Goal: Book appointment/travel/reservation

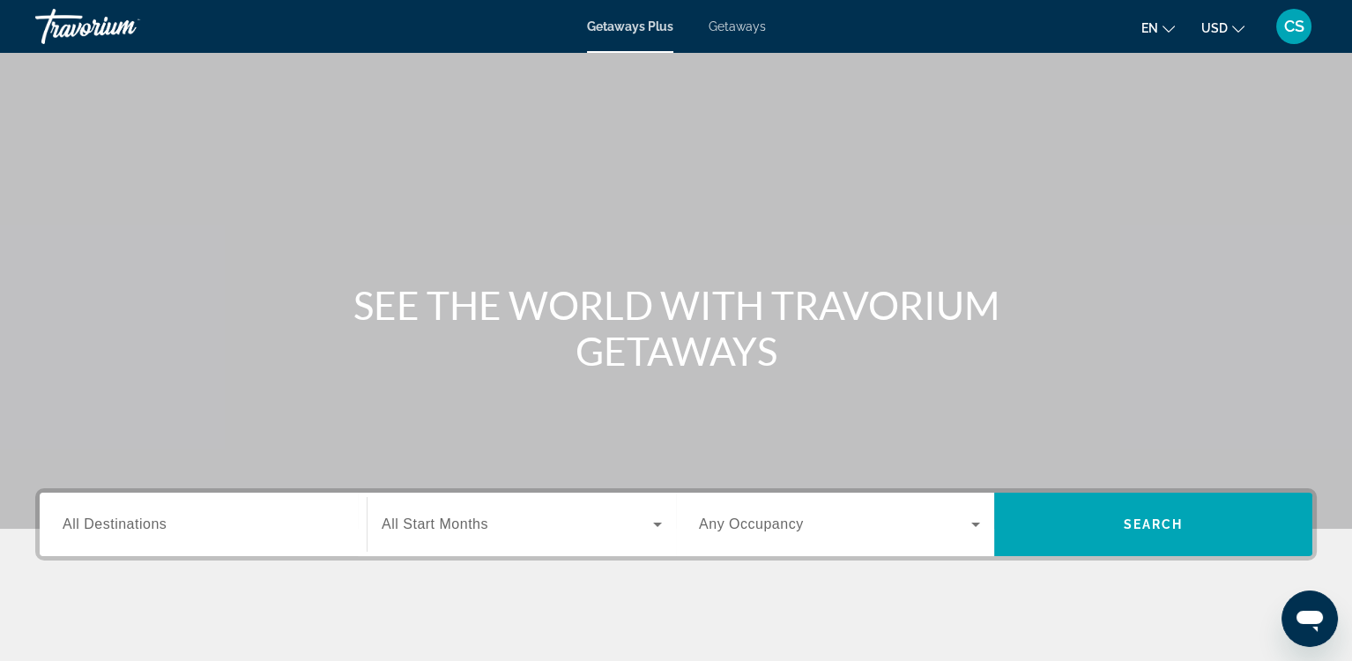
click at [424, 527] on span "All Start Months" at bounding box center [435, 524] width 107 height 15
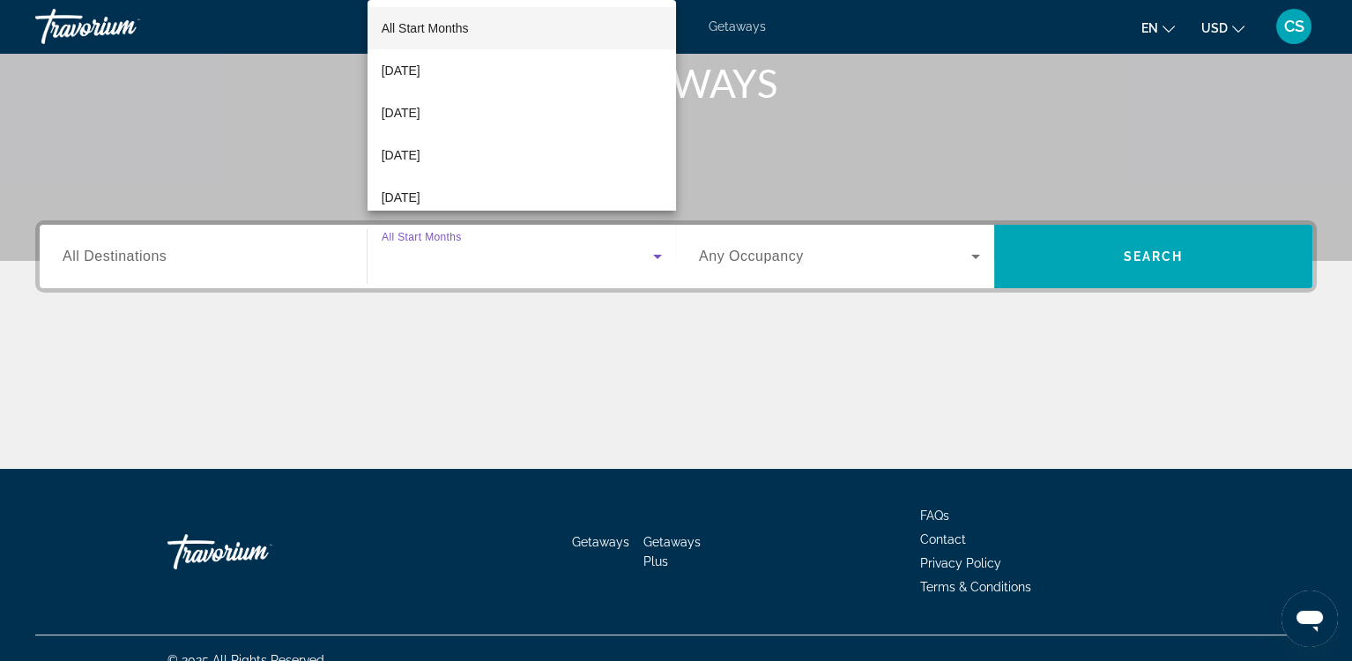
scroll to position [291, 0]
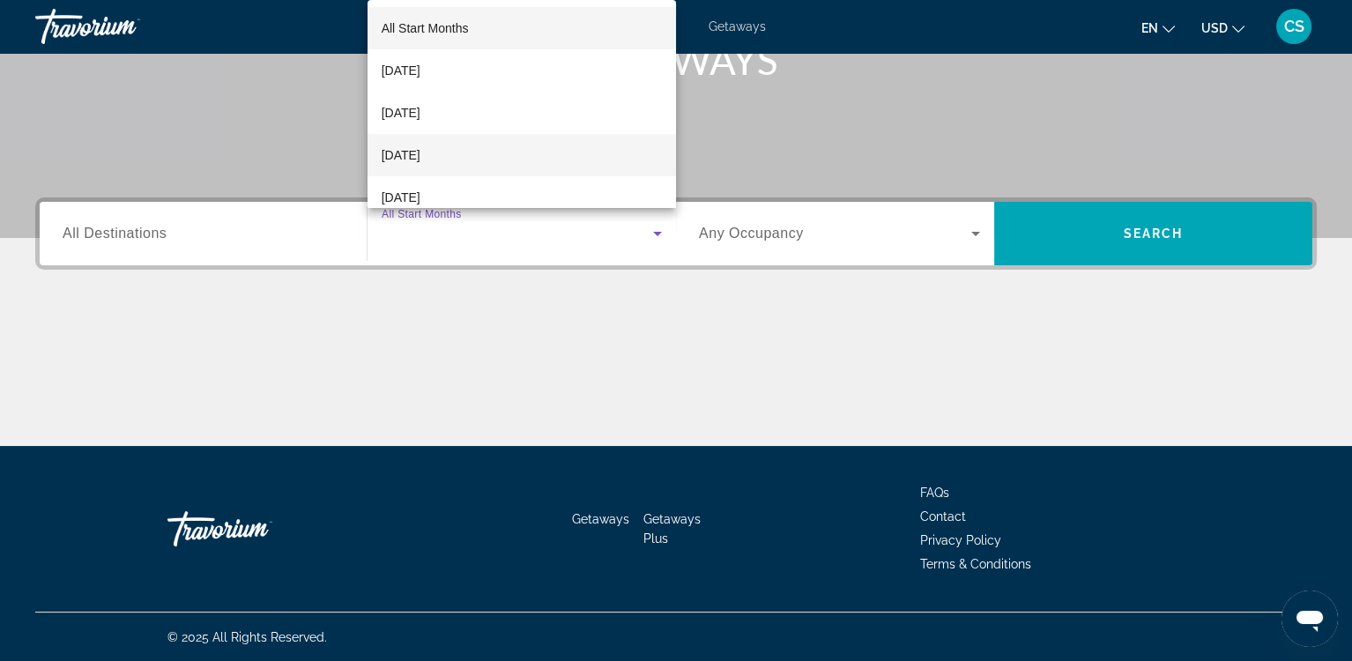
click at [421, 153] on span "[DATE]" at bounding box center [401, 155] width 39 height 21
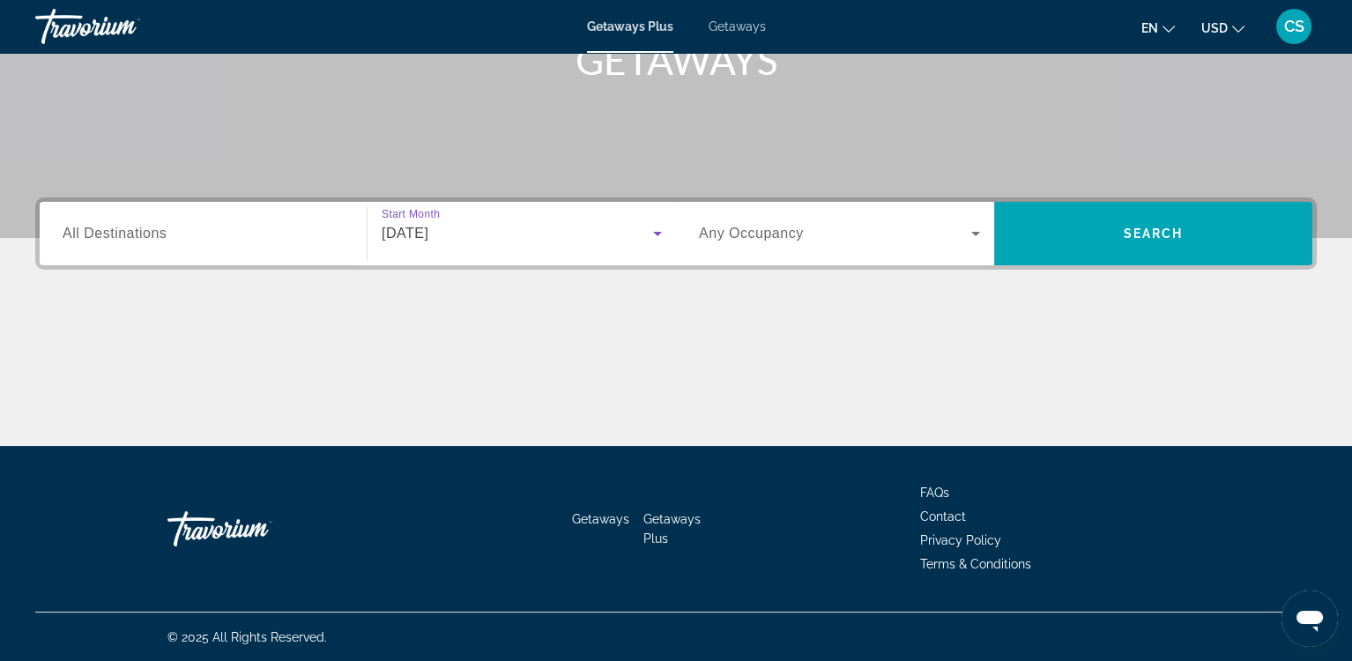
click at [850, 227] on span "Search widget" at bounding box center [835, 233] width 272 height 21
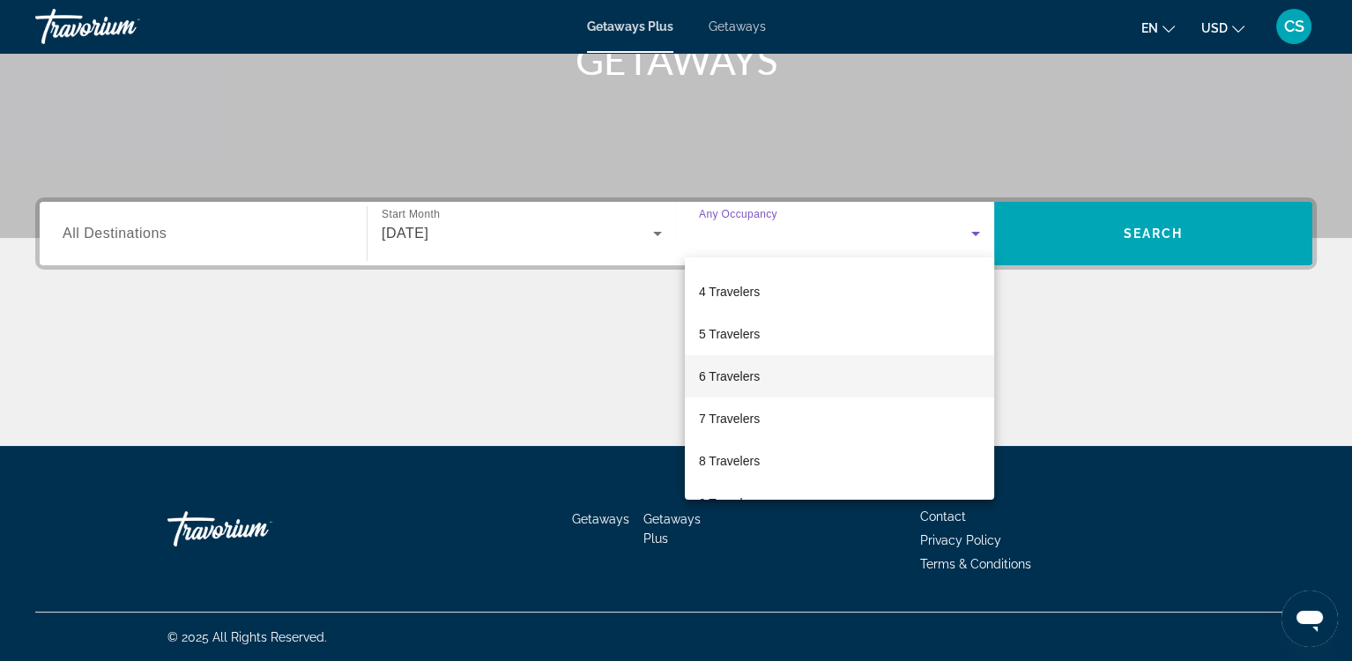
scroll to position [123, 0]
click at [767, 377] on mat-option "6 Travelers" at bounding box center [839, 374] width 309 height 42
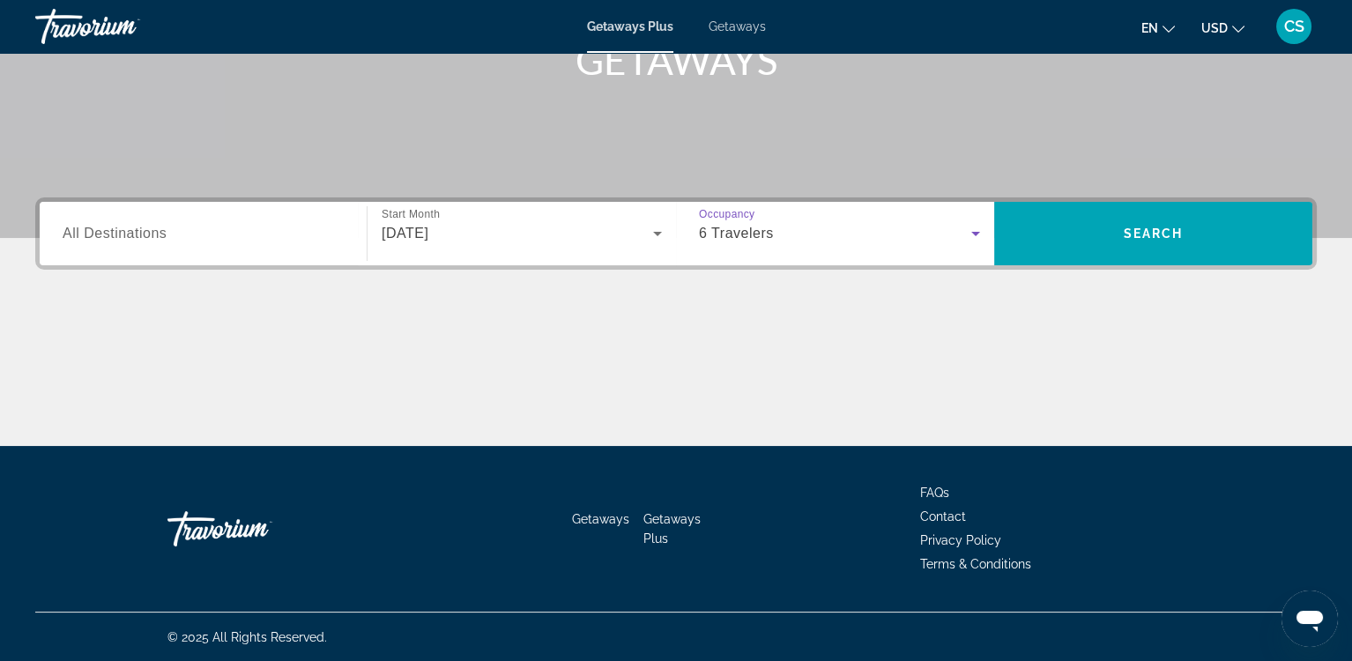
click at [127, 233] on span "All Destinations" at bounding box center [115, 233] width 104 height 15
click at [127, 233] on input "Destination All Destinations" at bounding box center [203, 234] width 281 height 21
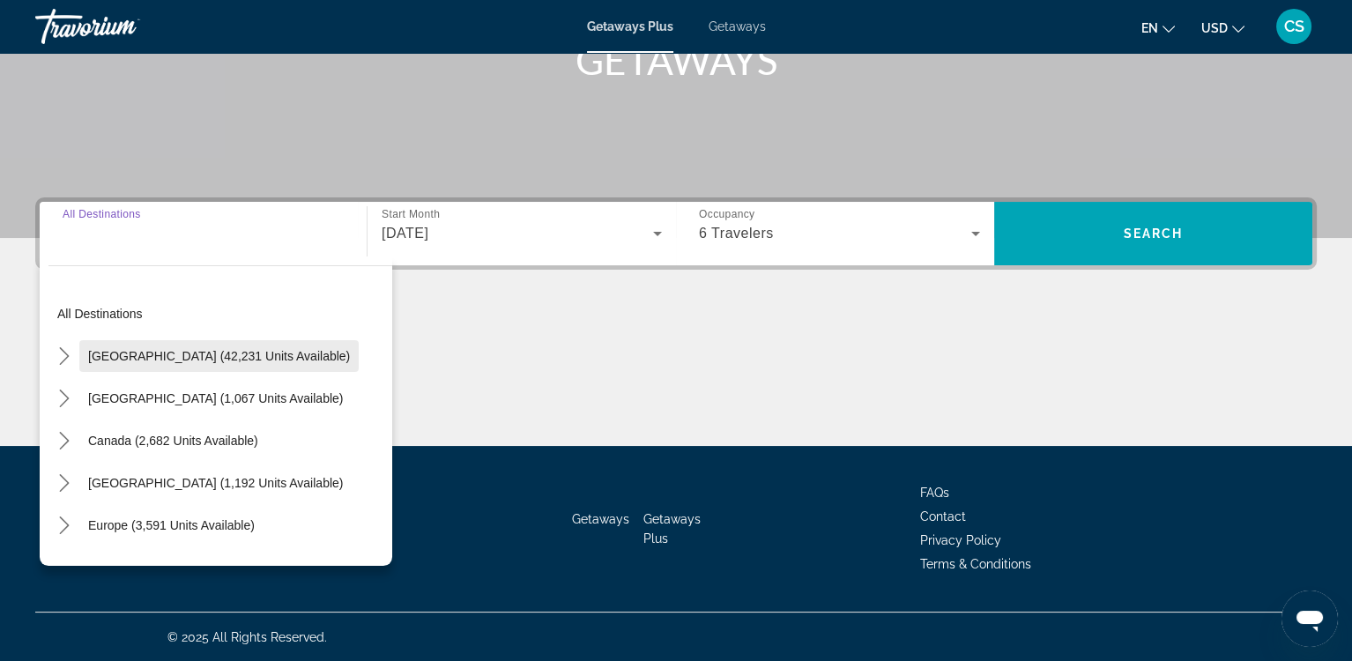
click at [139, 344] on span "Select destination: United States (42,231 units available)" at bounding box center [218, 356] width 279 height 42
type input "**********"
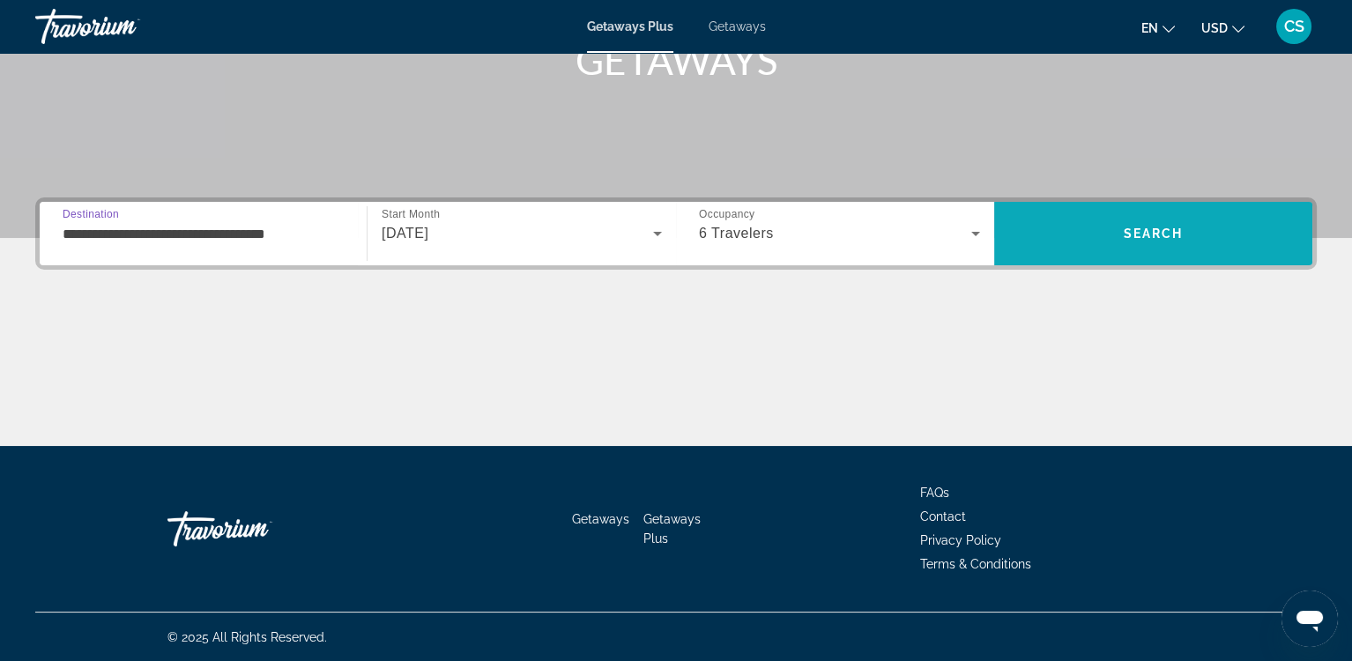
click at [1138, 231] on span "Search" at bounding box center [1154, 234] width 60 height 14
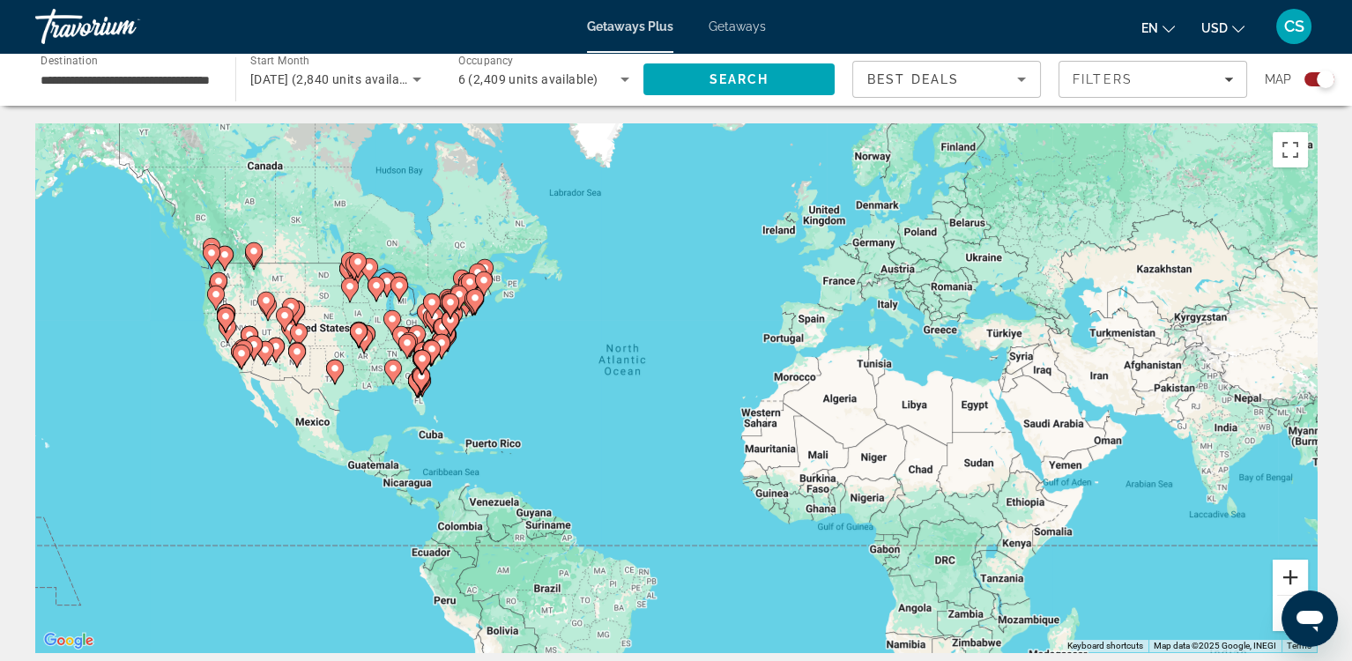
click at [1292, 577] on button "Zoom in" at bounding box center [1290, 577] width 35 height 35
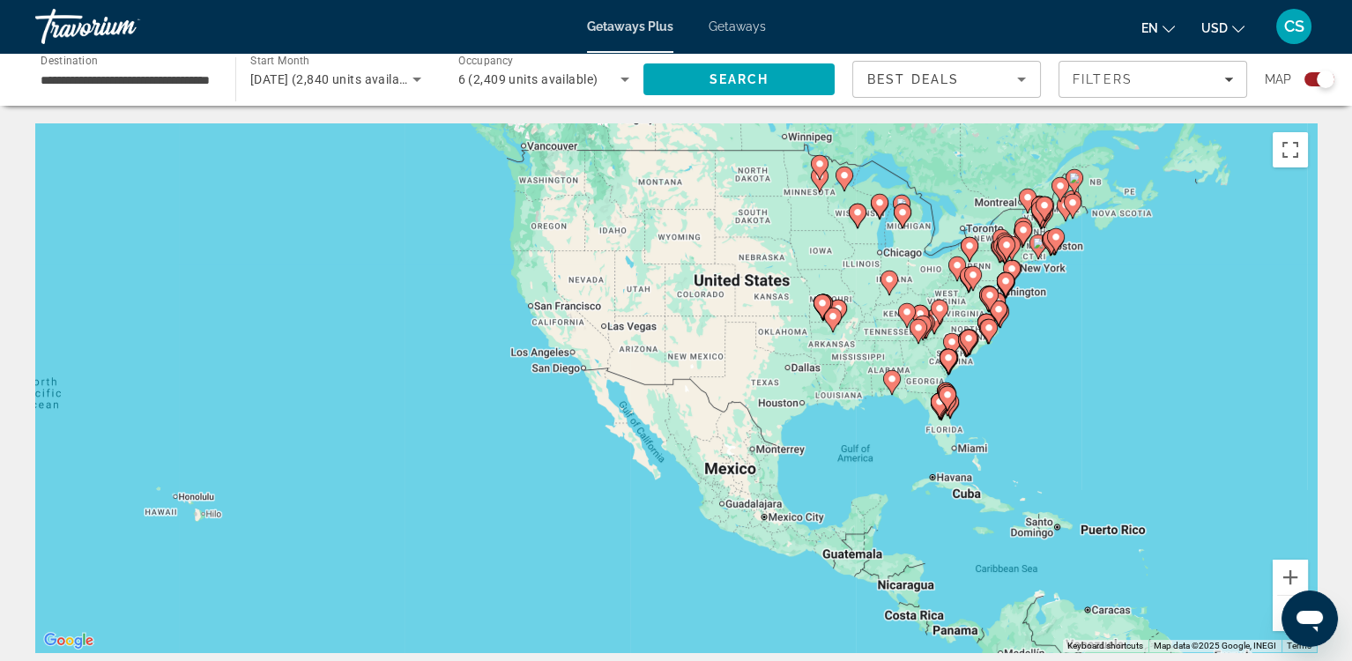
drag, startPoint x: 383, startPoint y: 441, endPoint x: 1169, endPoint y: 453, distance: 786.5
click at [1169, 453] on div "To activate drag with keyboard, press Alt + Enter. Once in keyboard drag state,…" at bounding box center [676, 387] width 1282 height 529
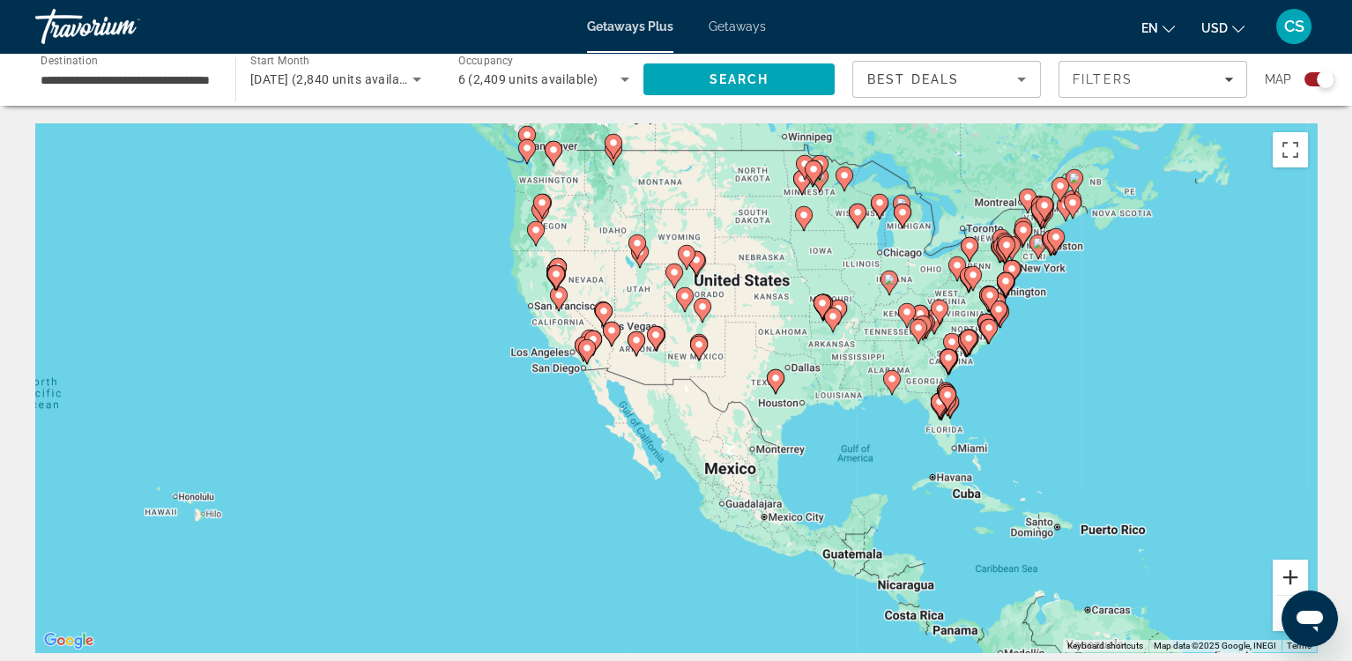
click at [1287, 573] on button "Zoom in" at bounding box center [1290, 577] width 35 height 35
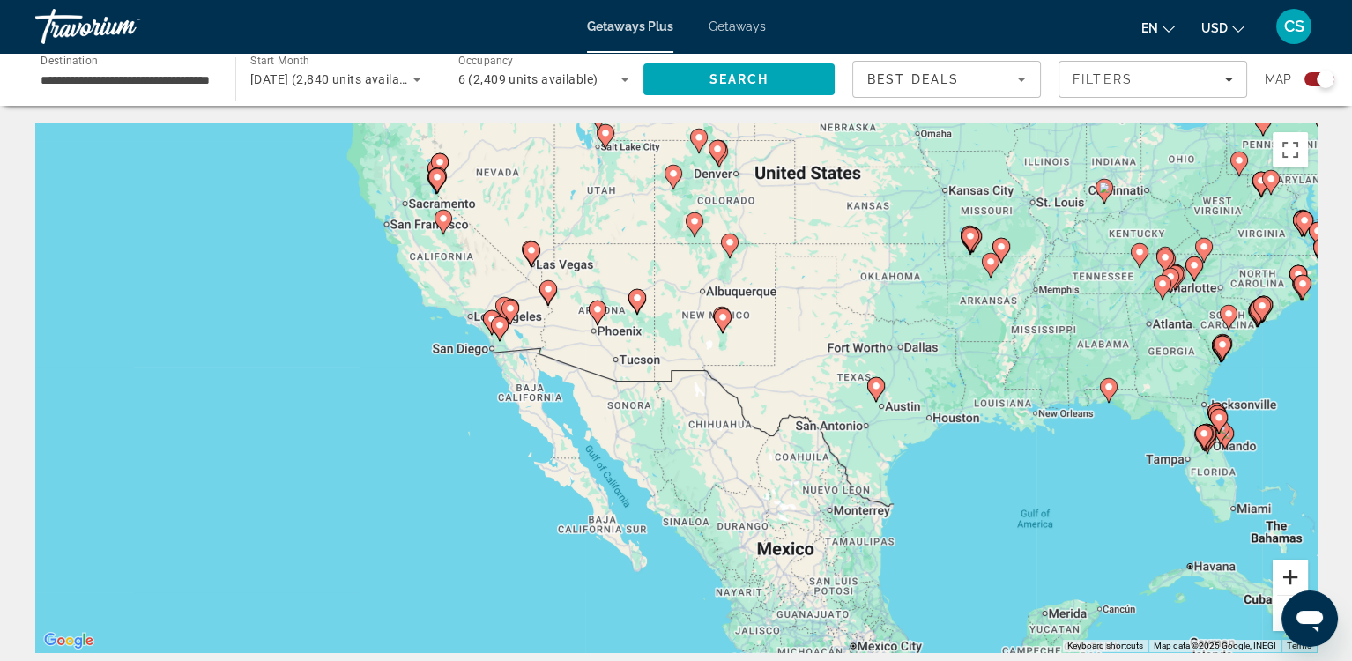
click at [1282, 576] on button "Zoom in" at bounding box center [1290, 577] width 35 height 35
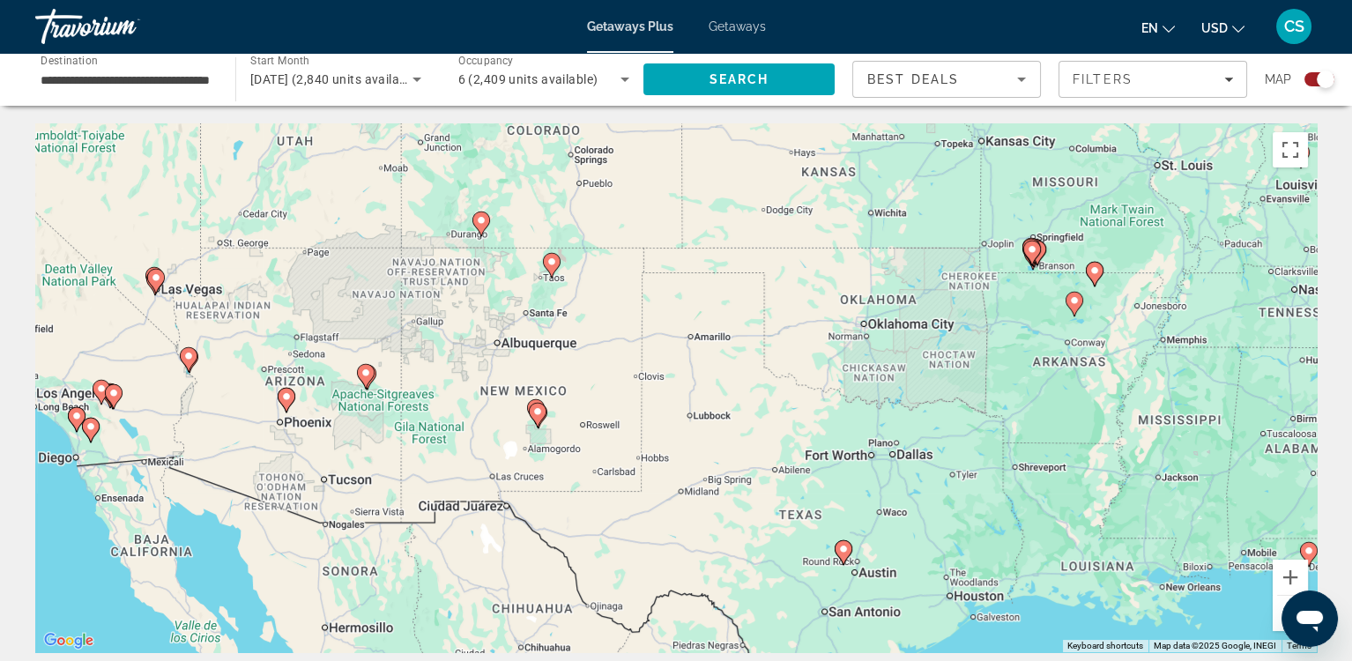
drag, startPoint x: 918, startPoint y: 410, endPoint x: 684, endPoint y: 562, distance: 279.0
click at [684, 562] on div "To activate drag with keyboard, press Alt + Enter. Once in keyboard drag state,…" at bounding box center [676, 387] width 1282 height 529
click at [551, 264] on image "Main content" at bounding box center [552, 262] width 11 height 11
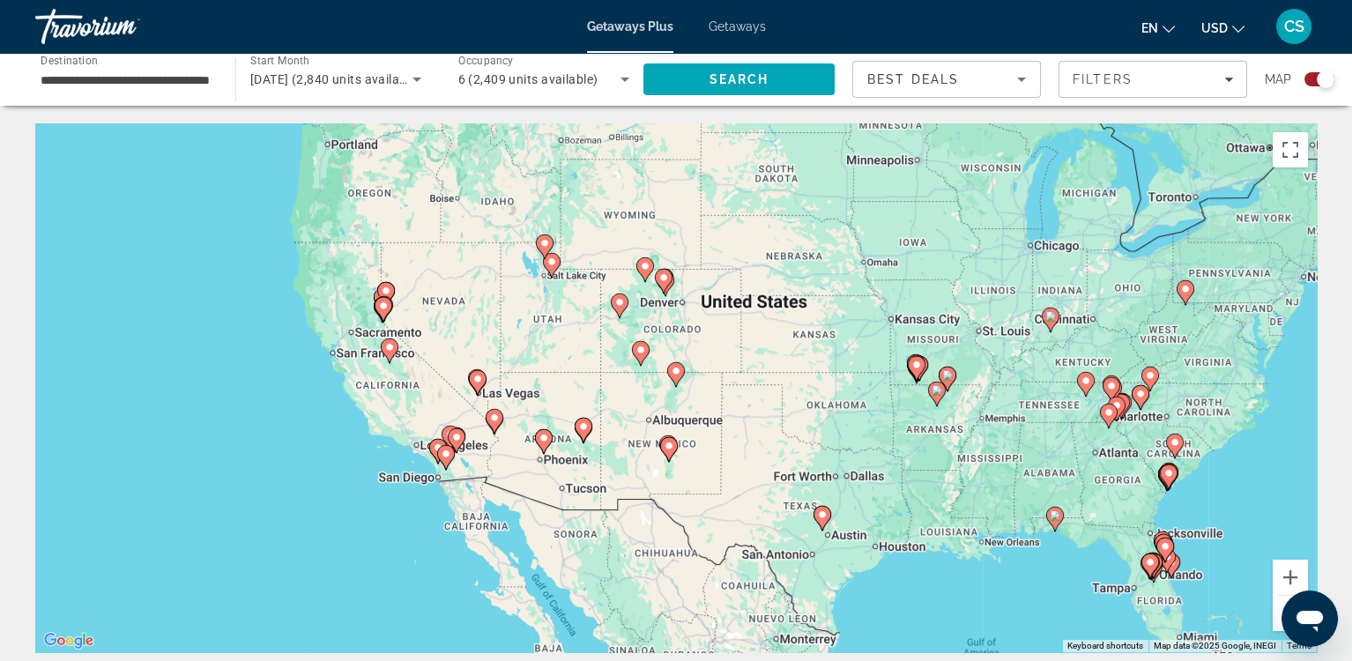
click at [676, 375] on image "Main content" at bounding box center [676, 371] width 11 height 11
type input "**********"
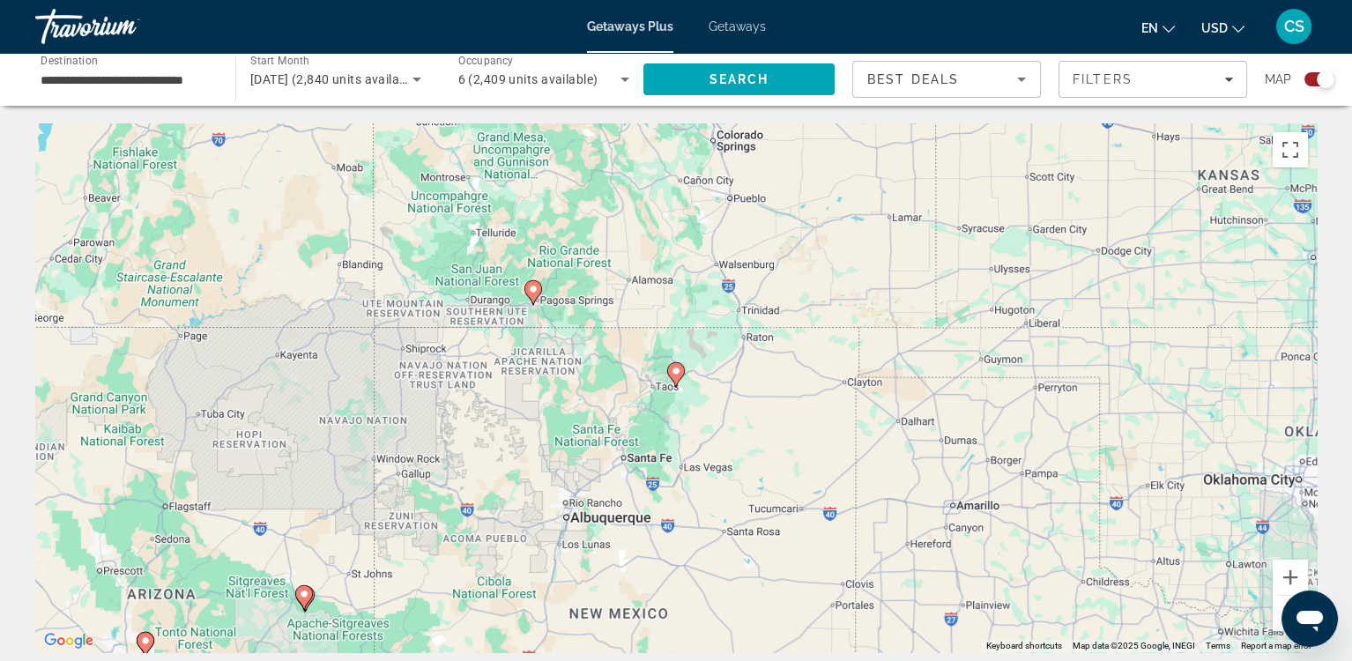
click at [674, 374] on image "Main content" at bounding box center [676, 371] width 11 height 11
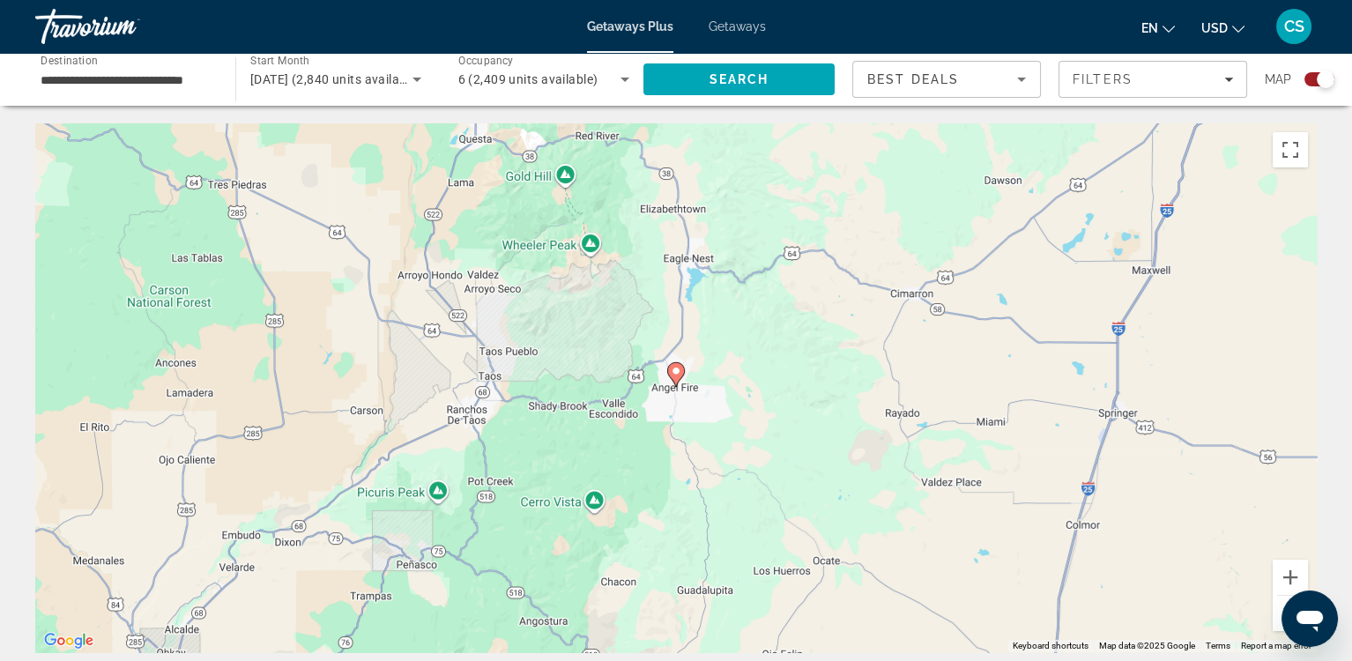
click at [677, 377] on icon "Main content" at bounding box center [676, 374] width 16 height 23
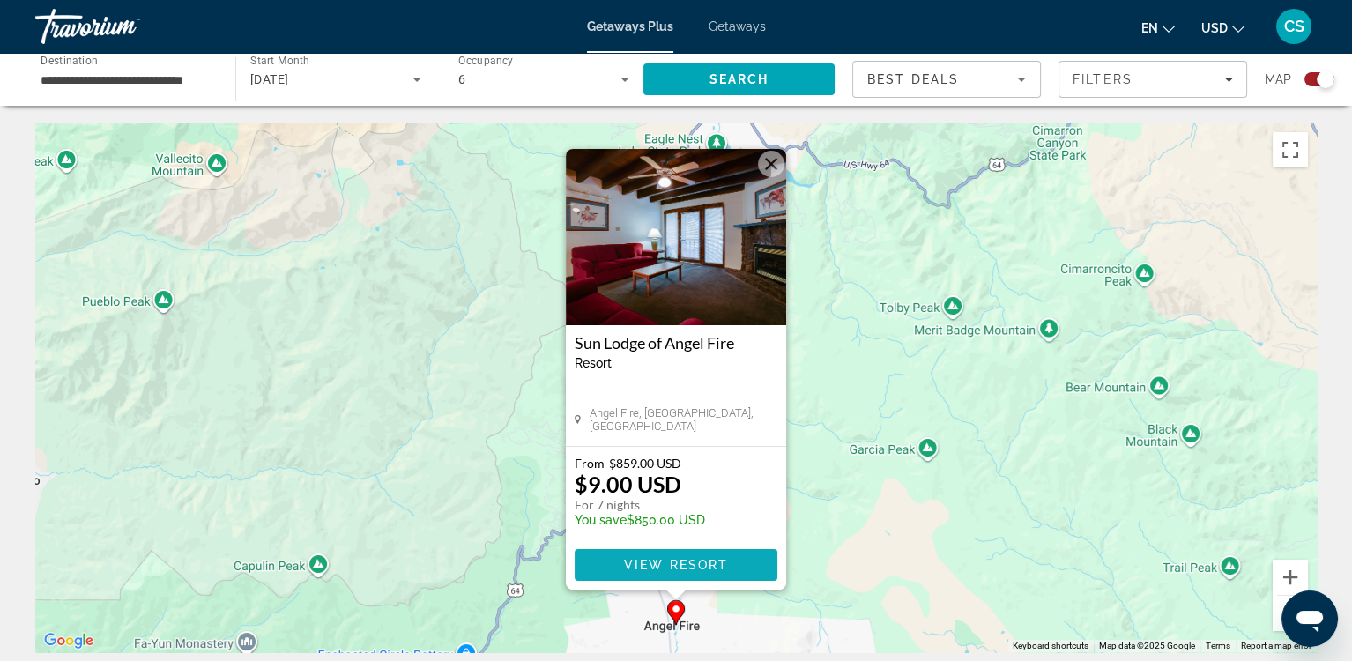
click at [646, 568] on span "View Resort" at bounding box center [676, 565] width 104 height 14
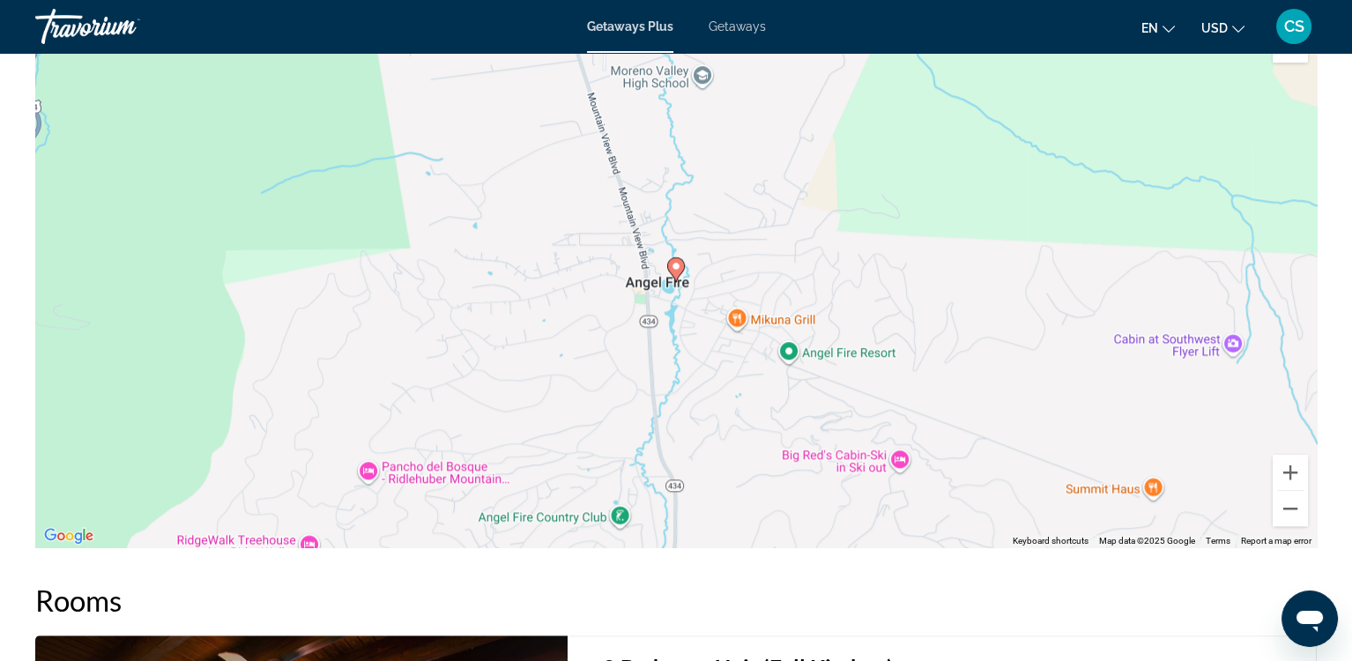
scroll to position [2281, 0]
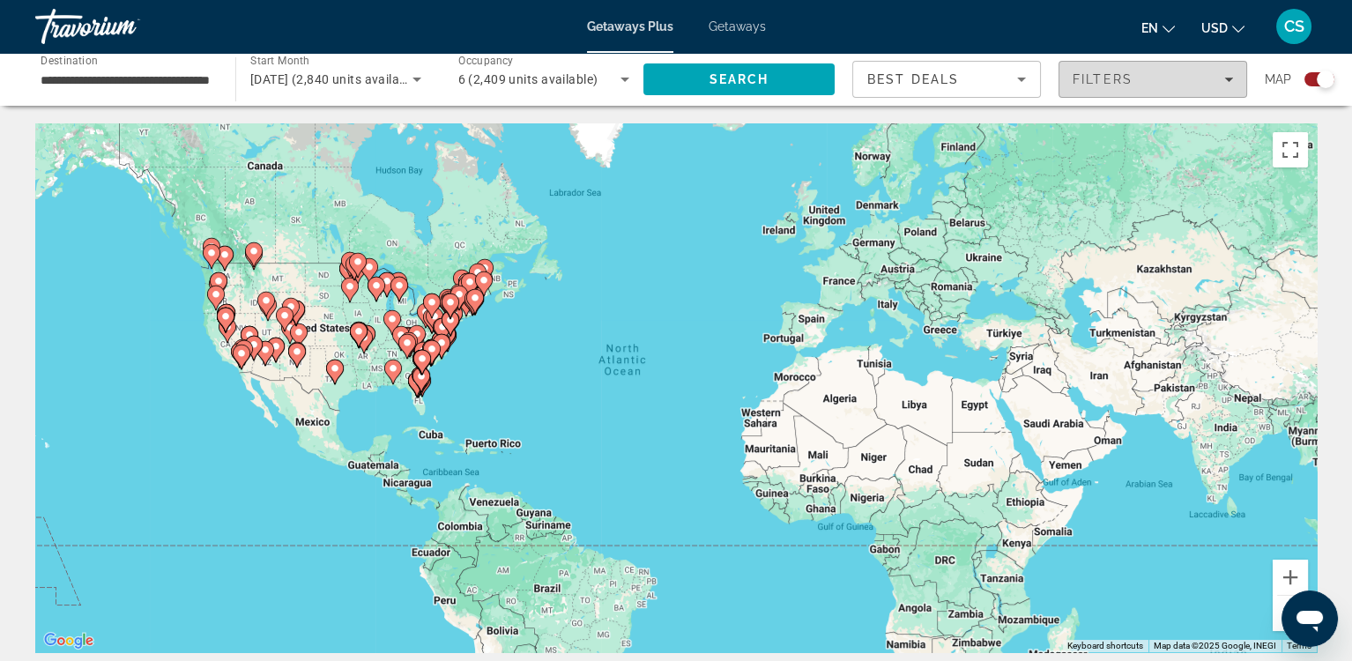
click at [1229, 78] on icon "Filters" at bounding box center [1229, 80] width 9 height 4
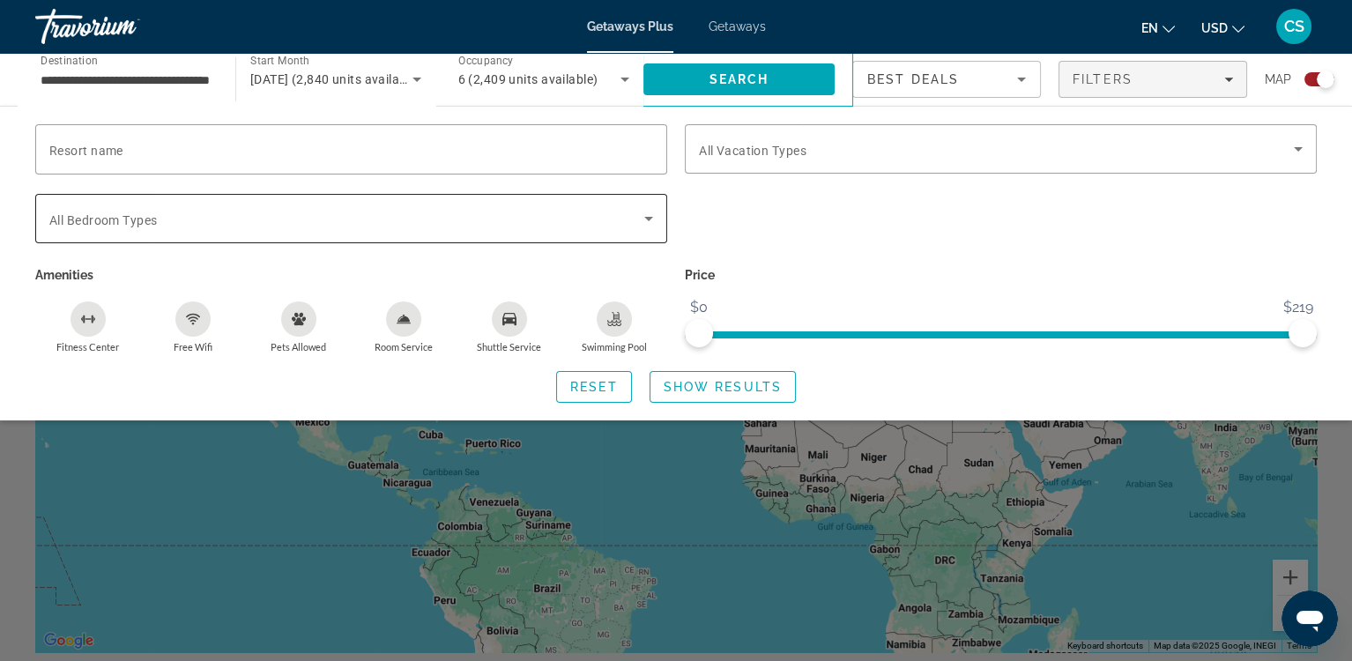
click at [651, 212] on icon "Search widget" at bounding box center [648, 218] width 21 height 21
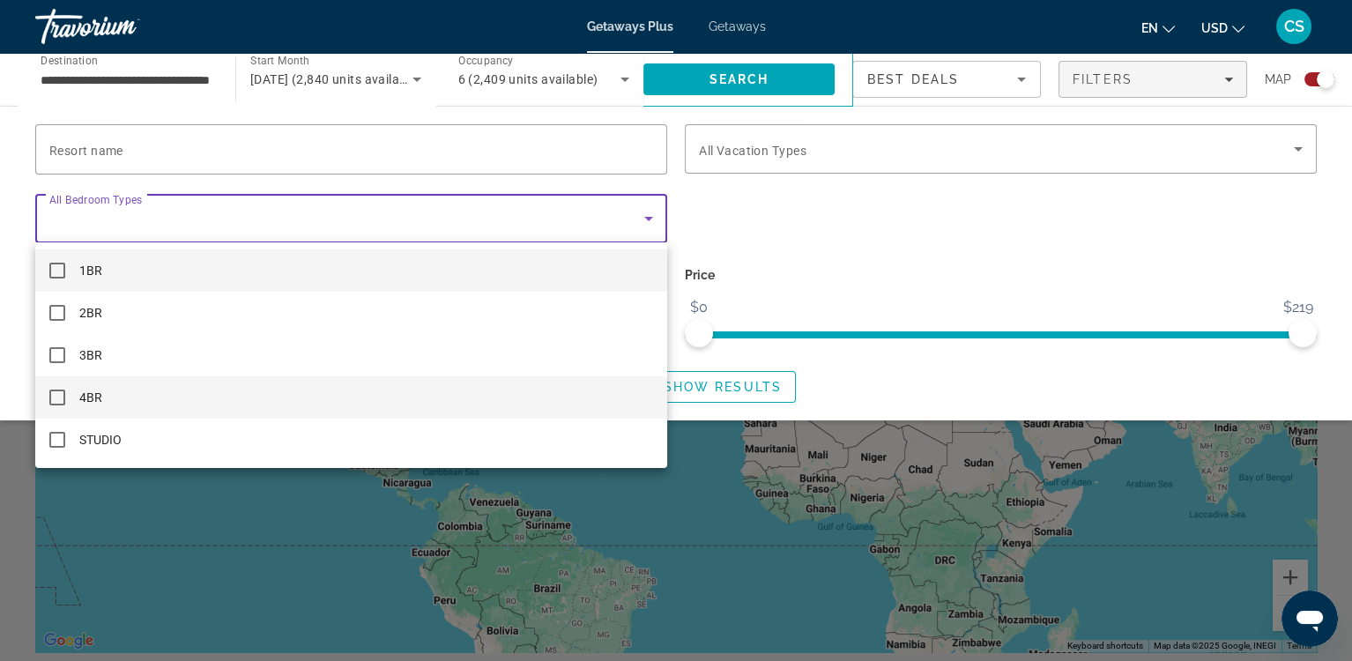
click at [51, 396] on mat-pseudo-checkbox at bounding box center [57, 398] width 16 height 16
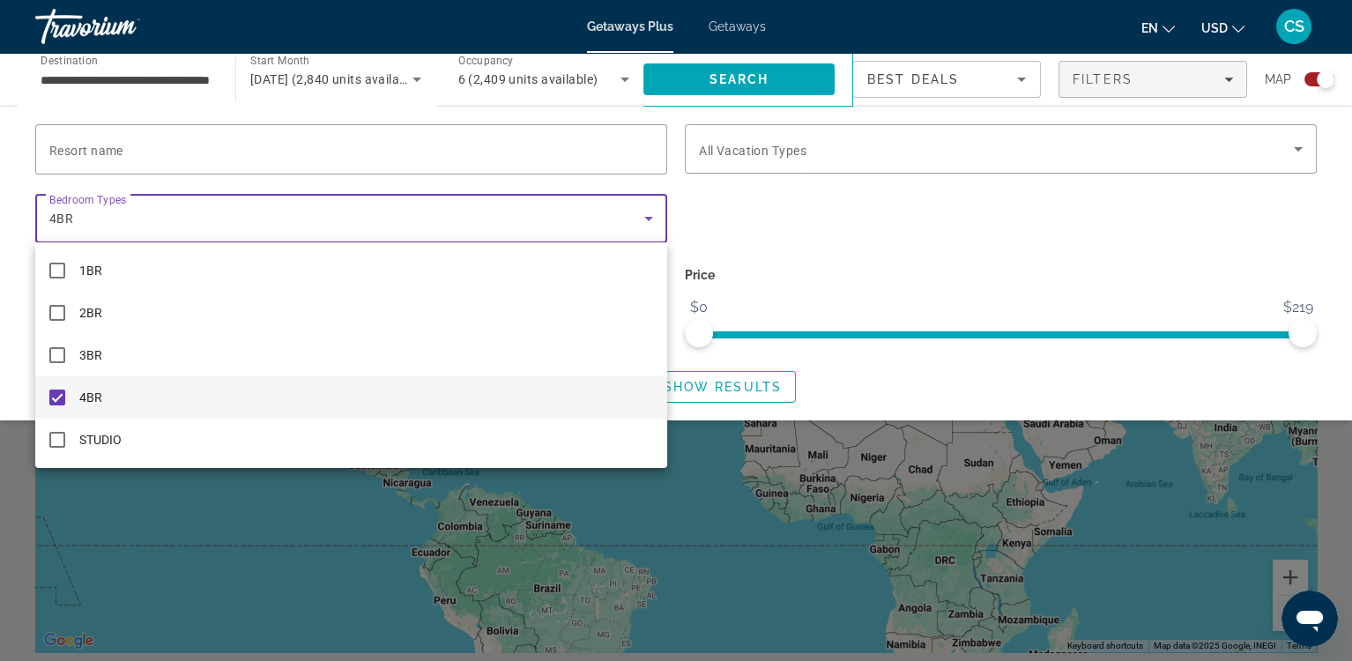
click at [682, 223] on div at bounding box center [676, 330] width 1352 height 661
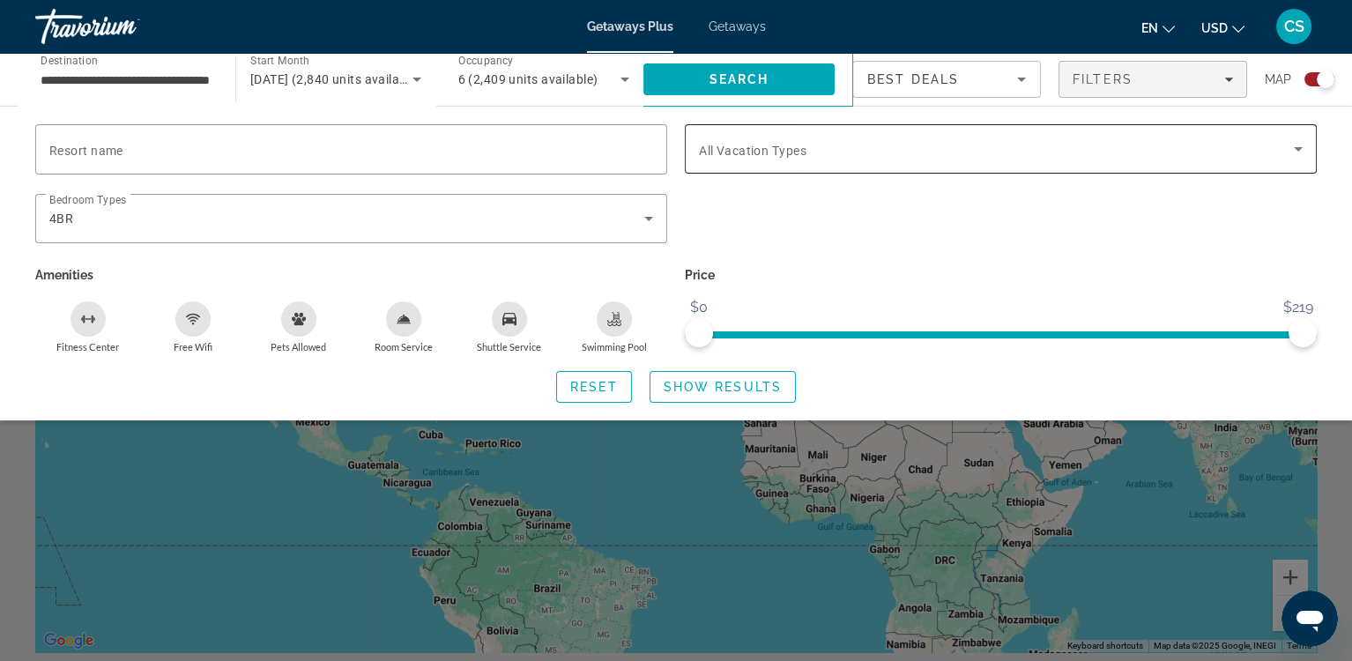
click at [1224, 147] on span "Search widget" at bounding box center [996, 148] width 595 height 21
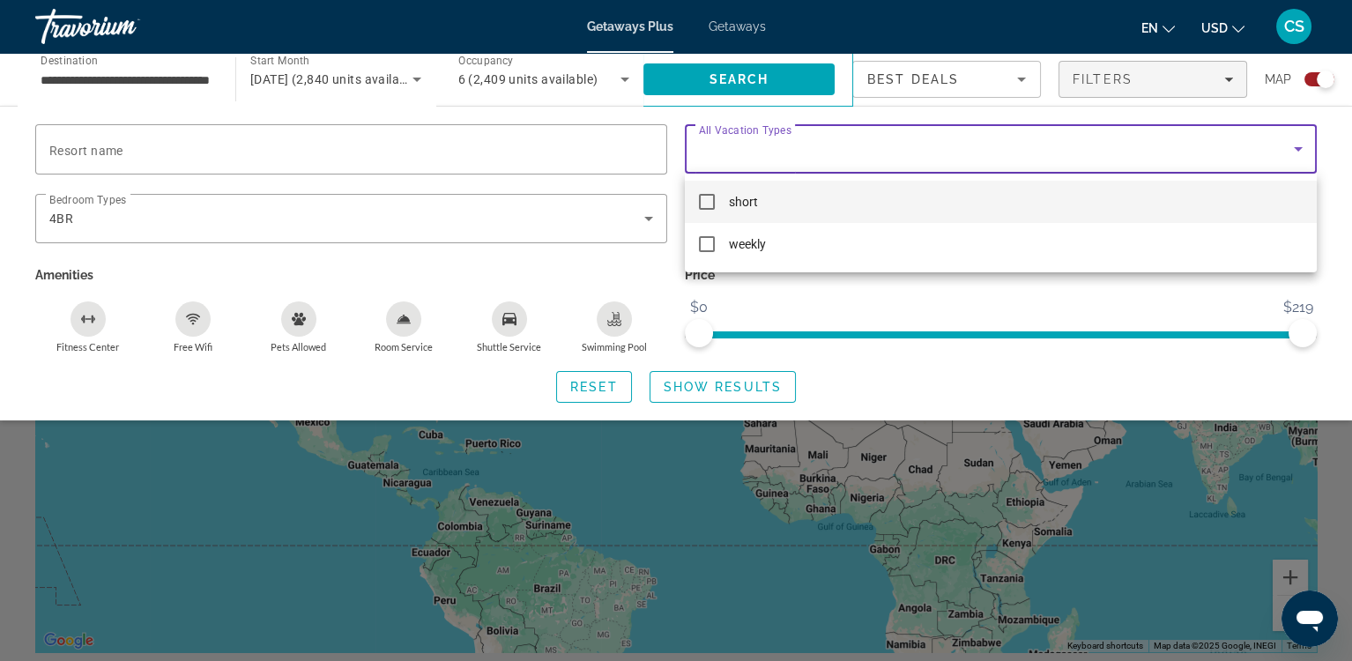
click at [377, 371] on div at bounding box center [676, 330] width 1352 height 661
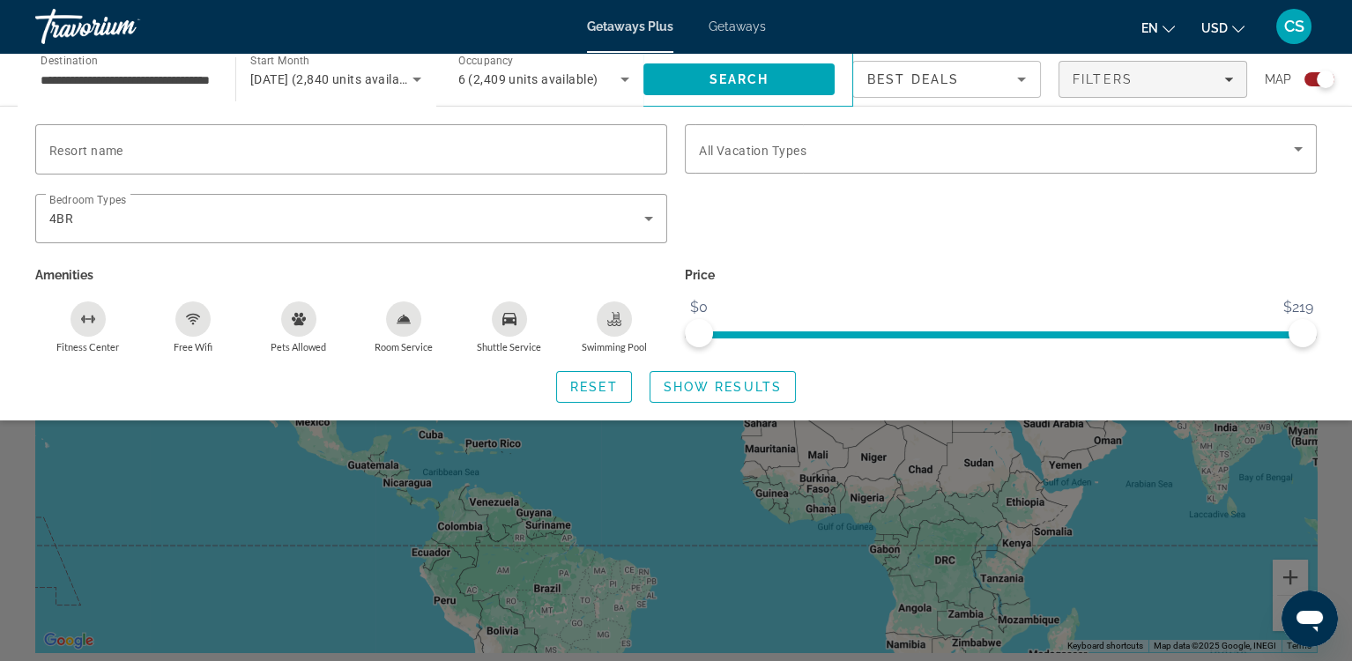
click at [196, 319] on icon "Free Wifi" at bounding box center [193, 319] width 14 height 14
click at [400, 316] on icon "Room Service" at bounding box center [404, 319] width 14 height 14
click at [502, 321] on icon "Shuttle Service" at bounding box center [509, 319] width 14 height 12
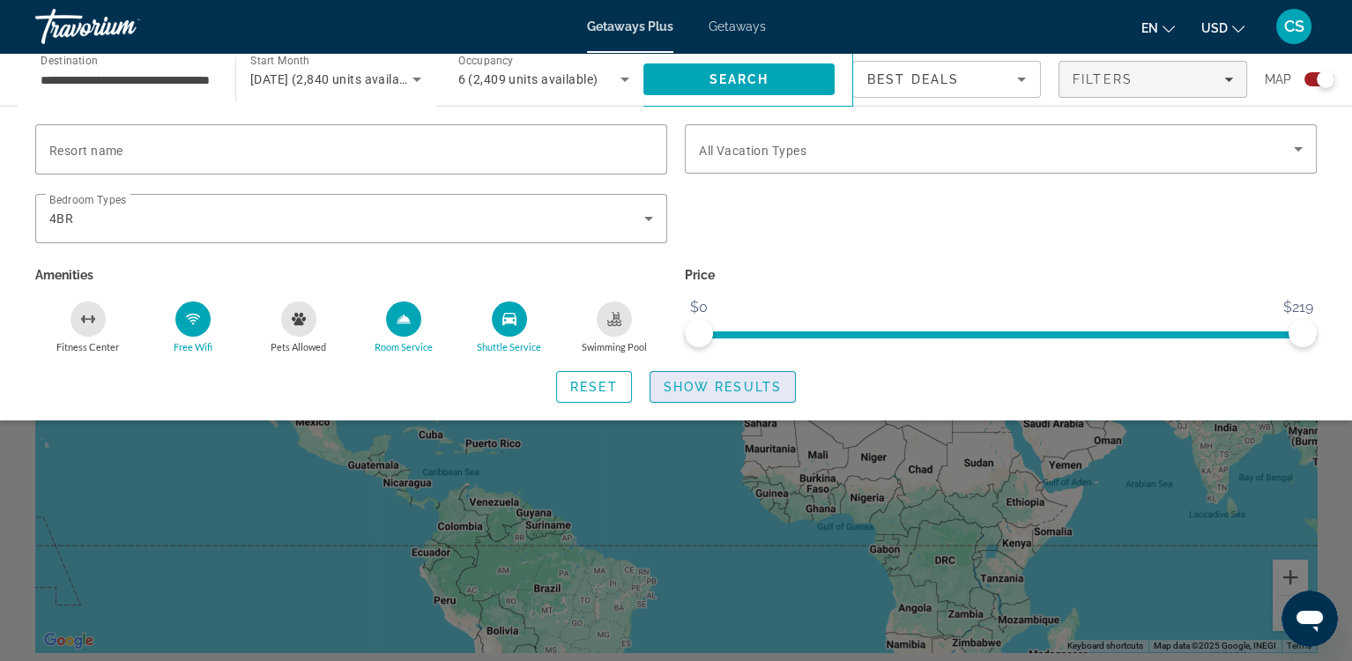
click at [763, 378] on span "Search widget" at bounding box center [723, 387] width 145 height 42
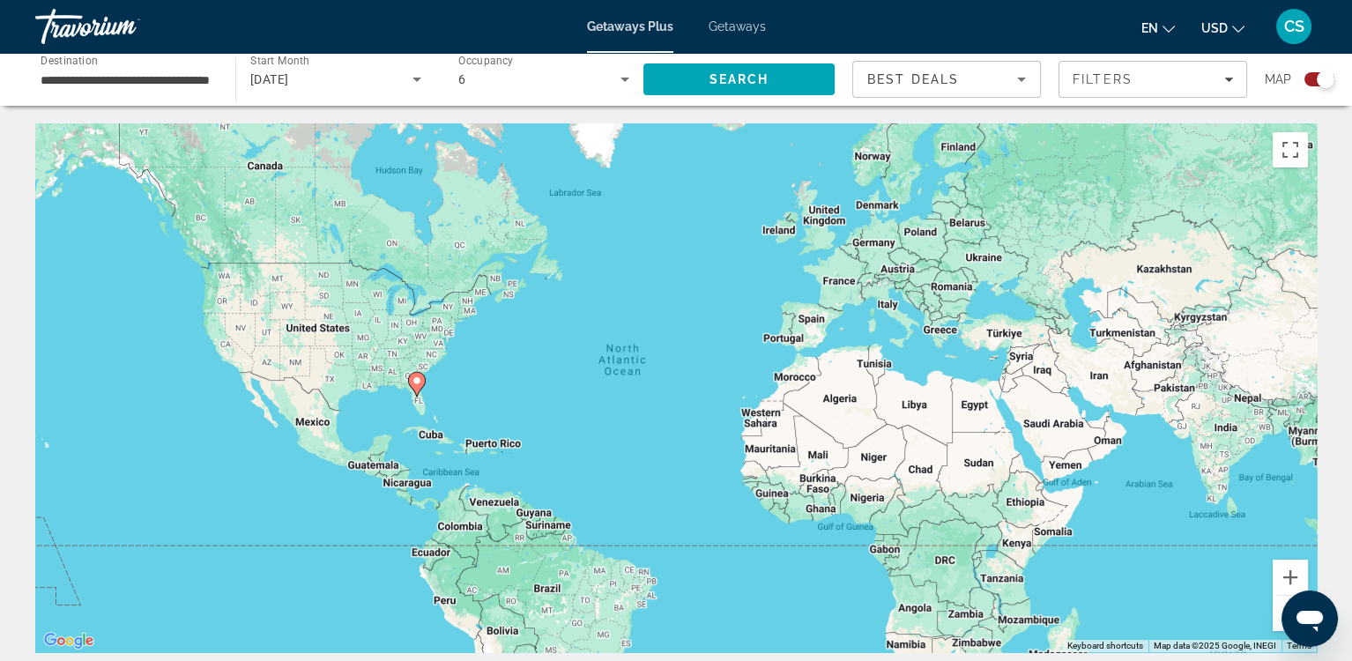
click at [414, 385] on image "Main content" at bounding box center [417, 381] width 11 height 11
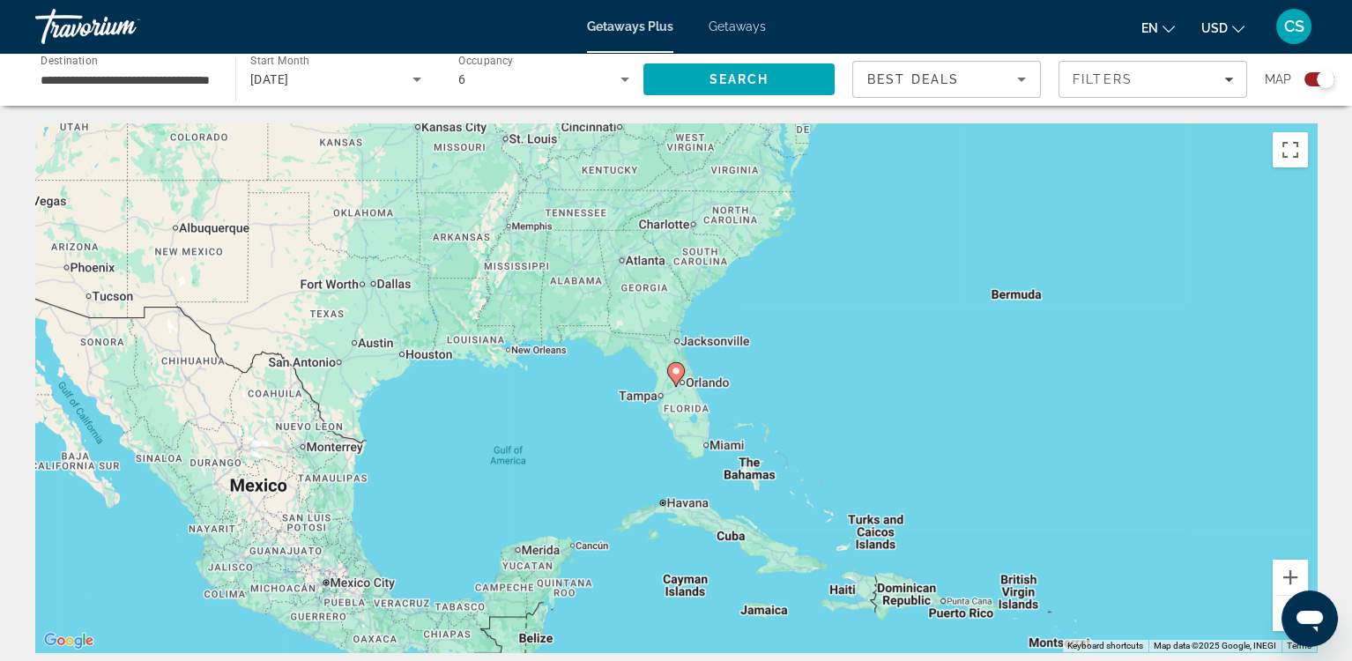
click at [673, 371] on image "Main content" at bounding box center [676, 371] width 11 height 11
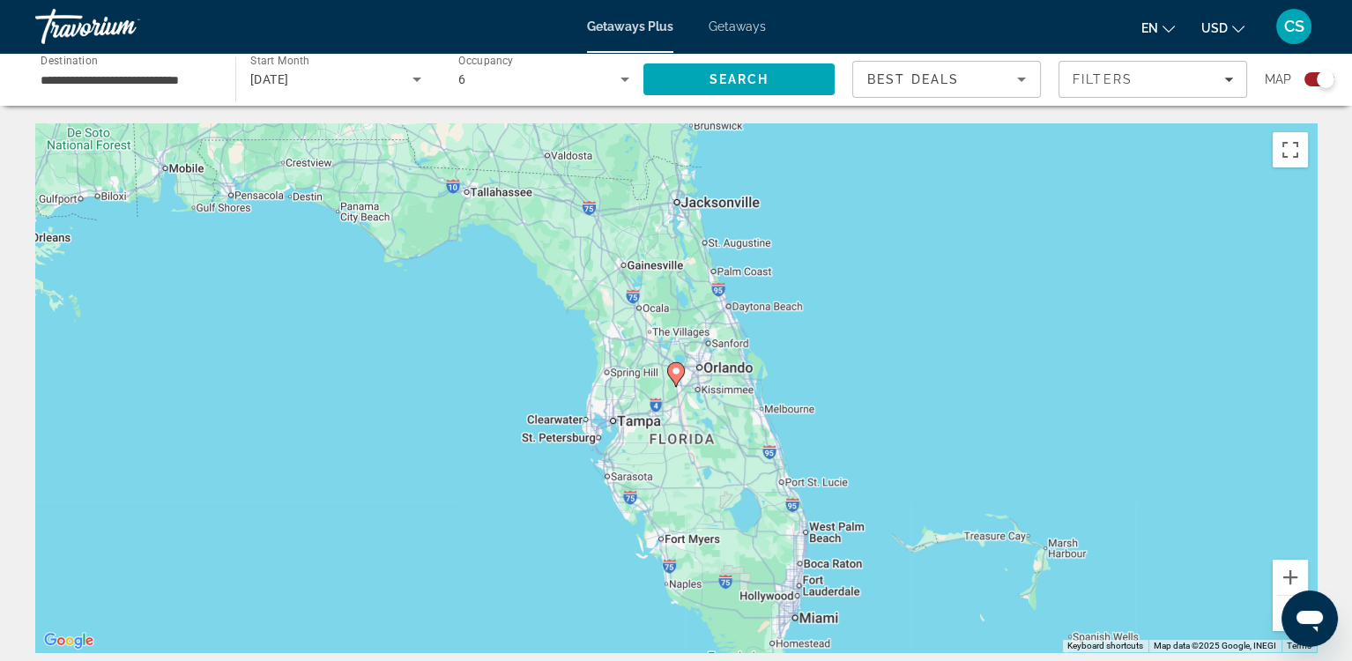
click at [677, 376] on image "Main content" at bounding box center [676, 371] width 11 height 11
type input "**********"
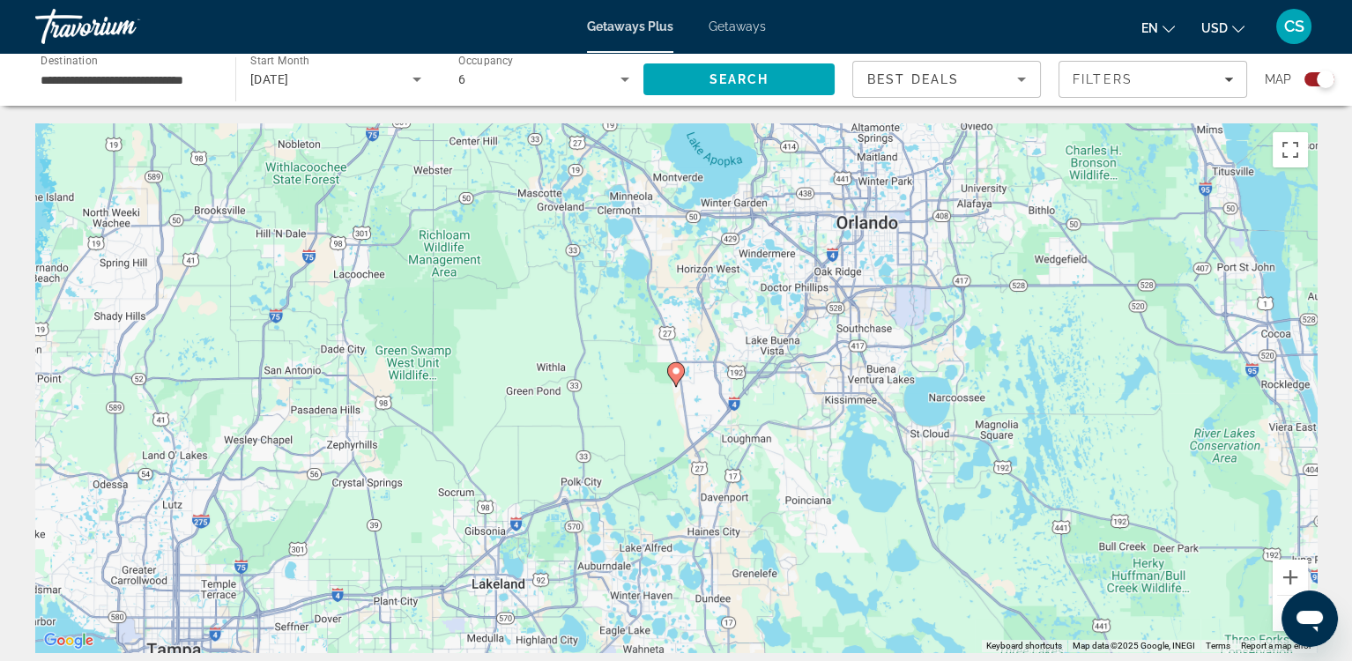
click at [677, 376] on icon "Main content" at bounding box center [676, 374] width 16 height 23
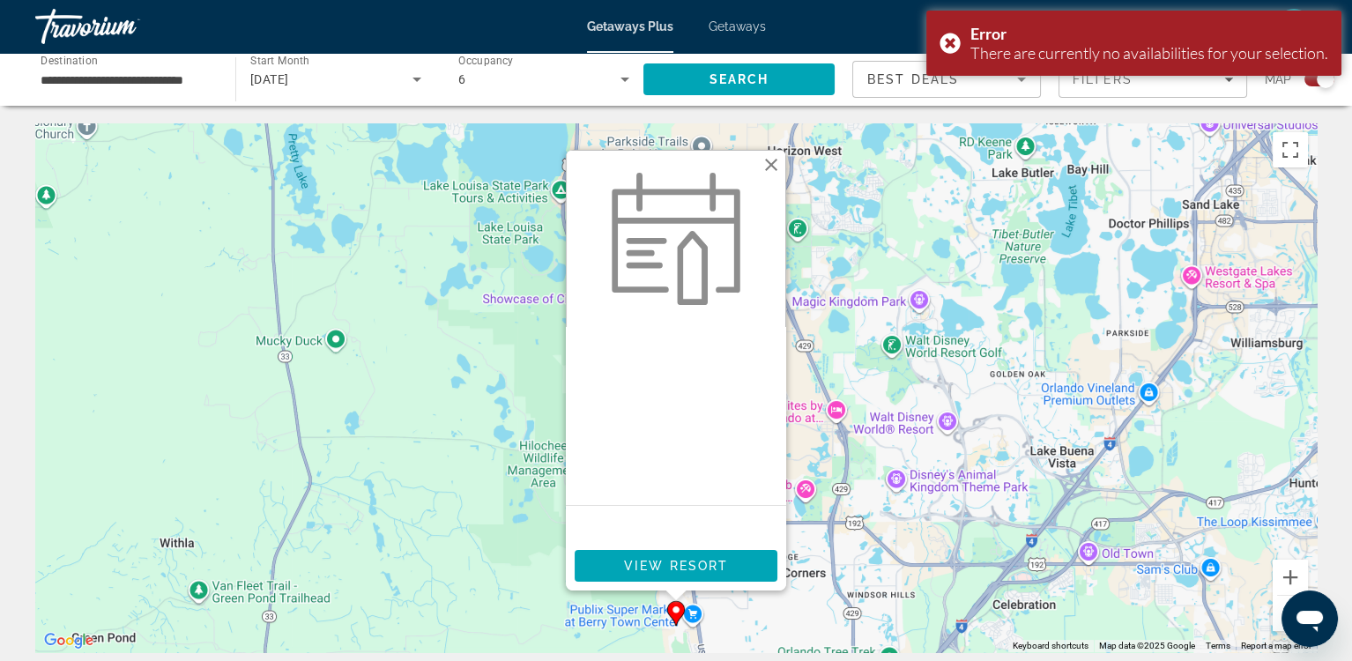
click at [673, 613] on image "Main content" at bounding box center [676, 610] width 11 height 11
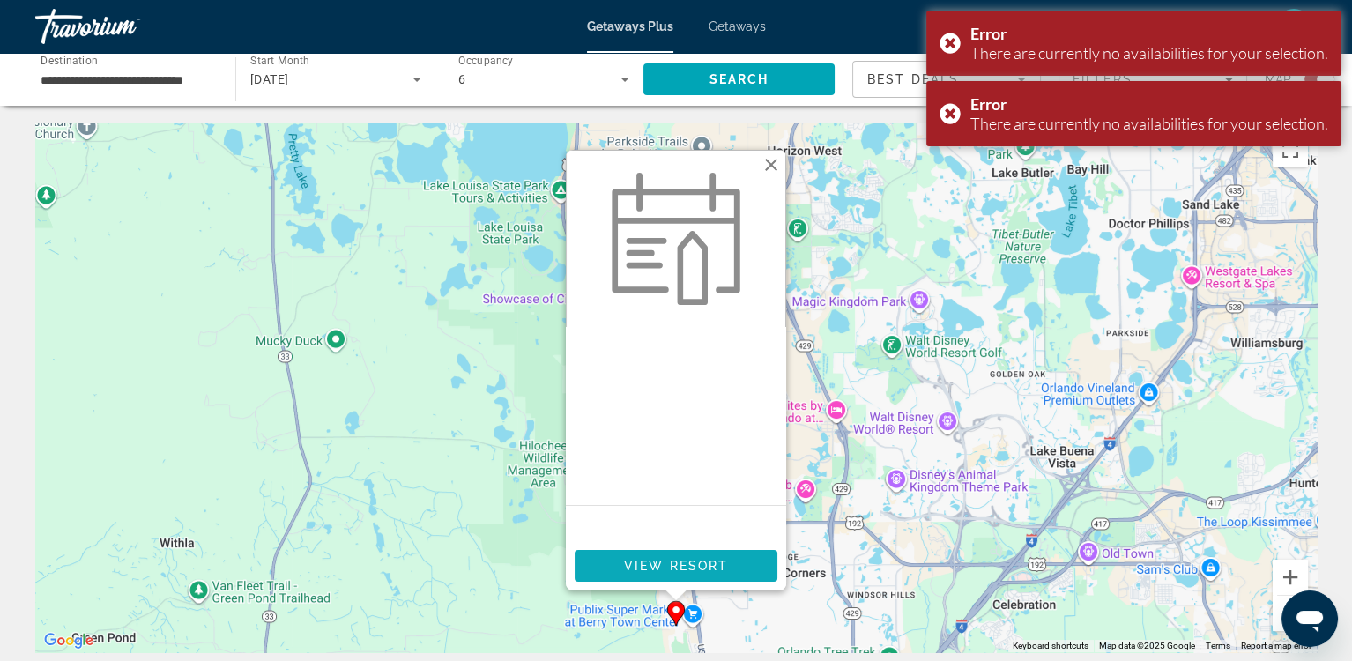
click at [668, 569] on span "View Resort" at bounding box center [676, 566] width 104 height 14
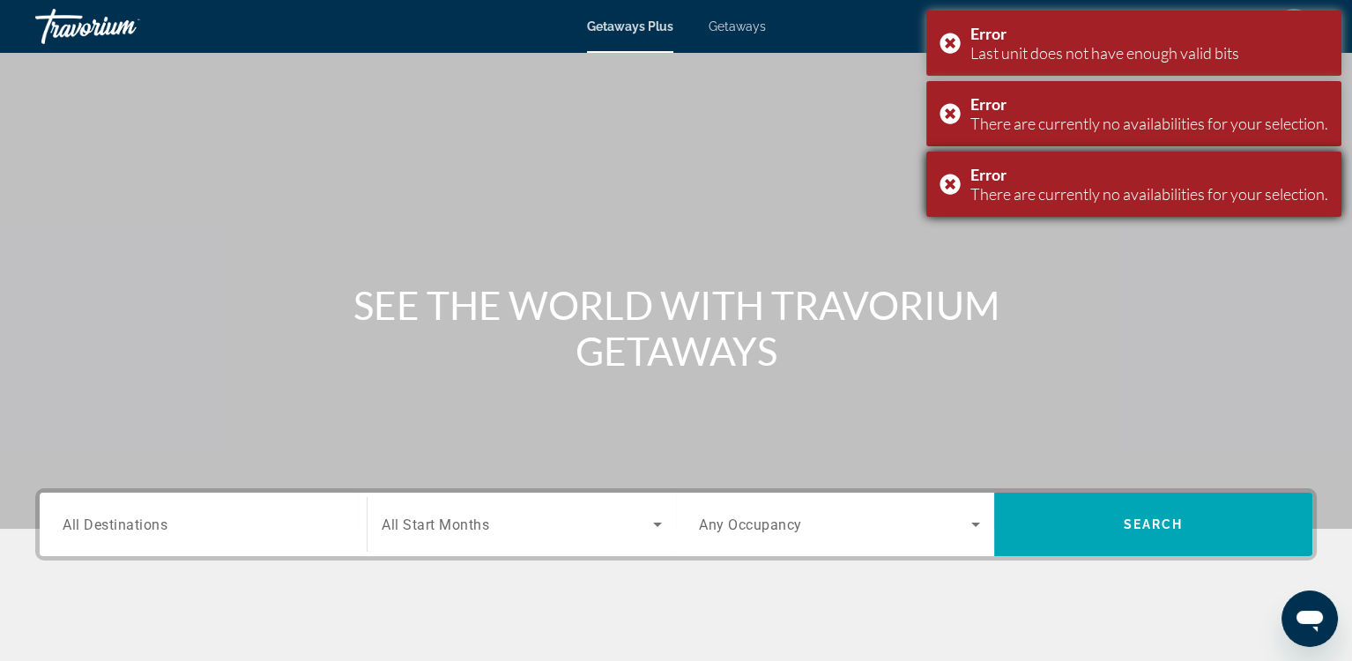
click at [943, 183] on div "Error There are currently no availabilities for your selection." at bounding box center [1134, 184] width 415 height 65
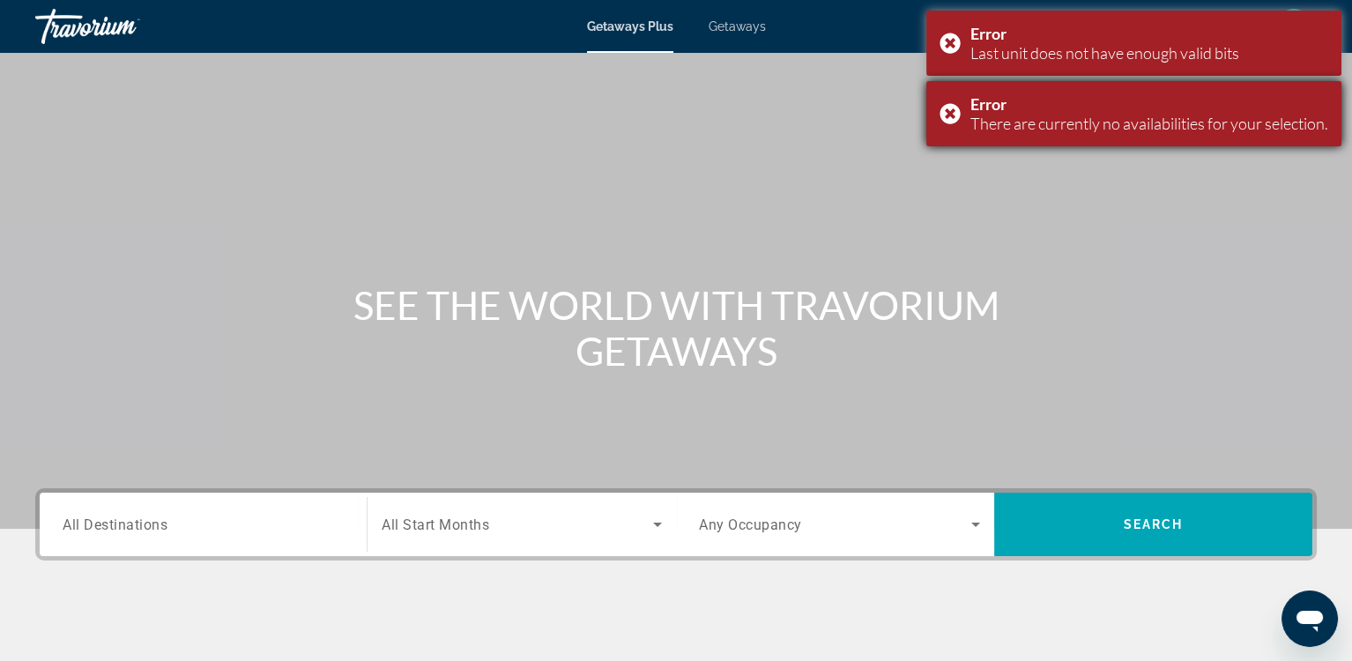
drag, startPoint x: 945, startPoint y: 112, endPoint x: 940, endPoint y: 92, distance: 21.0
click at [943, 110] on div "Error There are currently no availabilities for your selection." at bounding box center [1134, 113] width 415 height 65
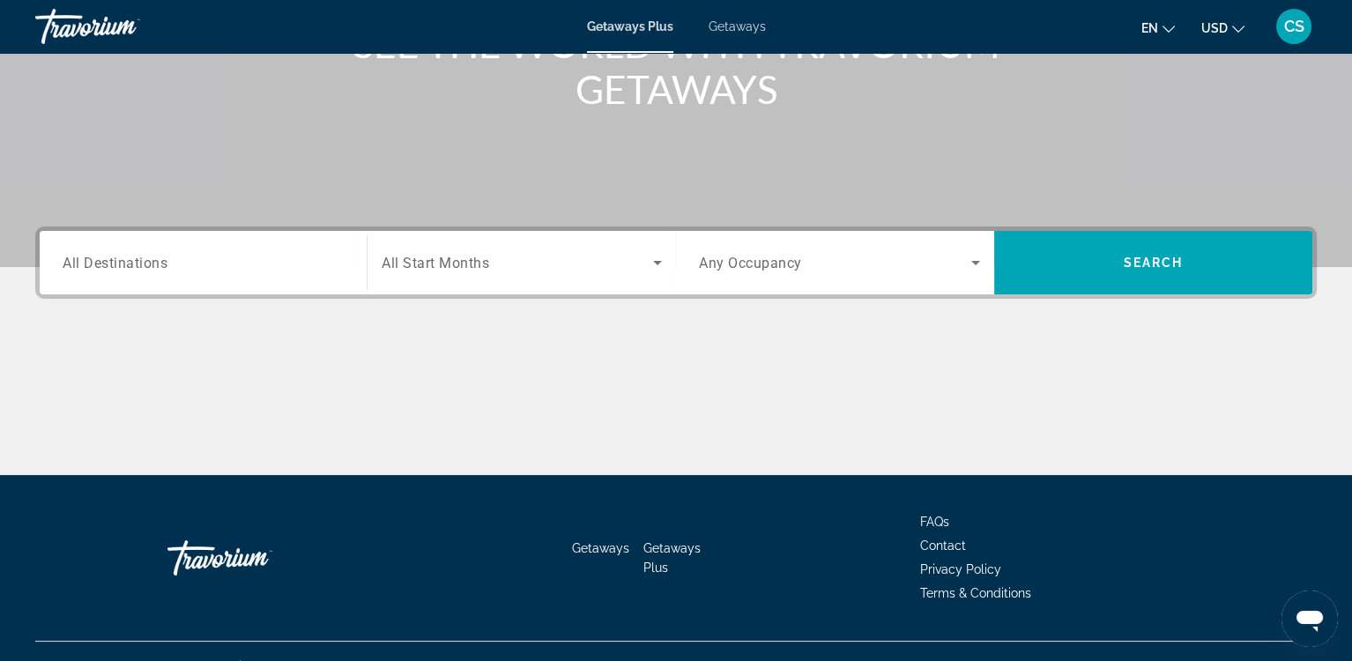
scroll to position [264, 0]
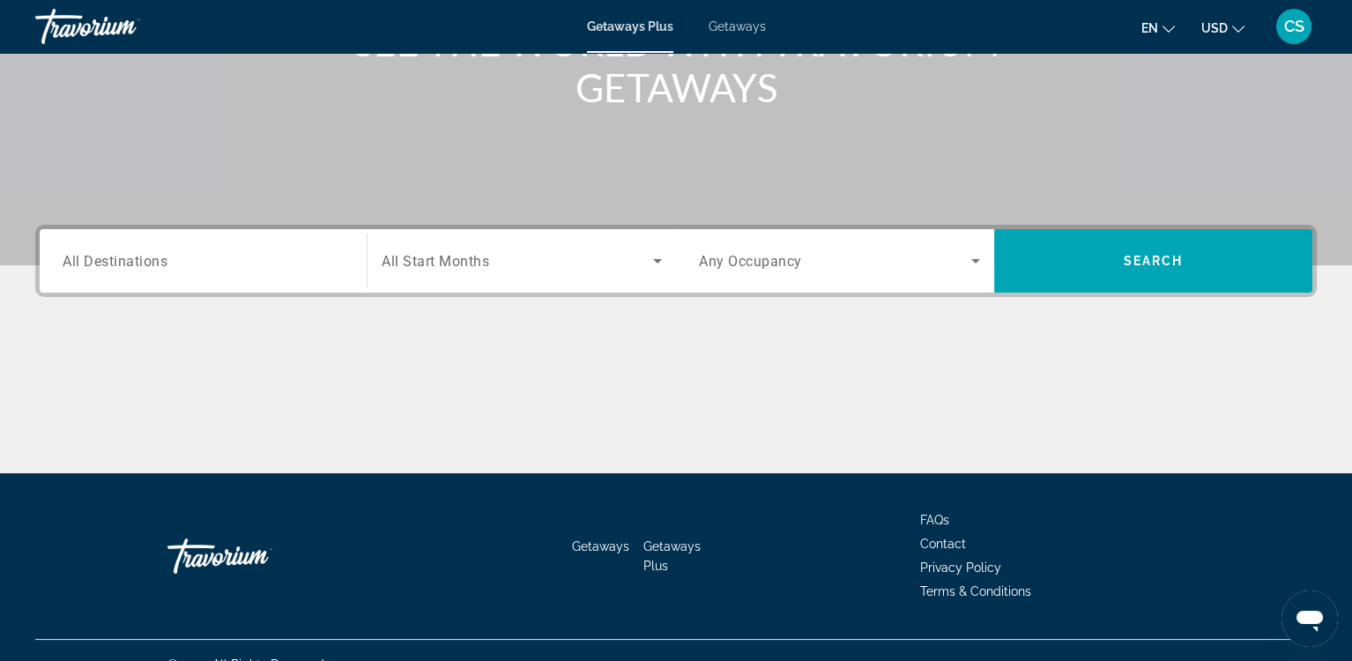
click at [554, 255] on span "Search widget" at bounding box center [518, 260] width 272 height 21
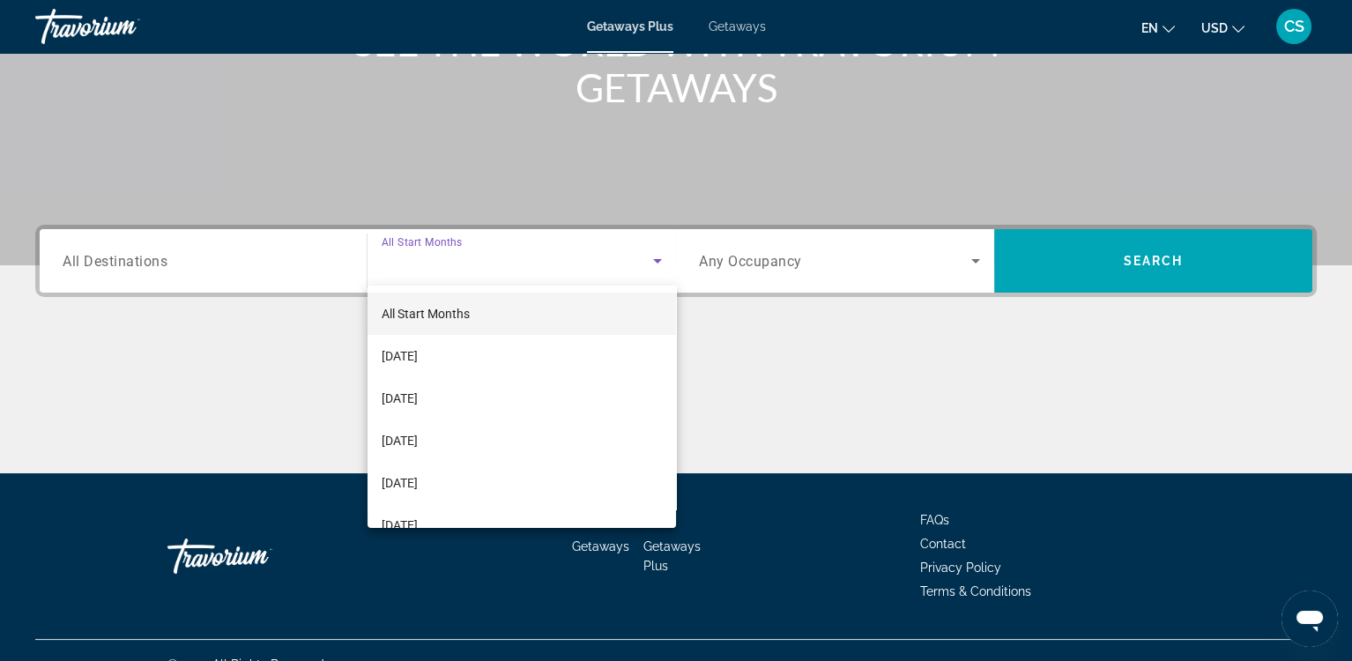
scroll to position [291, 0]
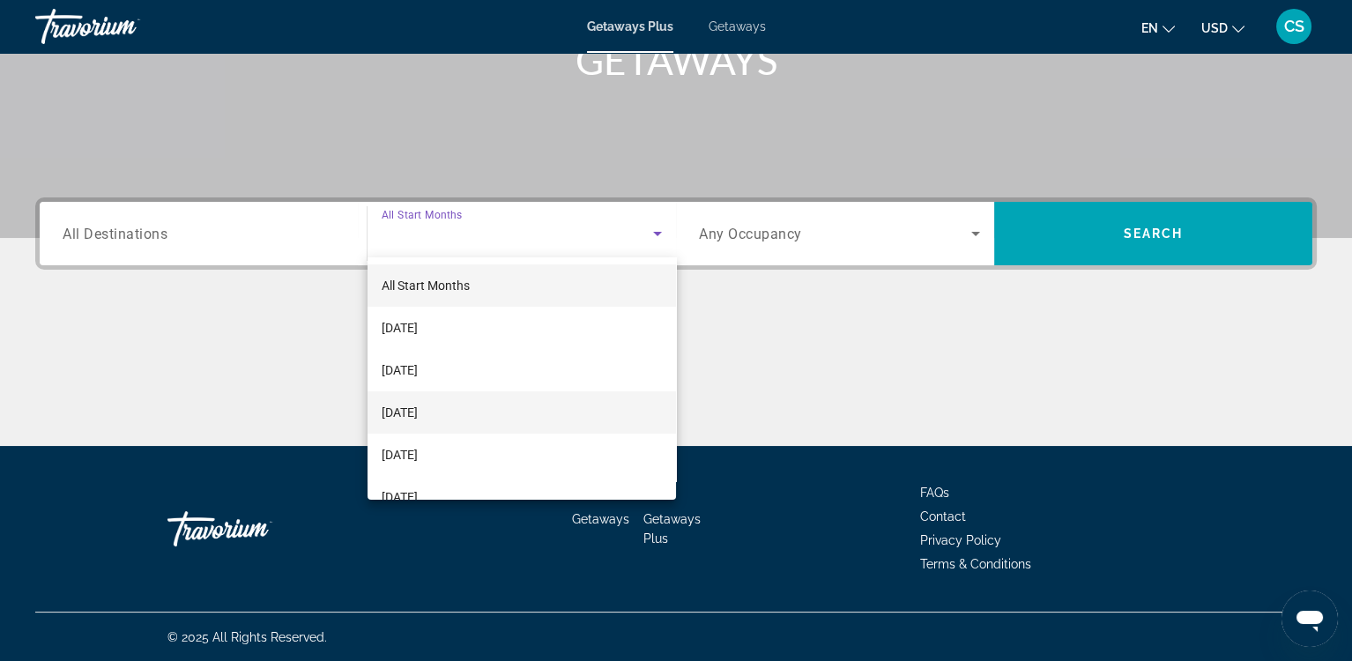
click at [418, 409] on span "[DATE]" at bounding box center [400, 412] width 36 height 21
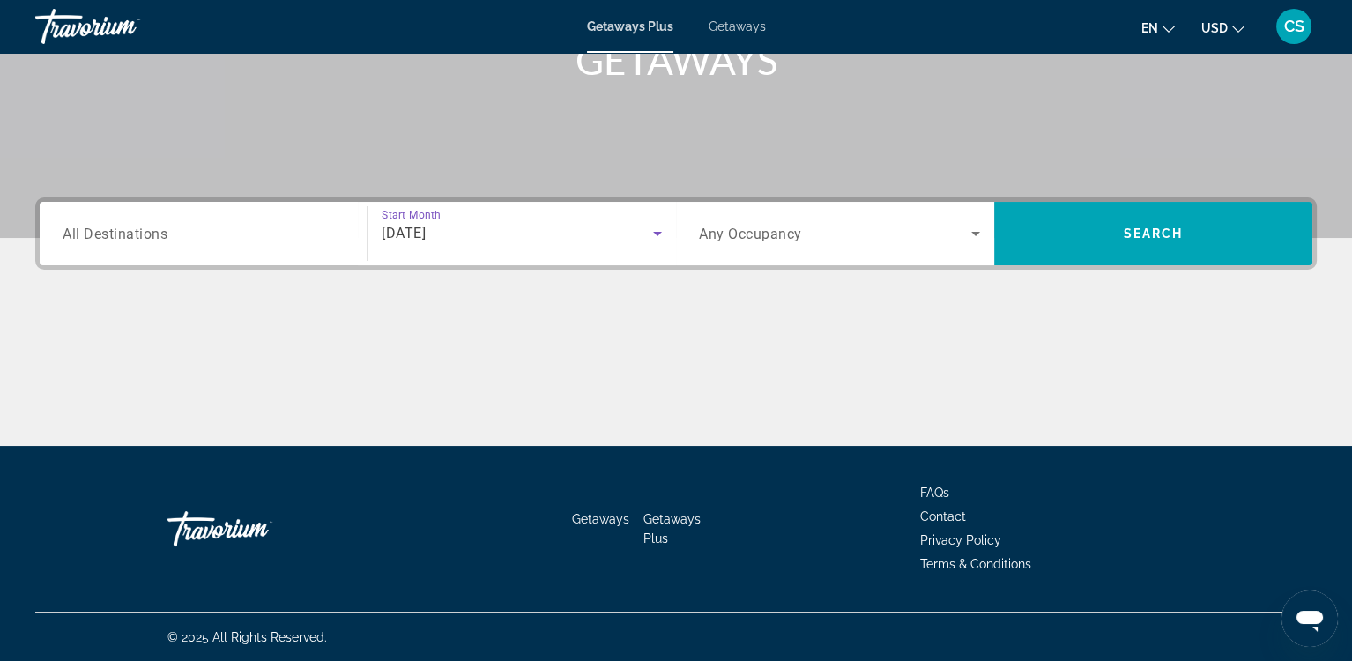
click at [890, 243] on div "Search widget" at bounding box center [839, 233] width 281 height 49
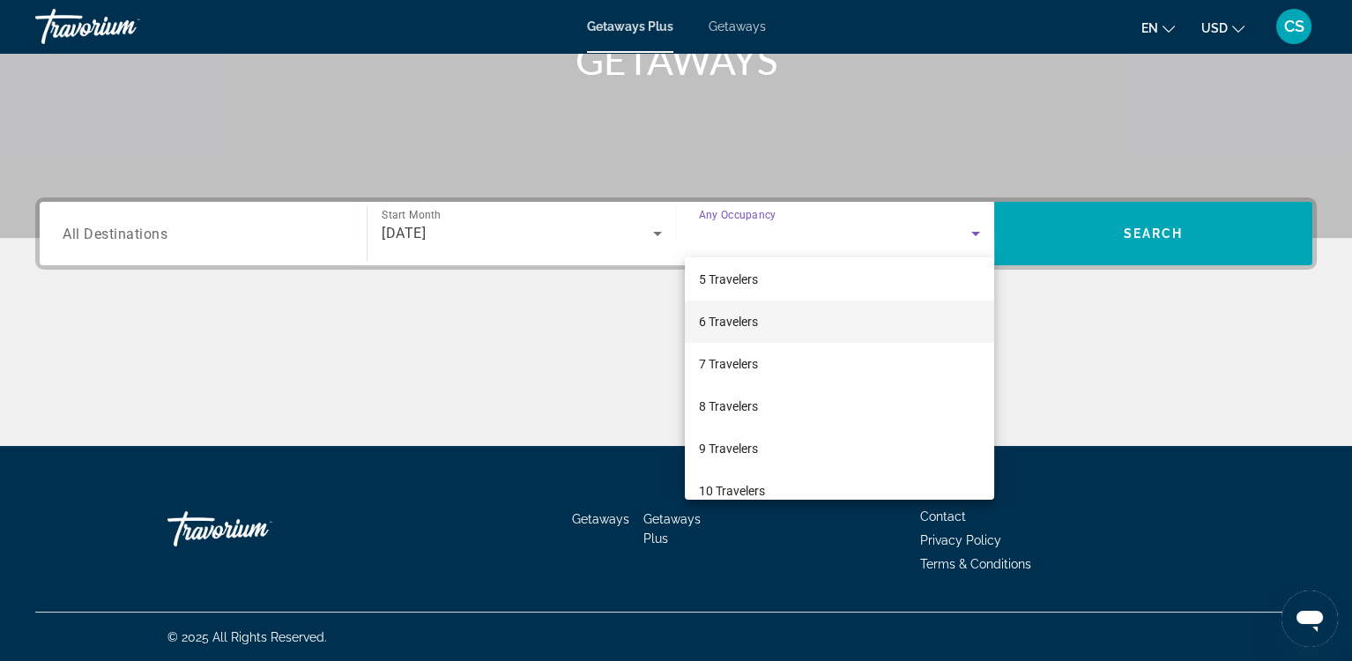
scroll to position [176, 0]
click at [739, 322] on span "6 Travelers" at bounding box center [728, 320] width 59 height 21
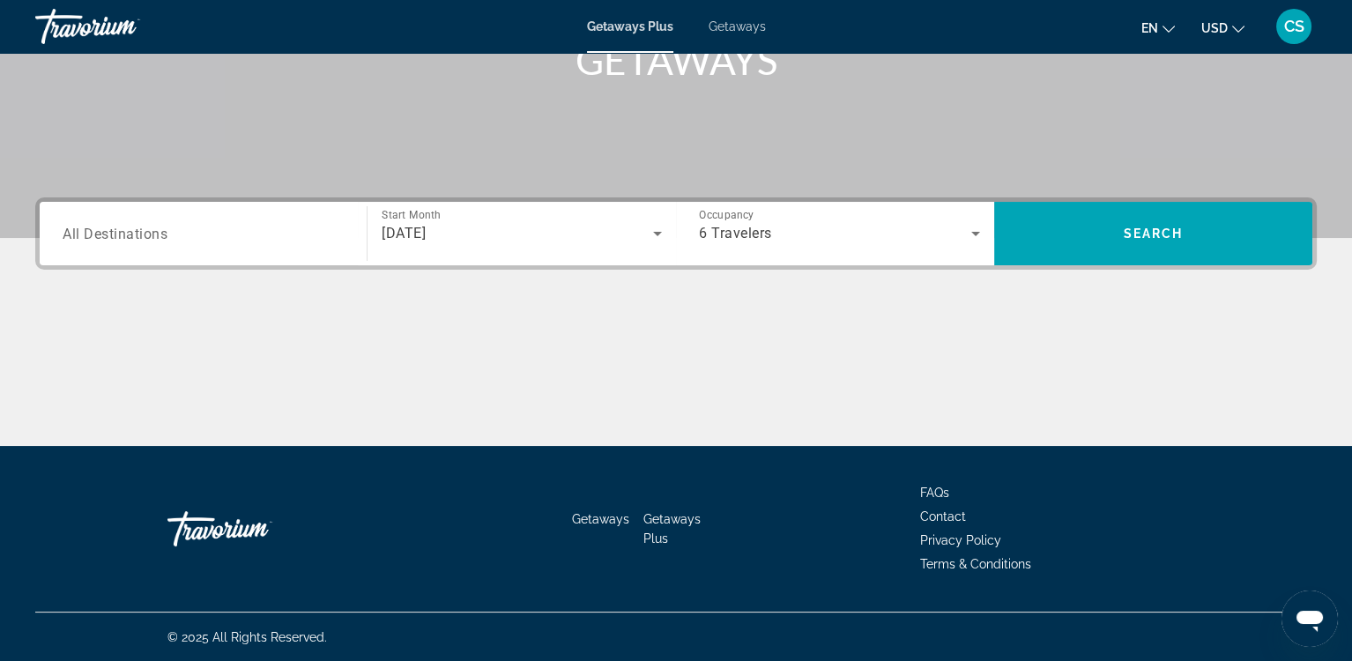
click at [214, 249] on div "Search widget" at bounding box center [203, 234] width 281 height 50
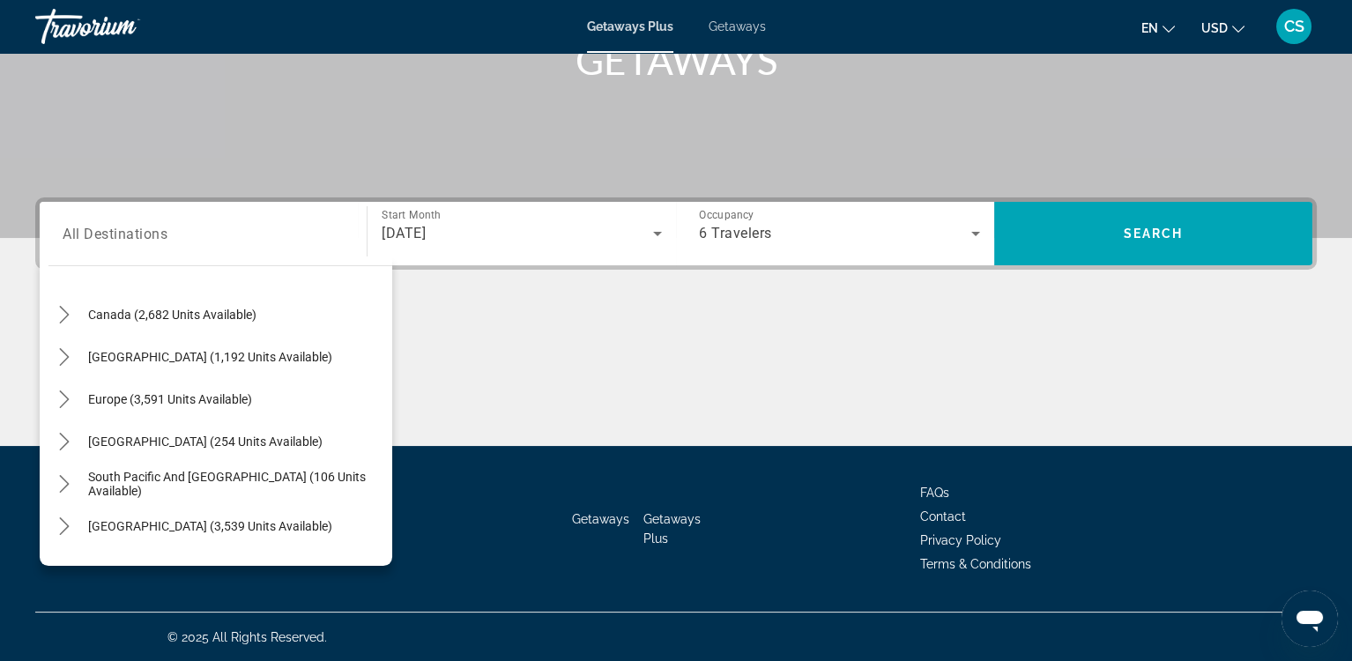
scroll to position [0, 0]
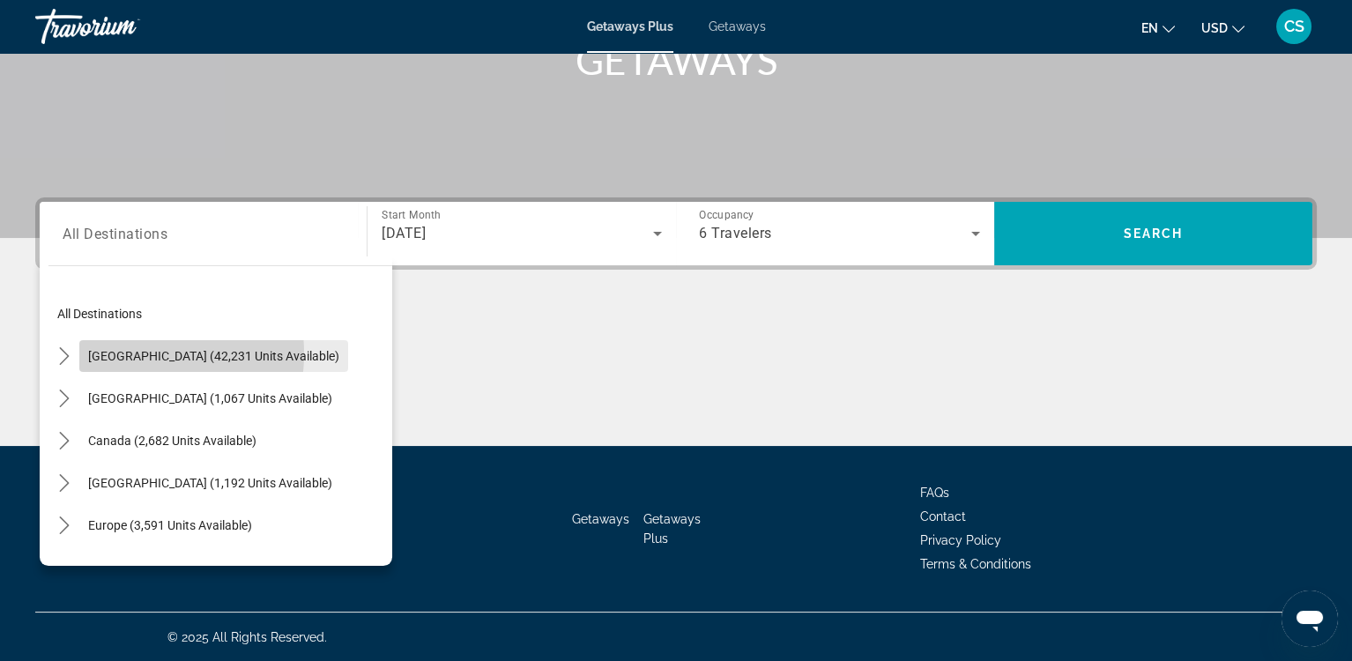
click at [123, 353] on span "[GEOGRAPHIC_DATA] (42,231 units available)" at bounding box center [213, 356] width 251 height 14
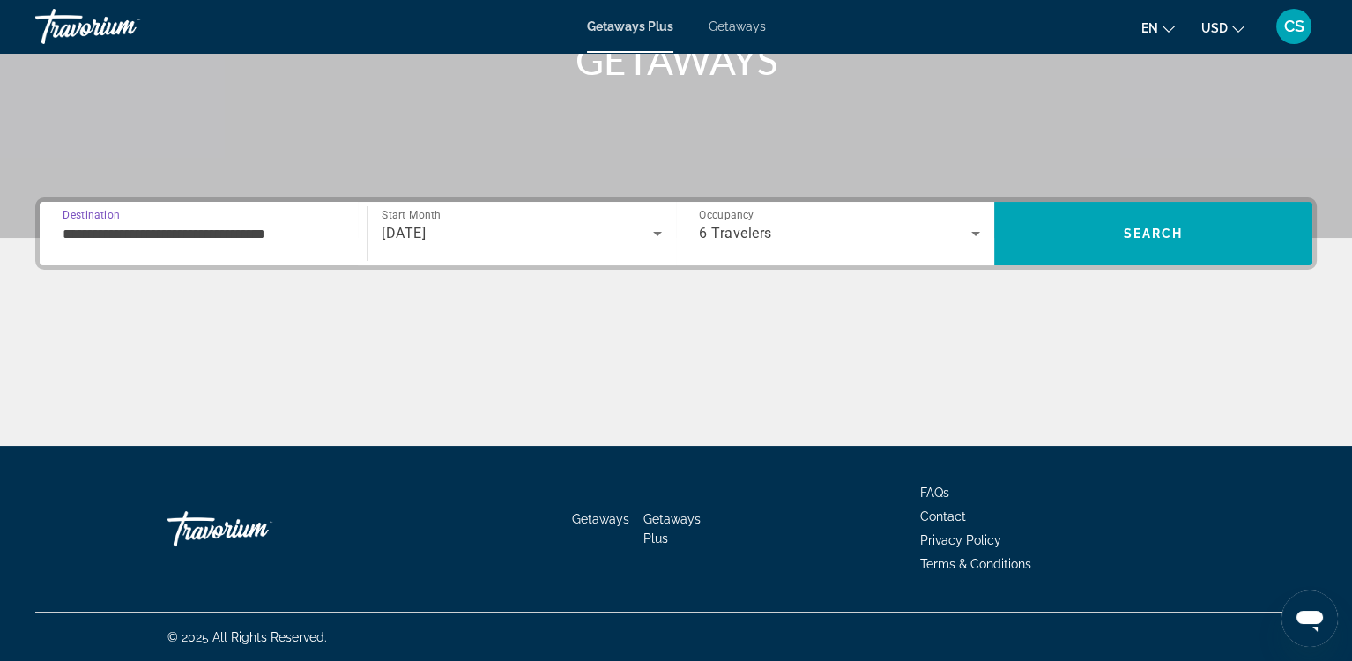
click at [339, 242] on input "**********" at bounding box center [203, 234] width 281 height 21
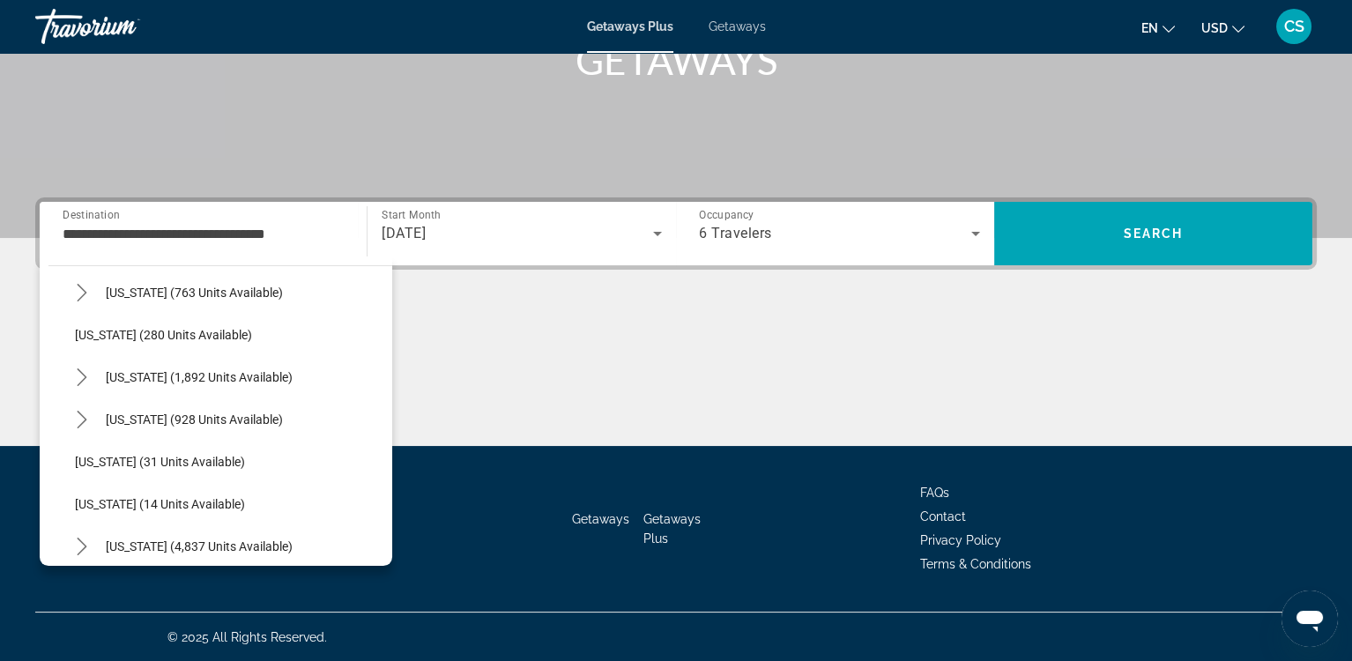
scroll to position [139, 0]
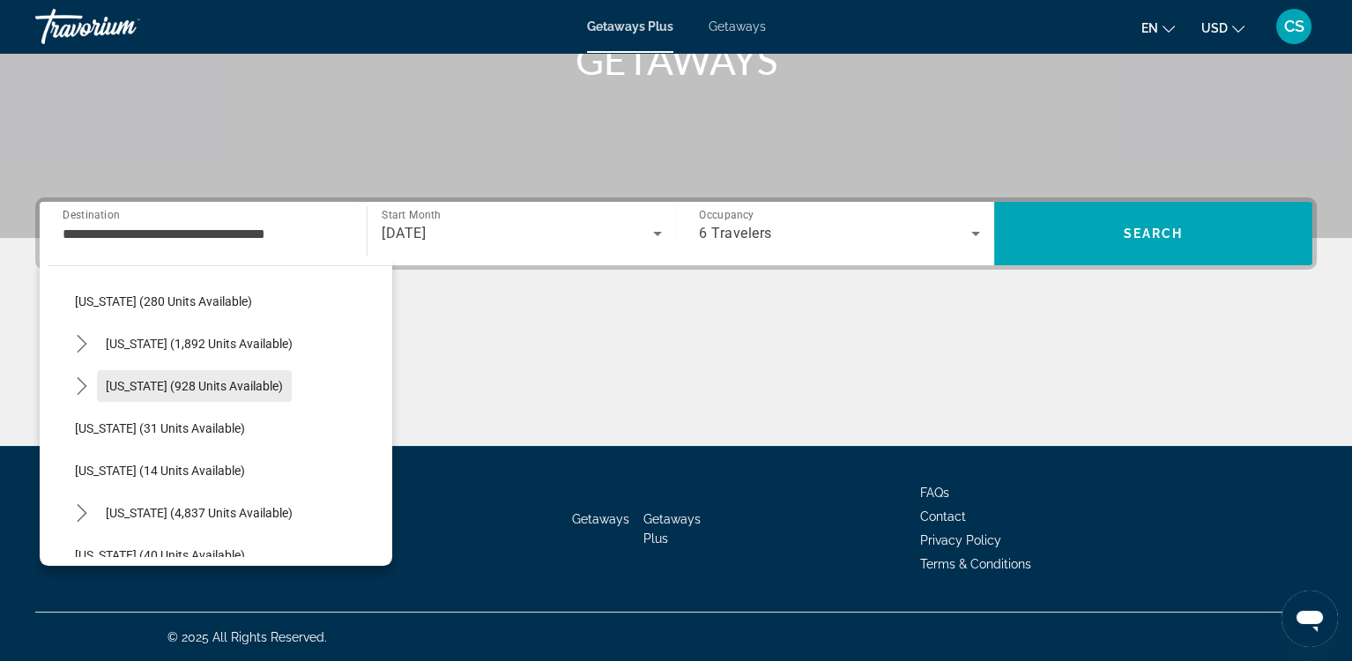
click at [106, 375] on span "Select destination: Colorado (928 units available)" at bounding box center [194, 386] width 195 height 42
type input "**********"
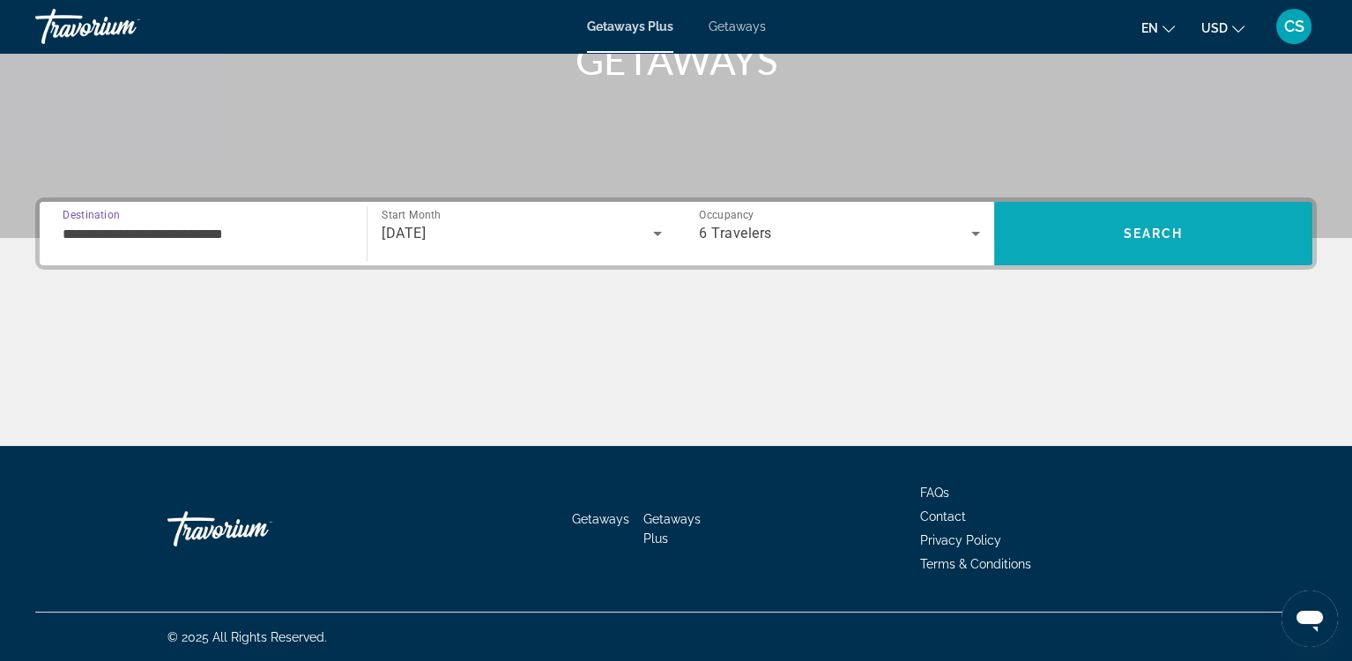
click at [1140, 227] on span "Search" at bounding box center [1154, 234] width 60 height 14
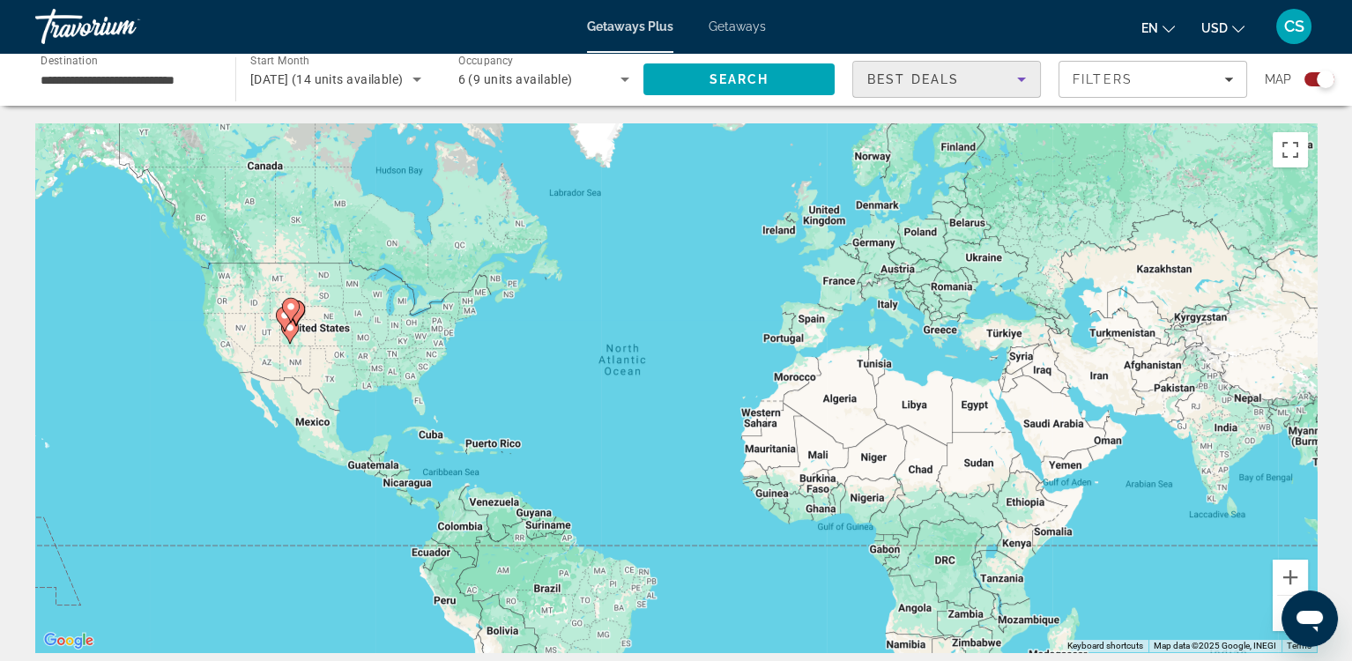
click at [1021, 78] on icon "Sort by" at bounding box center [1021, 80] width 9 height 4
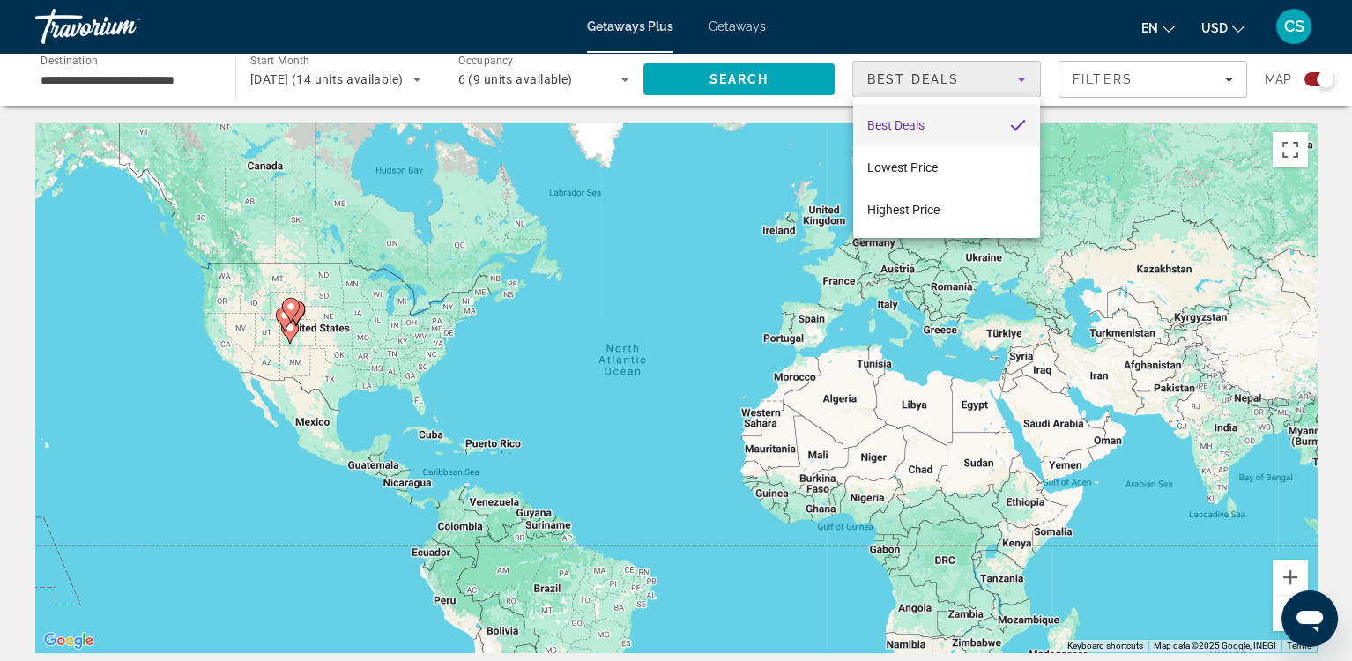
click at [1105, 80] on div at bounding box center [676, 330] width 1352 height 661
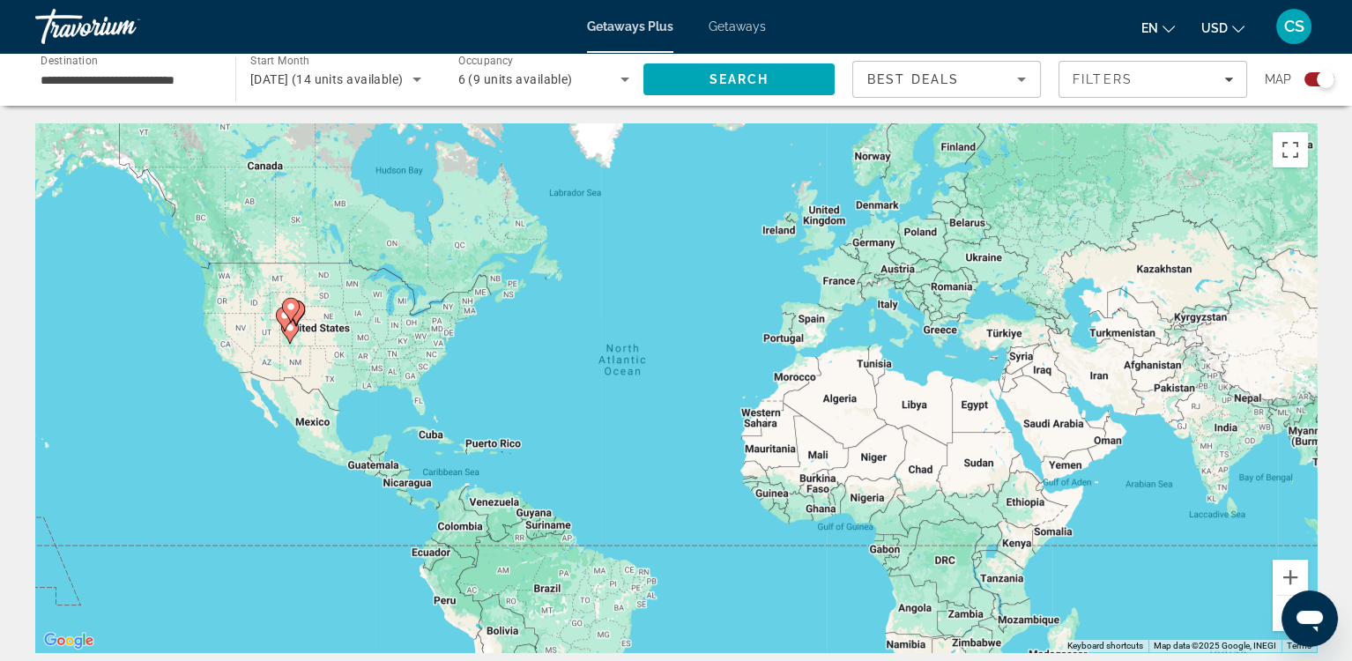
click at [1105, 80] on span "Filters" at bounding box center [1103, 79] width 60 height 14
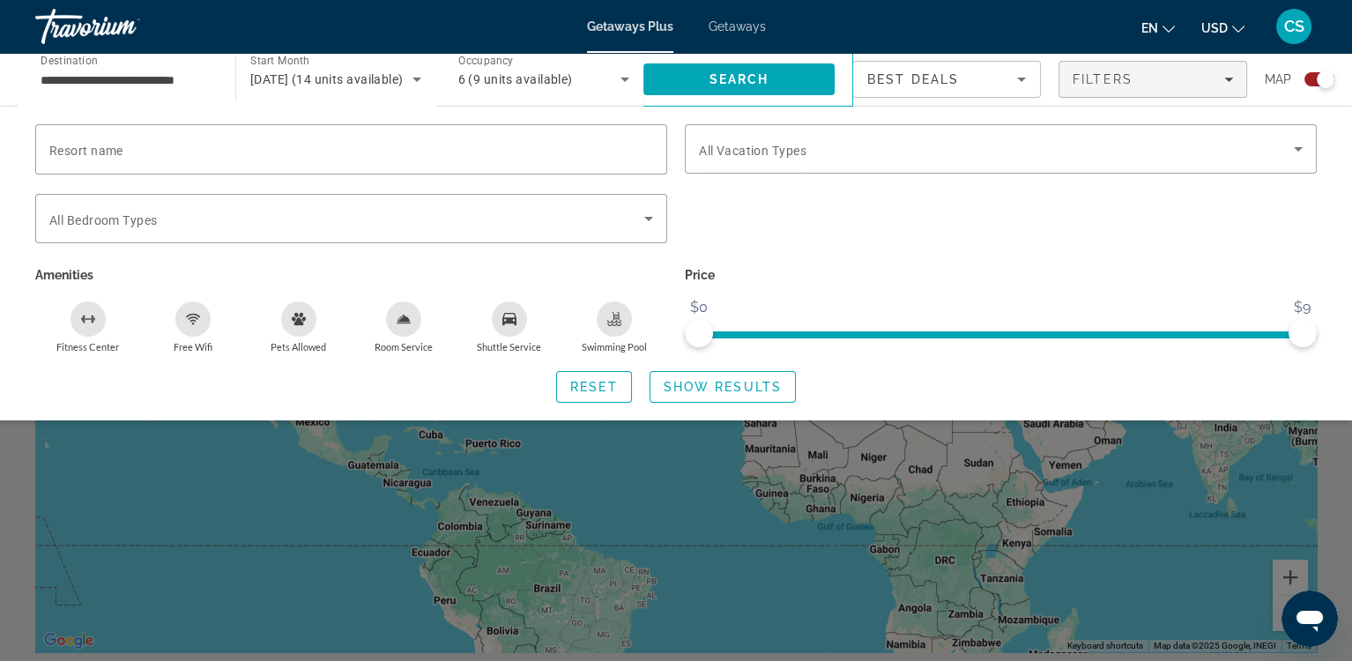
click at [193, 320] on icon "Free Wifi" at bounding box center [193, 321] width 6 height 3
click at [392, 221] on span "Search widget" at bounding box center [346, 218] width 595 height 21
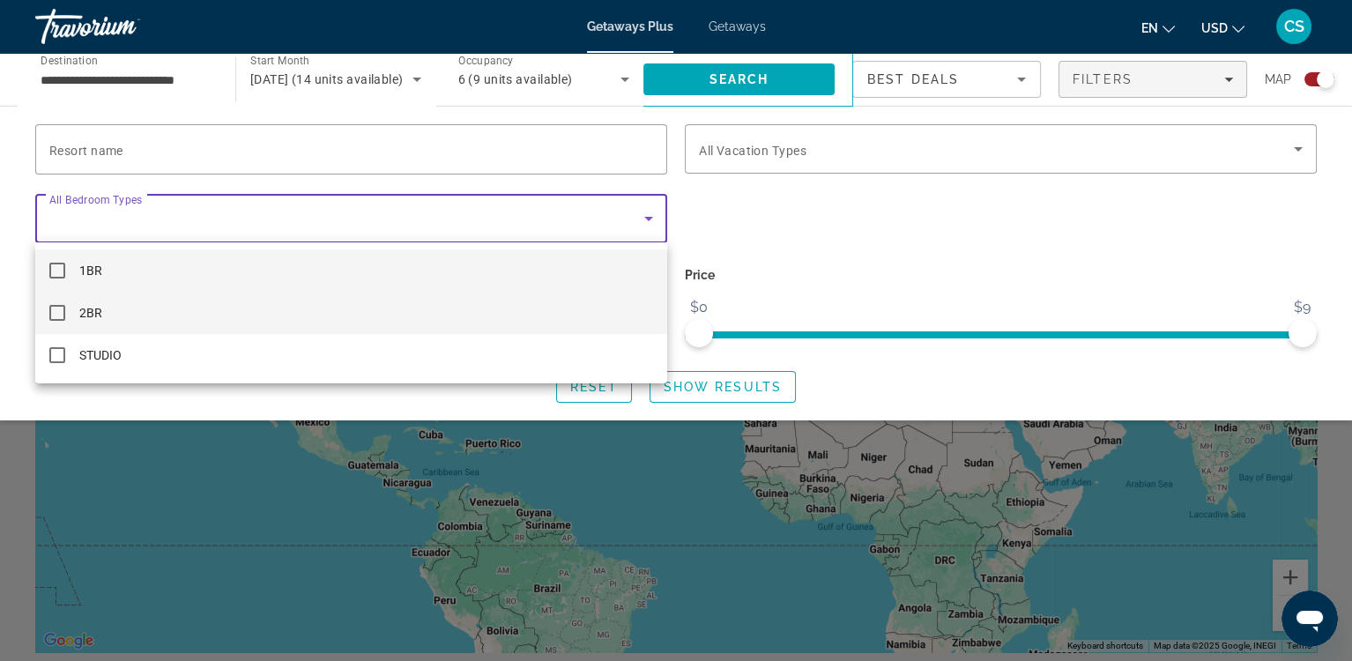
click at [56, 309] on mat-pseudo-checkbox at bounding box center [57, 313] width 16 height 16
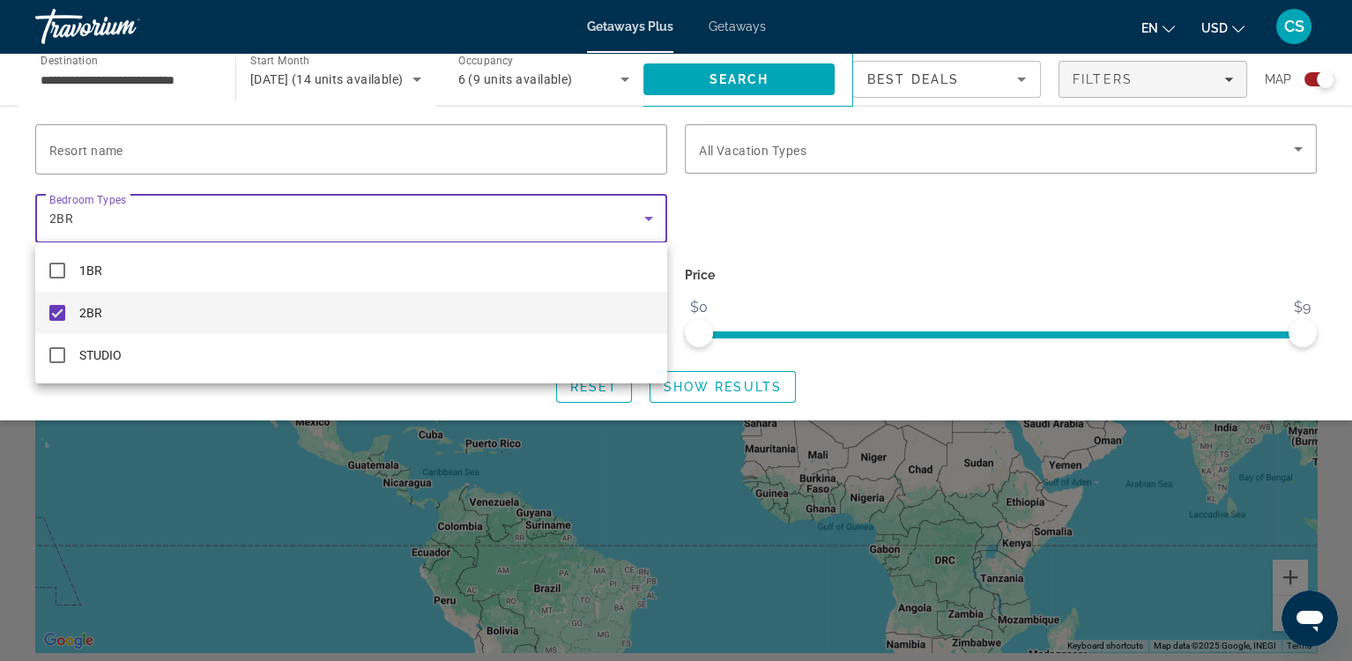
click at [744, 395] on div at bounding box center [676, 330] width 1352 height 661
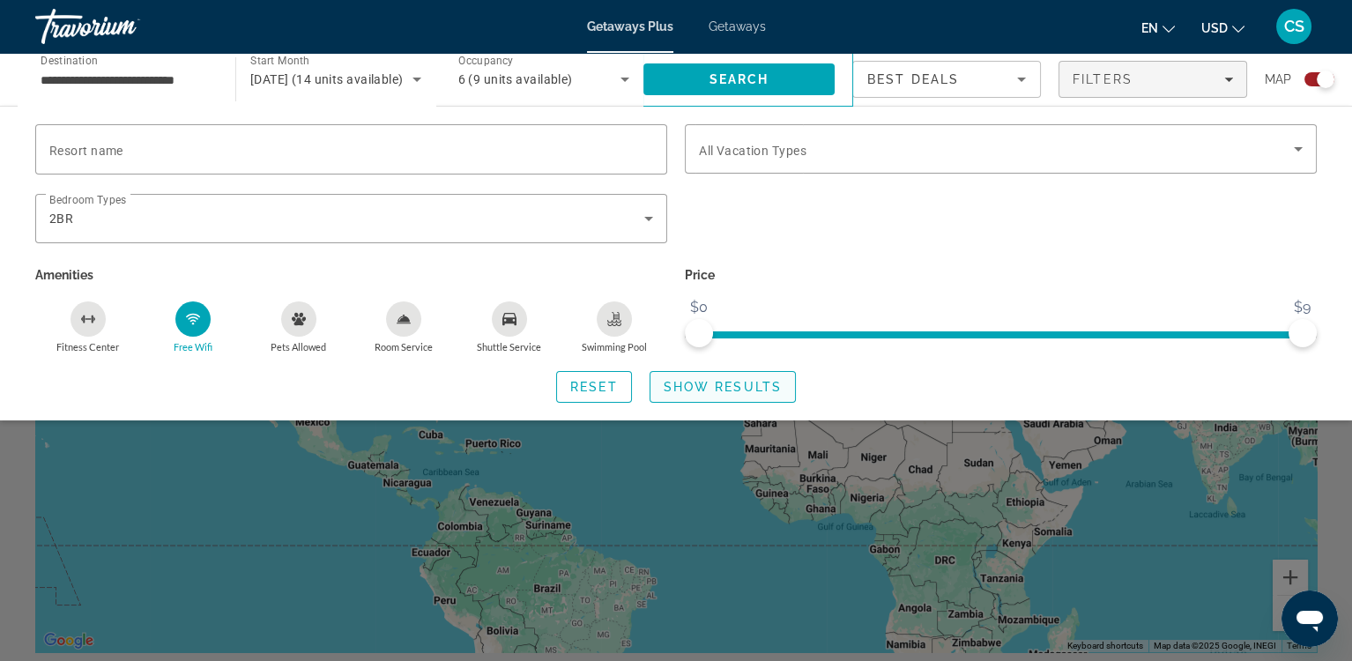
click at [733, 385] on span "Show Results" at bounding box center [723, 387] width 118 height 14
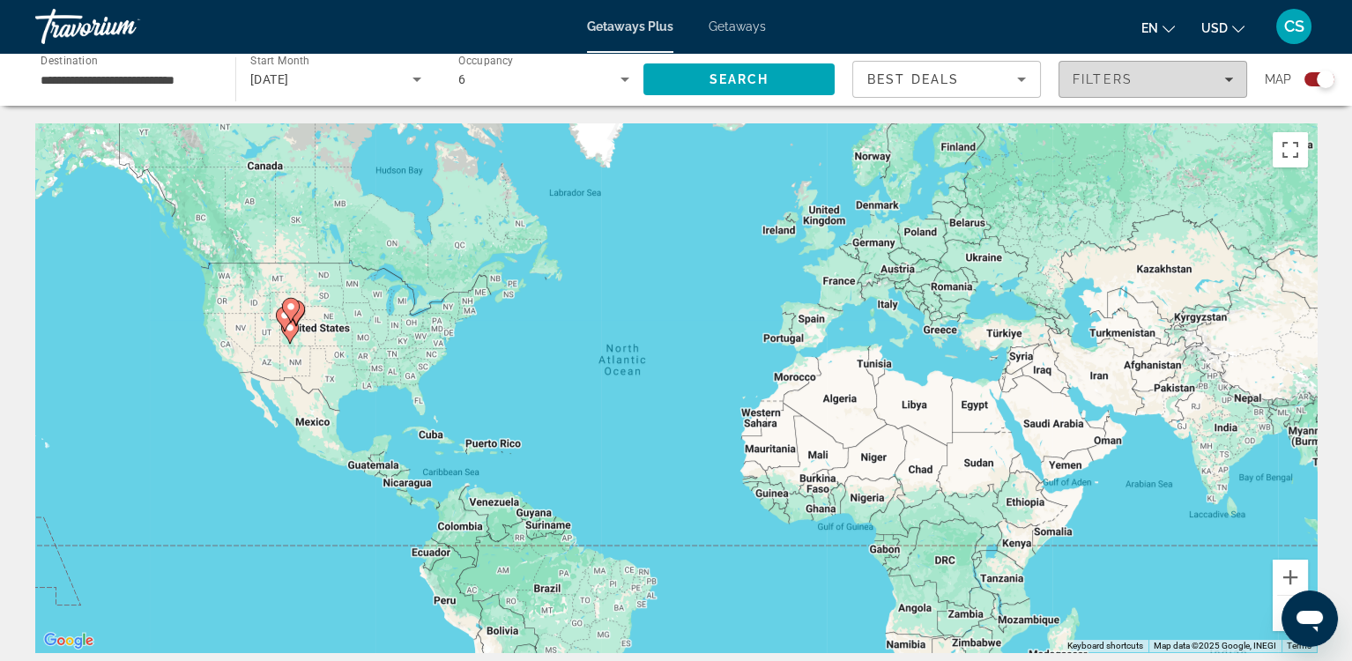
click at [1092, 80] on span "Filters" at bounding box center [1103, 79] width 60 height 14
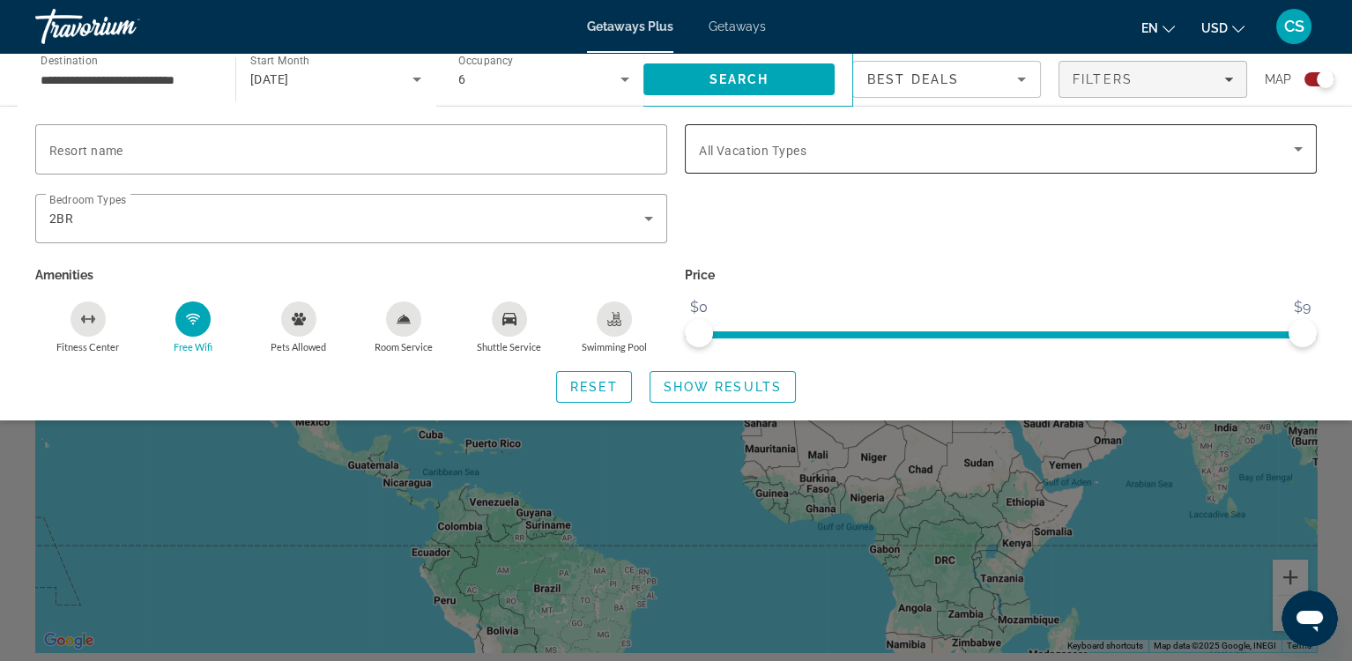
click at [1031, 155] on span "Search widget" at bounding box center [996, 148] width 595 height 21
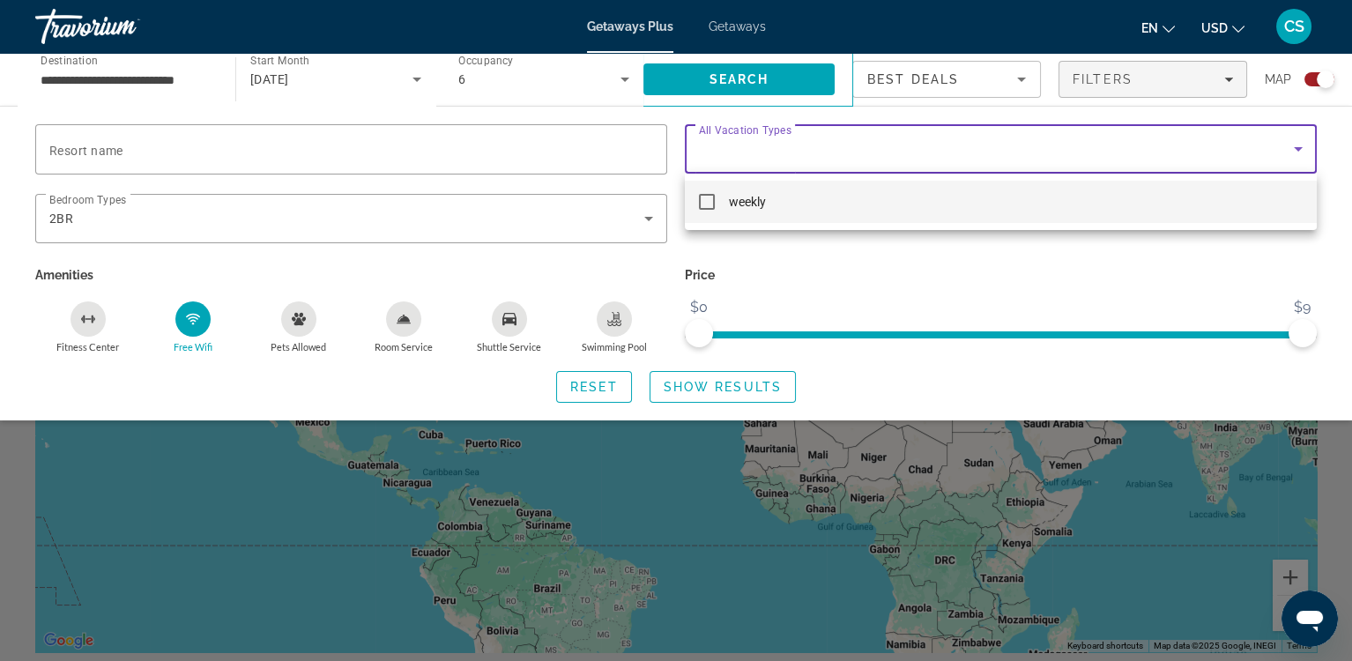
click at [525, 269] on div at bounding box center [676, 330] width 1352 height 661
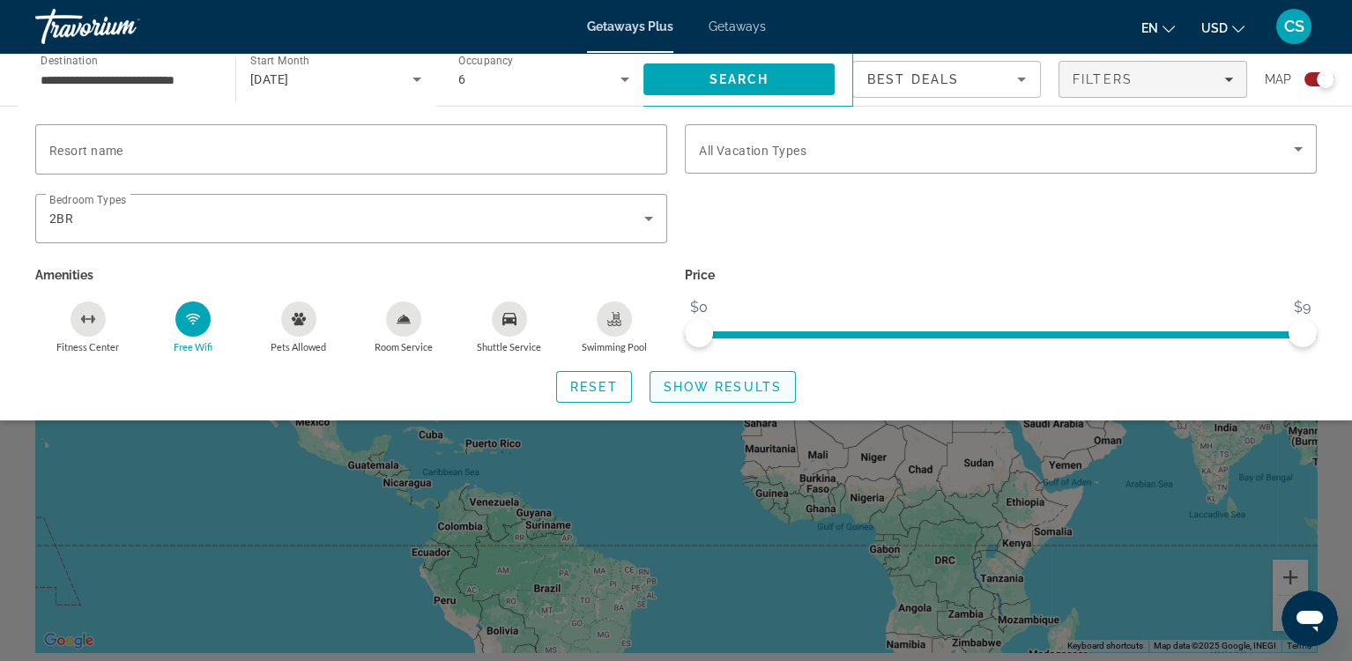
click at [719, 384] on span "Show Results" at bounding box center [723, 387] width 118 height 14
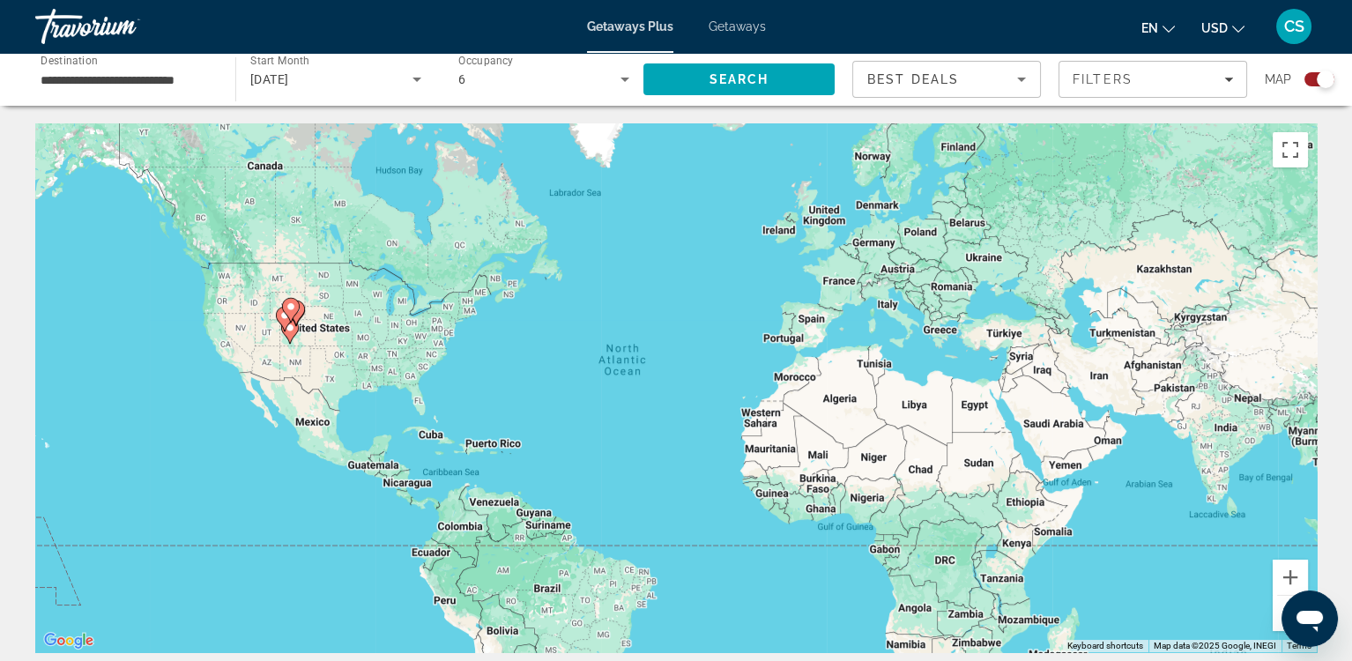
click at [293, 326] on gmp-advanced-marker "Main content" at bounding box center [285, 319] width 18 height 26
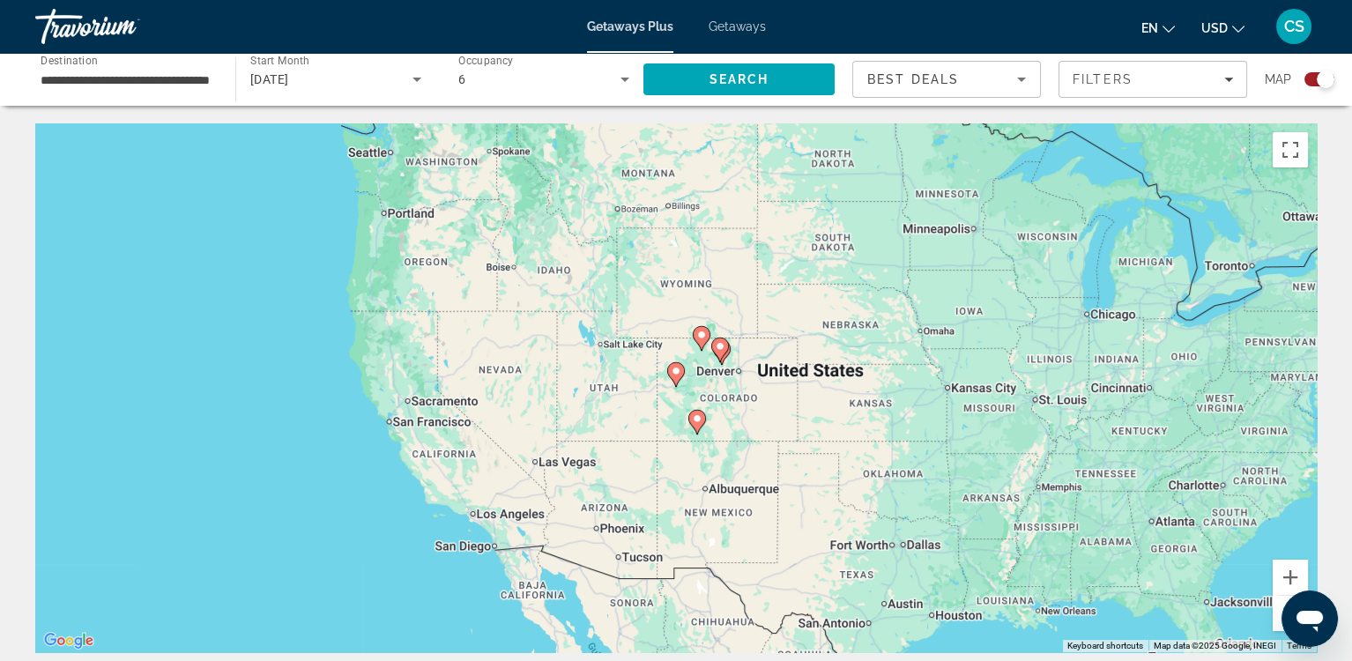
click at [696, 418] on image "Main content" at bounding box center [697, 418] width 11 height 11
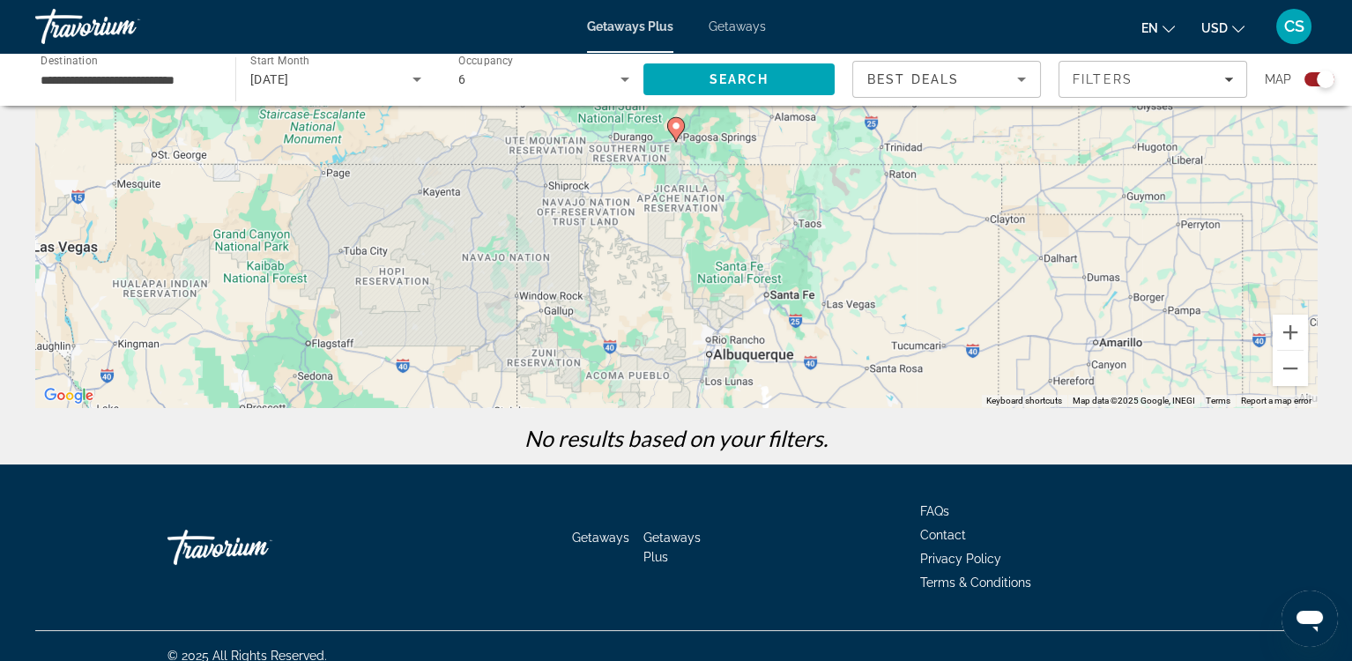
scroll to position [264, 0]
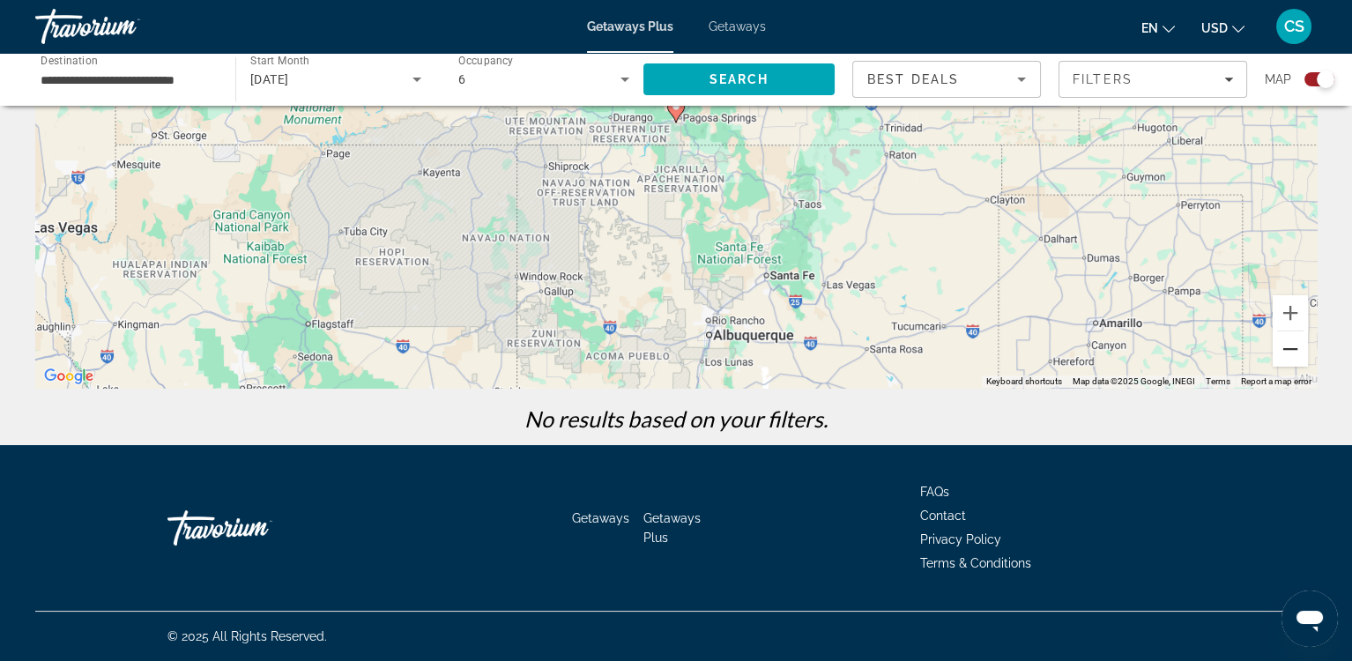
click at [1295, 348] on button "Zoom out" at bounding box center [1290, 348] width 35 height 35
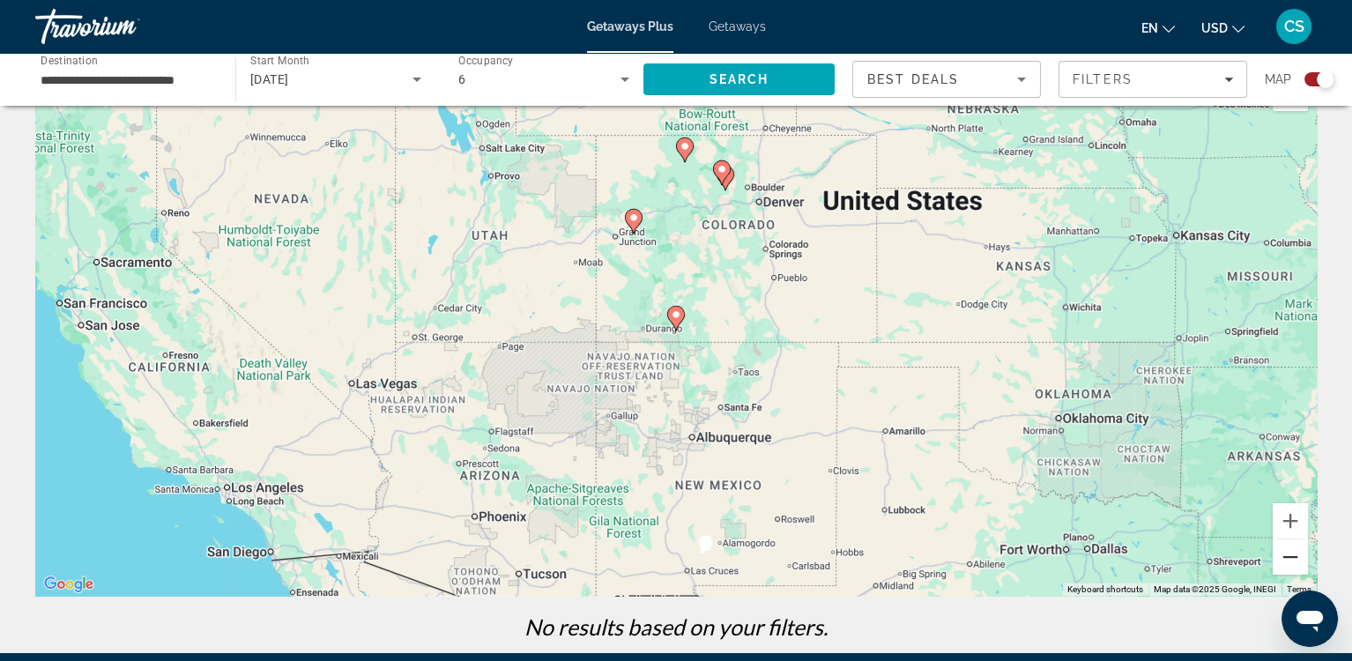
scroll to position [0, 0]
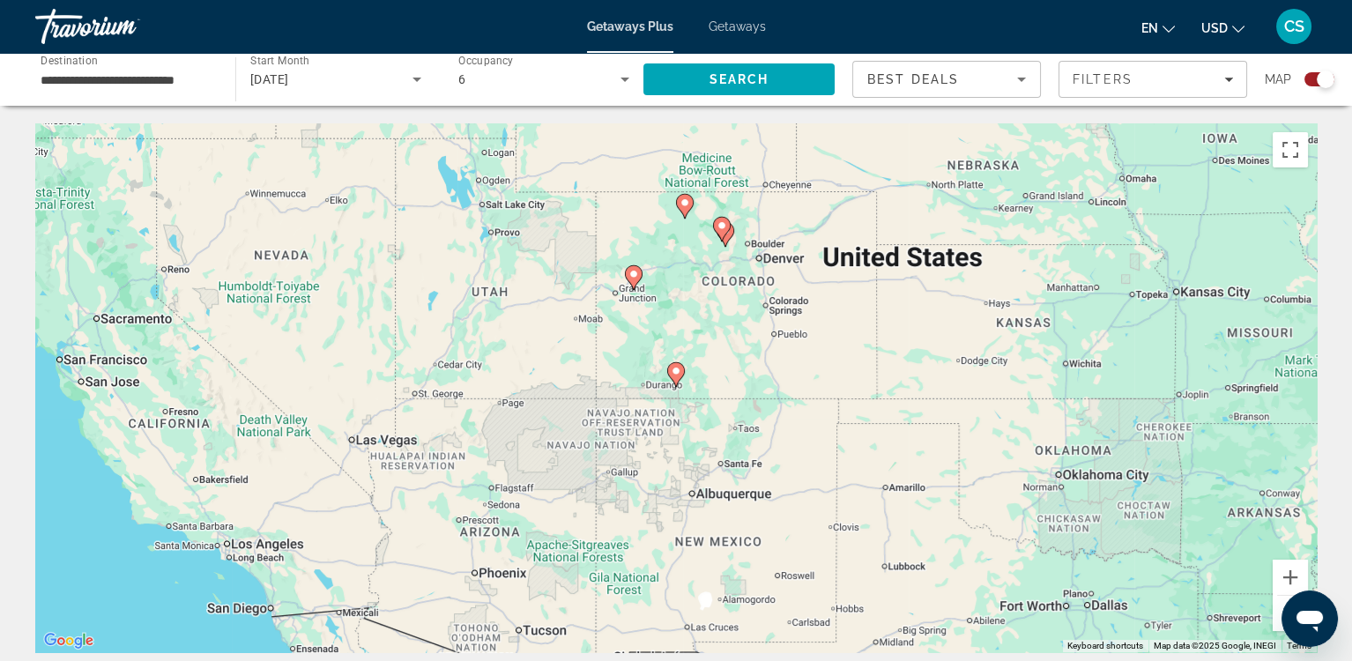
click at [726, 231] on icon "Main content" at bounding box center [722, 229] width 16 height 23
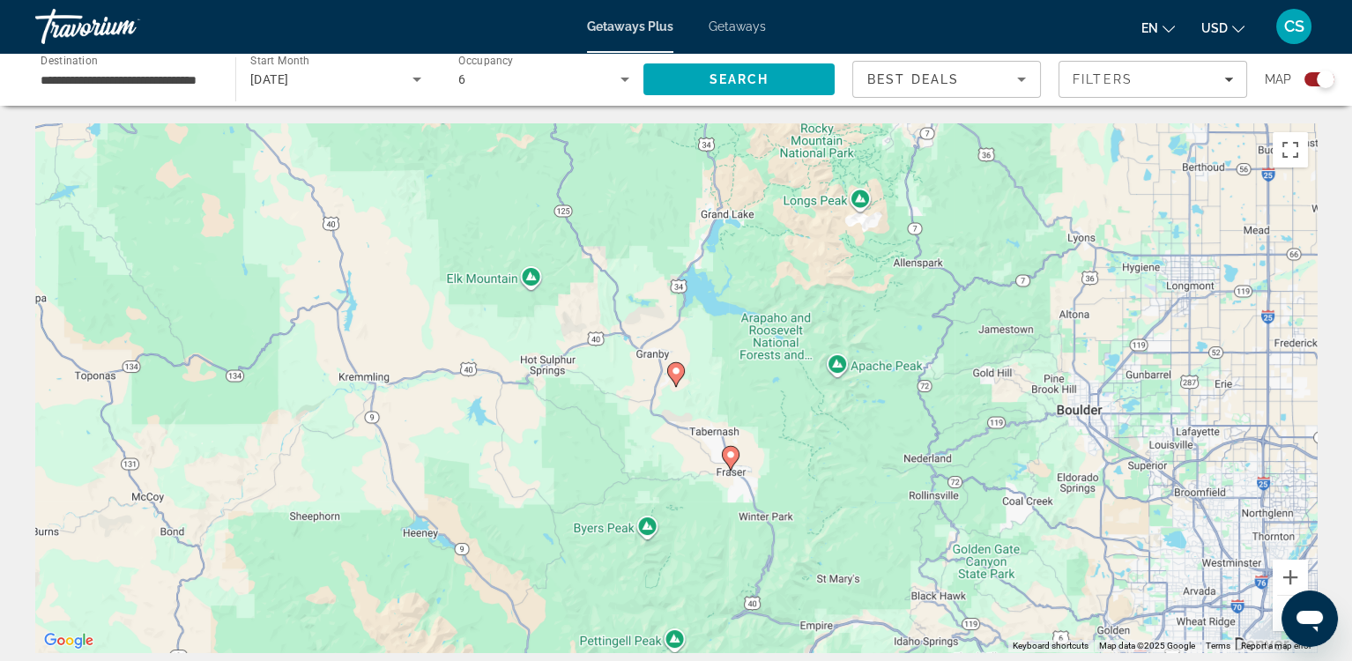
click at [730, 451] on image "Main content" at bounding box center [731, 455] width 11 height 11
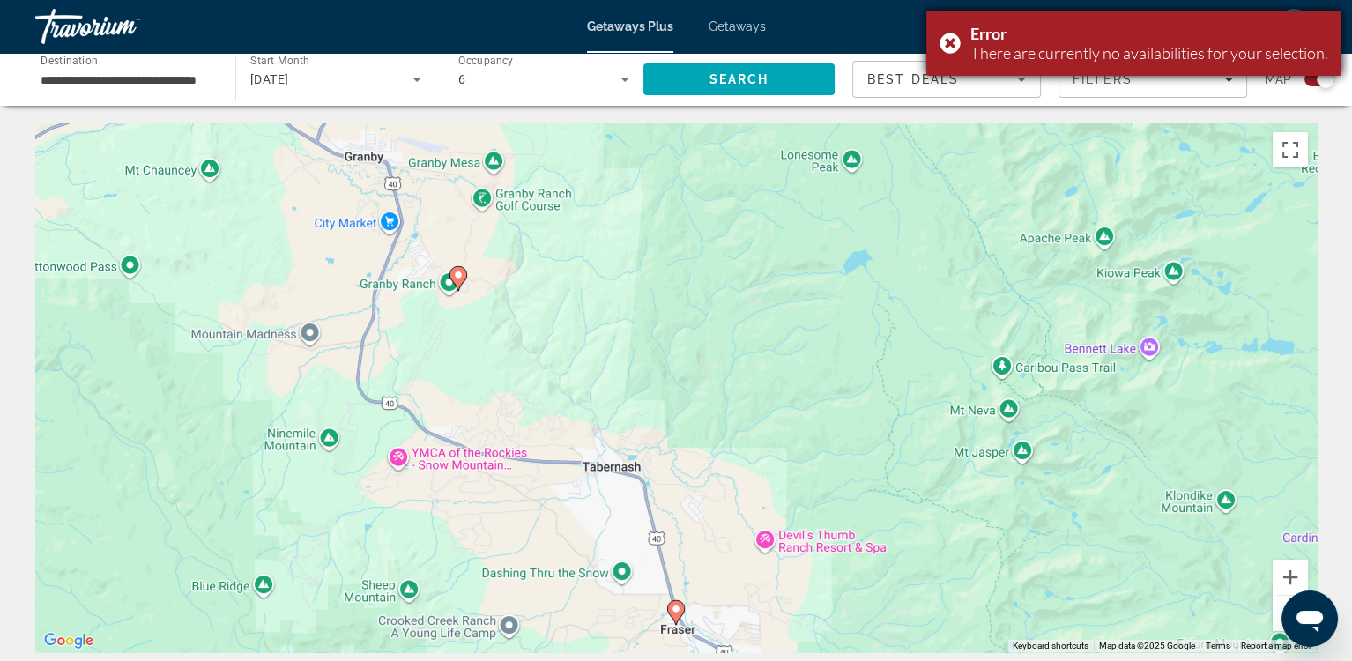
click at [944, 41] on div "Error There are currently no availabilities for your selection." at bounding box center [1134, 43] width 415 height 65
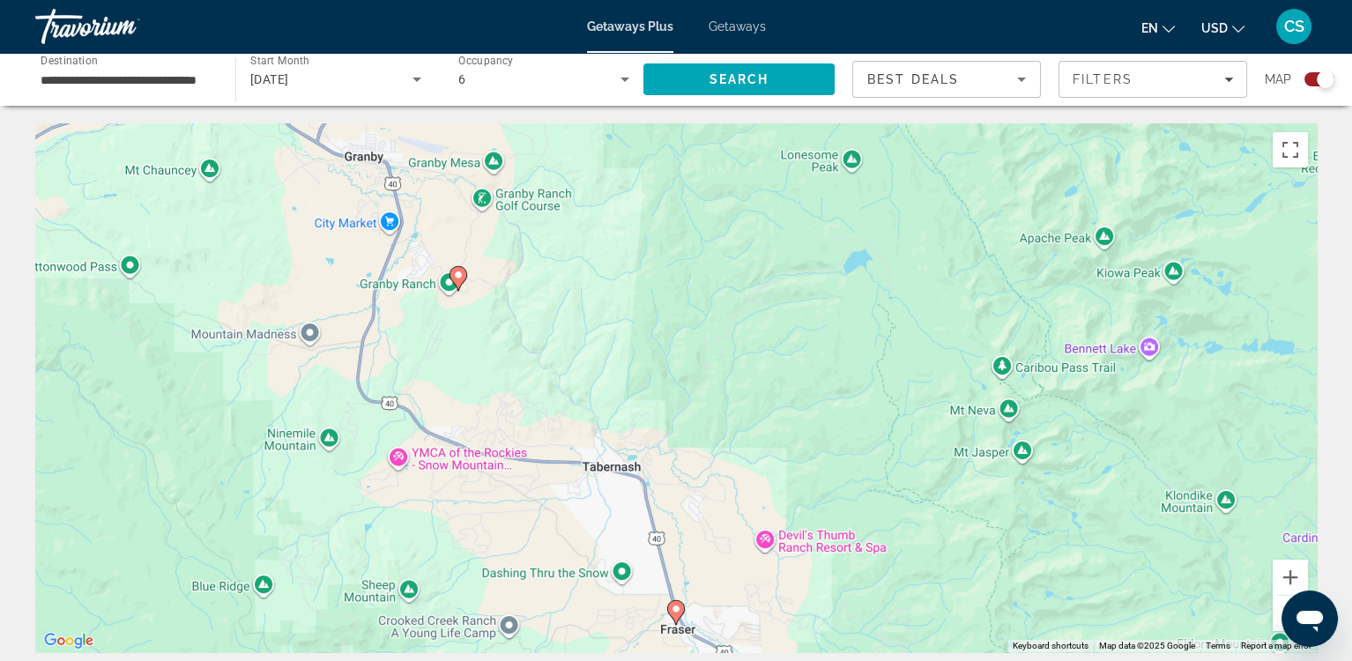
click at [460, 277] on image "Main content" at bounding box center [458, 275] width 11 height 11
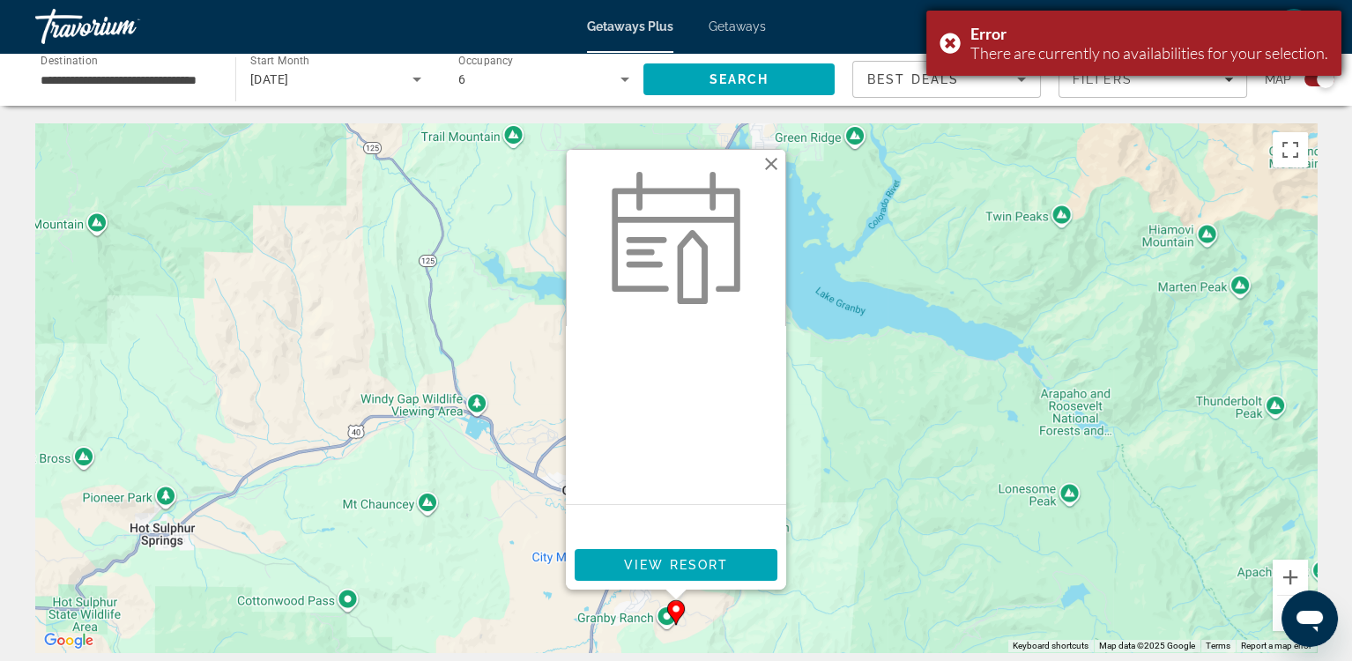
click at [951, 39] on div "Error There are currently no availabilities for your selection." at bounding box center [1134, 43] width 415 height 65
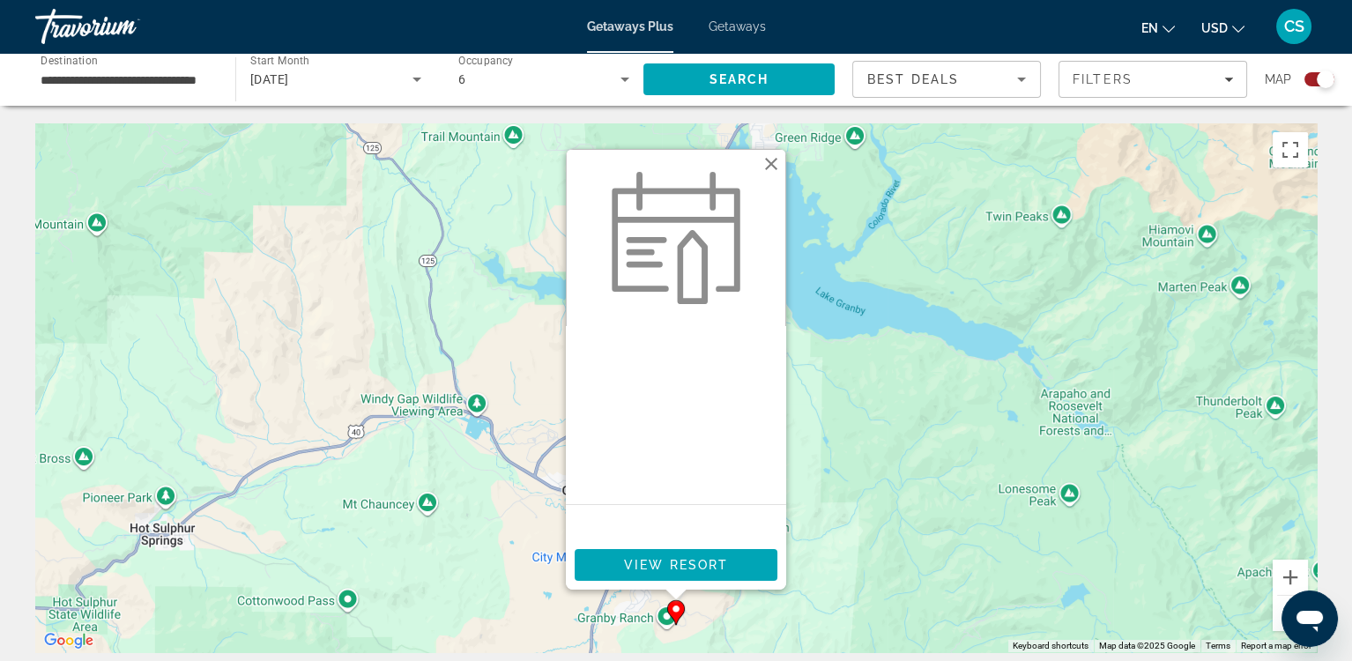
click at [1322, 74] on div "Search widget" at bounding box center [1326, 80] width 18 height 18
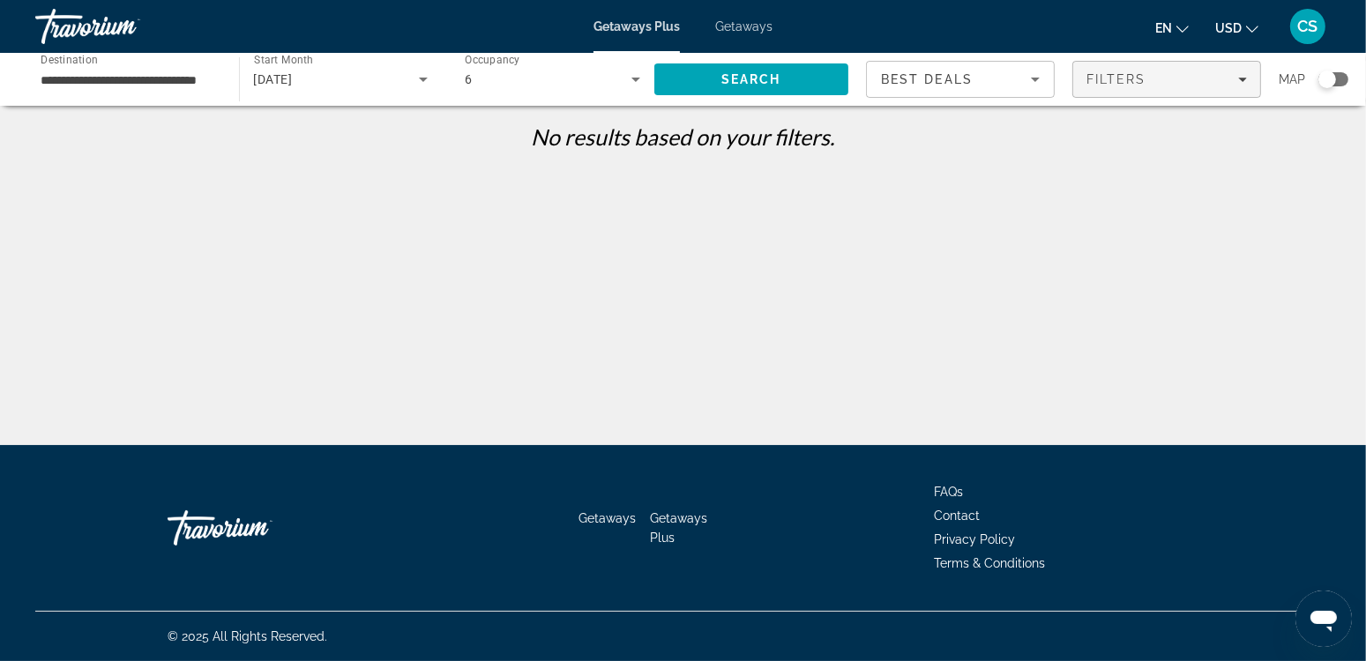
click at [1175, 78] on div "Filters" at bounding box center [1166, 79] width 160 height 14
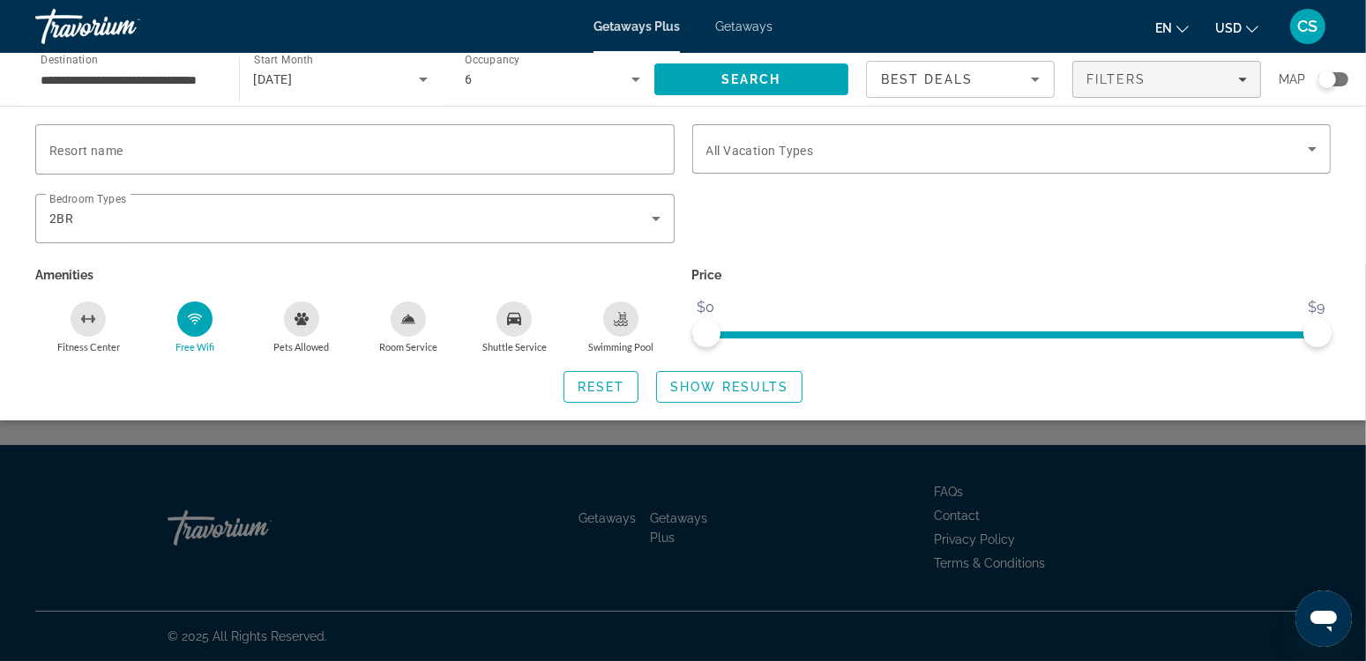
click at [160, 86] on input "**********" at bounding box center [128, 80] width 175 height 21
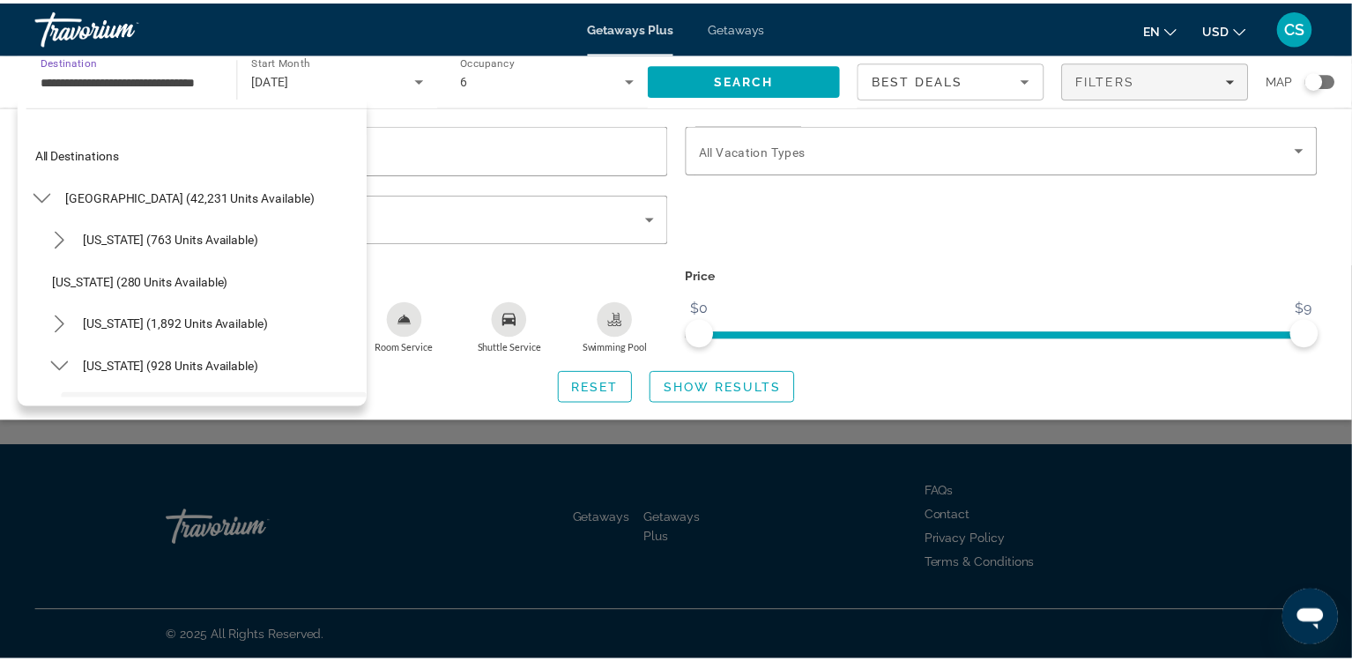
scroll to position [146, 0]
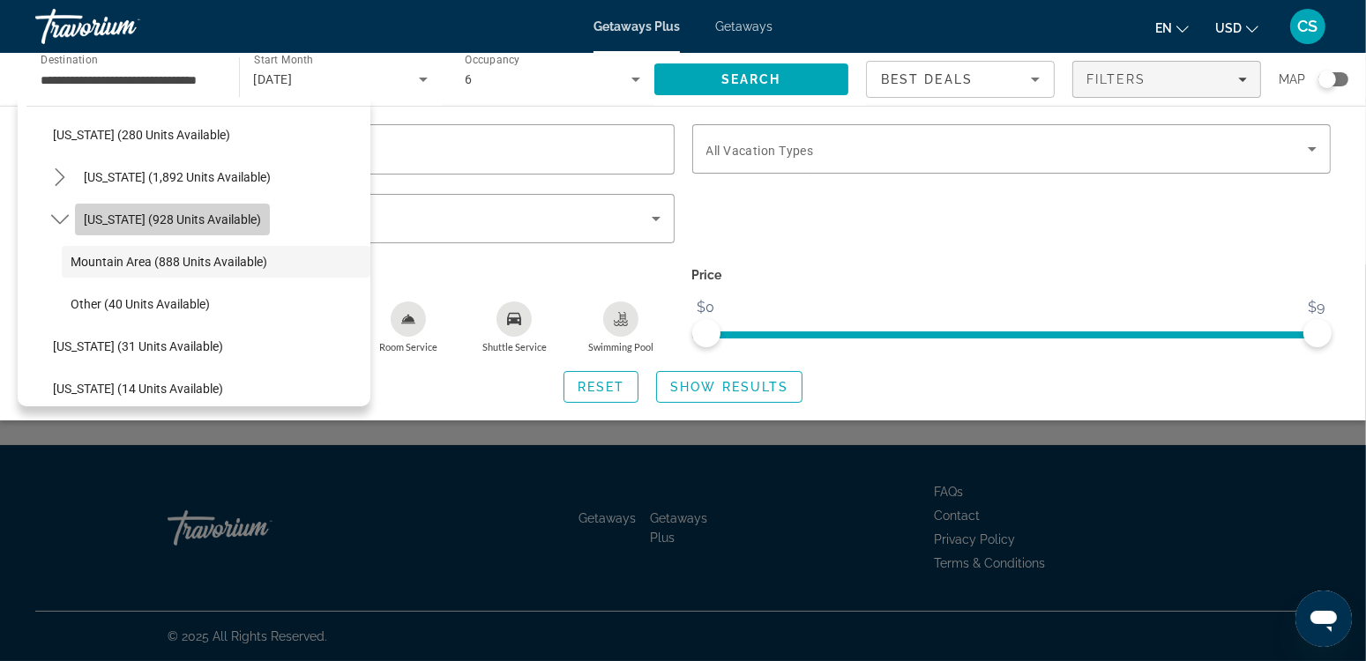
click at [198, 220] on span "[US_STATE] (928 units available)" at bounding box center [172, 219] width 177 height 14
type input "**********"
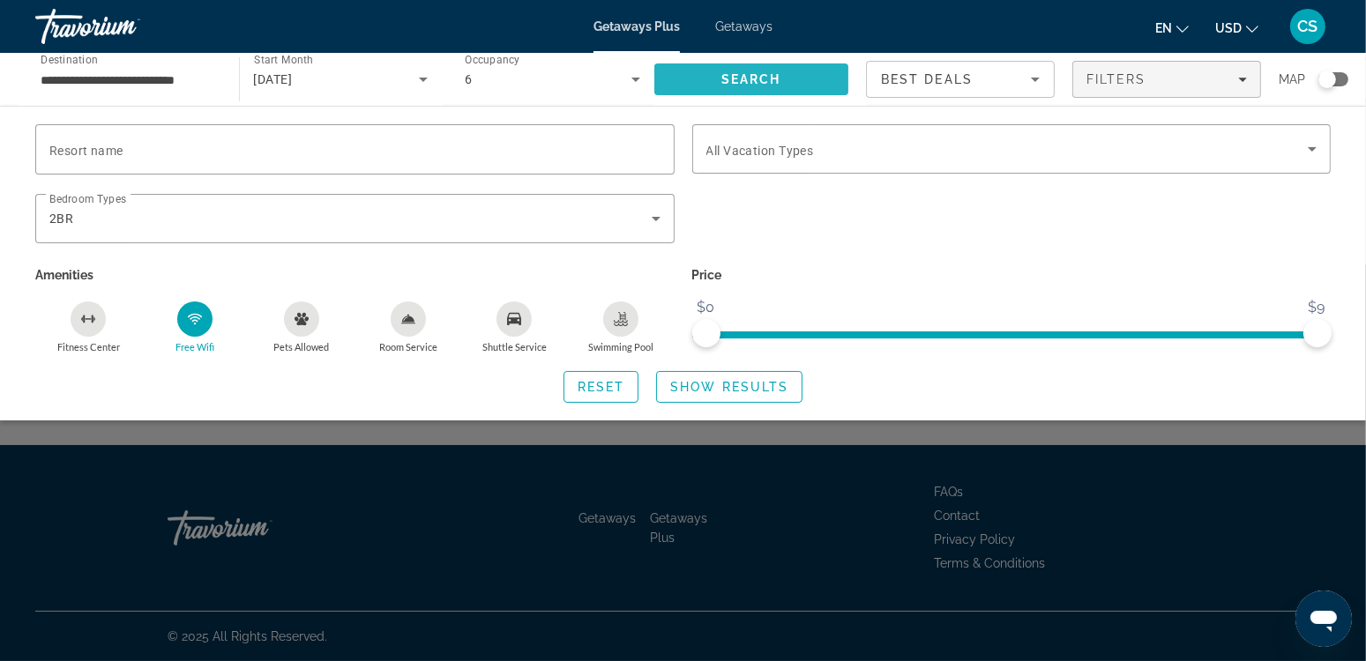
click at [781, 76] on span "Search" at bounding box center [751, 79] width 60 height 14
click at [740, 391] on span "Show Results" at bounding box center [729, 387] width 118 height 14
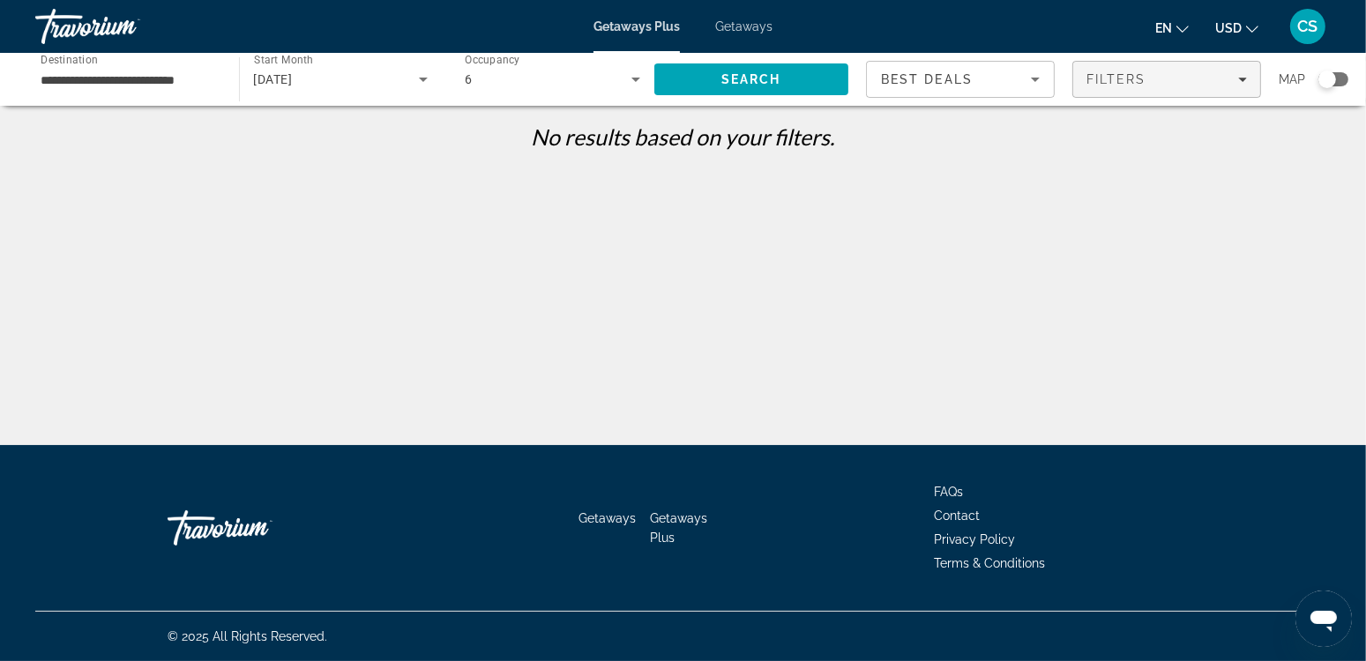
click at [1136, 76] on span "Filters" at bounding box center [1116, 79] width 60 height 14
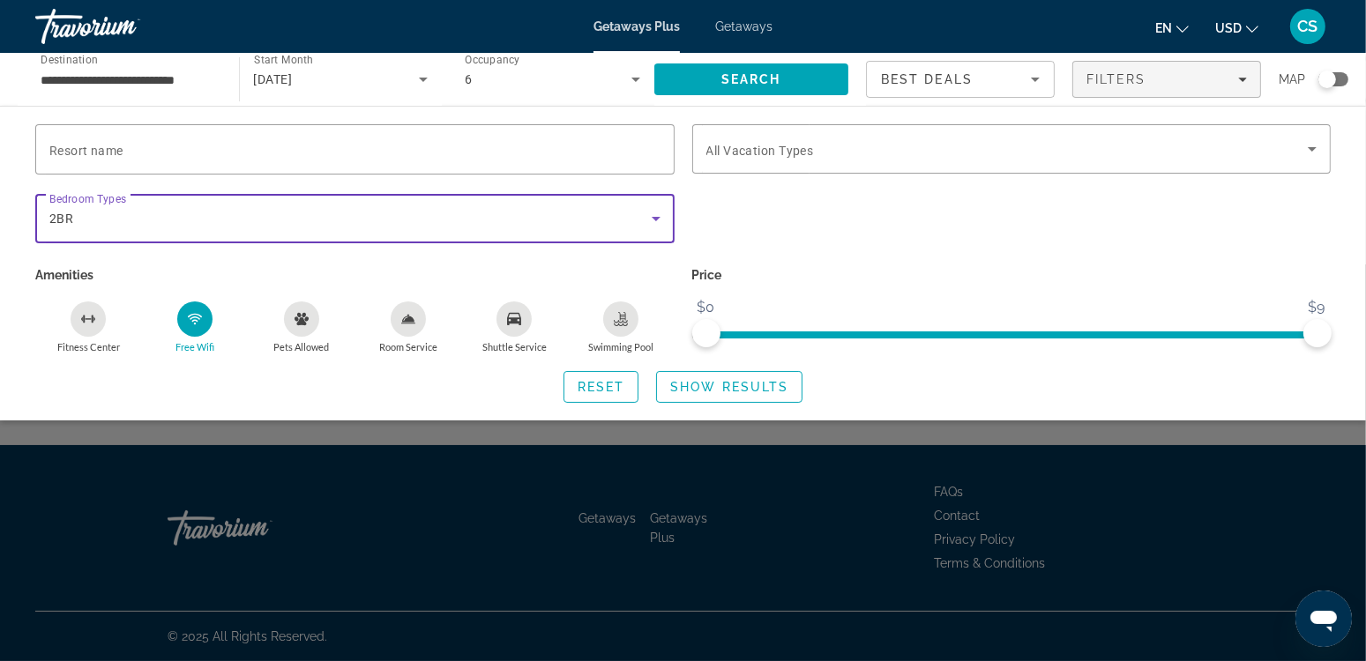
click at [656, 217] on icon "Search widget" at bounding box center [655, 219] width 9 height 4
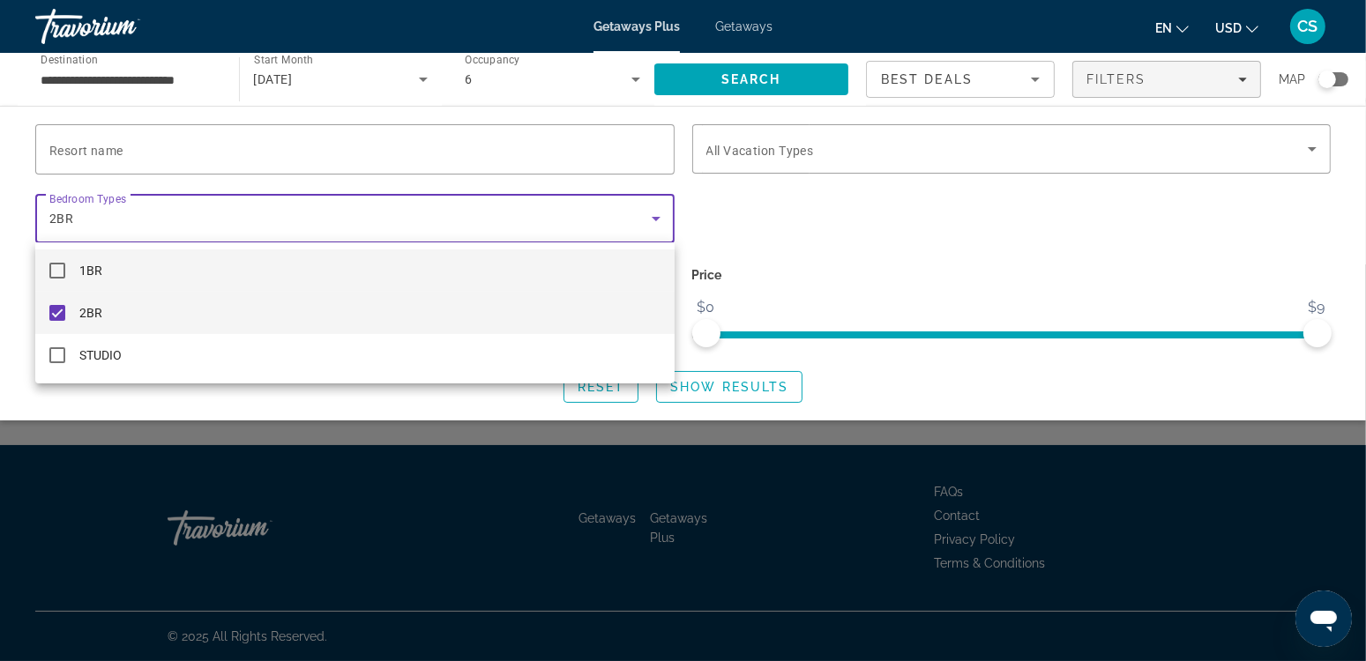
click at [61, 270] on mat-pseudo-checkbox at bounding box center [57, 271] width 16 height 16
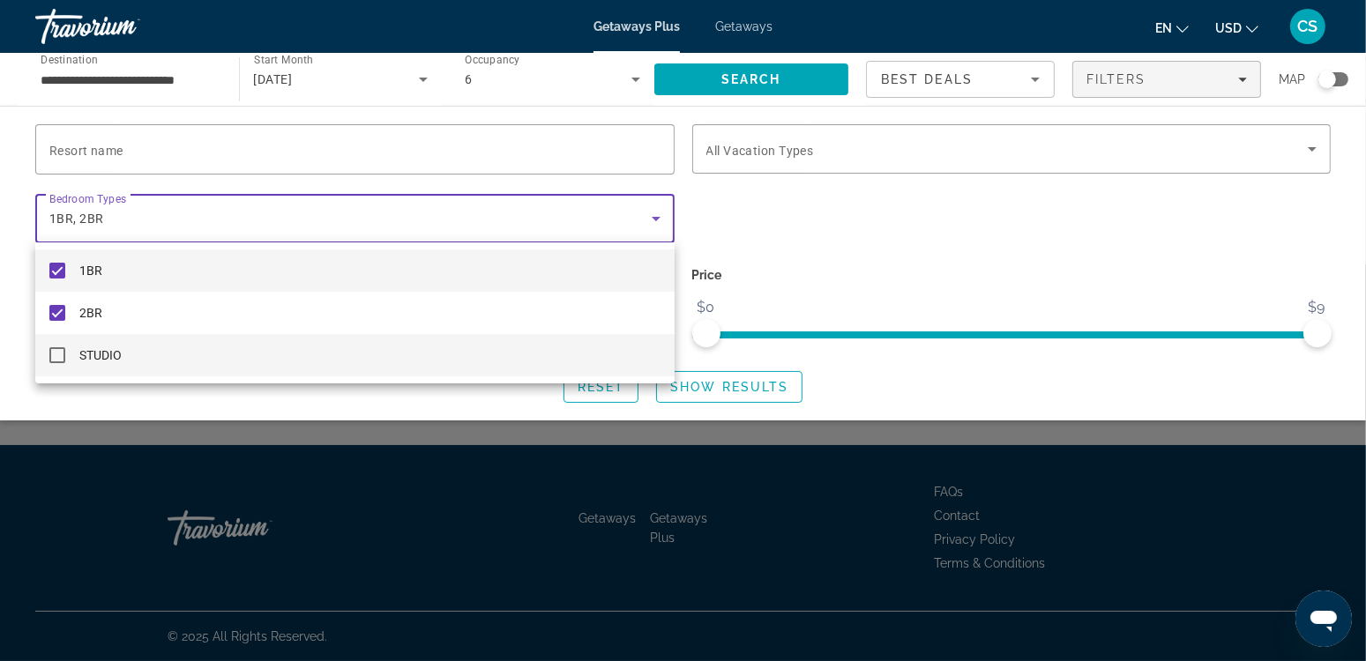
click at [57, 356] on mat-pseudo-checkbox at bounding box center [57, 355] width 16 height 16
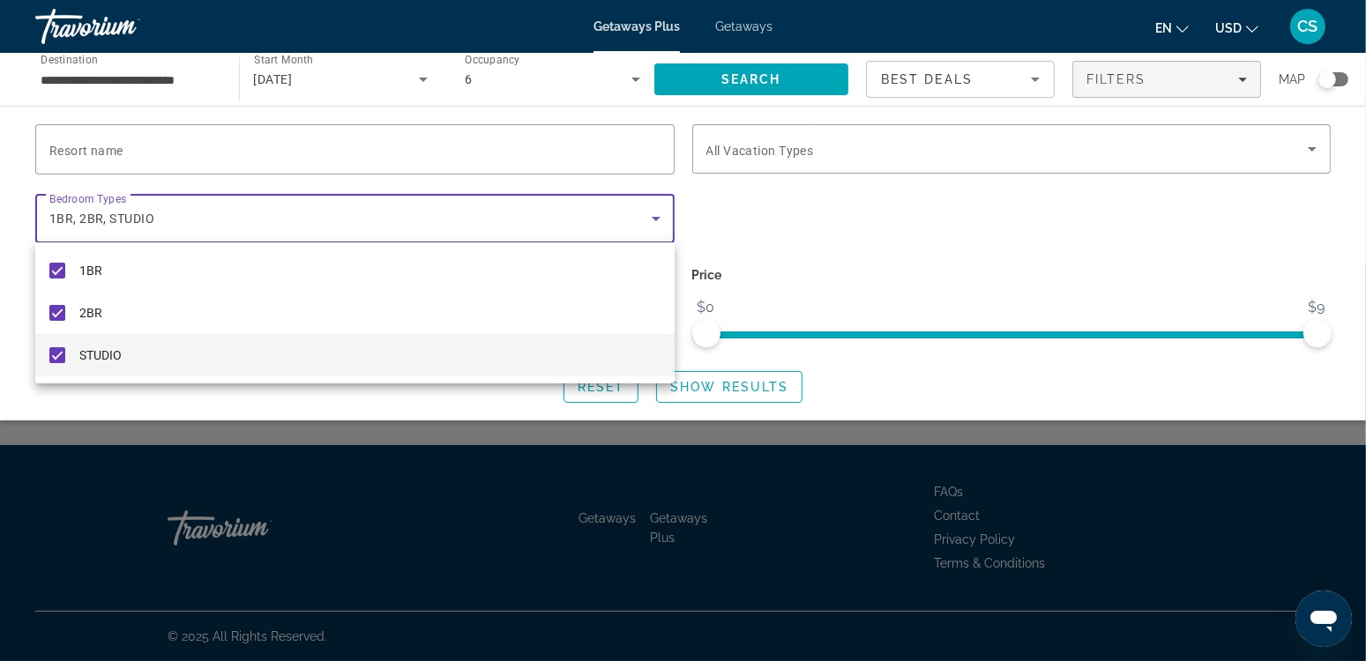
click at [773, 70] on div at bounding box center [683, 330] width 1366 height 661
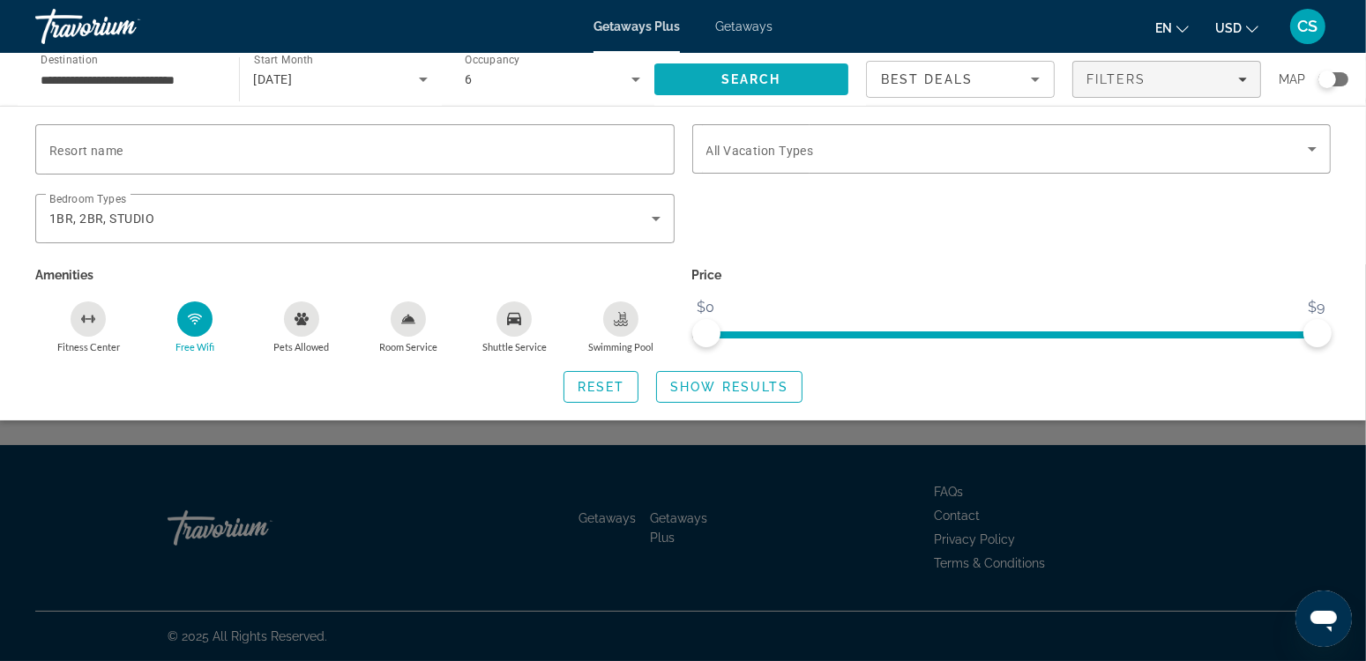
click at [713, 82] on span "Search" at bounding box center [751, 79] width 195 height 42
click at [715, 383] on span "Show Results" at bounding box center [729, 387] width 118 height 14
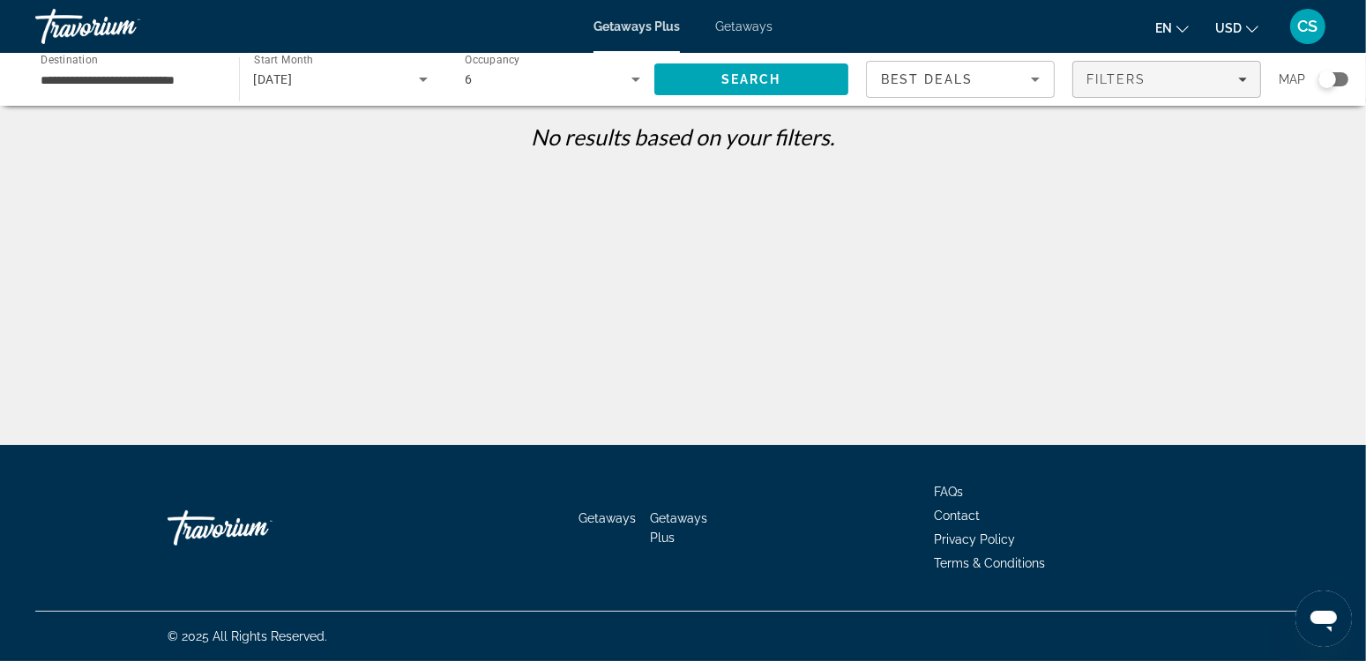
click at [1137, 81] on span "Filters" at bounding box center [1116, 79] width 60 height 14
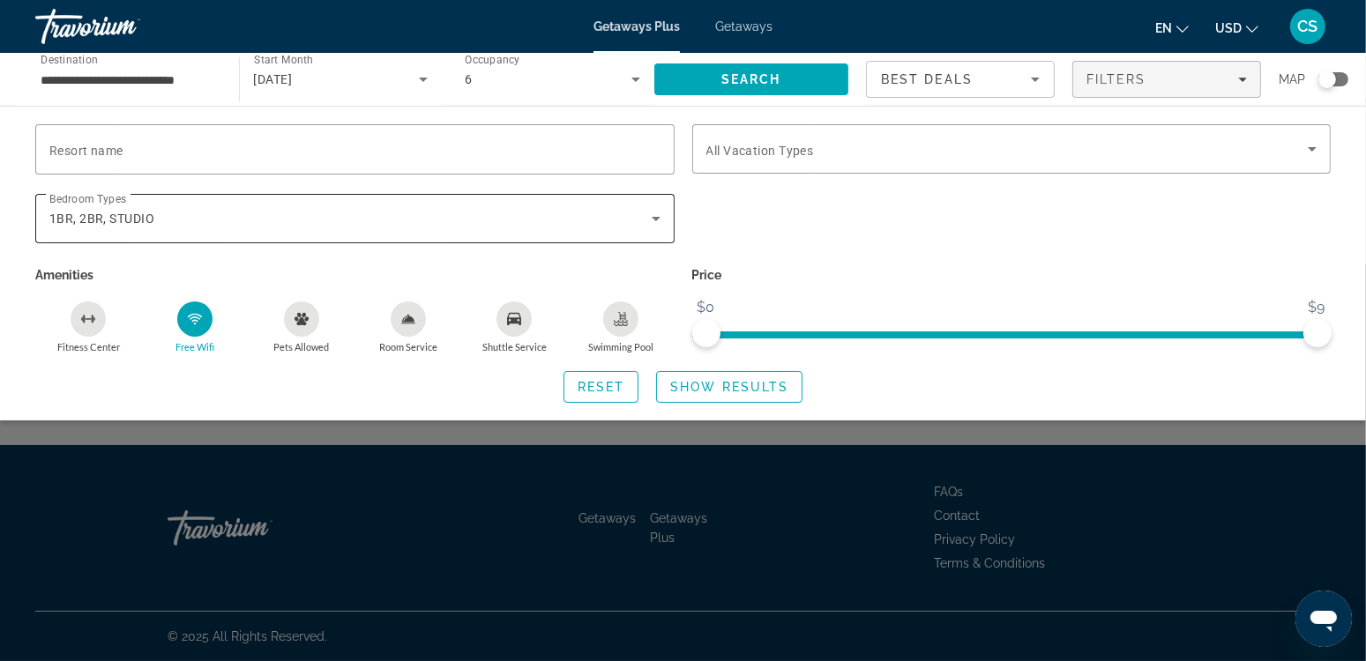
click at [655, 211] on icon "Search widget" at bounding box center [655, 218] width 21 height 21
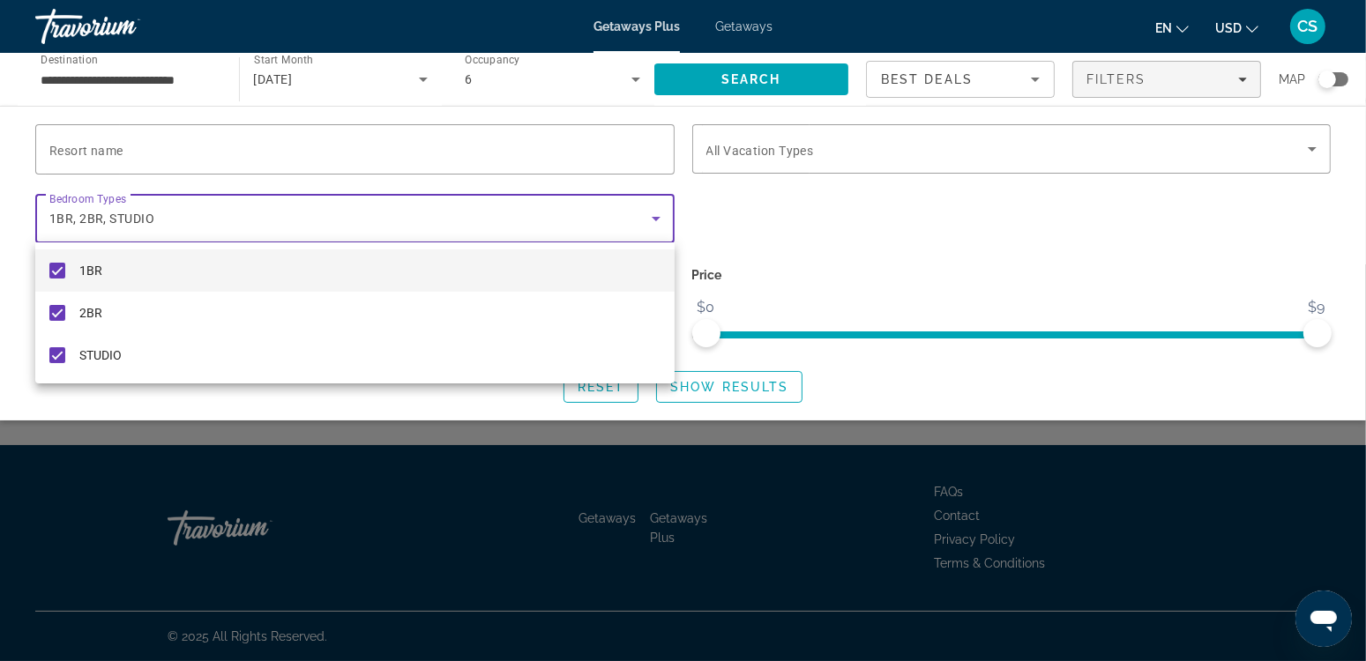
click at [49, 272] on mat-pseudo-checkbox at bounding box center [57, 271] width 16 height 16
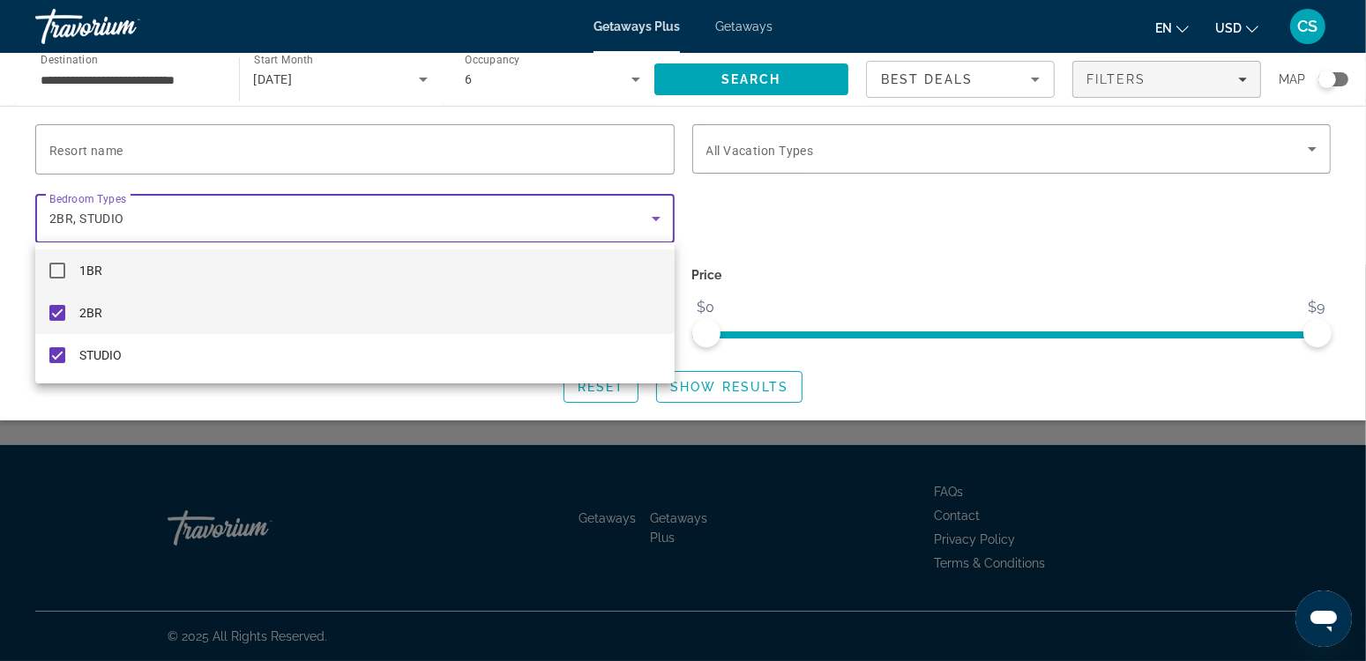
click at [56, 316] on mat-pseudo-checkbox at bounding box center [57, 313] width 16 height 16
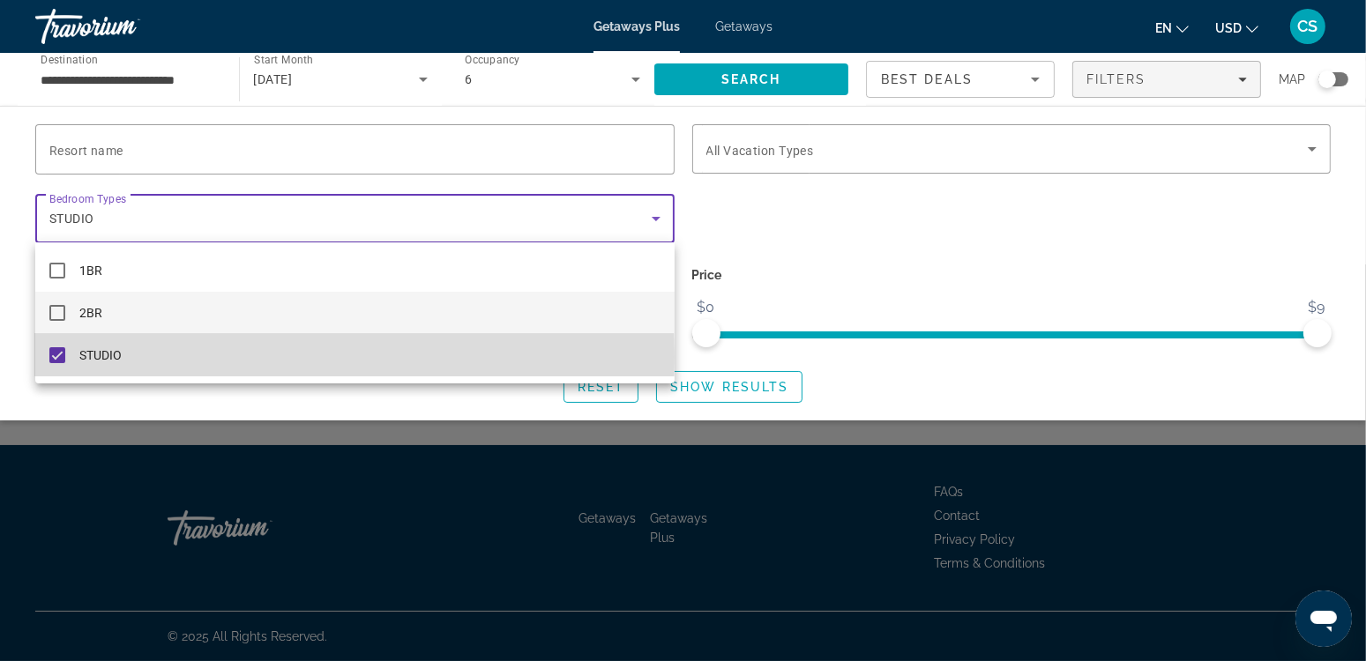
click at [58, 357] on mat-pseudo-checkbox at bounding box center [57, 355] width 16 height 16
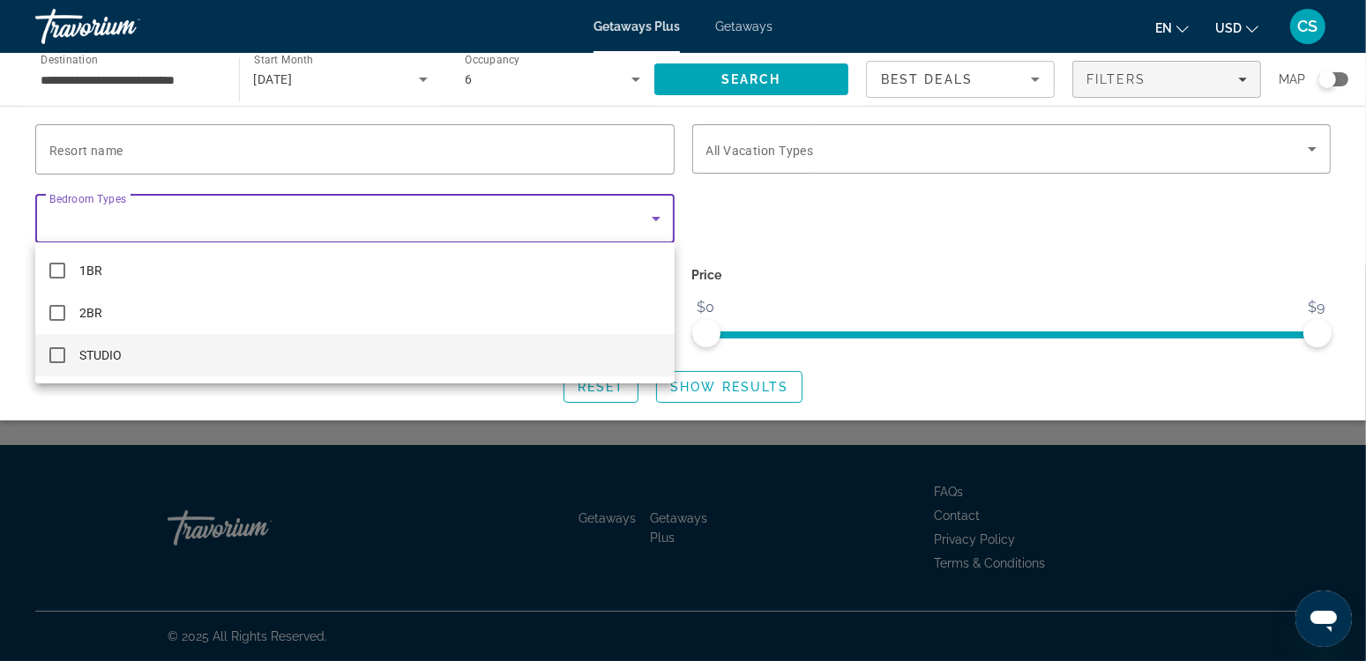
click at [821, 242] on div at bounding box center [683, 330] width 1366 height 661
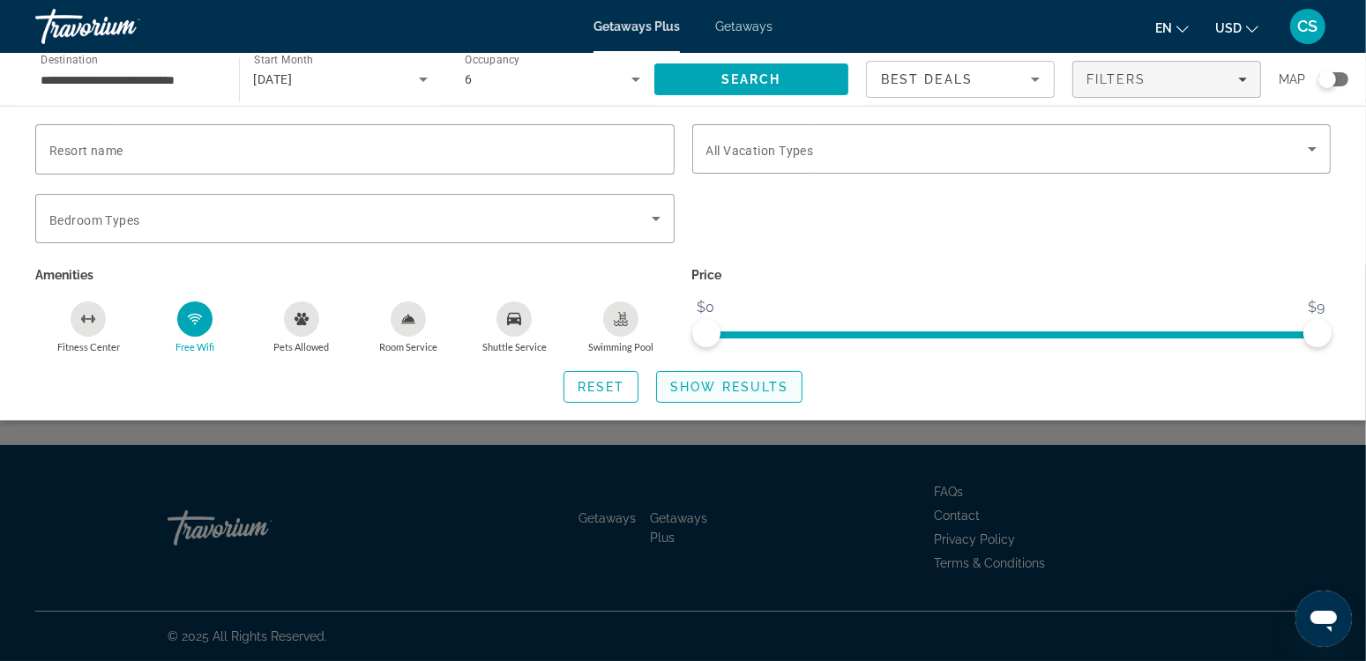
click at [708, 384] on span "Show Results" at bounding box center [729, 387] width 118 height 14
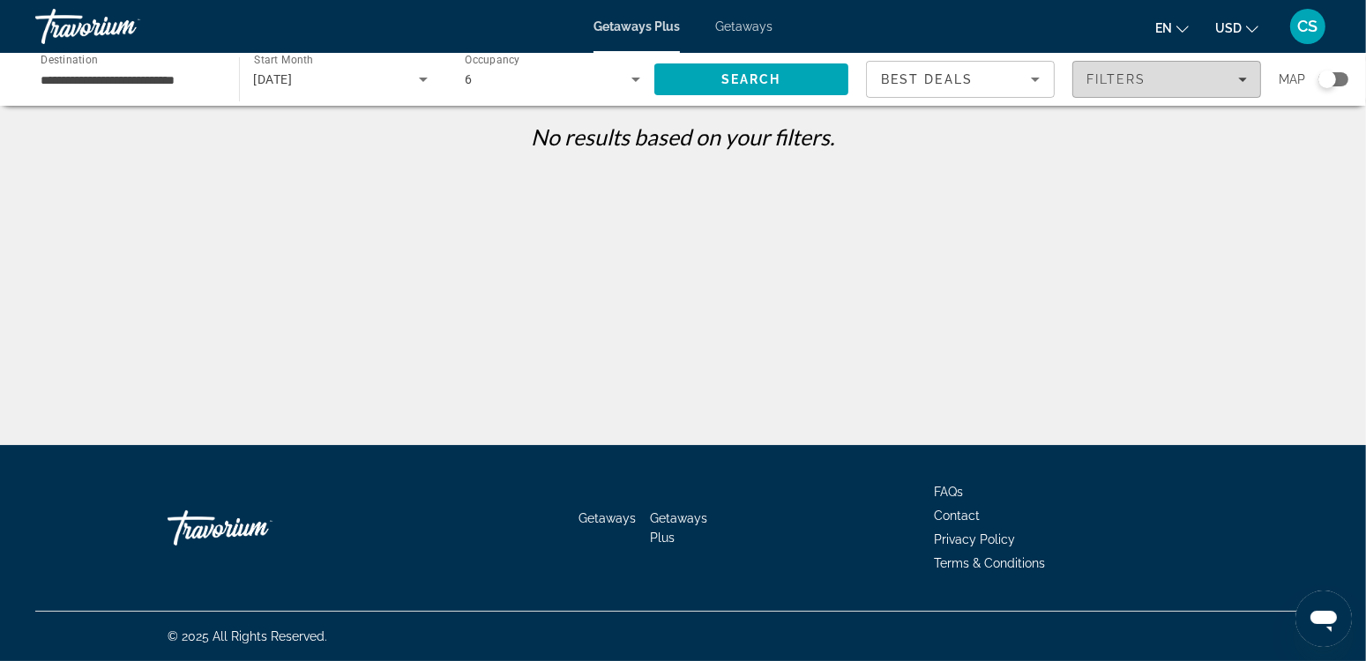
click at [1133, 72] on span "Filters" at bounding box center [1116, 79] width 60 height 14
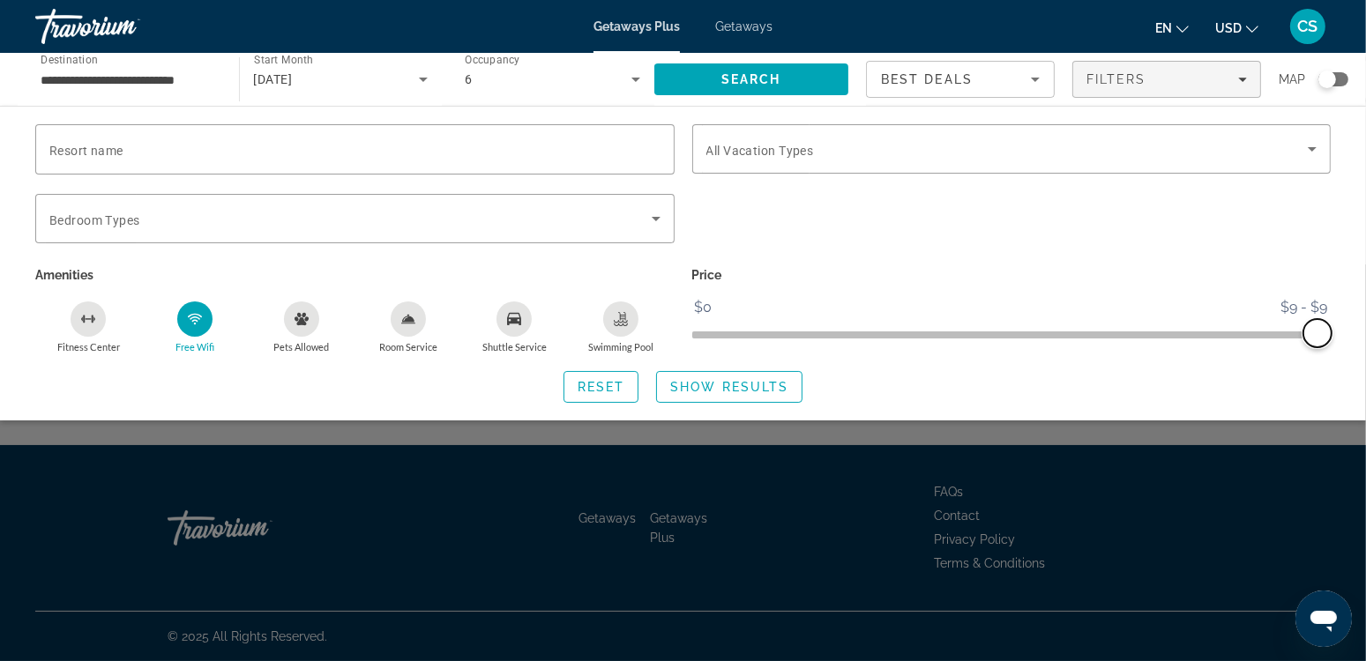
drag, startPoint x: 708, startPoint y: 328, endPoint x: 1336, endPoint y: 330, distance: 627.7
click at [1336, 330] on div "Price $0 $9 $9 $9 $9 - $9" at bounding box center [1011, 308] width 657 height 91
click at [727, 387] on span "Show Results" at bounding box center [729, 387] width 118 height 14
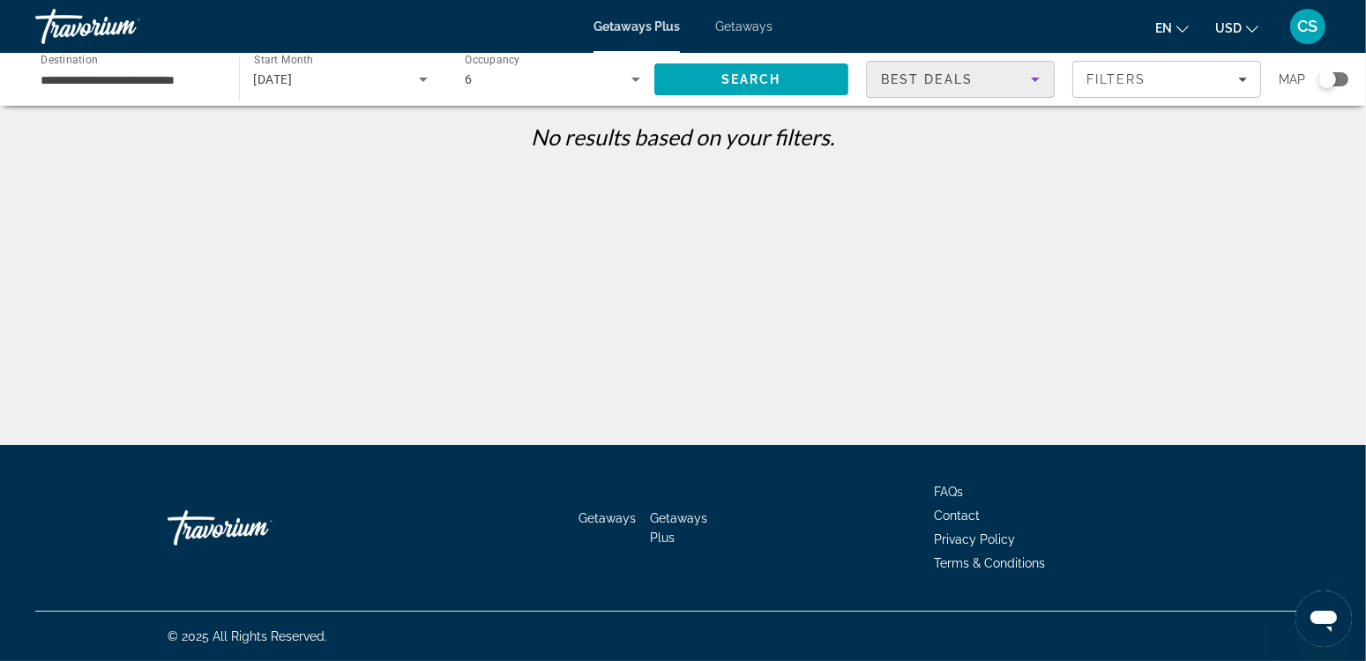
click at [996, 89] on div "Best Deals" at bounding box center [956, 79] width 150 height 21
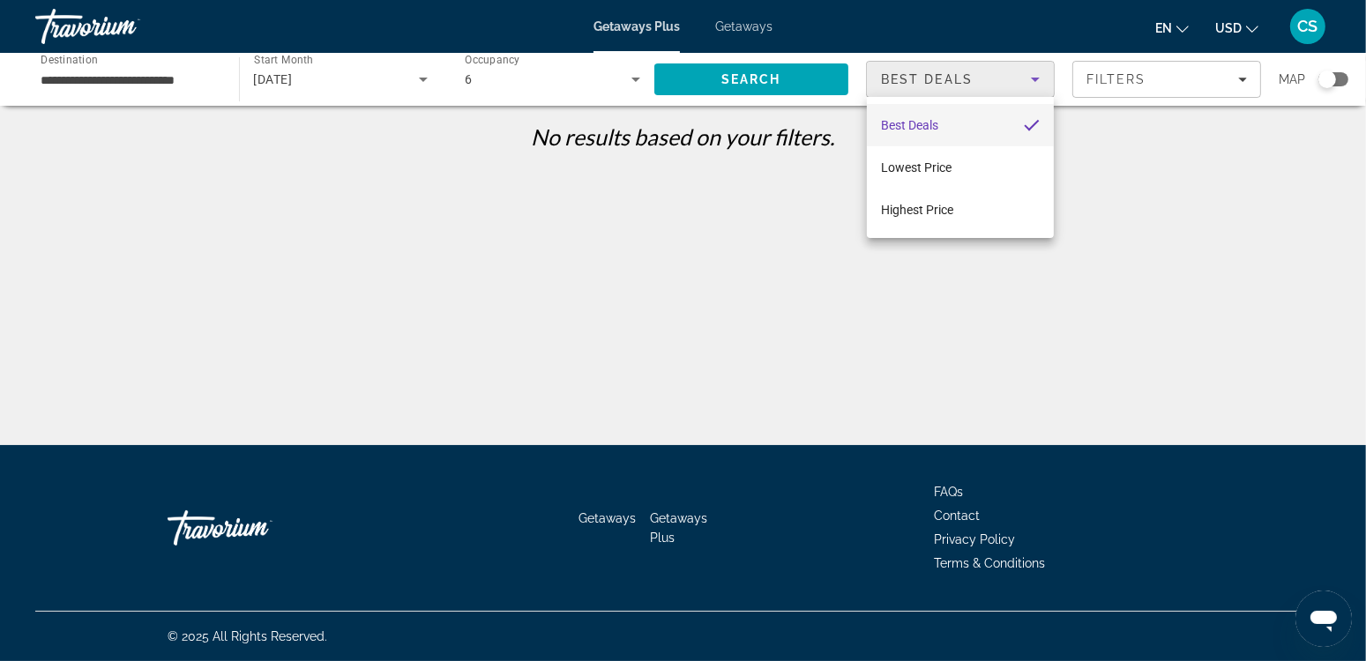
click at [1194, 70] on div at bounding box center [683, 330] width 1366 height 661
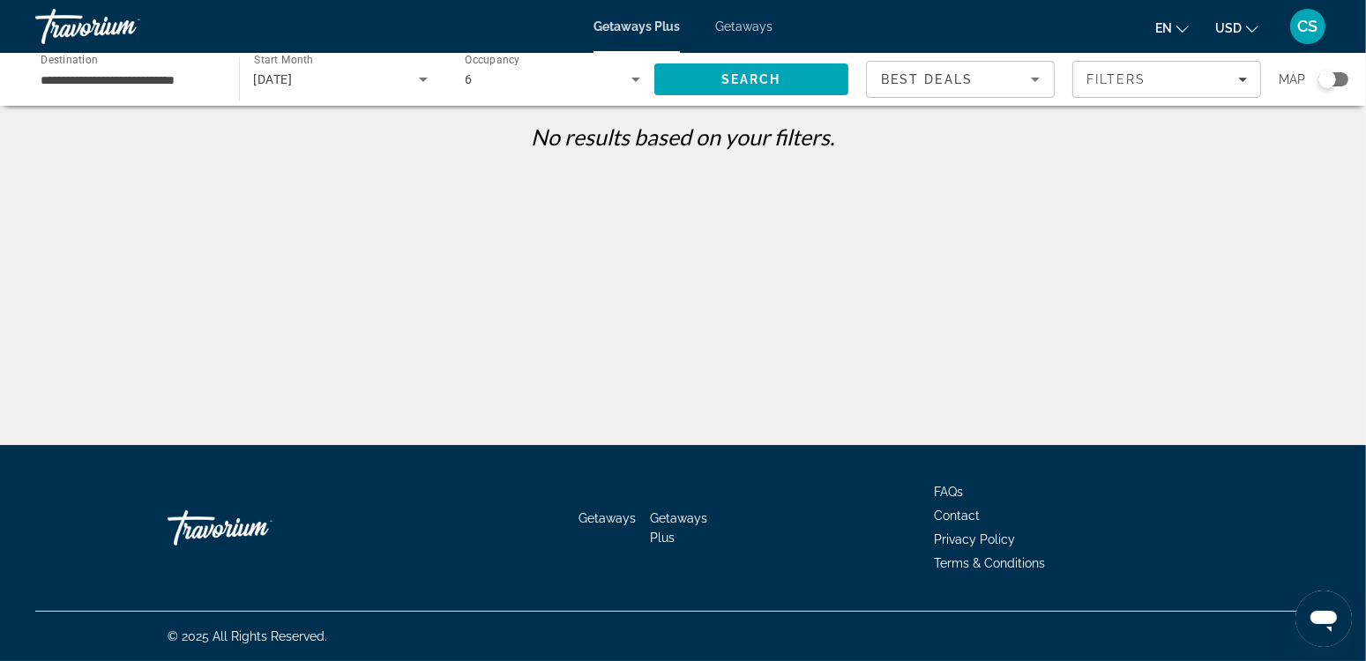
click at [1194, 70] on span "Filters" at bounding box center [1166, 79] width 187 height 42
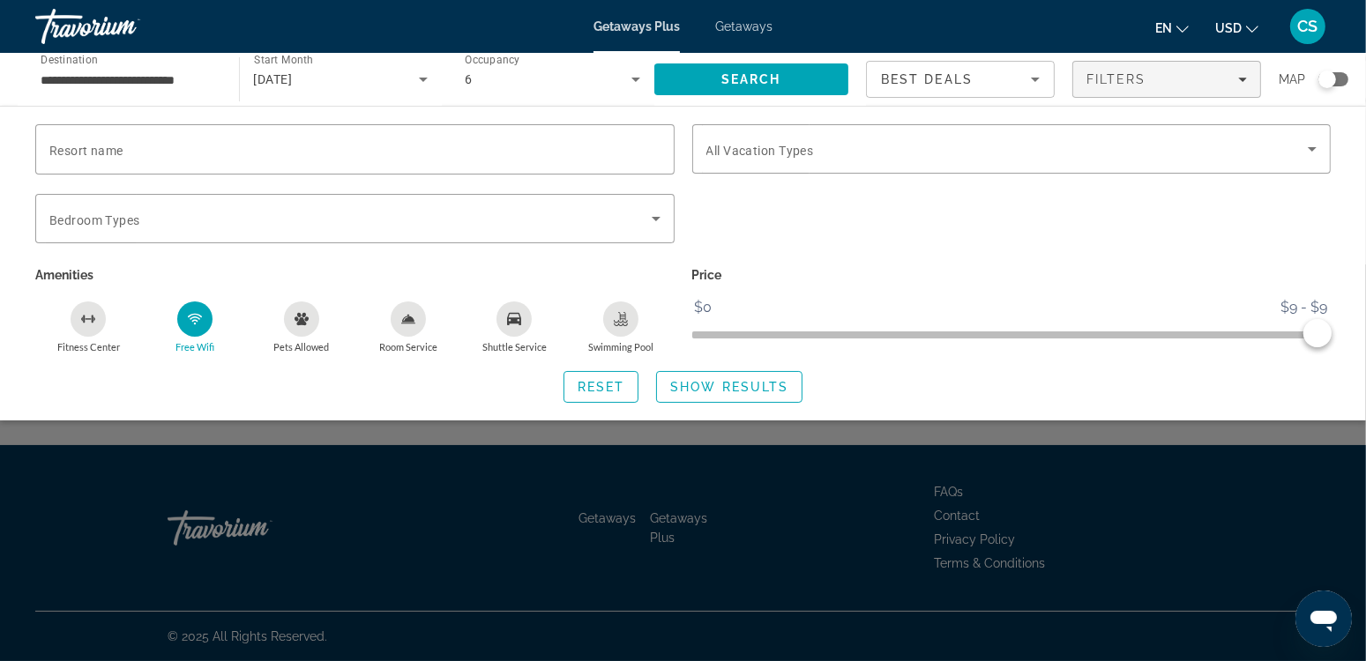
click at [199, 316] on icon "Free Wifi" at bounding box center [195, 316] width 14 height 4
click at [576, 395] on span "Search widget" at bounding box center [601, 387] width 74 height 42
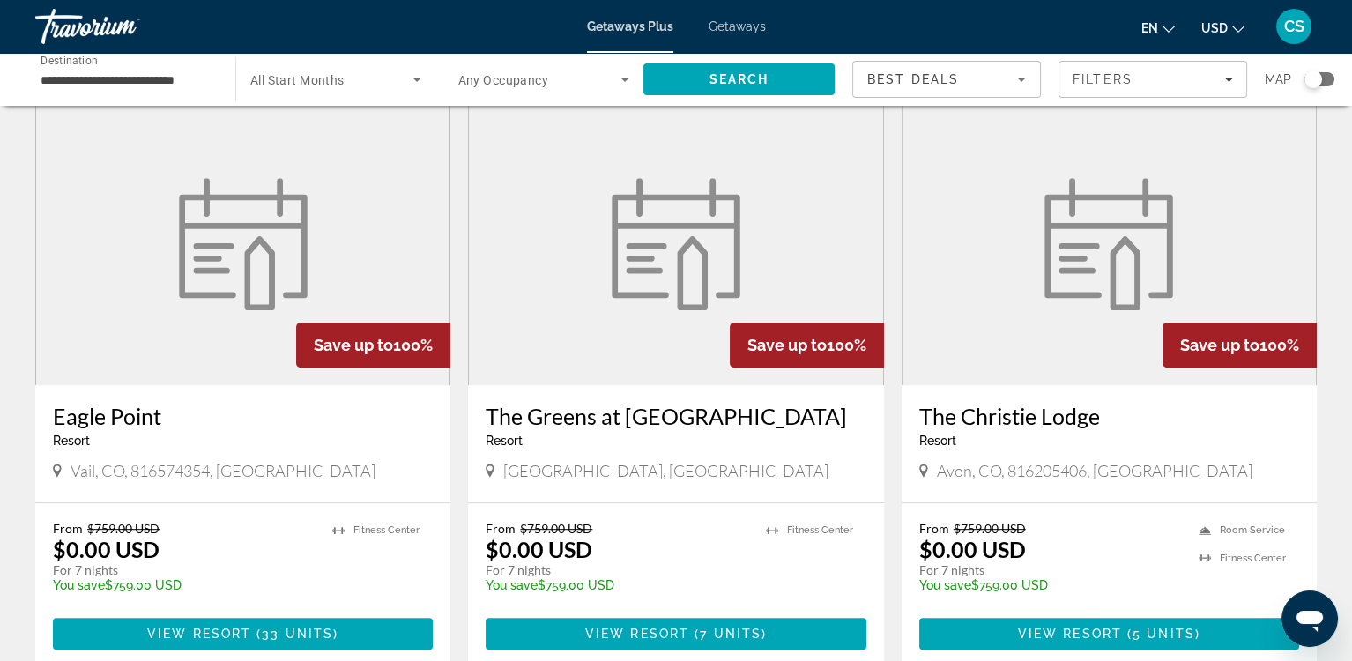
scroll to position [1336, 0]
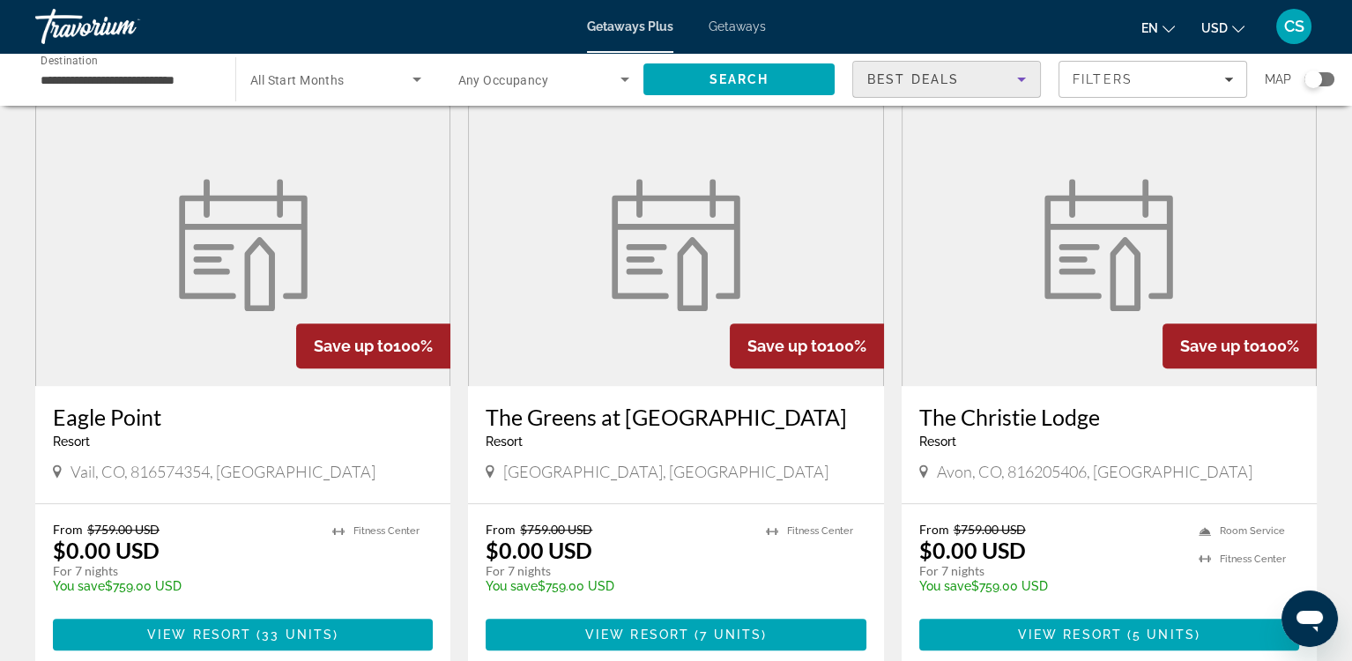
click at [937, 80] on span "Best Deals" at bounding box center [913, 79] width 92 height 14
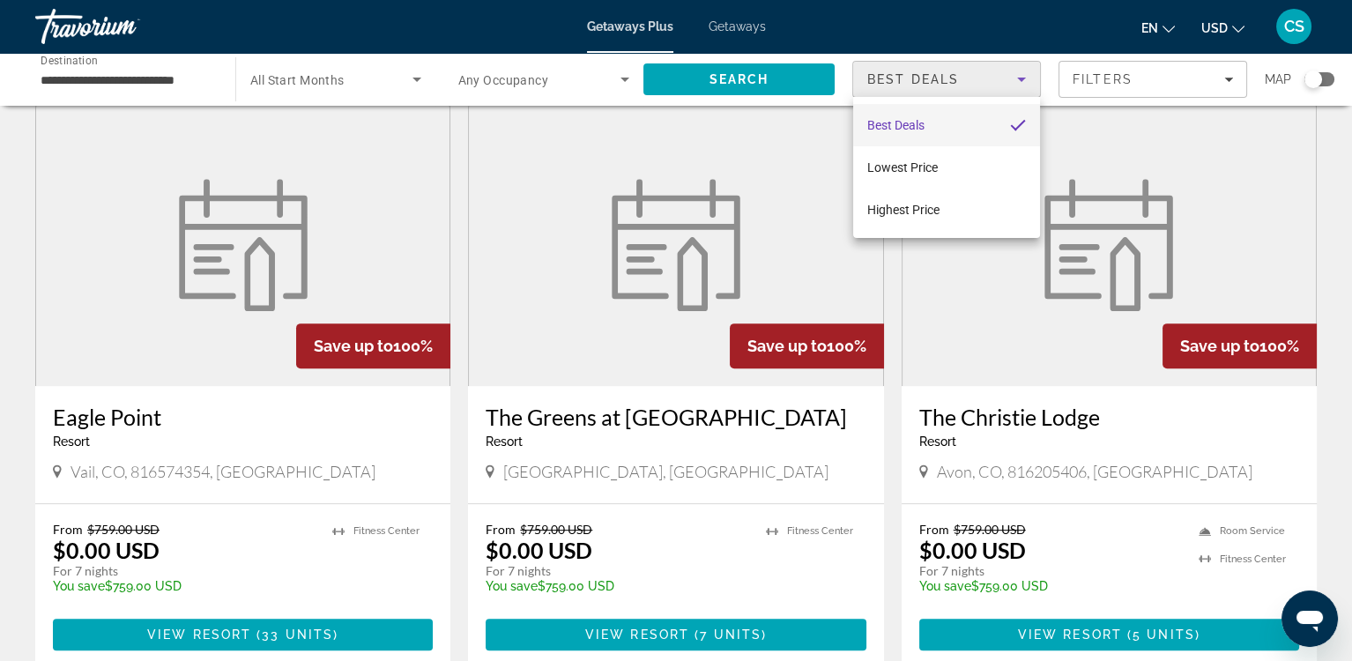
click at [525, 266] on div at bounding box center [676, 330] width 1352 height 661
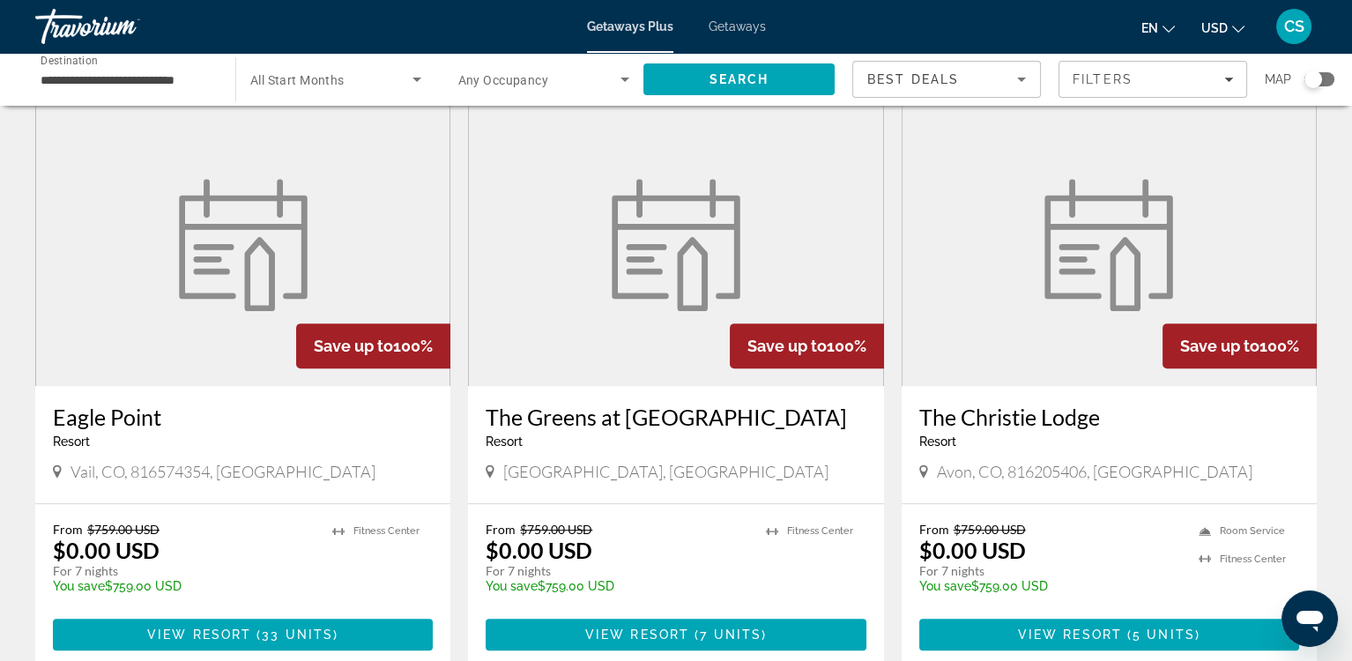
click at [622, 78] on icon "Search widget" at bounding box center [625, 80] width 9 height 4
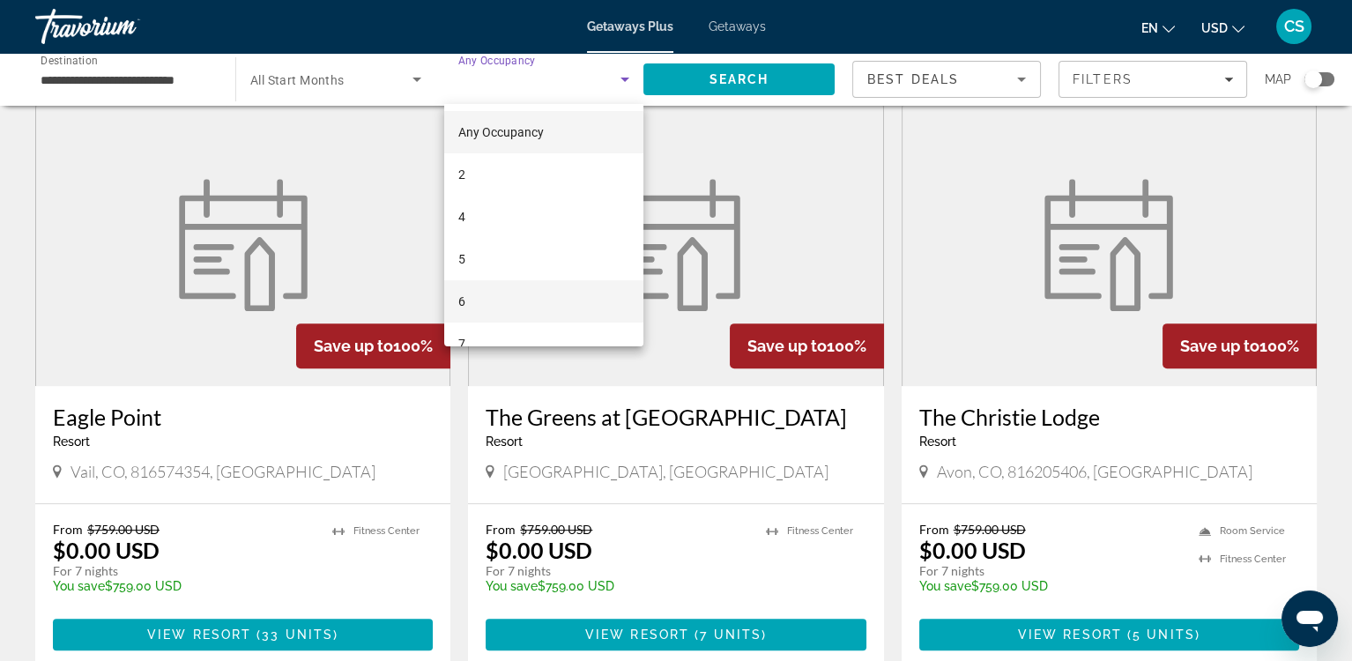
click at [523, 289] on mat-option "6" at bounding box center [544, 301] width 200 height 42
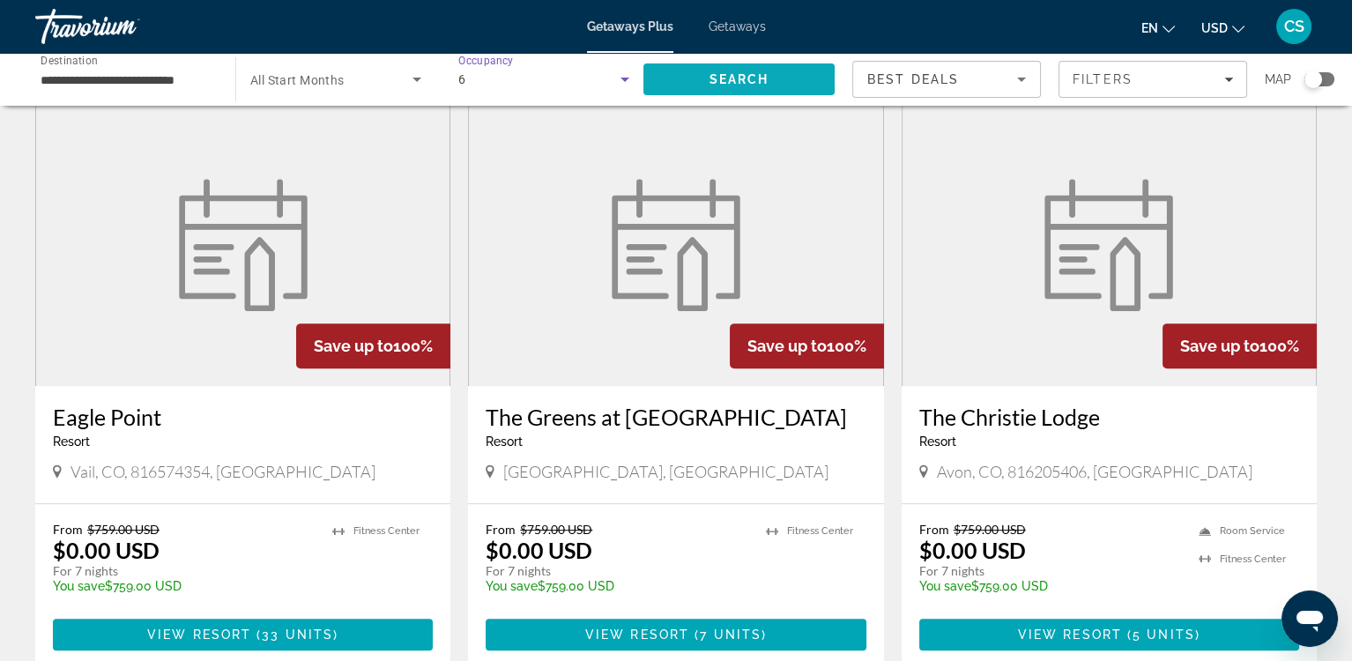
click at [745, 75] on span "Search" at bounding box center [740, 79] width 60 height 14
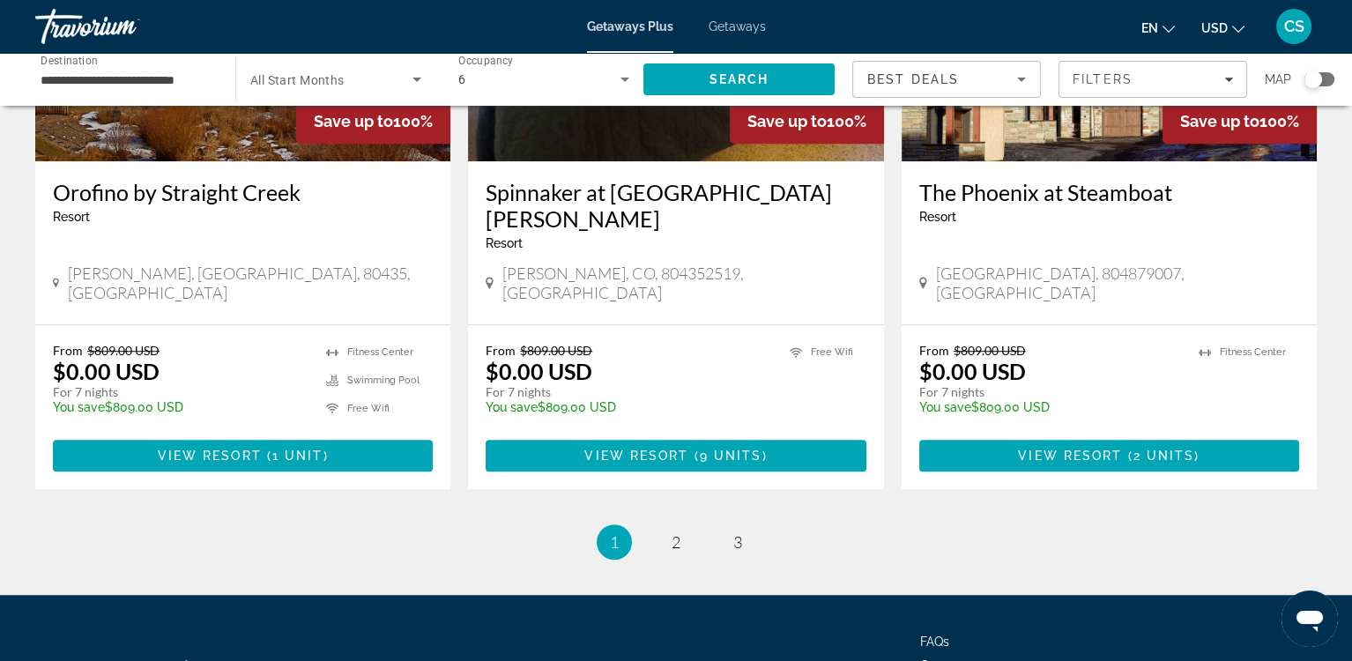
scroll to position [2190, 0]
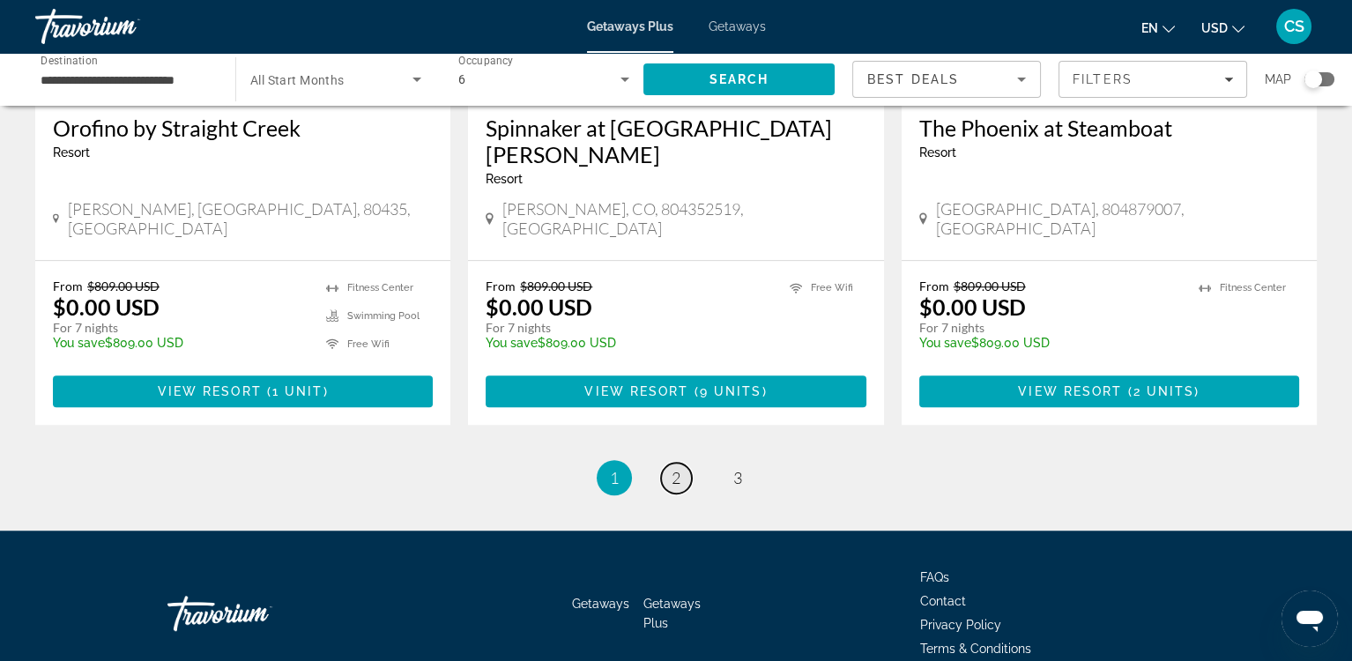
click at [677, 468] on span "2" at bounding box center [676, 477] width 9 height 19
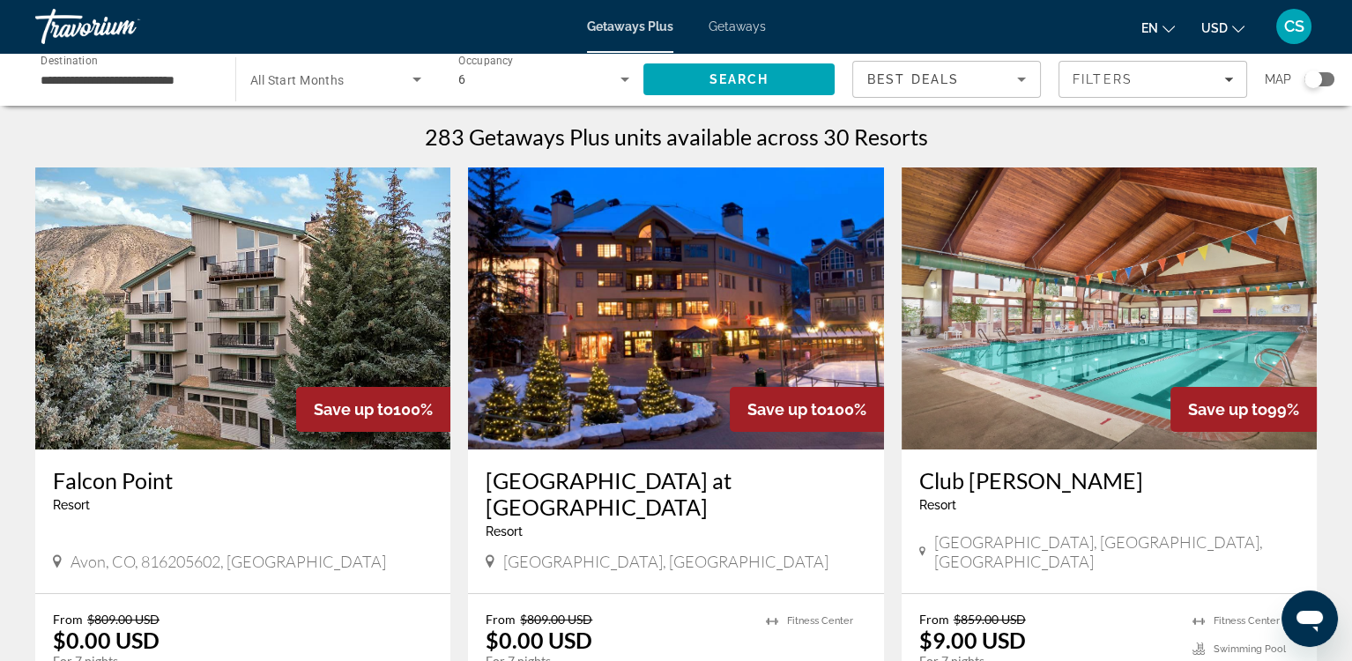
click at [1016, 296] on img "Main content" at bounding box center [1109, 308] width 415 height 282
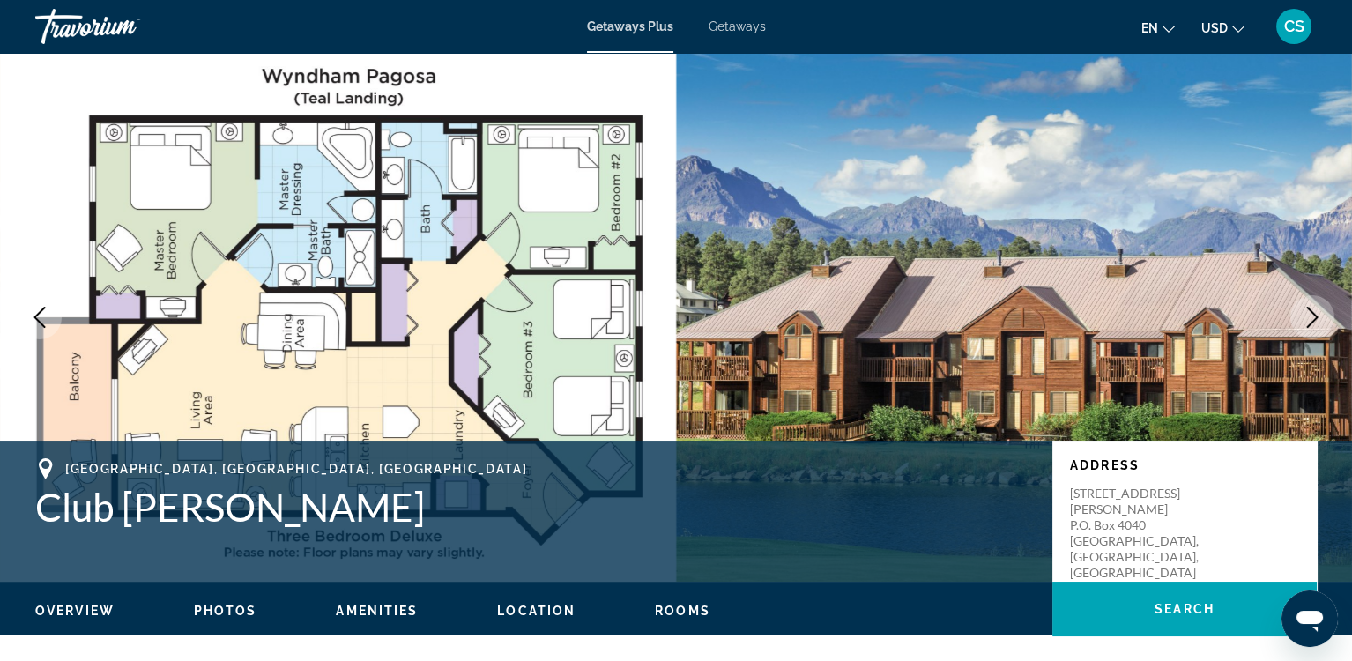
click at [729, 27] on span "Getaways" at bounding box center [737, 26] width 57 height 14
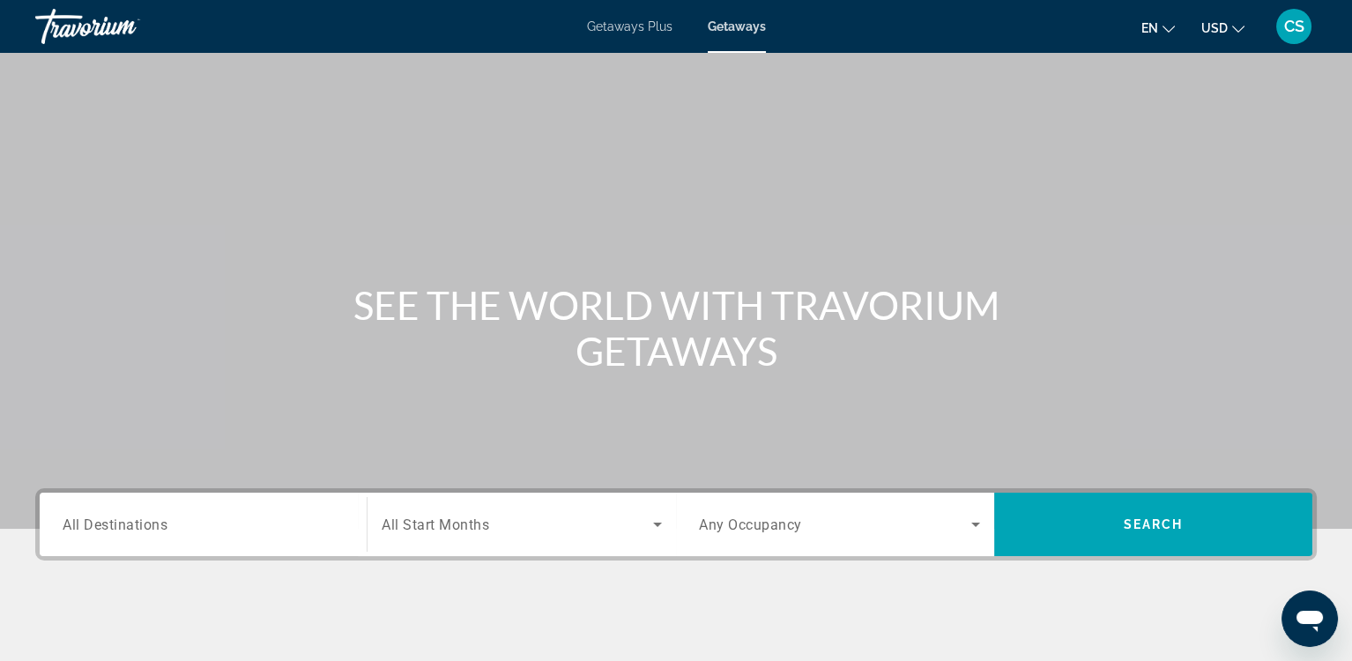
click at [626, 21] on span "Getaways Plus" at bounding box center [630, 26] width 86 height 14
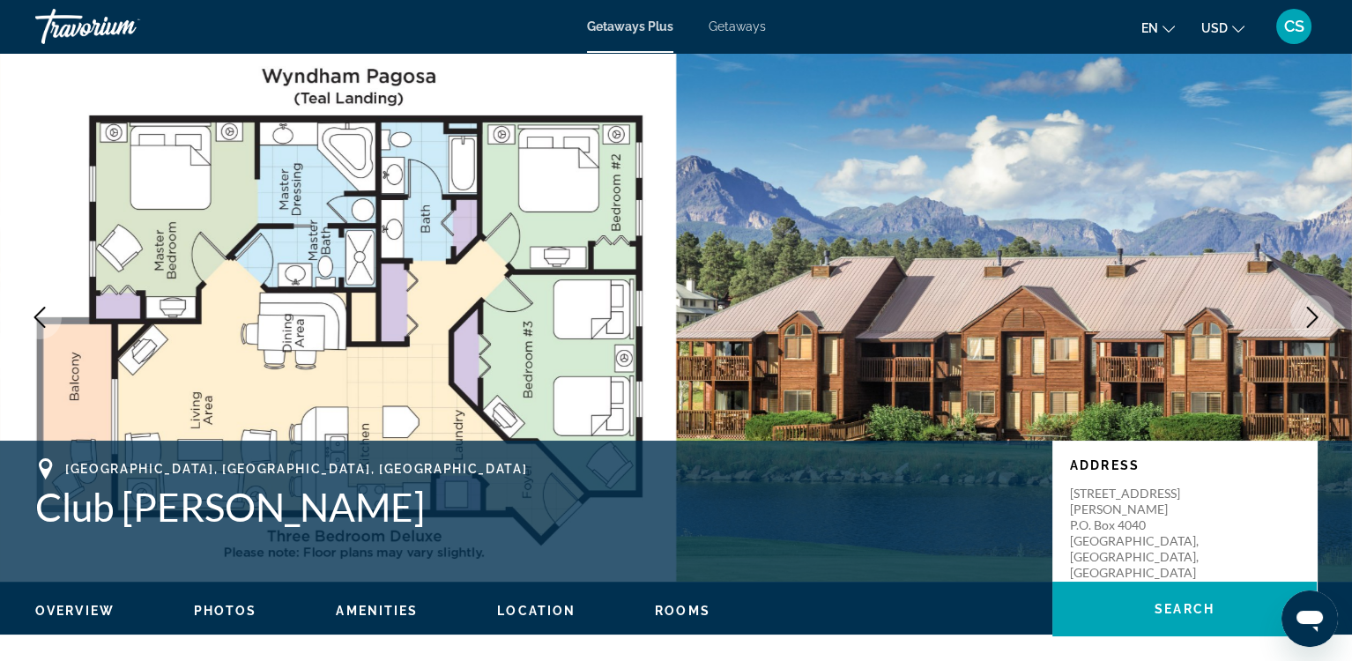
drag, startPoint x: 767, startPoint y: 153, endPoint x: 719, endPoint y: 146, distance: 48.1
click at [719, 146] on img "Main content" at bounding box center [1014, 317] width 676 height 529
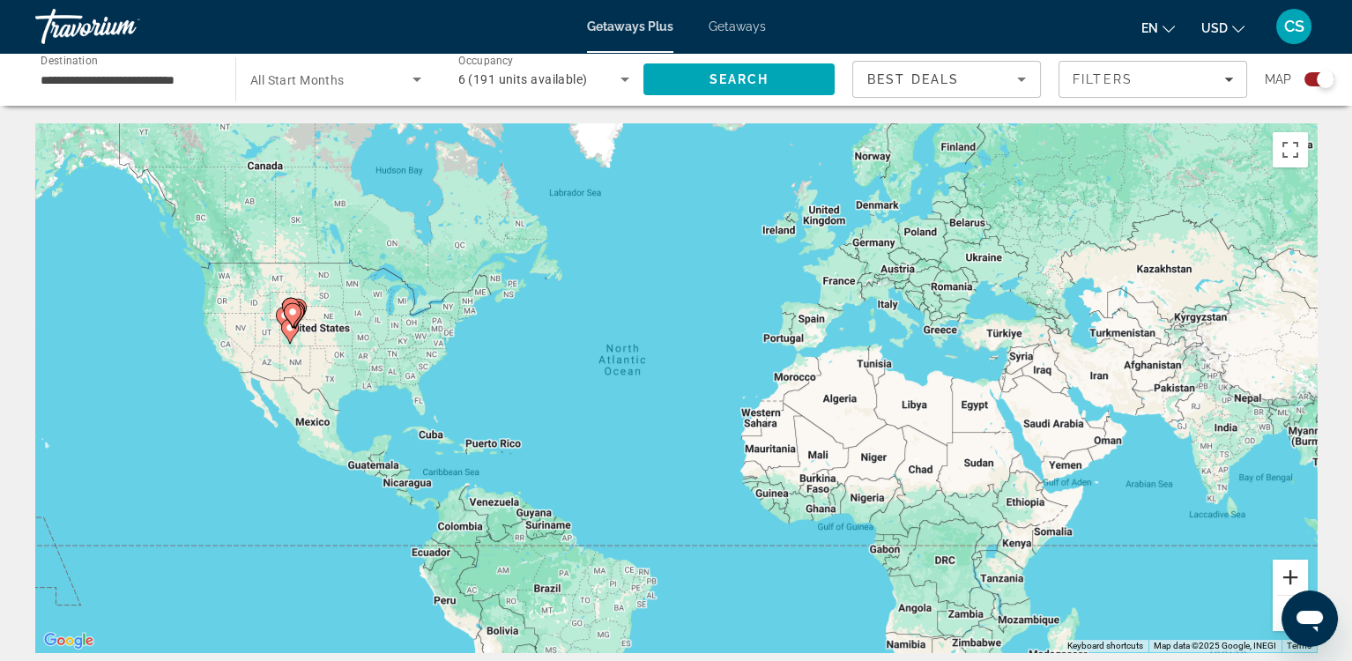
click at [1291, 580] on button "Zoom in" at bounding box center [1290, 577] width 35 height 35
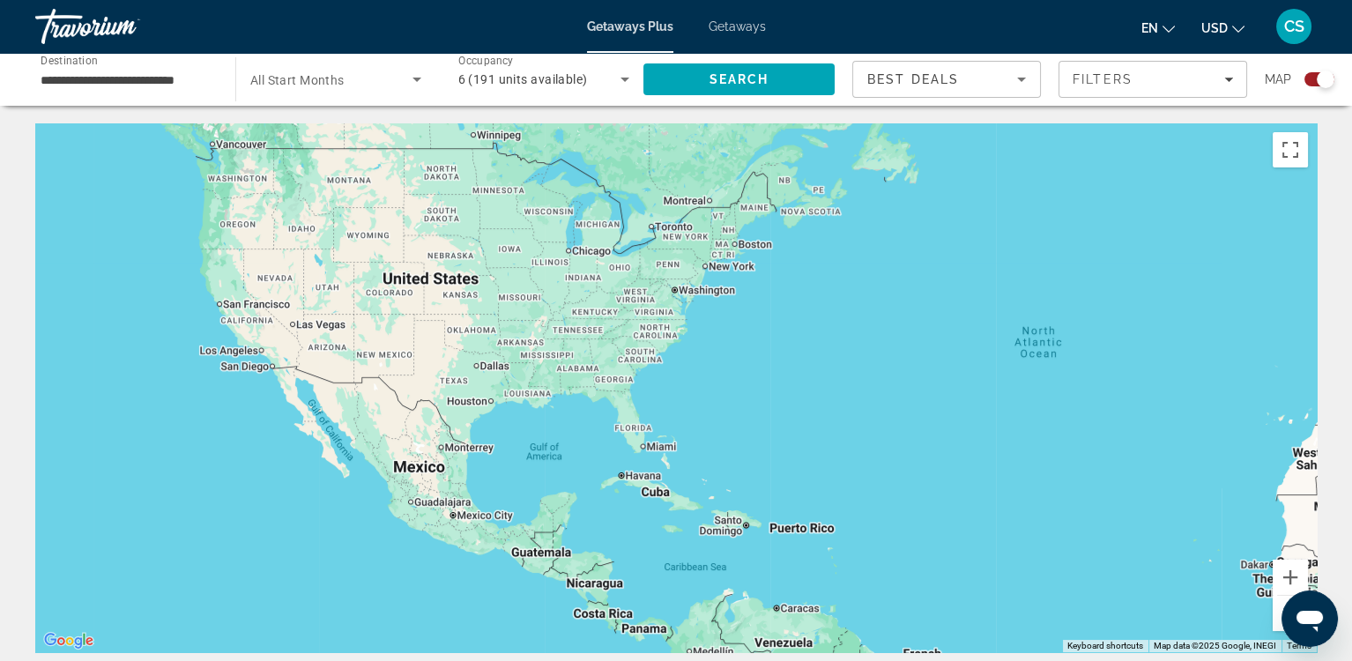
drag, startPoint x: 246, startPoint y: 434, endPoint x: 726, endPoint y: 446, distance: 479.7
click at [726, 446] on div "Main content" at bounding box center [676, 387] width 1282 height 529
click at [1292, 572] on button "Zoom in" at bounding box center [1290, 577] width 35 height 35
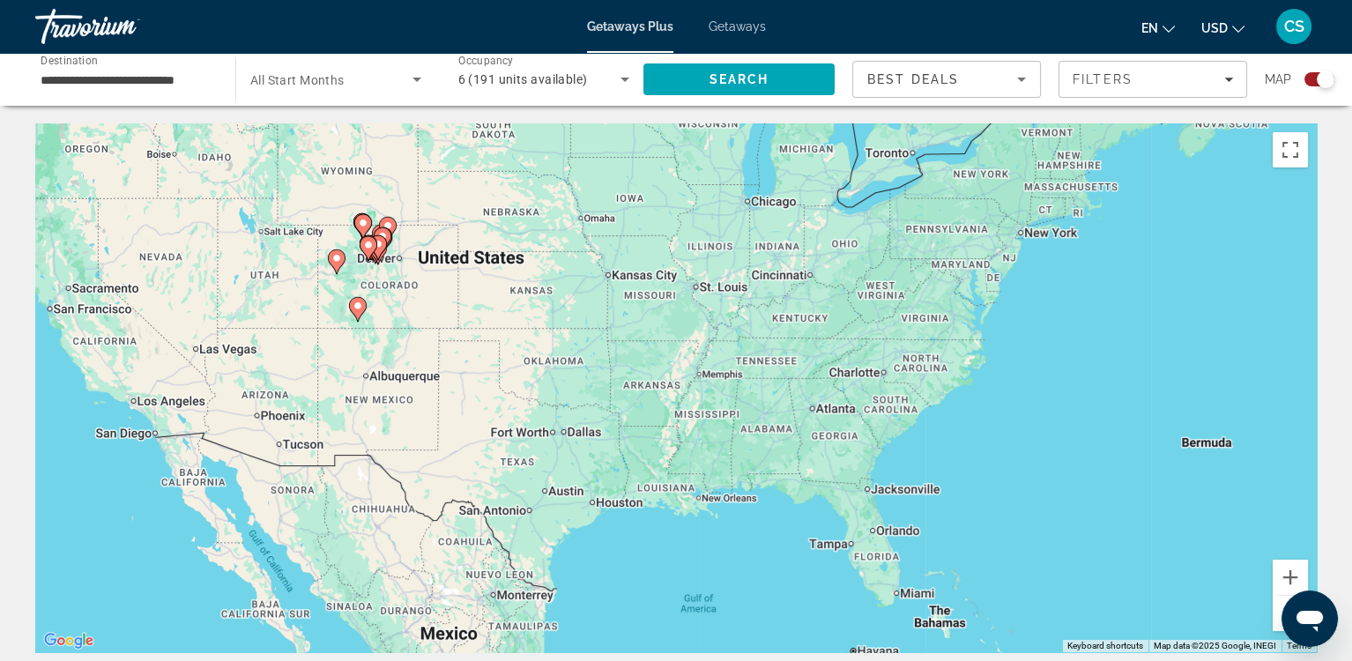
drag, startPoint x: 209, startPoint y: 329, endPoint x: 499, endPoint y: 421, distance: 304.5
click at [499, 421] on div "To activate drag with keyboard, press Alt + Enter. Once in keyboard drag state,…" at bounding box center [676, 387] width 1282 height 529
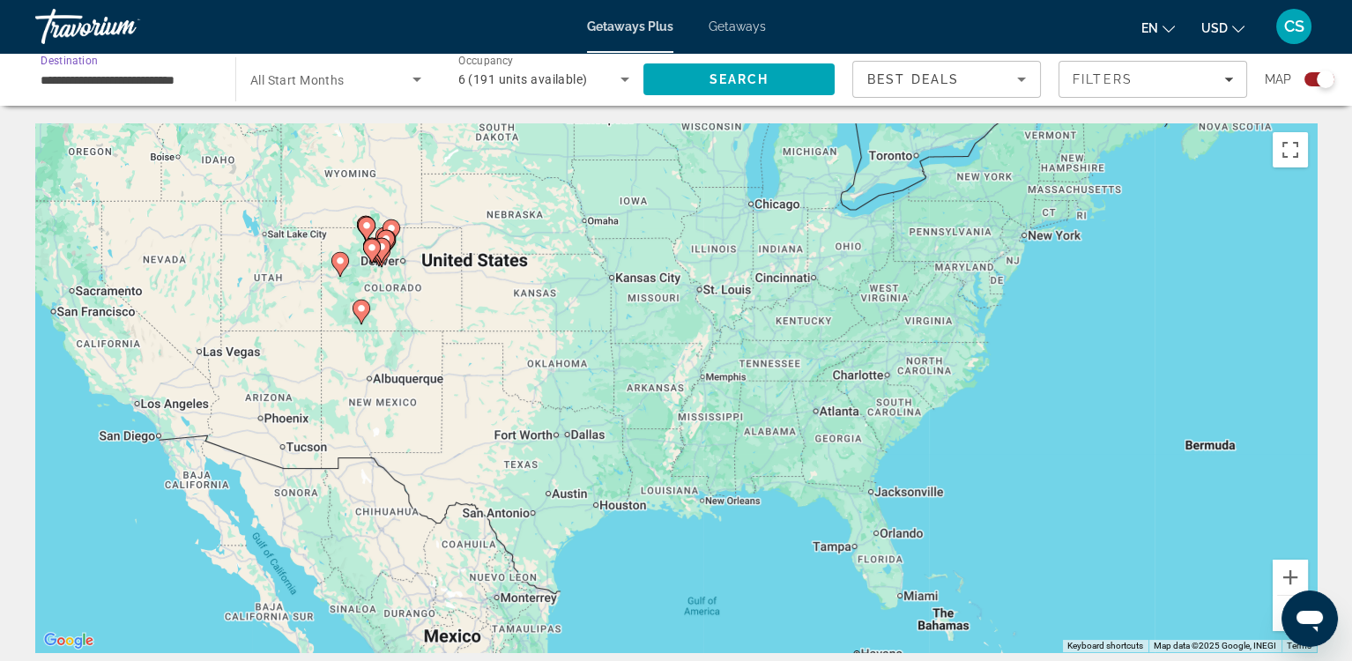
click at [106, 77] on input "**********" at bounding box center [127, 80] width 172 height 21
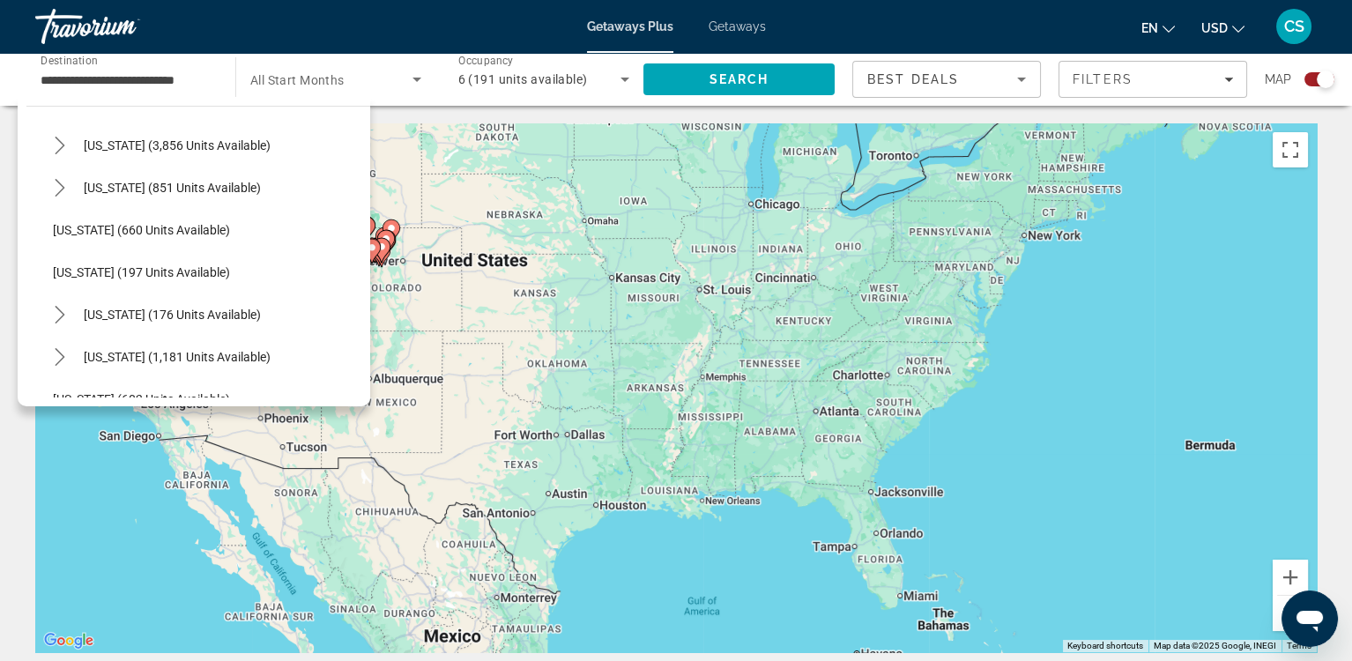
scroll to position [1164, 0]
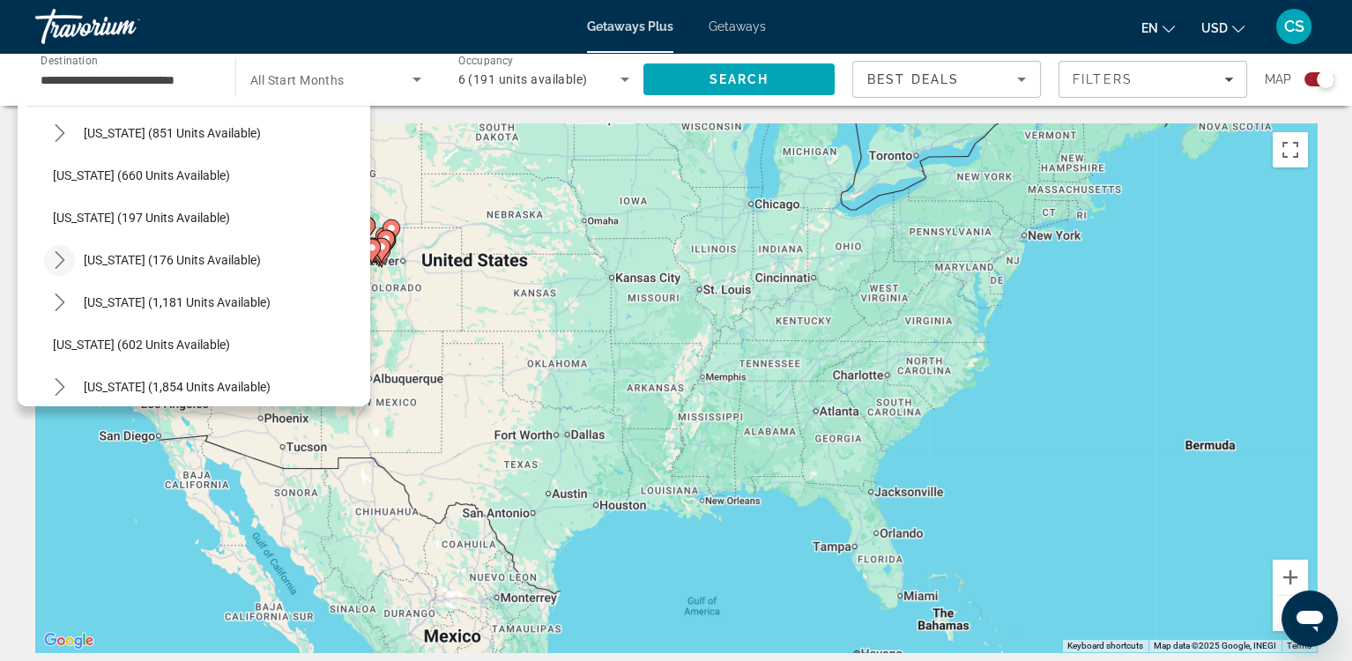
click at [56, 261] on icon "Toggle New York (176 units available) submenu" at bounding box center [60, 260] width 18 height 18
click at [110, 257] on span "[US_STATE] (176 units available)" at bounding box center [172, 260] width 177 height 14
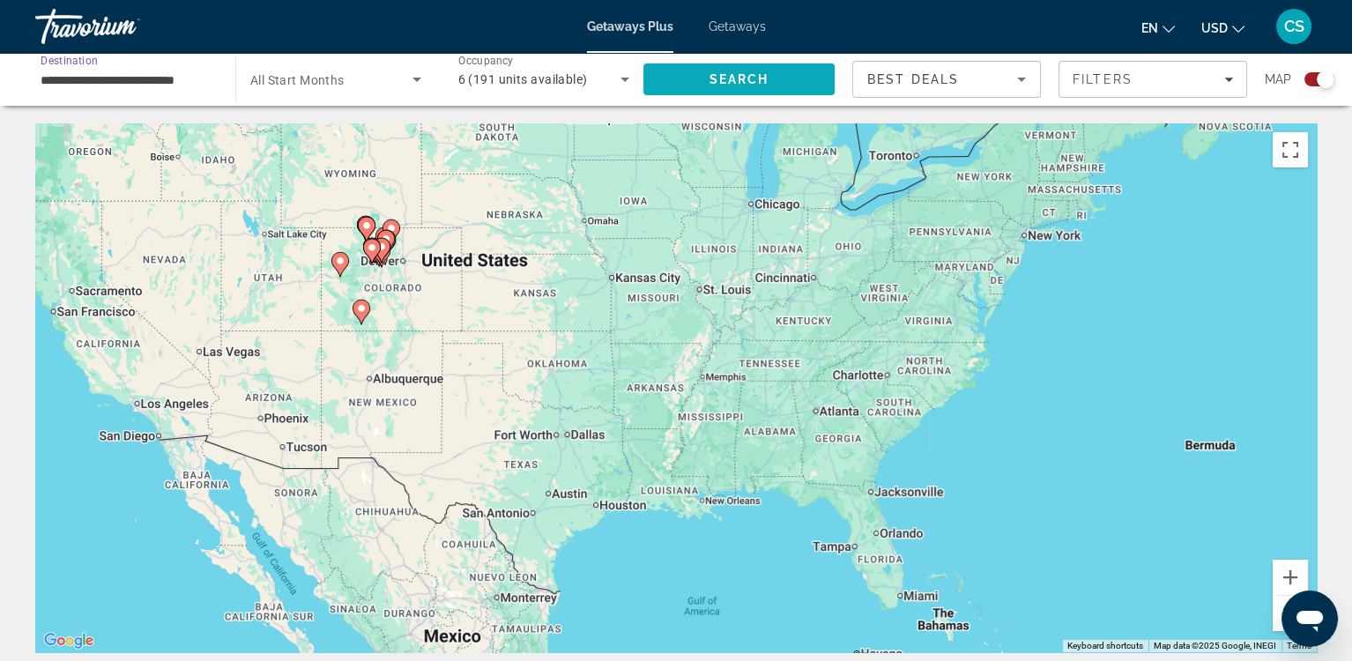
click at [741, 81] on span "Search" at bounding box center [740, 79] width 60 height 14
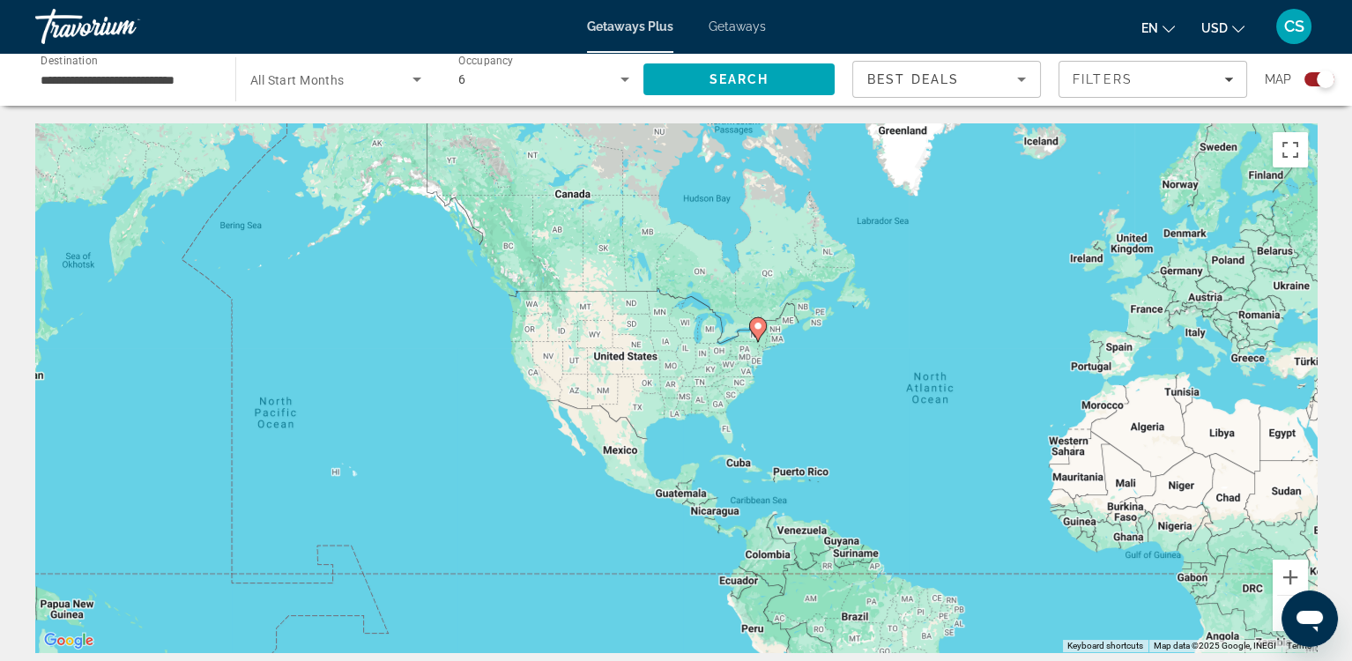
click at [757, 326] on image "Main content" at bounding box center [758, 326] width 11 height 11
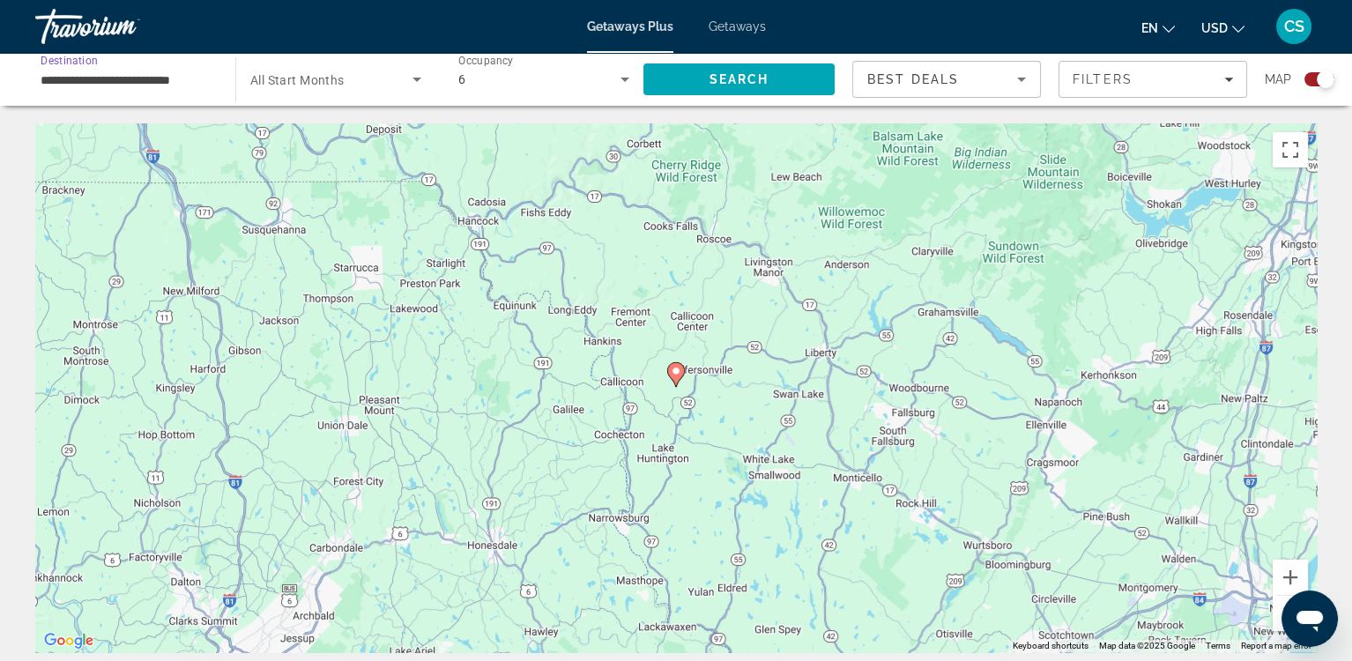
click at [202, 85] on input "**********" at bounding box center [127, 80] width 172 height 21
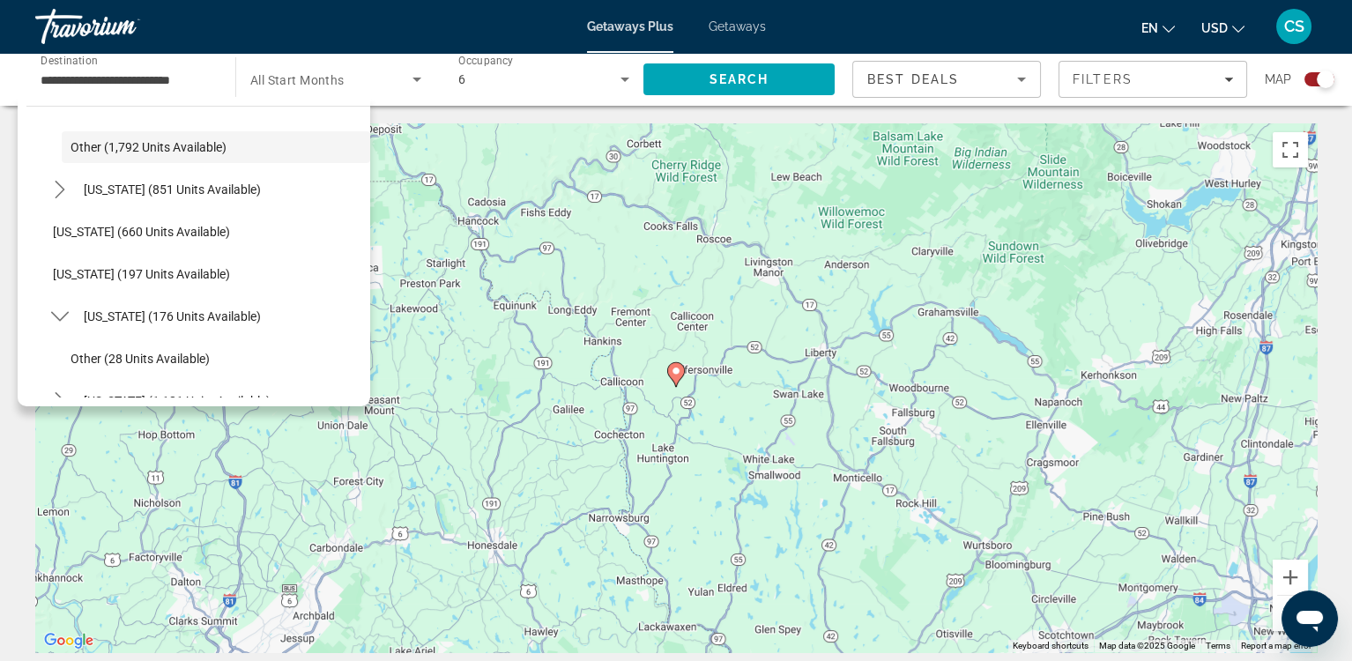
scroll to position [1157, 0]
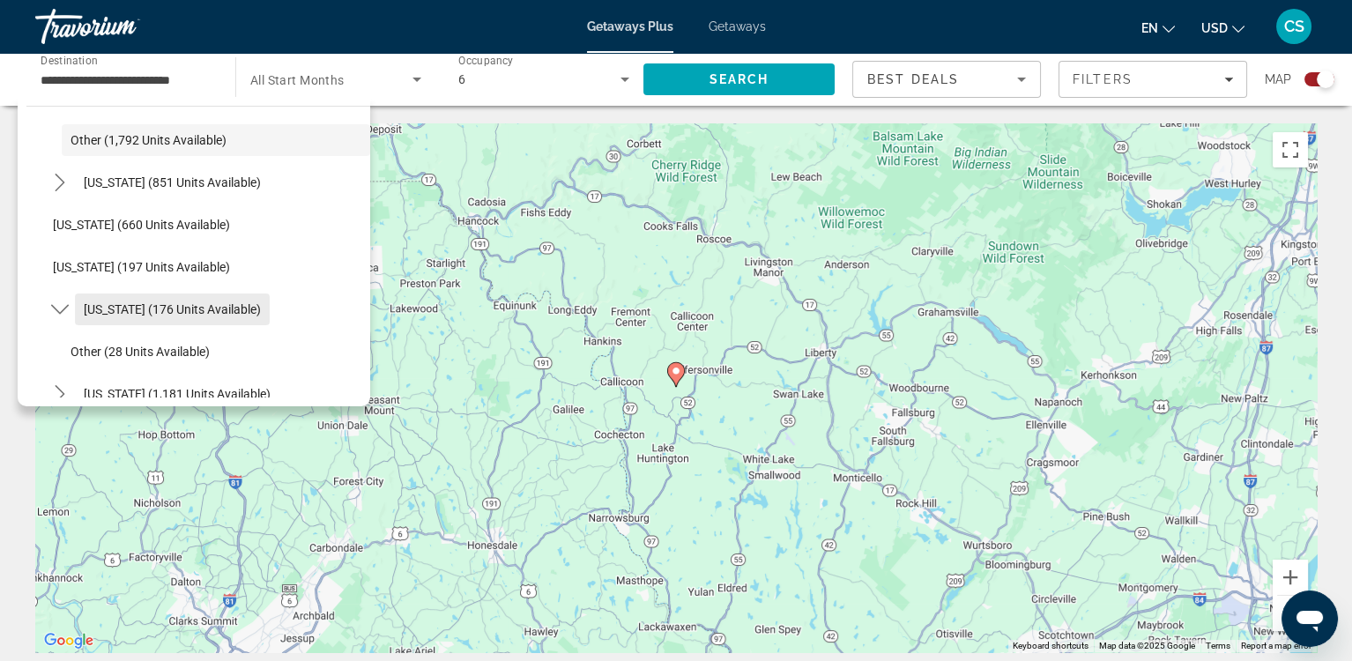
click at [197, 309] on span "[US_STATE] (176 units available)" at bounding box center [172, 309] width 177 height 14
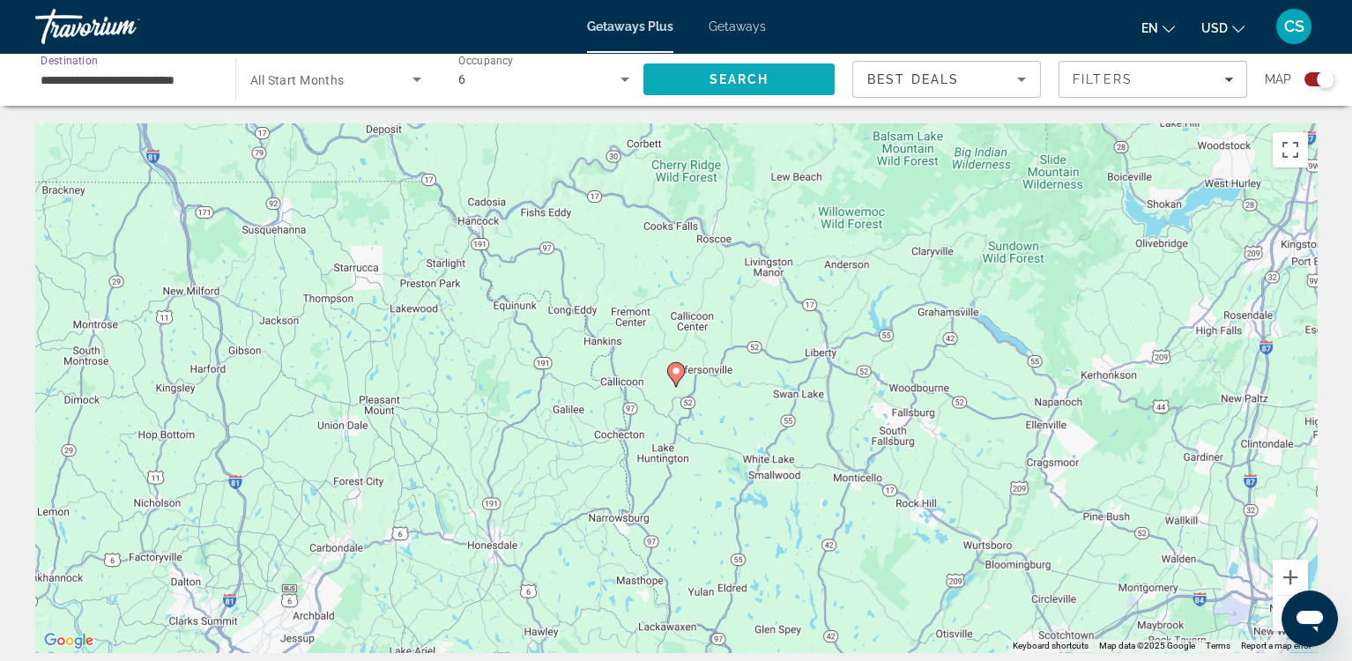
click at [734, 84] on span "Search" at bounding box center [740, 79] width 60 height 14
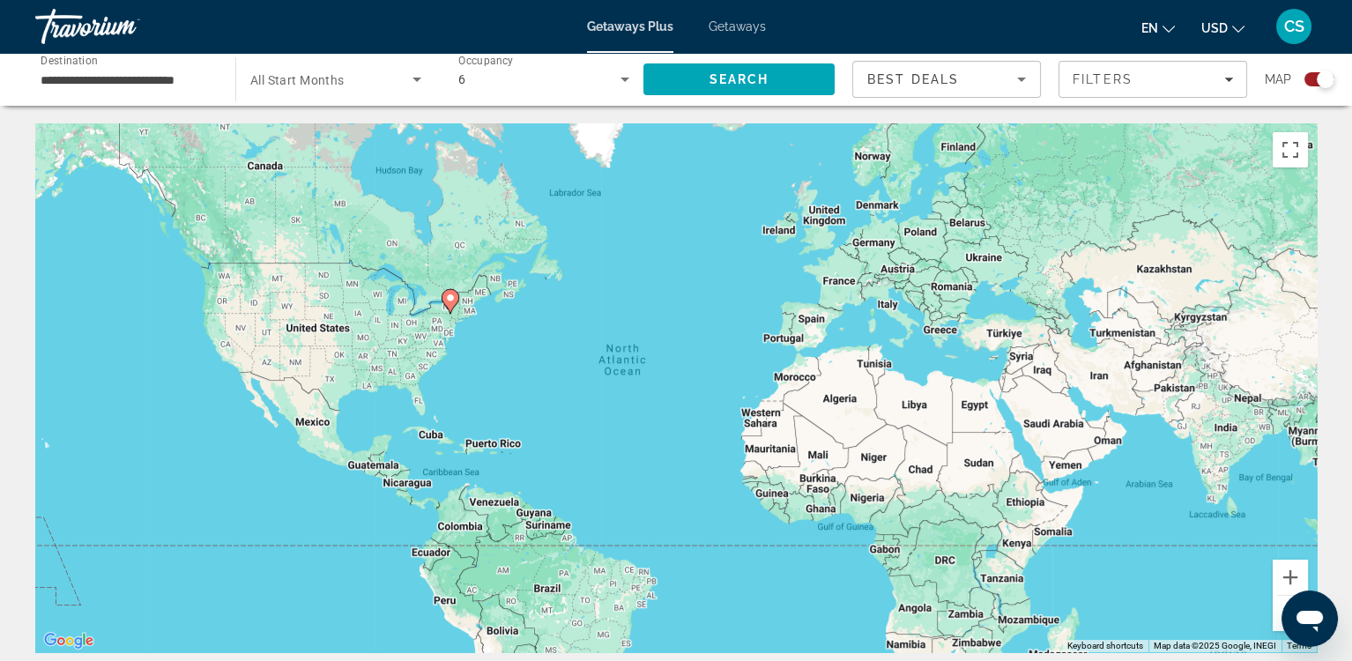
click at [418, 77] on icon "Search widget" at bounding box center [416, 79] width 21 height 21
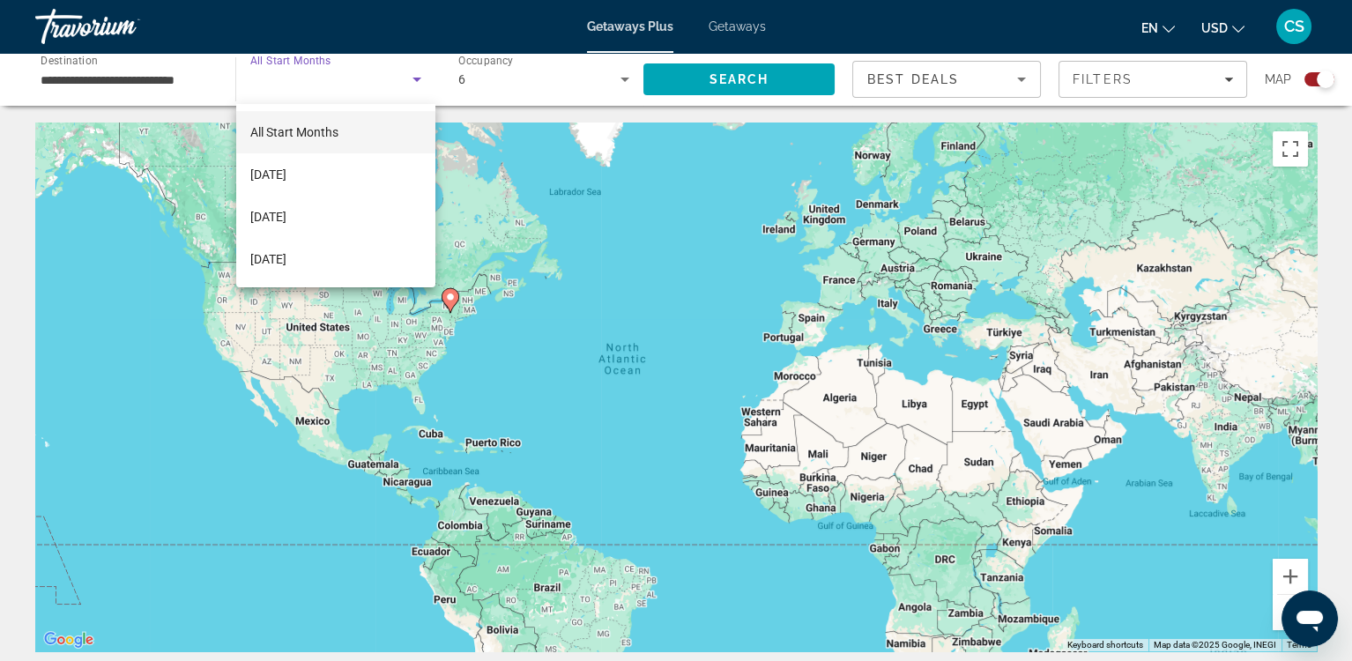
scroll to position [0, 0]
click at [203, 87] on div at bounding box center [676, 330] width 1352 height 661
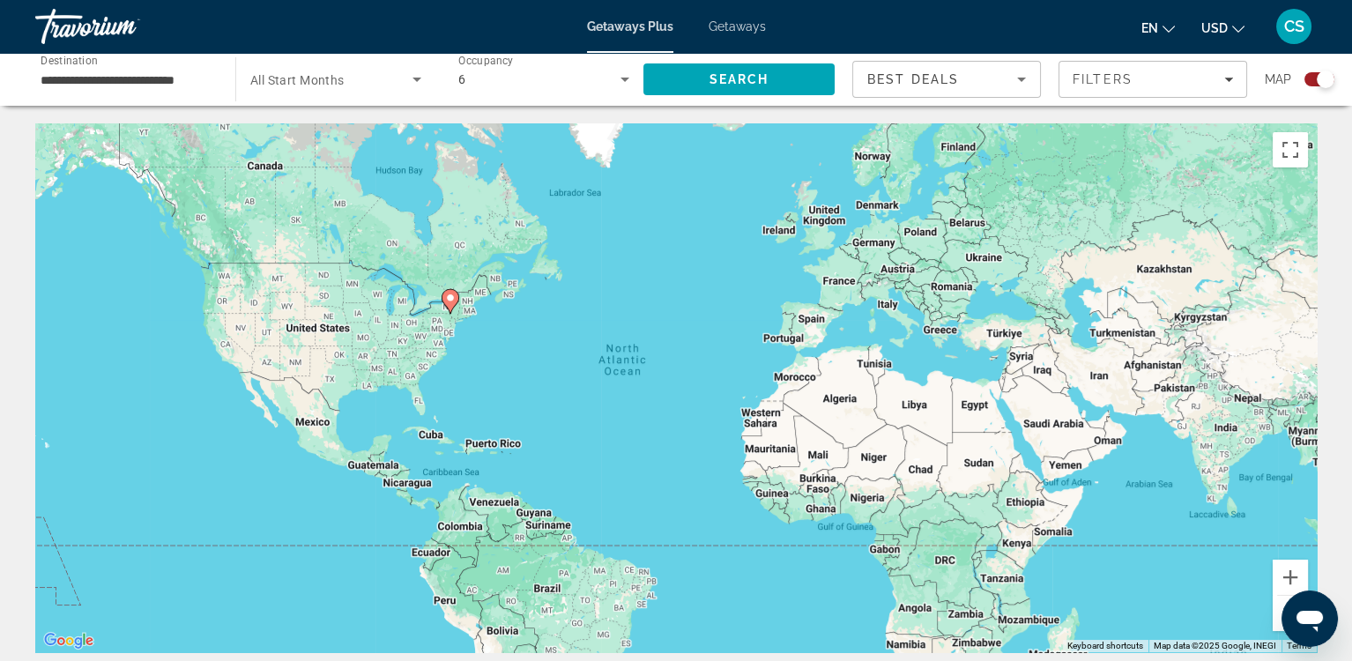
click at [190, 71] on input "**********" at bounding box center [127, 80] width 172 height 21
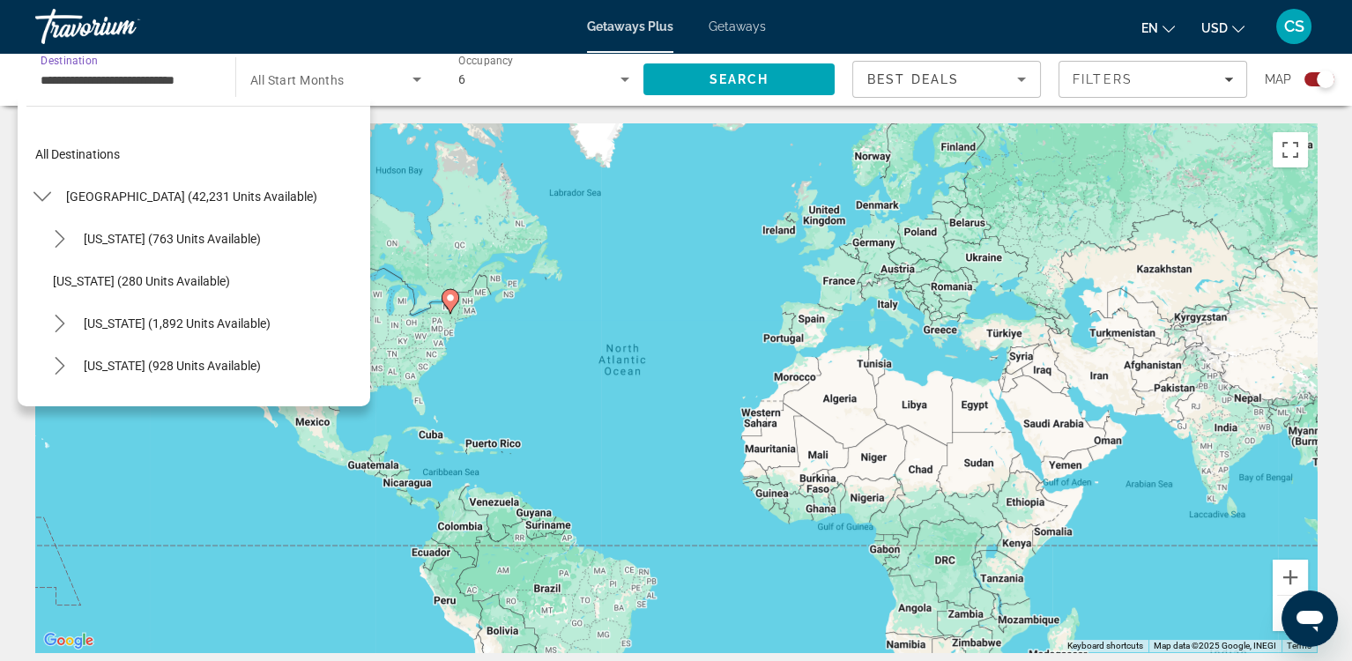
scroll to position [1077, 0]
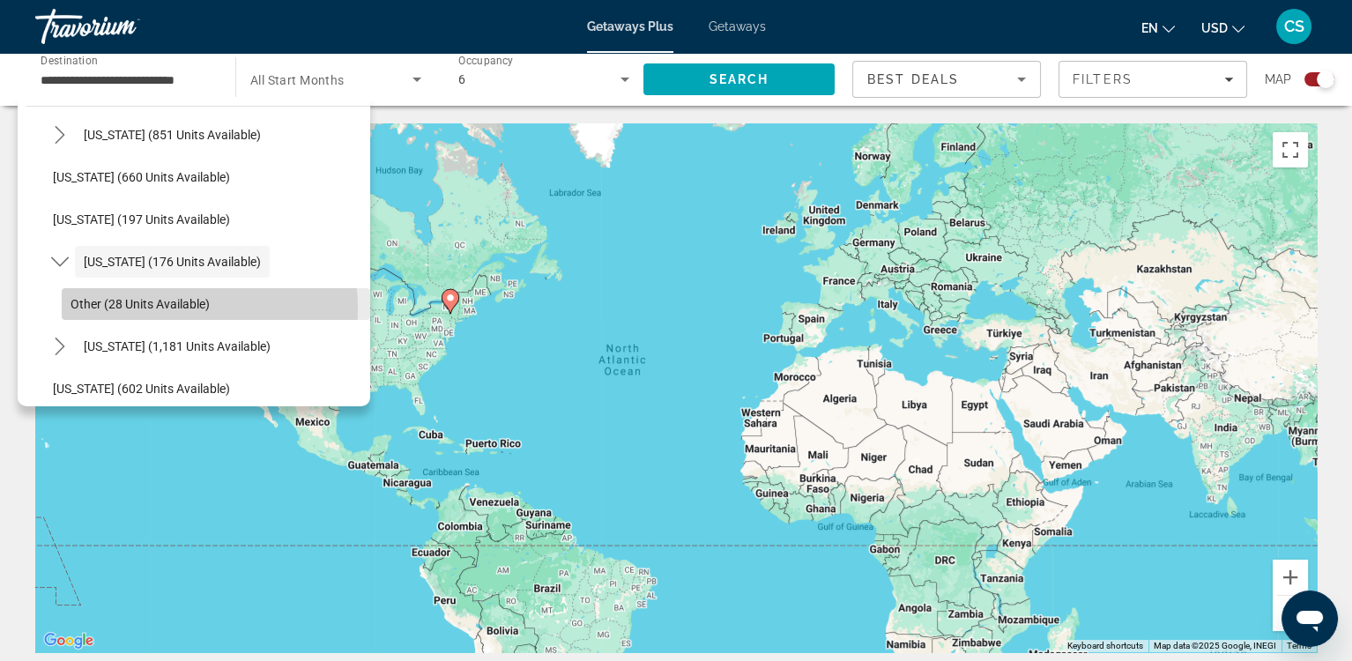
click at [138, 307] on span "Other (28 units available)" at bounding box center [140, 304] width 139 height 14
type input "**********"
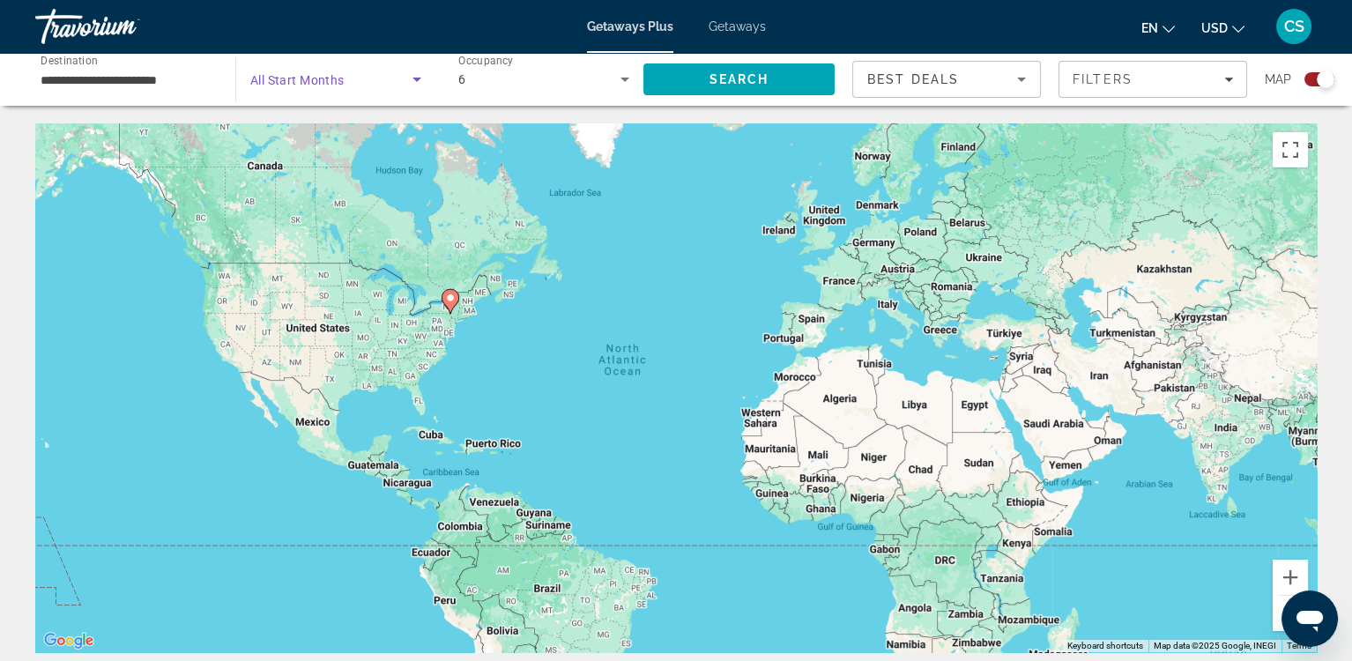
click at [417, 78] on icon "Search widget" at bounding box center [417, 80] width 9 height 4
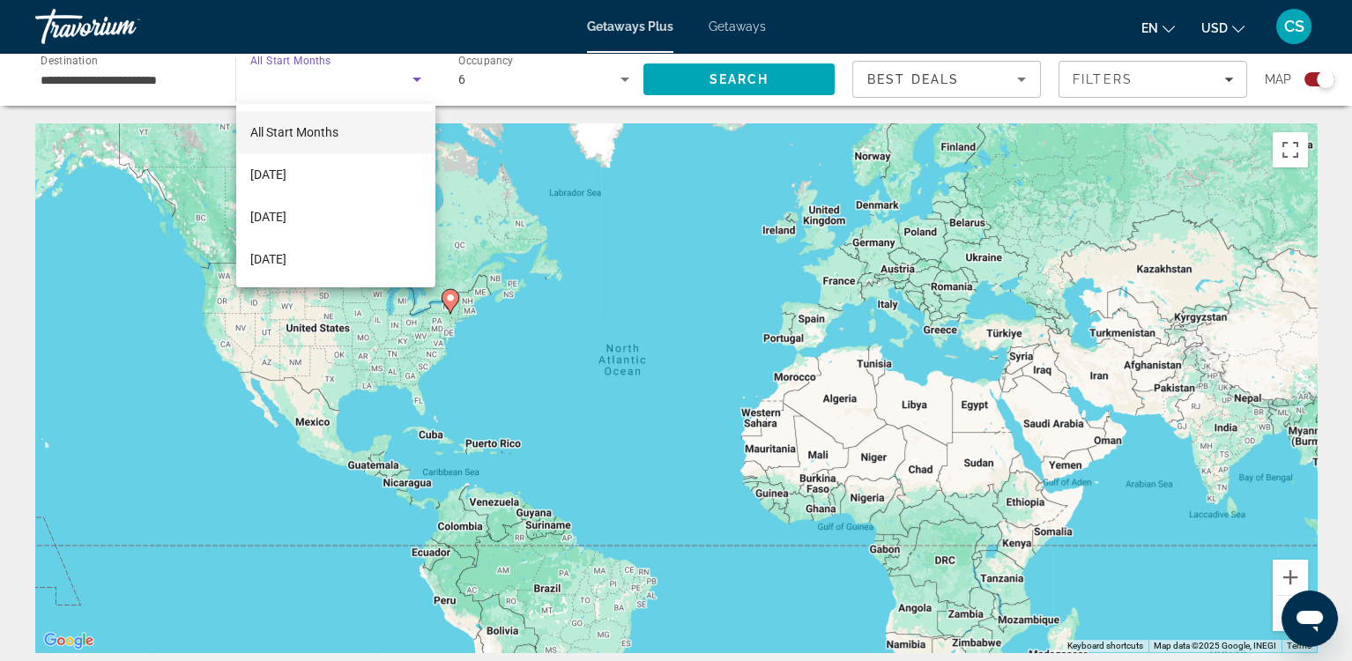
click at [336, 136] on span "All Start Months" at bounding box center [294, 132] width 88 height 14
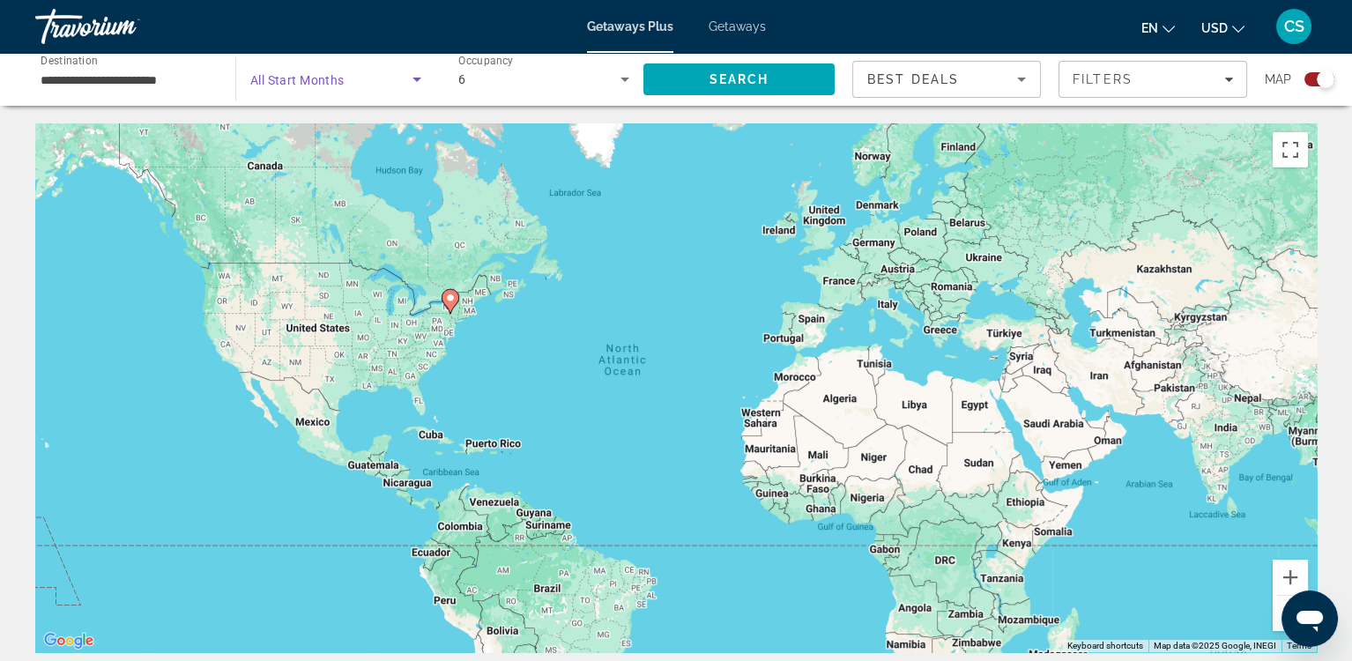
click at [416, 80] on icon "Search widget" at bounding box center [417, 80] width 9 height 4
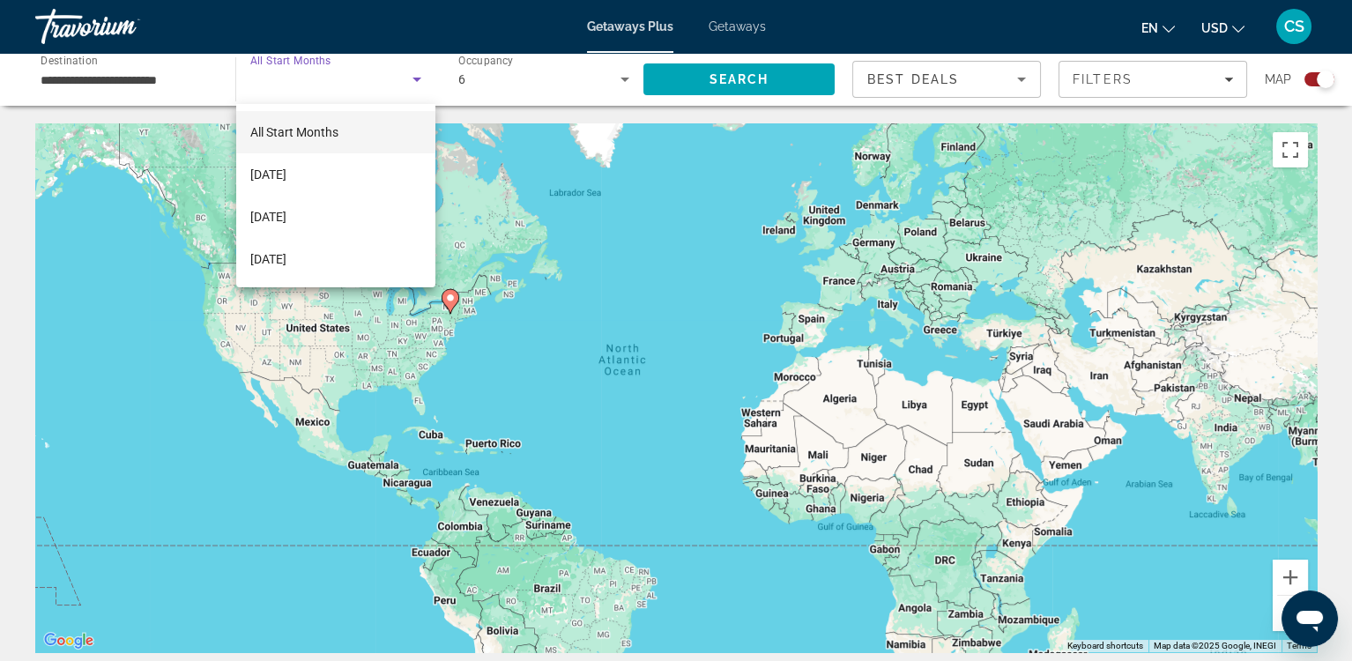
click at [145, 78] on div at bounding box center [676, 330] width 1352 height 661
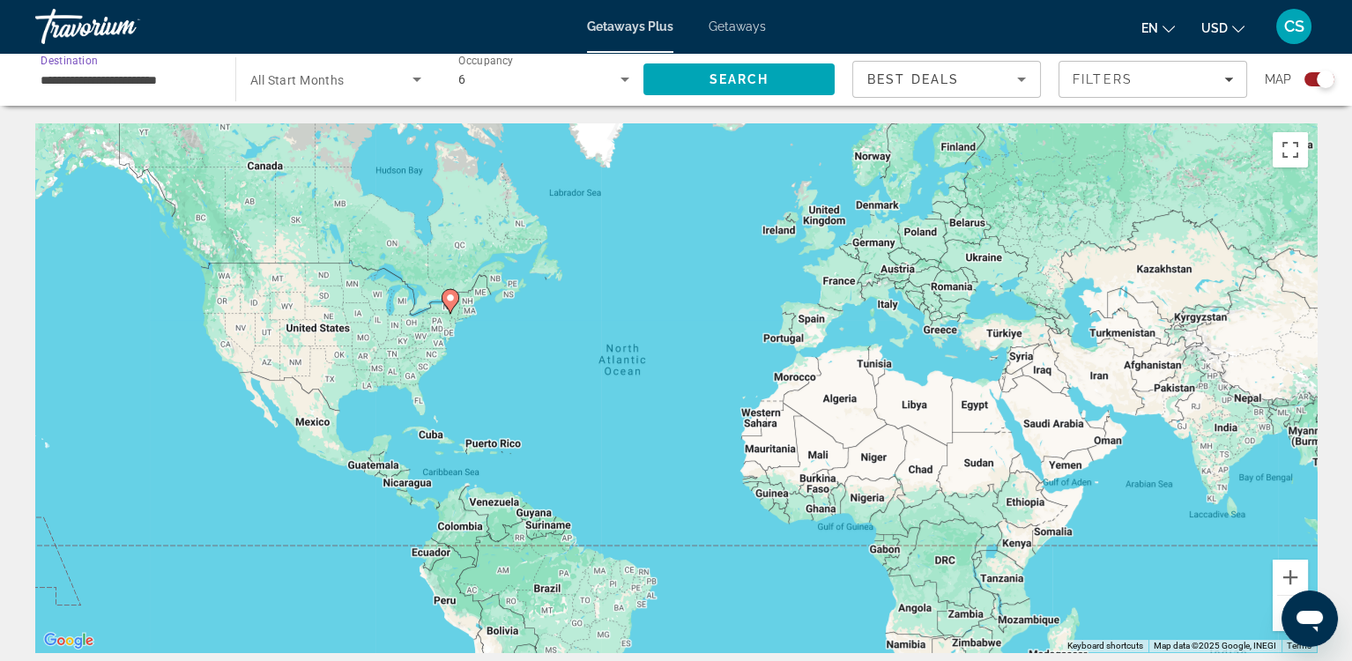
click at [160, 86] on input "**********" at bounding box center [127, 80] width 172 height 21
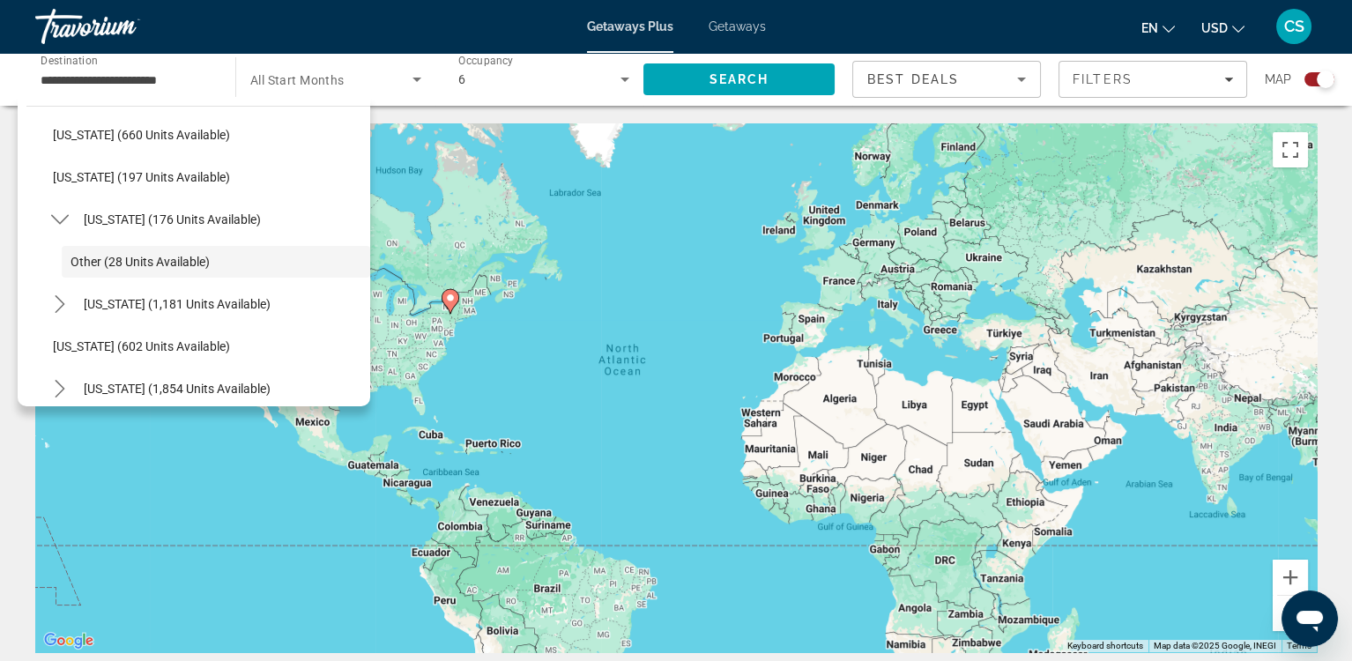
scroll to position [0, 0]
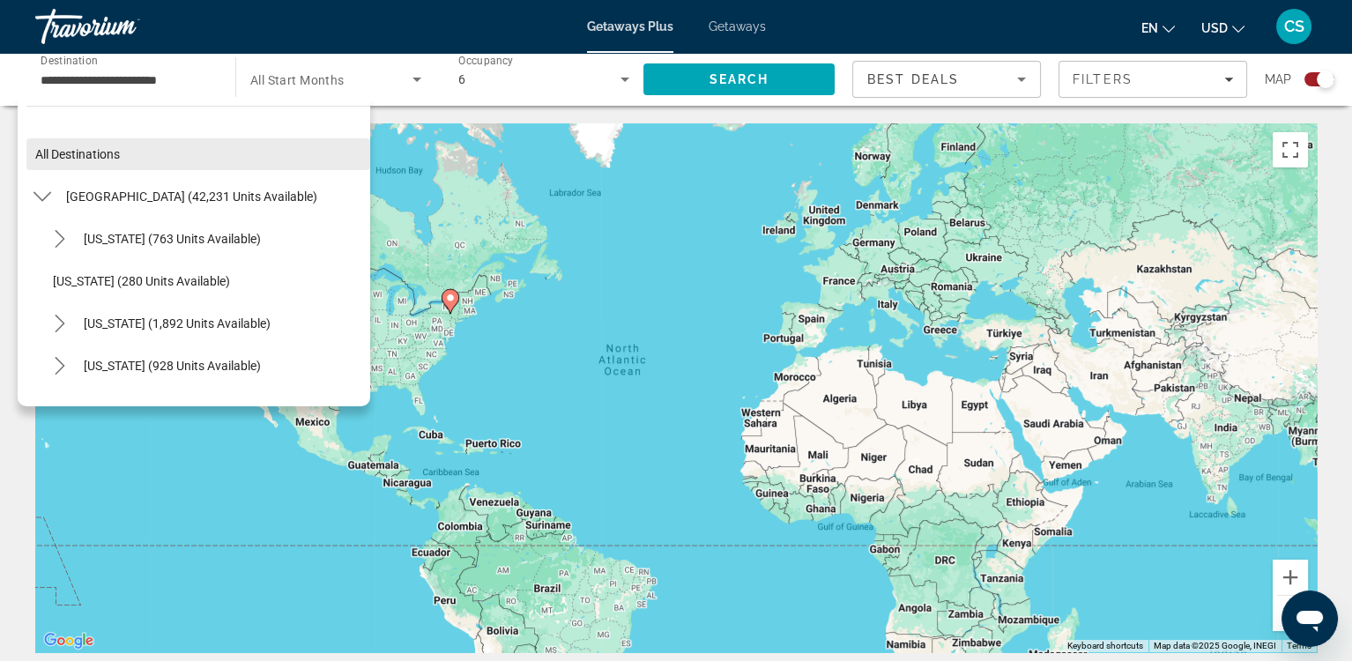
click at [132, 156] on span "Select destination: All destinations" at bounding box center [198, 154] width 344 height 42
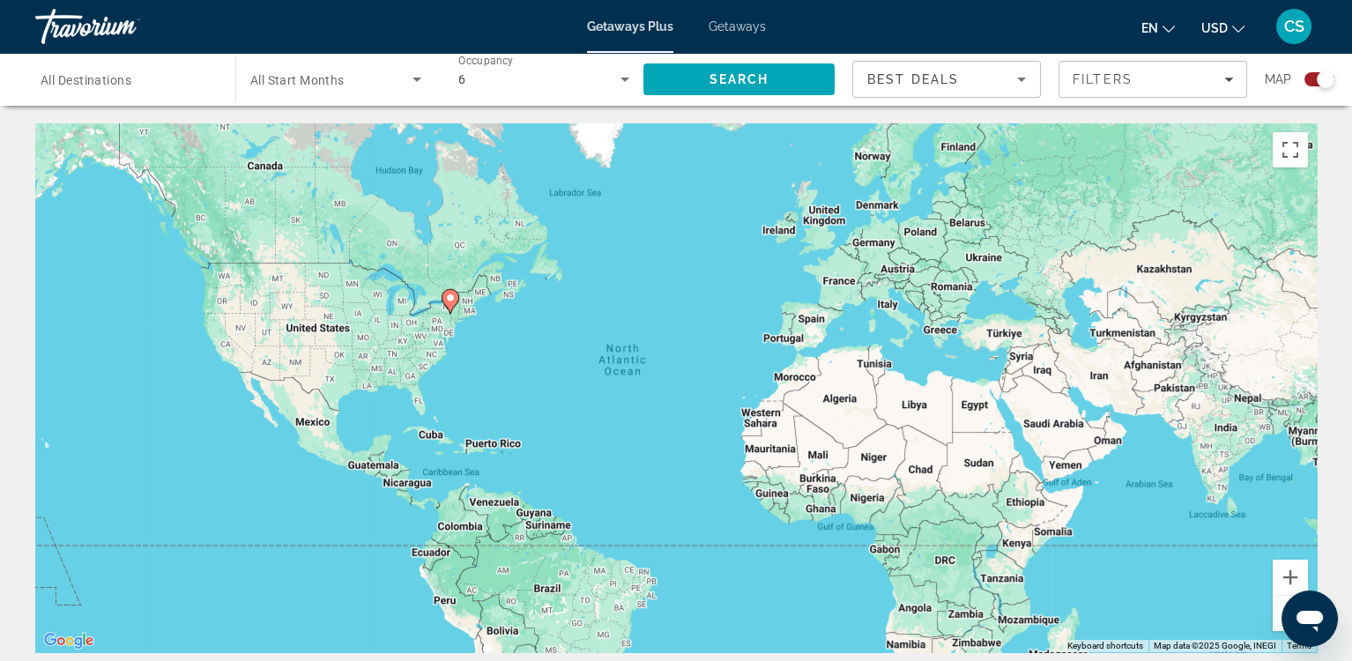
click at [416, 80] on icon "Search widget" at bounding box center [417, 80] width 9 height 4
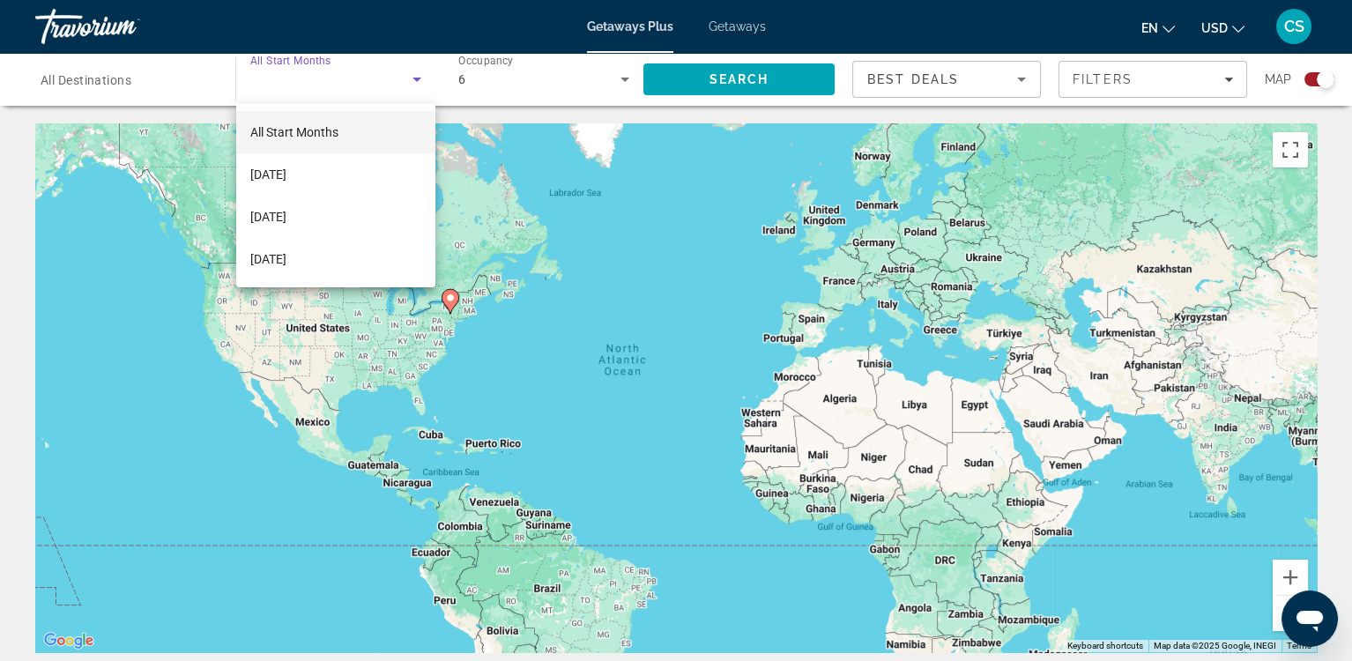
click at [361, 80] on div at bounding box center [676, 330] width 1352 height 661
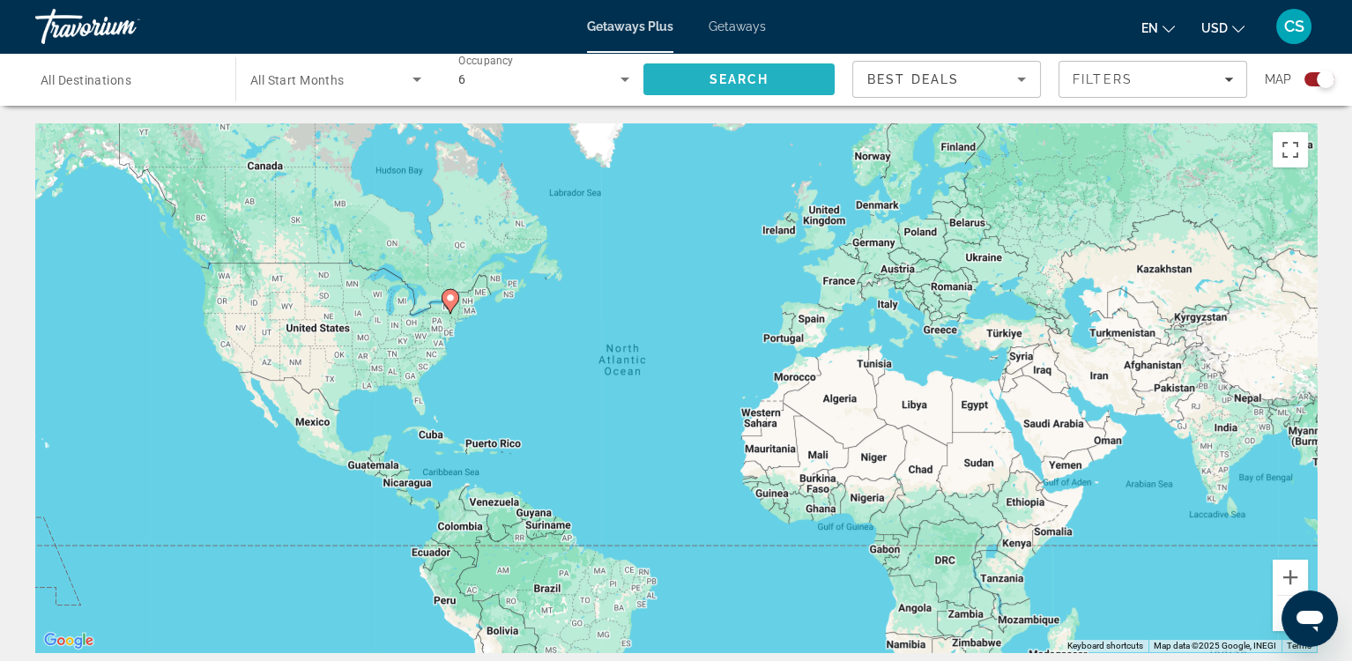
click at [783, 74] on span "Search" at bounding box center [739, 79] width 191 height 42
click at [153, 77] on input "Destination All Destinations" at bounding box center [127, 80] width 172 height 21
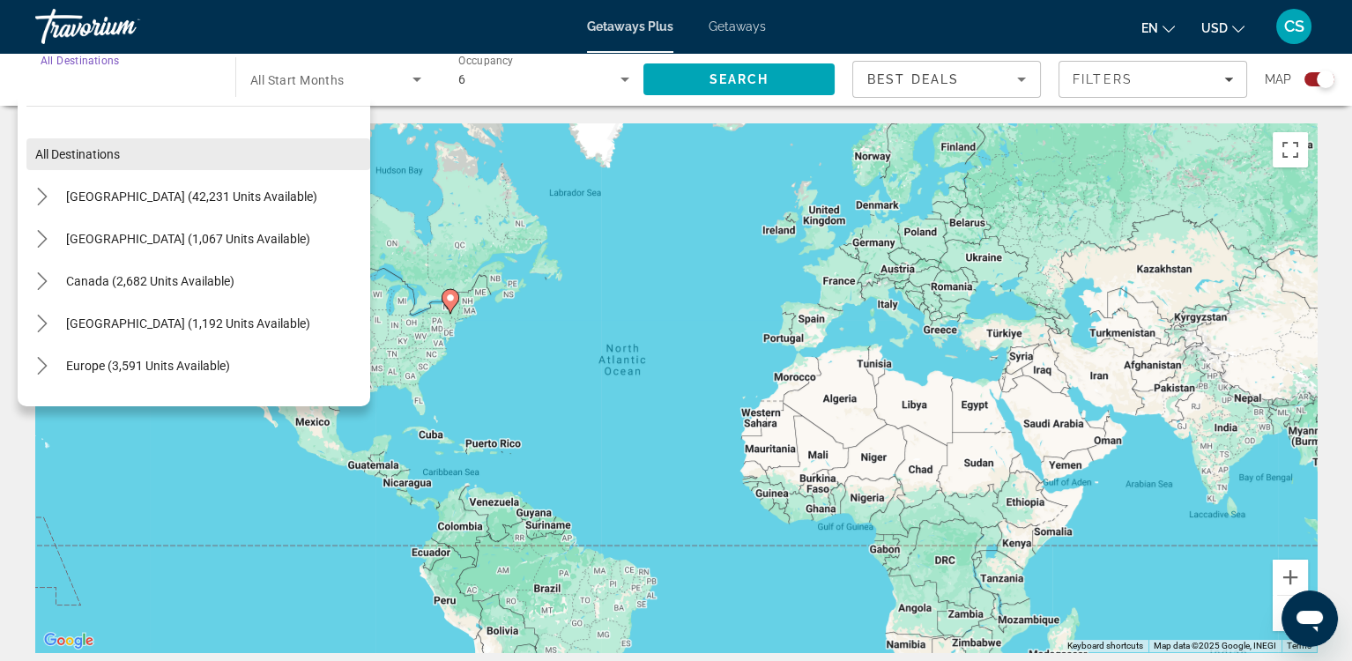
click at [68, 143] on span "Select destination: All destinations" at bounding box center [198, 154] width 344 height 42
type input "**********"
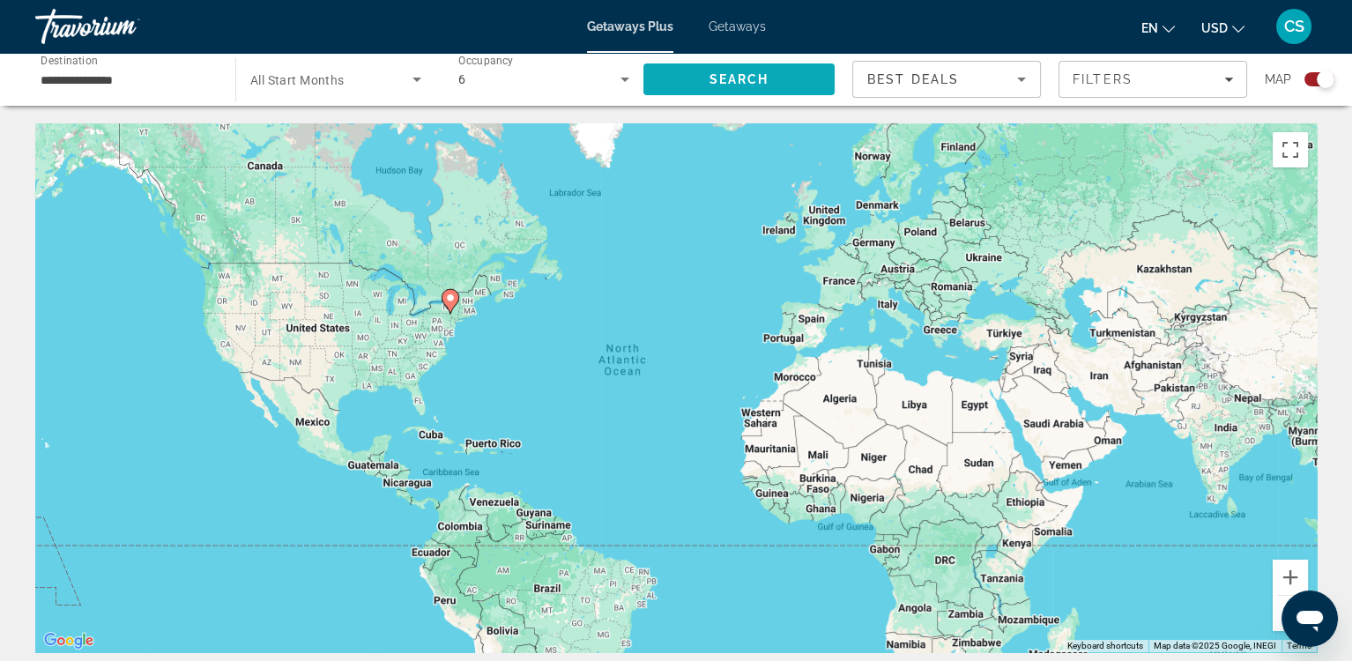
click at [733, 73] on span "Search" at bounding box center [740, 79] width 60 height 14
click at [1111, 78] on span "Filters" at bounding box center [1103, 79] width 60 height 14
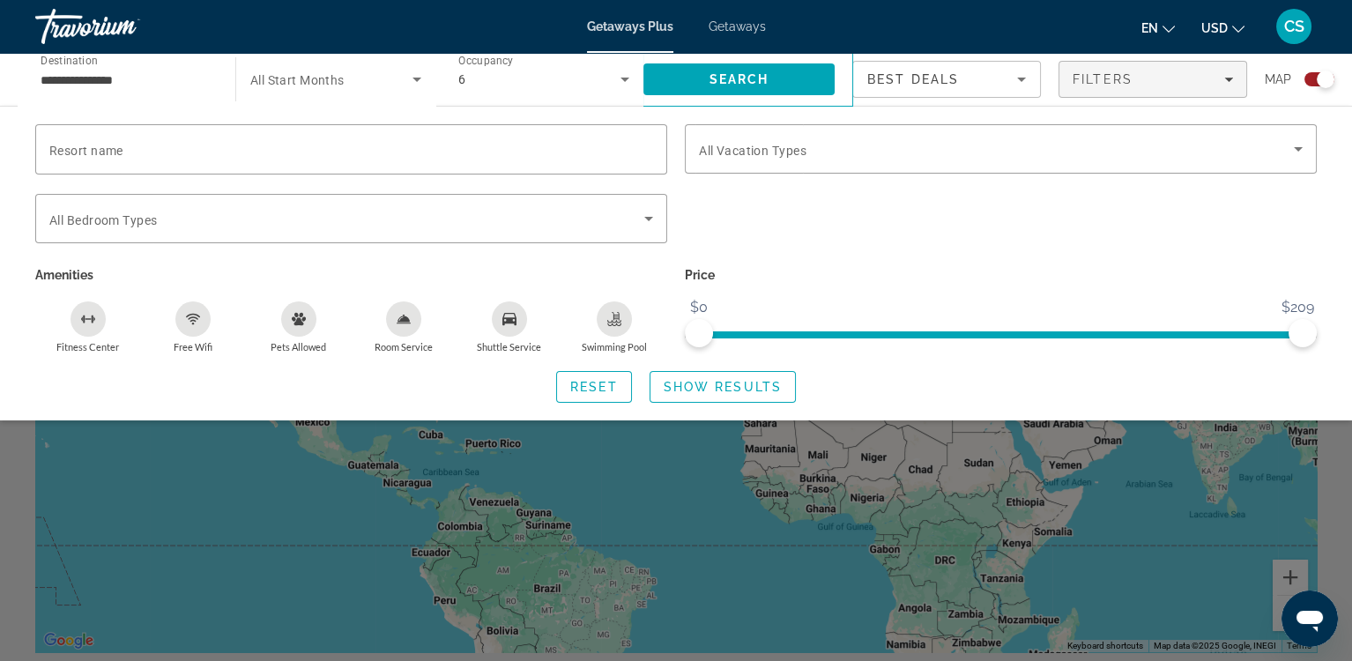
click at [554, 383] on div "Reset Show Results" at bounding box center [676, 387] width 1282 height 32
click at [569, 387] on span "Search widget" at bounding box center [594, 387] width 74 height 42
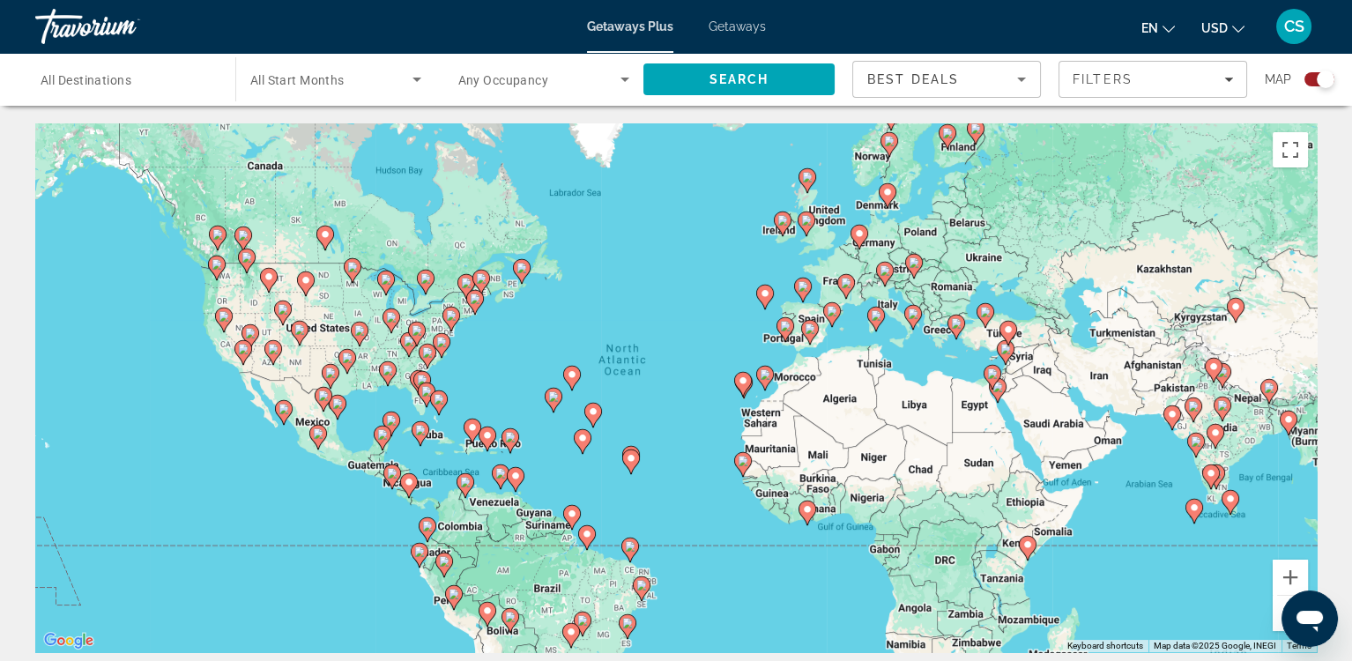
click at [422, 77] on icon "Search widget" at bounding box center [416, 79] width 21 height 21
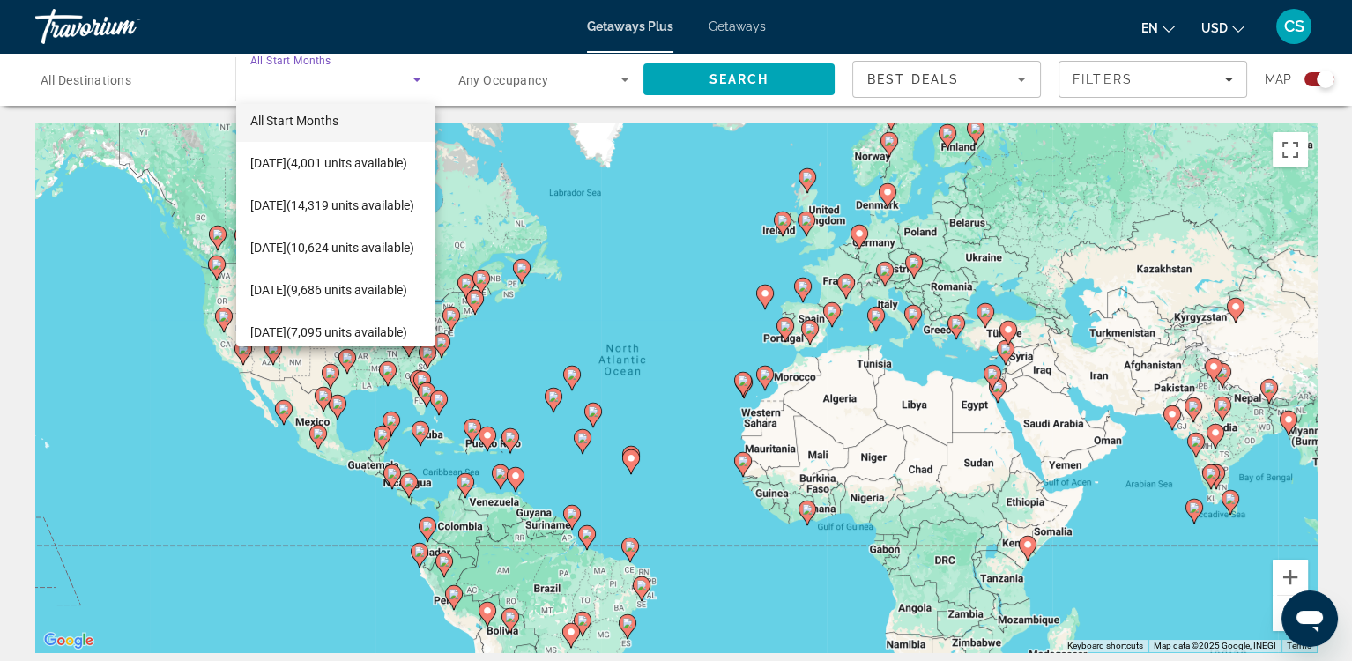
scroll to position [14, 0]
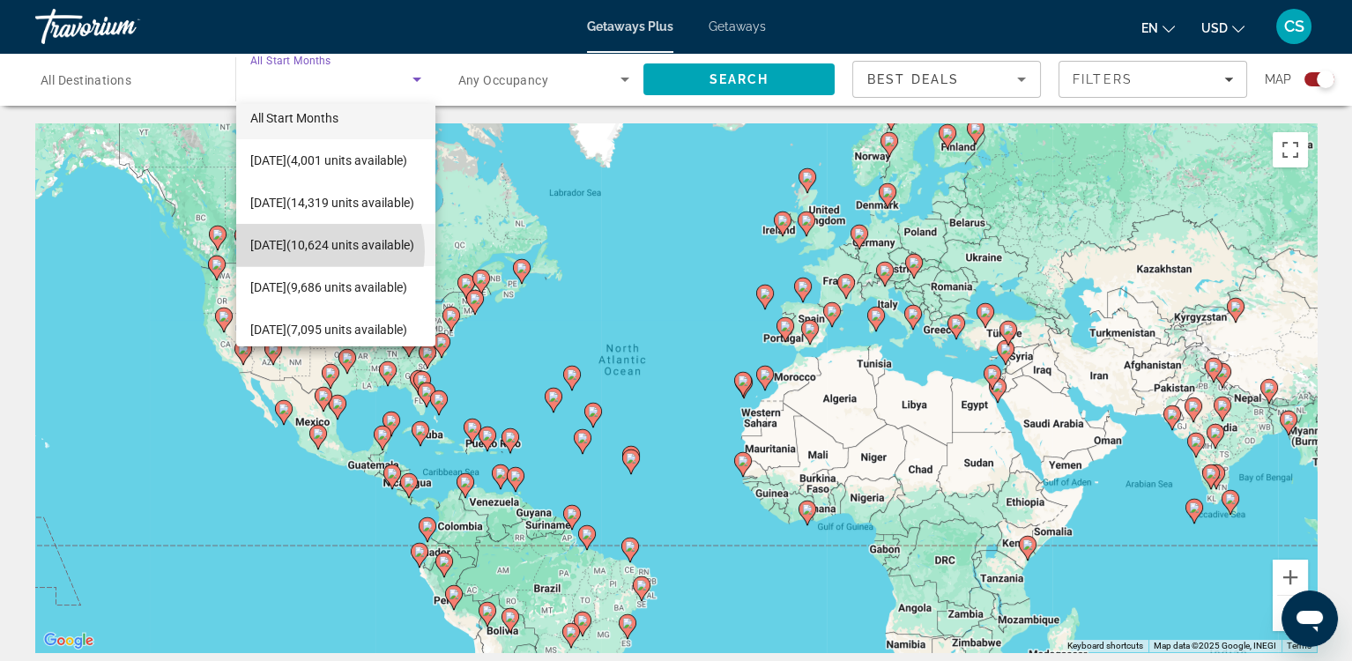
click at [316, 251] on span "[DATE] (10,624 units available)" at bounding box center [332, 244] width 164 height 21
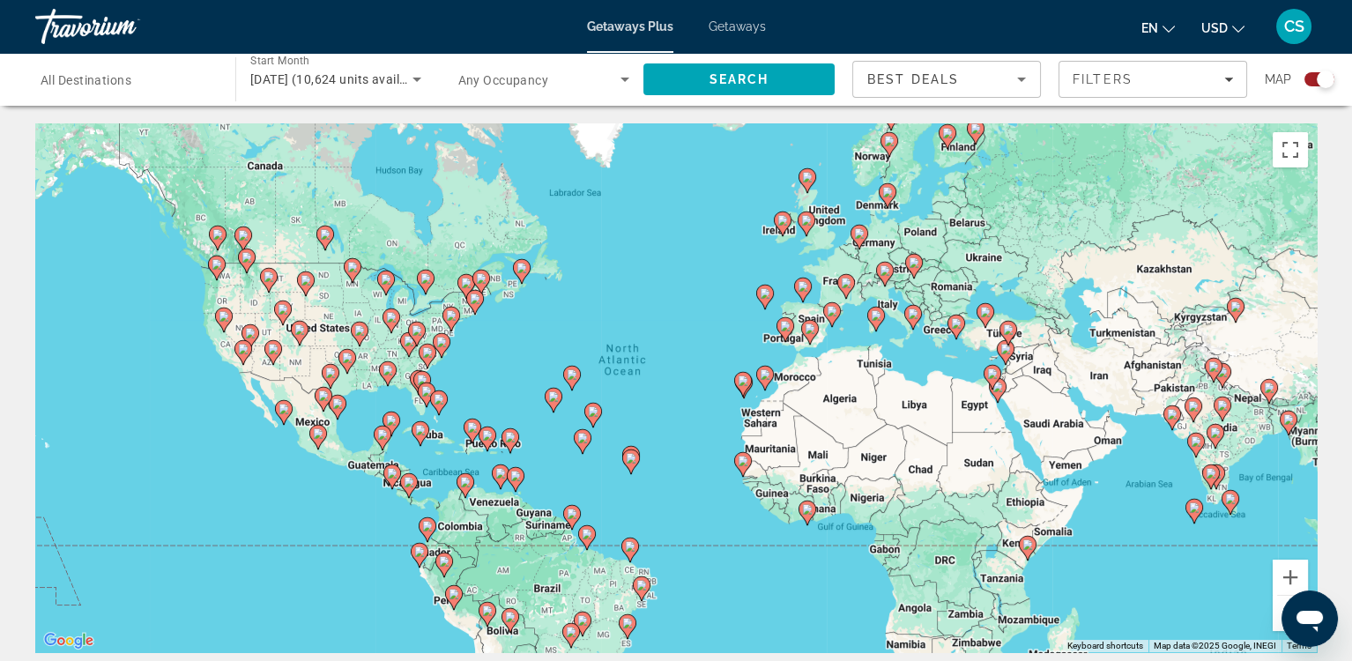
click at [528, 80] on span "Any Occupancy" at bounding box center [503, 80] width 91 height 14
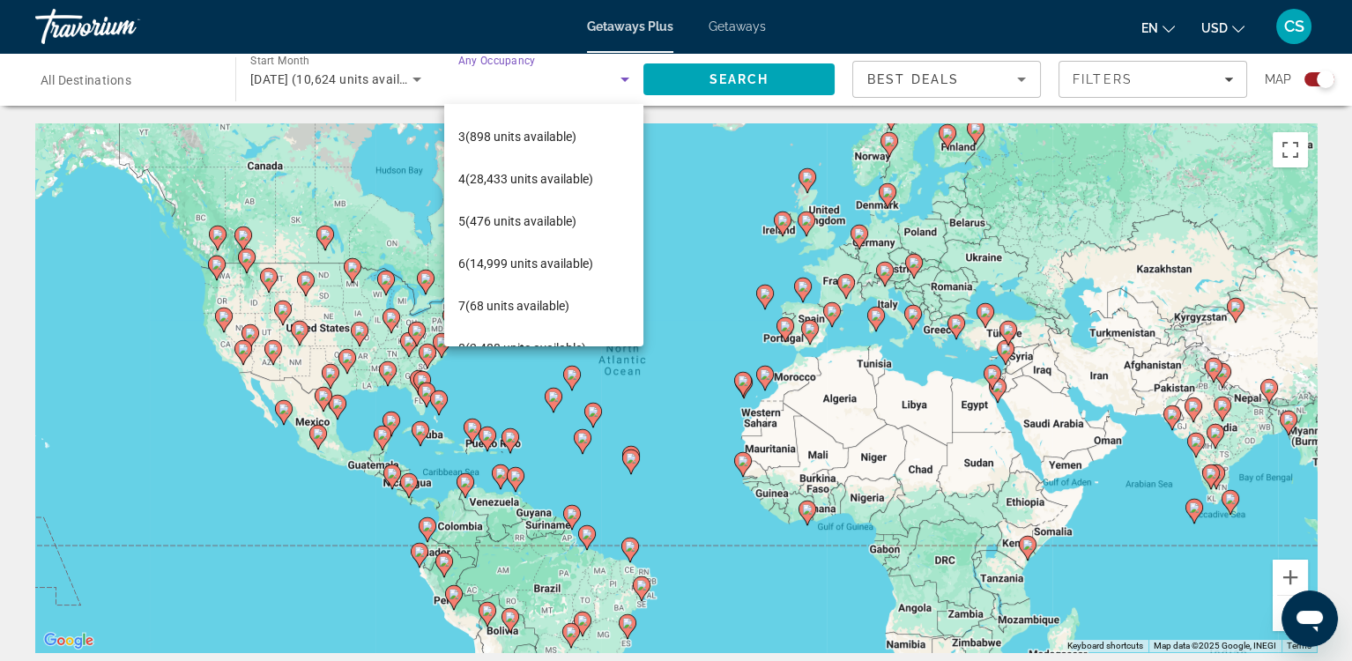
scroll to position [82, 0]
click at [540, 257] on span "6 (14,999 units available)" at bounding box center [525, 261] width 135 height 21
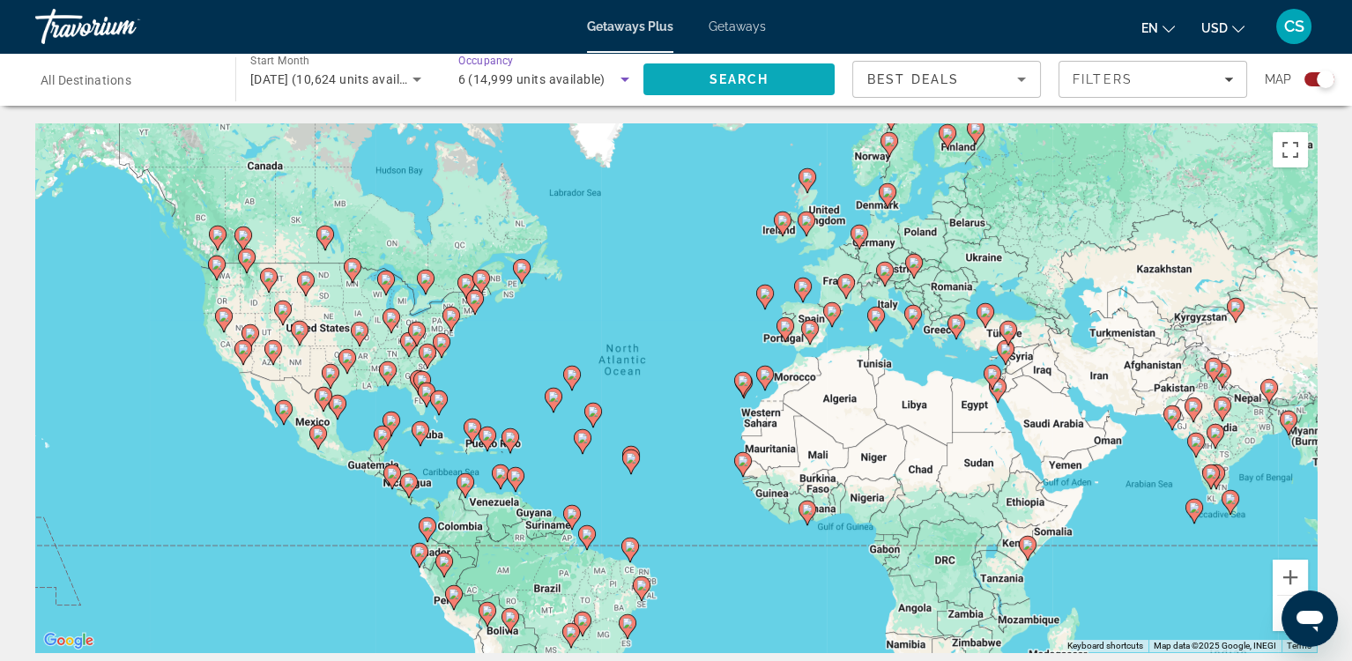
click at [786, 88] on span "Search" at bounding box center [739, 79] width 191 height 42
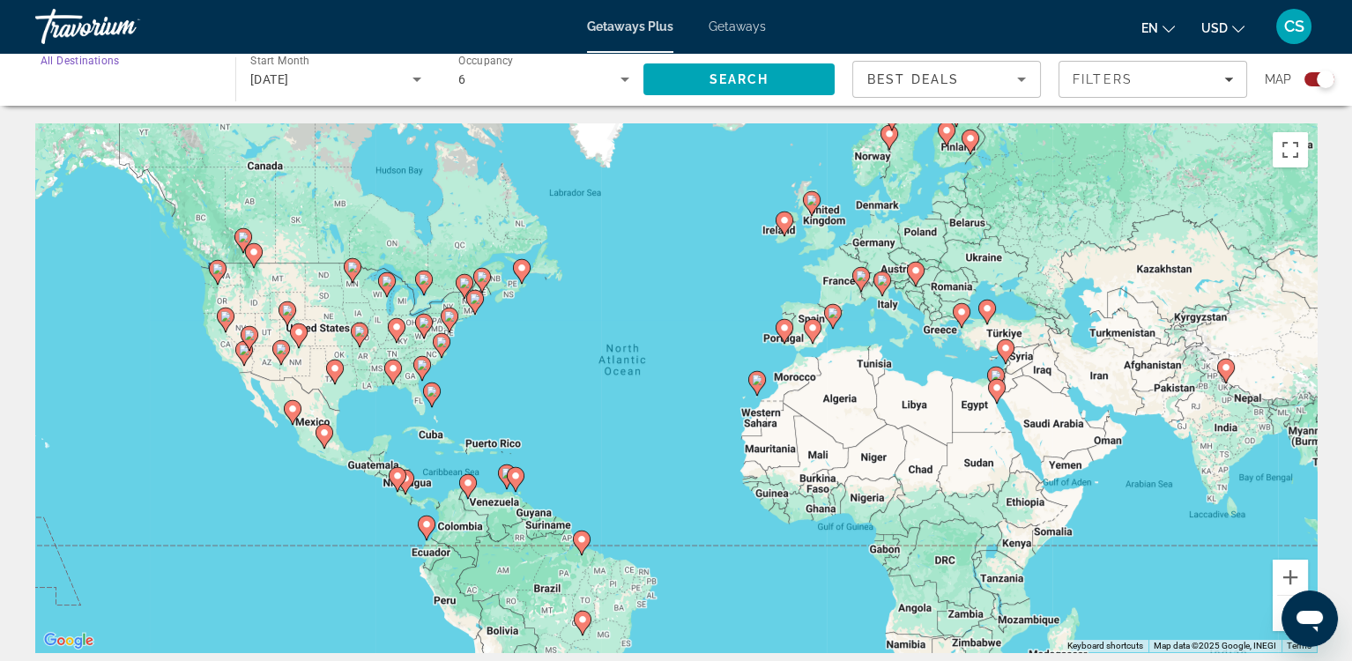
click at [134, 87] on input "Destination All Destinations" at bounding box center [127, 80] width 172 height 21
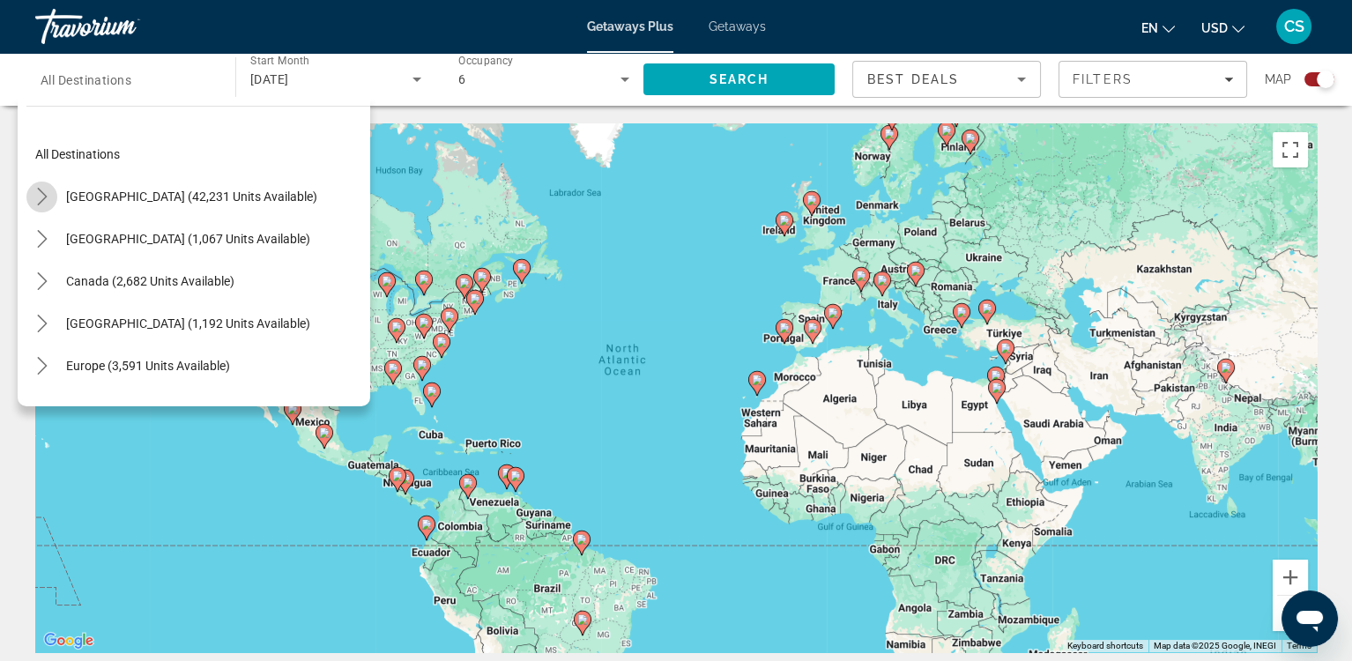
click at [41, 197] on icon "Toggle United States (42,231 units available) submenu" at bounding box center [42, 197] width 18 height 18
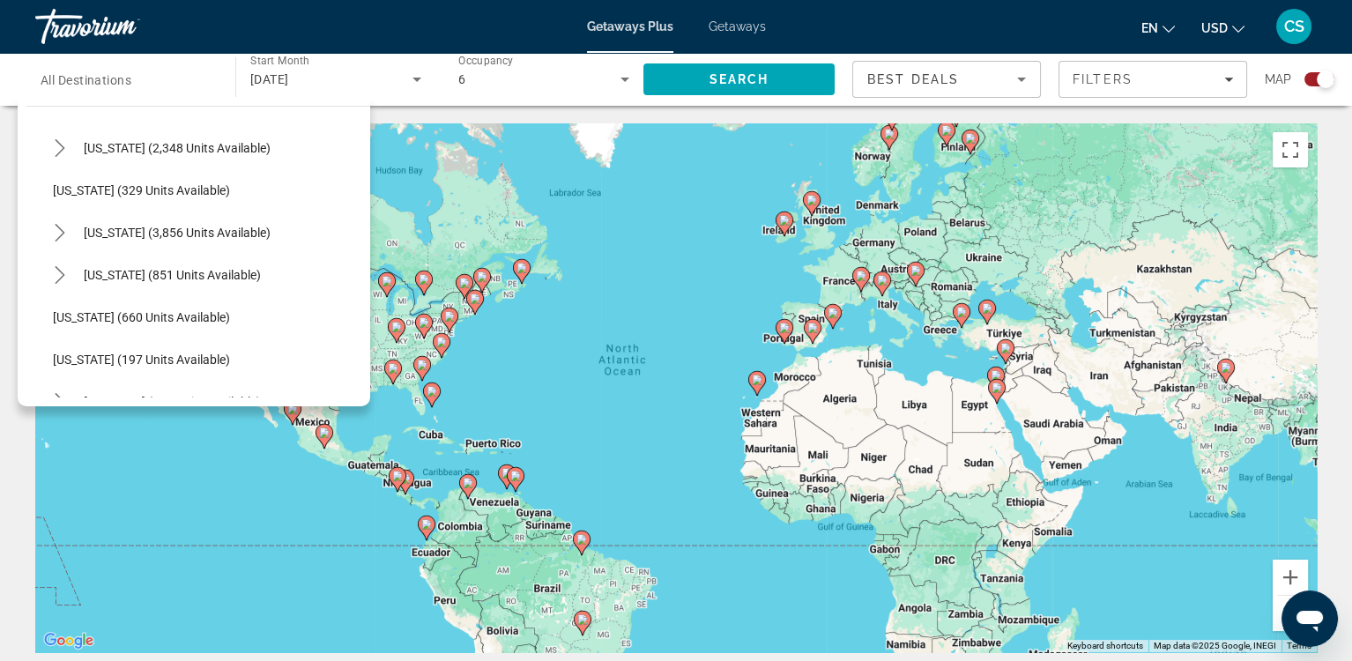
scroll to position [977, 0]
click at [181, 349] on span "Select destination: New York (176 units available)" at bounding box center [172, 362] width 195 height 42
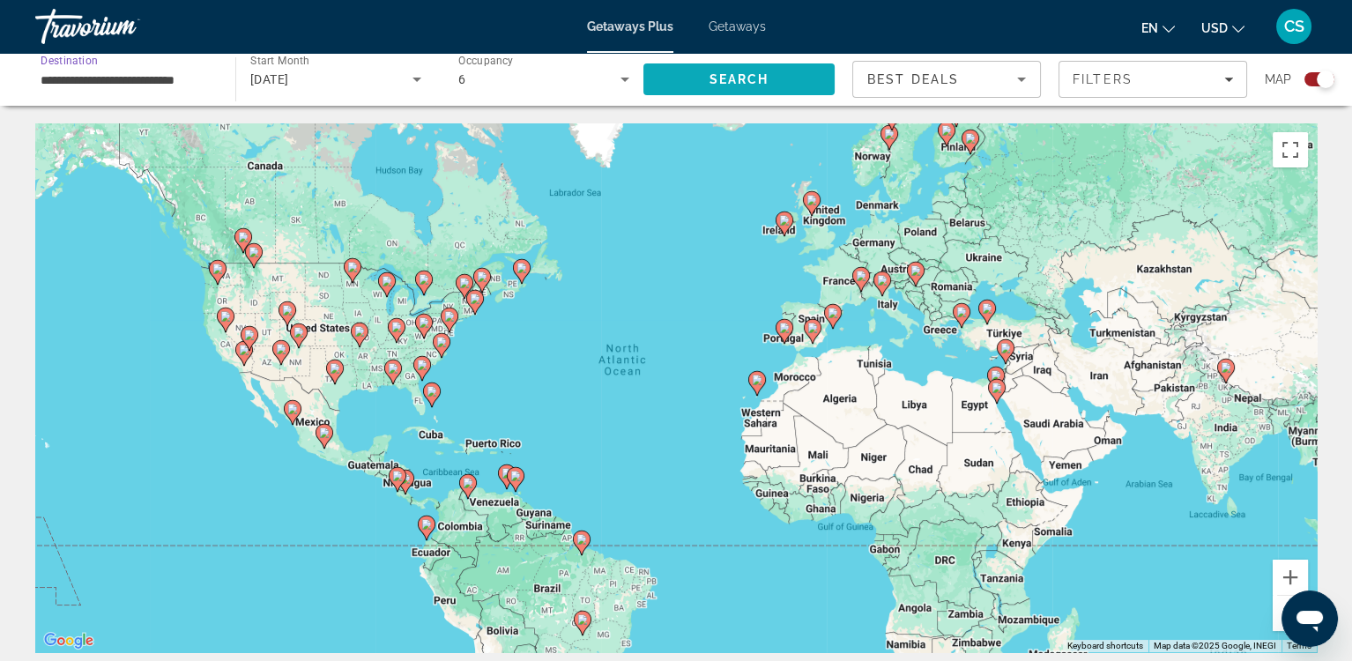
click at [773, 76] on span "Search" at bounding box center [739, 79] width 191 height 42
click at [145, 77] on input "**********" at bounding box center [127, 80] width 172 height 21
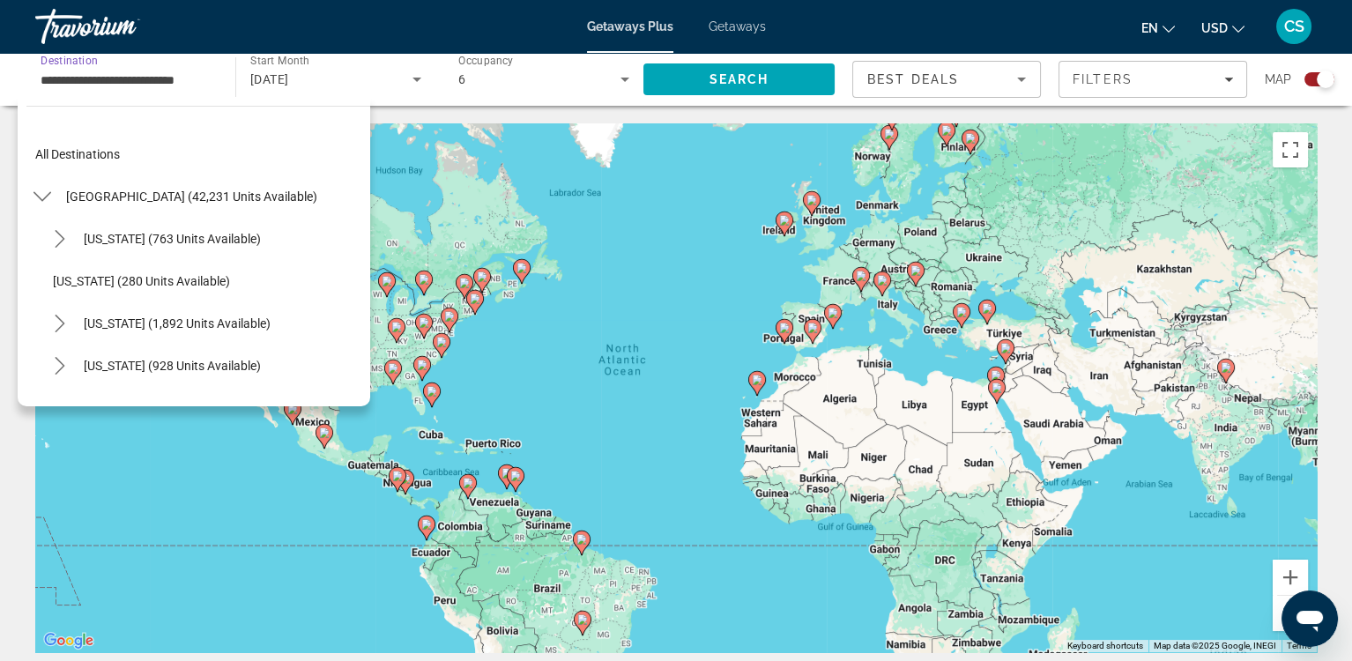
scroll to position [1077, 0]
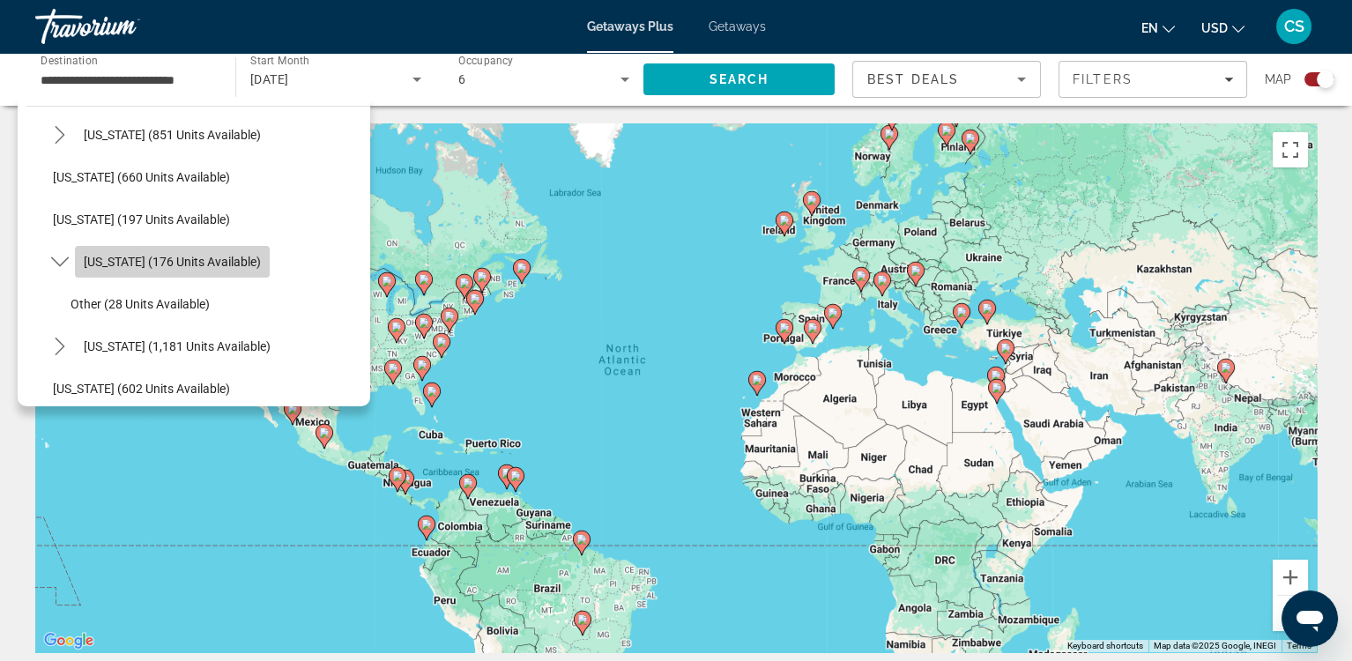
click at [182, 261] on span "[US_STATE] (176 units available)" at bounding box center [172, 262] width 177 height 14
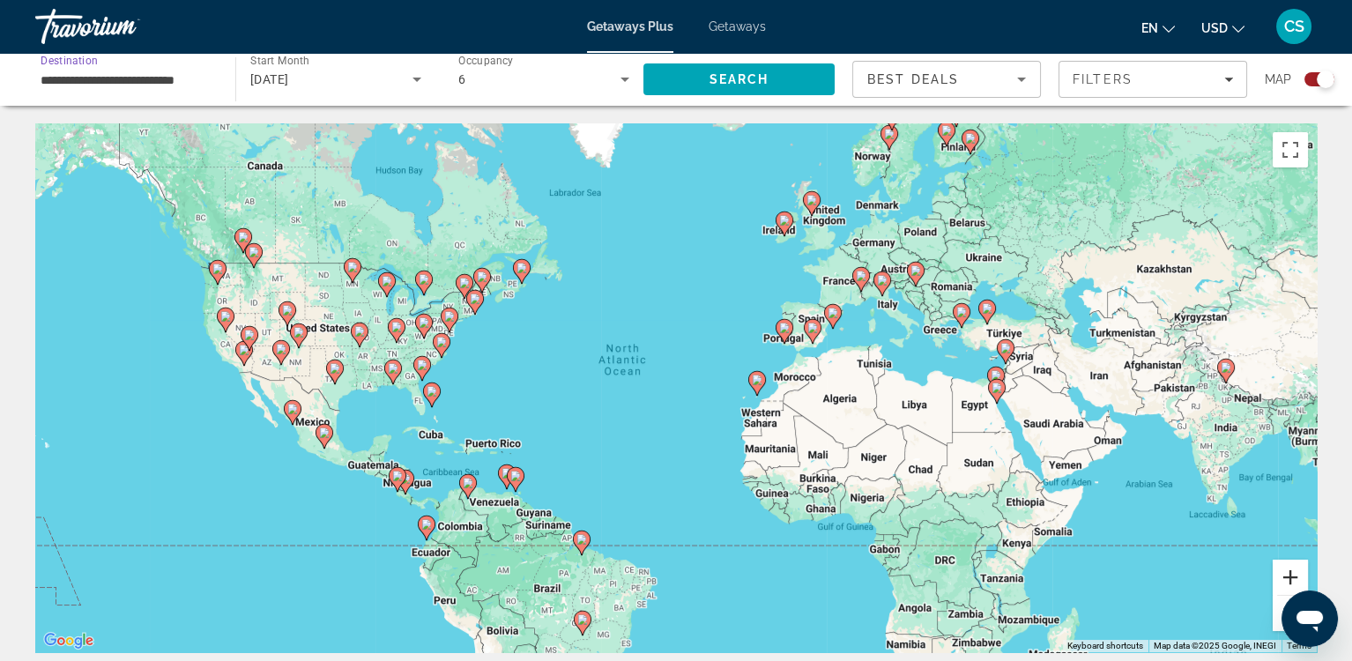
click at [1285, 575] on button "Zoom in" at bounding box center [1290, 577] width 35 height 35
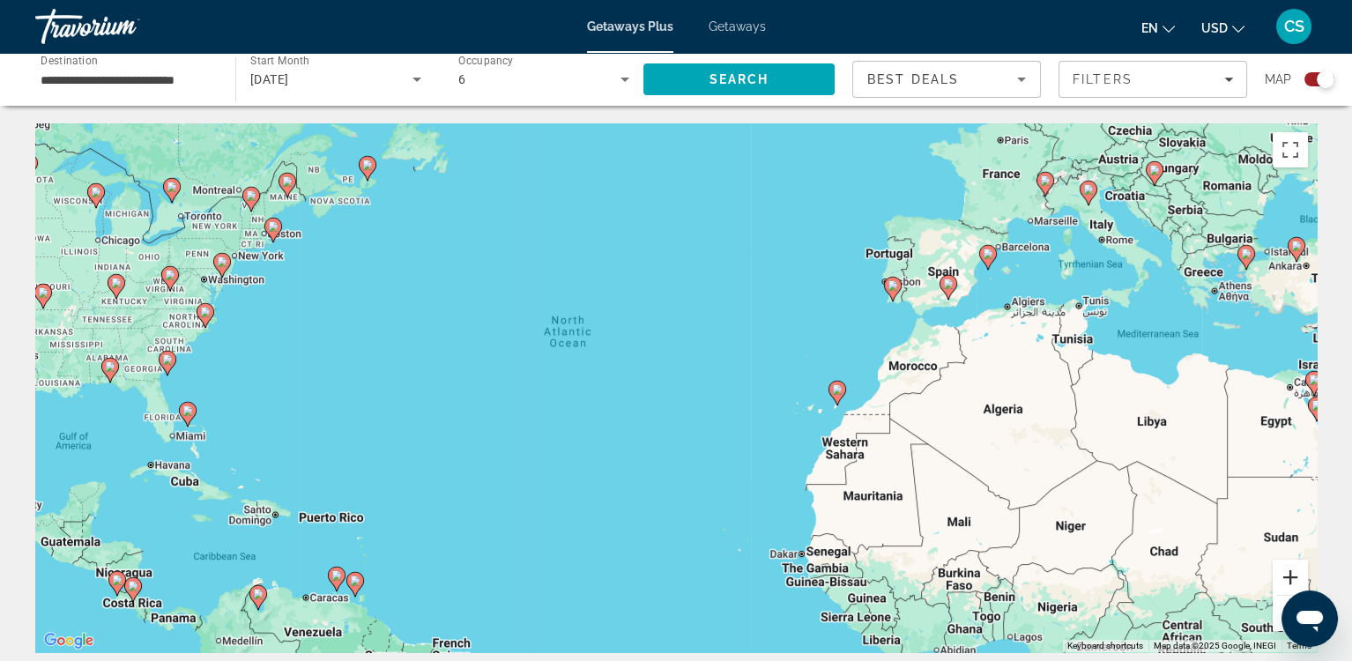
click at [1285, 575] on button "Zoom in" at bounding box center [1290, 577] width 35 height 35
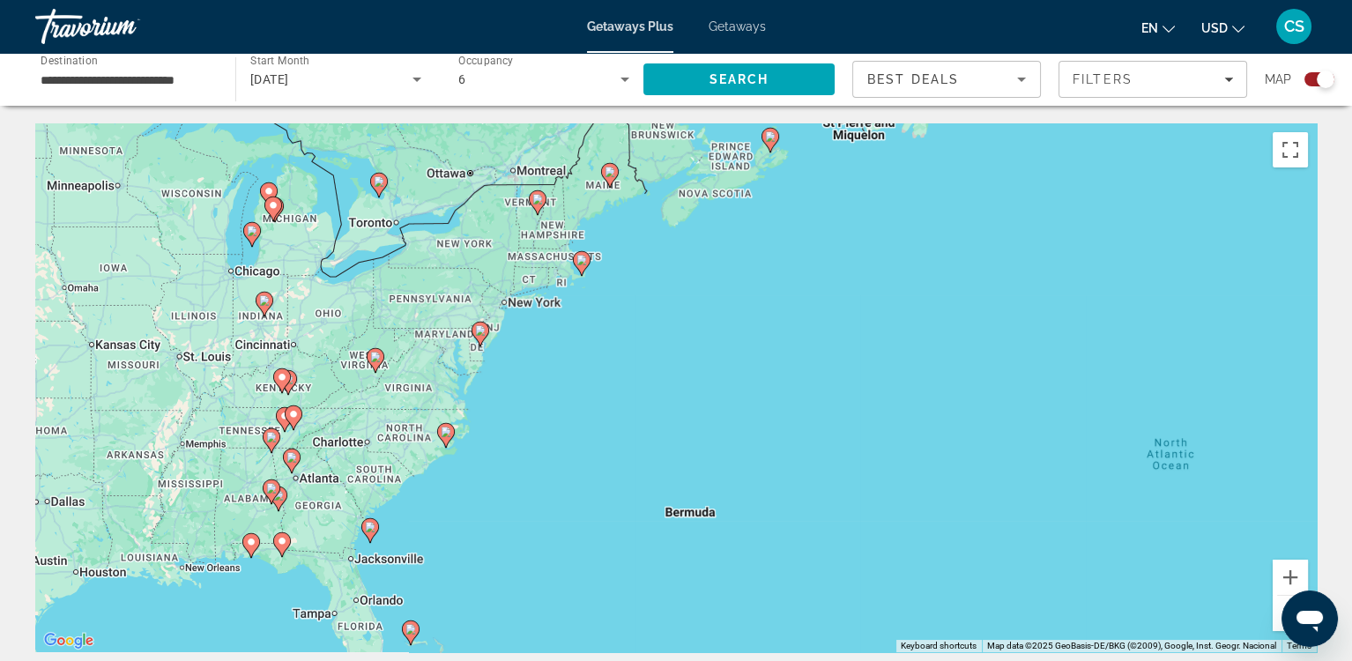
drag, startPoint x: 216, startPoint y: 235, endPoint x: 932, endPoint y: 419, distance: 739.0
click at [932, 419] on div "To activate drag with keyboard, press Alt + Enter. Once in keyboard drag state,…" at bounding box center [676, 387] width 1282 height 529
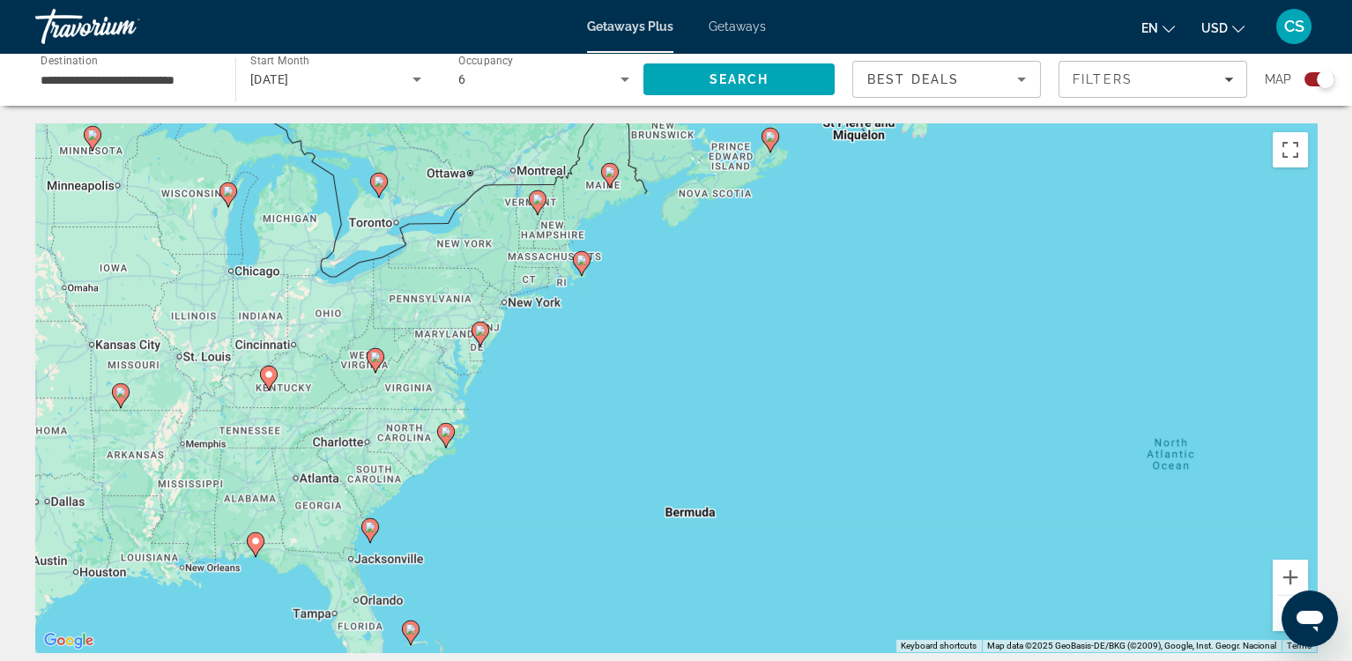
click at [510, 304] on div "To activate drag with keyboard, press Alt + Enter. Once in keyboard drag state,…" at bounding box center [676, 387] width 1282 height 529
click at [481, 334] on image "Main content" at bounding box center [480, 330] width 11 height 11
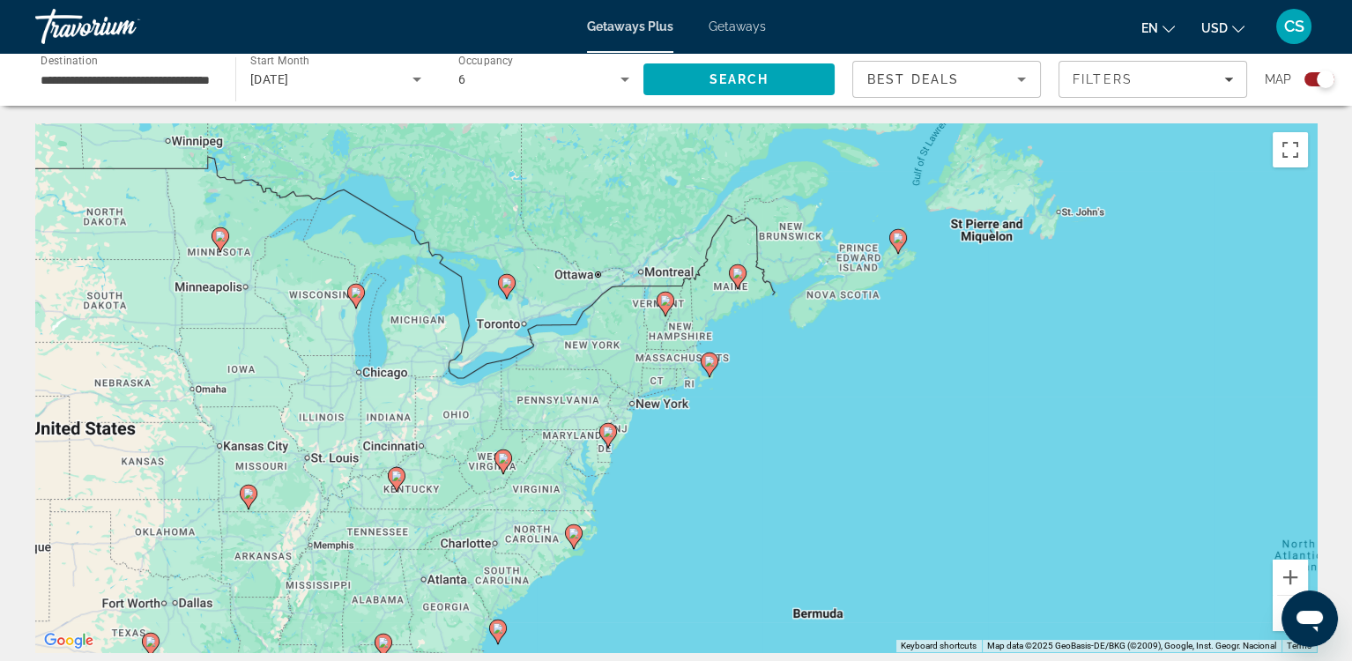
click at [400, 477] on image "Main content" at bounding box center [396, 476] width 11 height 11
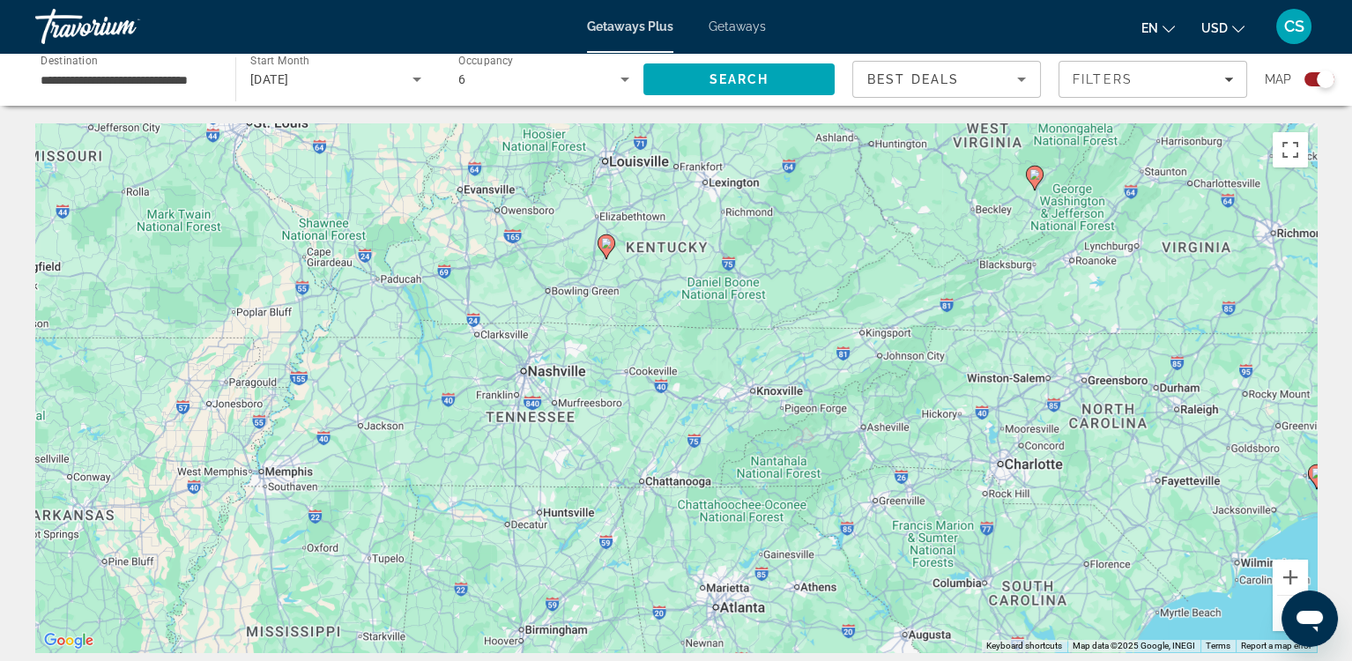
click at [606, 243] on image "Main content" at bounding box center [606, 243] width 11 height 11
type input "**********"
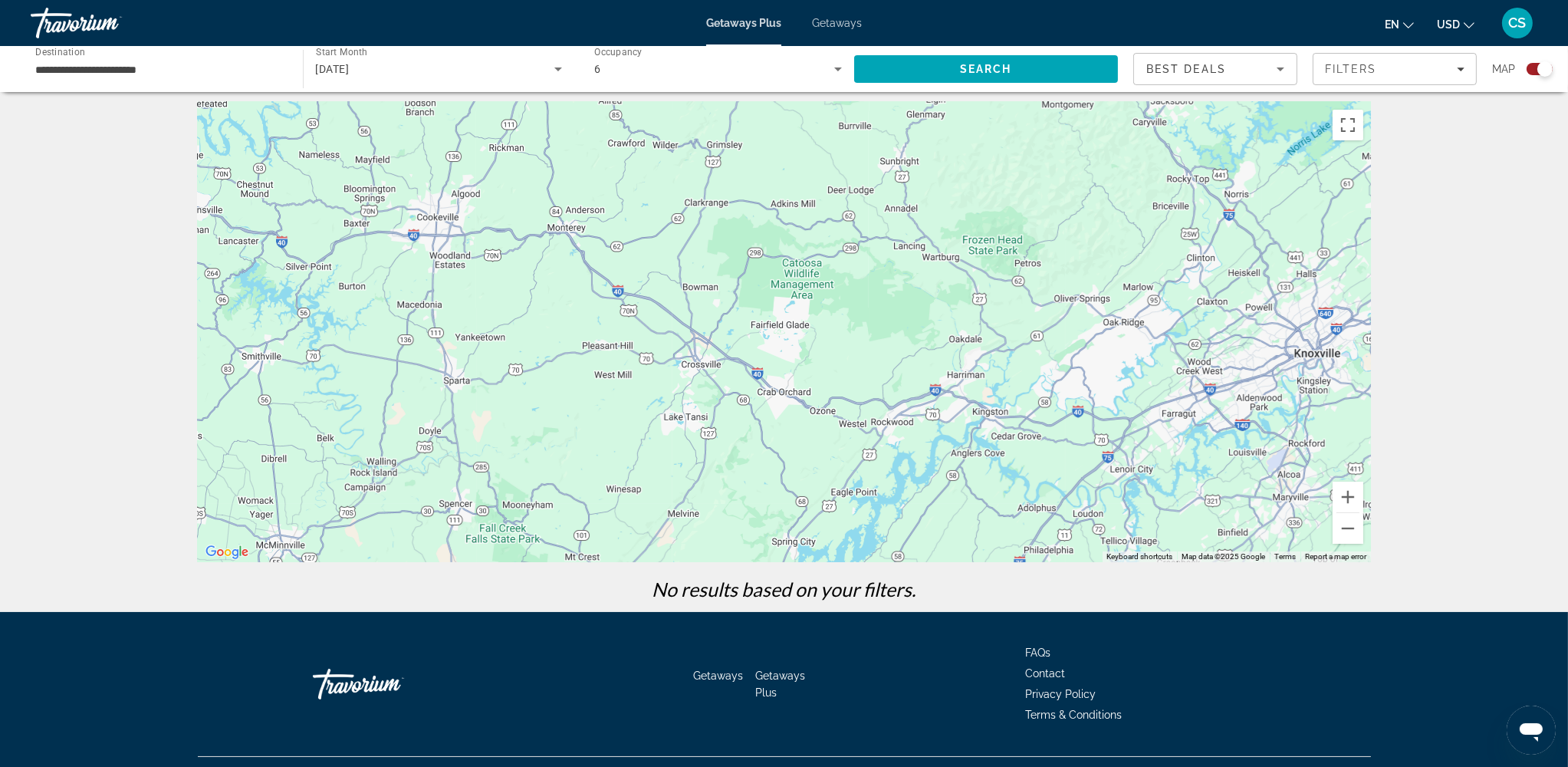
scroll to position [6, 0]
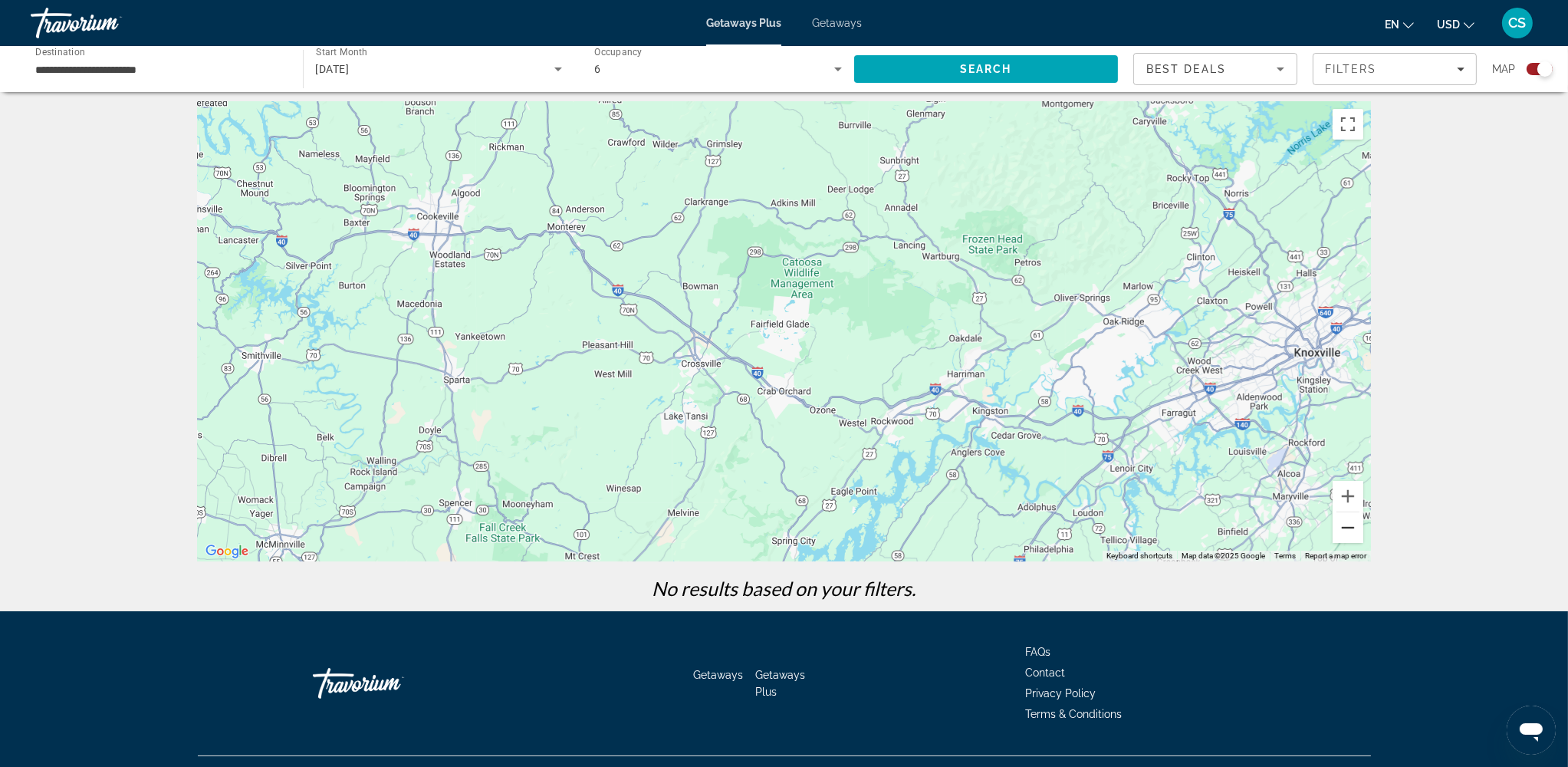
click at [1187, 535] on button "Zoom out" at bounding box center [1347, 527] width 30 height 30
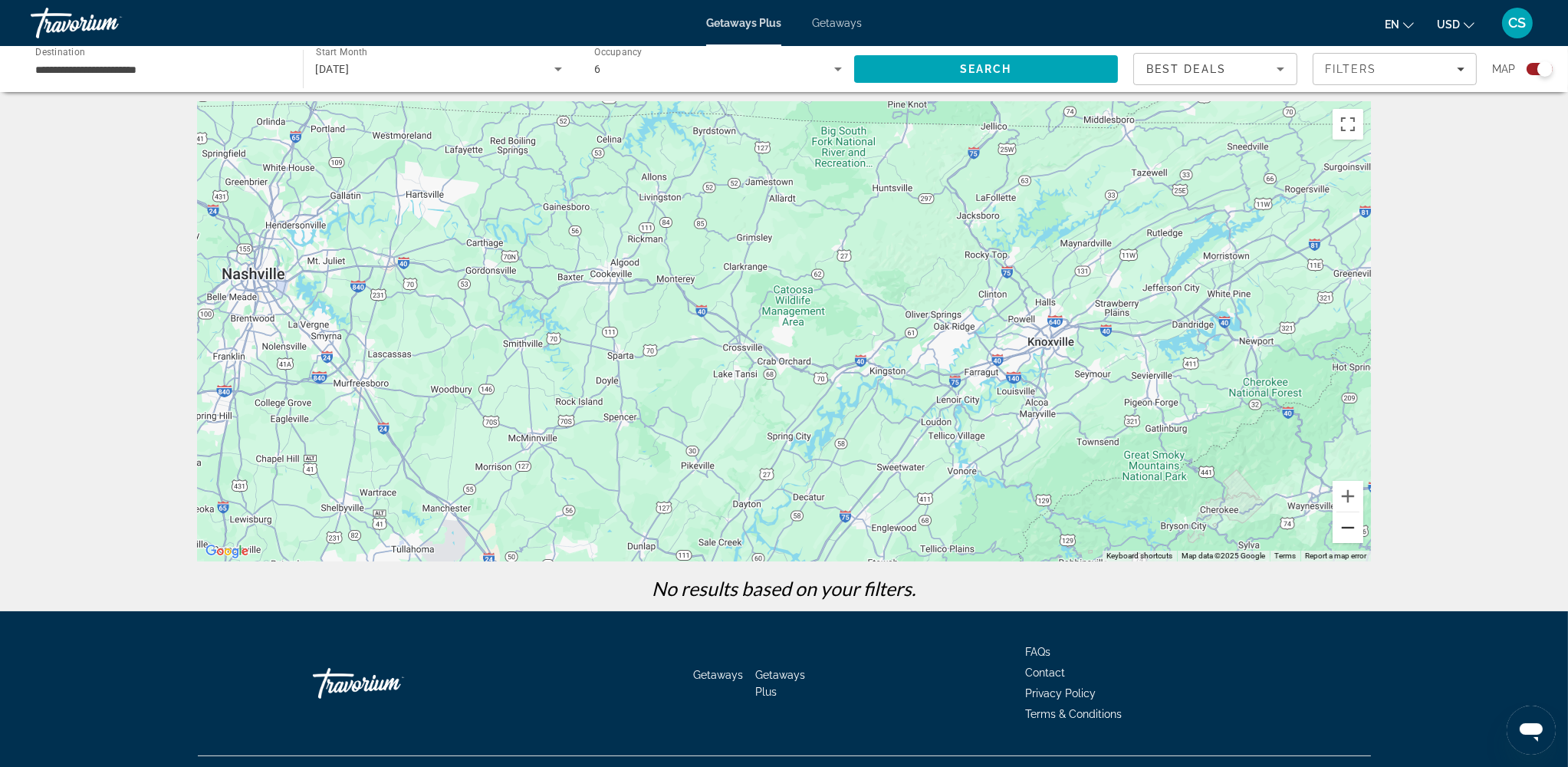
click at [1187, 535] on button "Zoom out" at bounding box center [1347, 527] width 30 height 30
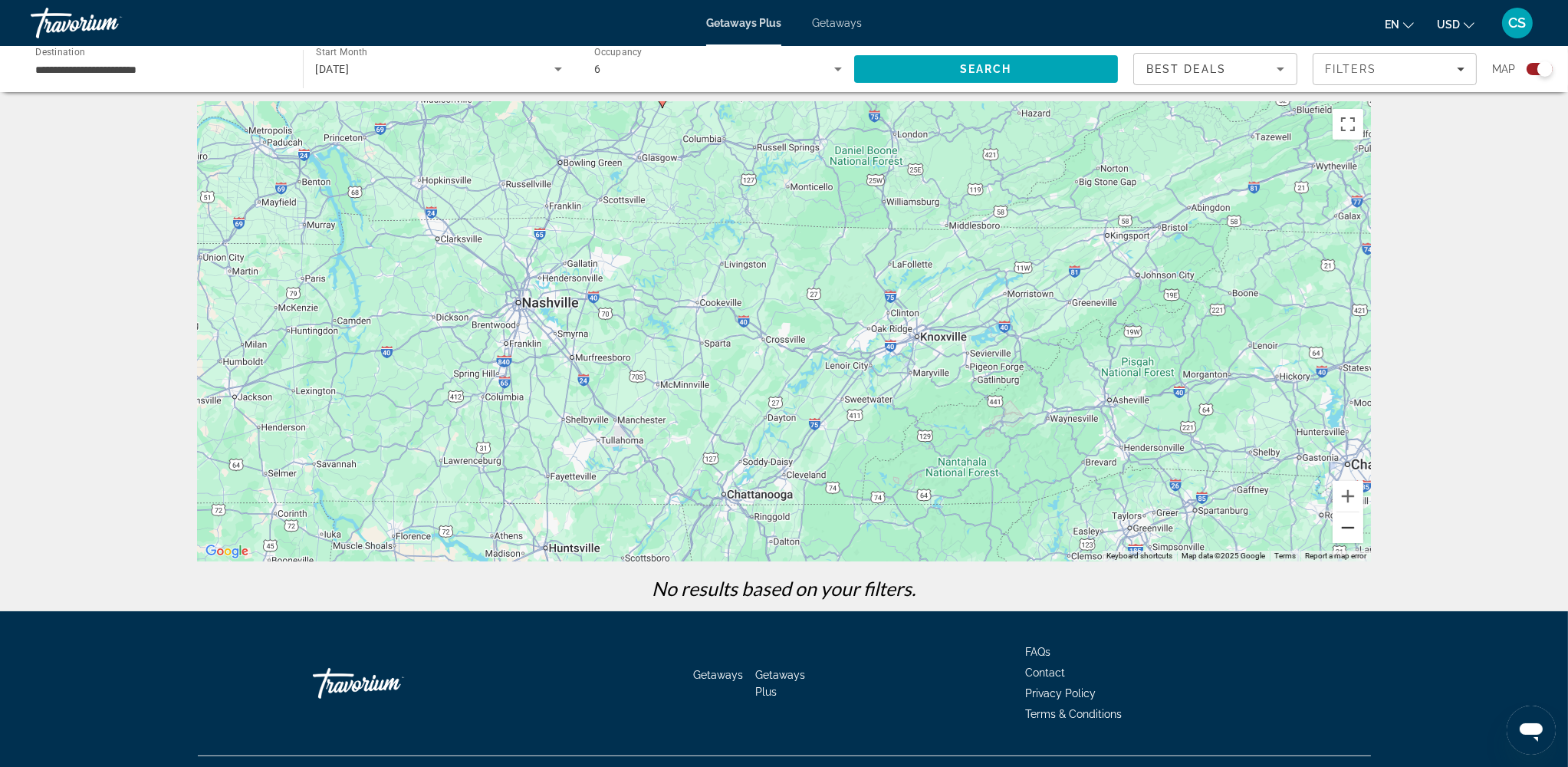
click at [1187, 535] on button "Zoom out" at bounding box center [1347, 527] width 30 height 30
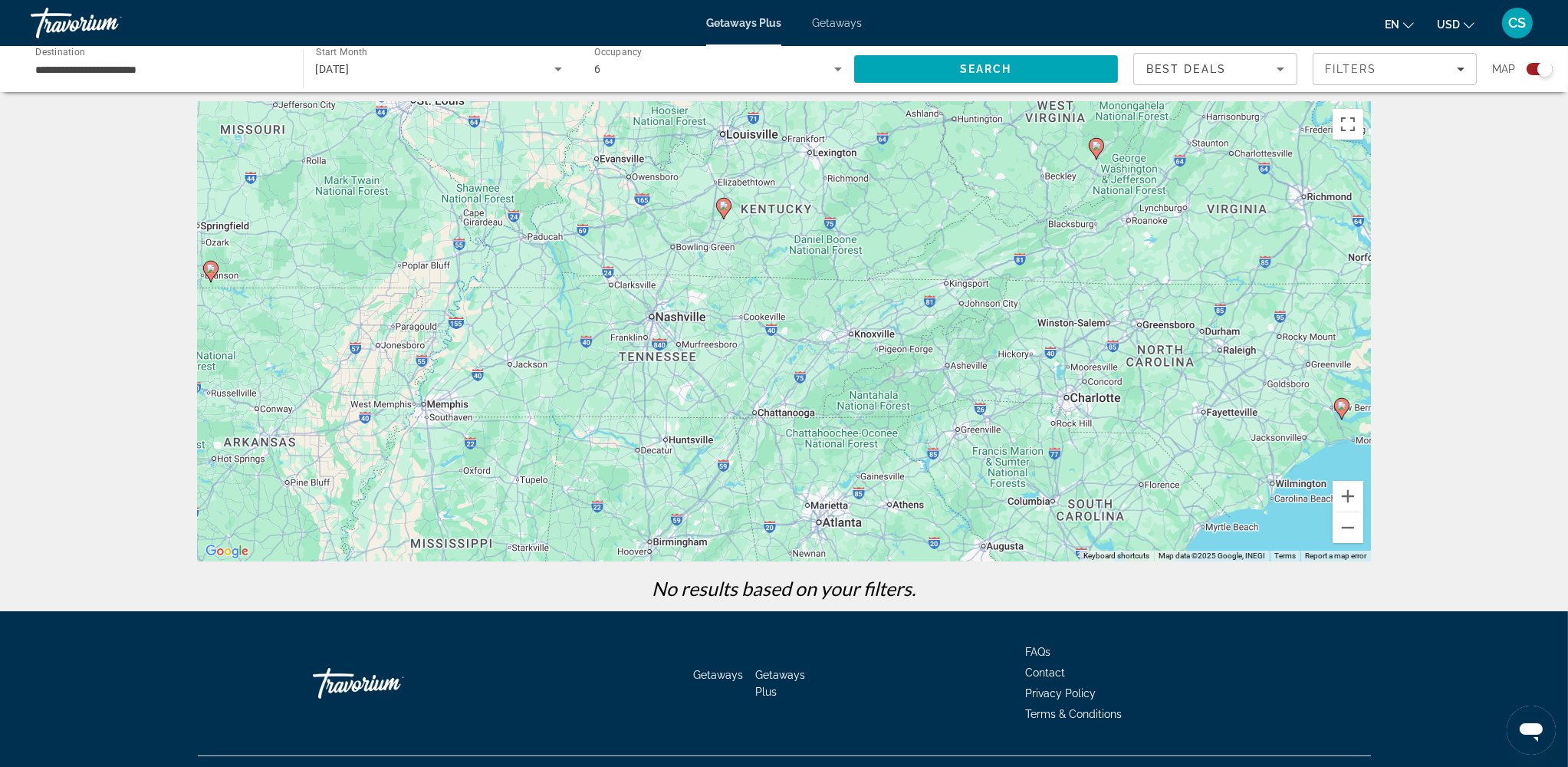
click at [726, 206] on image "Main content" at bounding box center [724, 205] width 10 height 10
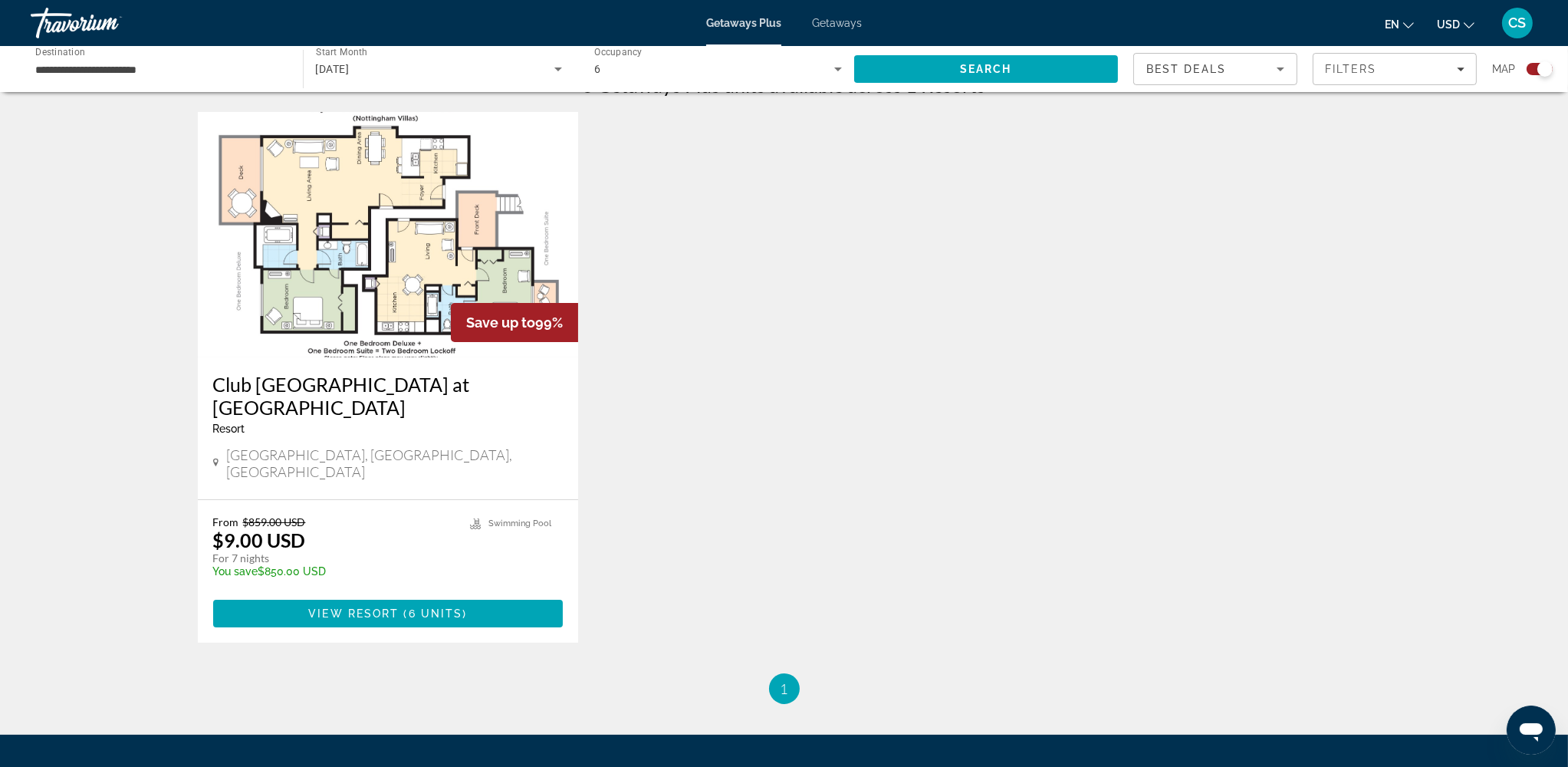
scroll to position [510, 0]
click at [411, 574] on span "6 units" at bounding box center [436, 612] width 55 height 12
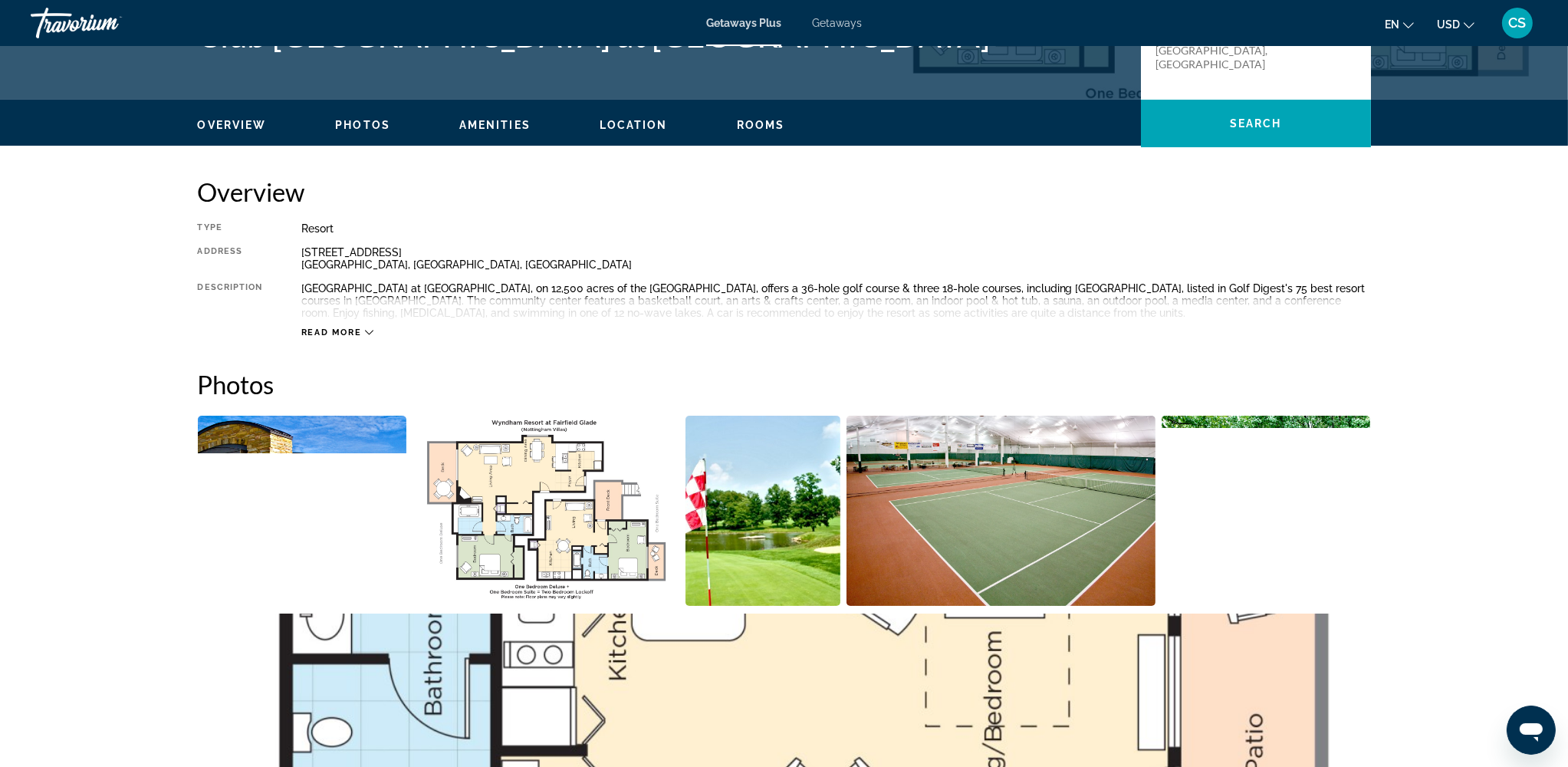
scroll to position [407, 0]
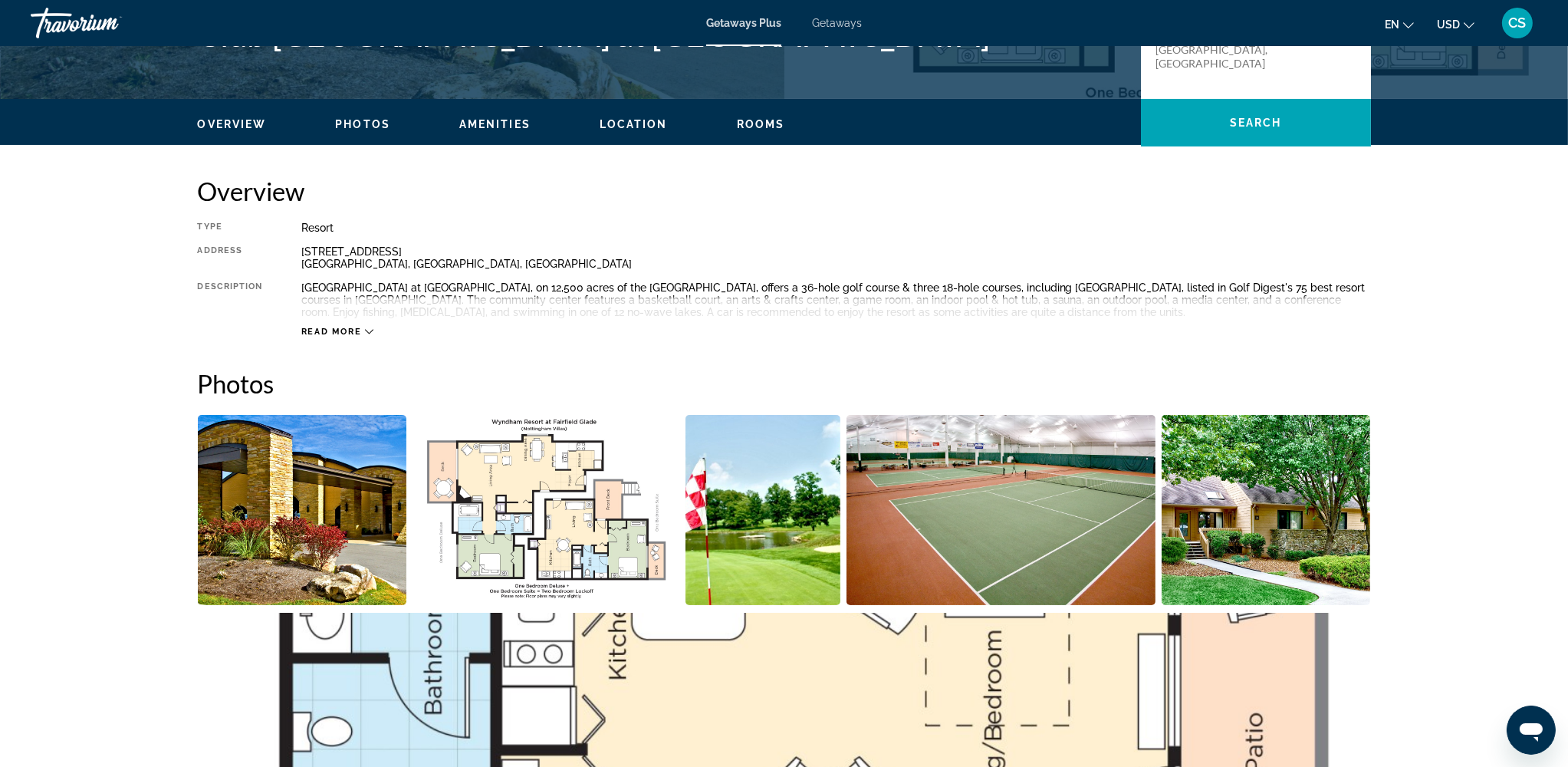
click at [596, 537] on img "Open full-screen image slider" at bounding box center [545, 510] width 267 height 190
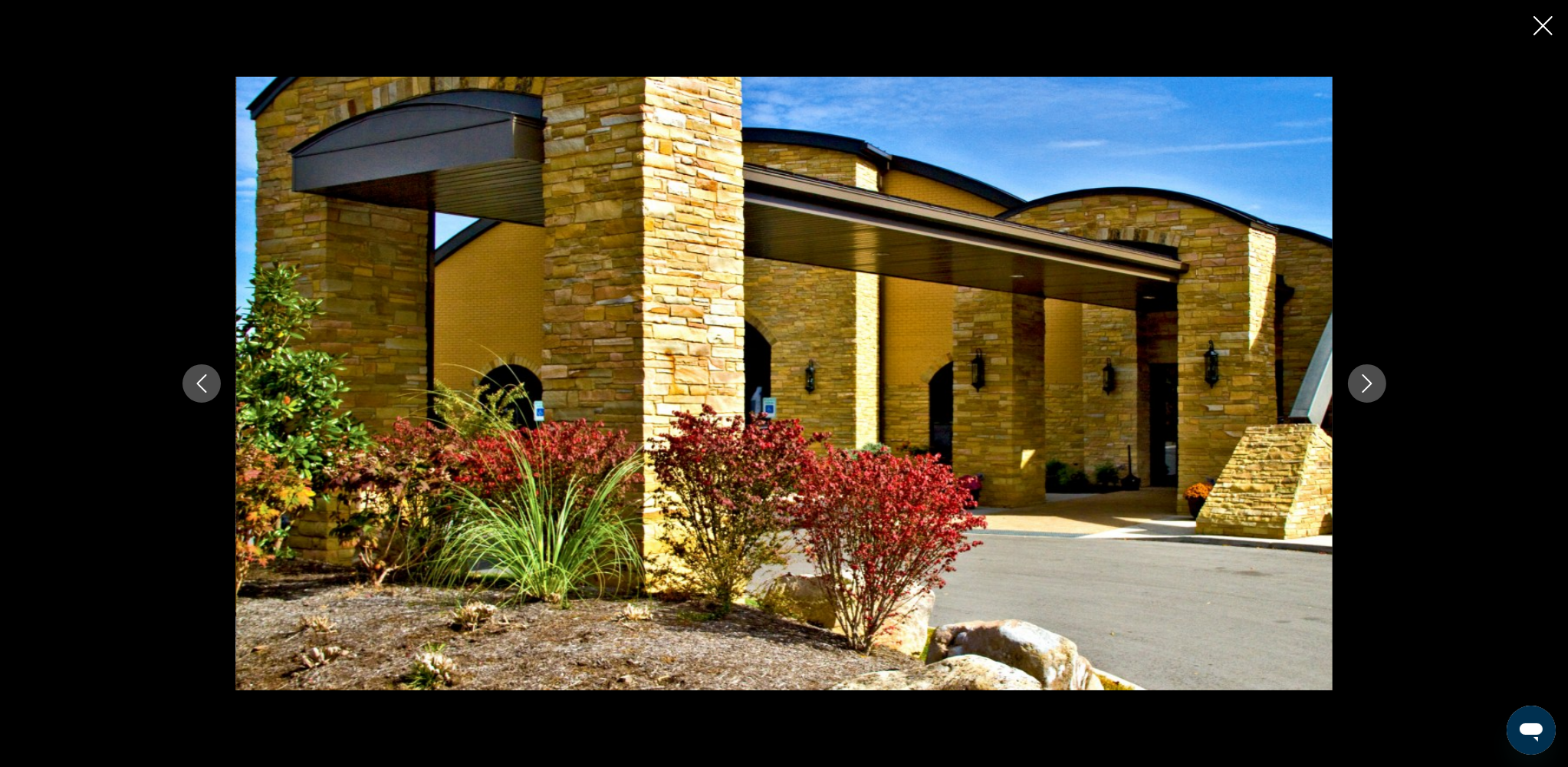
click at [1187, 378] on icon "Next image" at bounding box center [1366, 383] width 18 height 18
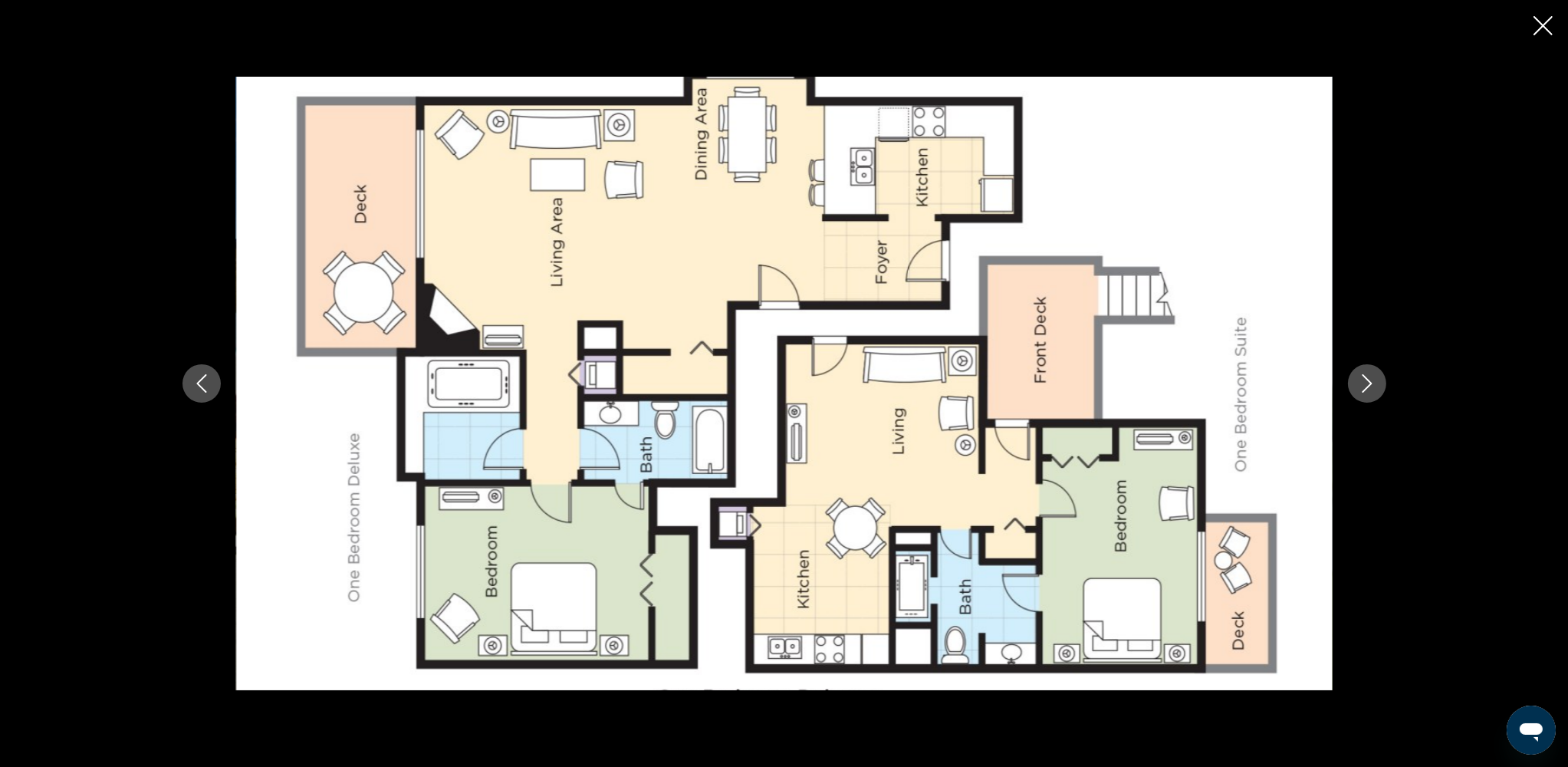
click at [199, 370] on button "Previous image" at bounding box center [202, 384] width 38 height 38
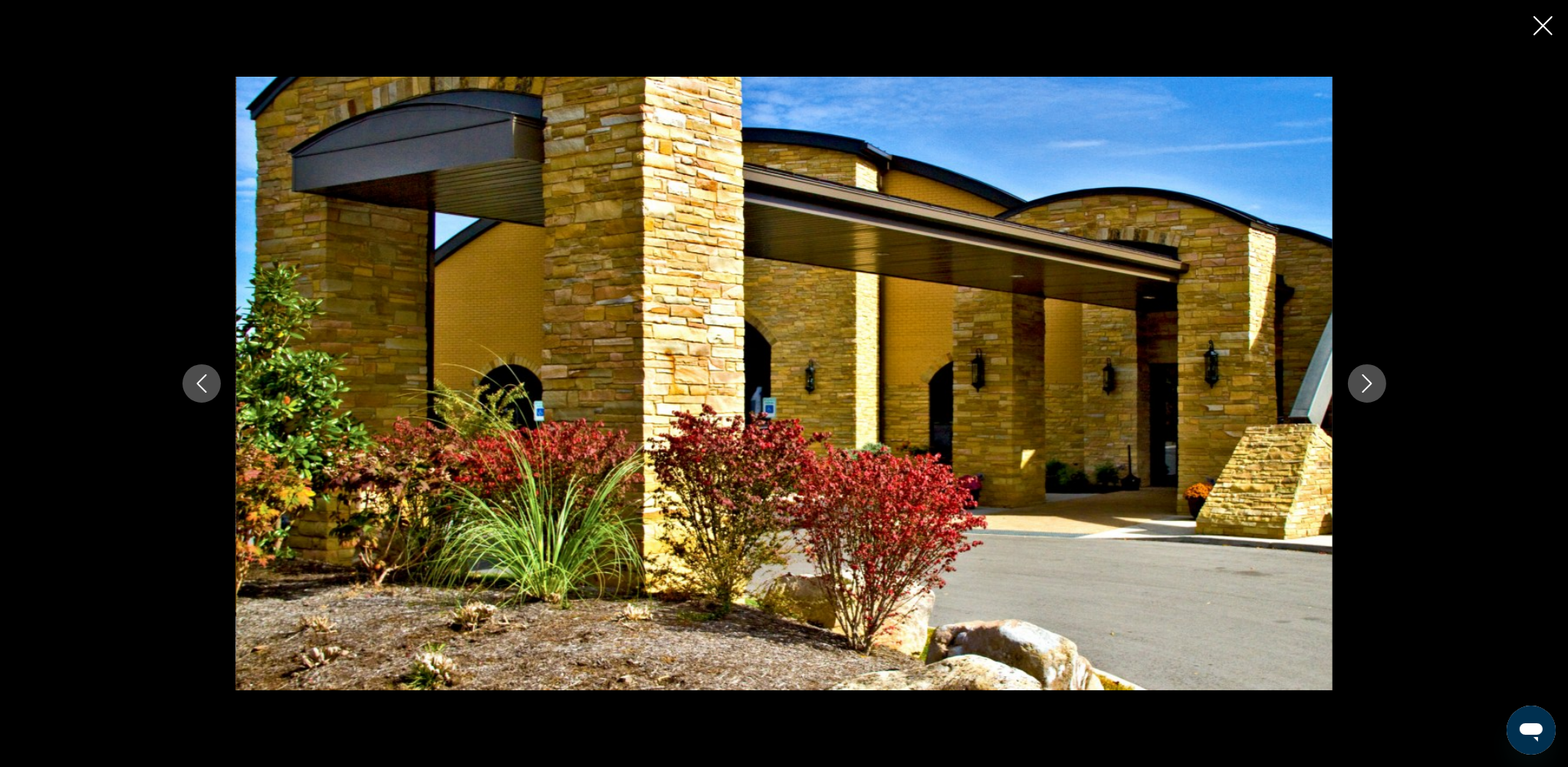
click at [199, 370] on button "Previous image" at bounding box center [202, 384] width 38 height 38
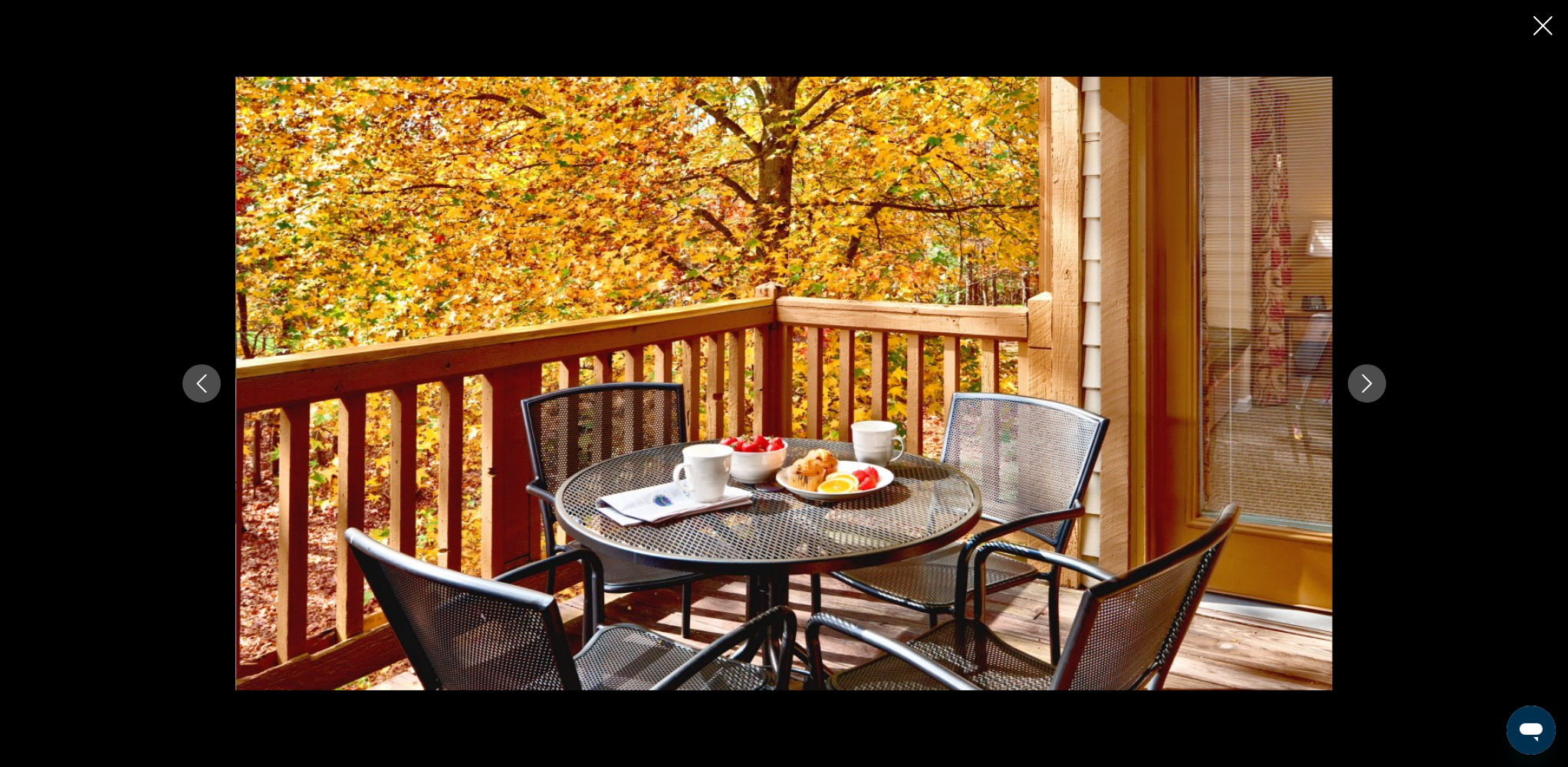
click at [199, 370] on button "Previous image" at bounding box center [202, 384] width 38 height 38
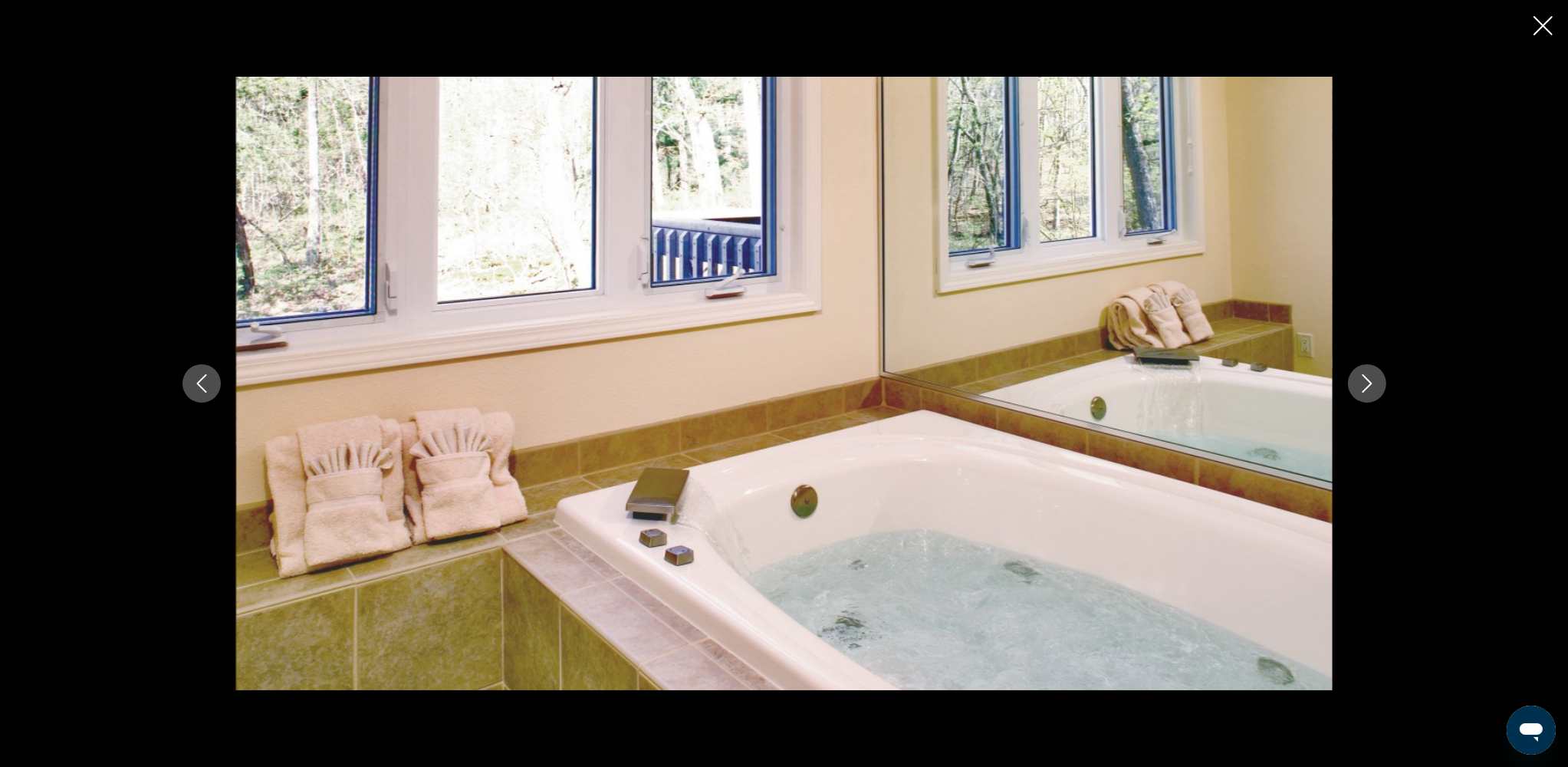
click at [199, 370] on button "Previous image" at bounding box center [202, 384] width 38 height 38
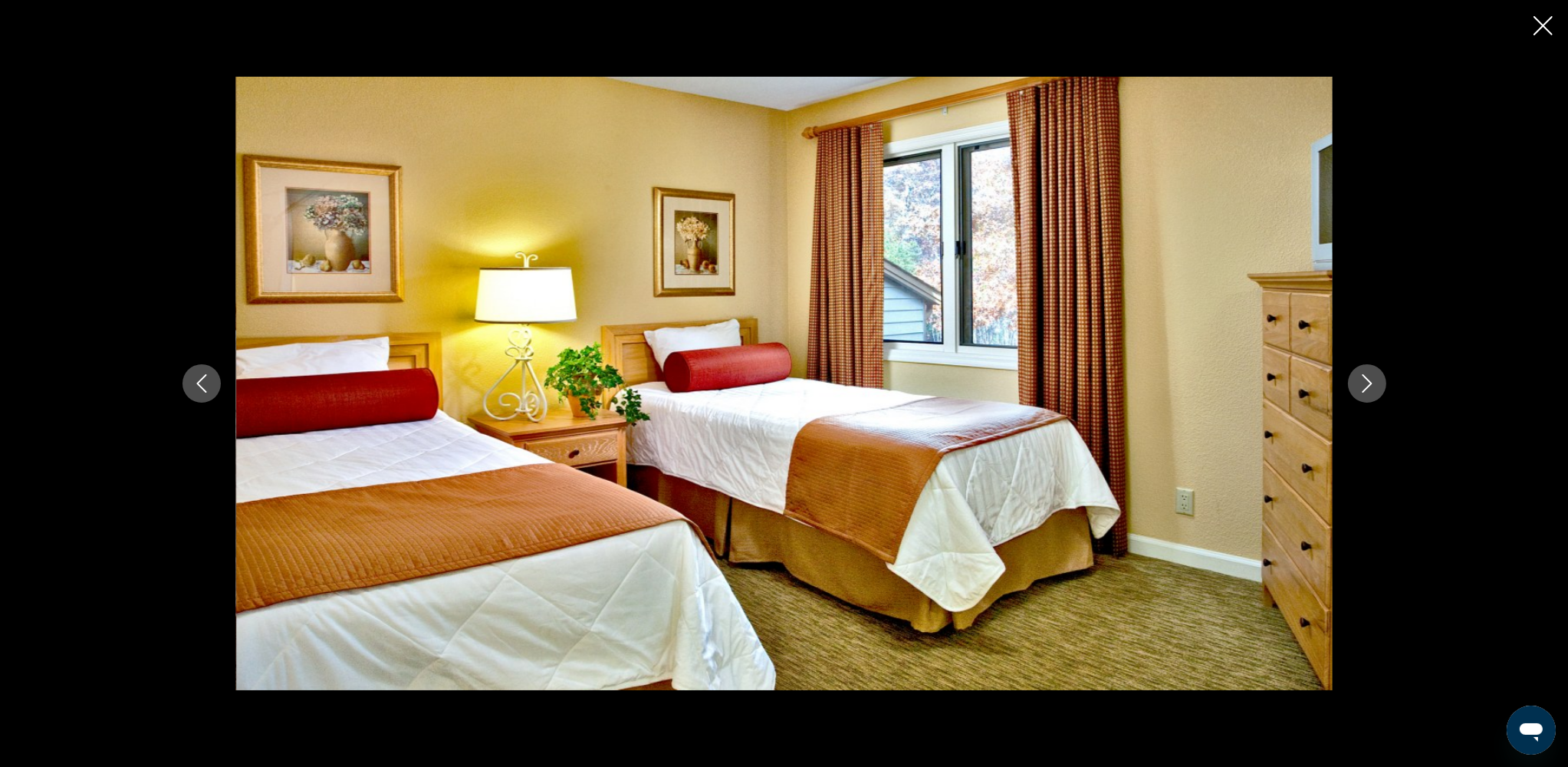
click at [199, 370] on button "Previous image" at bounding box center [202, 384] width 38 height 38
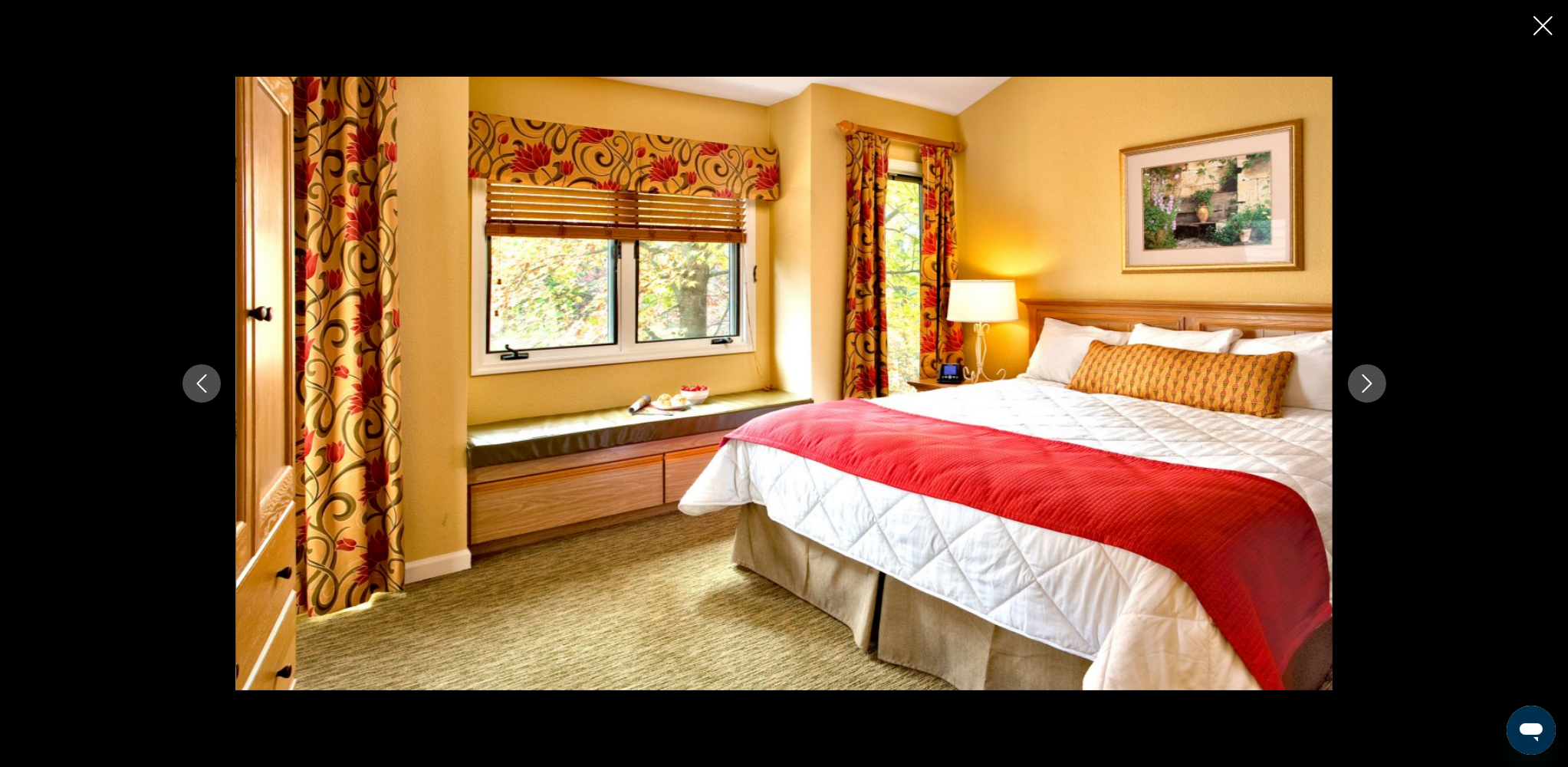
click at [199, 370] on button "Previous image" at bounding box center [202, 384] width 38 height 38
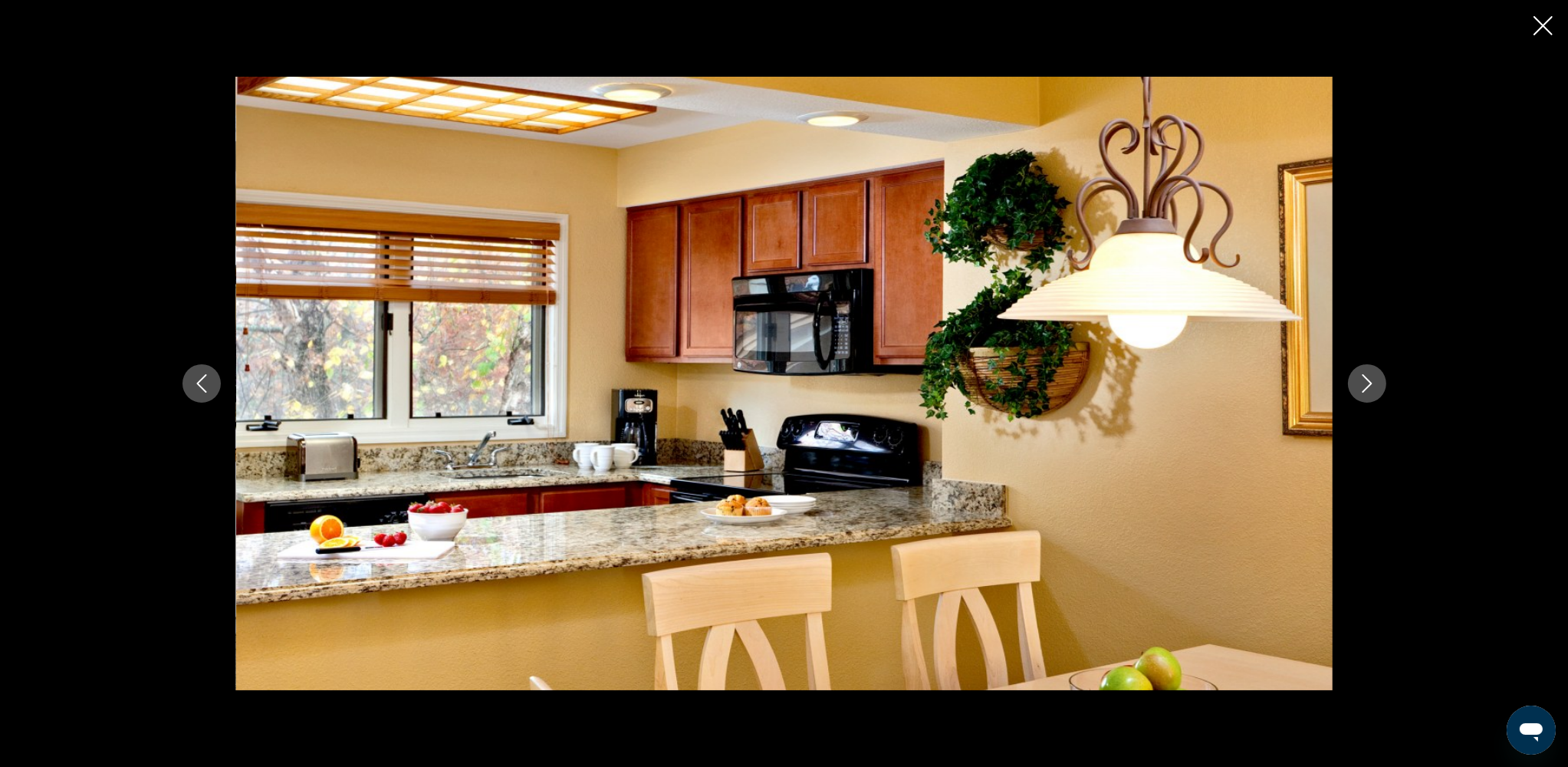
click at [199, 370] on button "Previous image" at bounding box center [202, 384] width 38 height 38
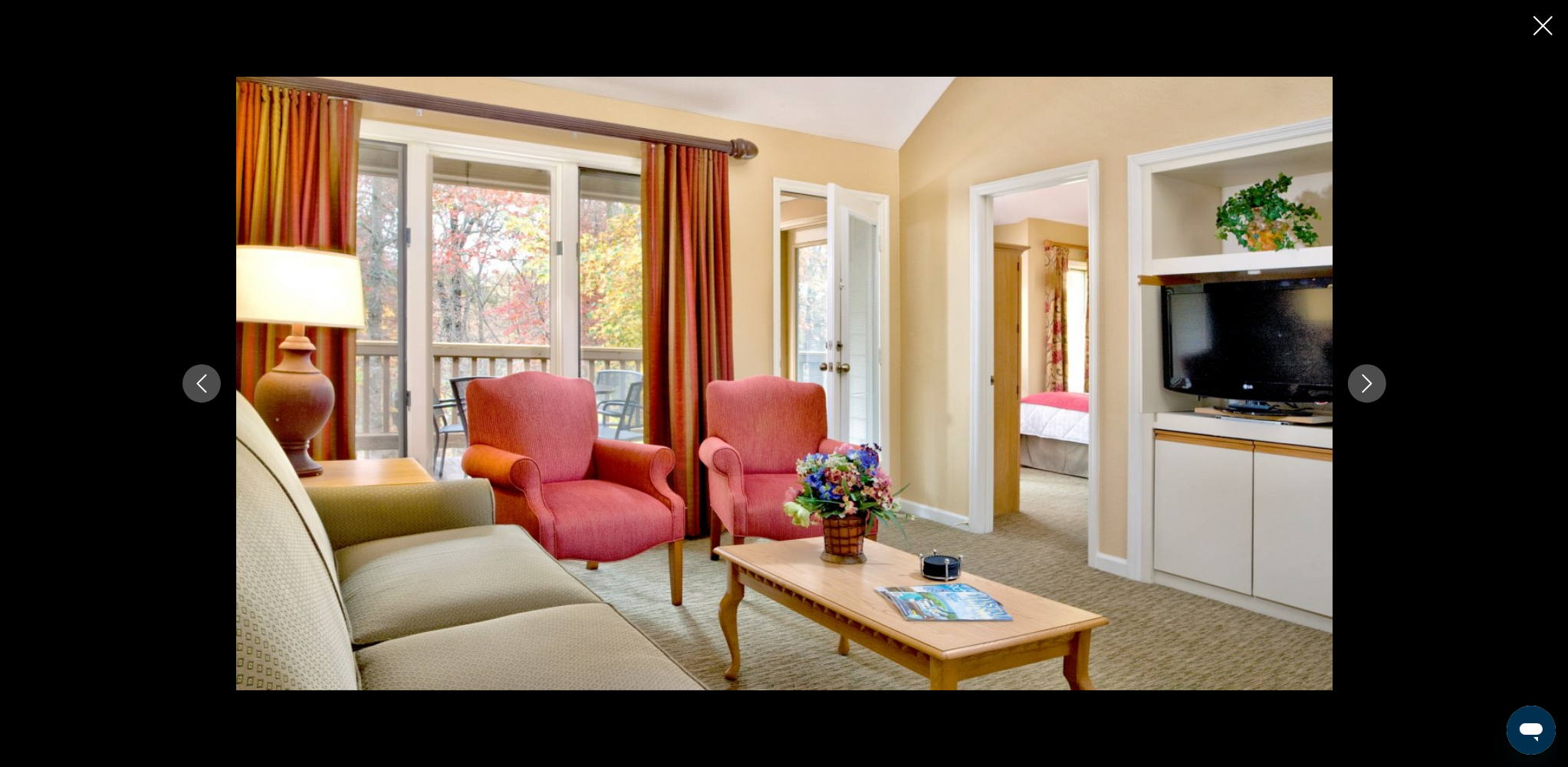
click at [199, 370] on button "Previous image" at bounding box center [202, 384] width 38 height 38
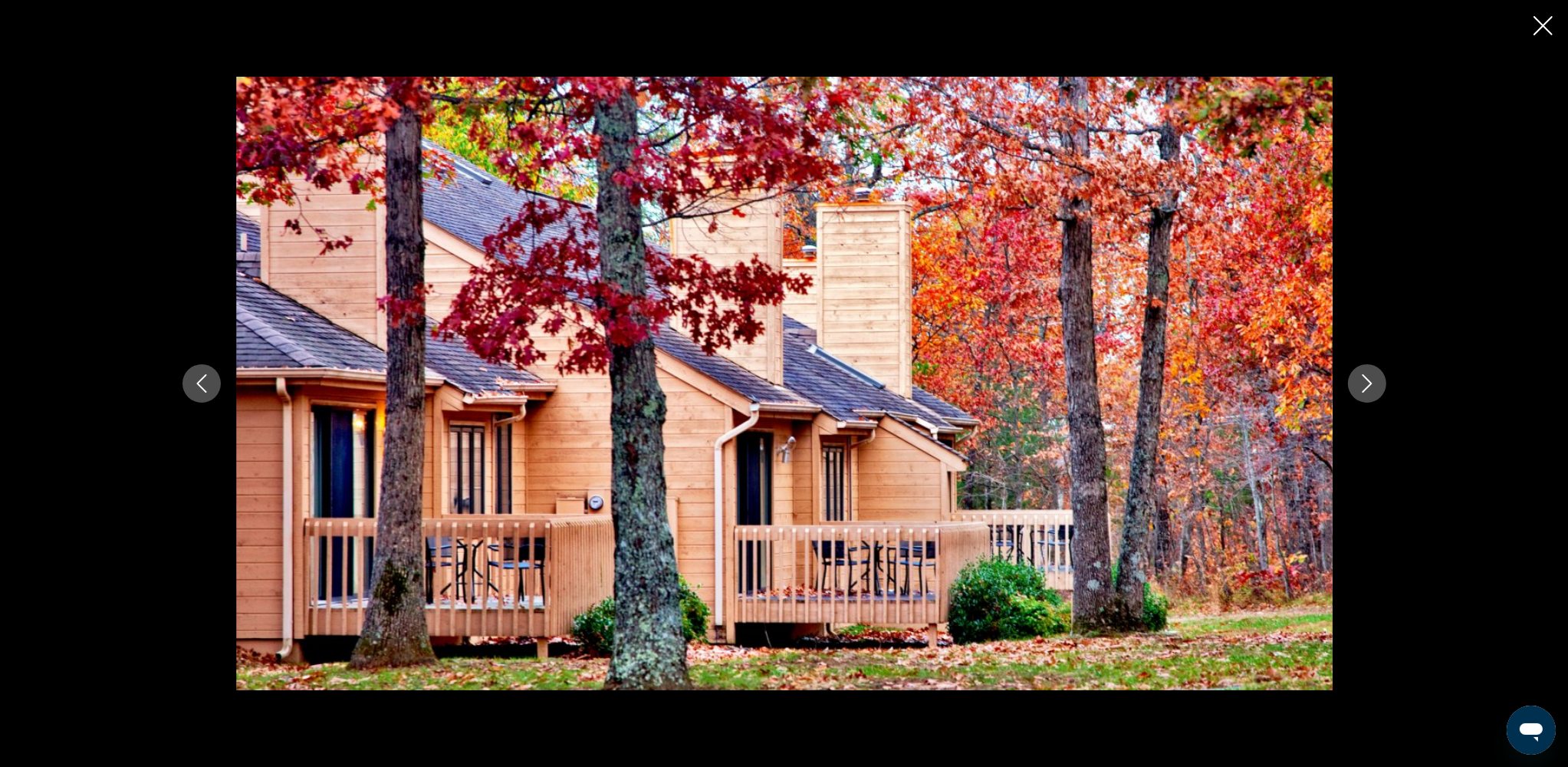
click at [199, 370] on button "Previous image" at bounding box center [202, 384] width 38 height 38
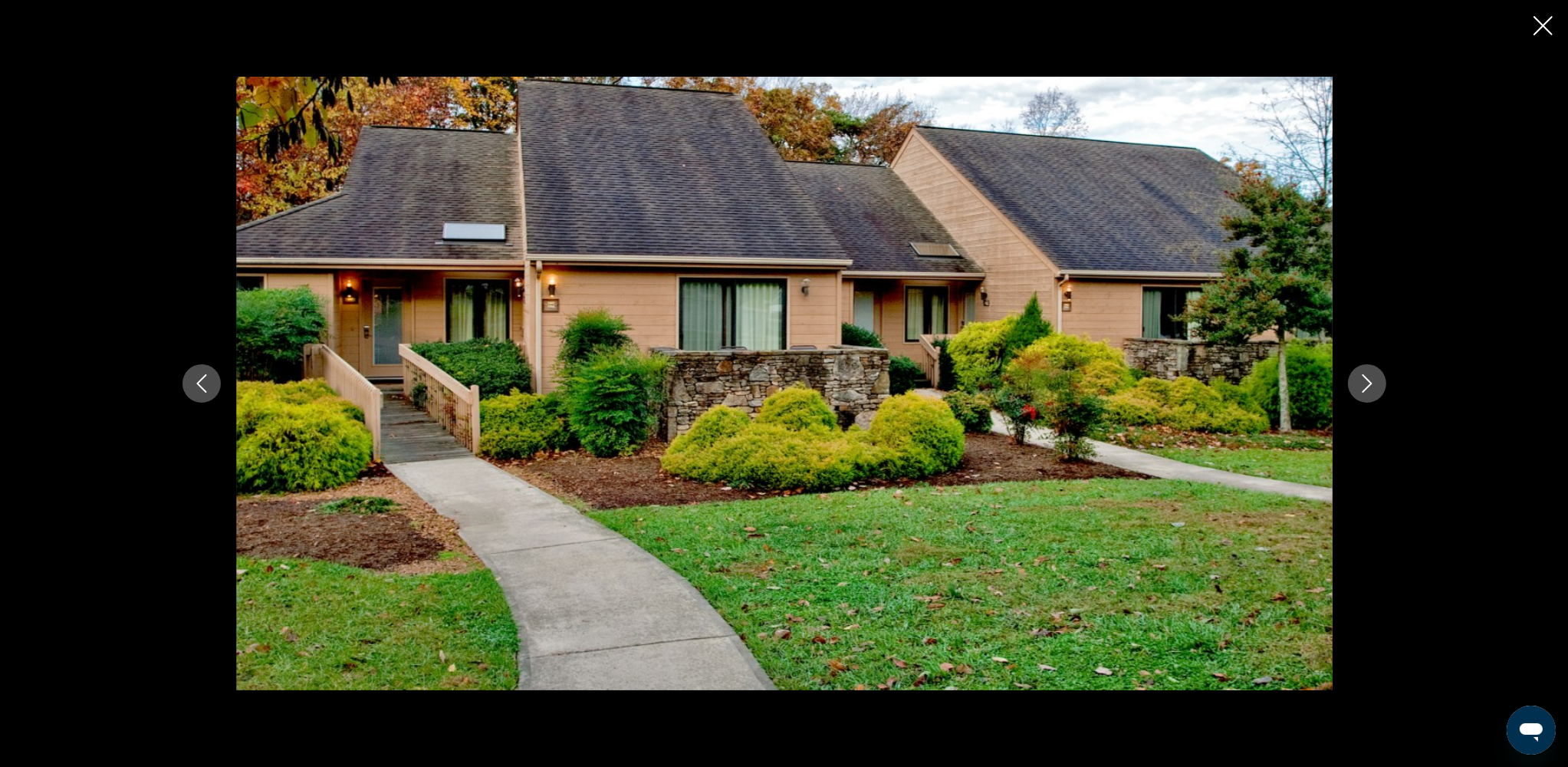
click at [199, 370] on button "Previous image" at bounding box center [202, 384] width 38 height 38
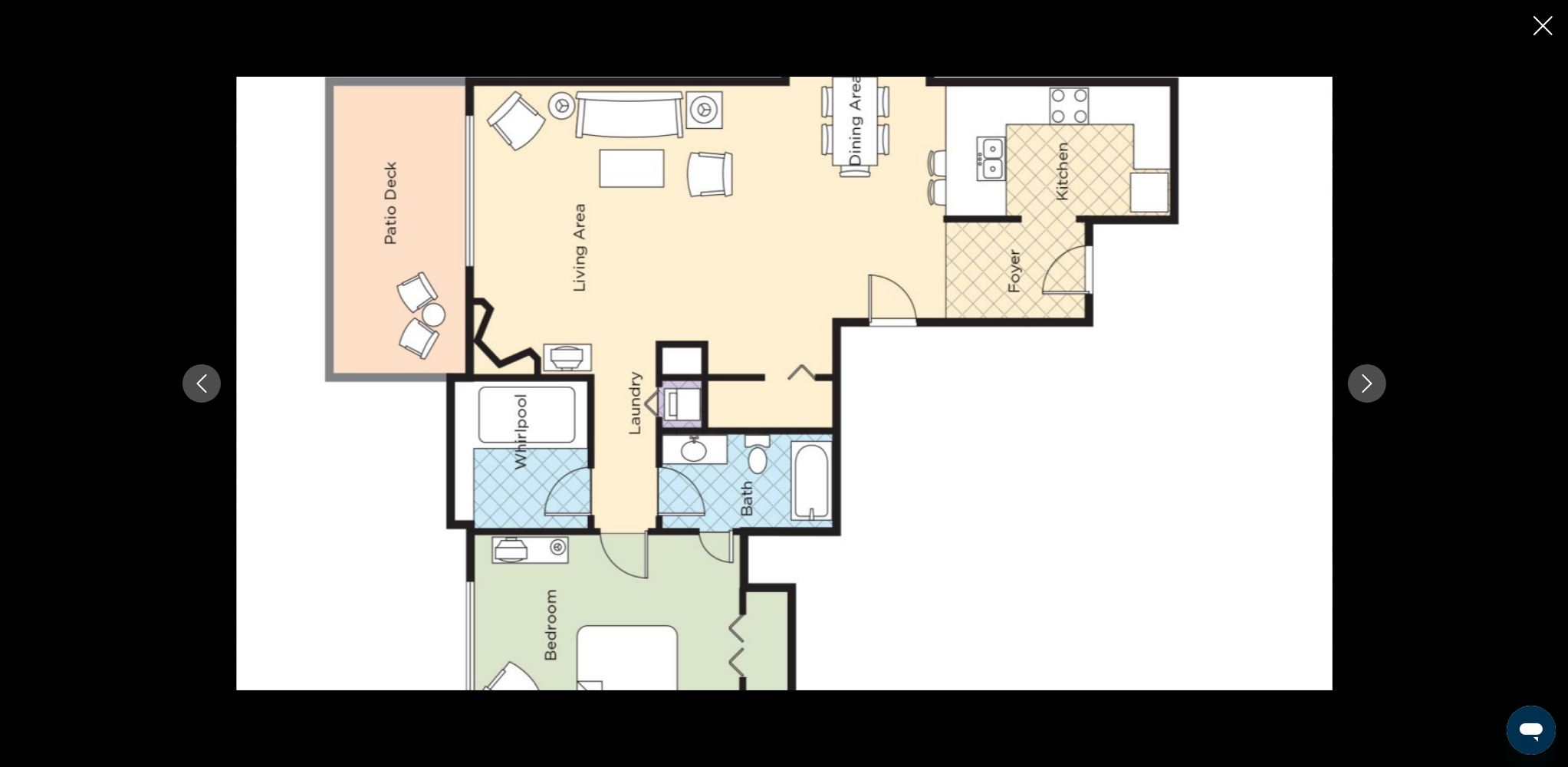
click at [199, 370] on button "Previous image" at bounding box center [202, 384] width 38 height 38
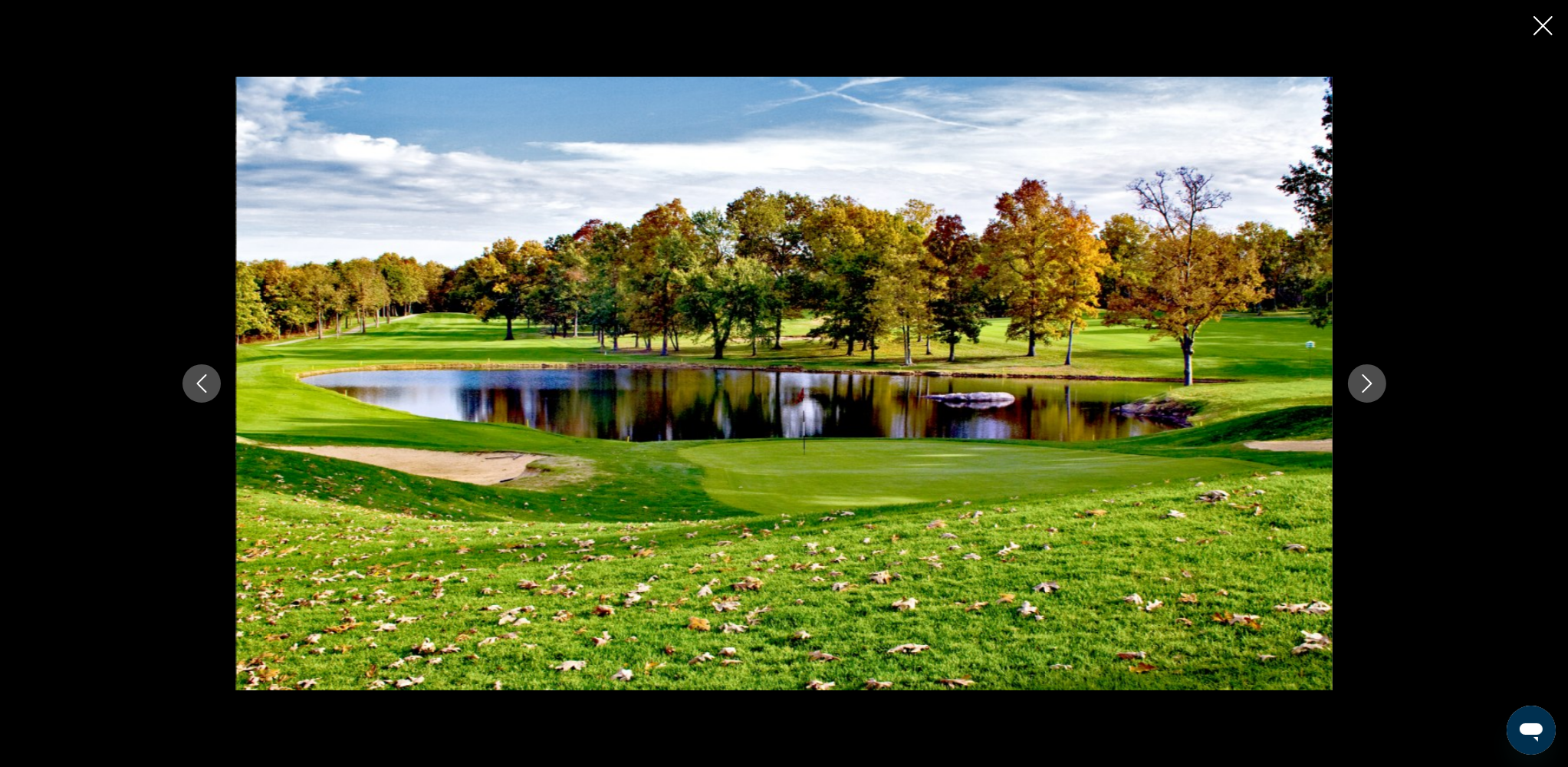
click at [199, 370] on button "Previous image" at bounding box center [202, 384] width 38 height 38
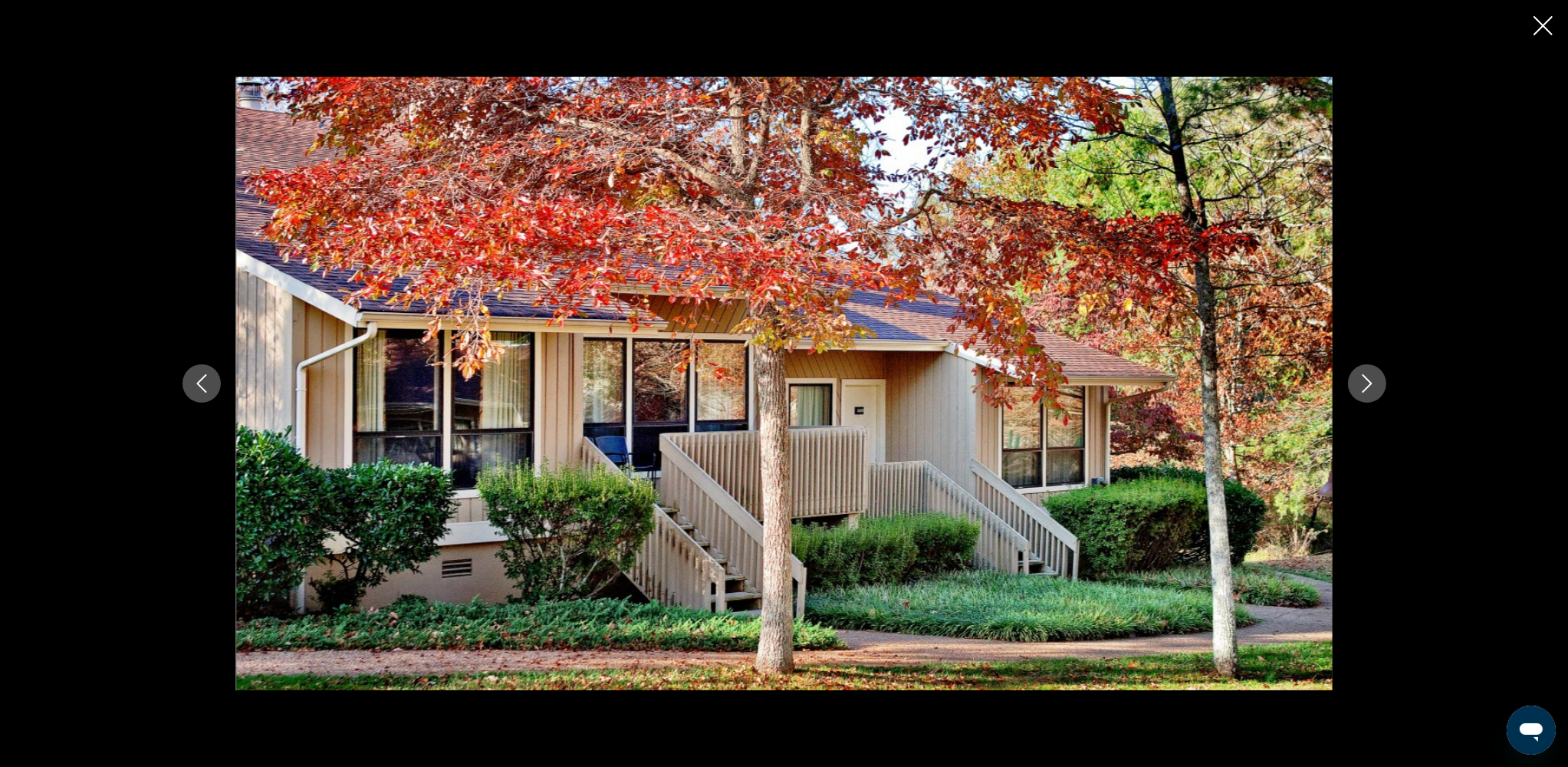
click at [199, 370] on button "Previous image" at bounding box center [202, 384] width 38 height 38
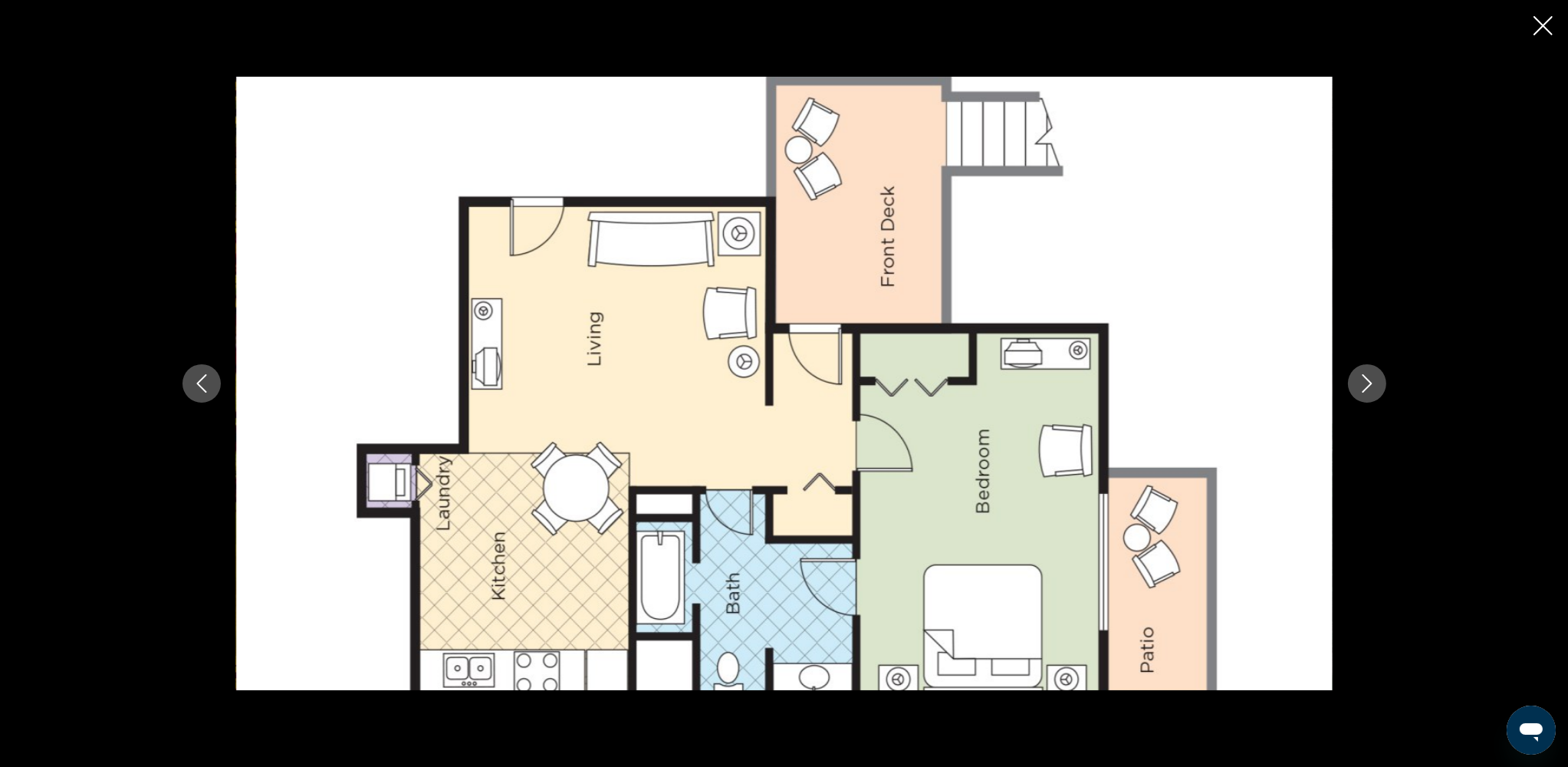
click at [199, 370] on button "Previous image" at bounding box center [202, 384] width 38 height 38
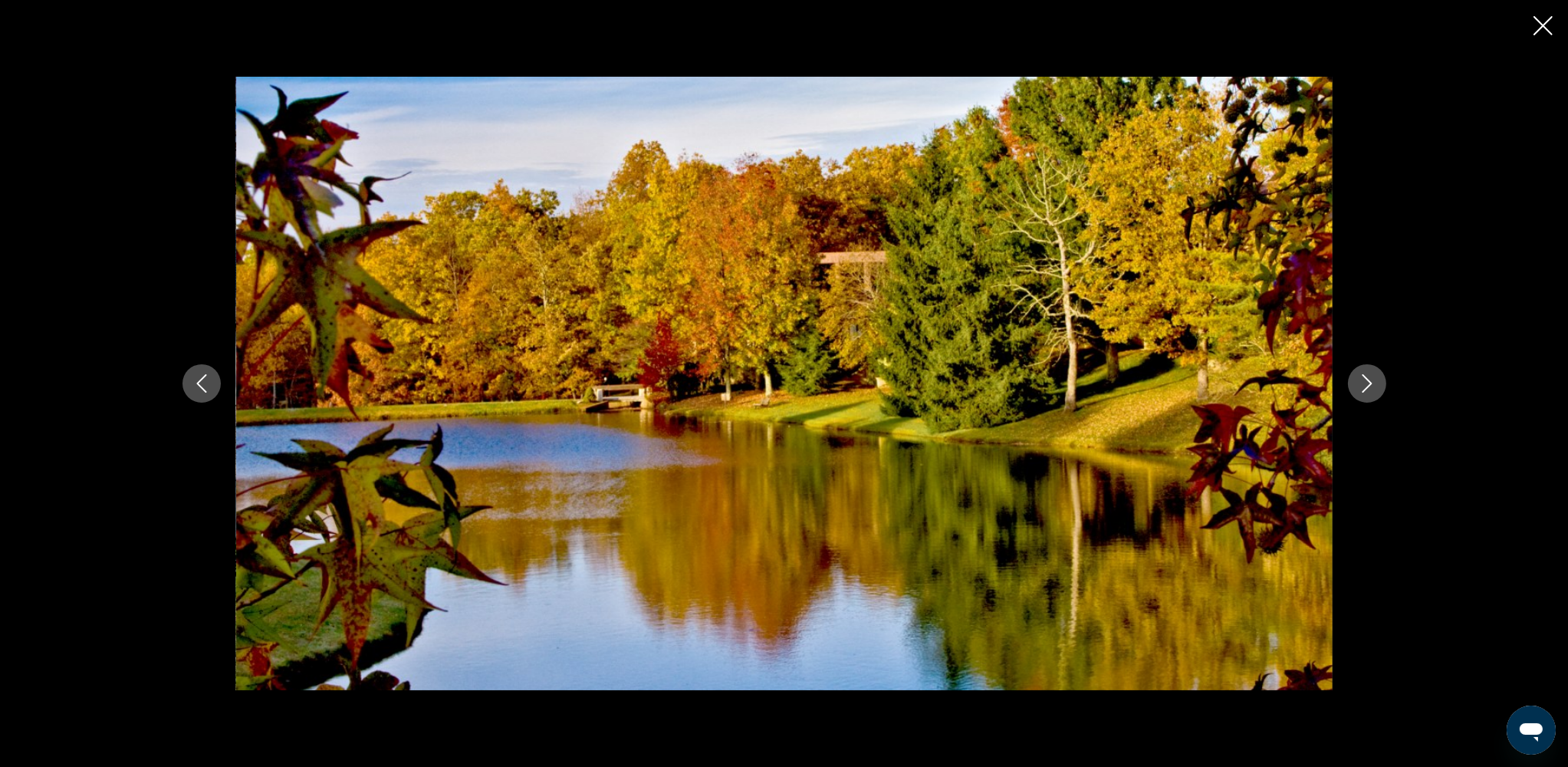
click at [199, 370] on button "Previous image" at bounding box center [202, 384] width 38 height 38
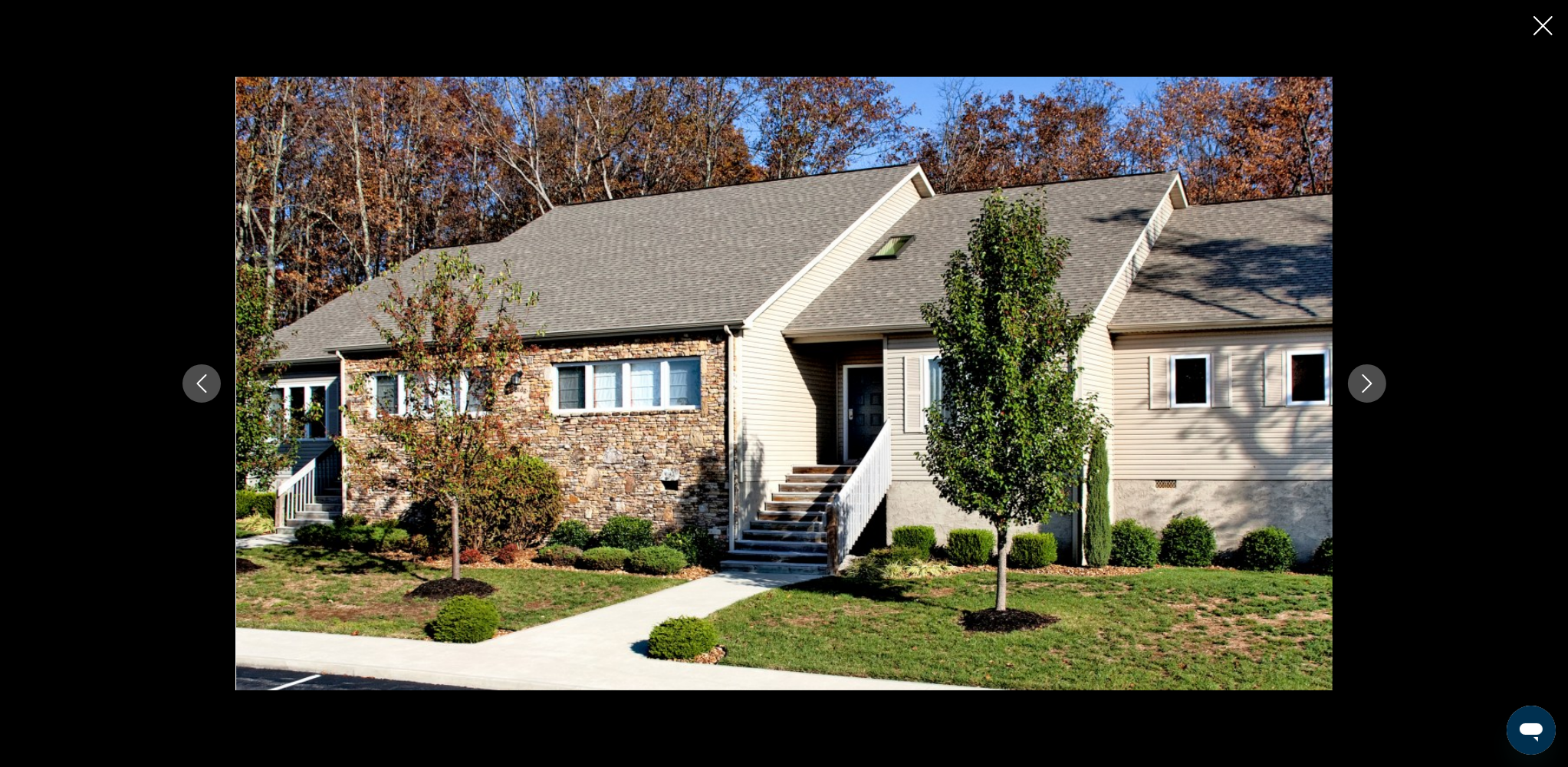
click at [199, 370] on button "Previous image" at bounding box center [202, 384] width 38 height 38
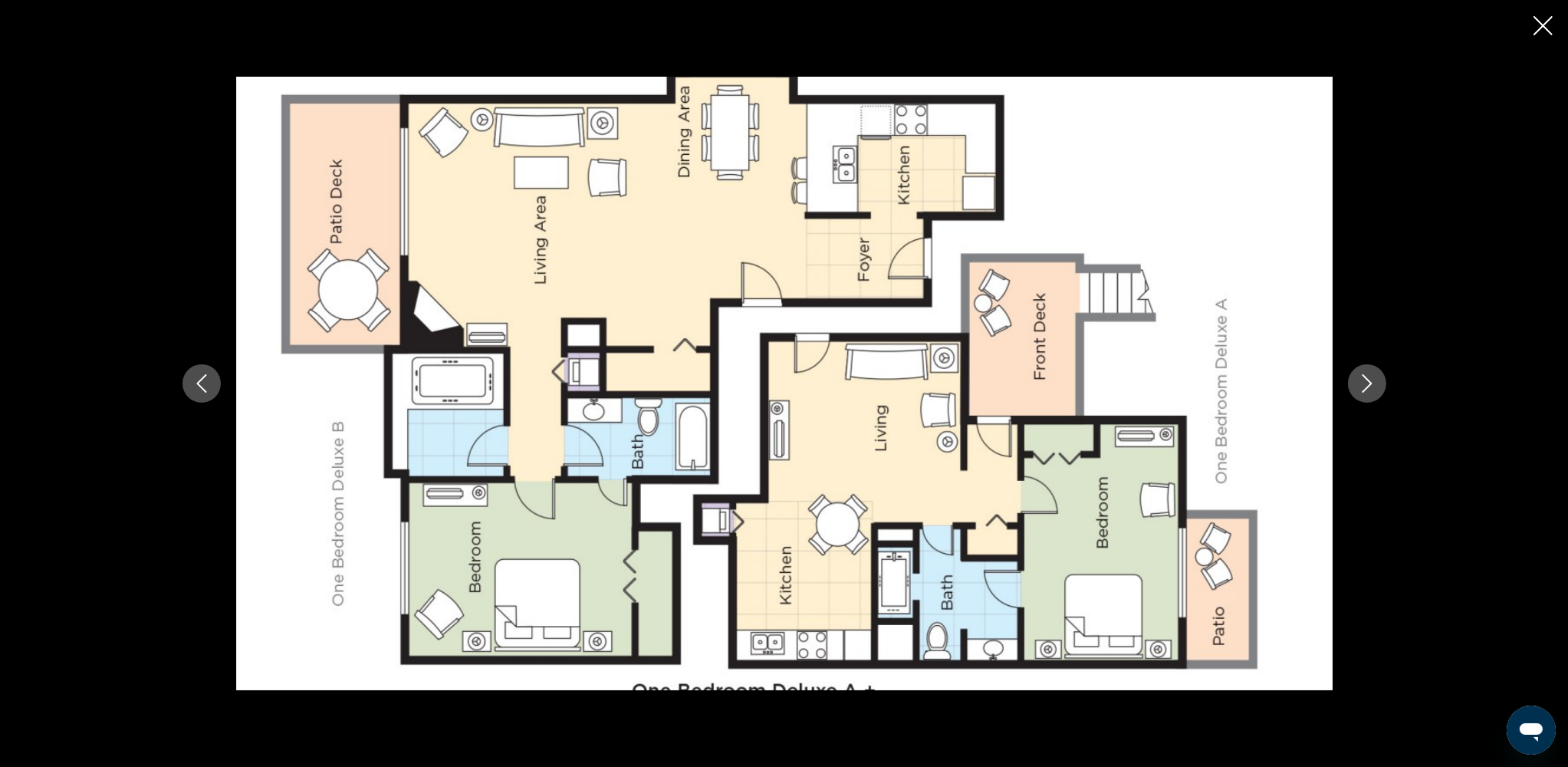
click at [1187, 24] on div "prev next" at bounding box center [784, 384] width 1568 height 767
click at [1187, 18] on icon "Close slideshow" at bounding box center [1543, 26] width 19 height 19
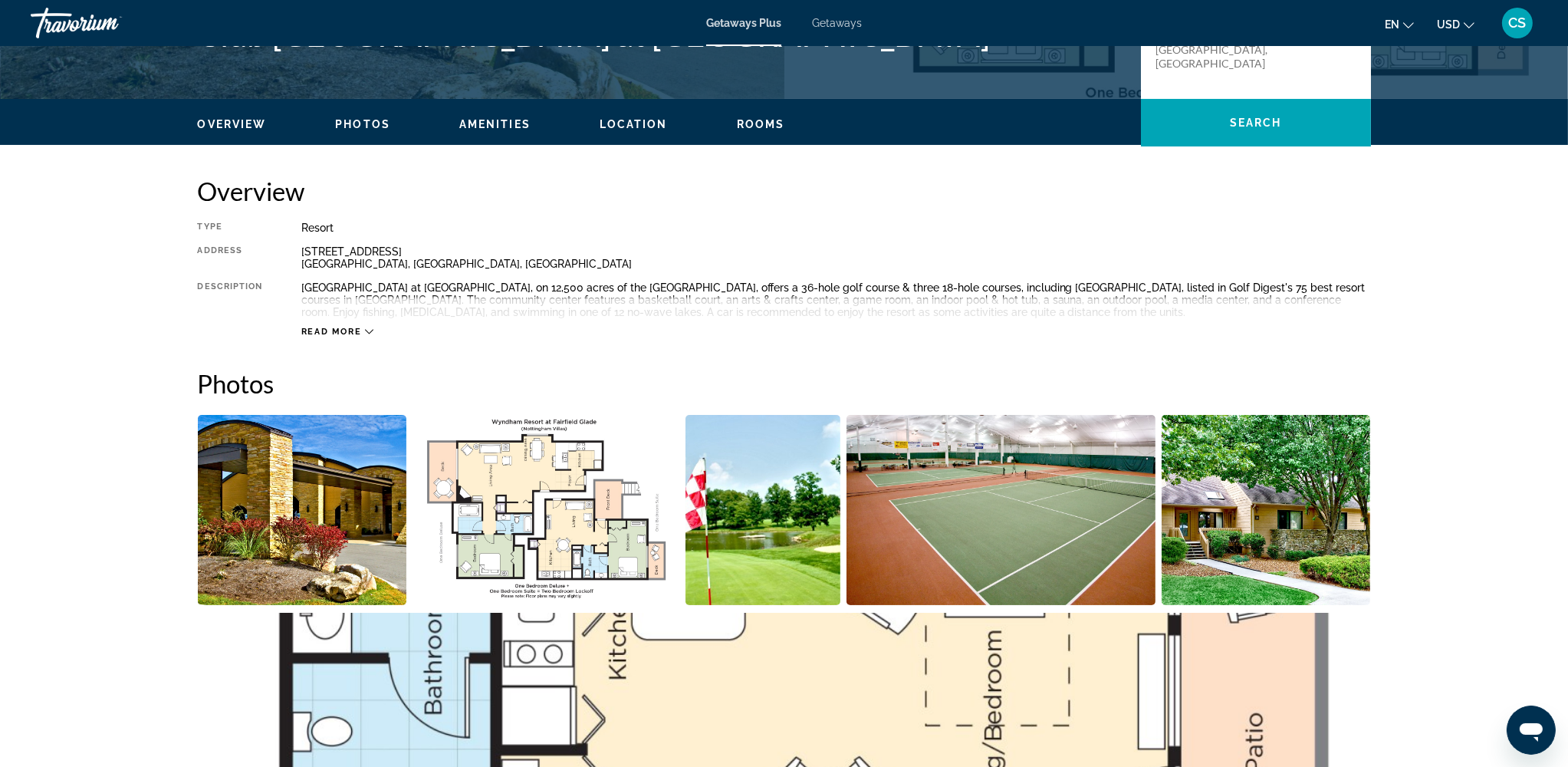
click at [370, 332] on icon "Main content" at bounding box center [370, 331] width 9 height 9
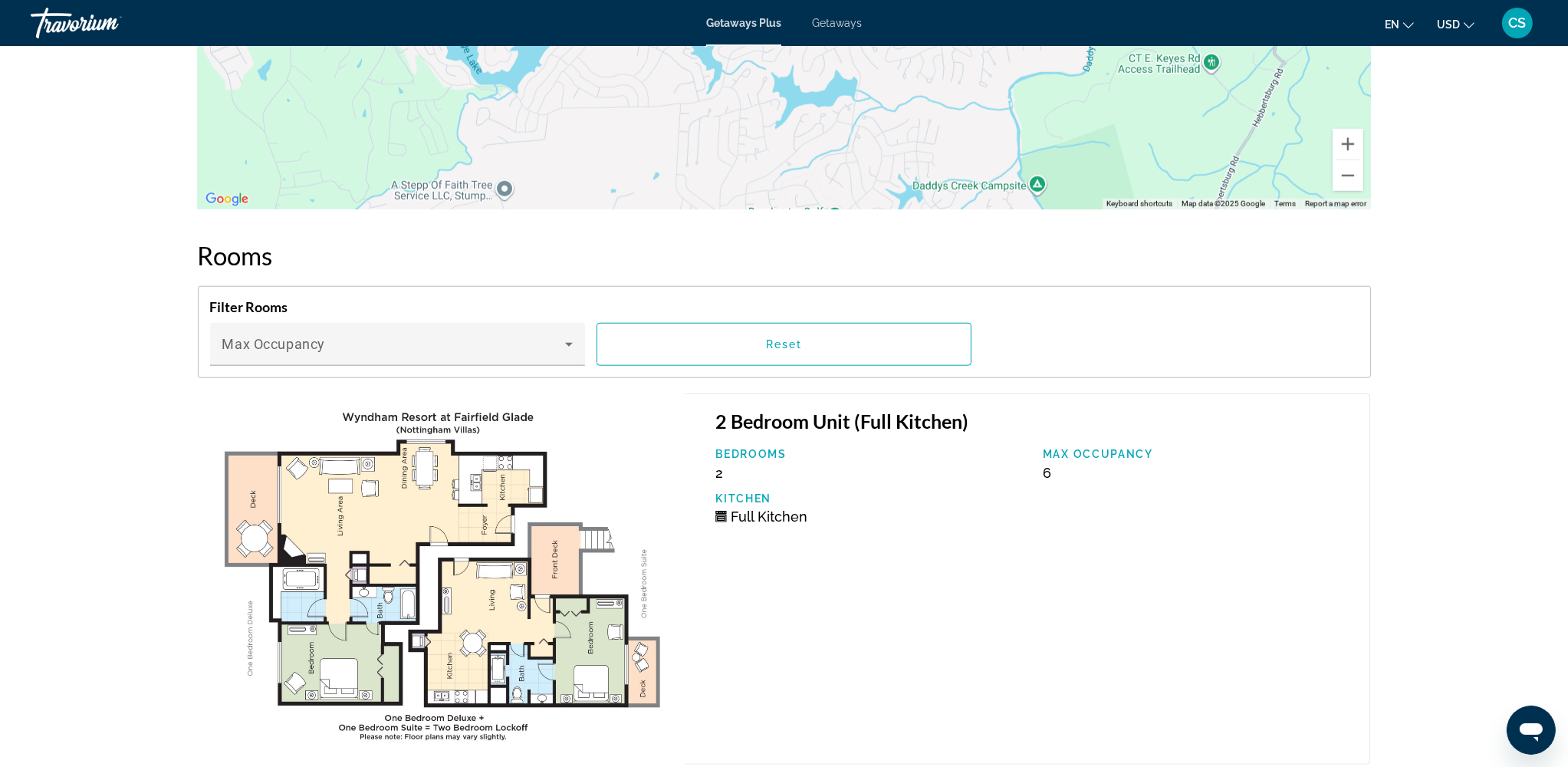
scroll to position [2553, 0]
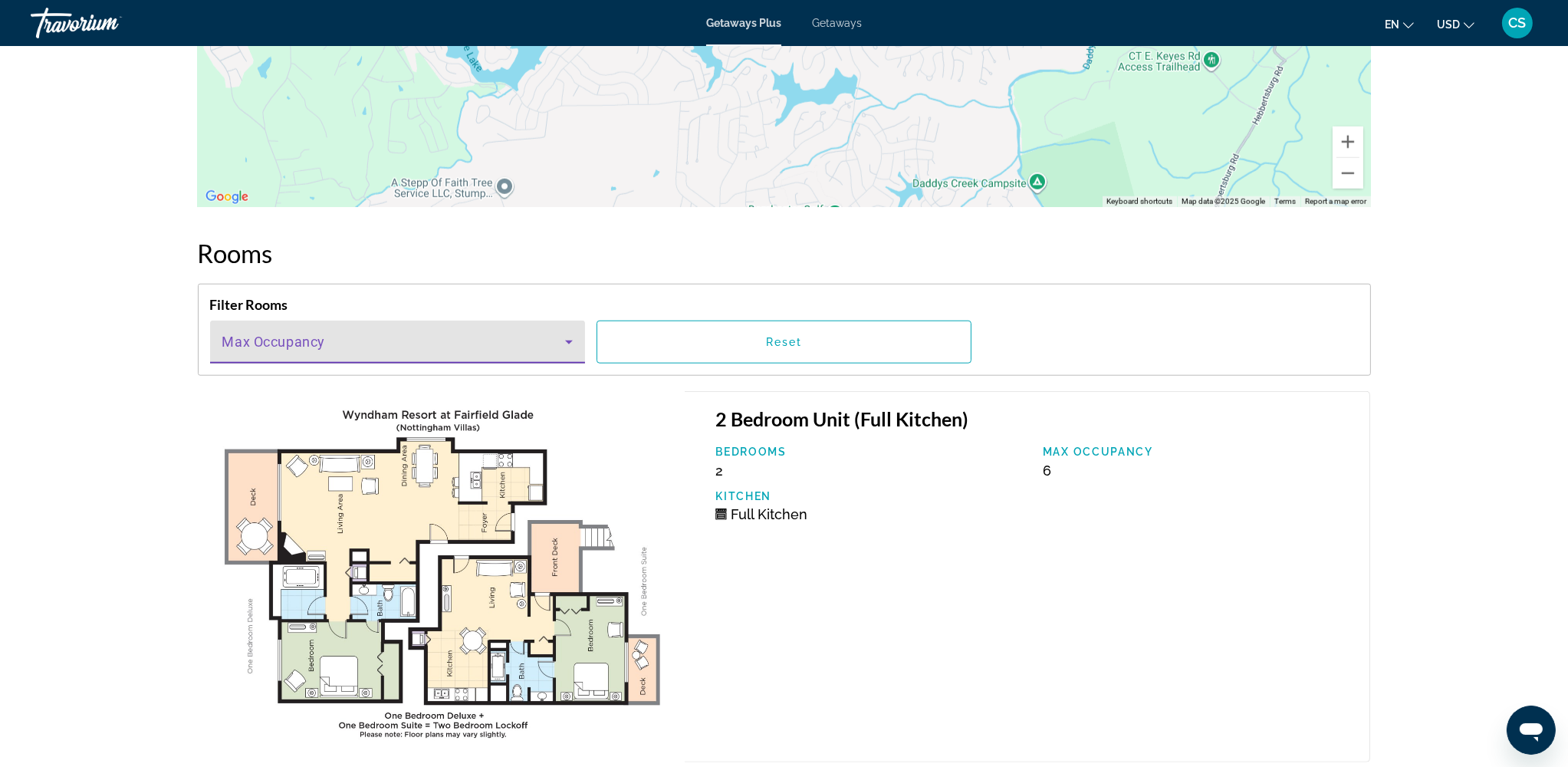
click at [568, 333] on icon "Main content" at bounding box center [569, 342] width 18 height 18
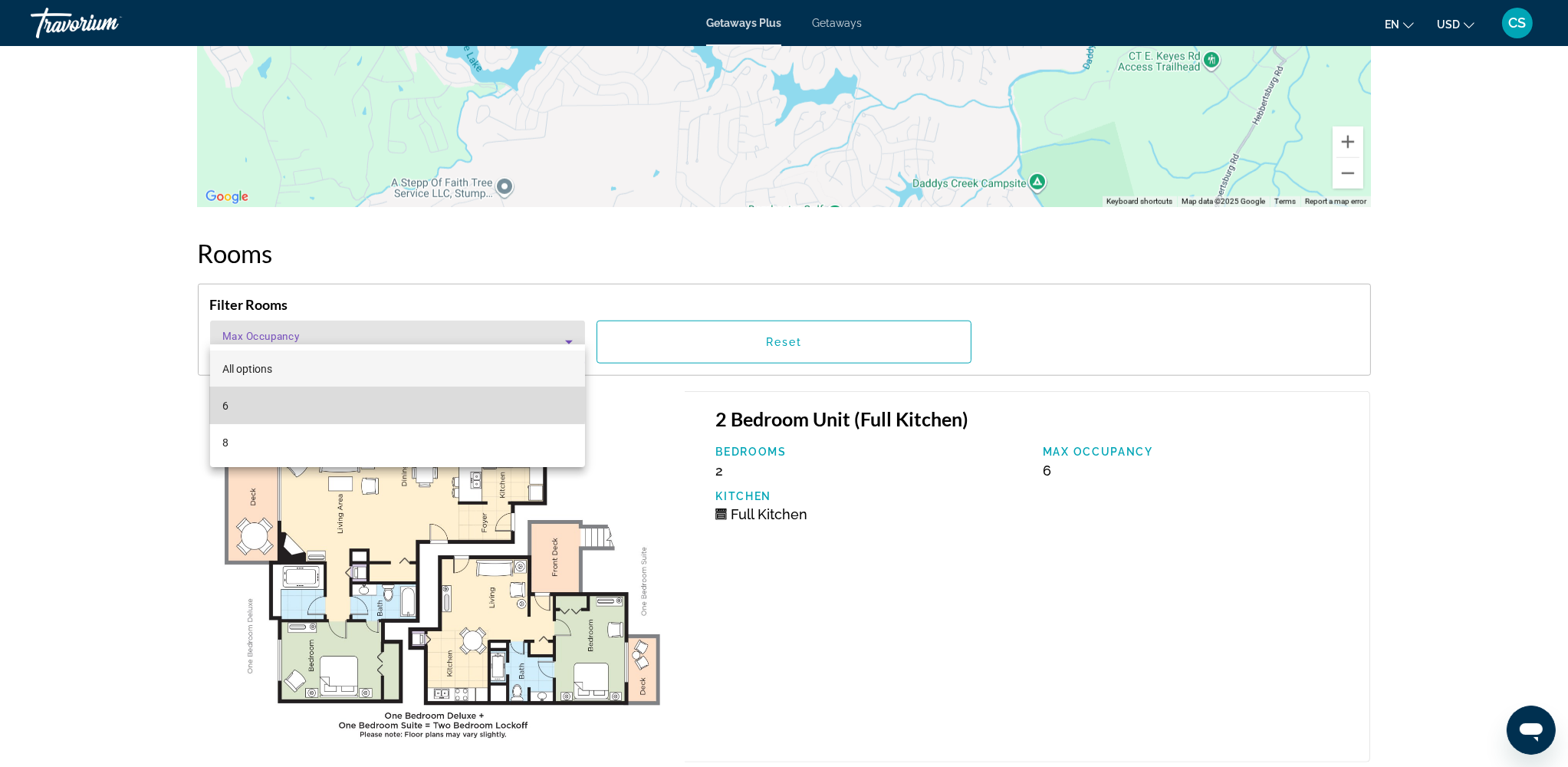
click at [362, 404] on mat-option "6" at bounding box center [397, 405] width 375 height 37
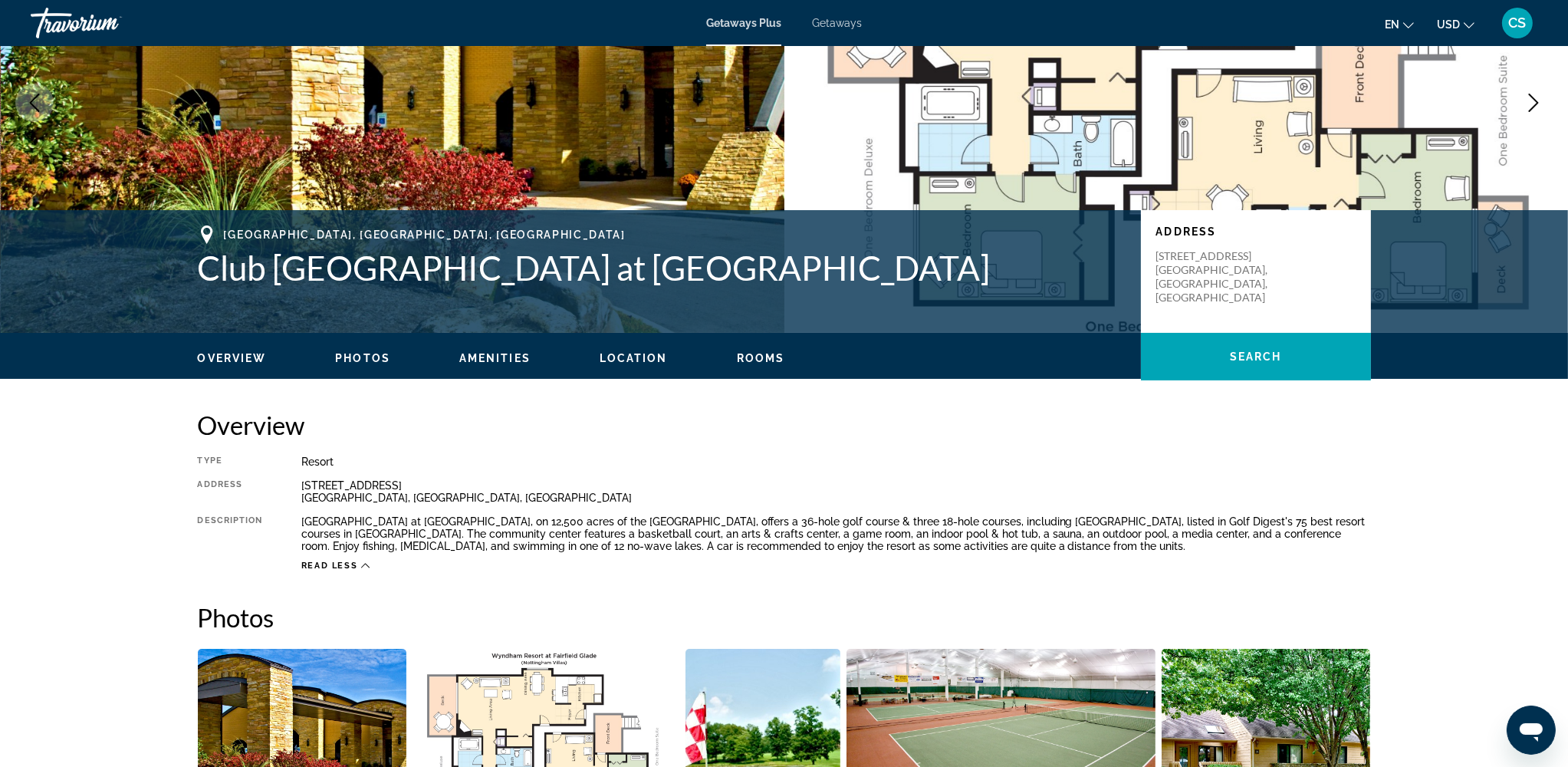
scroll to position [0, 0]
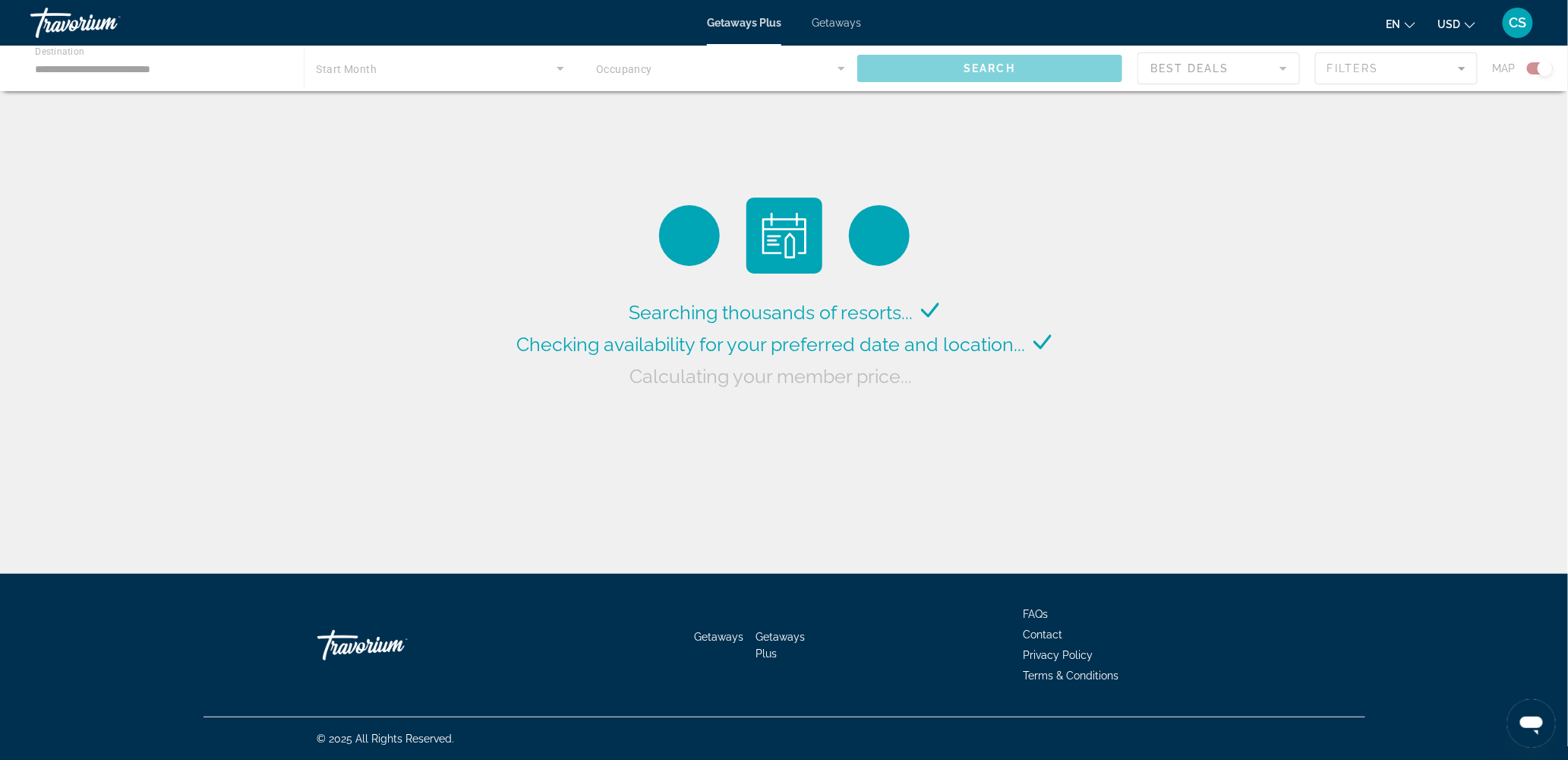
click at [211, 69] on div "Main content" at bounding box center [784, 68] width 1568 height 46
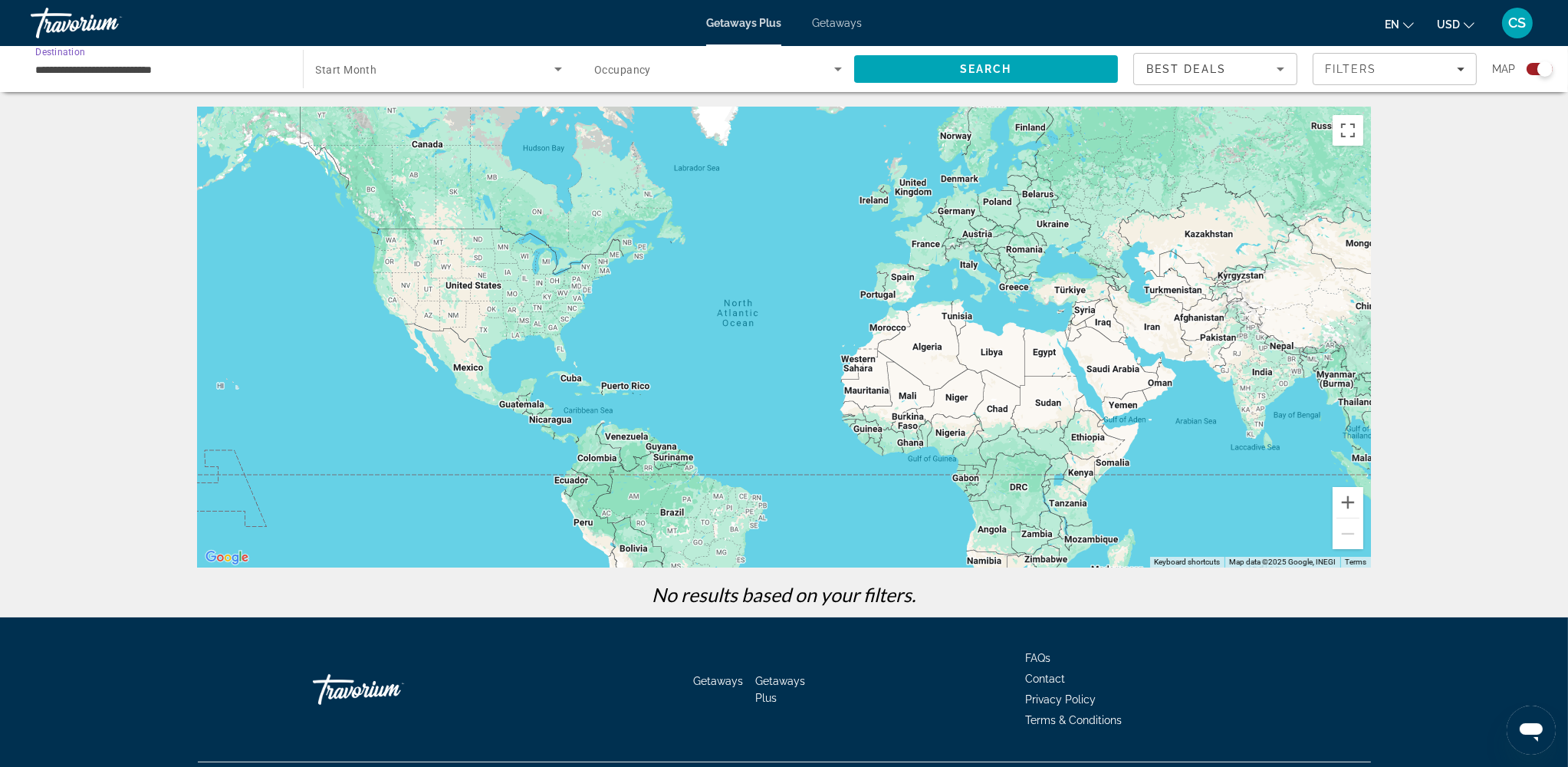
click at [169, 65] on input "**********" at bounding box center [159, 70] width 248 height 18
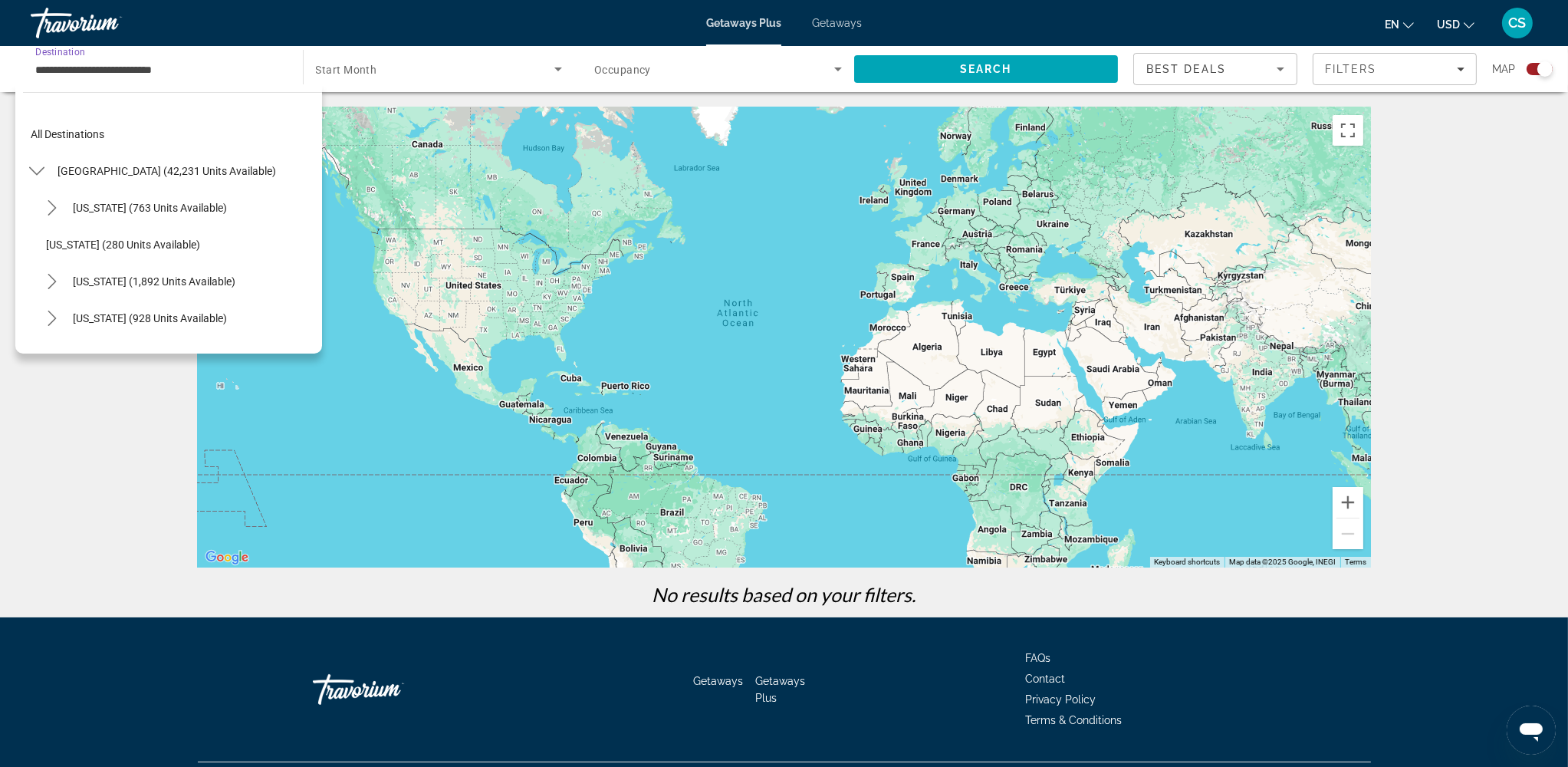
scroll to position [937, 0]
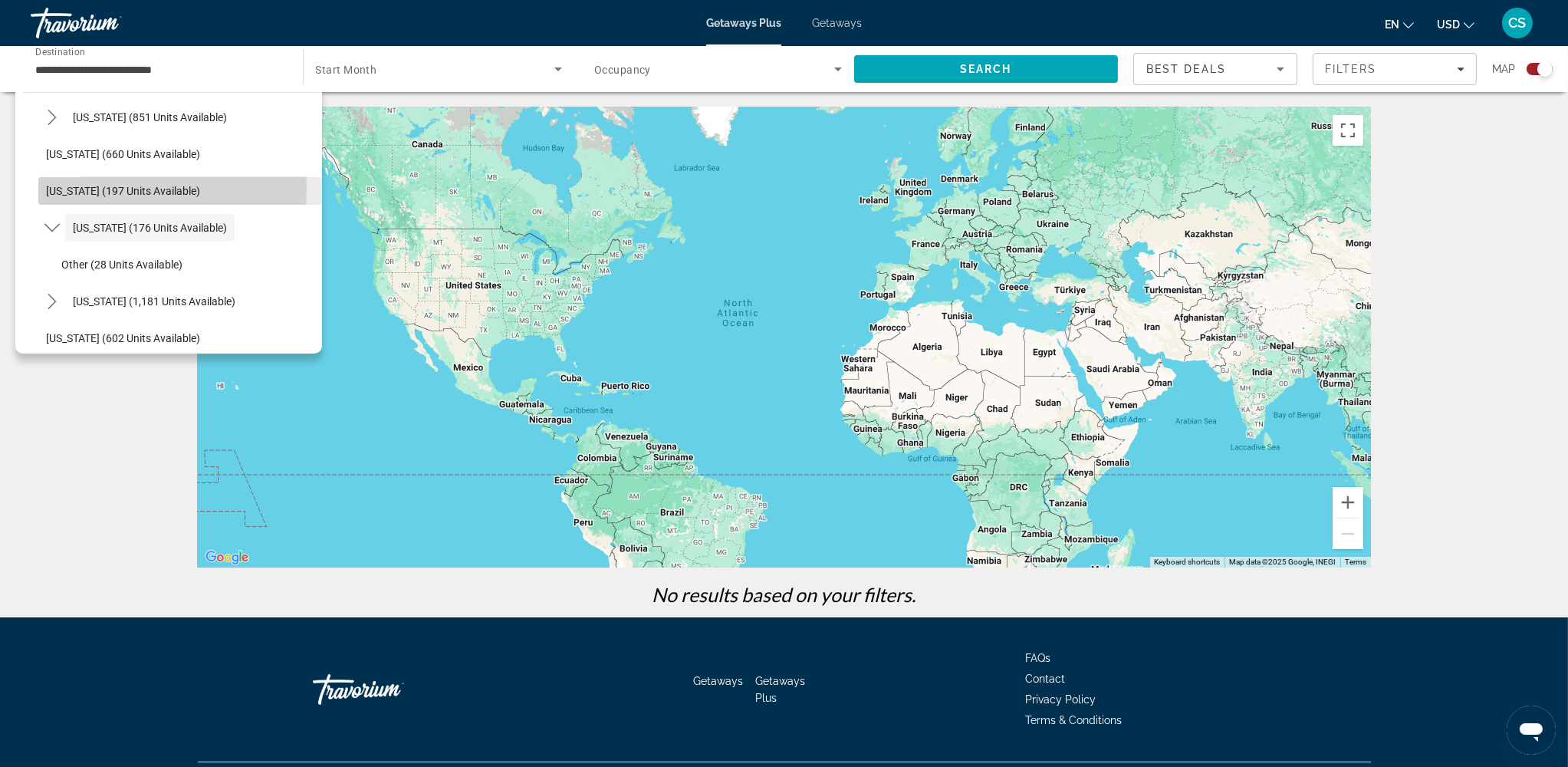
click at [96, 187] on span "[US_STATE] (197 units available)" at bounding box center [123, 190] width 154 height 12
type input "**********"
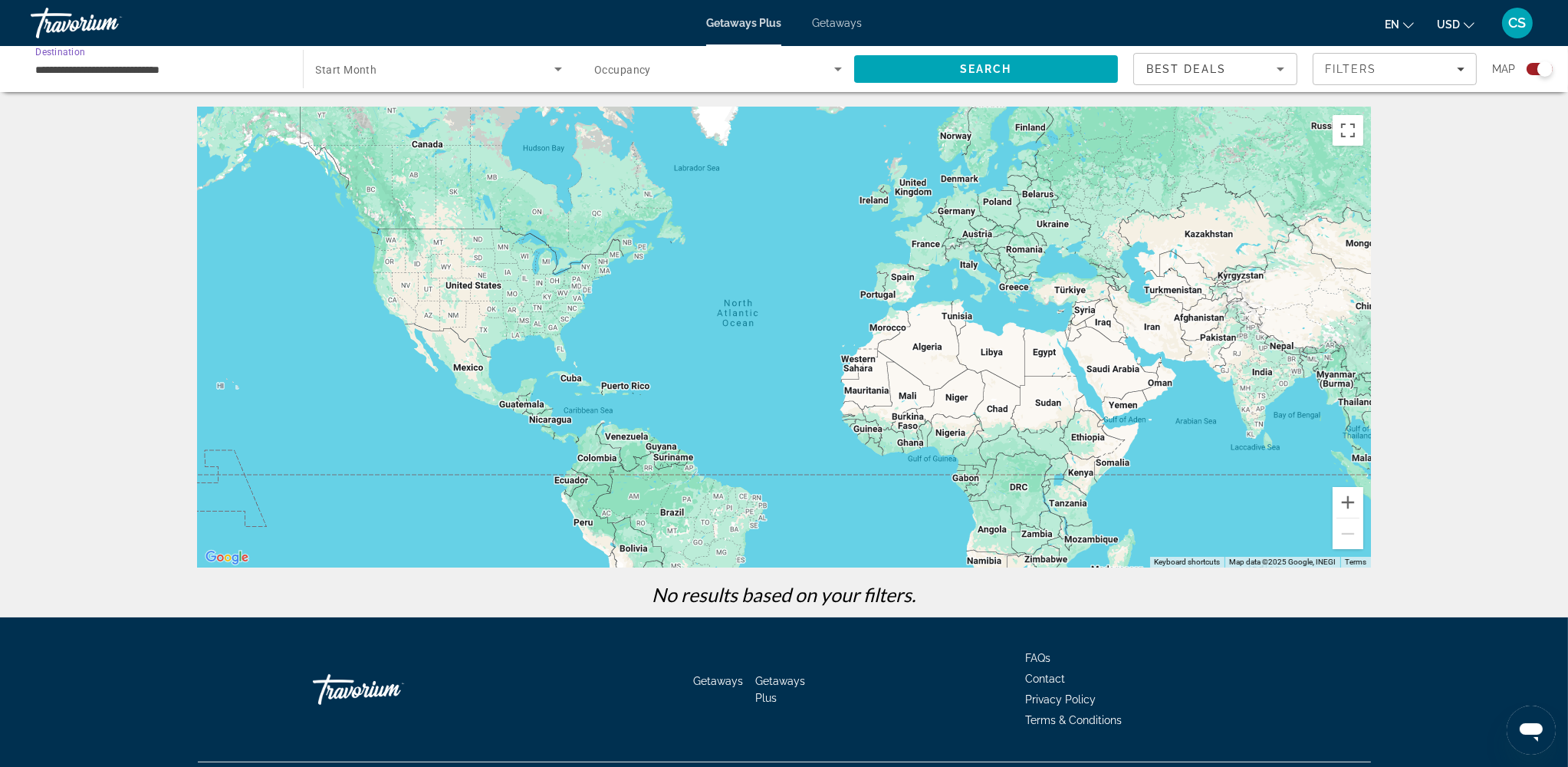
click at [556, 70] on icon "Search widget" at bounding box center [557, 69] width 18 height 18
click at [502, 121] on mat-option "All Start Months" at bounding box center [437, 115] width 270 height 37
click at [680, 65] on span "Search widget" at bounding box center [714, 69] width 240 height 18
click at [719, 117] on mat-option "Any Occupancy" at bounding box center [717, 115] width 271 height 37
click at [915, 70] on span "Search" at bounding box center [986, 69] width 264 height 37
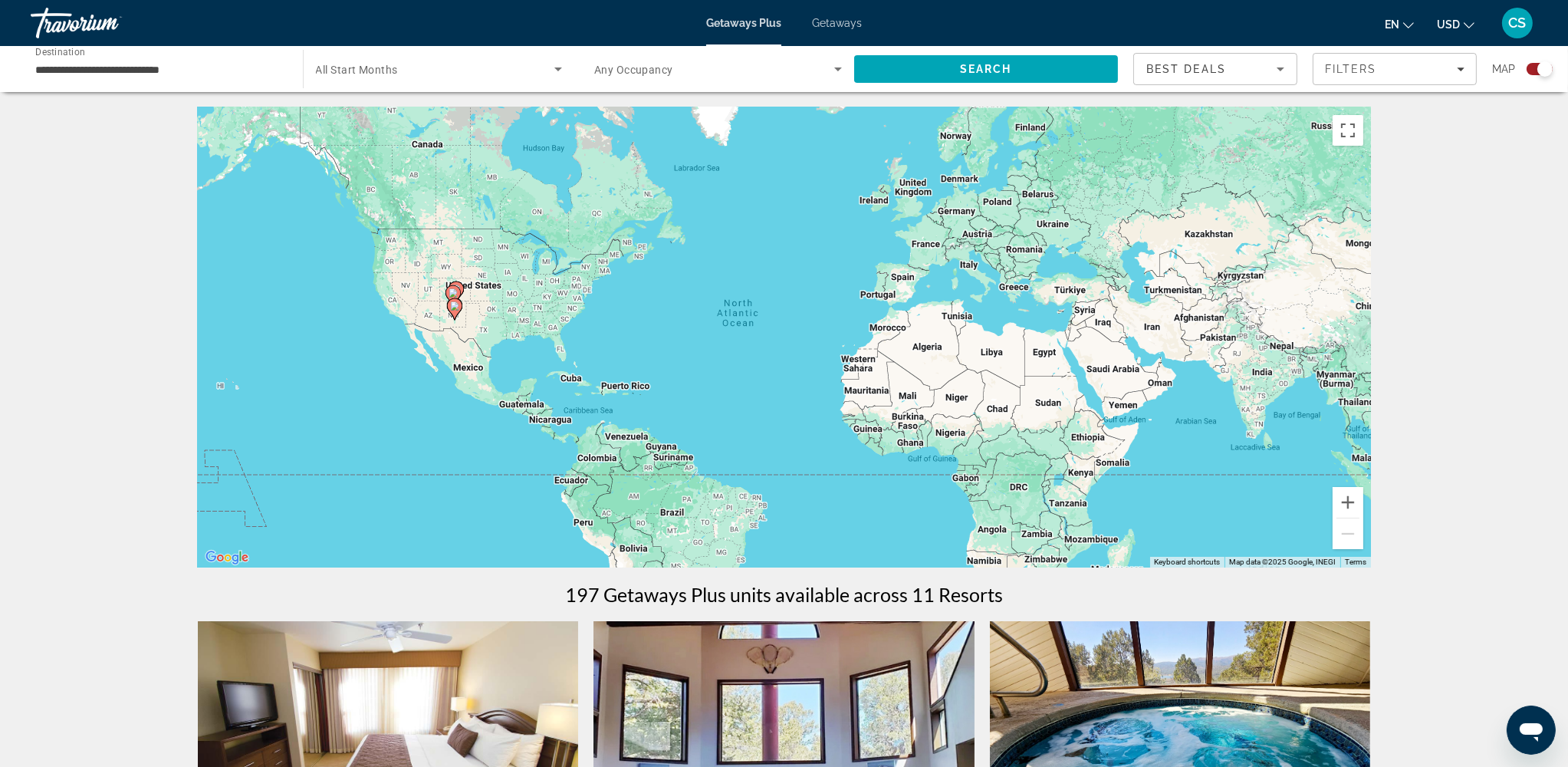
click at [553, 64] on icon "Search widget" at bounding box center [557, 69] width 18 height 18
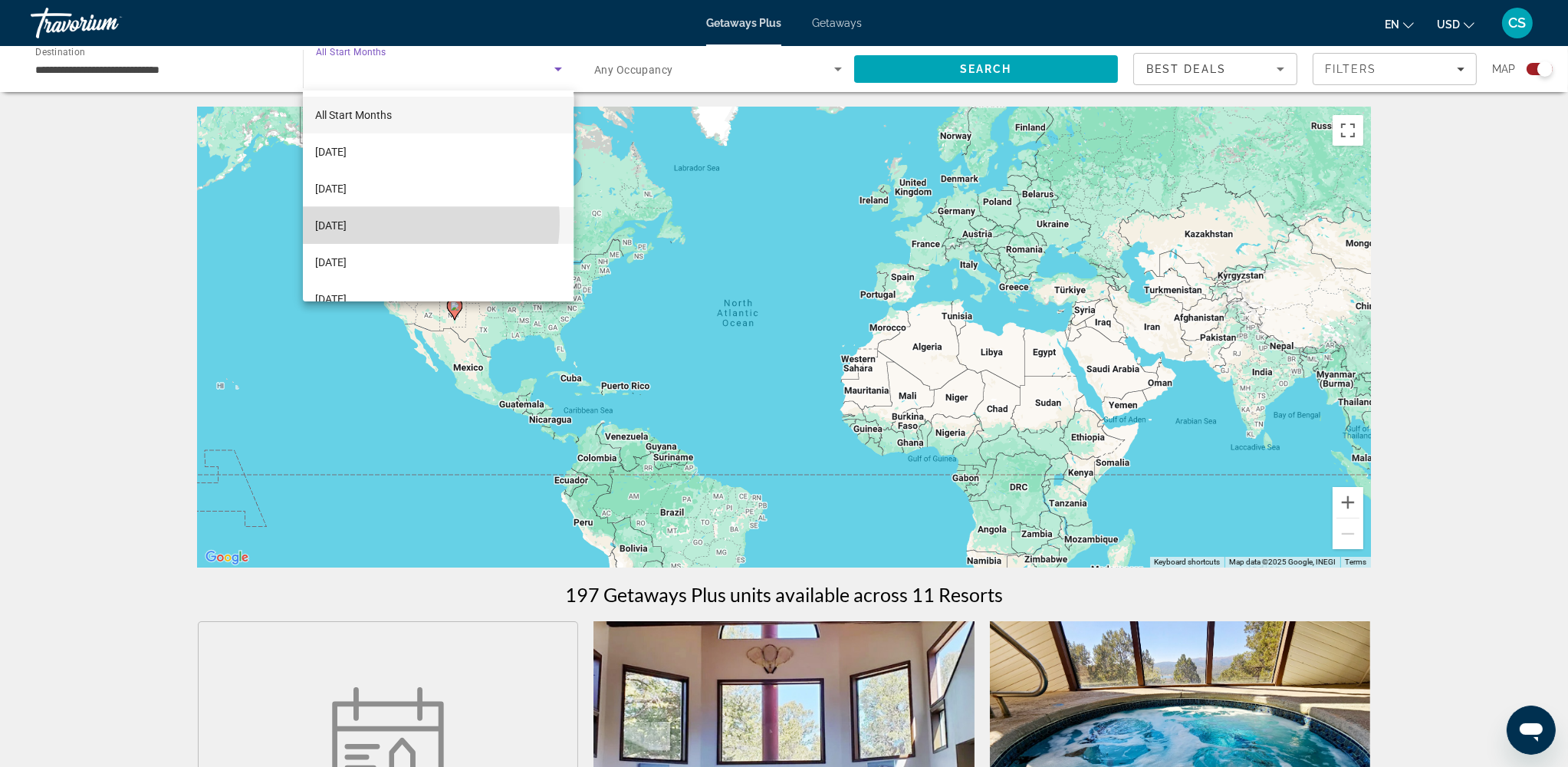
click at [346, 221] on span "[DATE]" at bounding box center [330, 225] width 31 height 18
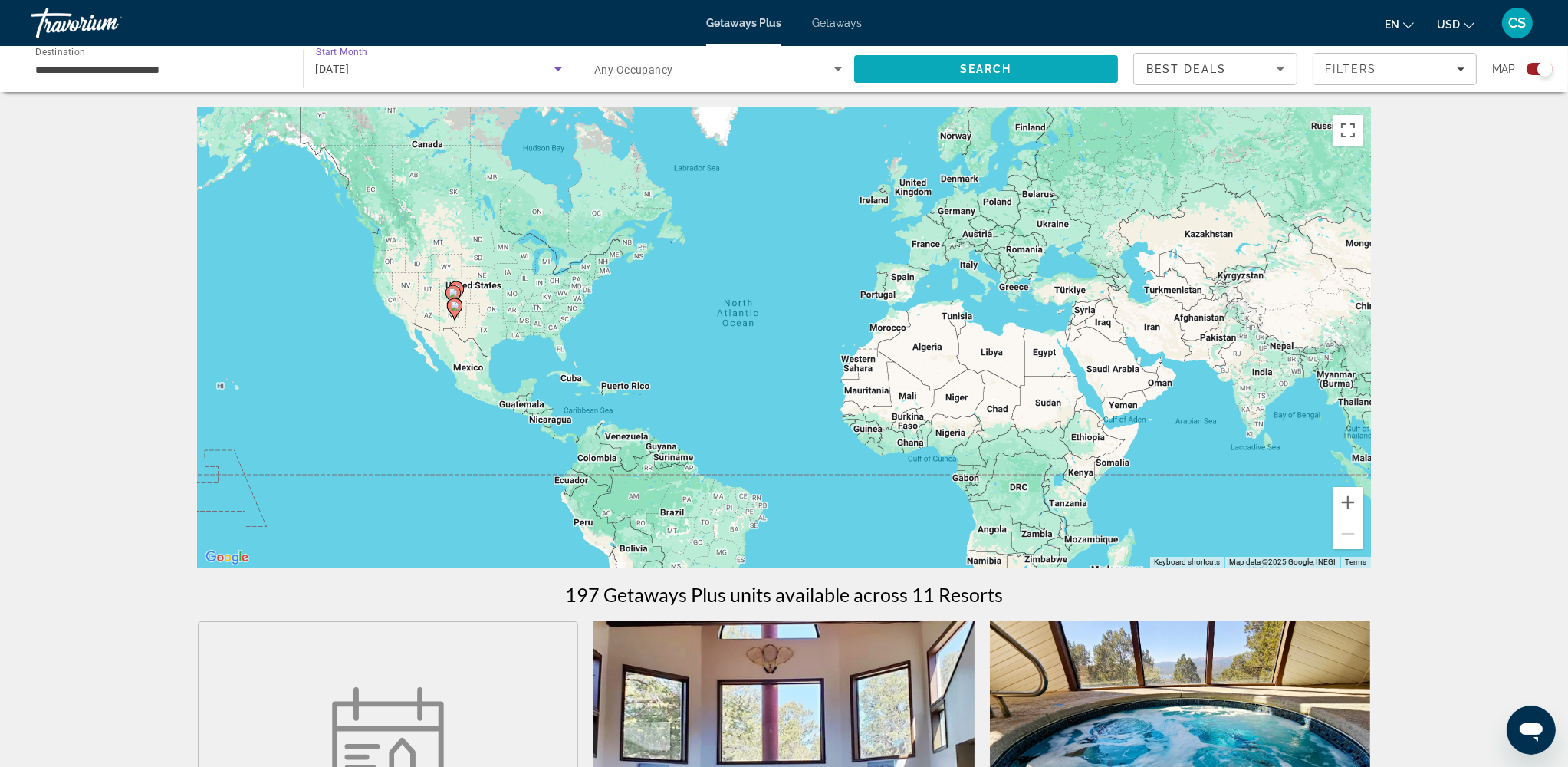
click at [1006, 65] on span "Search" at bounding box center [986, 69] width 52 height 12
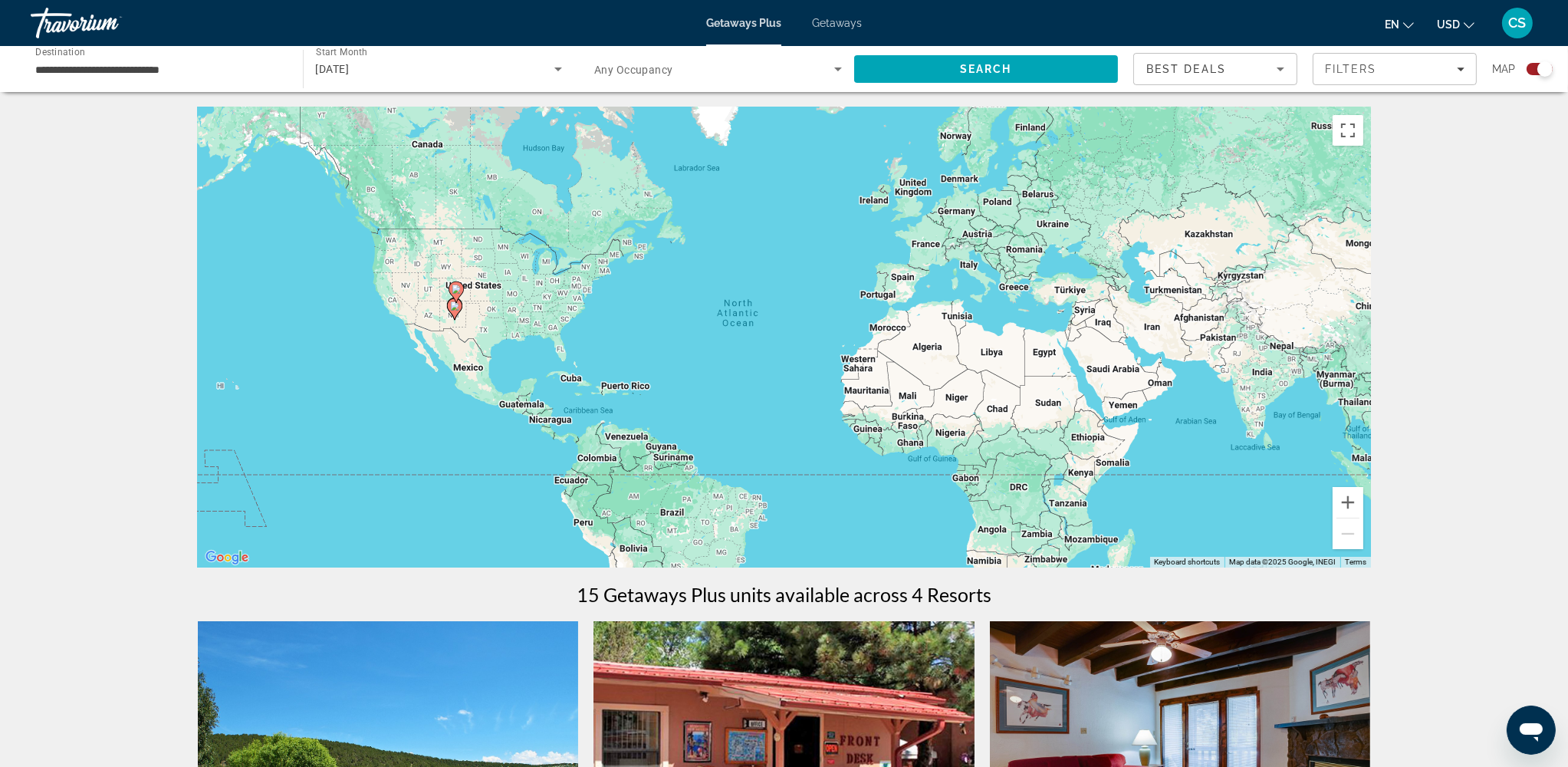
click at [636, 67] on span "Any Occupancy" at bounding box center [633, 70] width 79 height 12
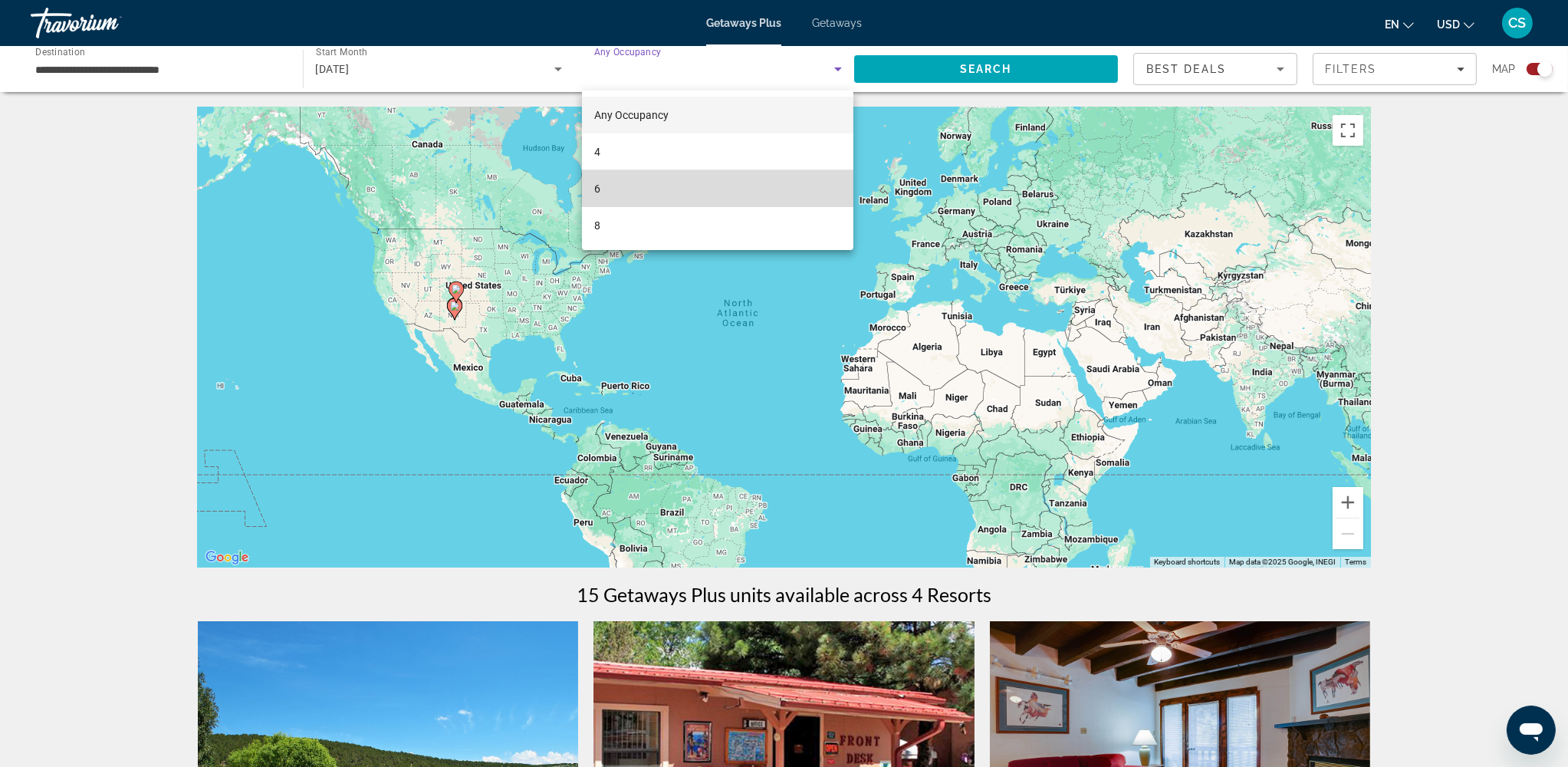
click at [608, 197] on mat-option "6" at bounding box center [717, 189] width 271 height 37
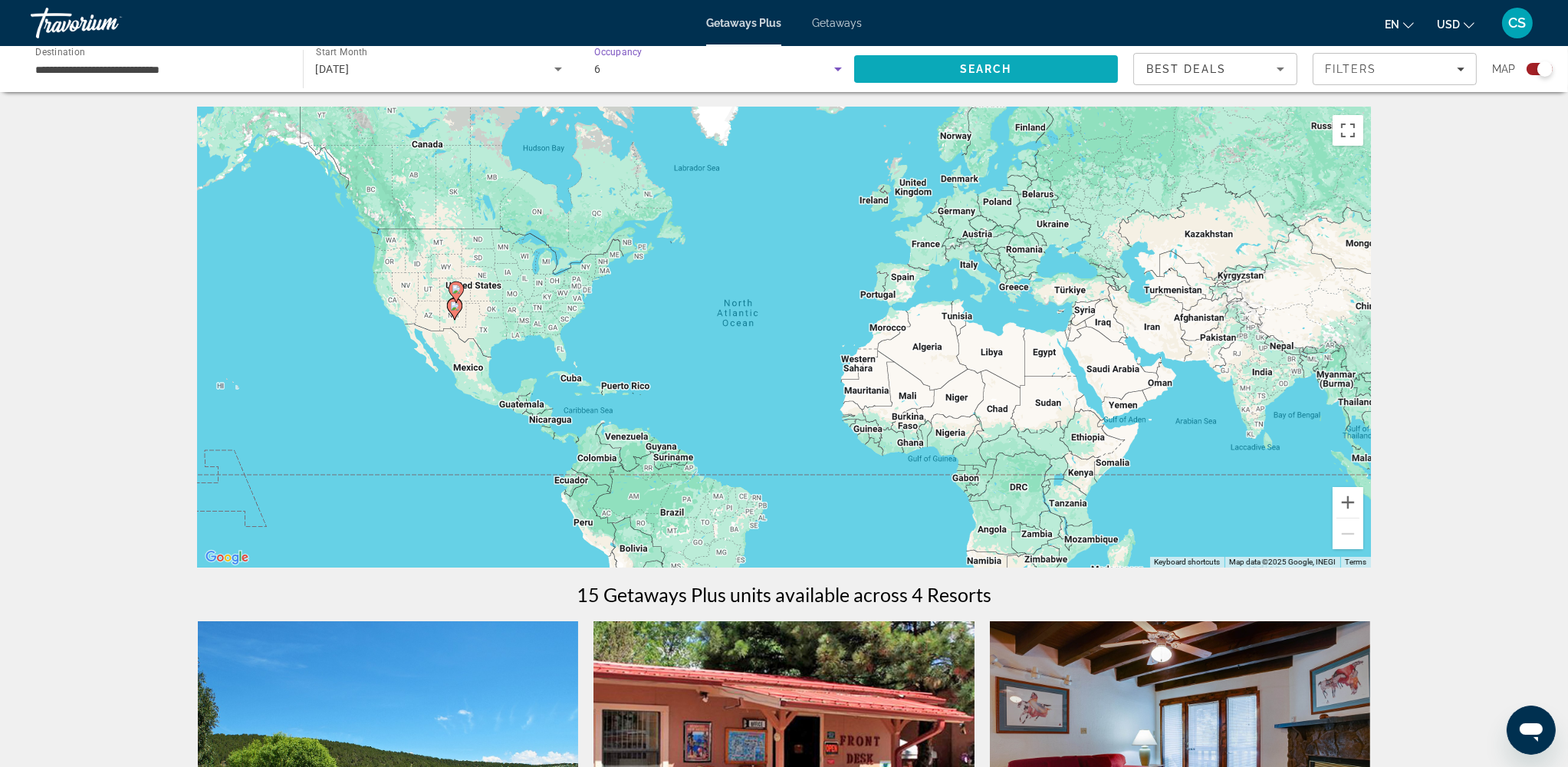
click at [1005, 73] on span "Search" at bounding box center [986, 69] width 52 height 12
click at [1187, 506] on button "Zoom in" at bounding box center [1347, 502] width 30 height 30
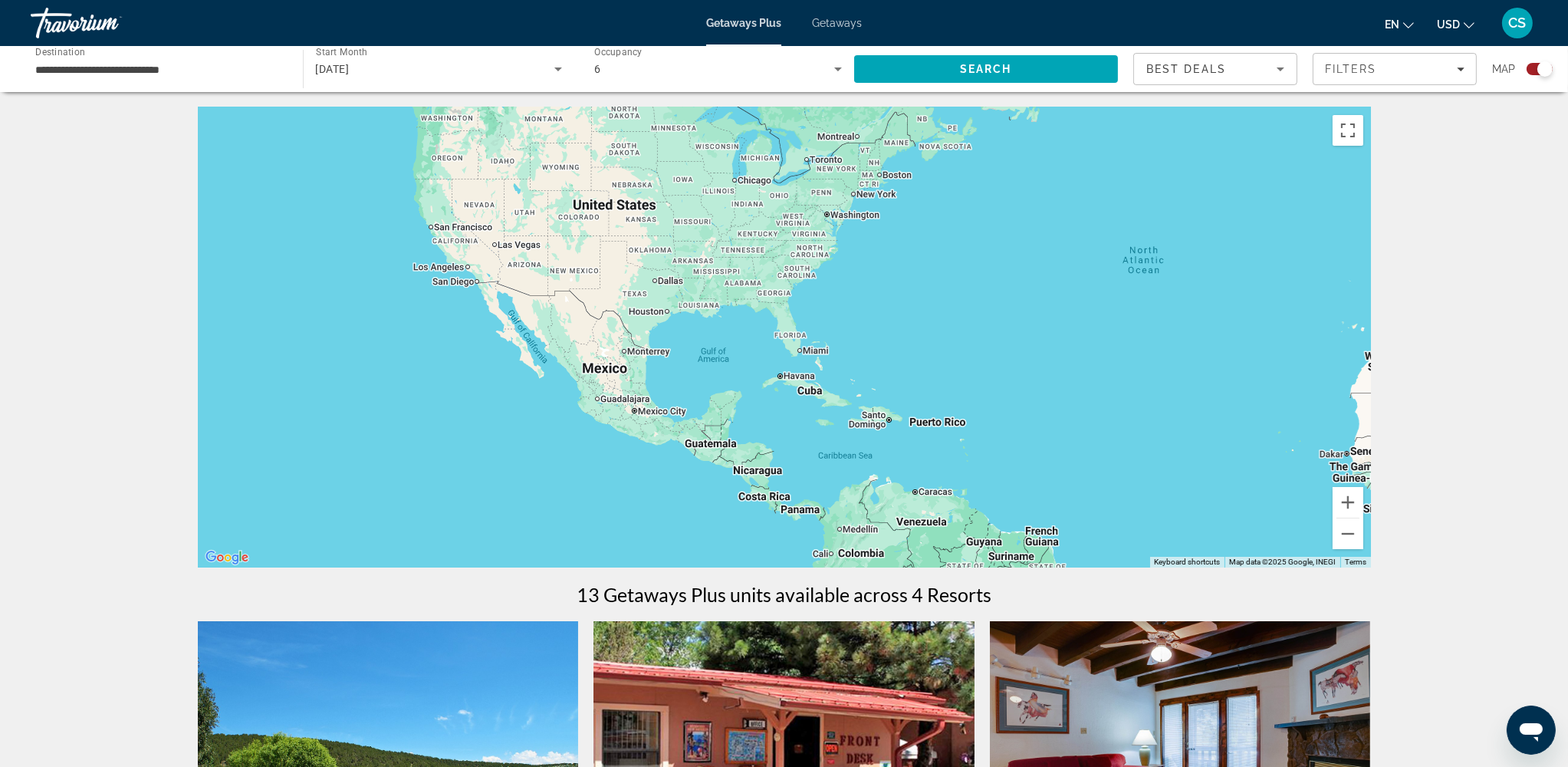
drag, startPoint x: 614, startPoint y: 393, endPoint x: 1071, endPoint y: 367, distance: 457.7
click at [1071, 367] on div "Main content" at bounding box center [784, 337] width 1173 height 460
click at [1187, 497] on button "Zoom in" at bounding box center [1347, 502] width 30 height 30
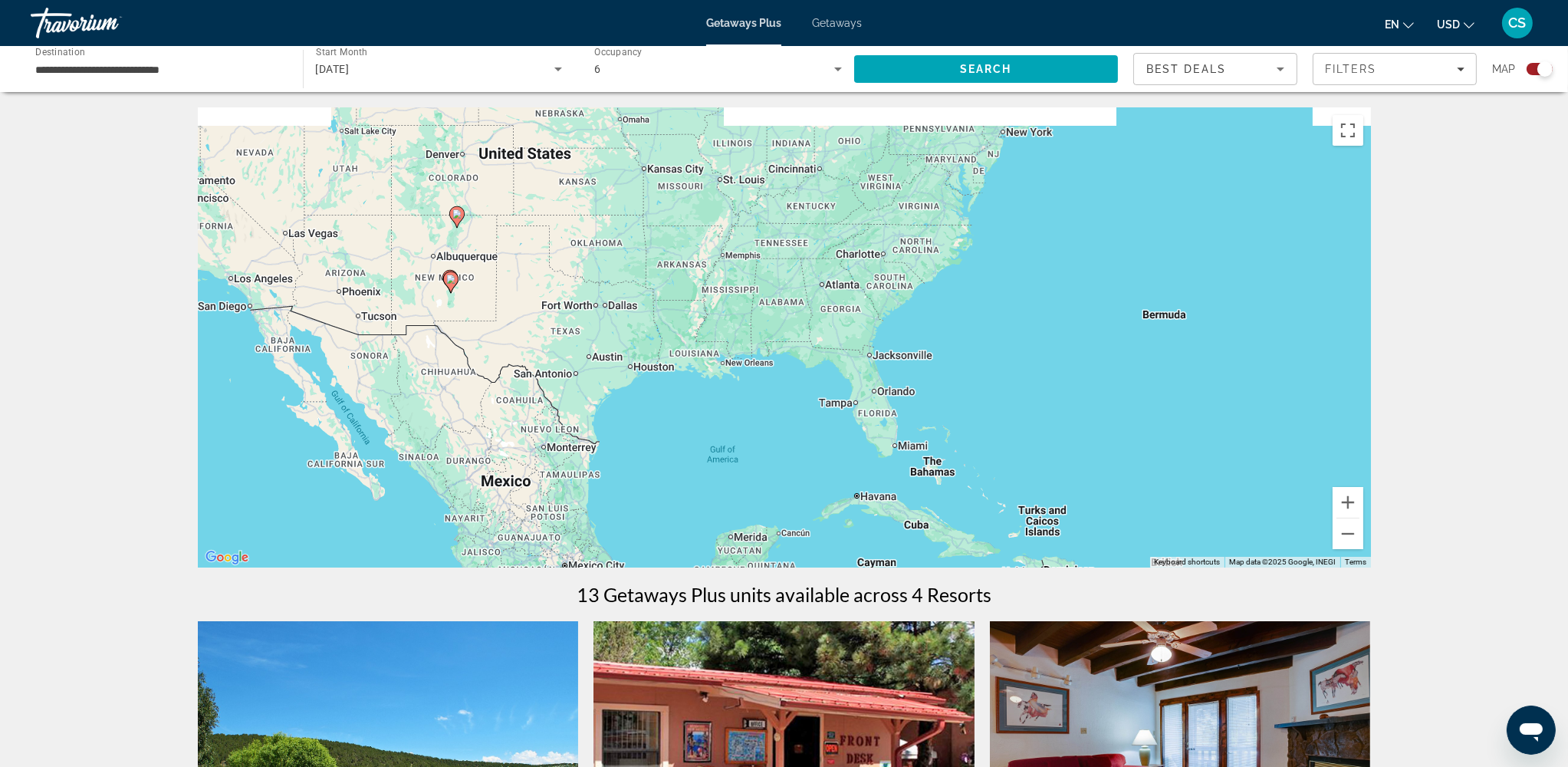
drag, startPoint x: 421, startPoint y: 277, endPoint x: 510, endPoint y: 366, distance: 125.9
click at [510, 366] on div "To activate drag with keyboard, press Alt + Enter. Once in keyboard drag state,…" at bounding box center [784, 337] width 1173 height 460
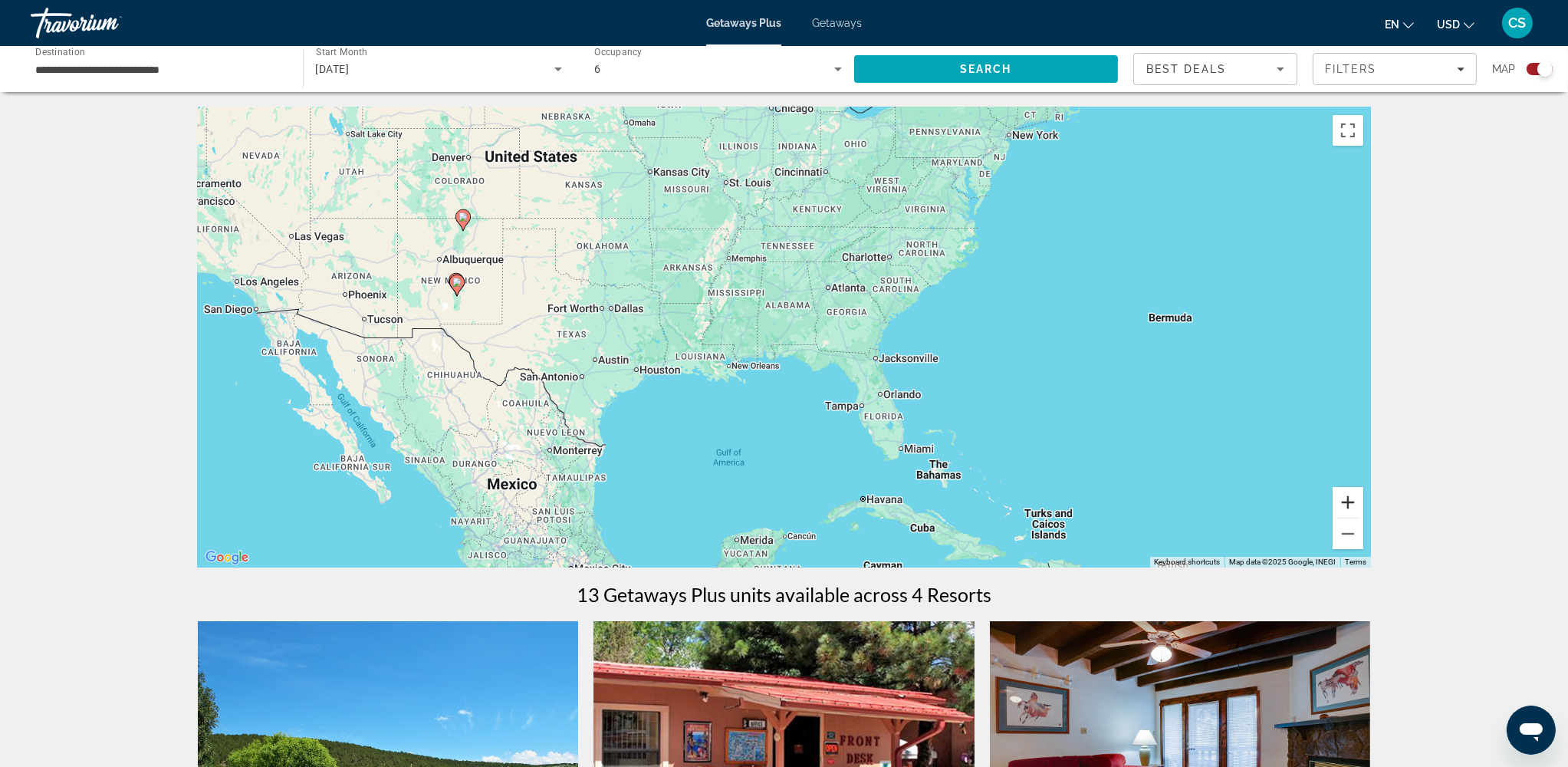
click at [1187, 502] on button "Zoom in" at bounding box center [1347, 502] width 30 height 30
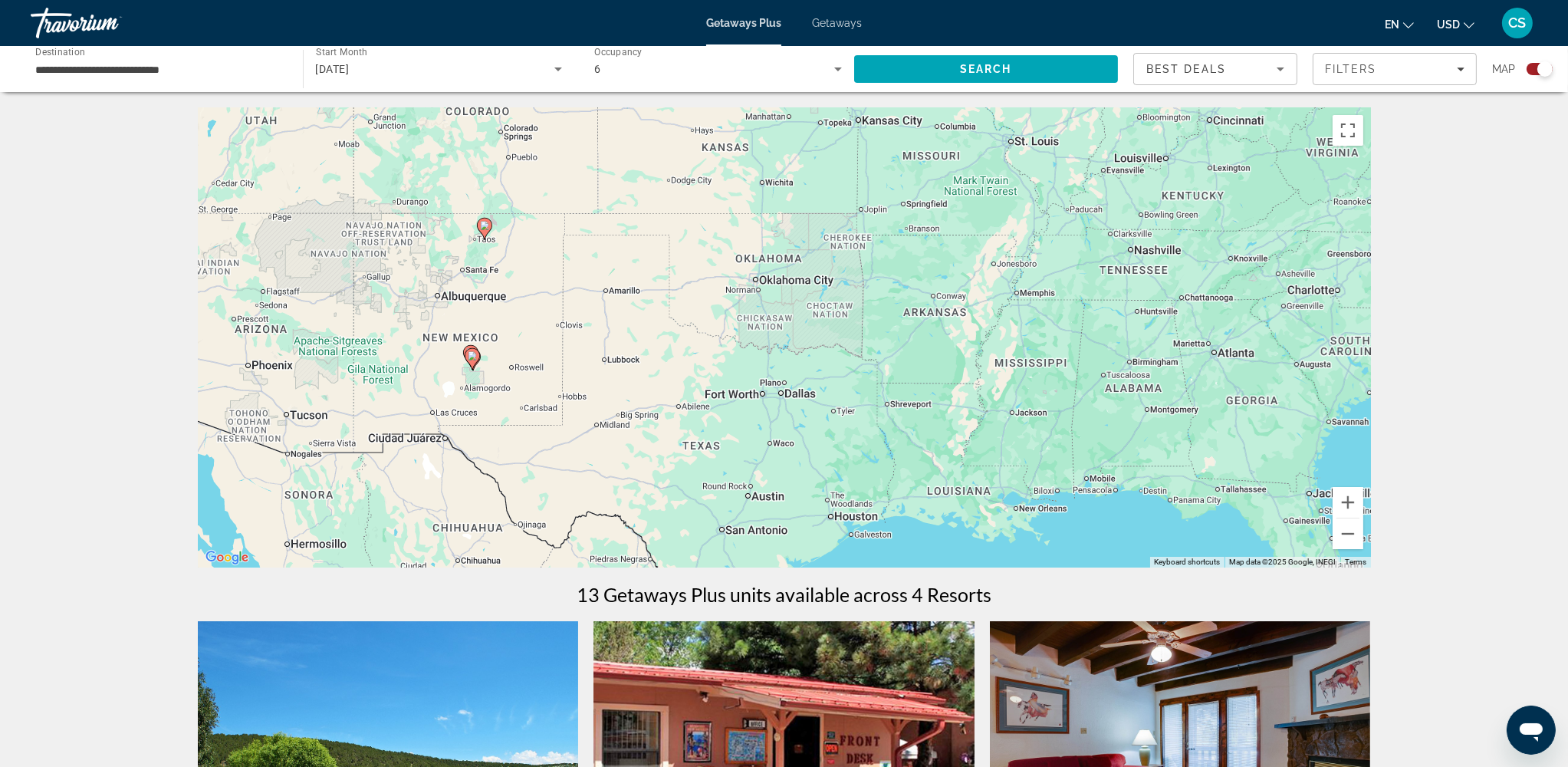
drag, startPoint x: 345, startPoint y: 226, endPoint x: 671, endPoint y: 325, distance: 340.7
click at [671, 325] on div "To activate drag with keyboard, press Alt + Enter. Once in keyboard drag state,…" at bounding box center [784, 337] width 1173 height 460
click at [1187, 508] on button "Zoom in" at bounding box center [1347, 502] width 30 height 30
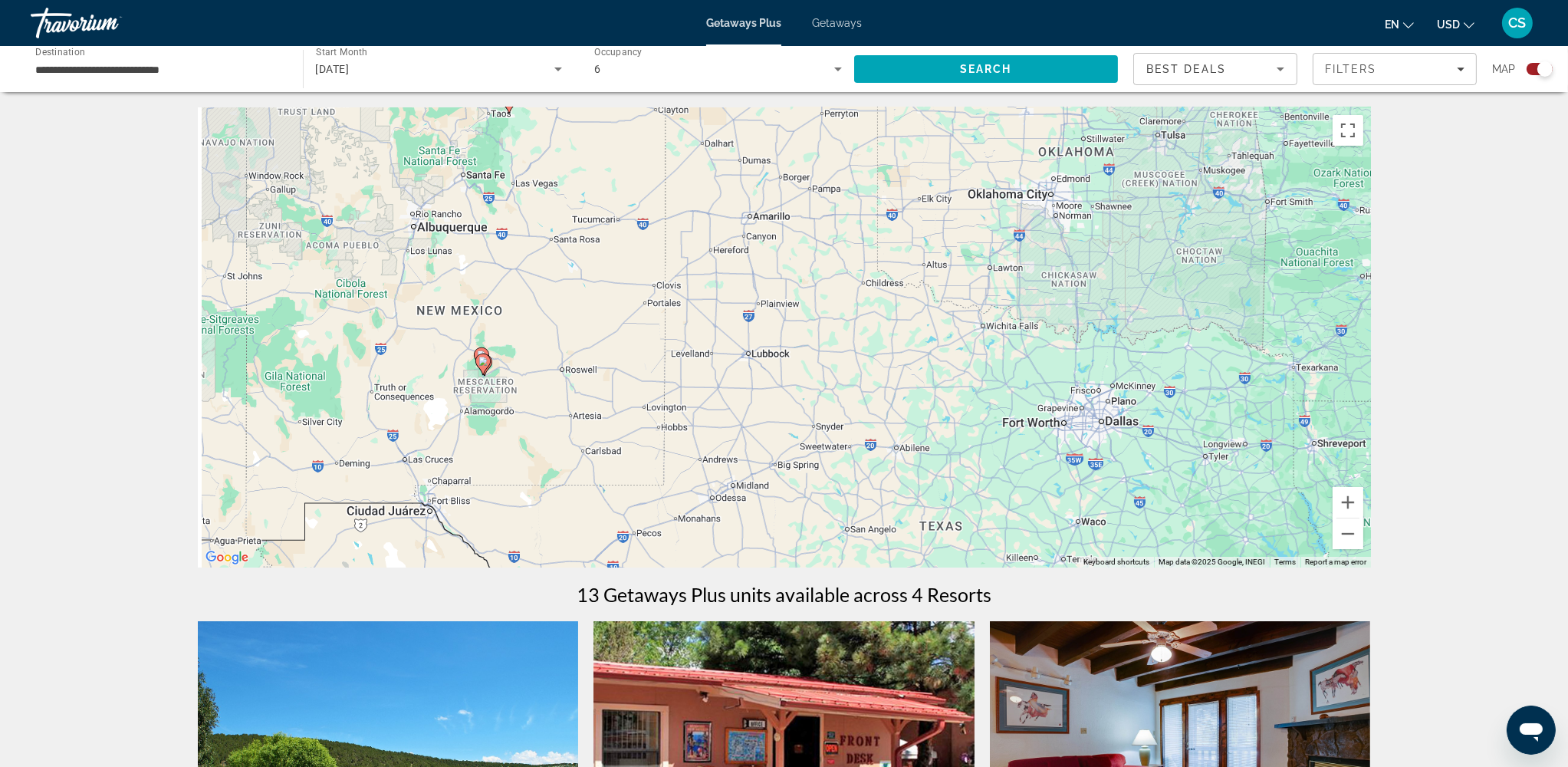
drag, startPoint x: 270, startPoint y: 330, endPoint x: 599, endPoint y: 304, distance: 330.0
click at [599, 304] on div "To activate drag with keyboard, press Alt + Enter. Once in keyboard drag state,…" at bounding box center [784, 337] width 1173 height 460
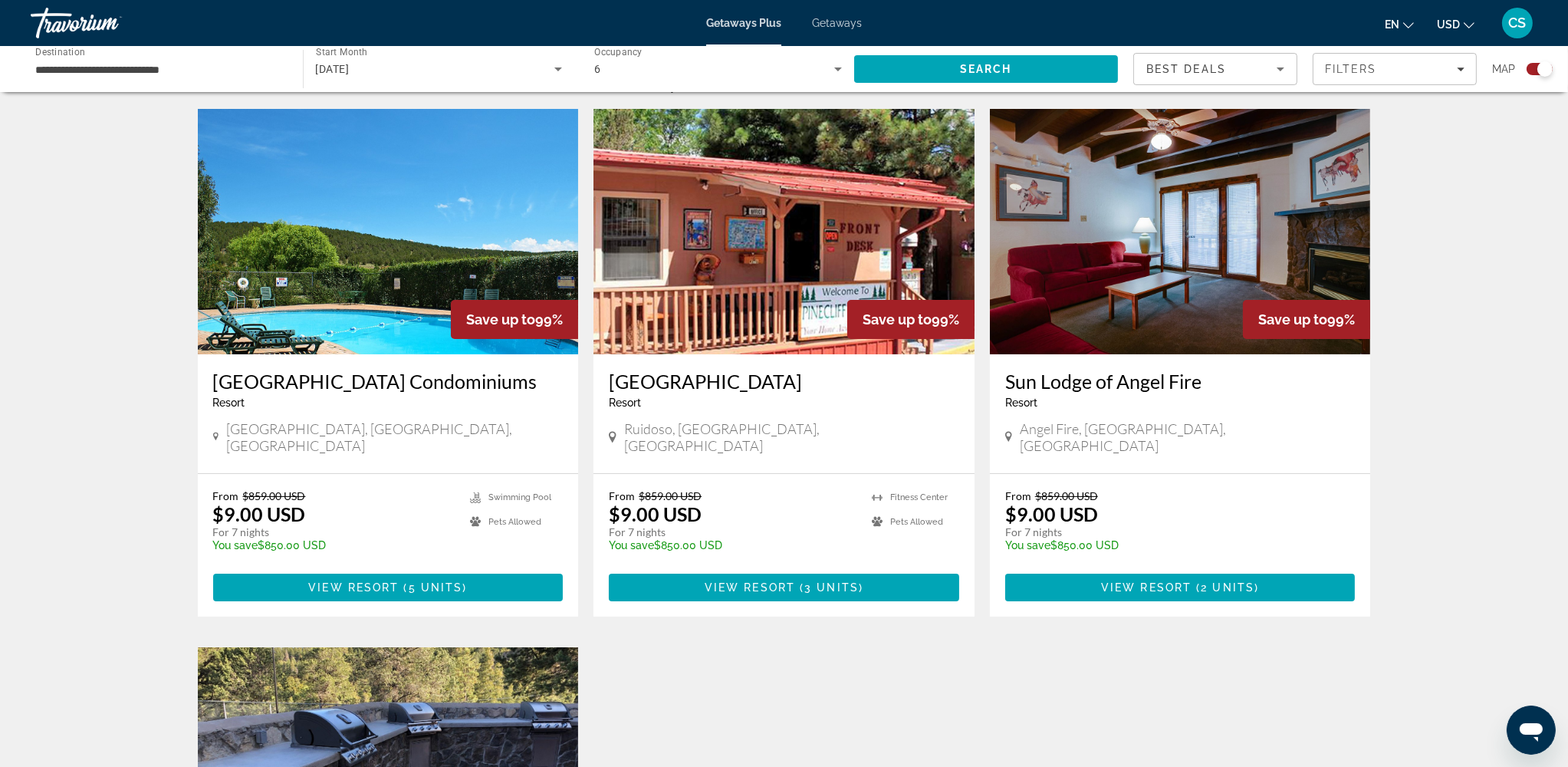
scroll to position [510, 0]
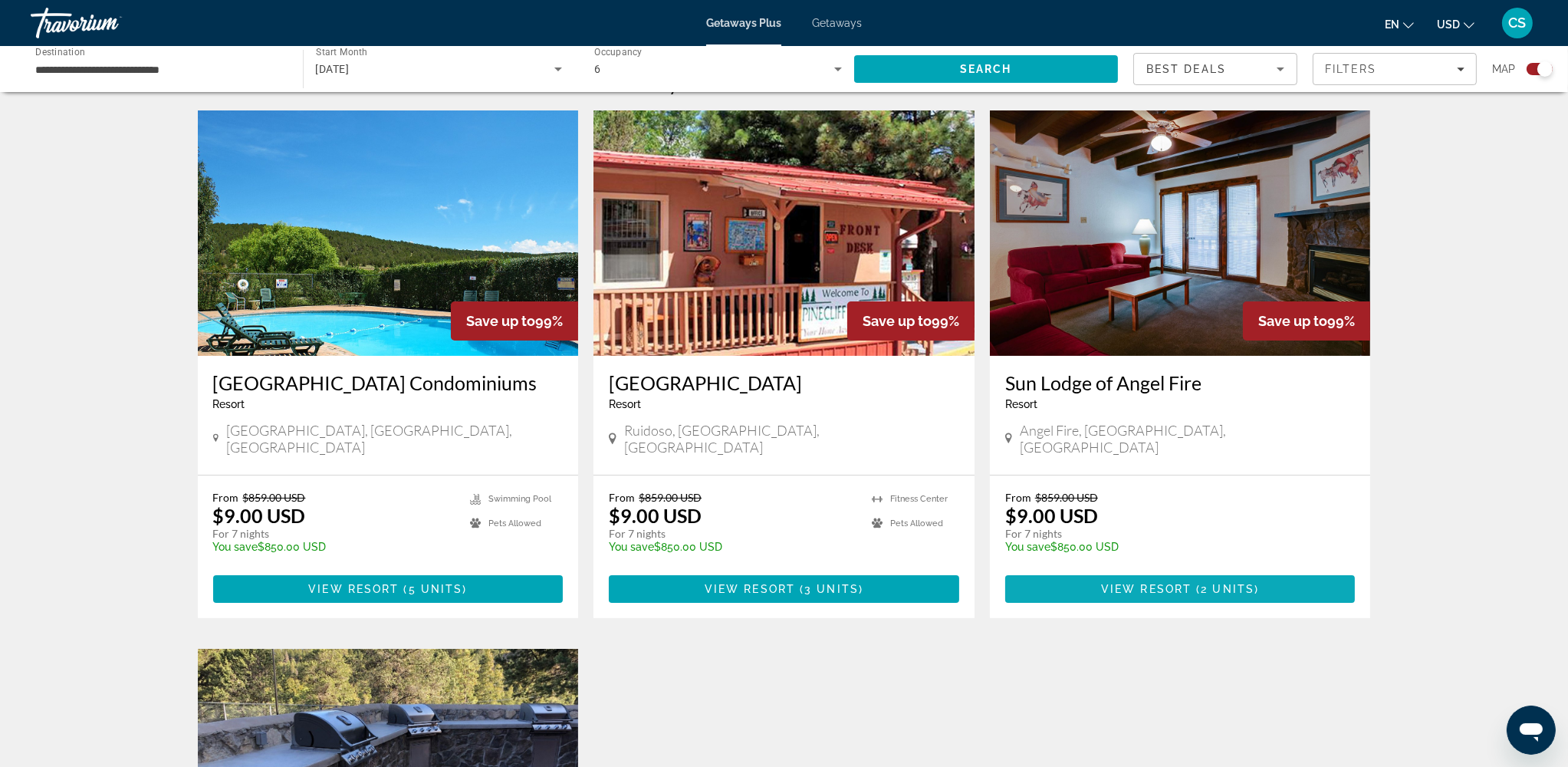
click at [1139, 574] on span "View Resort" at bounding box center [1146, 589] width 90 height 12
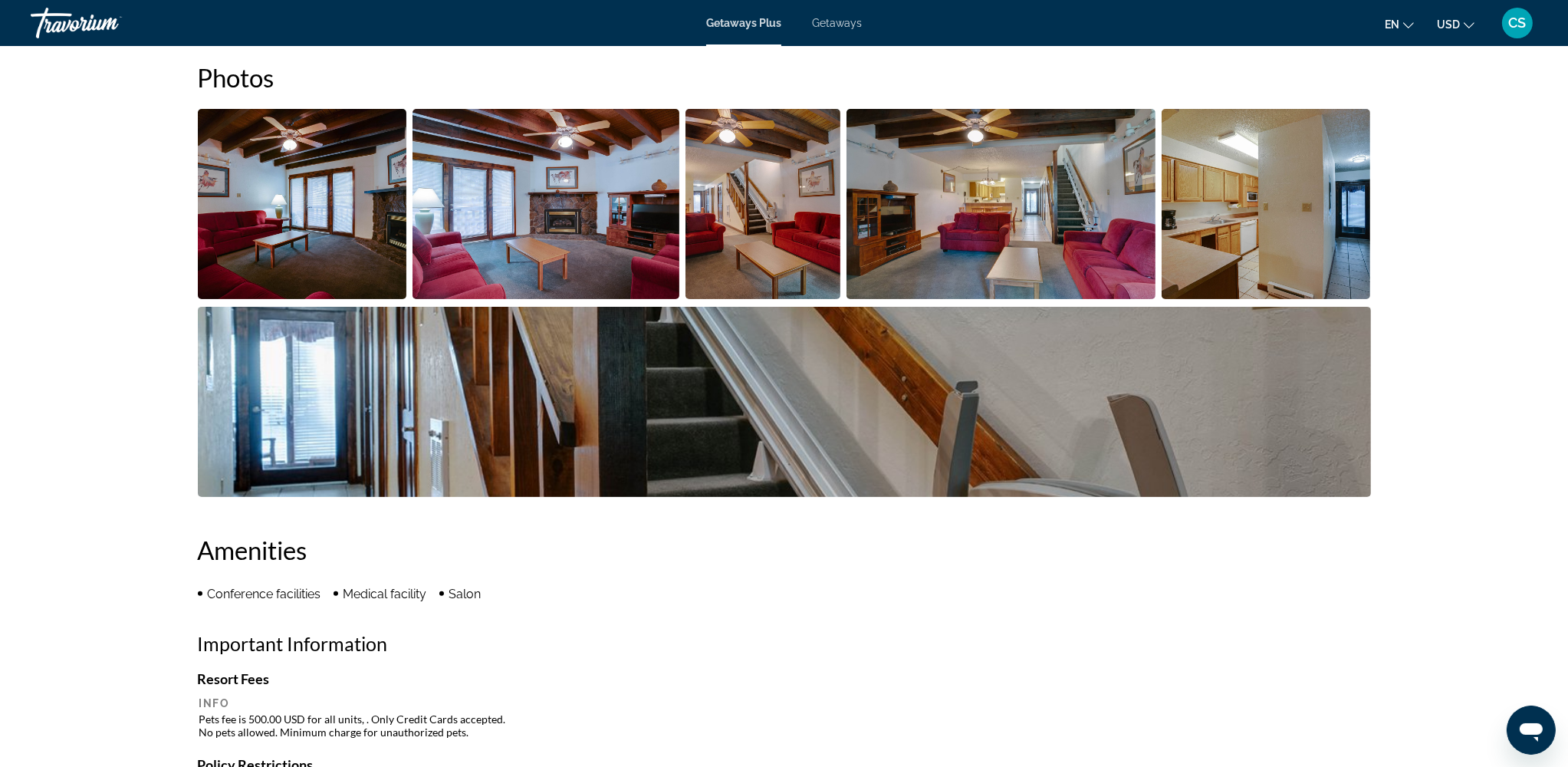
scroll to position [714, 0]
click at [929, 422] on img "Open full-screen image slider" at bounding box center [784, 401] width 1173 height 190
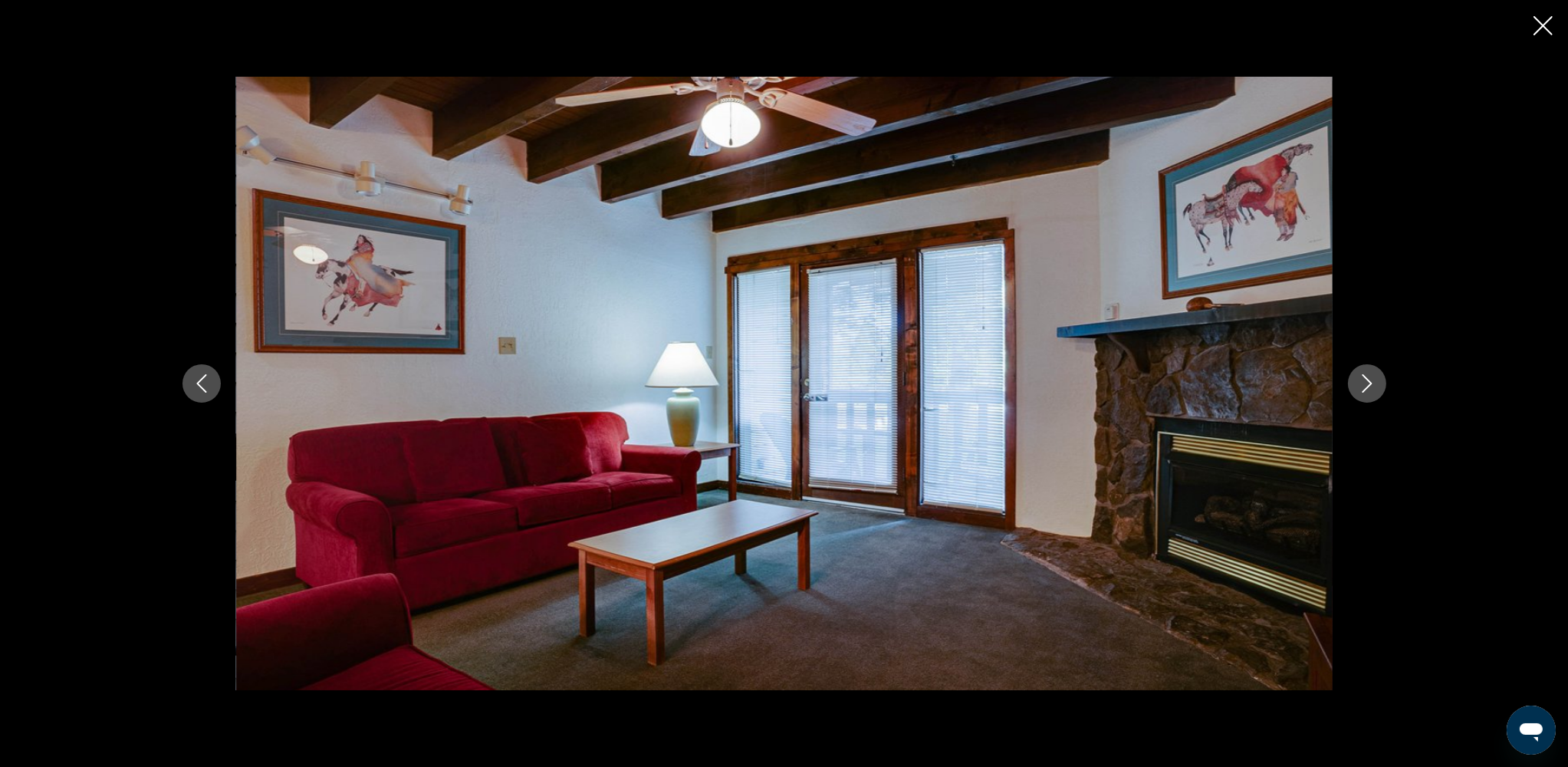
click at [1187, 390] on icon "Next image" at bounding box center [1366, 383] width 10 height 18
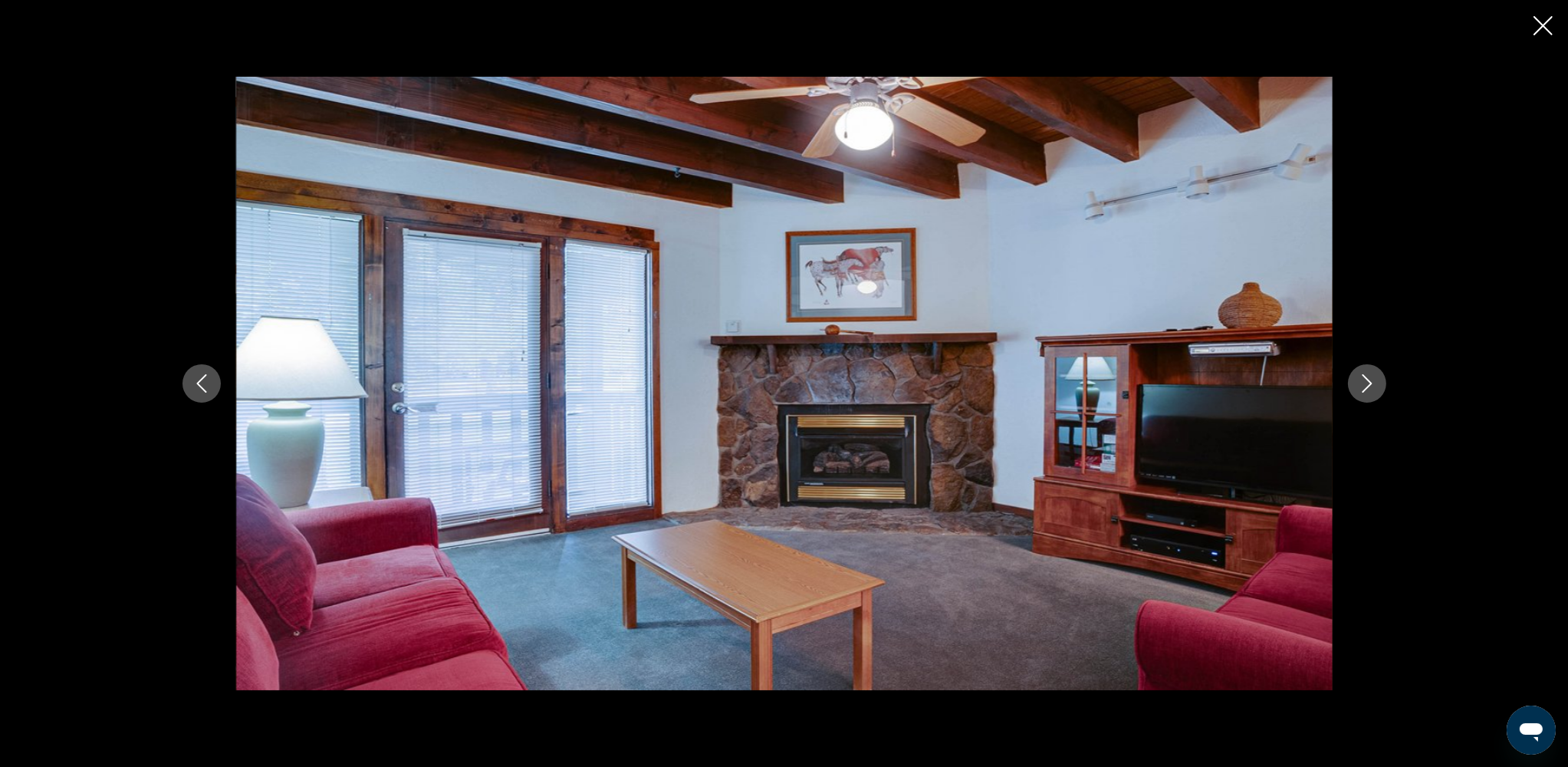
click at [1187, 390] on icon "Next image" at bounding box center [1366, 383] width 10 height 18
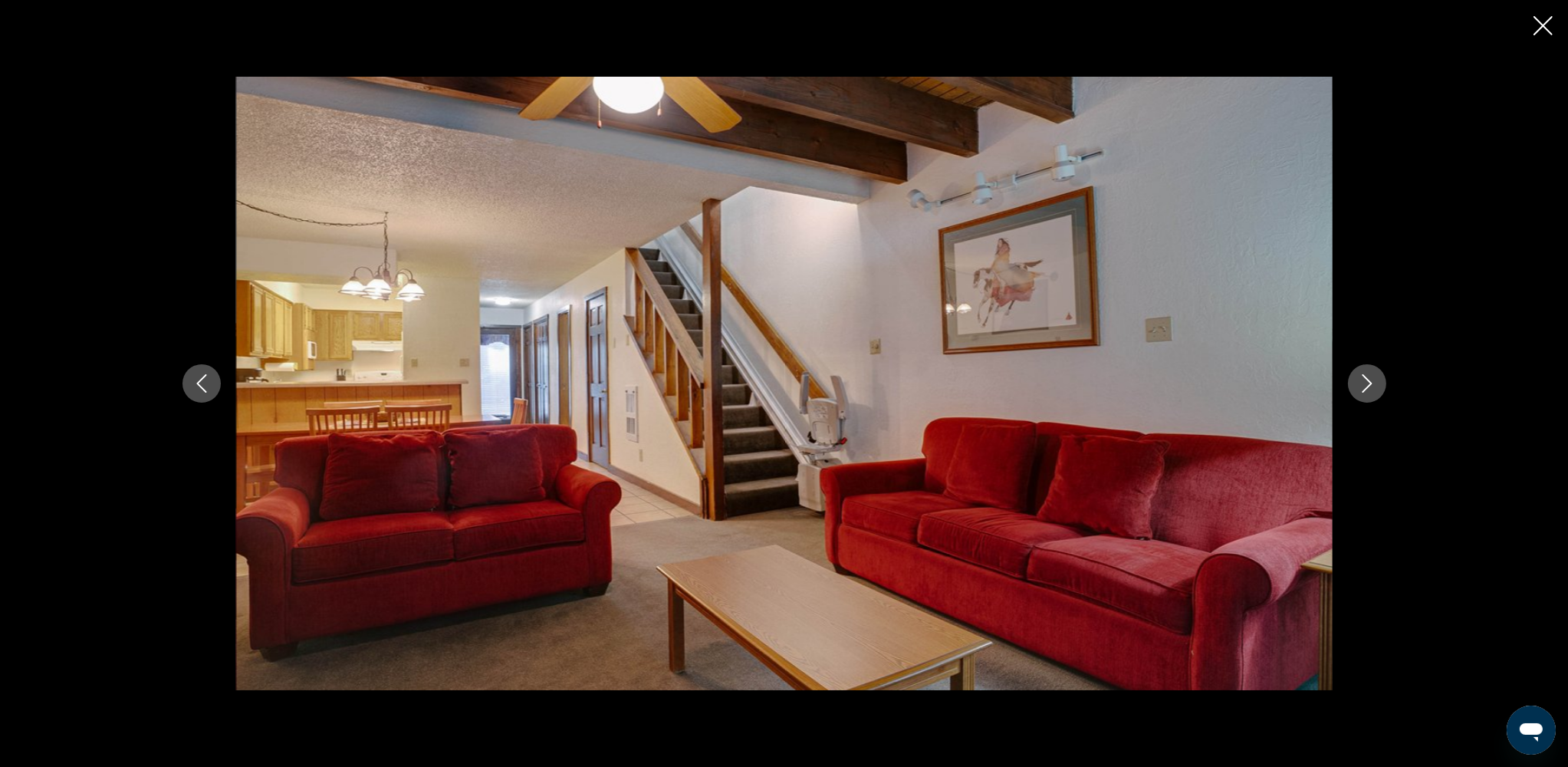
click at [1187, 390] on icon "Next image" at bounding box center [1366, 383] width 10 height 18
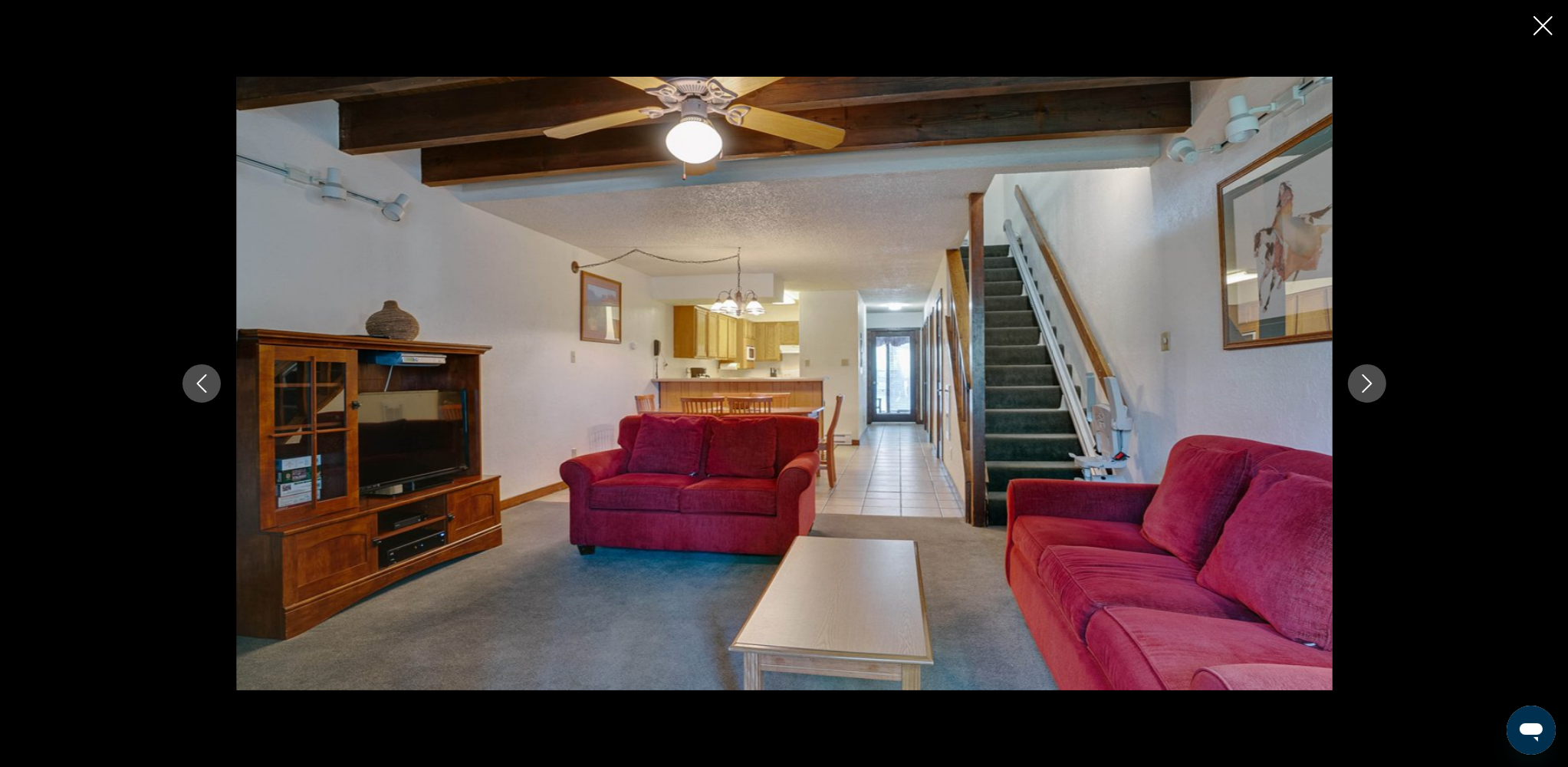
click at [1187, 390] on icon "Next image" at bounding box center [1366, 383] width 10 height 18
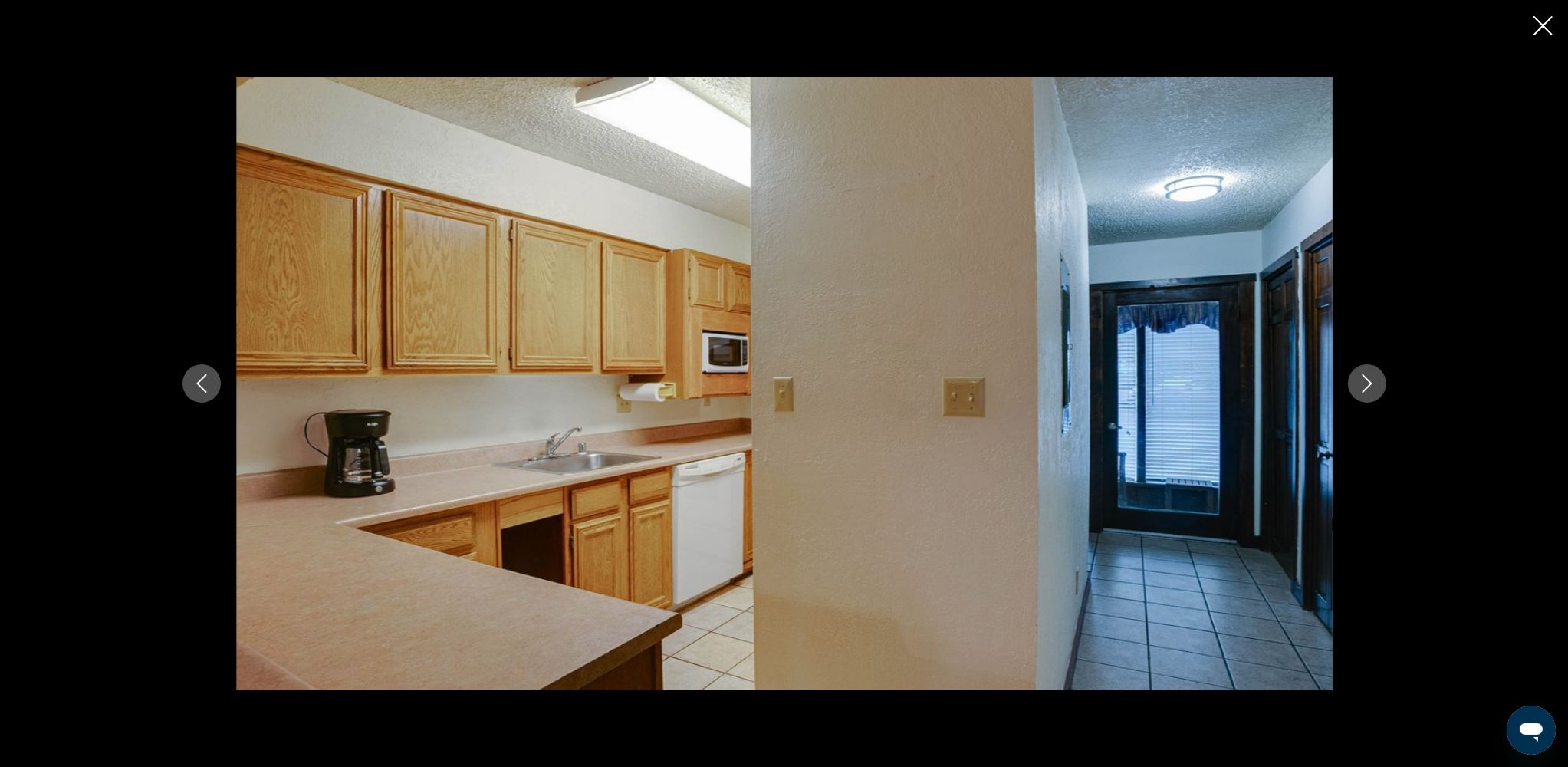
click at [1187, 390] on icon "Next image" at bounding box center [1366, 383] width 10 height 18
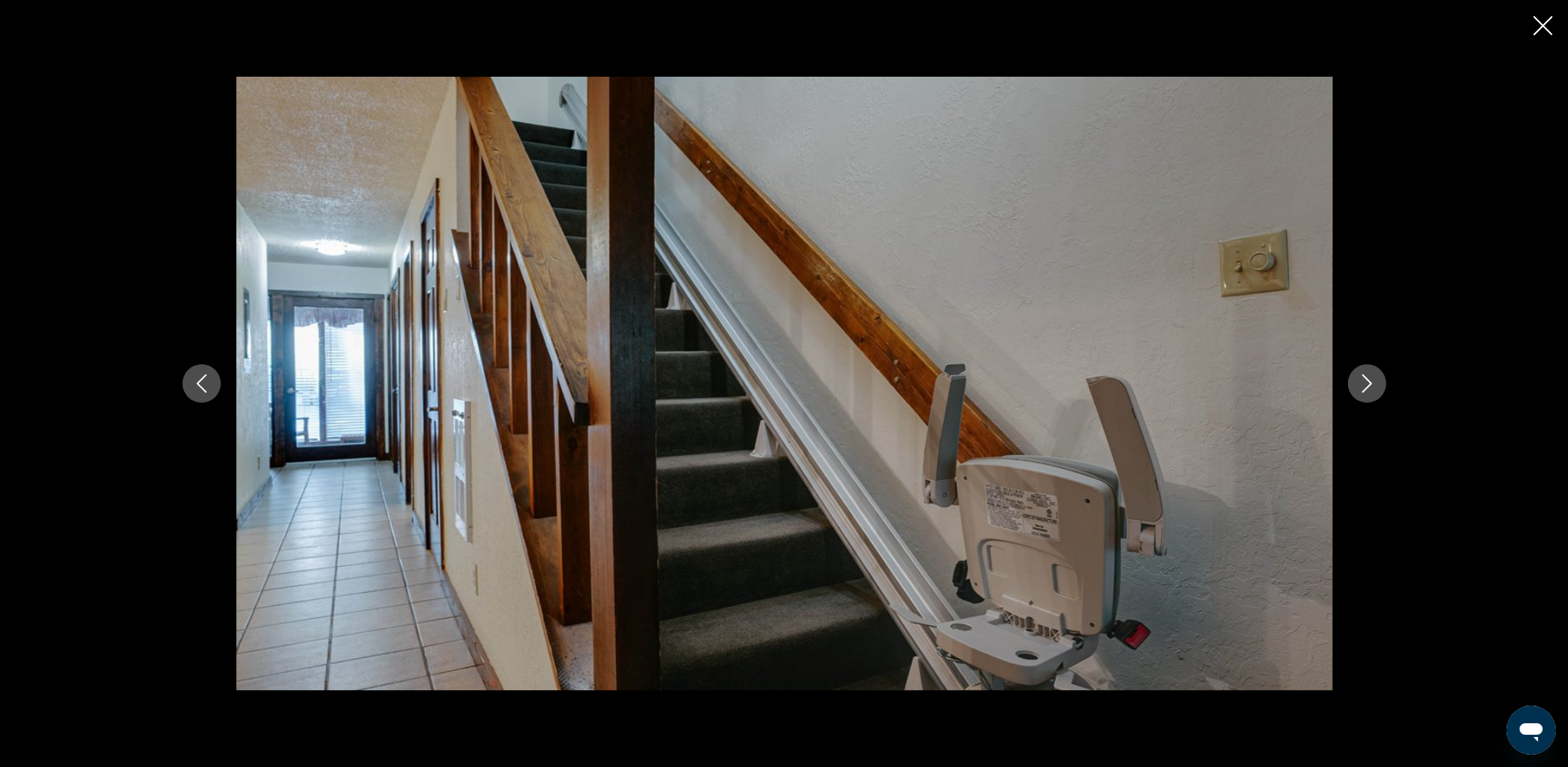
click at [1187, 390] on icon "Next image" at bounding box center [1366, 383] width 10 height 18
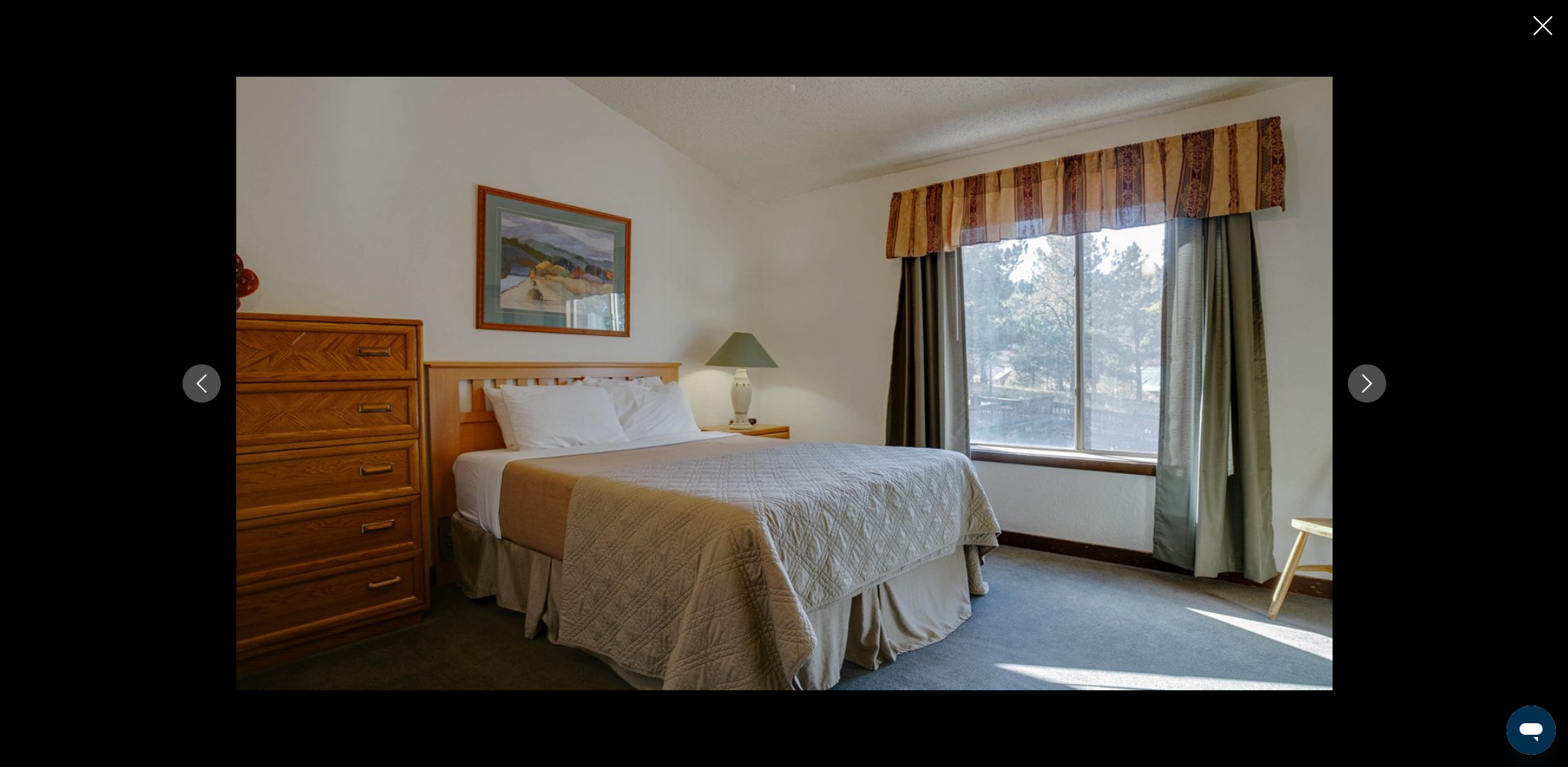
click at [1187, 390] on icon "Next image" at bounding box center [1366, 383] width 10 height 18
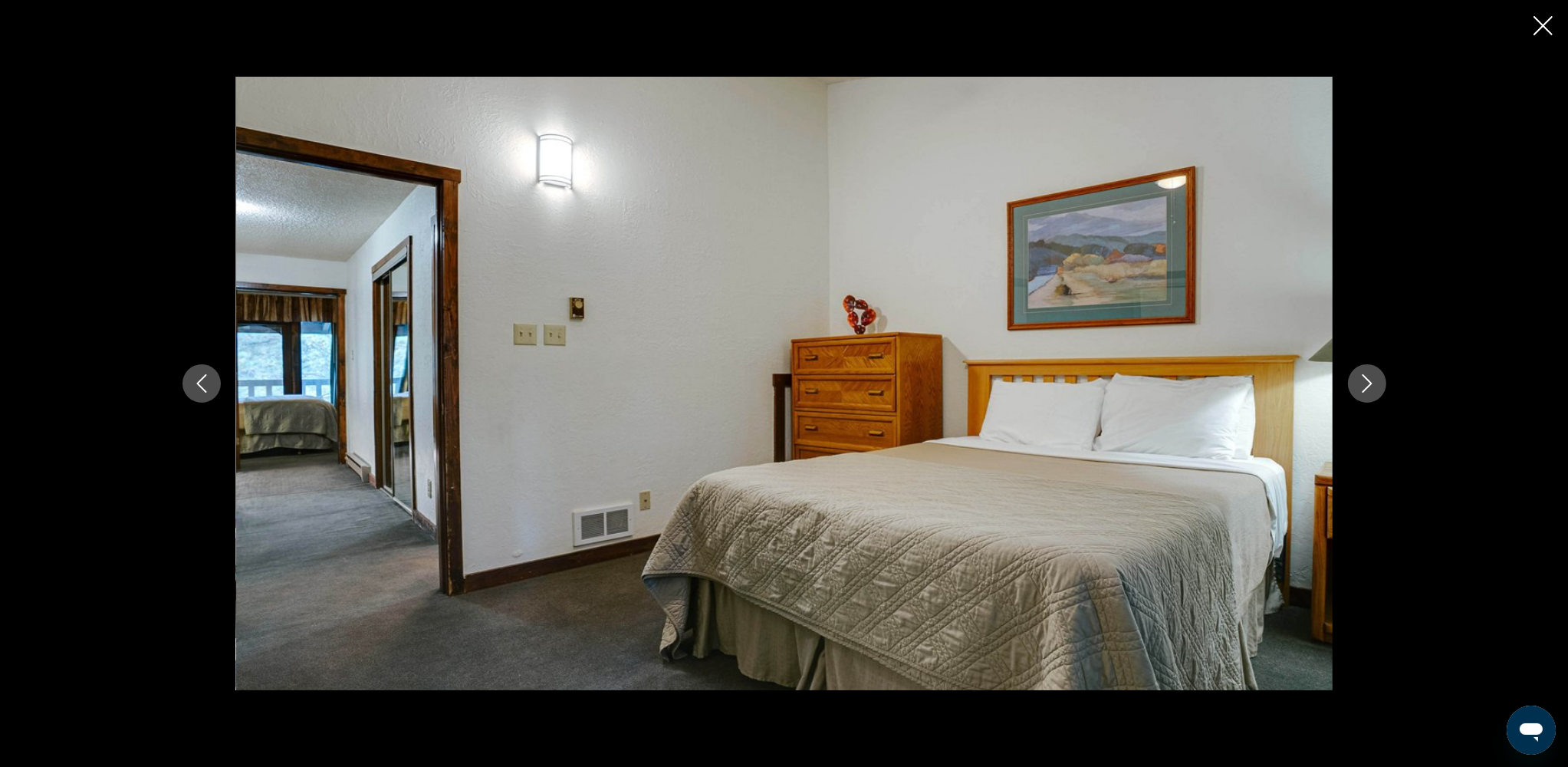
click at [1187, 390] on icon "Next image" at bounding box center [1366, 383] width 10 height 18
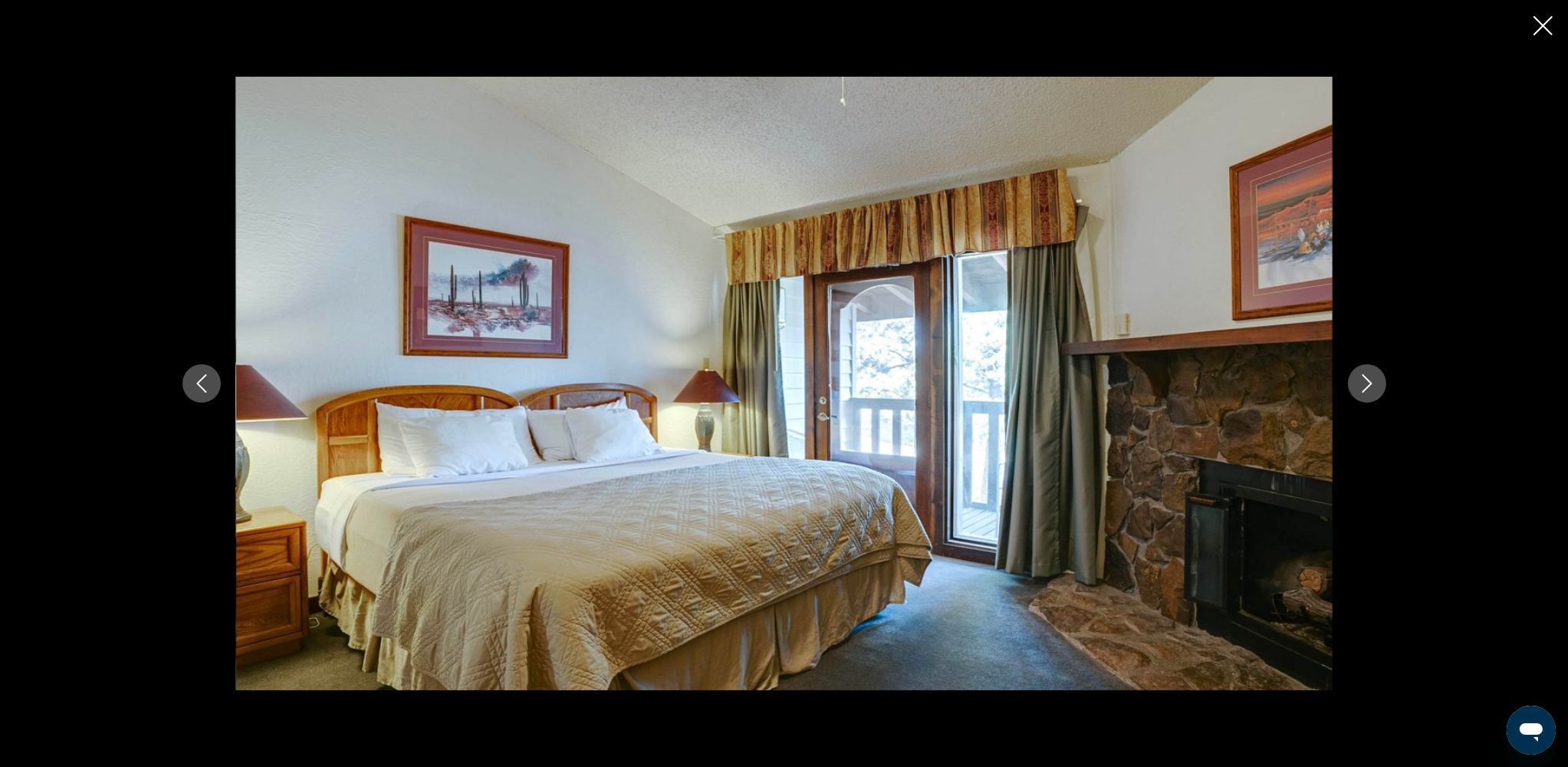
click at [1187, 390] on icon "Next image" at bounding box center [1366, 383] width 10 height 18
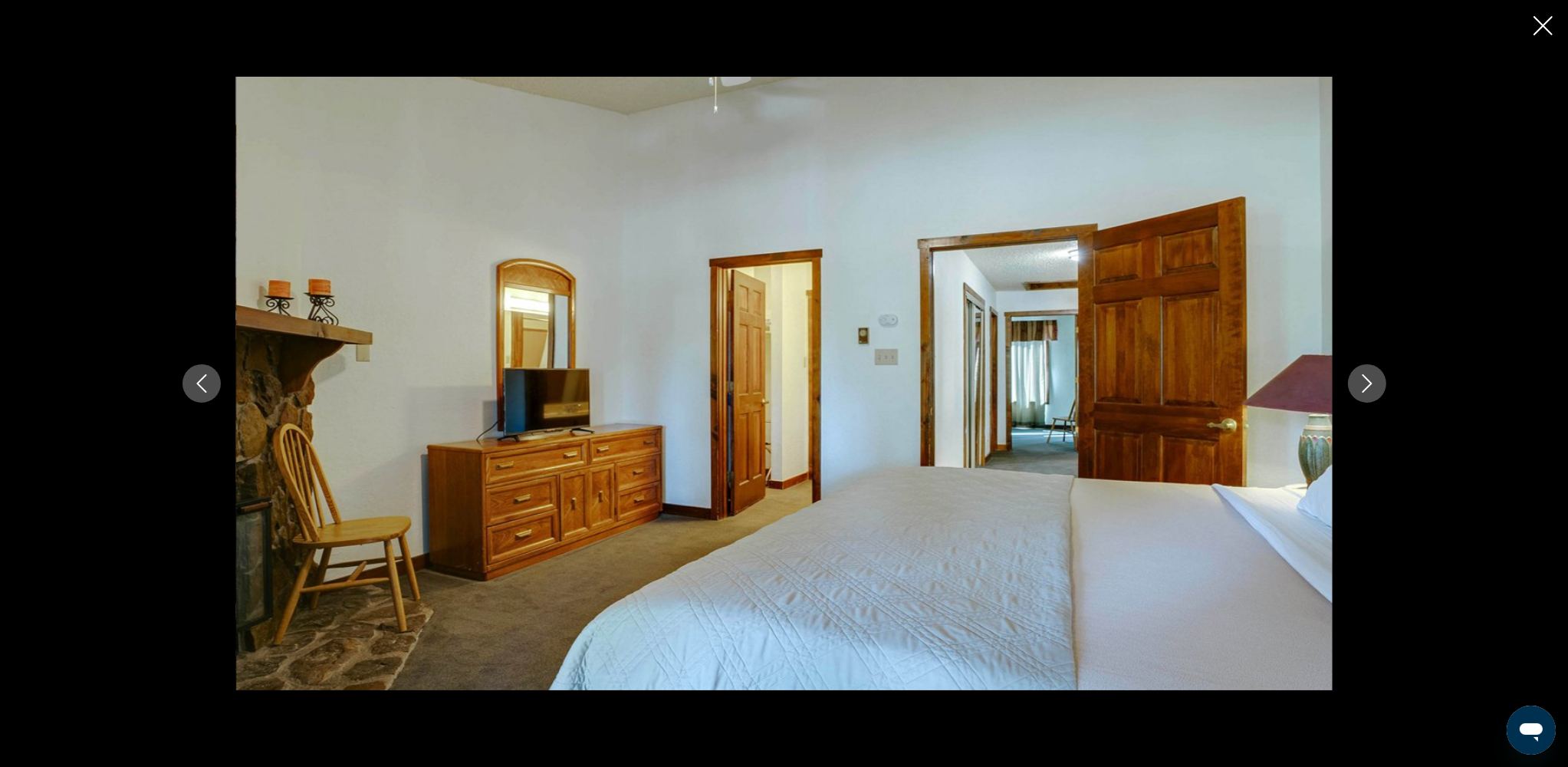
click at [1187, 390] on icon "Next image" at bounding box center [1366, 383] width 10 height 18
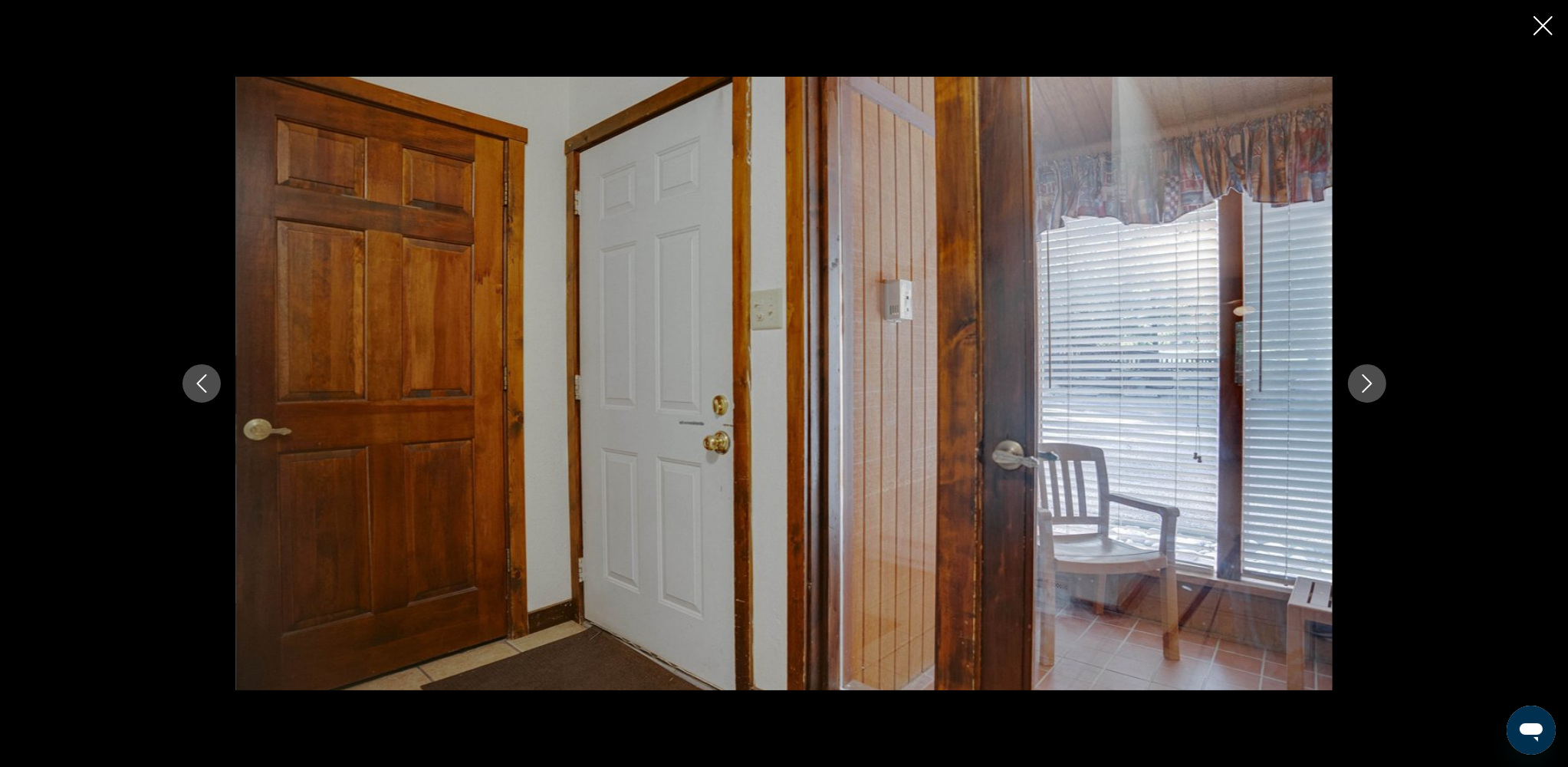
click at [1187, 390] on icon "Next image" at bounding box center [1366, 383] width 10 height 18
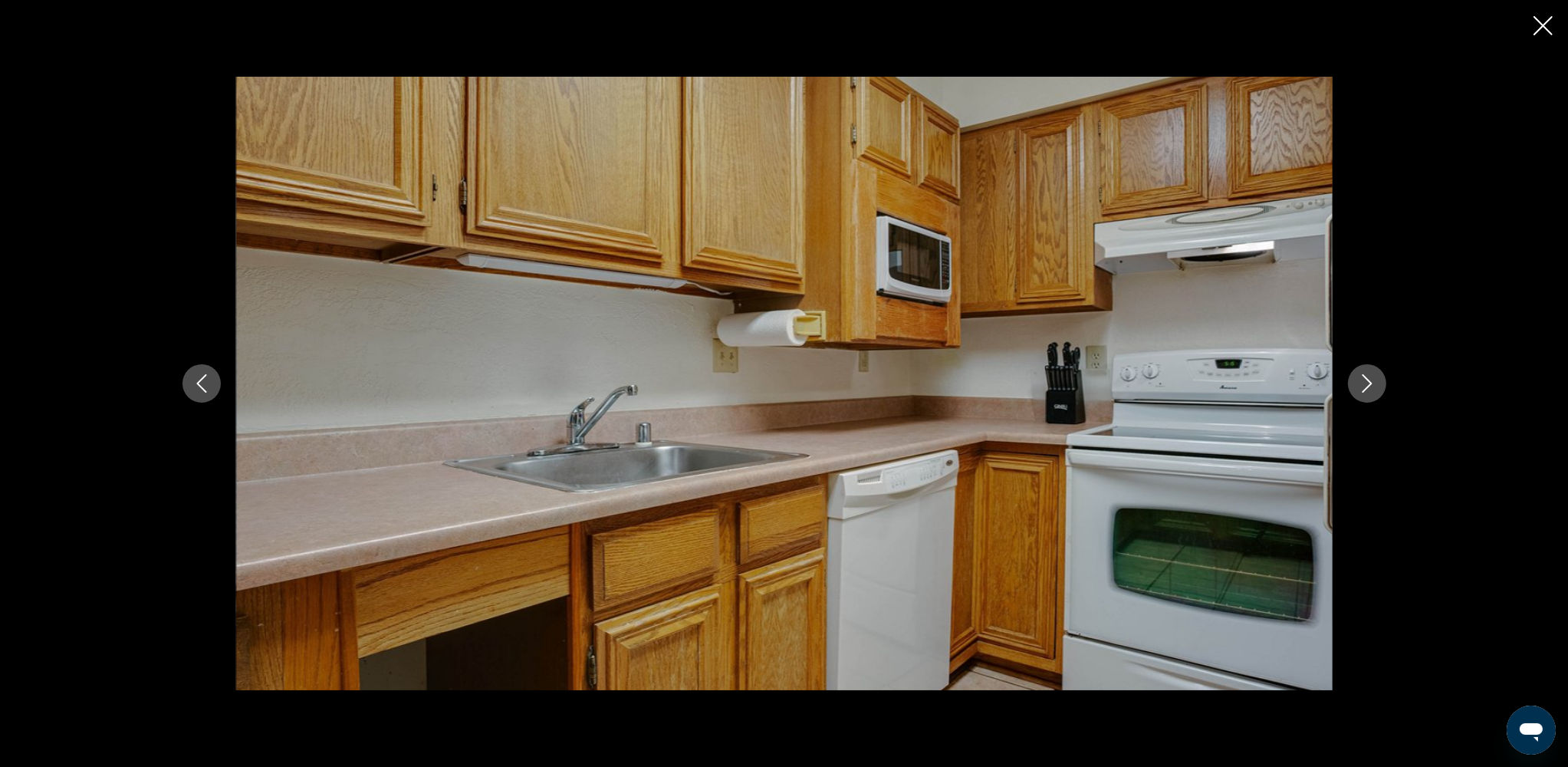
click at [1187, 390] on icon "Next image" at bounding box center [1366, 383] width 10 height 18
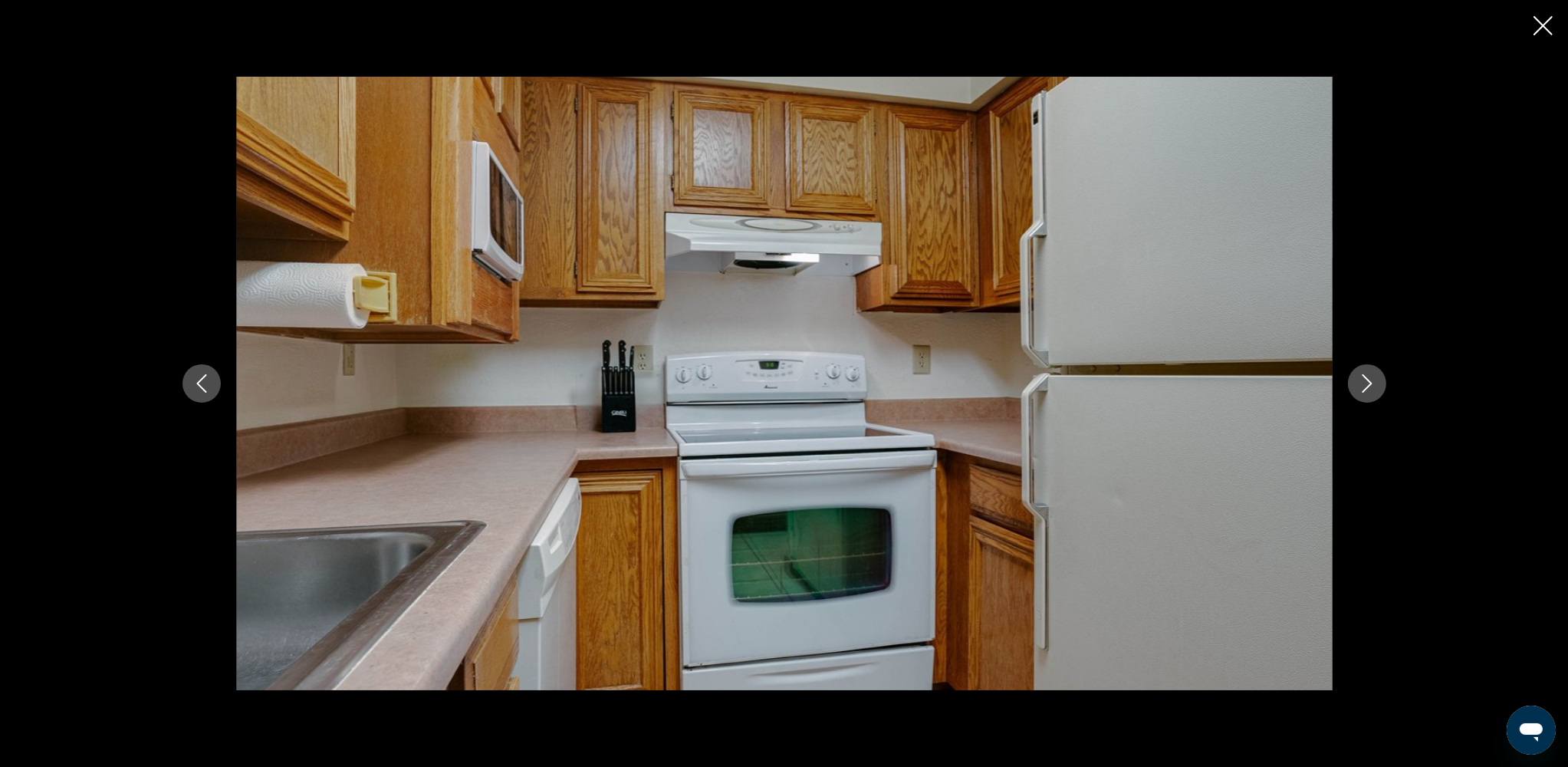
click at [1187, 390] on icon "Next image" at bounding box center [1366, 383] width 10 height 18
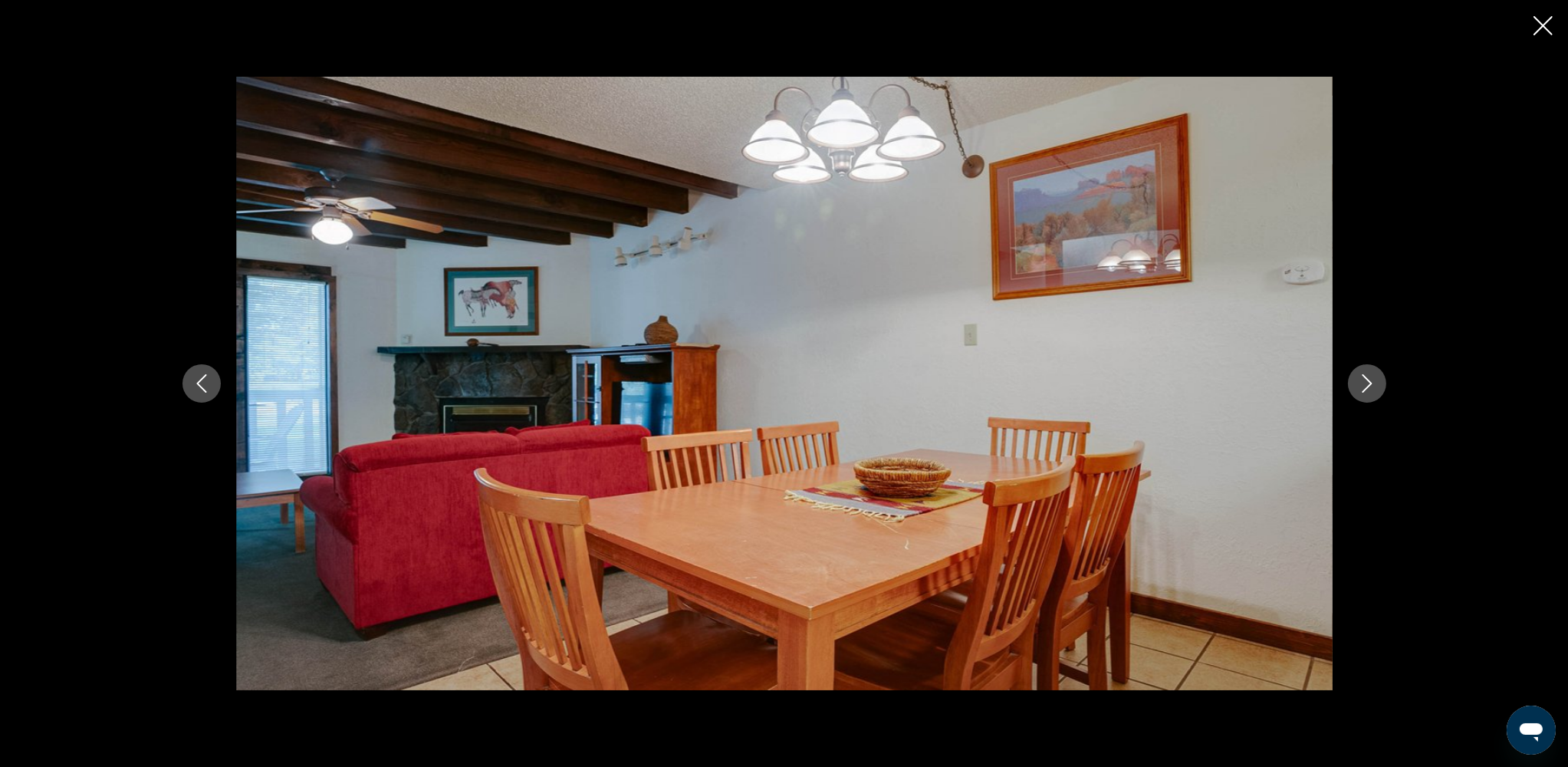
click at [1187, 390] on icon "Next image" at bounding box center [1366, 383] width 10 height 18
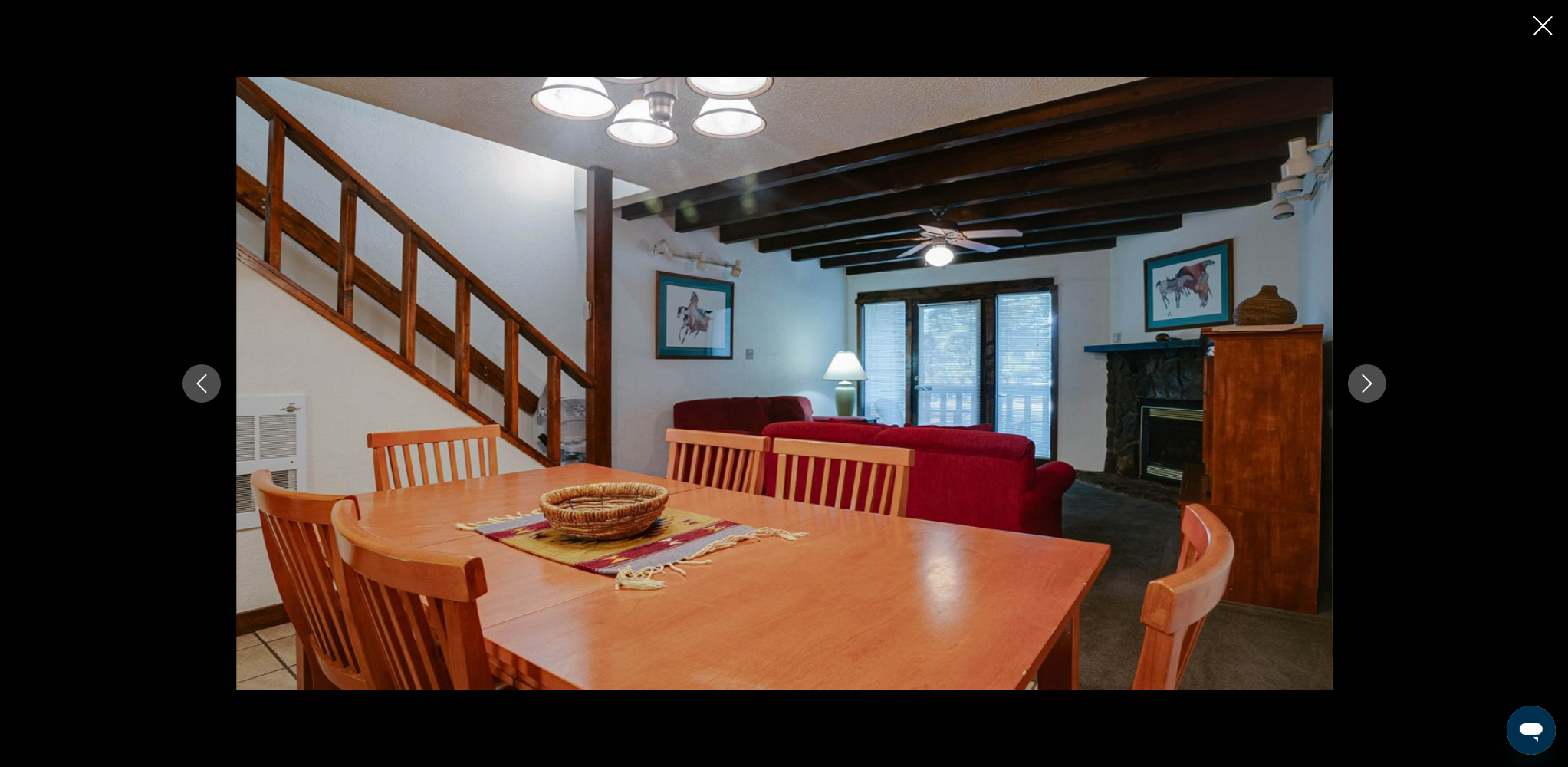
click at [1187, 390] on icon "Next image" at bounding box center [1366, 383] width 10 height 18
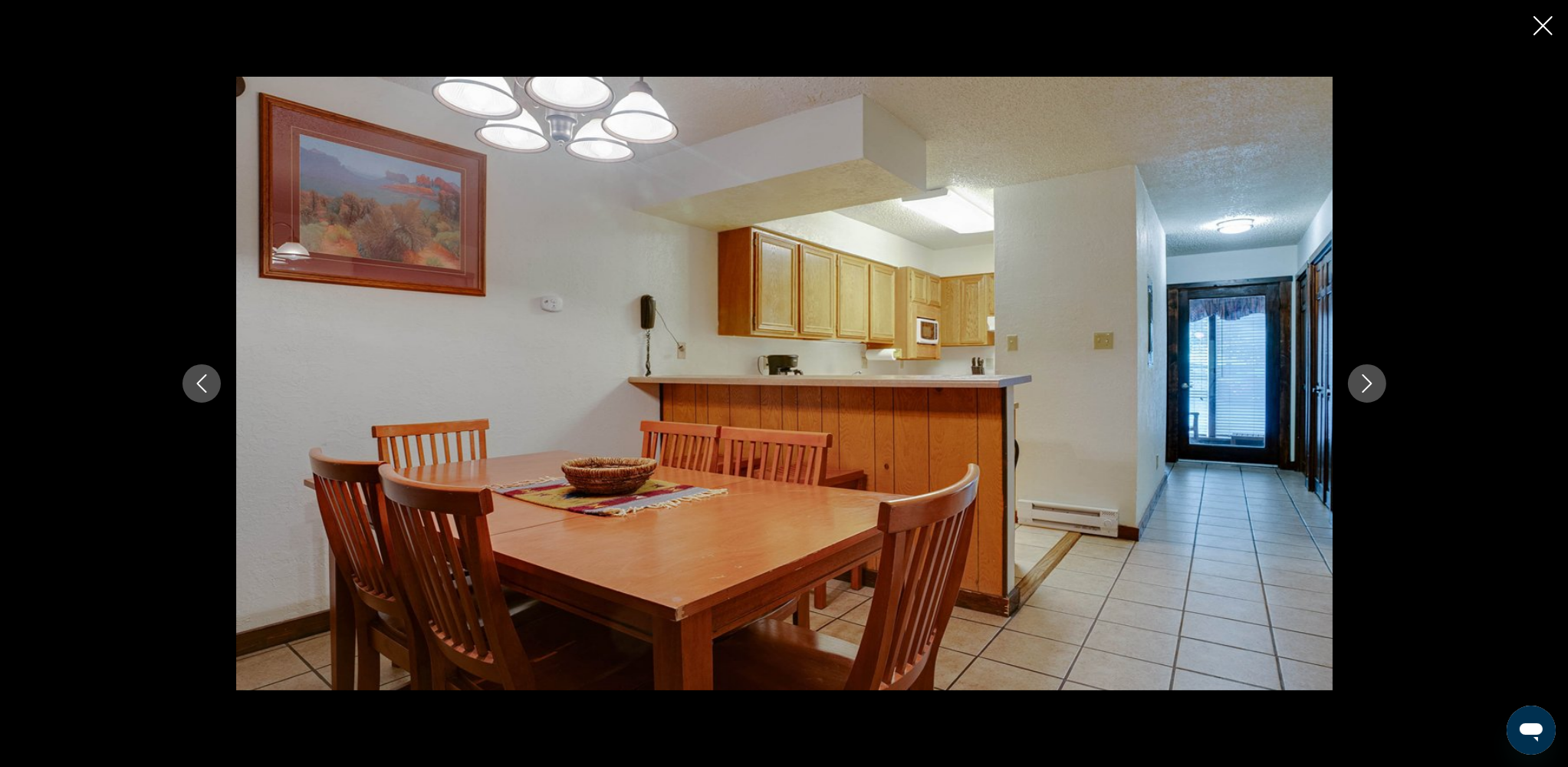
click at [1187, 390] on icon "Next image" at bounding box center [1366, 383] width 10 height 18
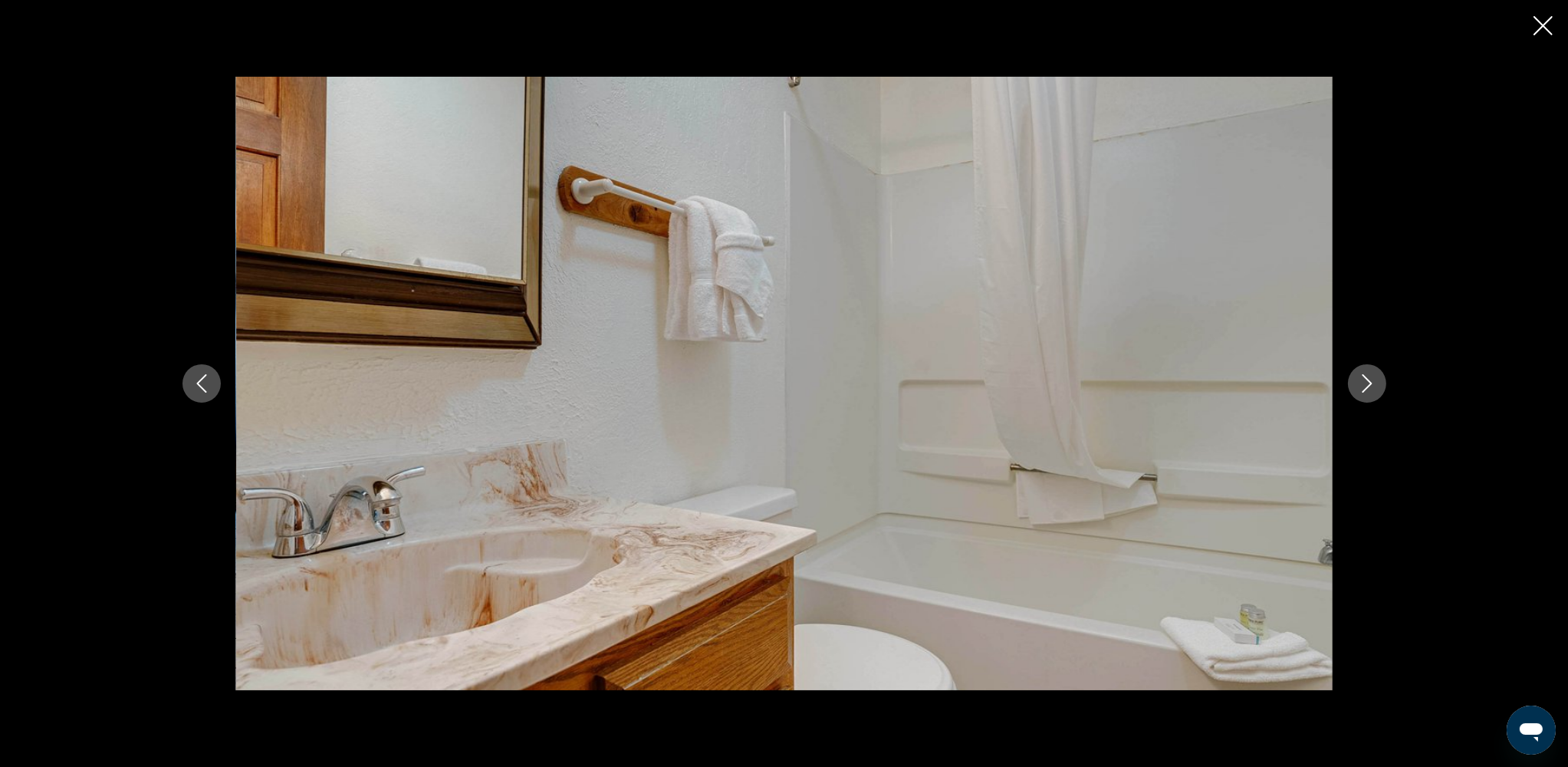
click at [1187, 390] on icon "Next image" at bounding box center [1366, 383] width 10 height 18
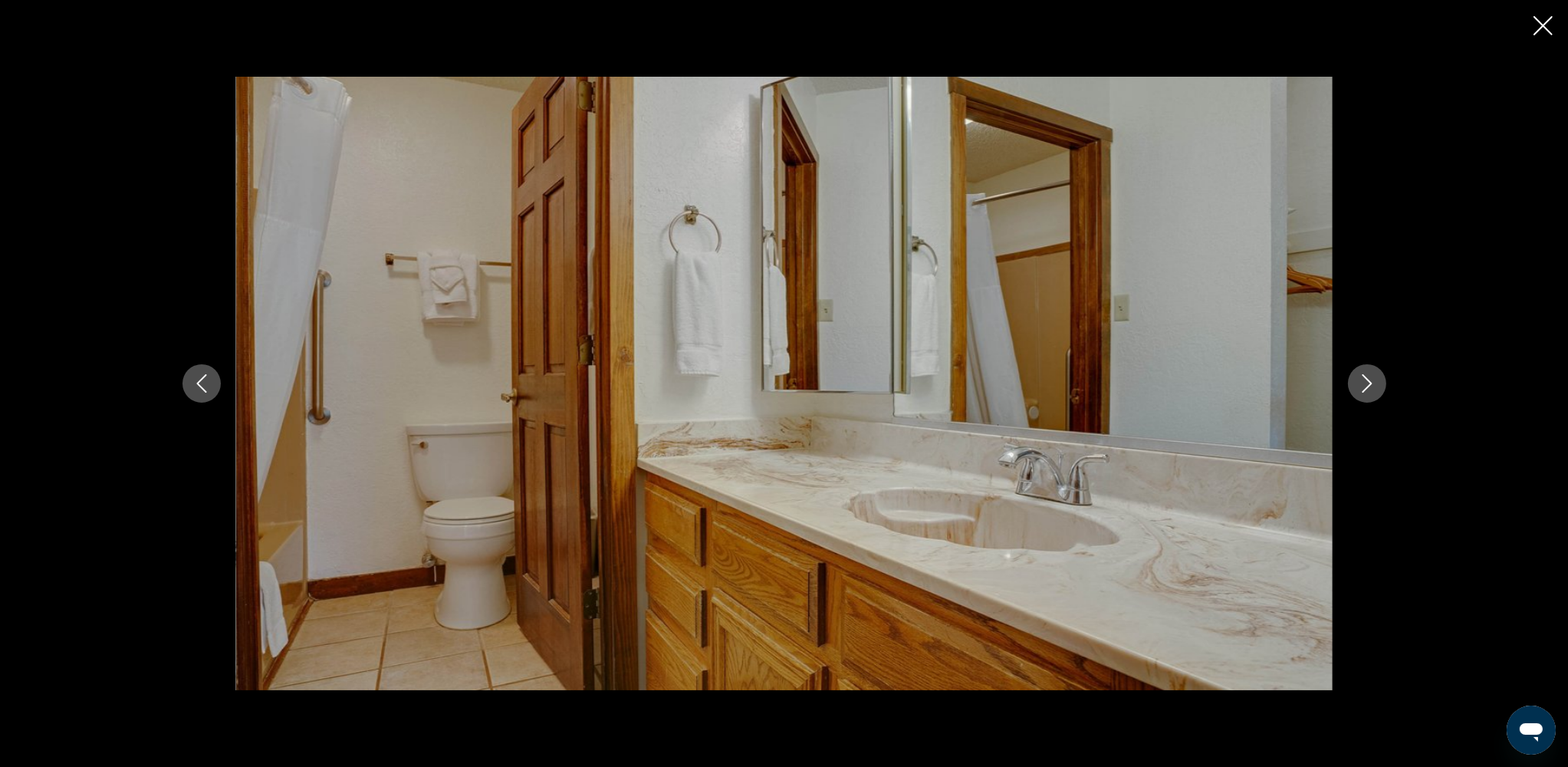
click at [1187, 390] on icon "Next image" at bounding box center [1366, 383] width 10 height 18
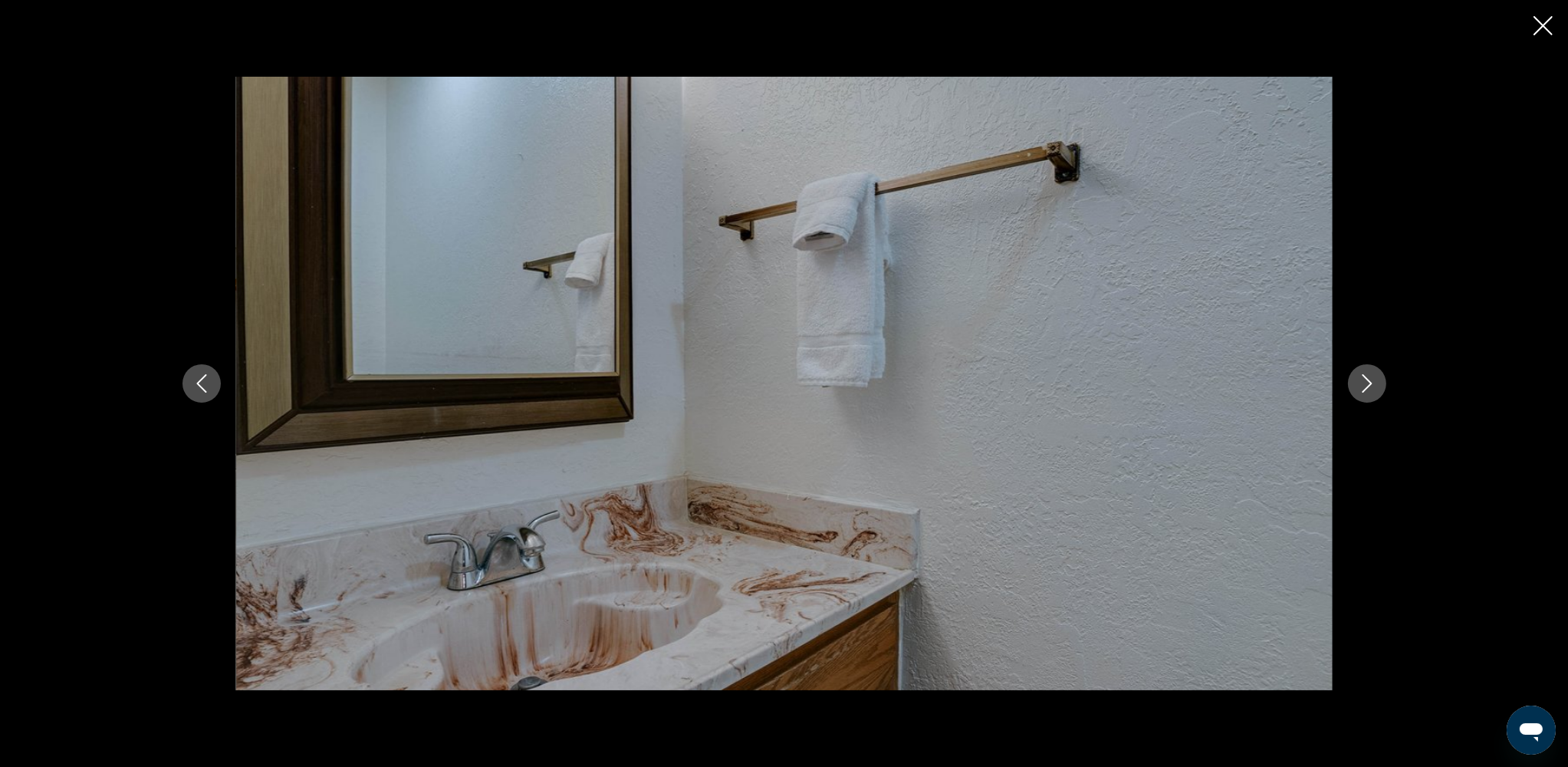
click at [1187, 390] on icon "Next image" at bounding box center [1366, 383] width 10 height 18
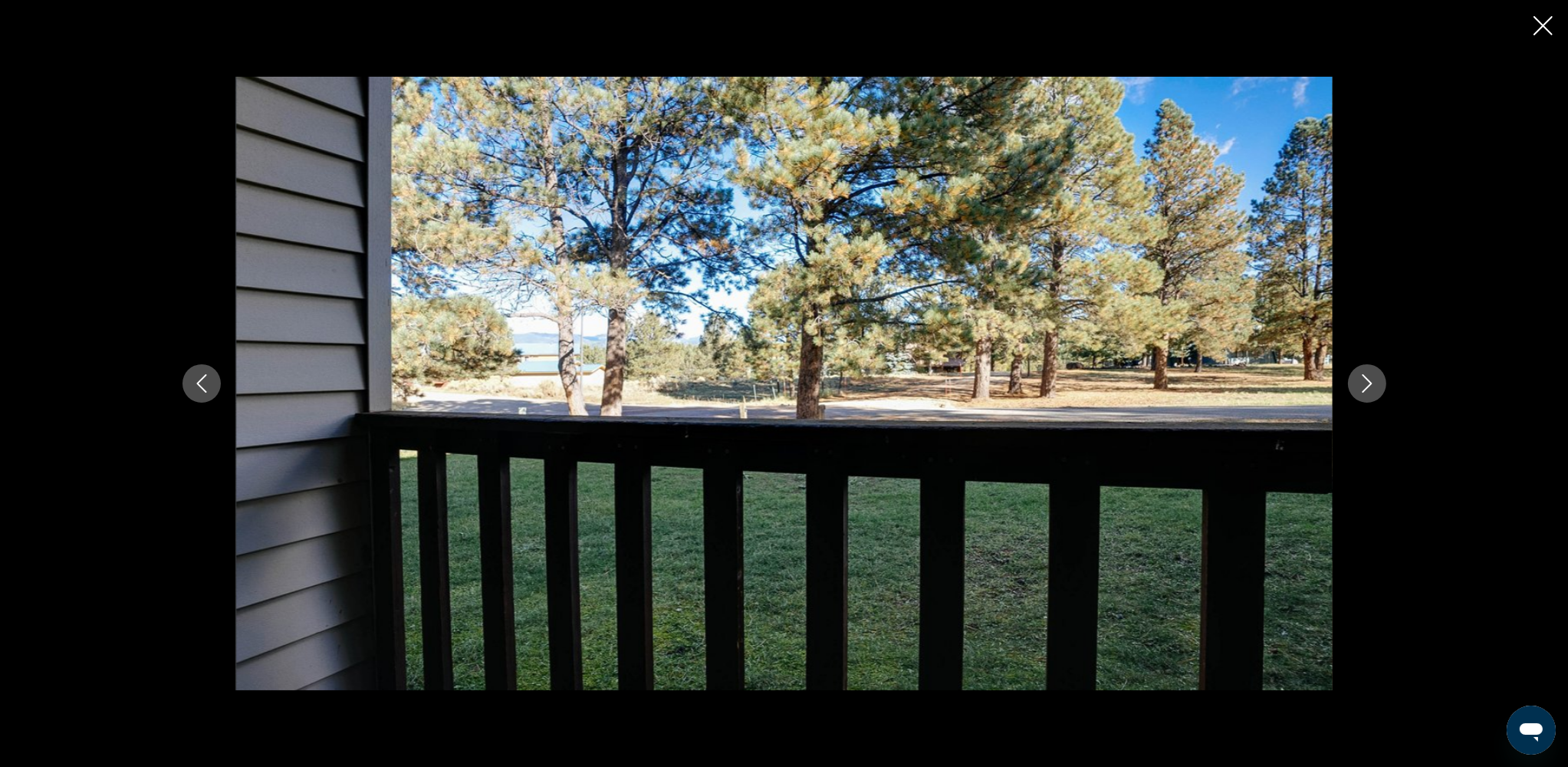
click at [1187, 23] on icon "Close slideshow" at bounding box center [1543, 26] width 19 height 19
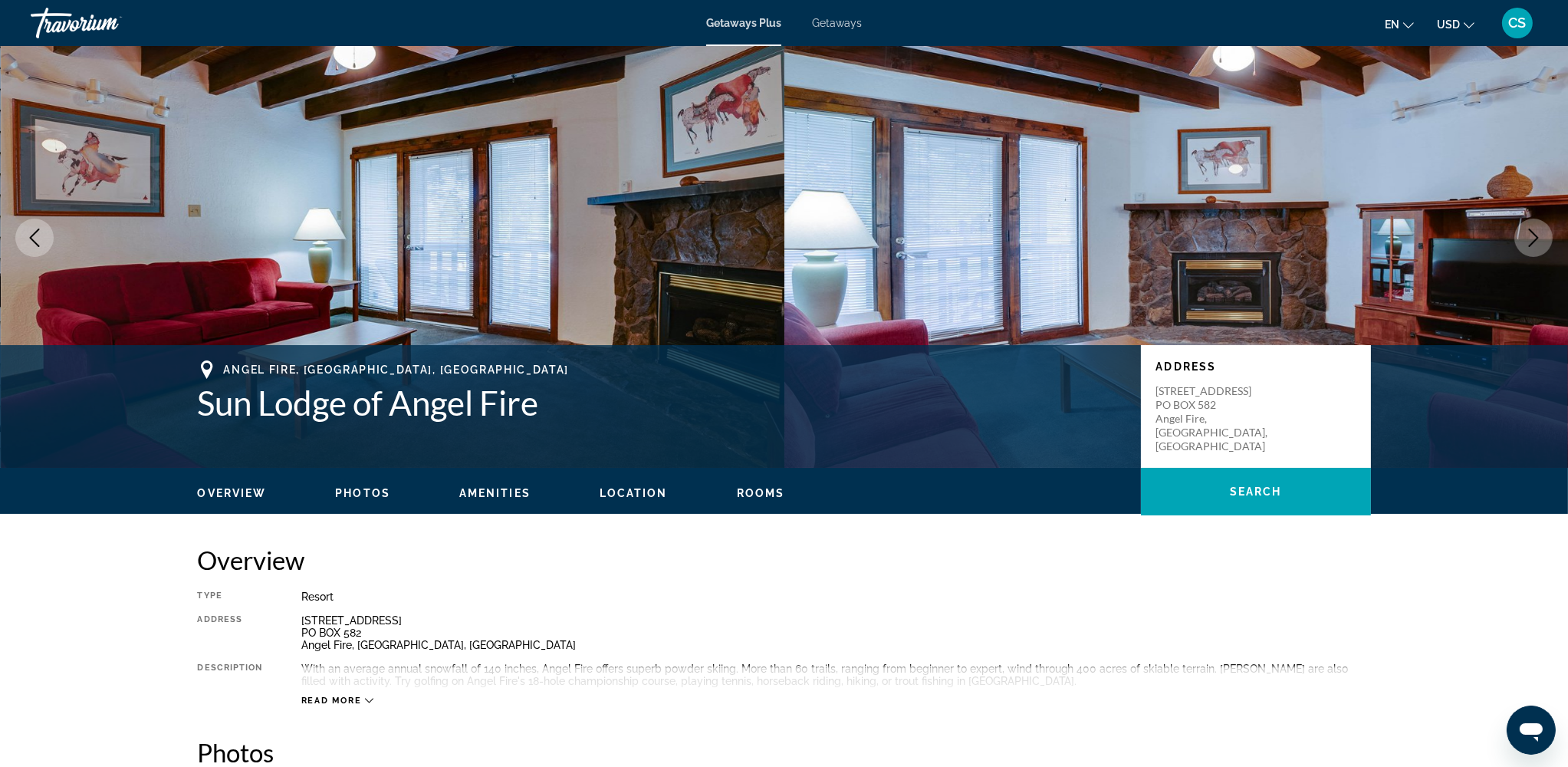
scroll to position [0, 0]
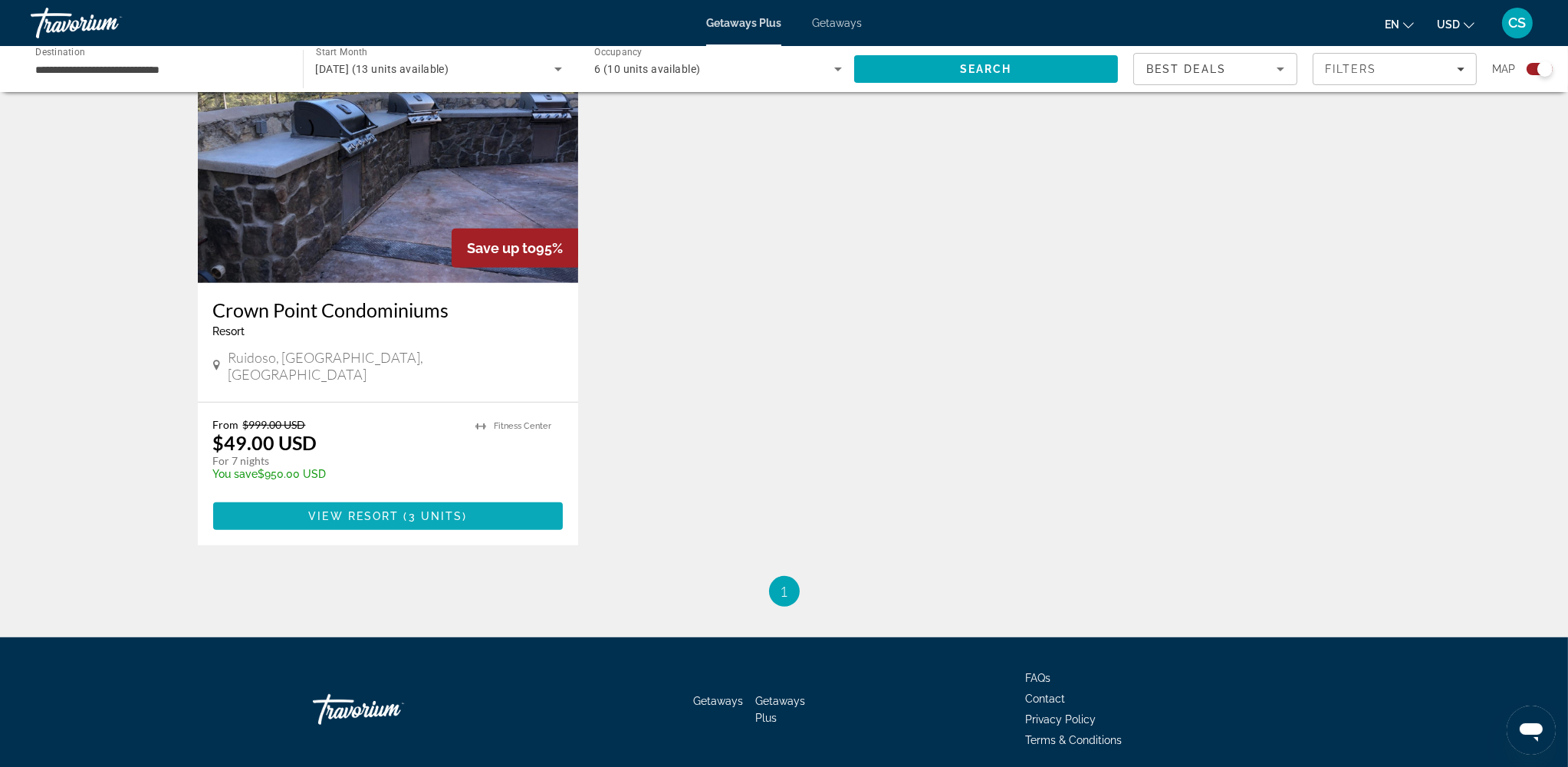
scroll to position [1123, 0]
click at [354, 509] on span "View Resort" at bounding box center [353, 515] width 90 height 12
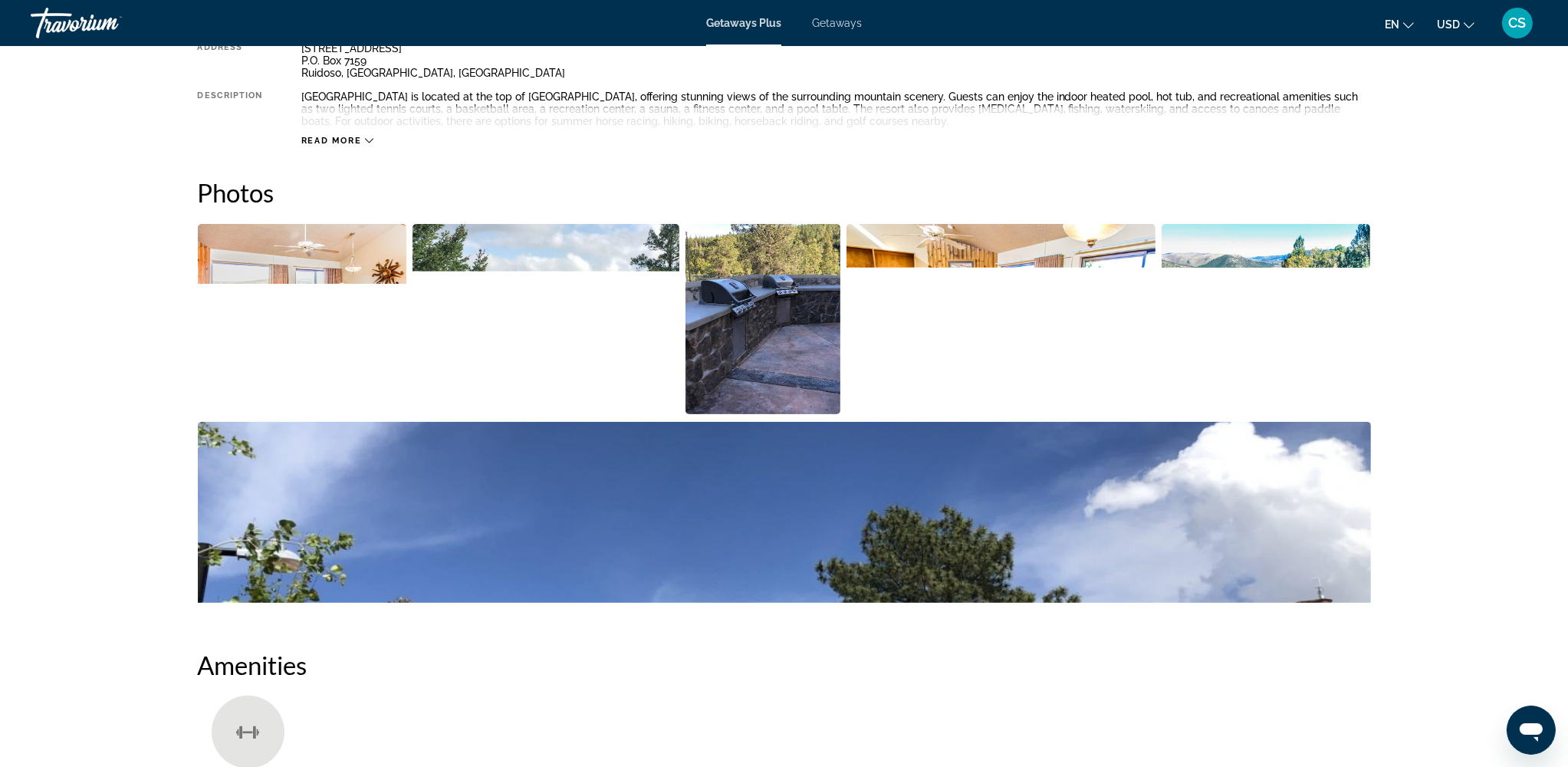
scroll to position [611, 0]
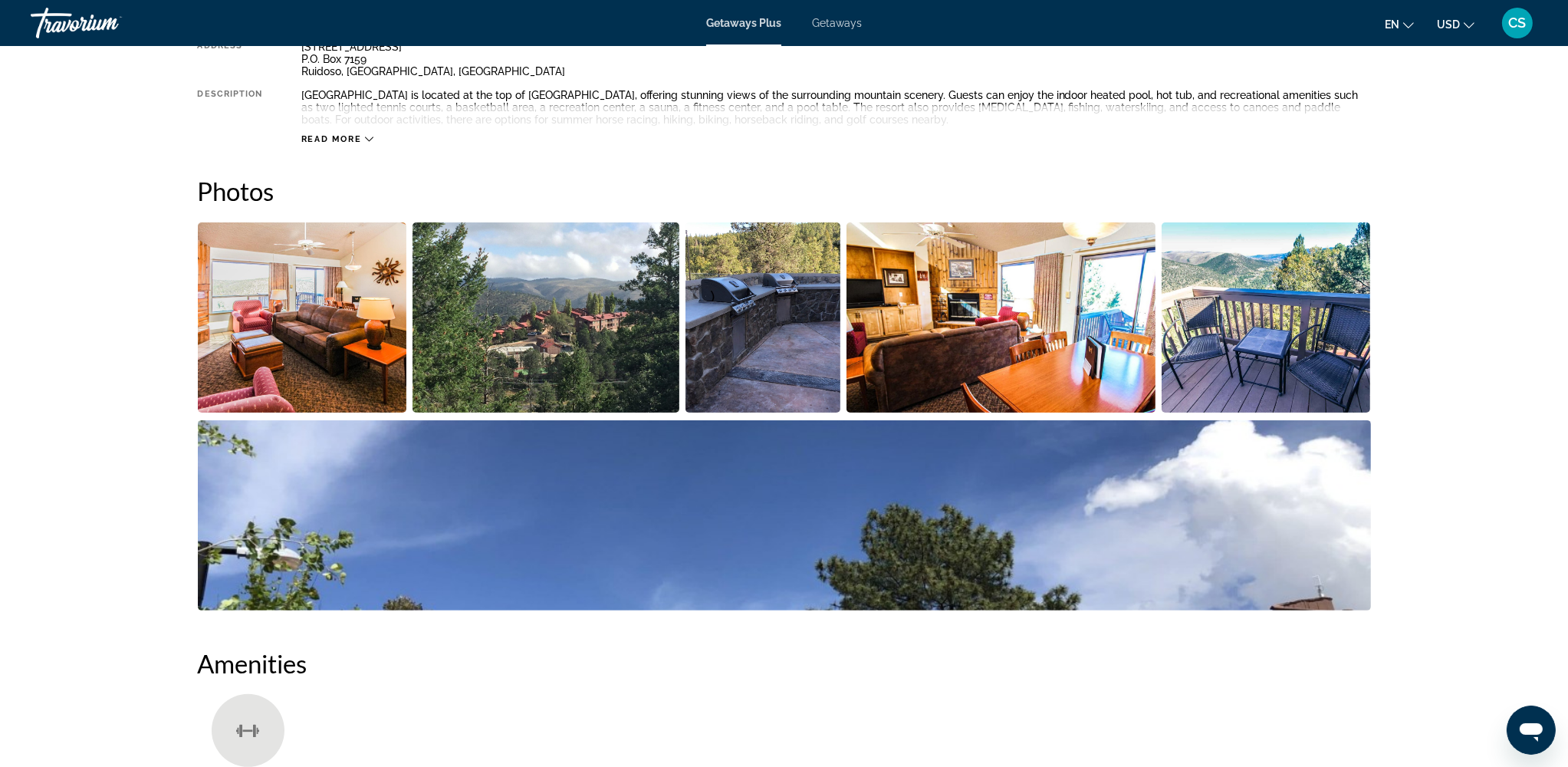
click at [282, 372] on img "Open full-screen image slider" at bounding box center [302, 317] width 210 height 190
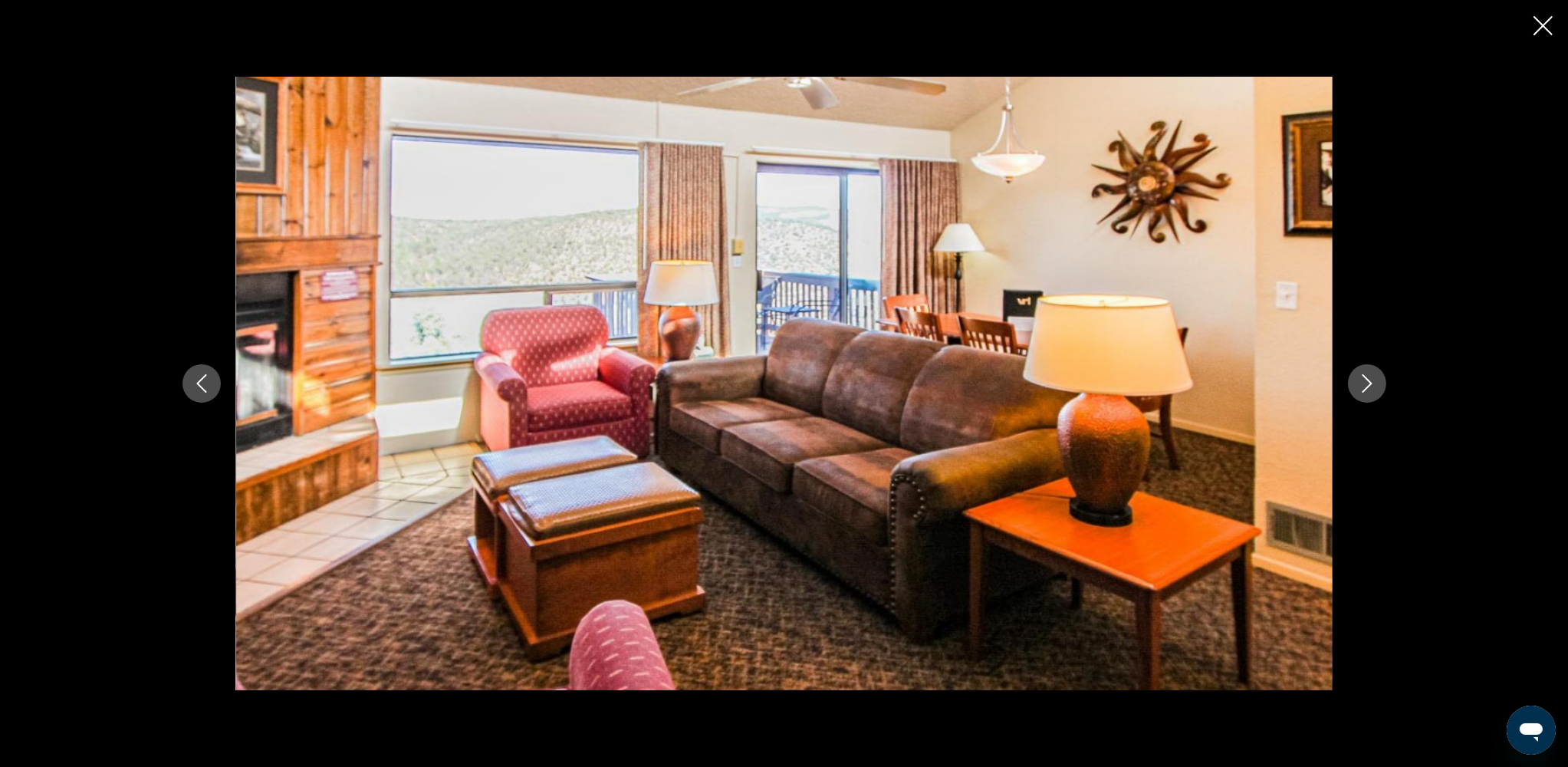
click at [1187, 388] on button "Next image" at bounding box center [1367, 384] width 38 height 38
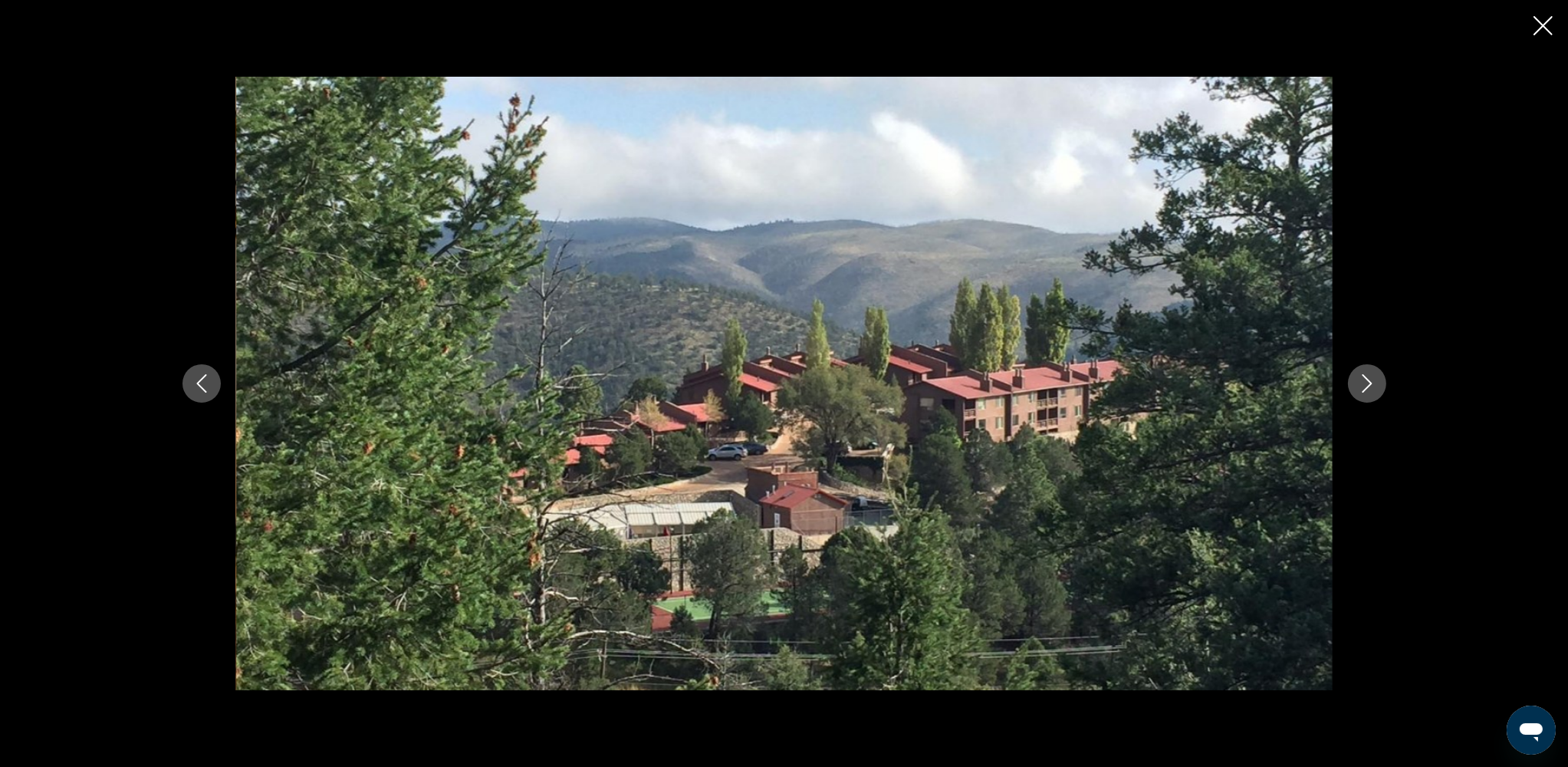
click at [1187, 388] on button "Next image" at bounding box center [1367, 384] width 38 height 38
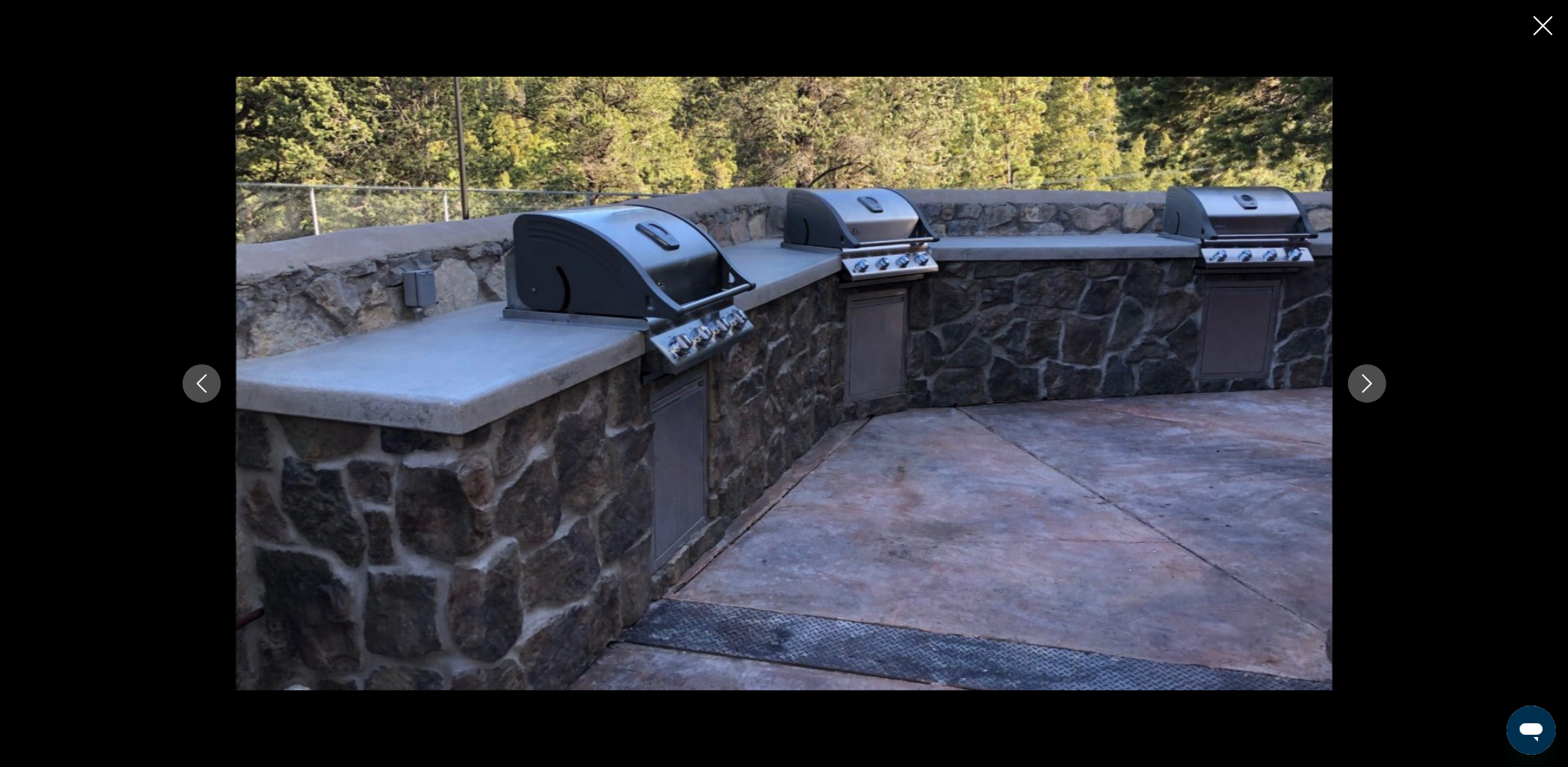
click at [1187, 388] on button "Next image" at bounding box center [1367, 384] width 38 height 38
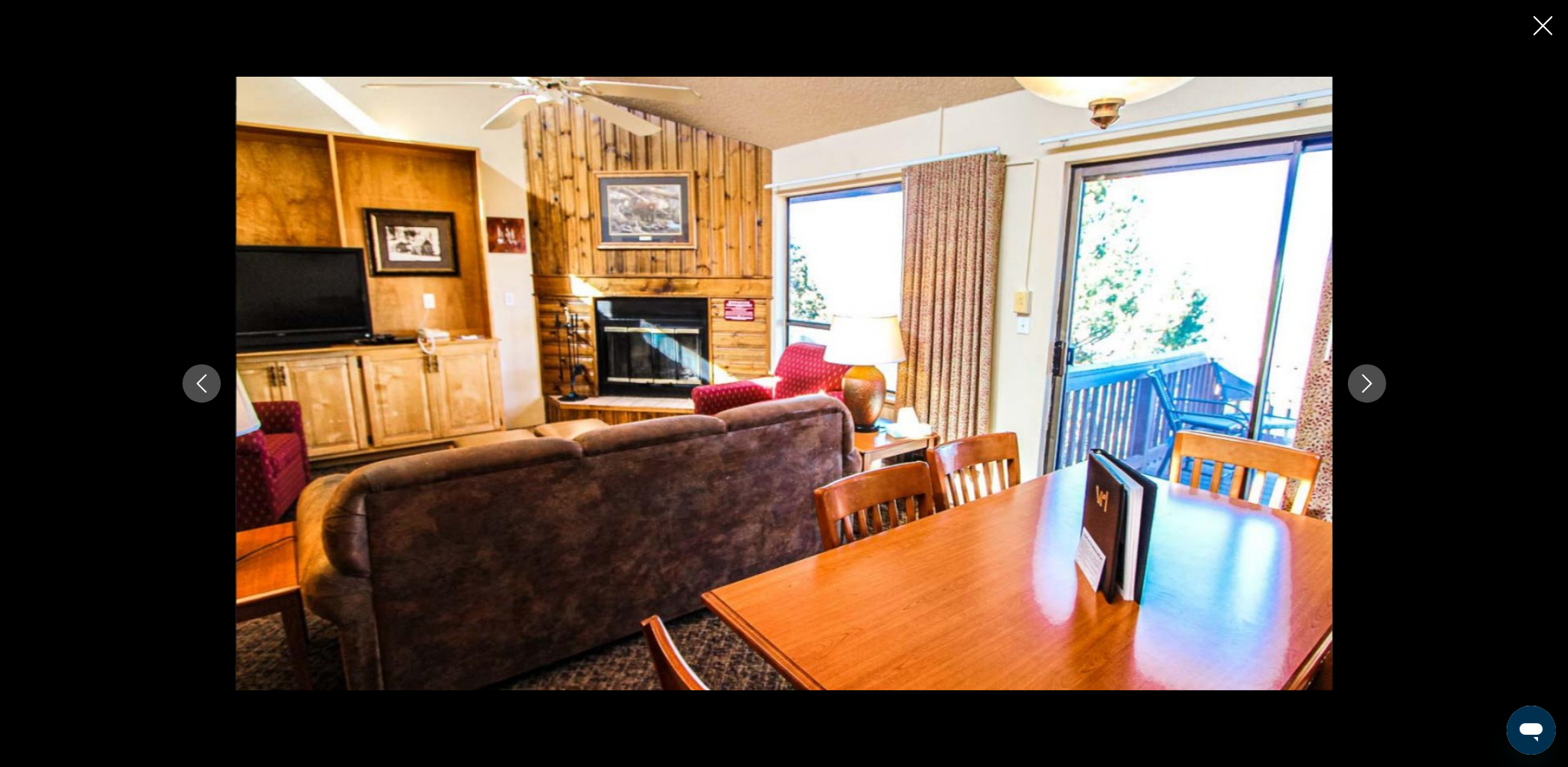
click at [1187, 388] on button "Next image" at bounding box center [1367, 384] width 38 height 38
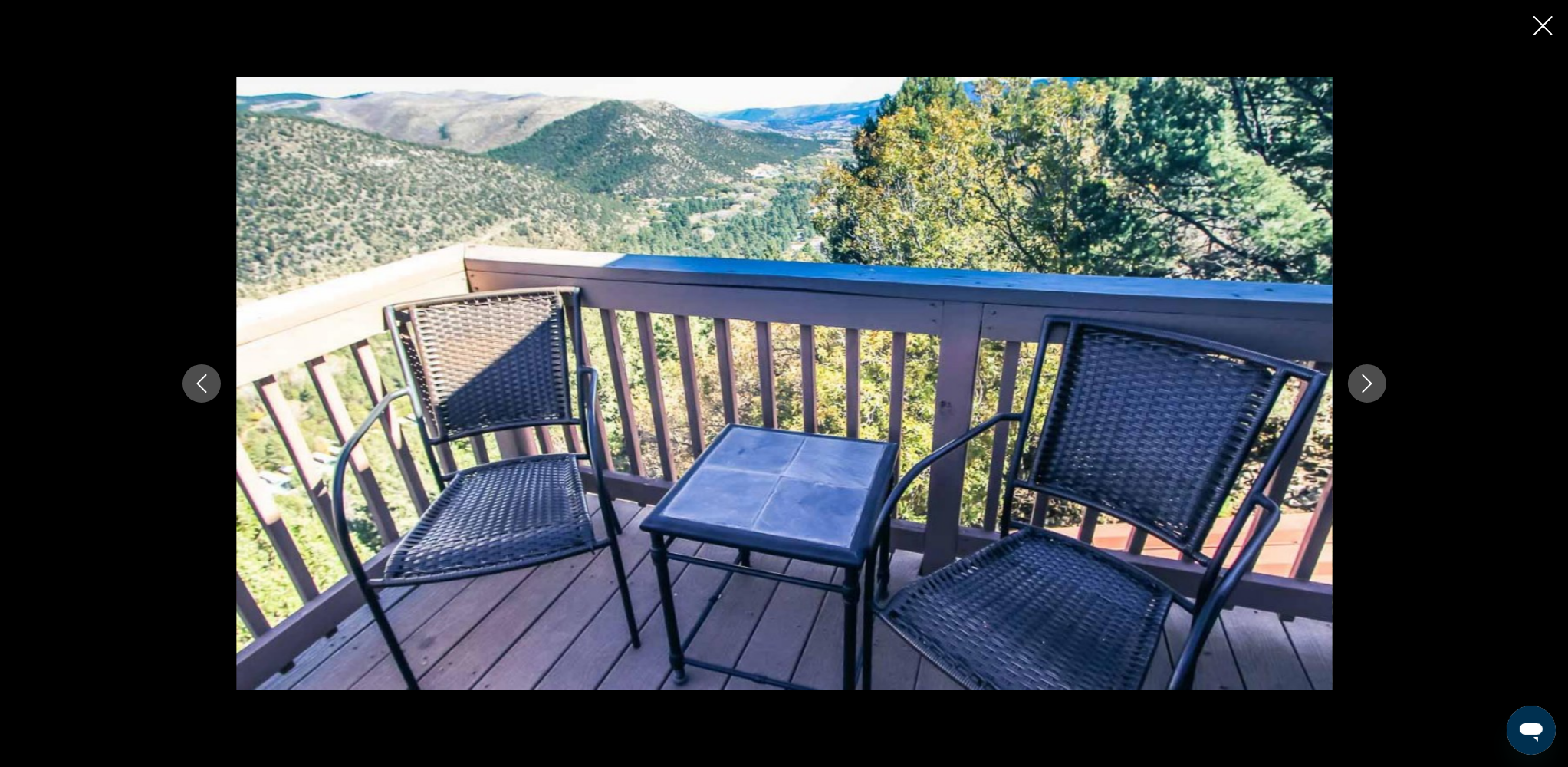
click at [1187, 388] on button "Next image" at bounding box center [1367, 384] width 38 height 38
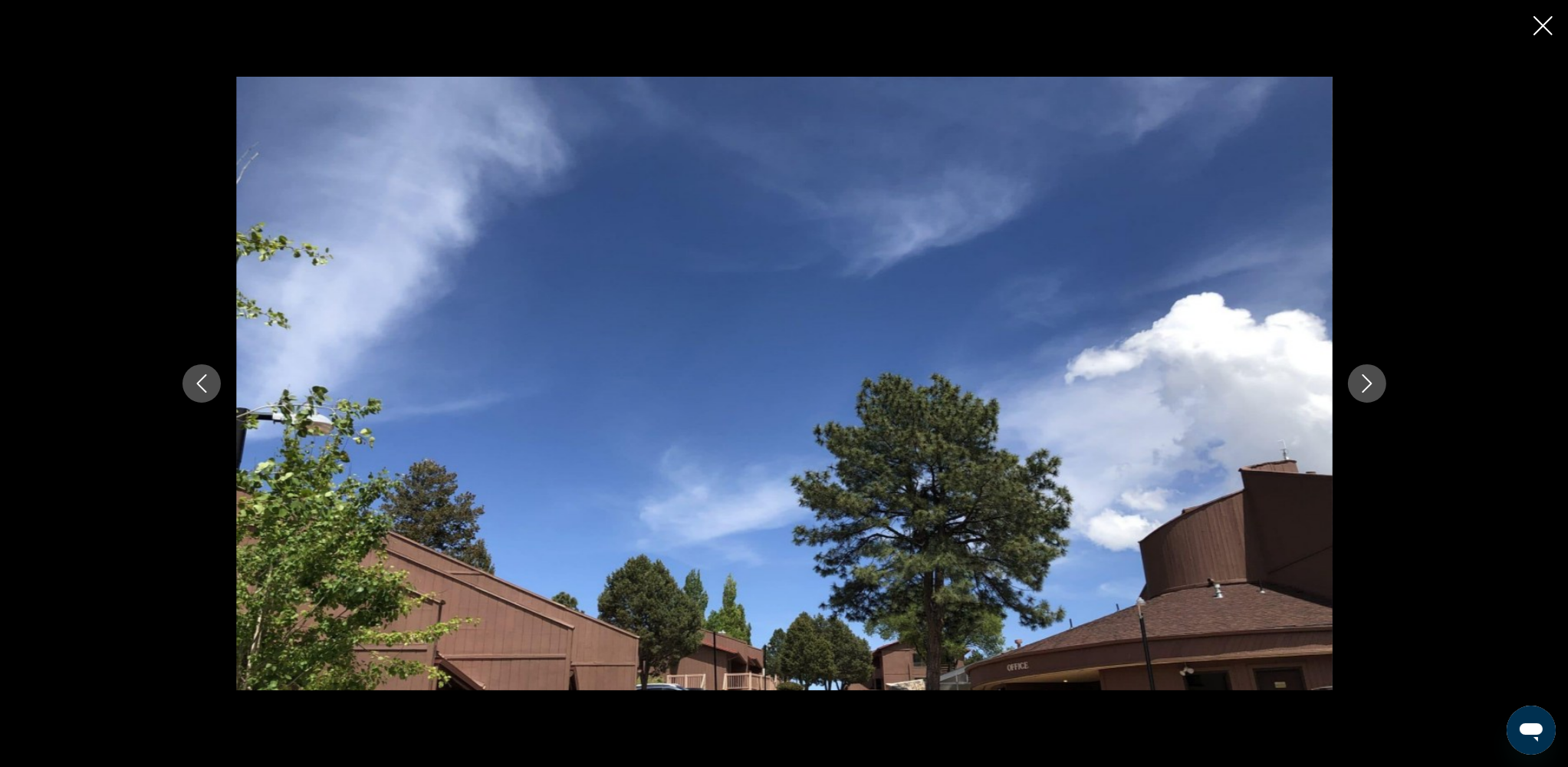
click at [1187, 388] on button "Next image" at bounding box center [1367, 384] width 38 height 38
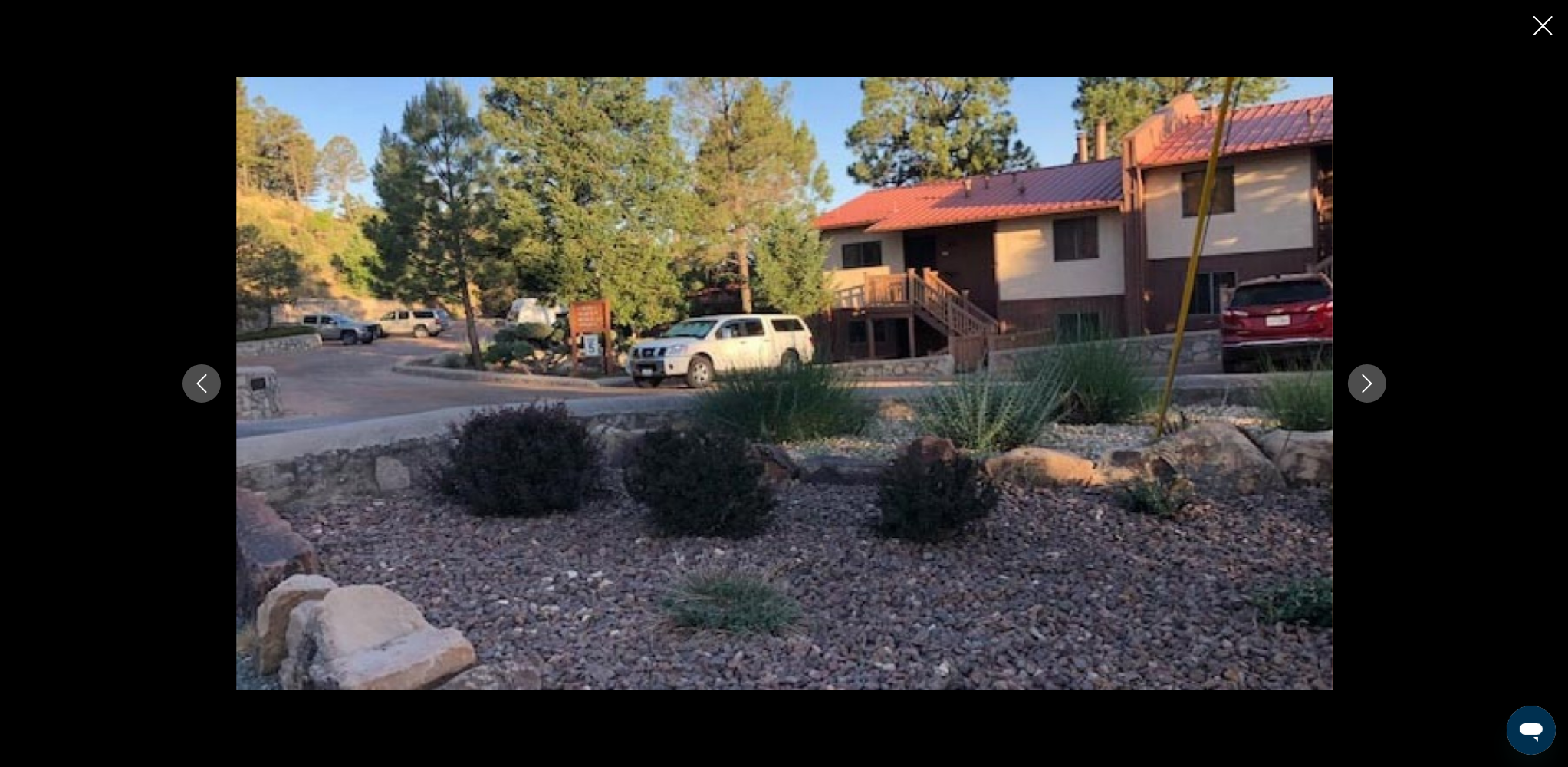
click at [1187, 388] on button "Next image" at bounding box center [1367, 384] width 38 height 38
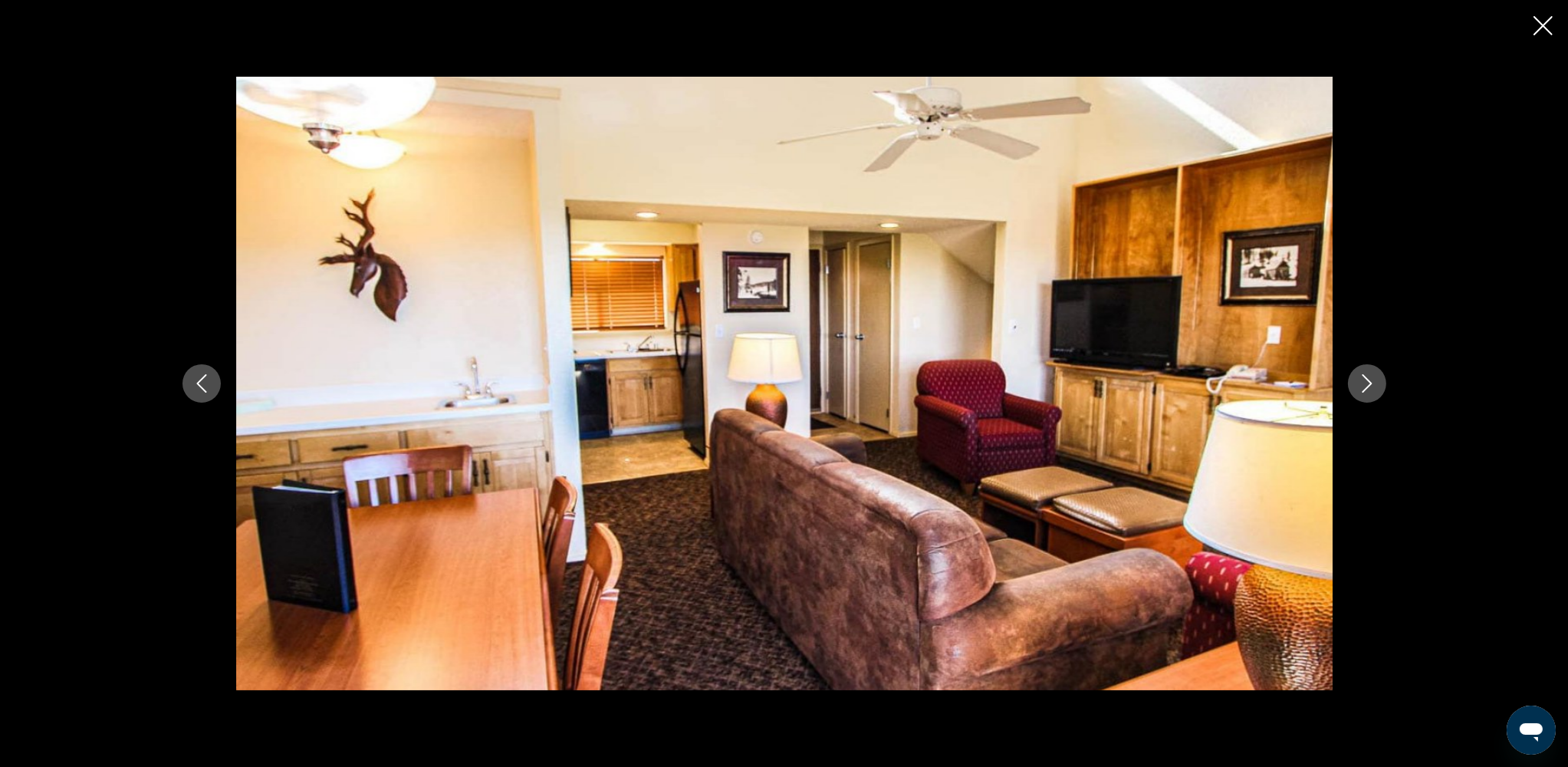
click at [1187, 388] on button "Next image" at bounding box center [1367, 384] width 38 height 38
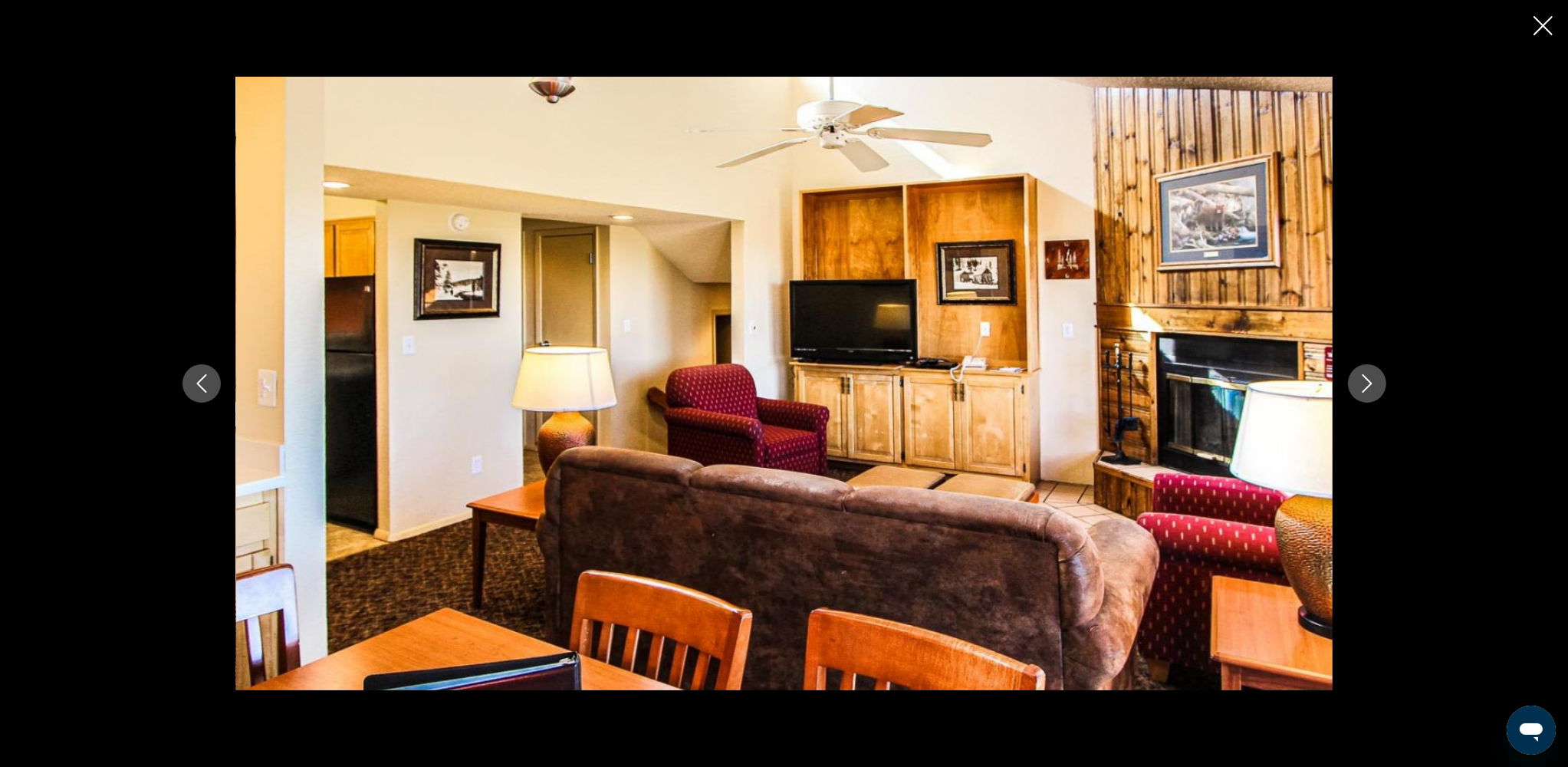
click at [1187, 388] on button "Next image" at bounding box center [1367, 384] width 38 height 38
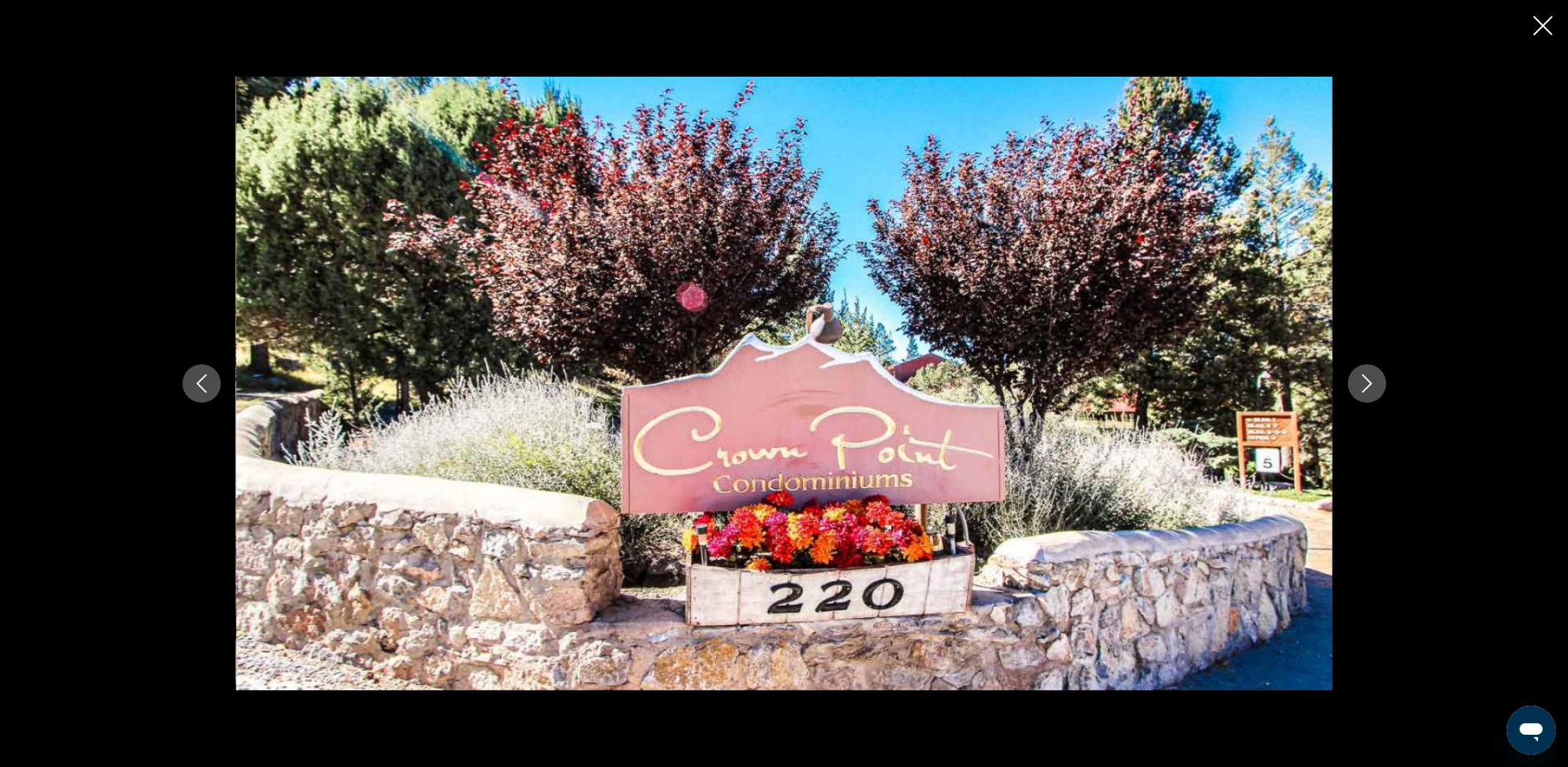
click at [1187, 388] on button "Next image" at bounding box center [1367, 384] width 38 height 38
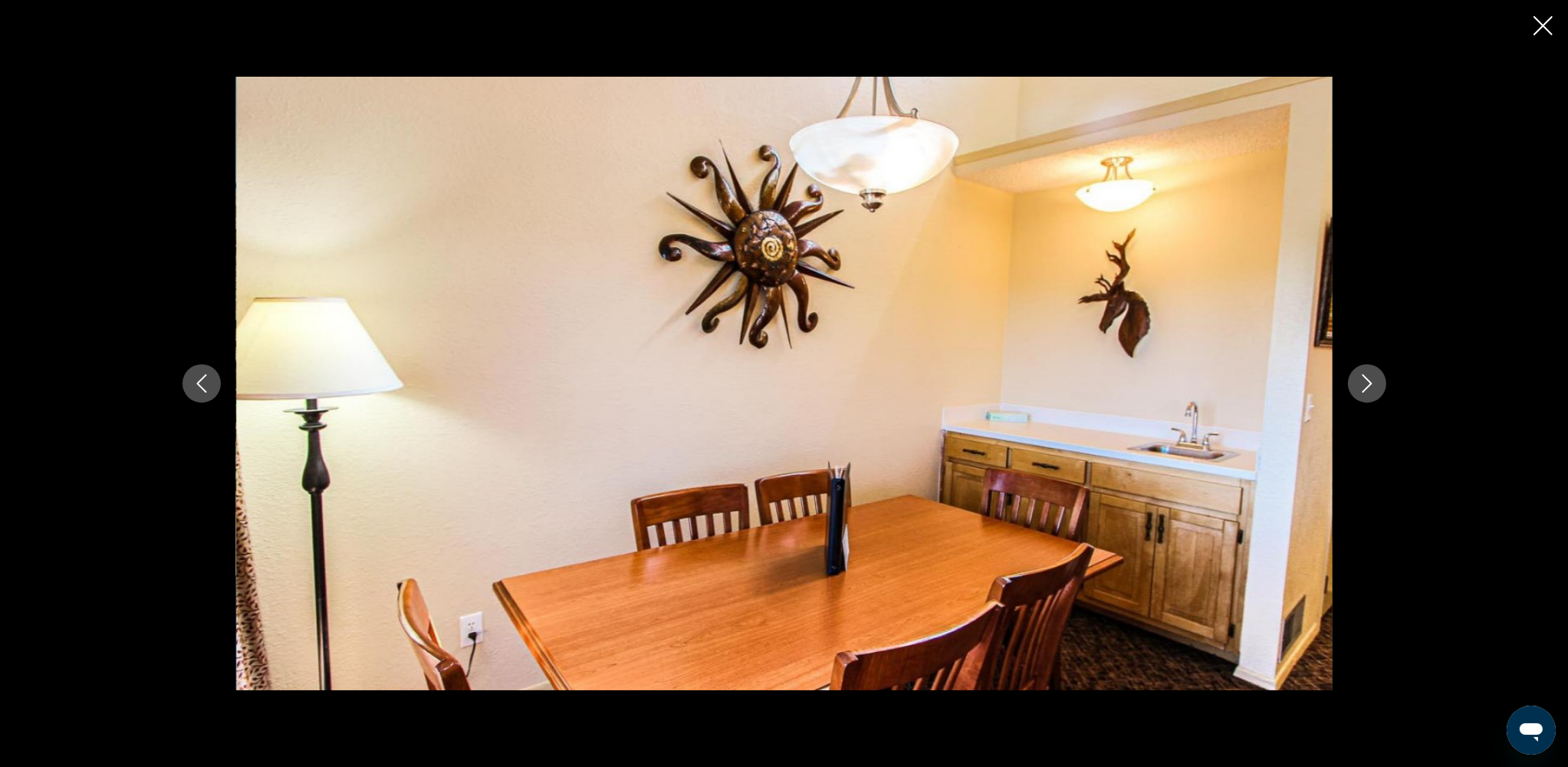
click at [1187, 388] on button "Next image" at bounding box center [1367, 384] width 38 height 38
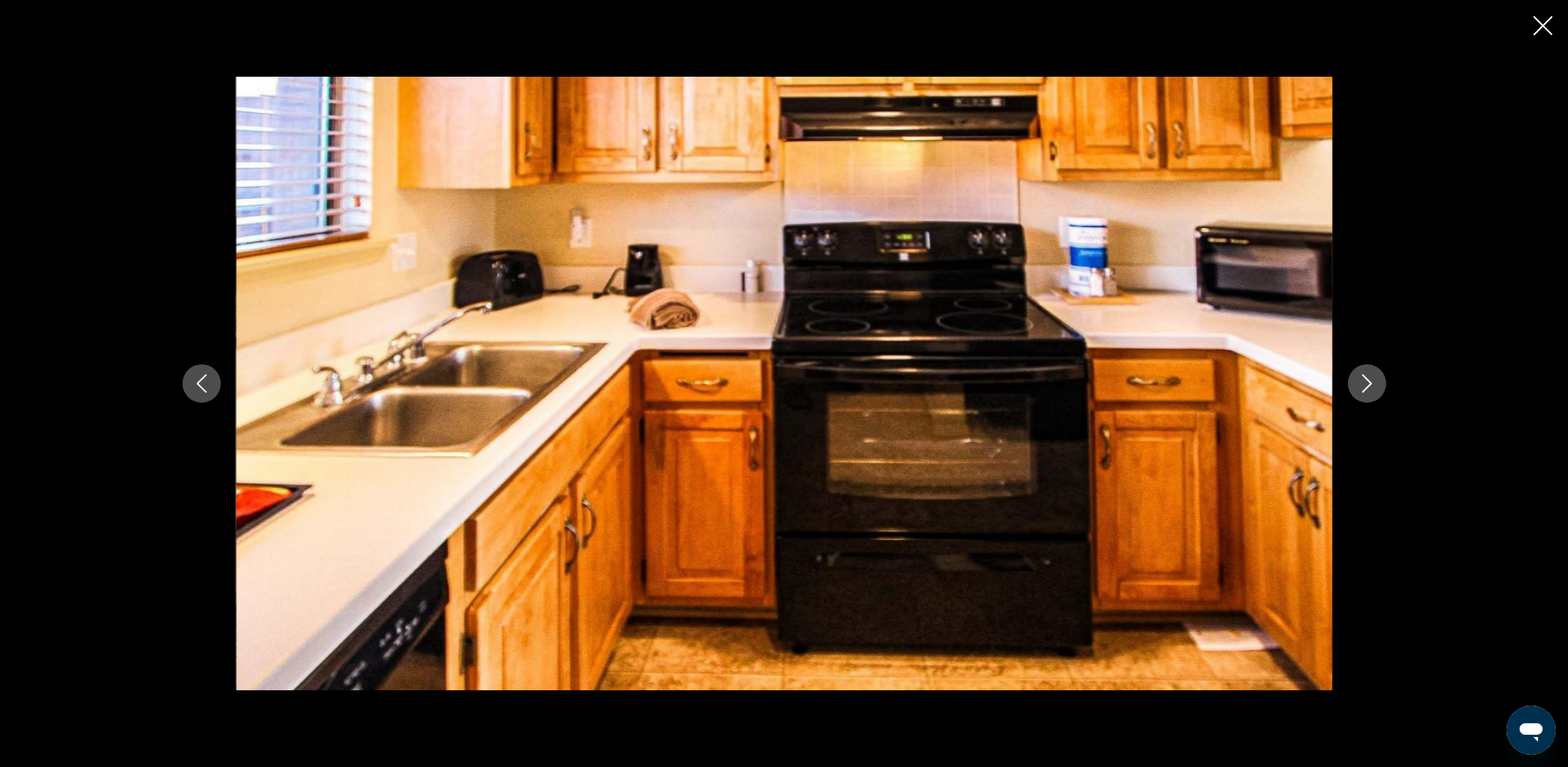
click at [1187, 388] on button "Next image" at bounding box center [1367, 384] width 38 height 38
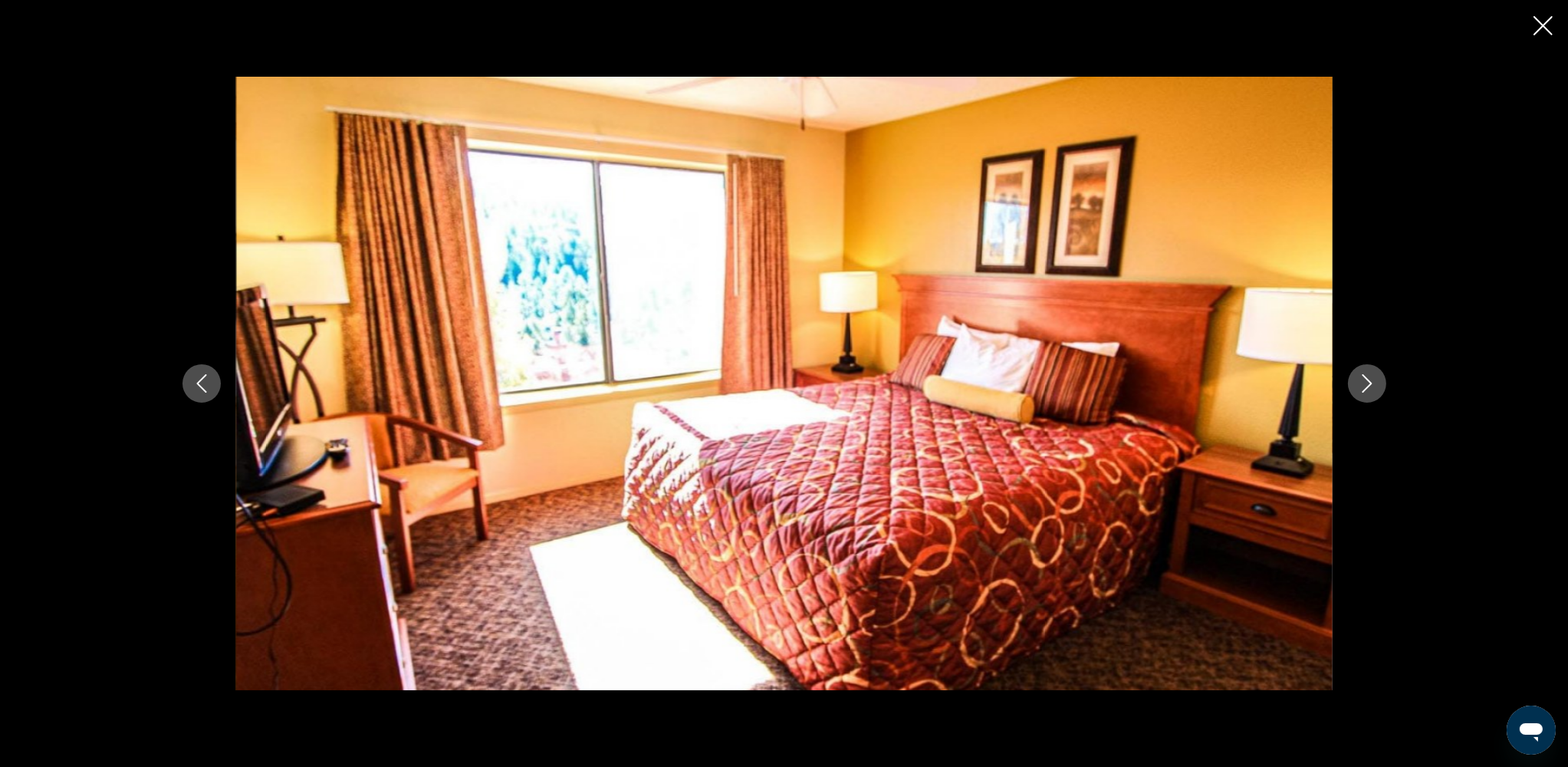
click at [1187, 388] on button "Next image" at bounding box center [1367, 384] width 38 height 38
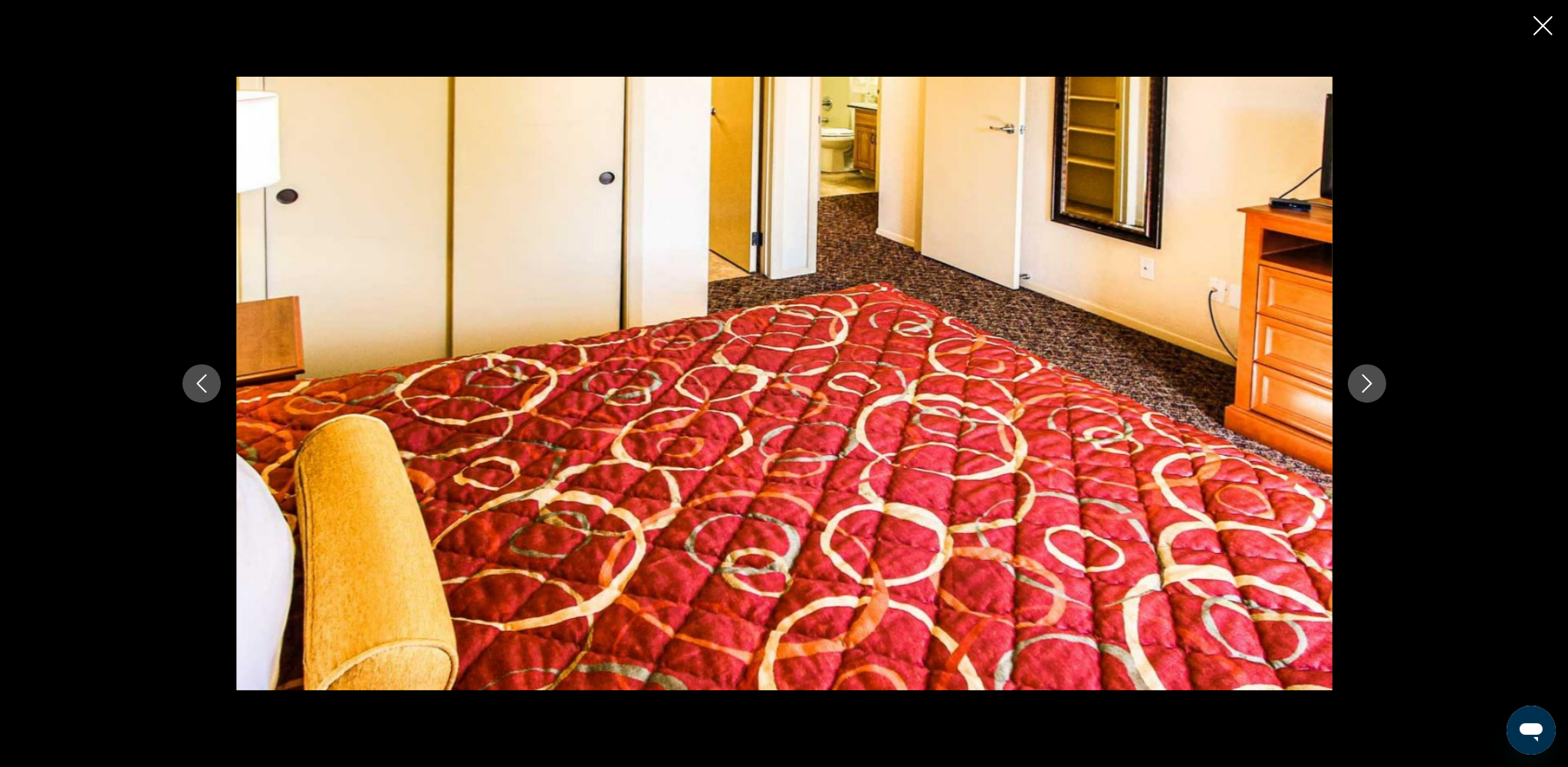
click at [1187, 388] on button "Next image" at bounding box center [1367, 384] width 38 height 38
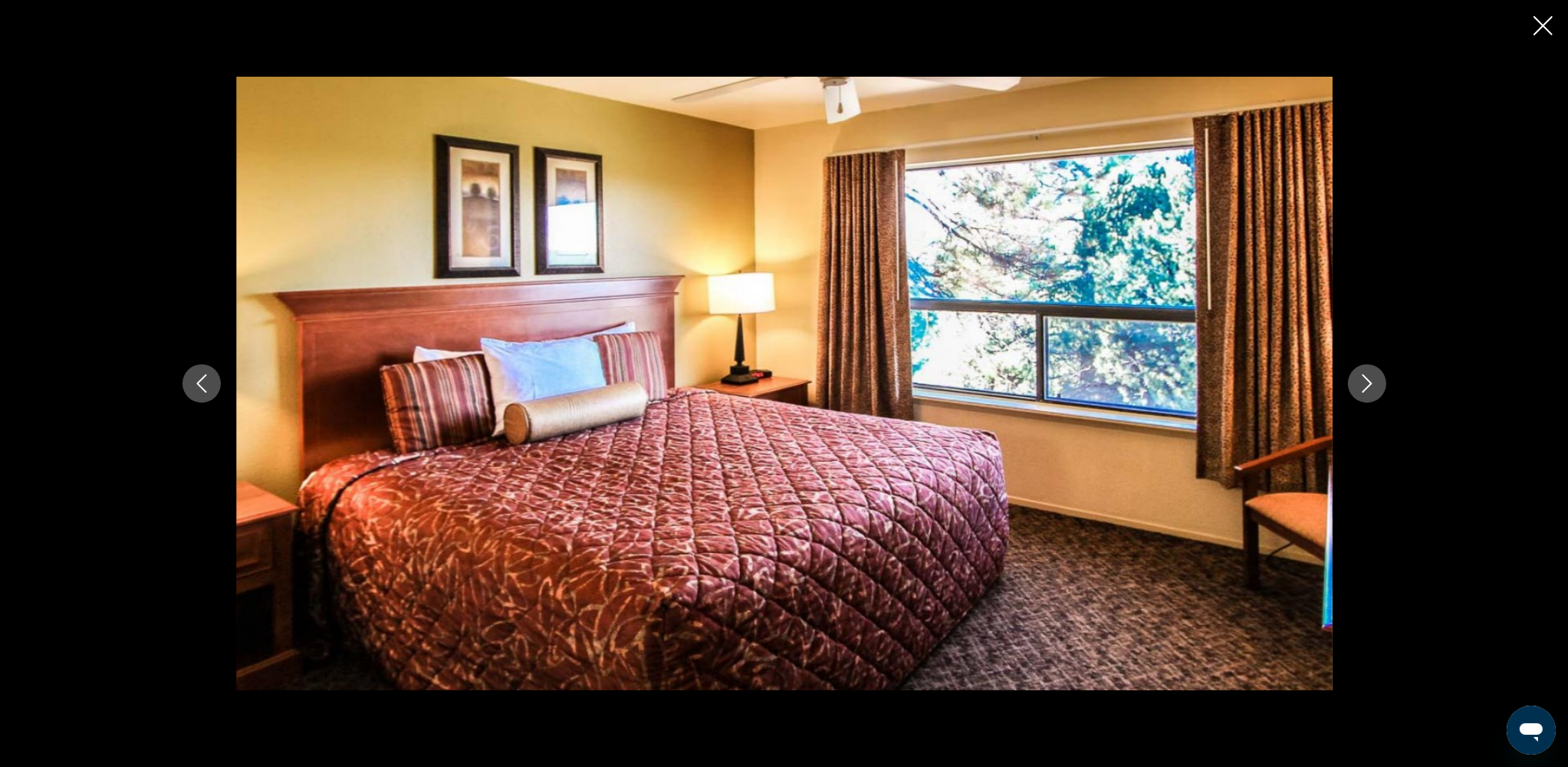
click at [1187, 388] on button "Next image" at bounding box center [1367, 384] width 38 height 38
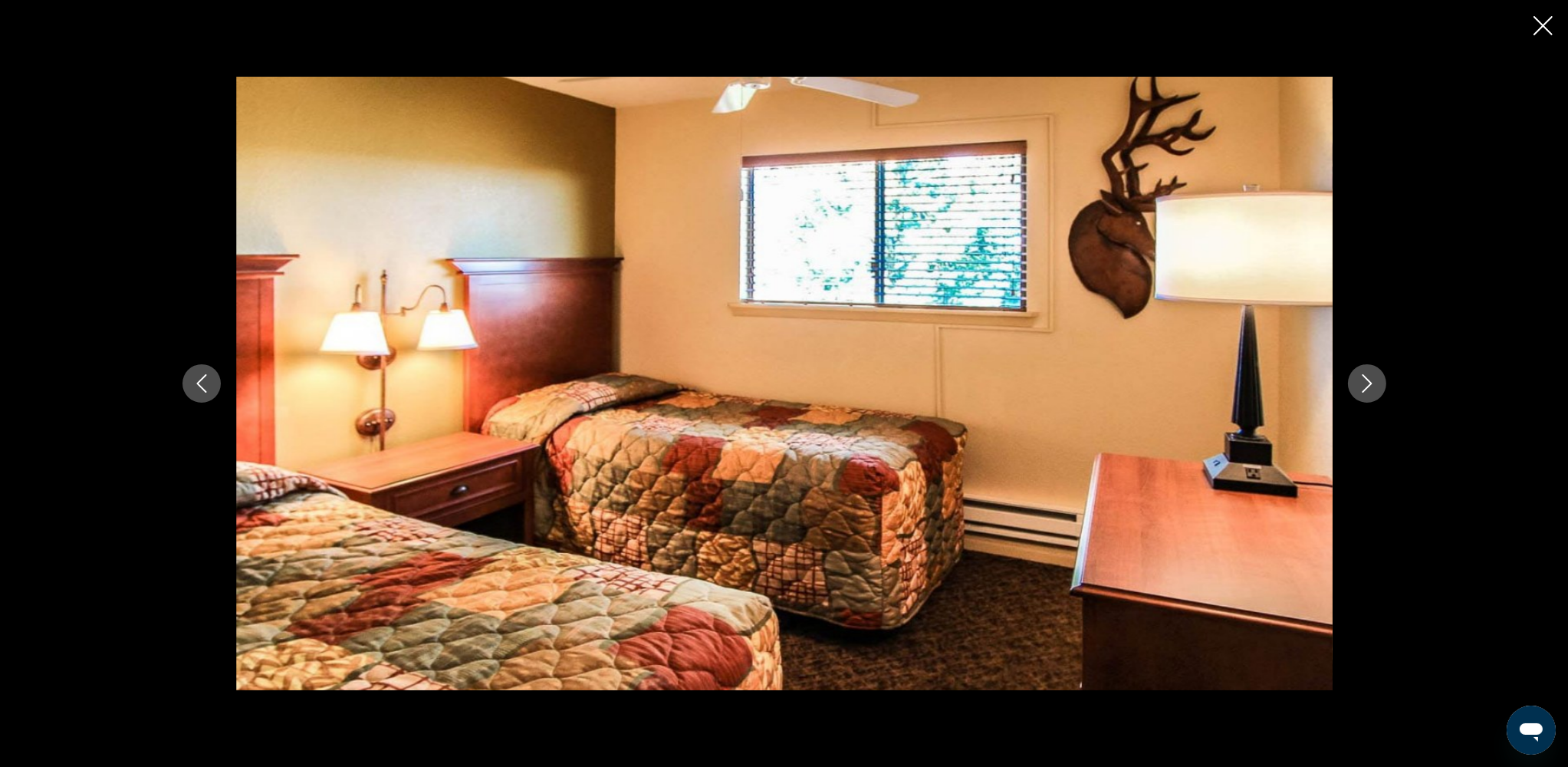
click at [1187, 388] on button "Next image" at bounding box center [1367, 384] width 38 height 38
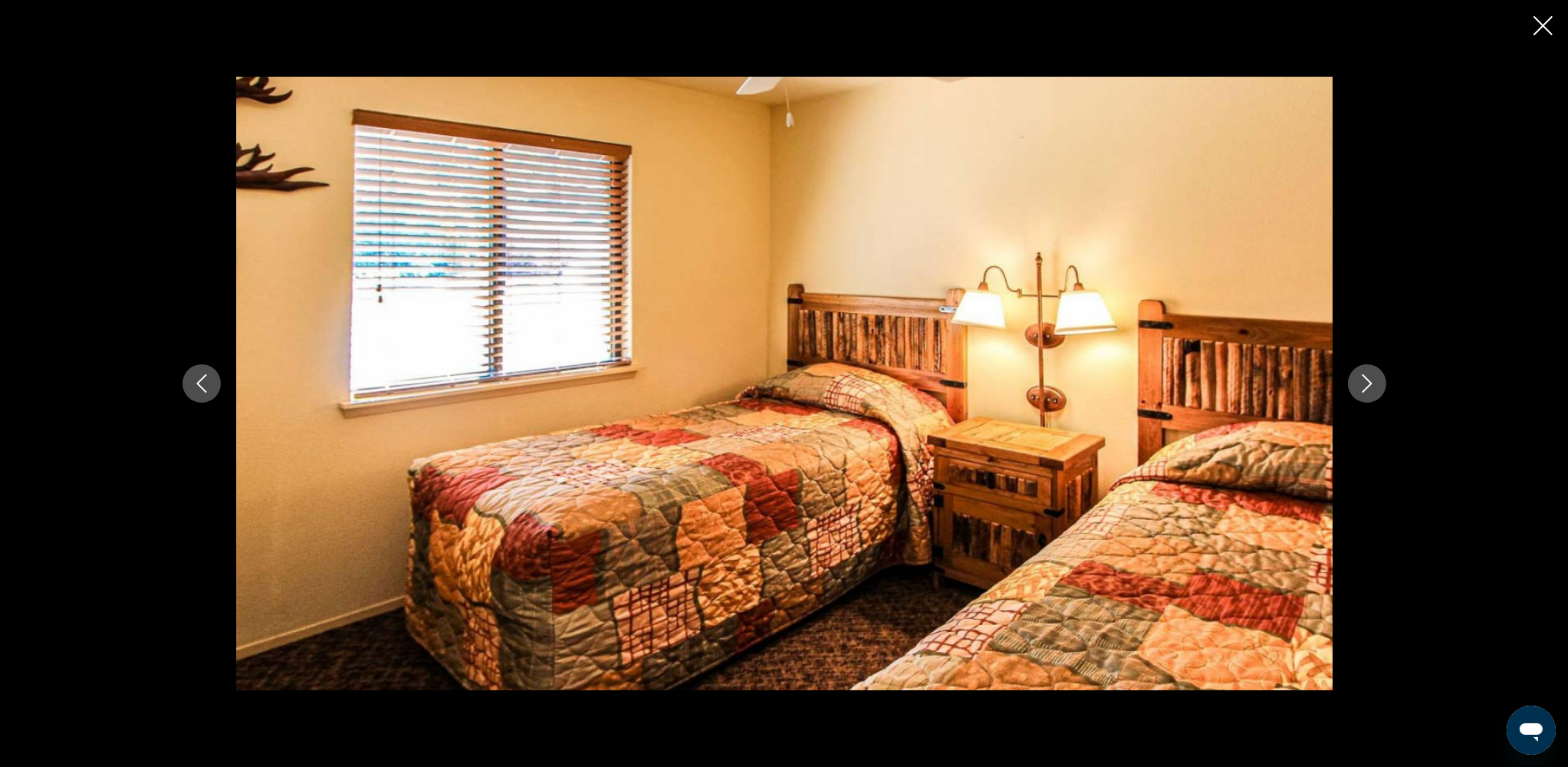
click at [1187, 388] on button "Next image" at bounding box center [1367, 384] width 38 height 38
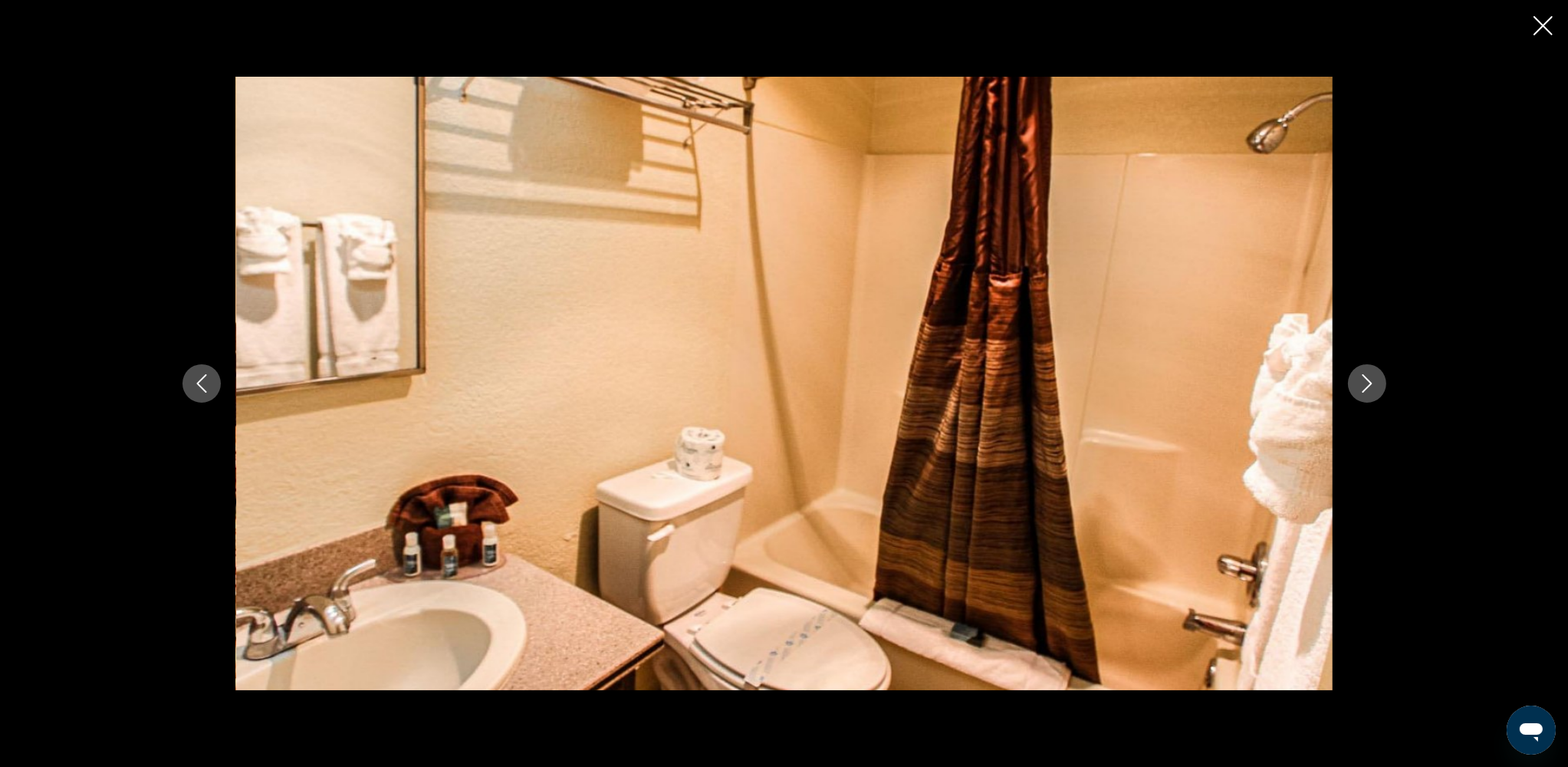
click at [1187, 388] on button "Next image" at bounding box center [1367, 384] width 38 height 38
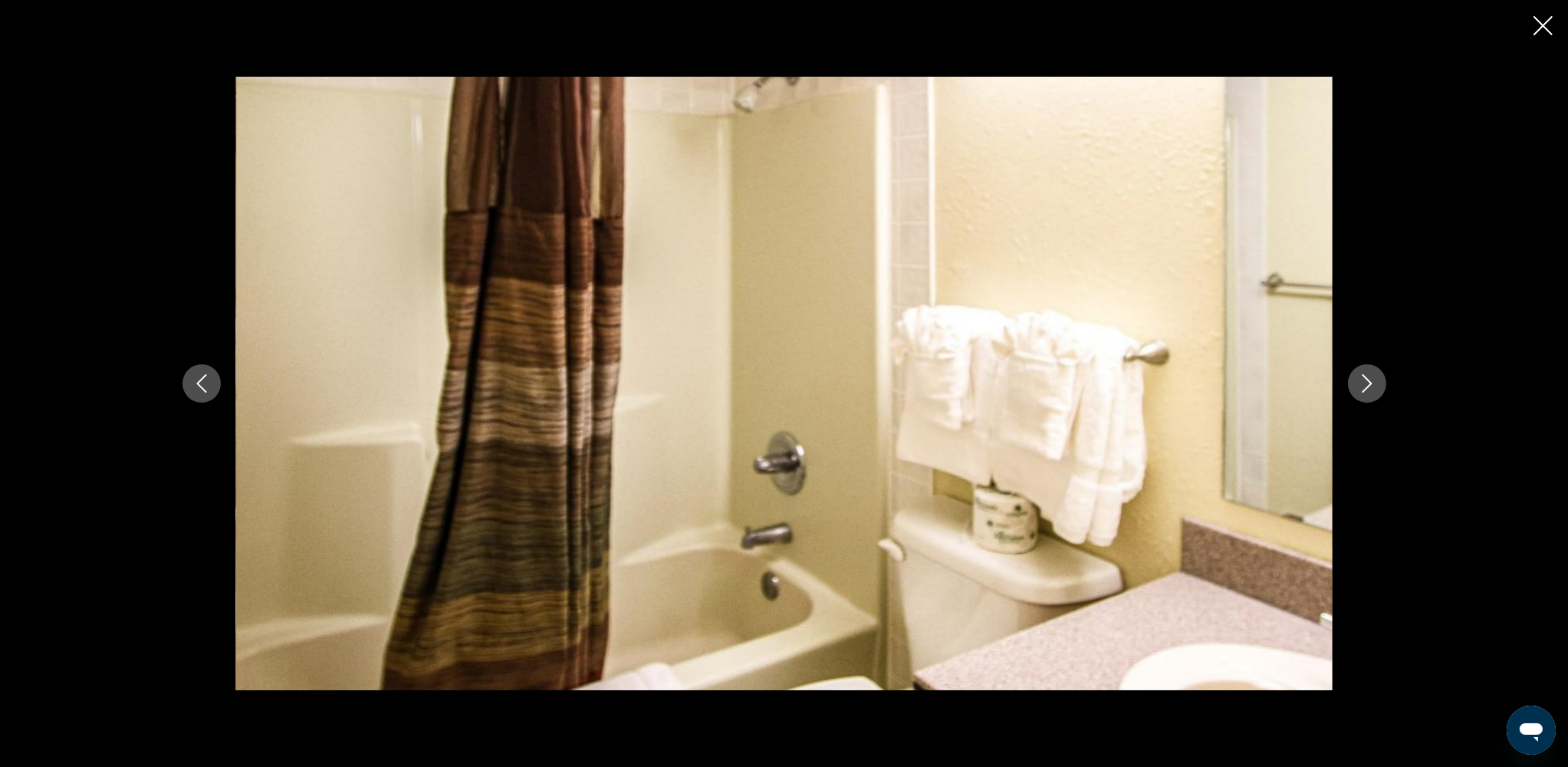
click at [1187, 388] on button "Next image" at bounding box center [1367, 384] width 38 height 38
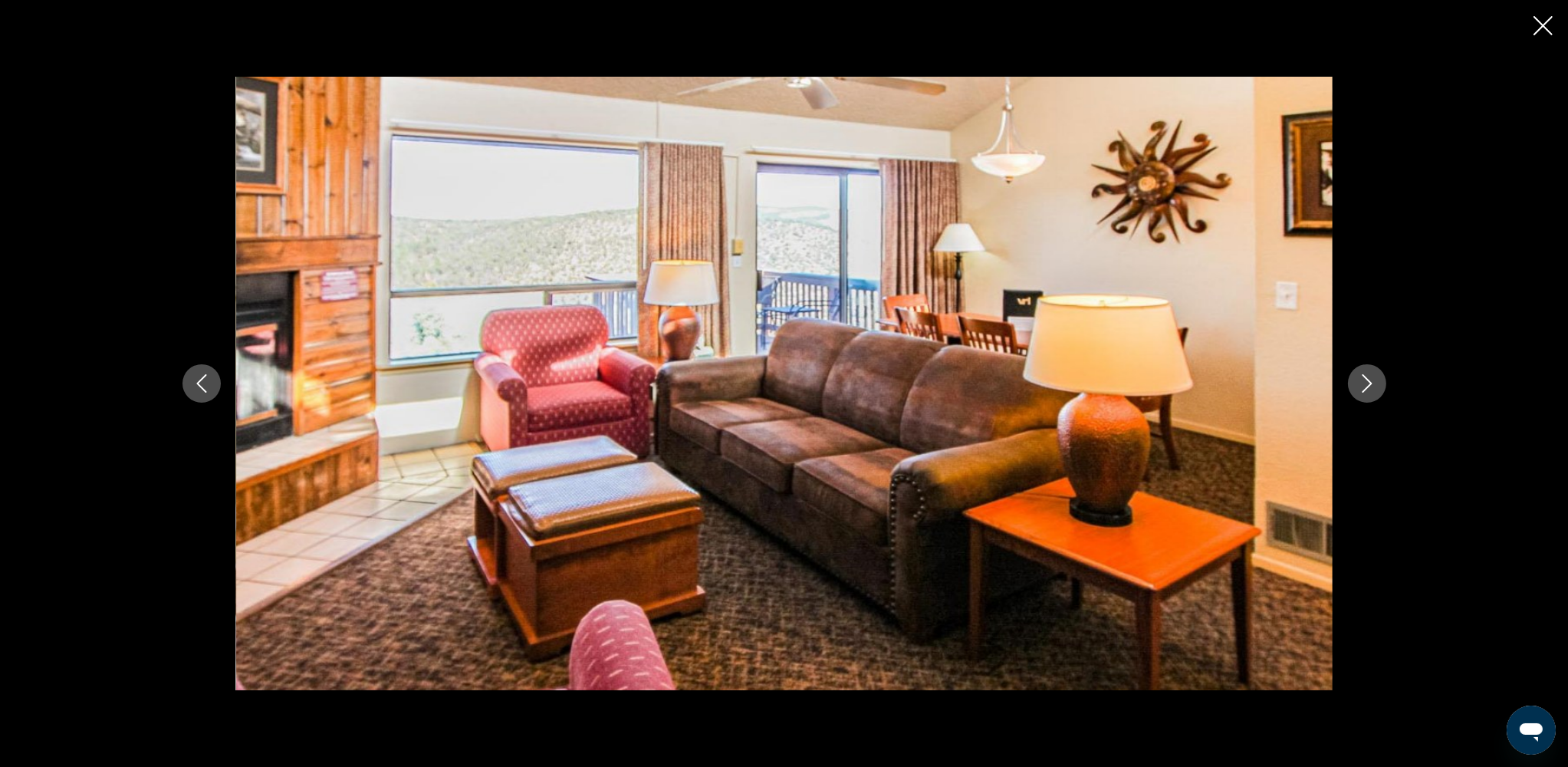
click at [1187, 24] on div "prev next" at bounding box center [784, 384] width 1568 height 767
click at [1187, 24] on icon "Close slideshow" at bounding box center [1543, 26] width 19 height 19
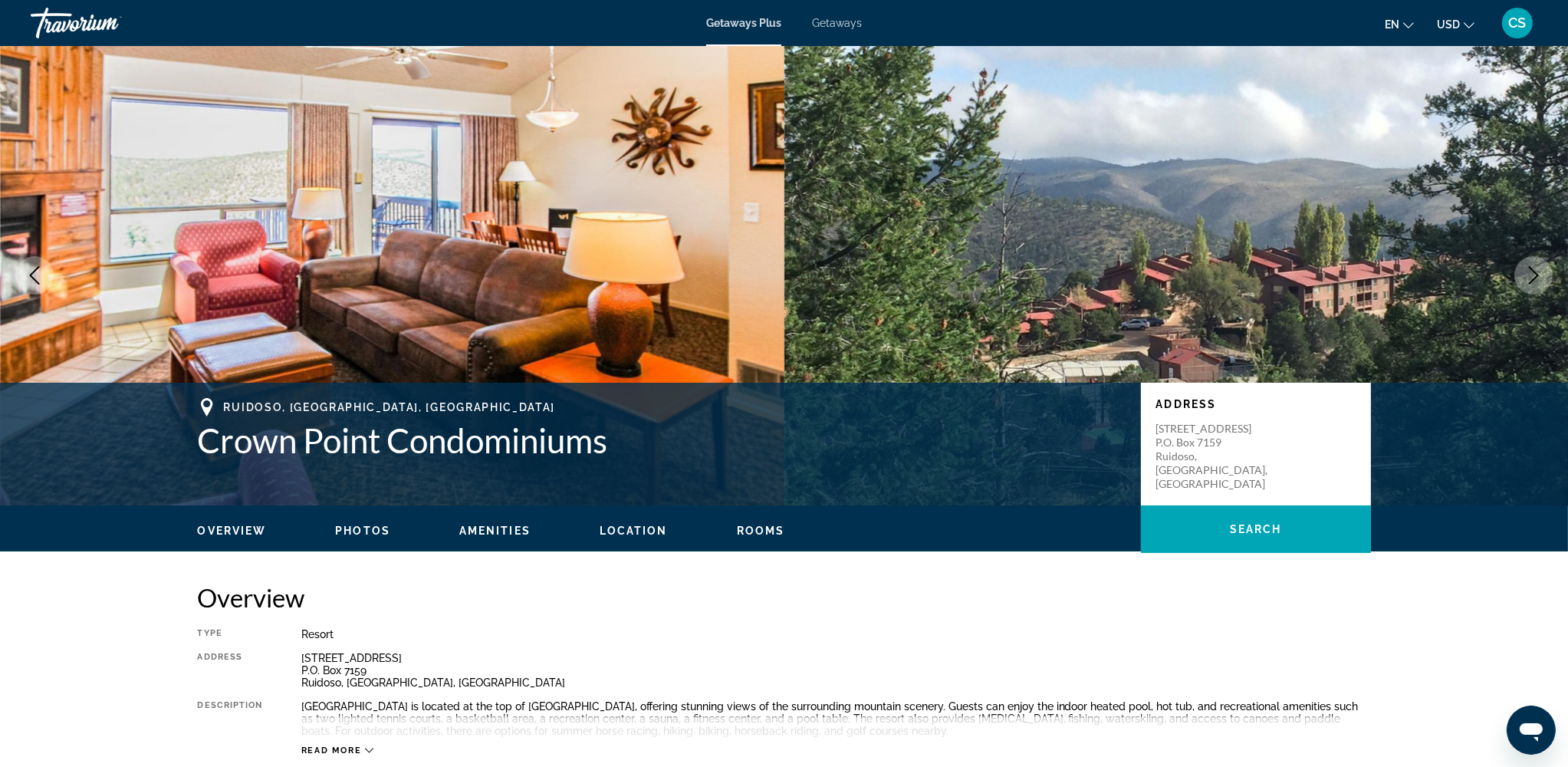
scroll to position [0, 0]
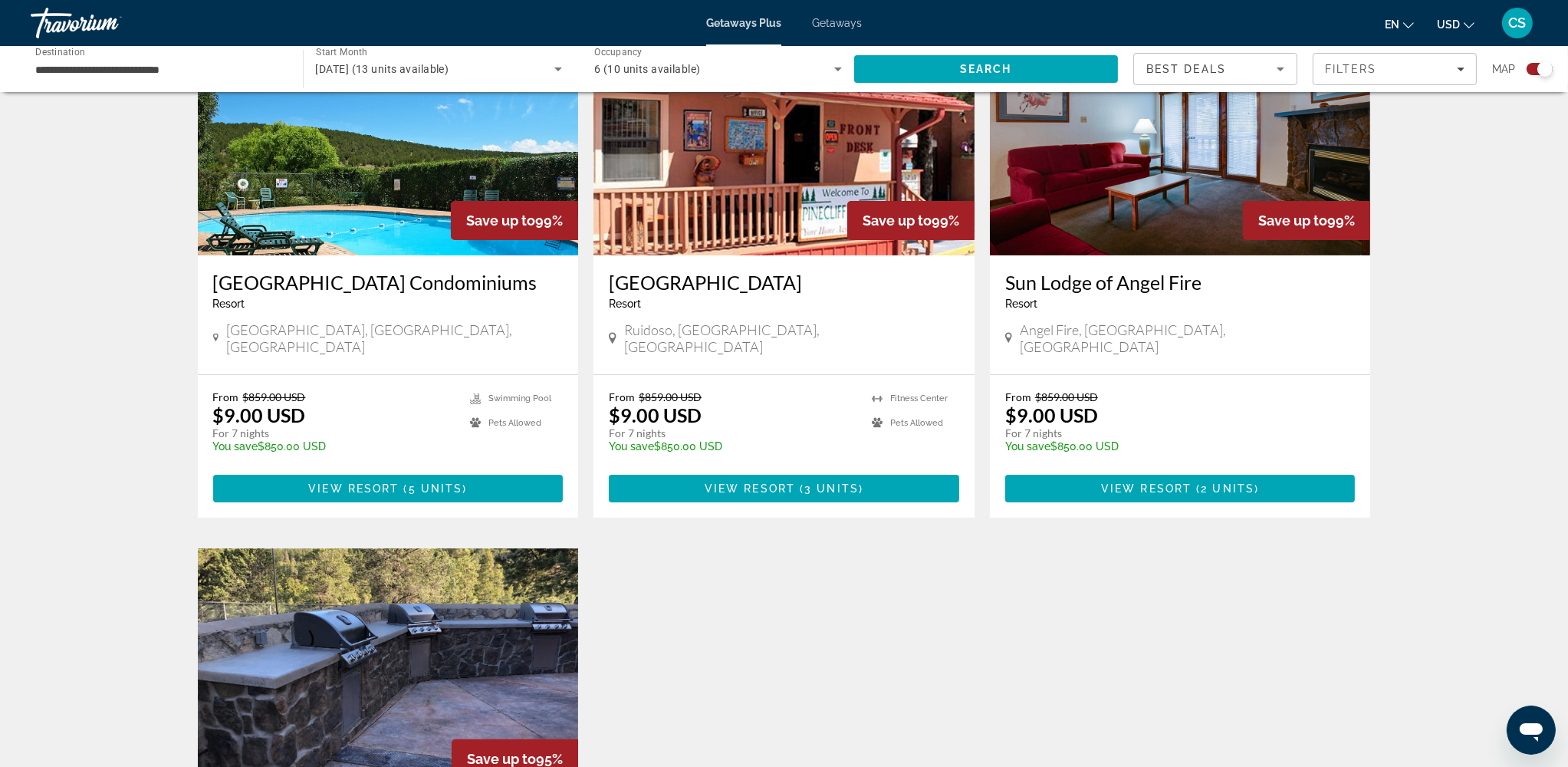
scroll to position [611, 0]
click at [310, 482] on span "View Resort" at bounding box center [353, 488] width 90 height 12
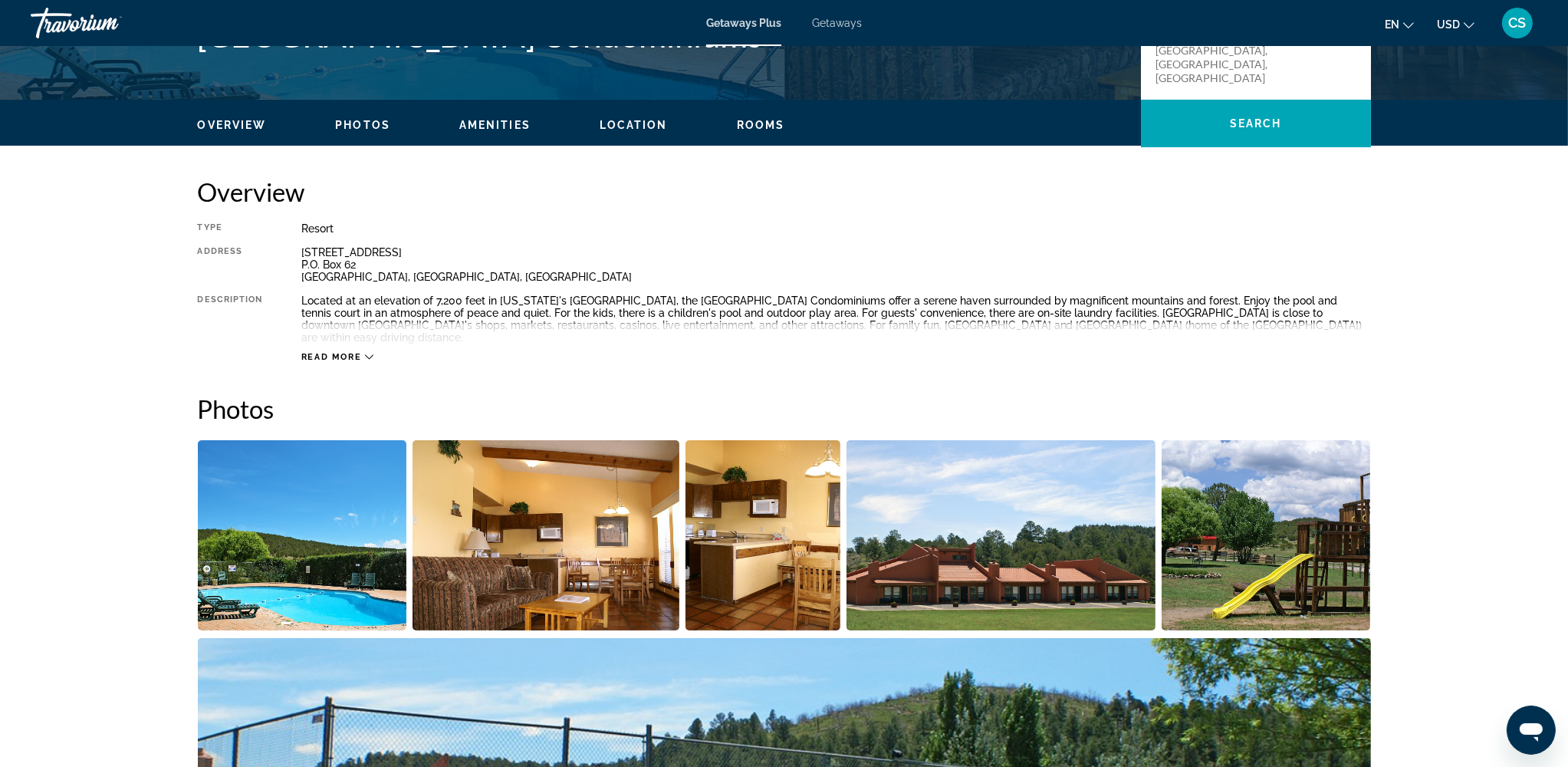
scroll to position [408, 0]
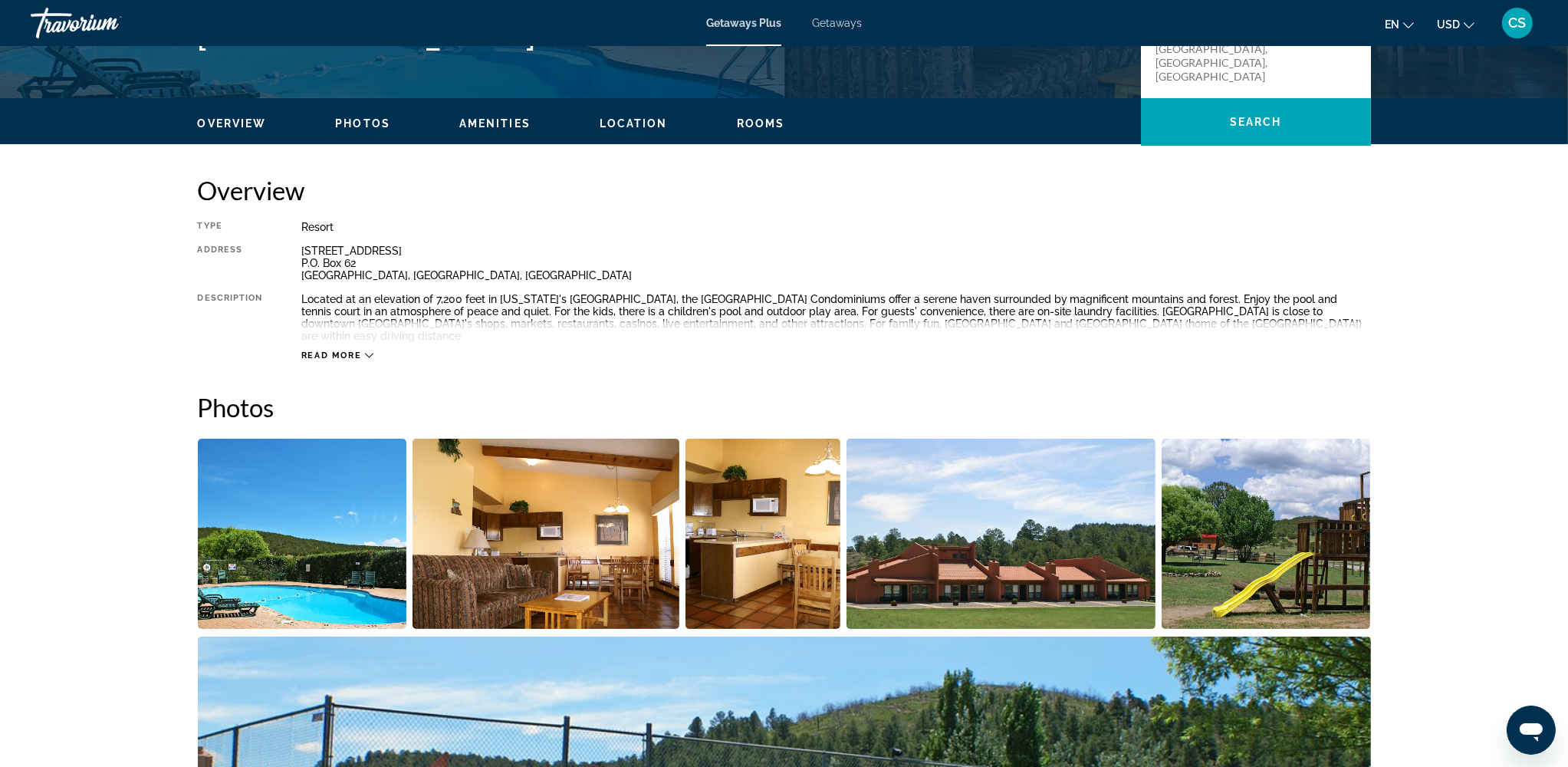
click at [305, 534] on img "Open full-screen image slider" at bounding box center [302, 533] width 210 height 190
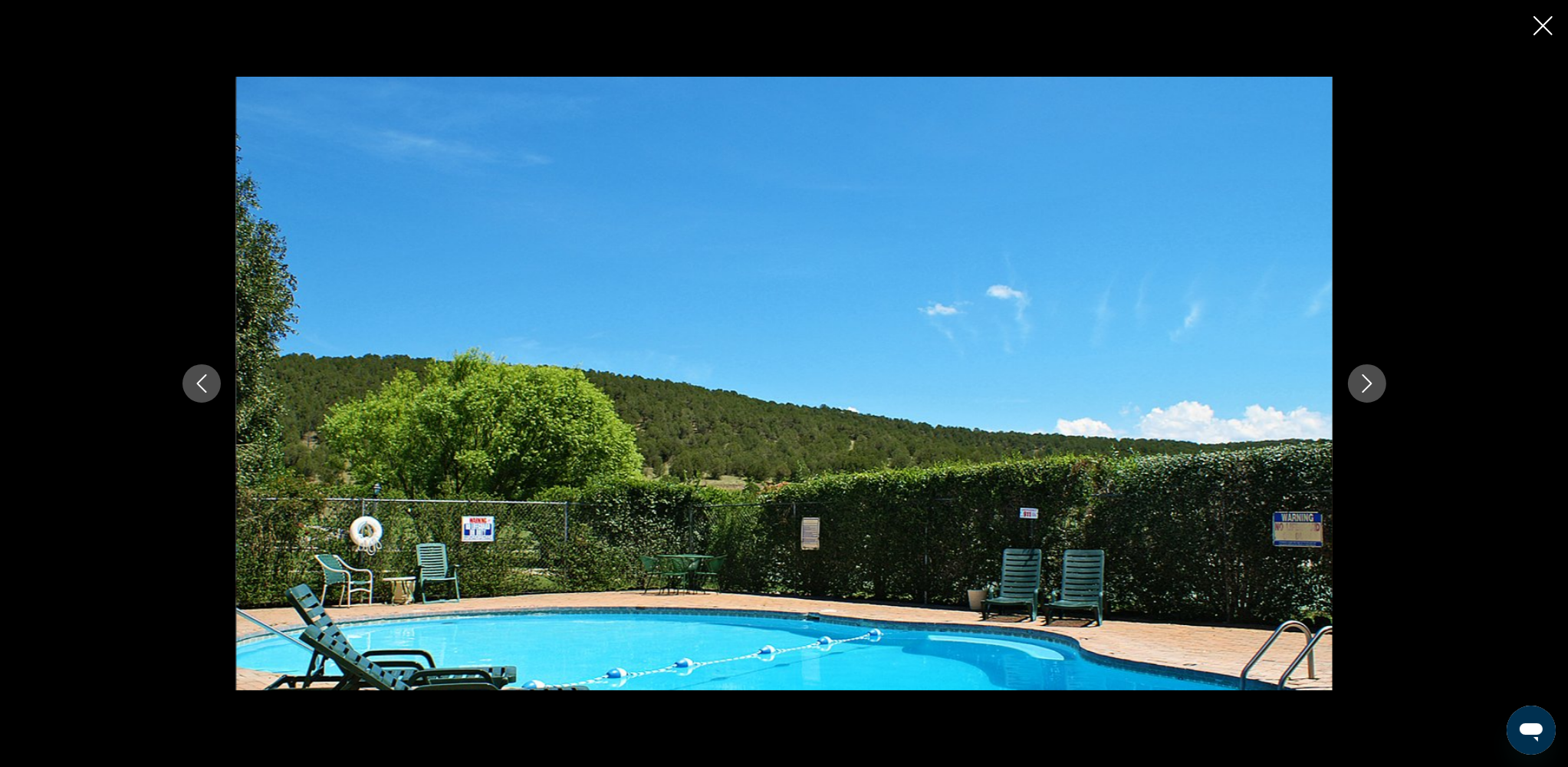
click at [1187, 371] on button "Next image" at bounding box center [1367, 384] width 38 height 38
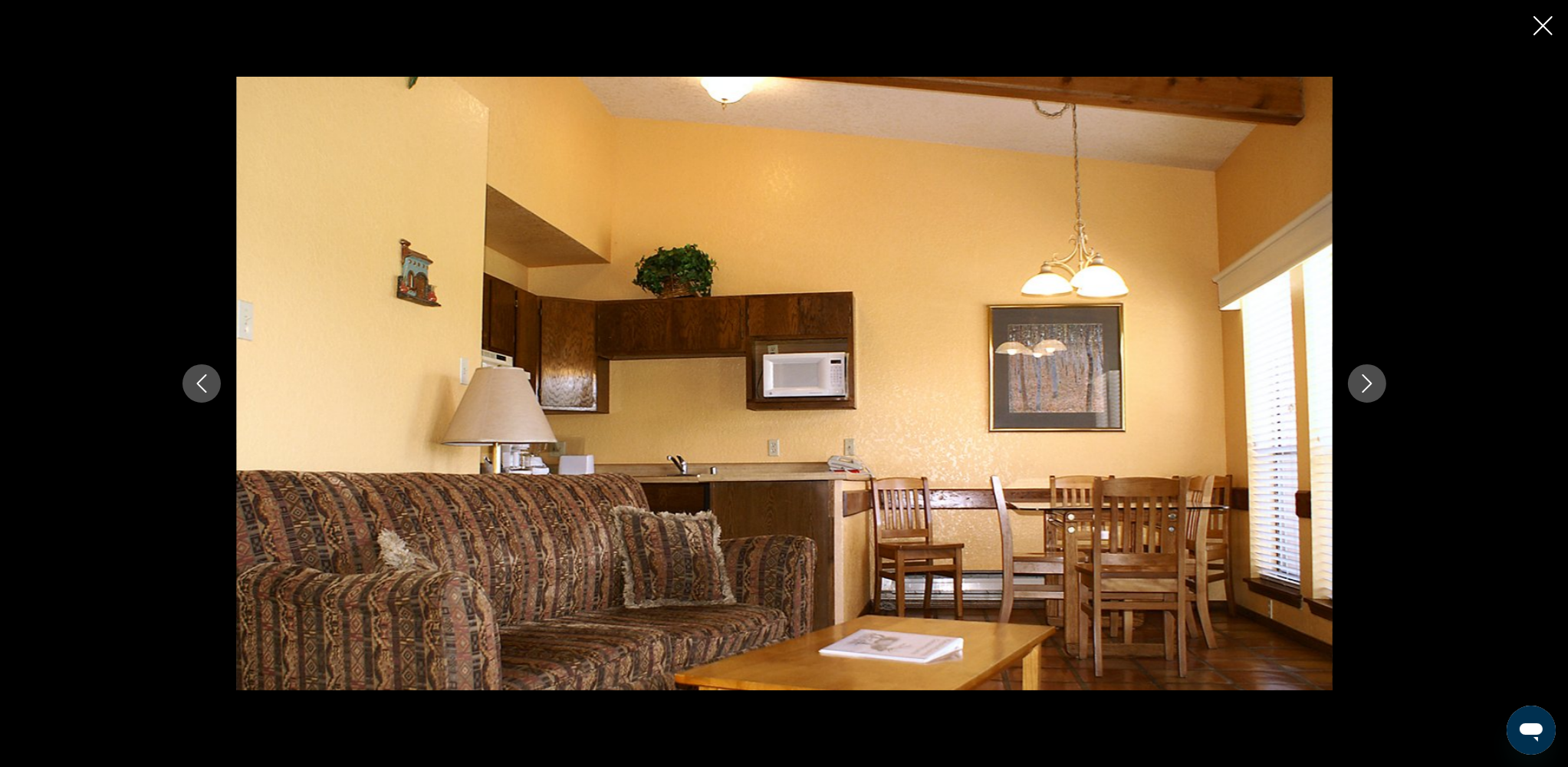
scroll to position [611, 0]
click at [1187, 381] on icon "Next image" at bounding box center [1366, 383] width 10 height 18
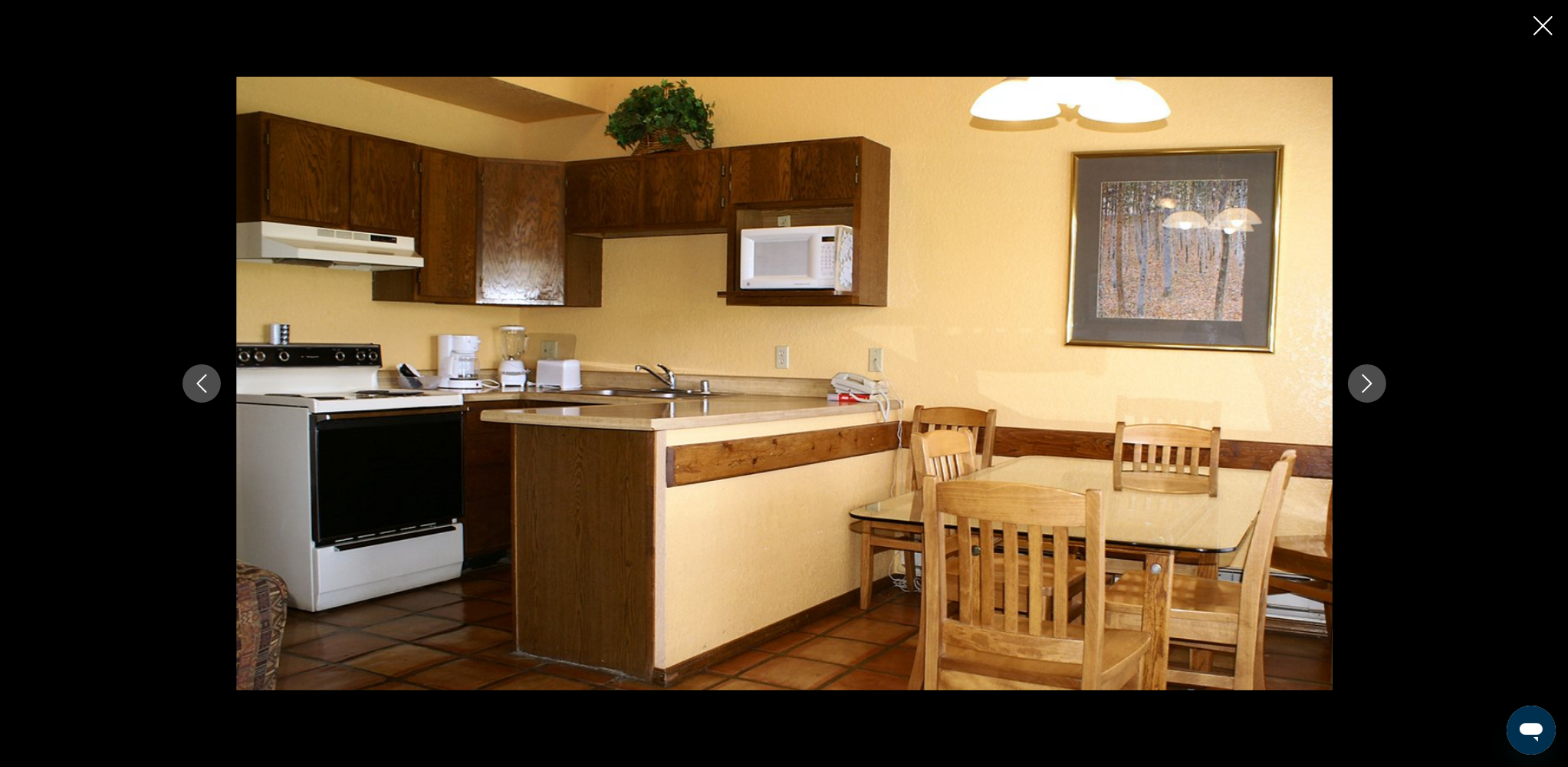
click at [1187, 381] on icon "Next image" at bounding box center [1366, 383] width 10 height 18
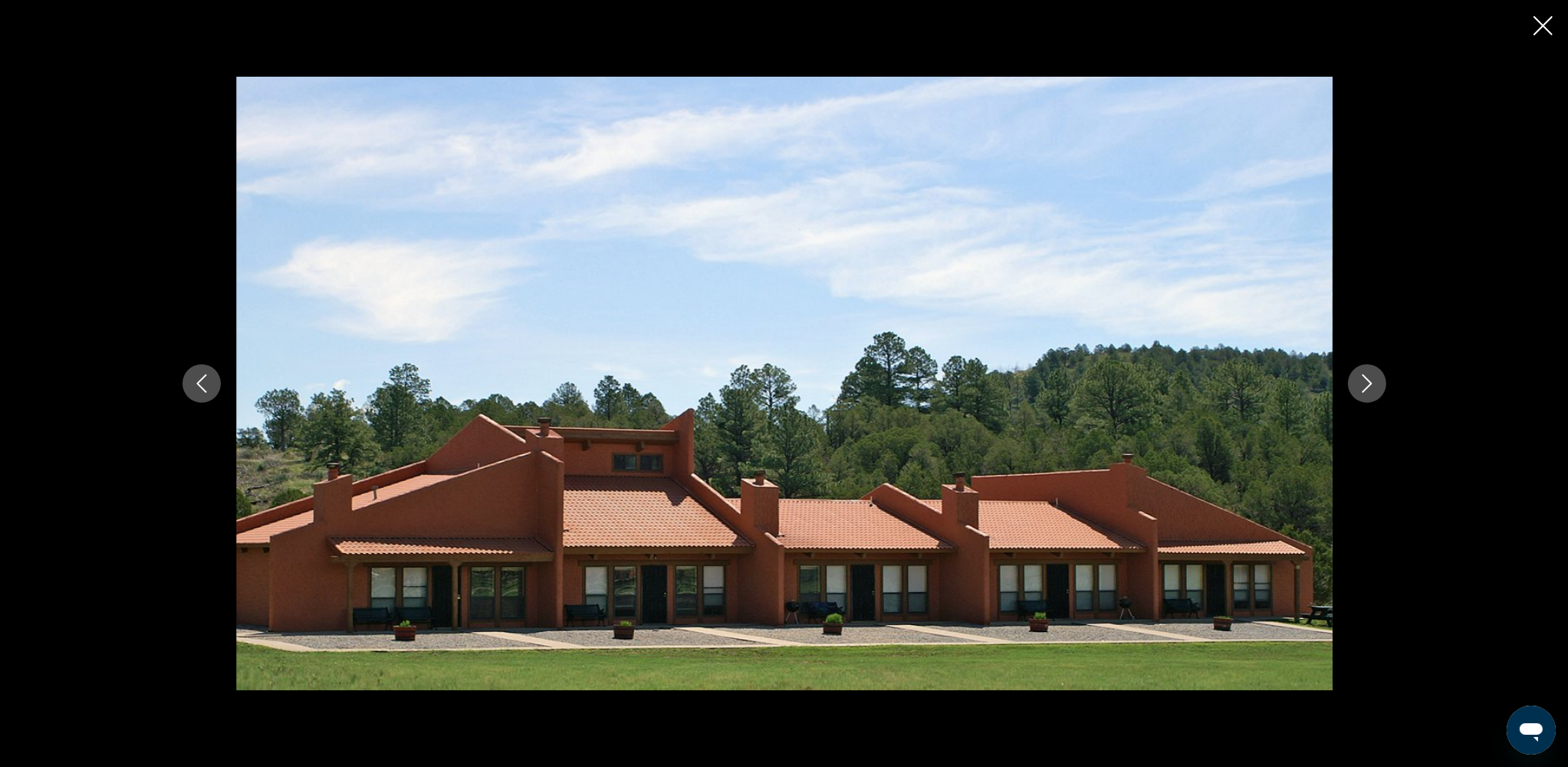
click at [1187, 381] on icon "Next image" at bounding box center [1366, 383] width 10 height 18
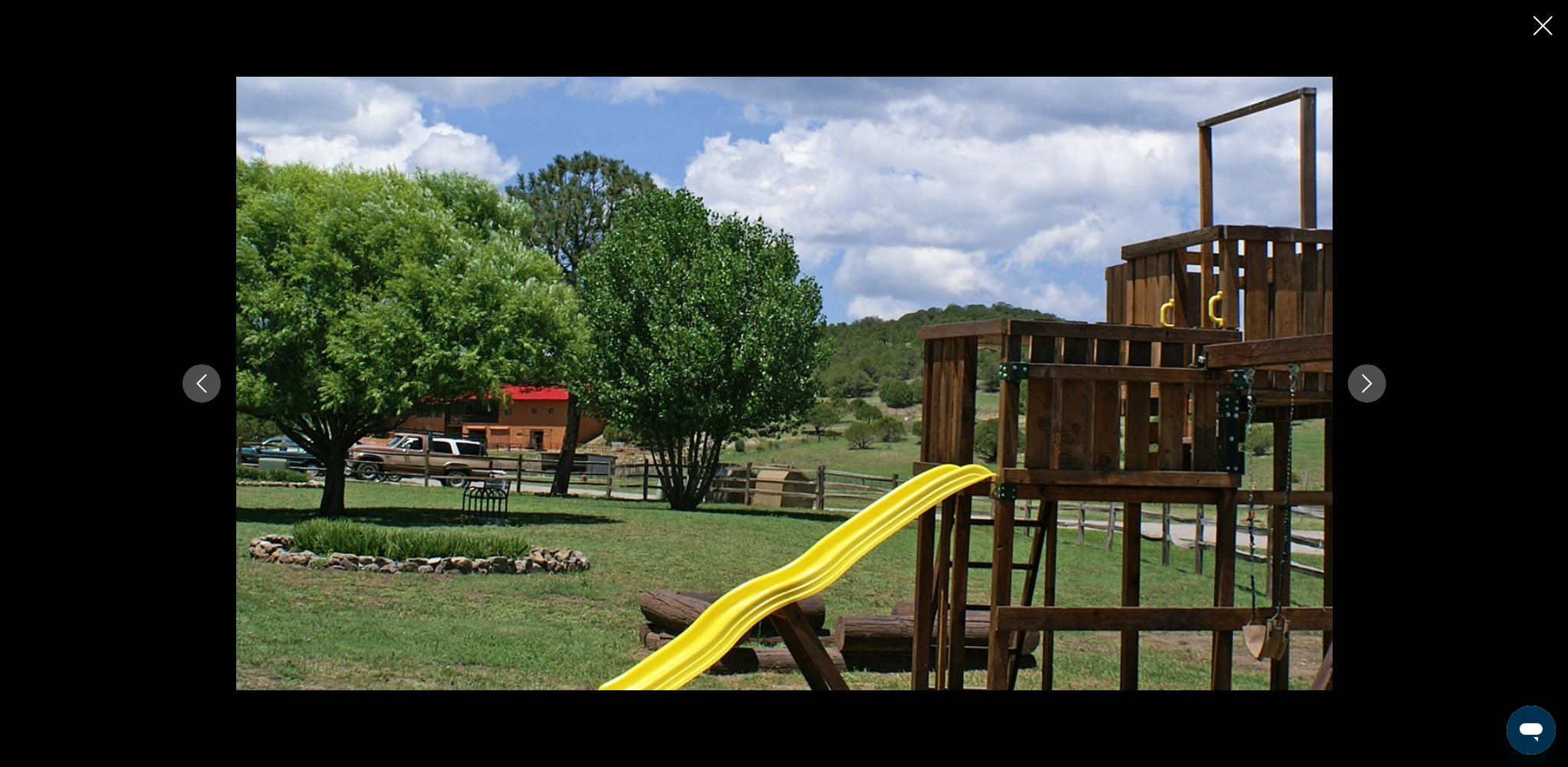
click at [1187, 381] on icon "Next image" at bounding box center [1366, 383] width 10 height 18
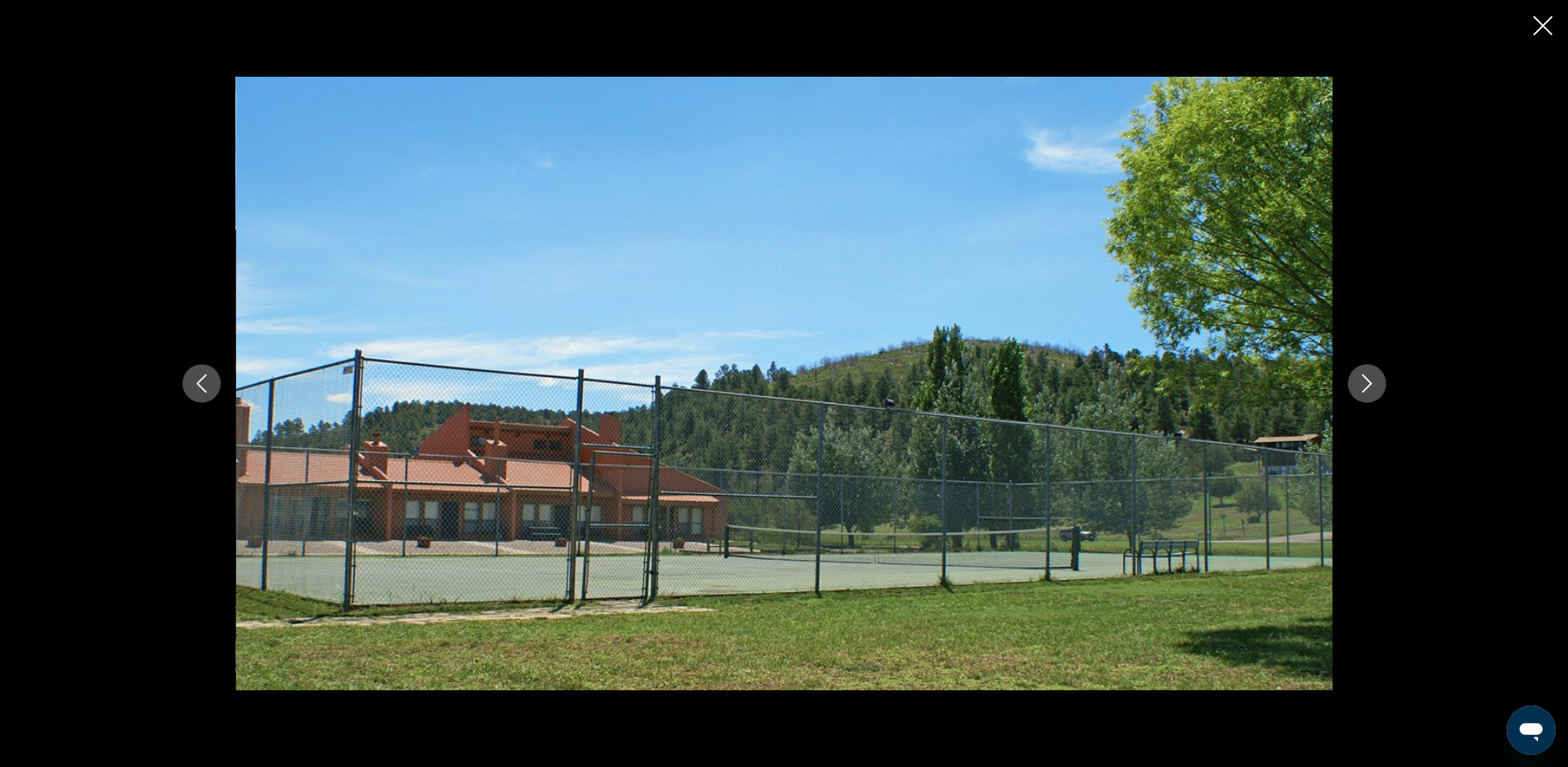
click at [1187, 381] on icon "Next image" at bounding box center [1366, 383] width 10 height 18
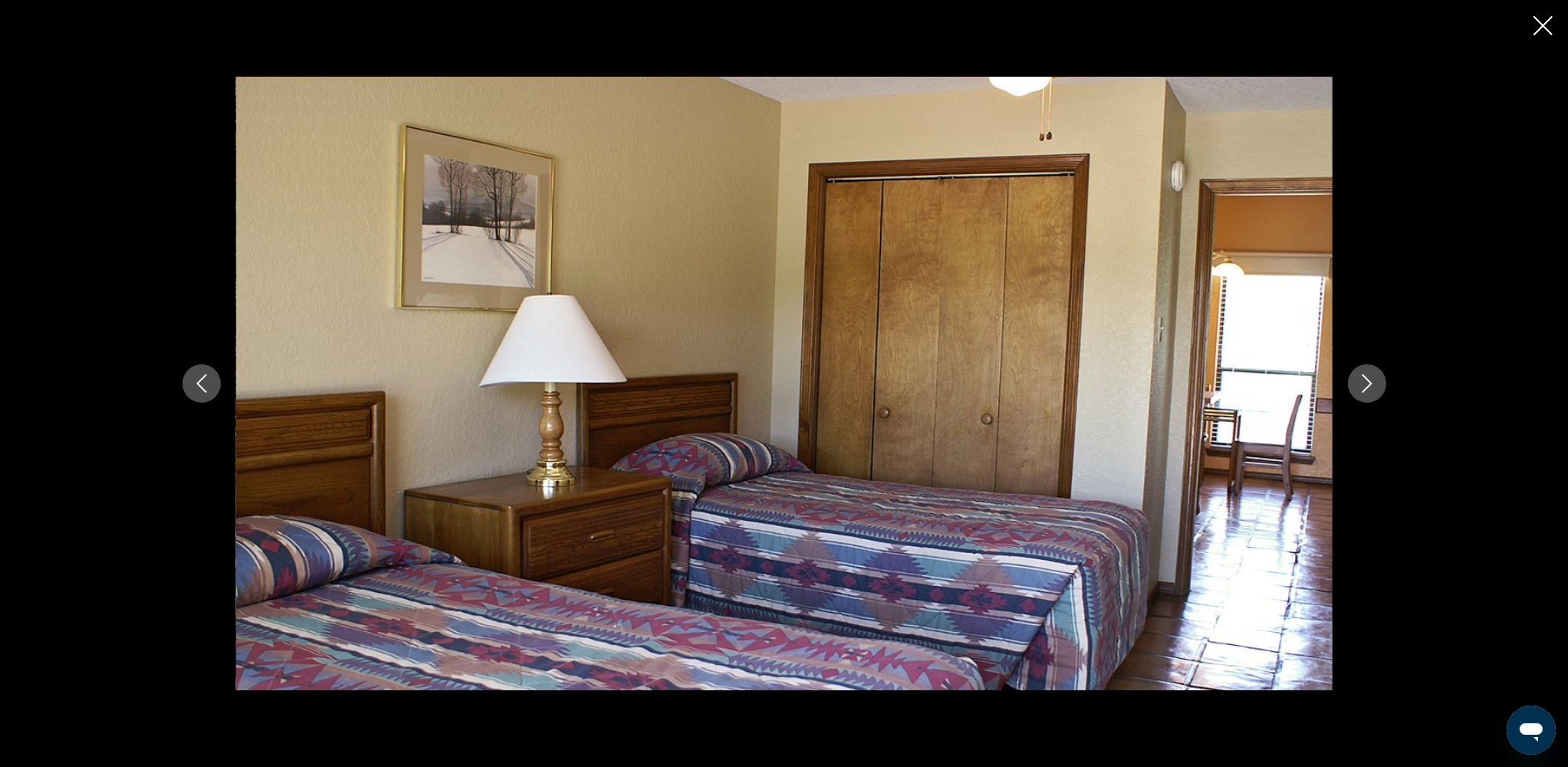
click at [1187, 381] on icon "Next image" at bounding box center [1366, 383] width 10 height 18
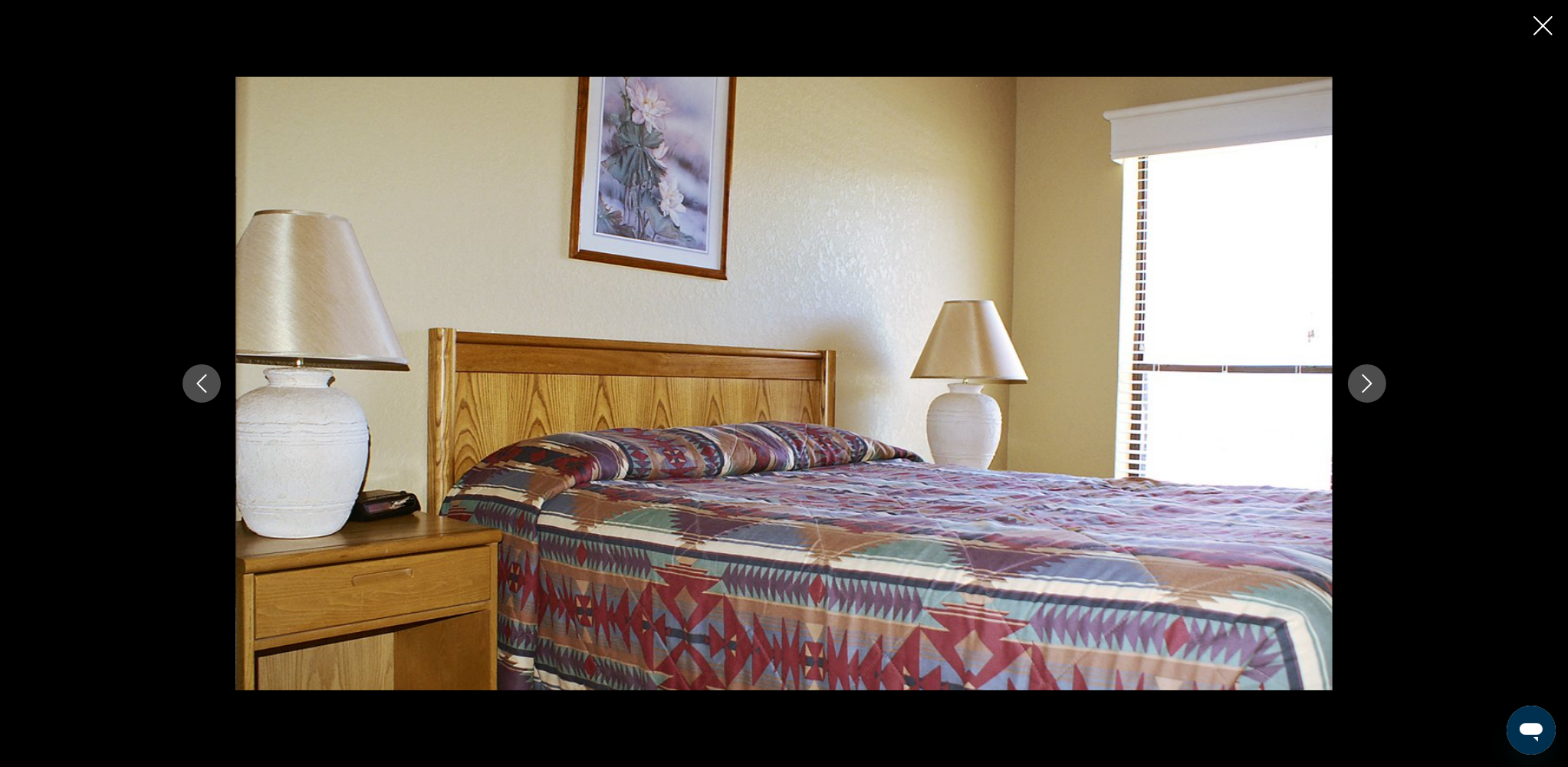
click at [1187, 381] on icon "Next image" at bounding box center [1366, 383] width 10 height 18
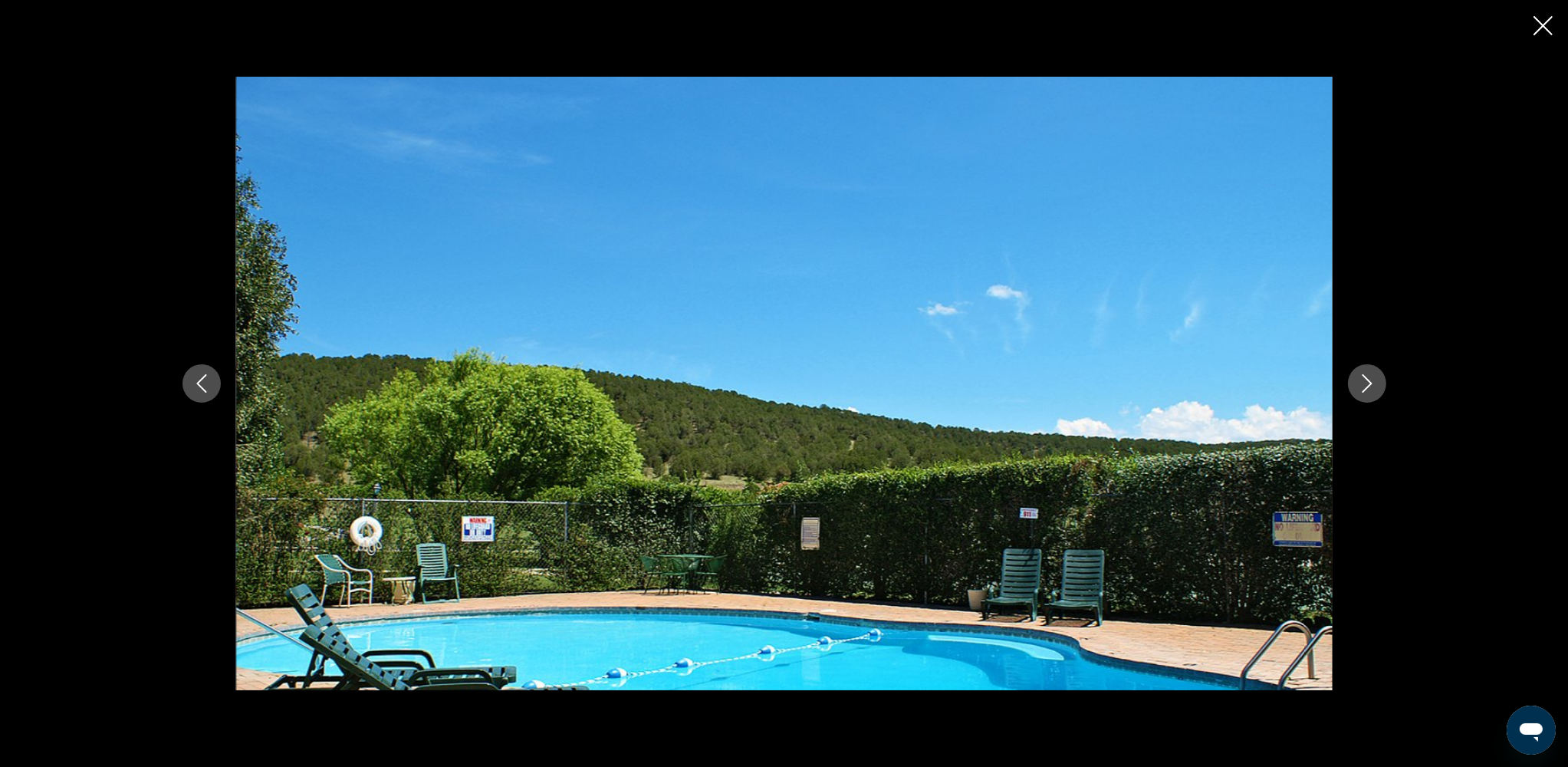
click at [1187, 381] on icon "Next image" at bounding box center [1366, 383] width 10 height 18
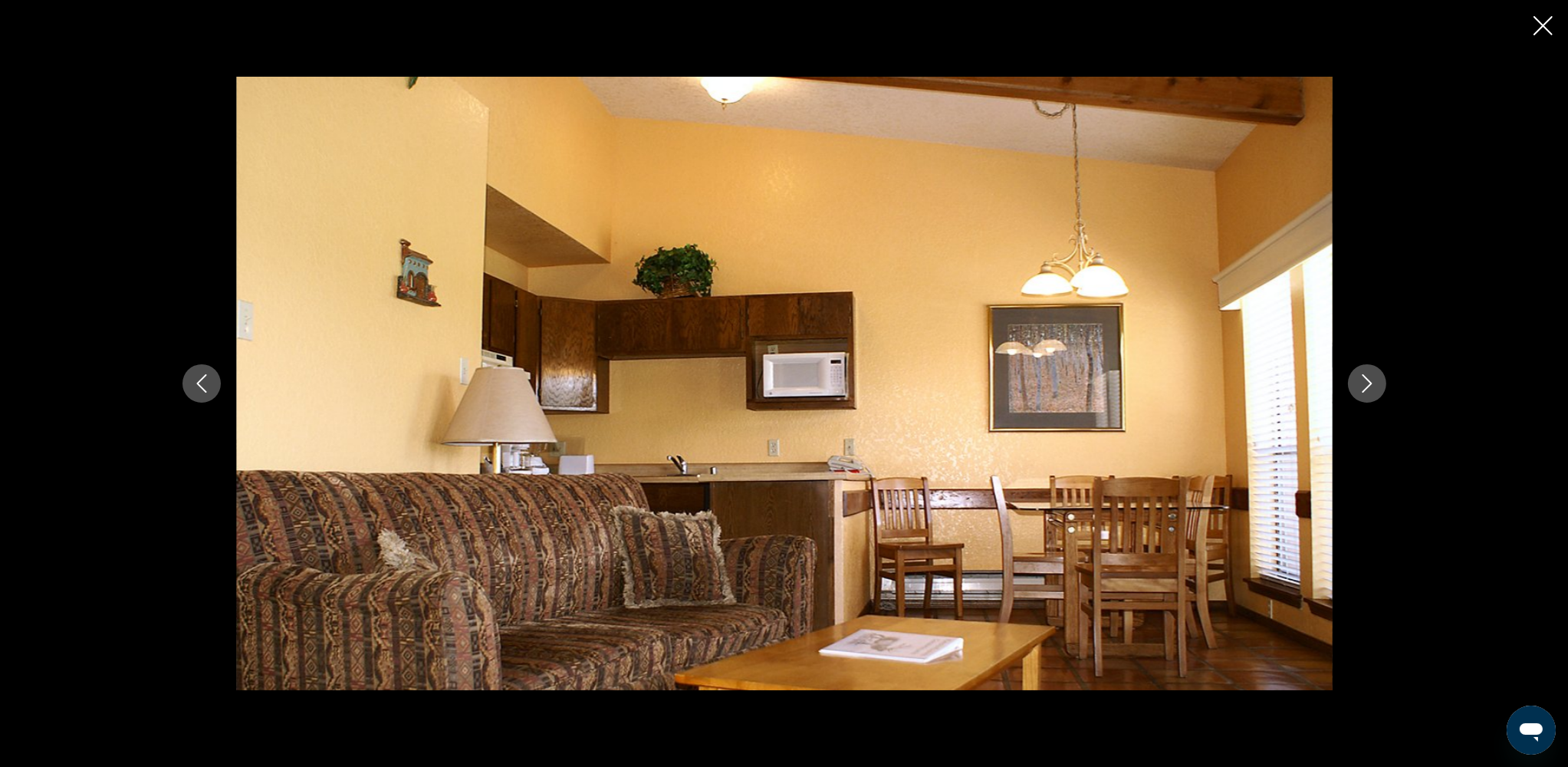
click at [1187, 381] on icon "Next image" at bounding box center [1366, 383] width 10 height 18
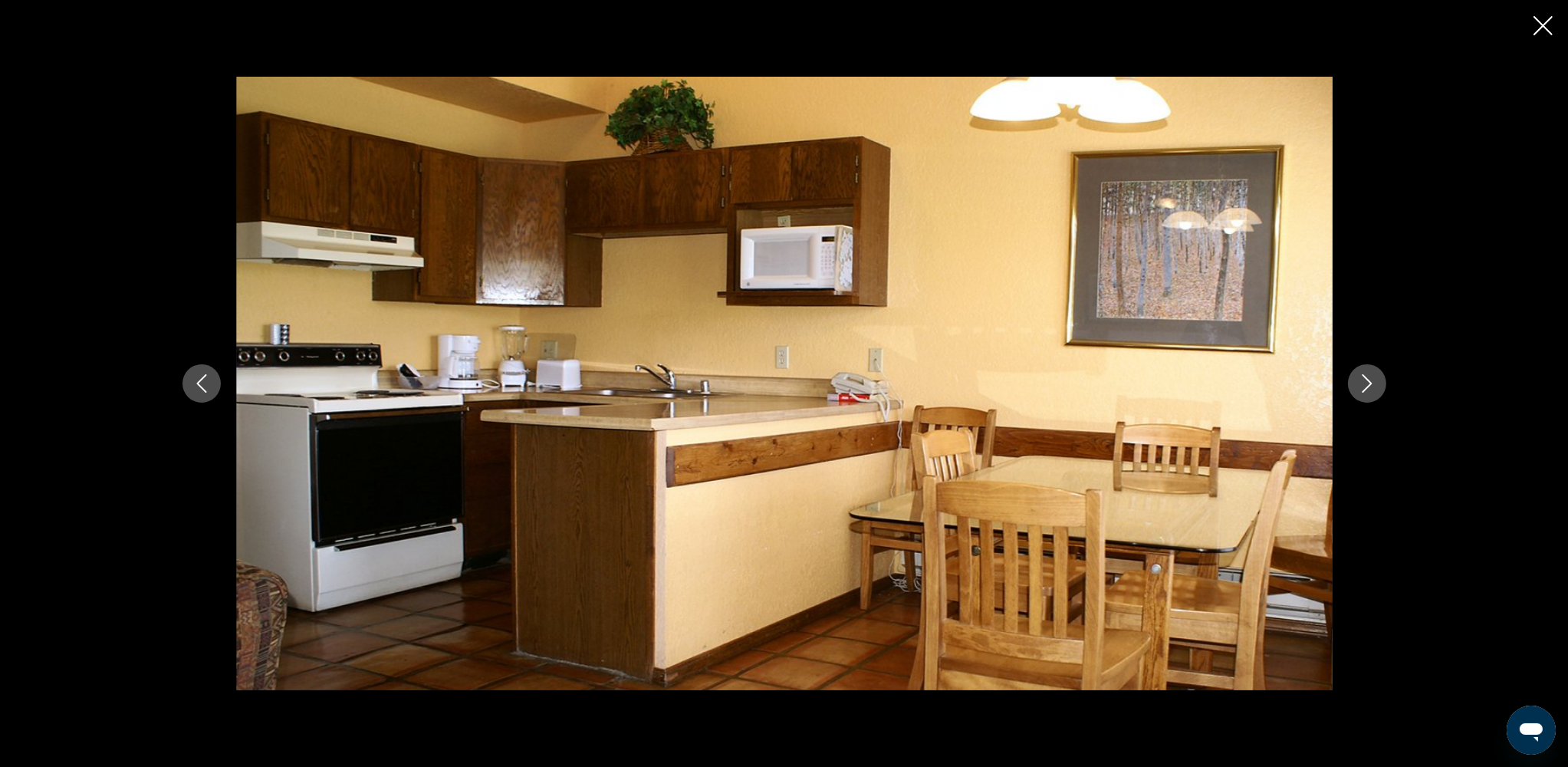
click at [1187, 29] on icon "Close slideshow" at bounding box center [1543, 26] width 19 height 19
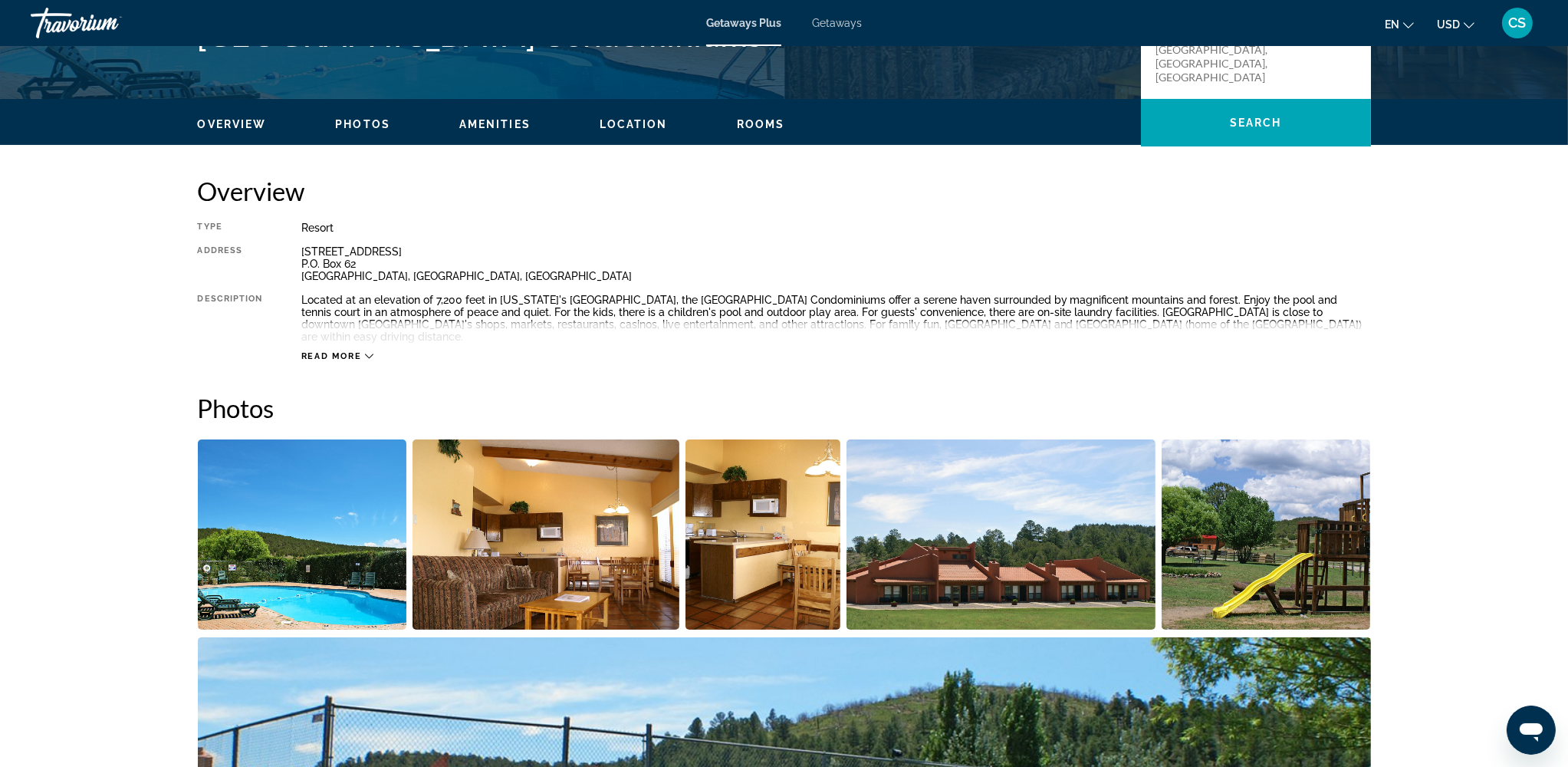
scroll to position [408, 0]
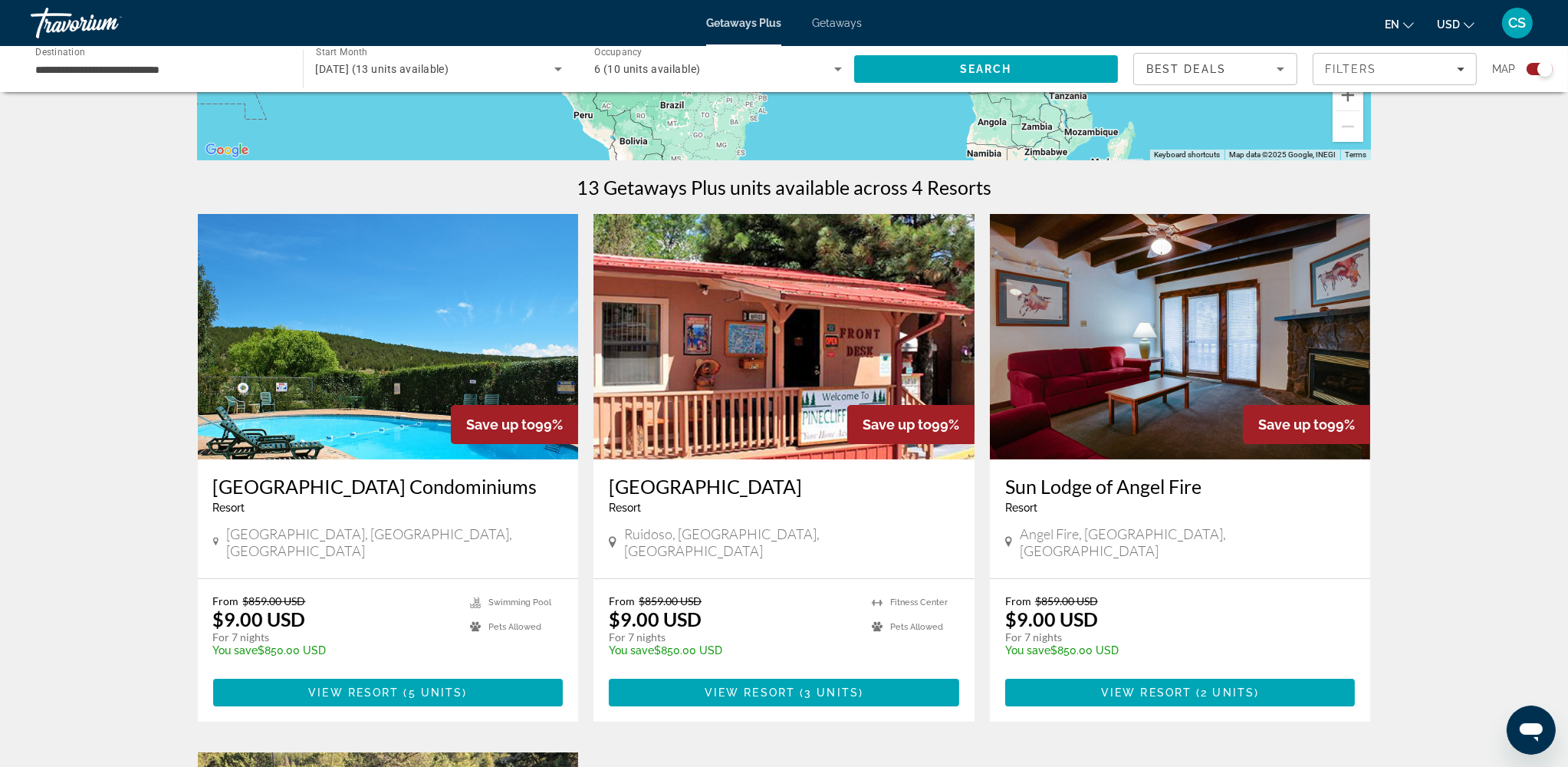
scroll to position [409, 0]
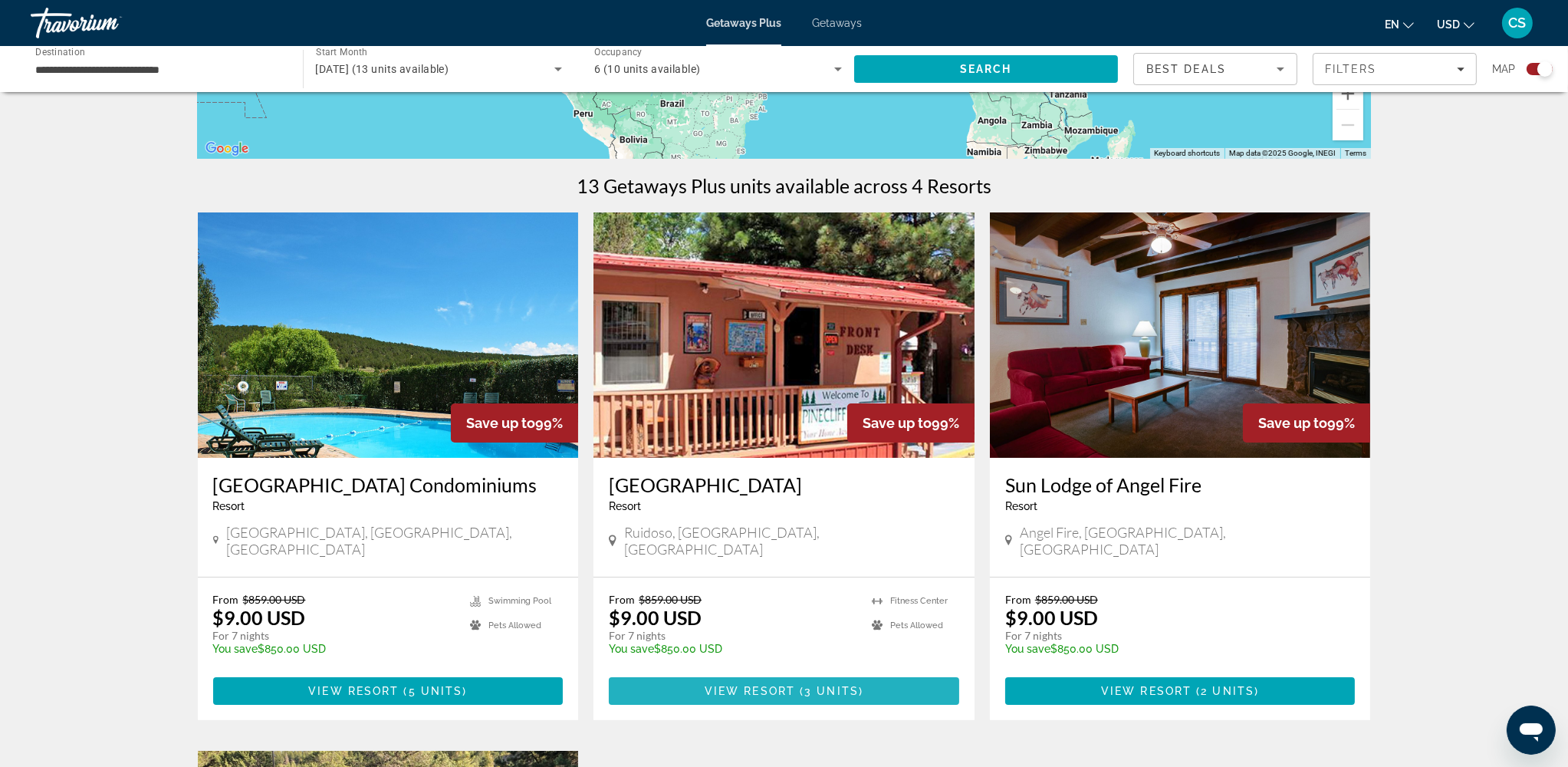
click at [792, 574] on span "View Resort" at bounding box center [750, 690] width 90 height 12
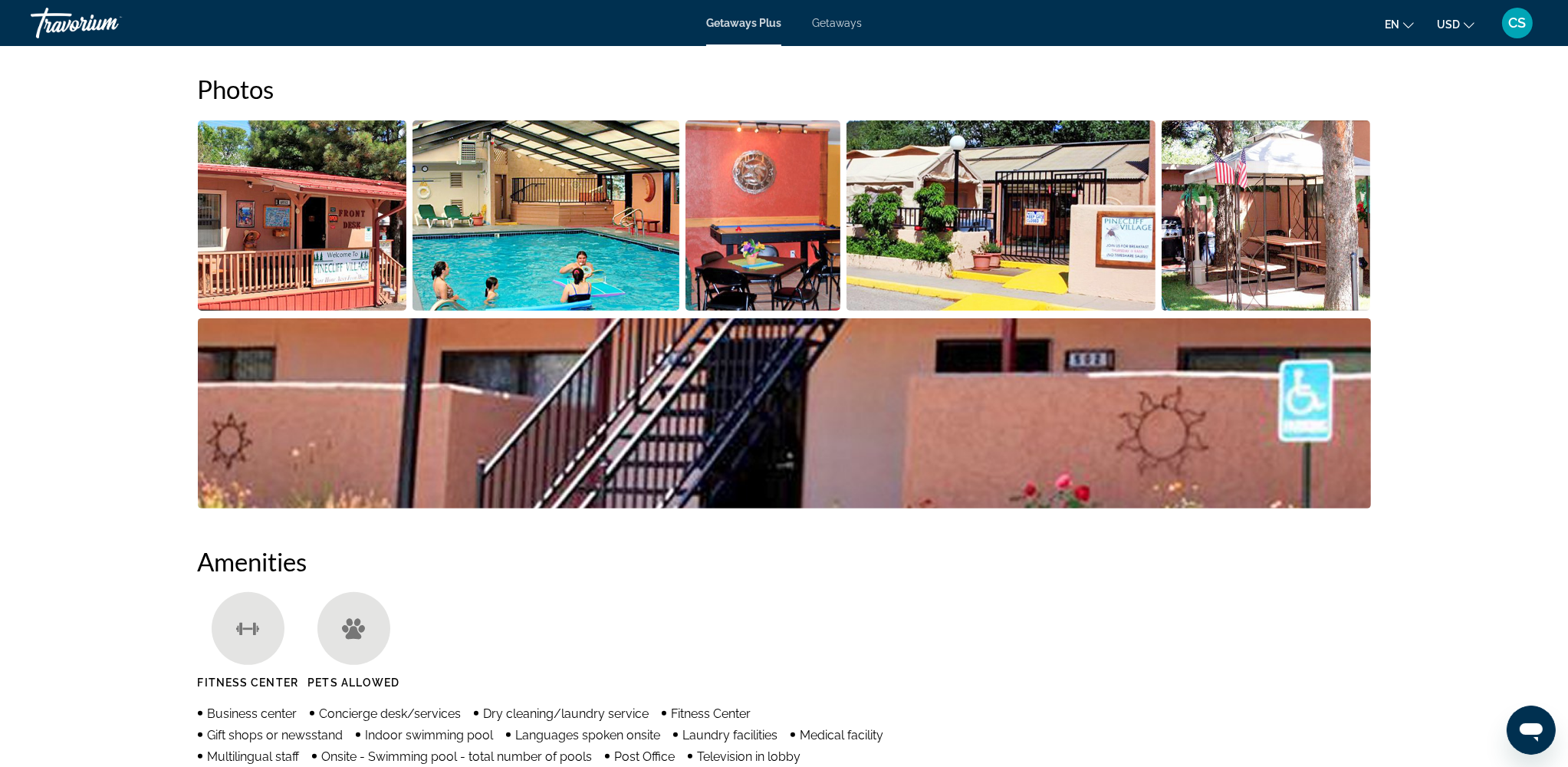
scroll to position [715, 0]
click at [316, 262] on img "Open full-screen image slider" at bounding box center [302, 215] width 210 height 190
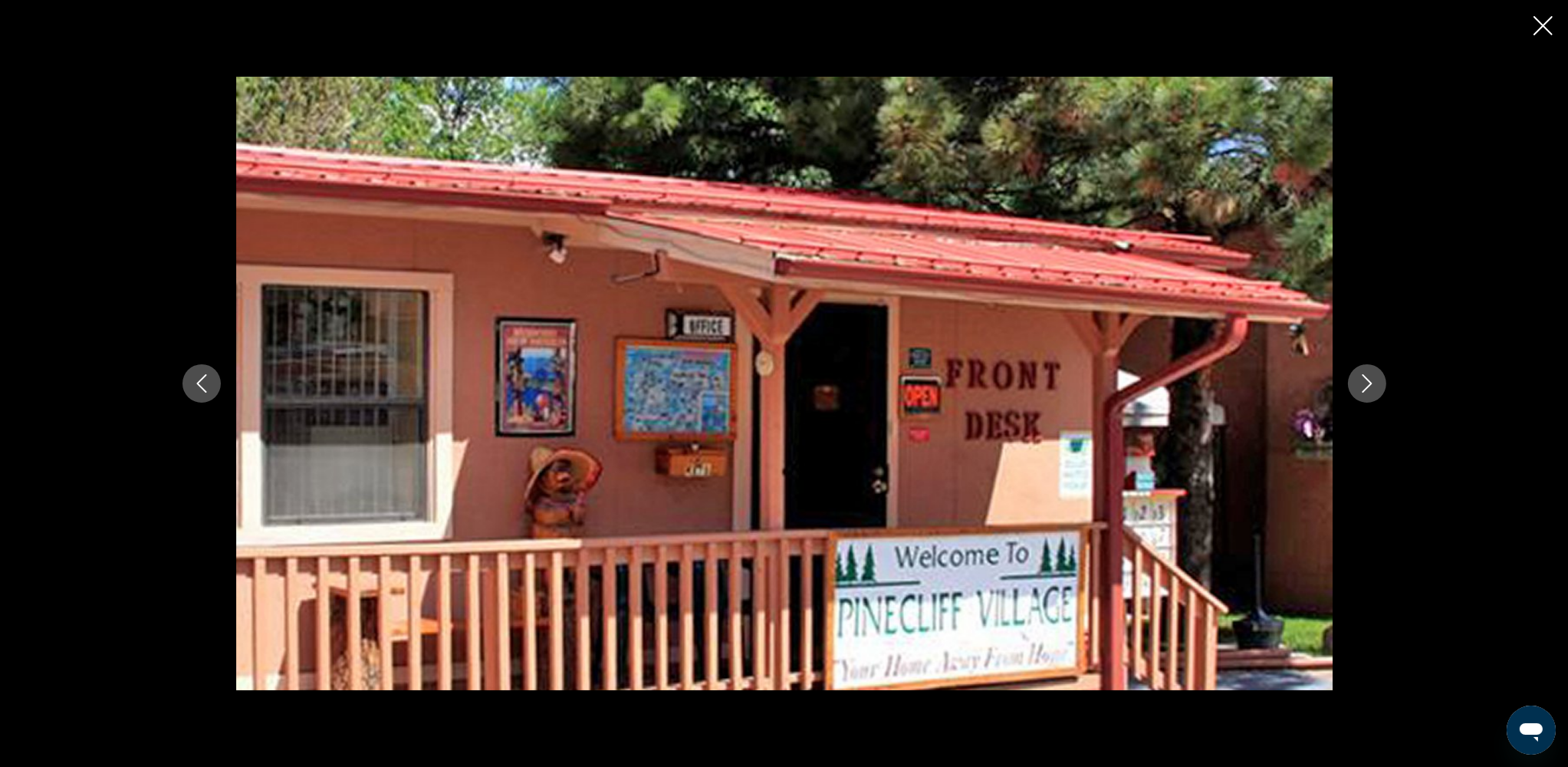
click at [1187, 374] on icon "Next image" at bounding box center [1366, 383] width 18 height 18
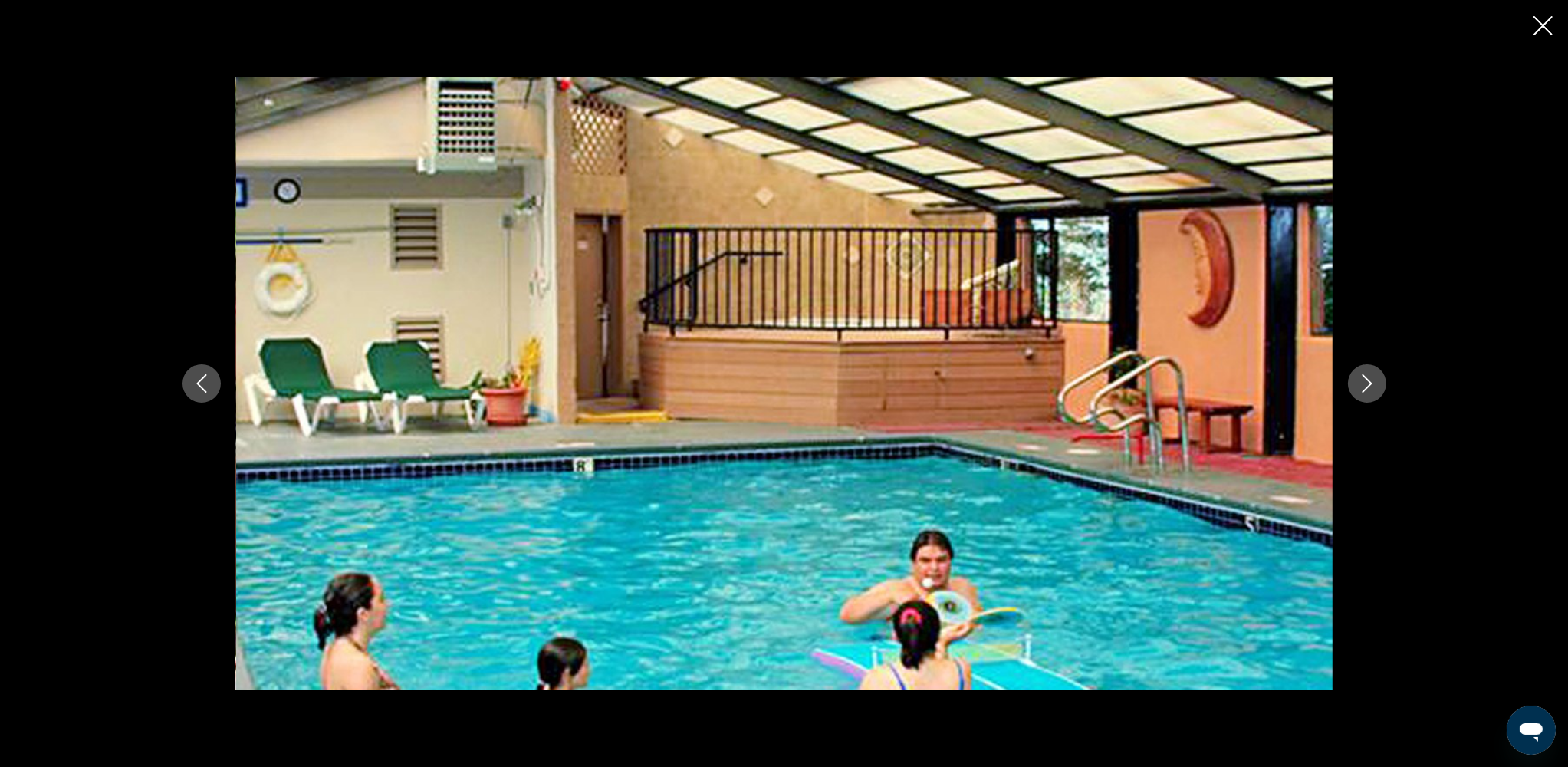
click at [1187, 374] on icon "Next image" at bounding box center [1366, 383] width 18 height 18
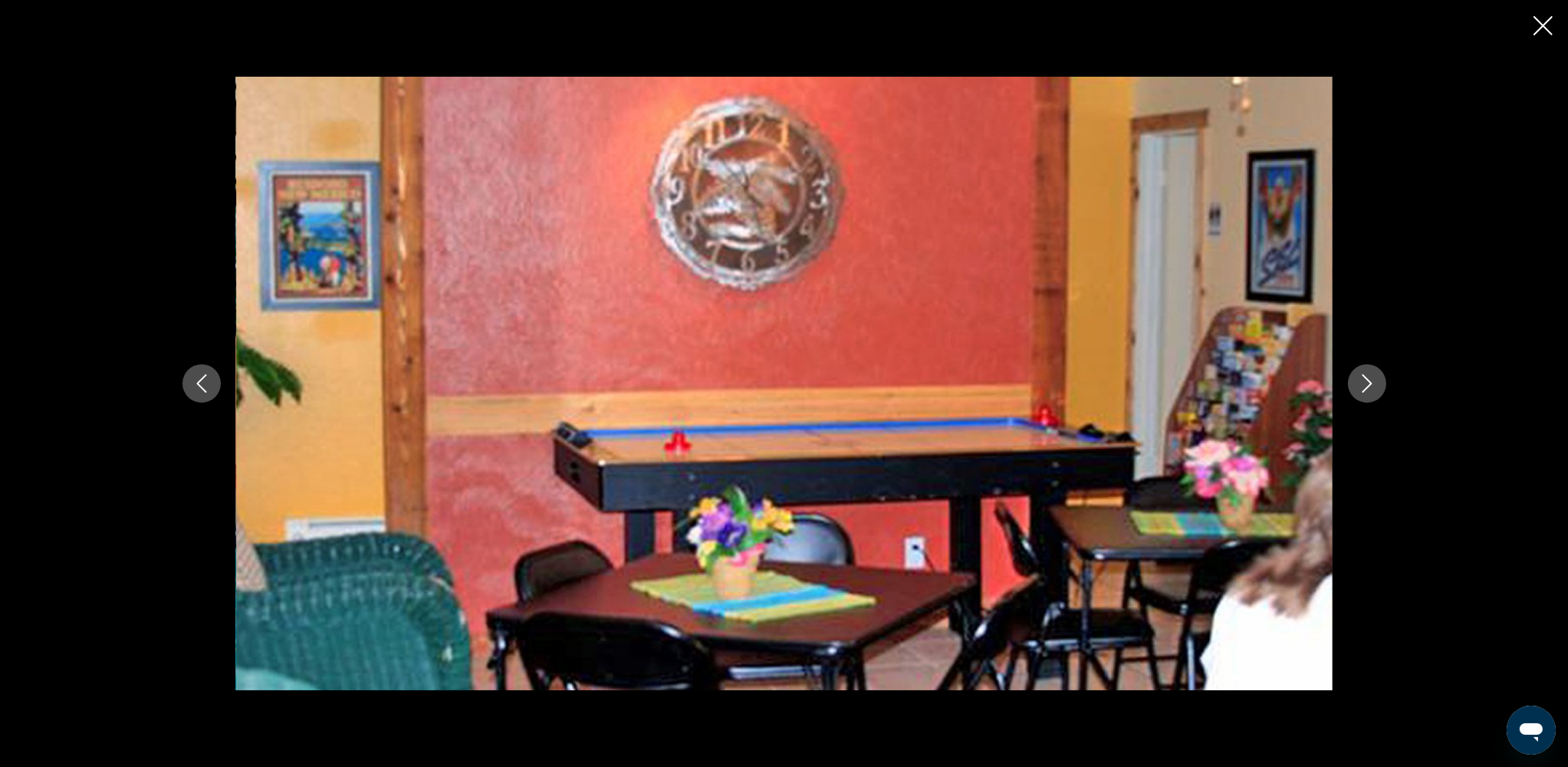
click at [1187, 374] on icon "Next image" at bounding box center [1366, 383] width 18 height 18
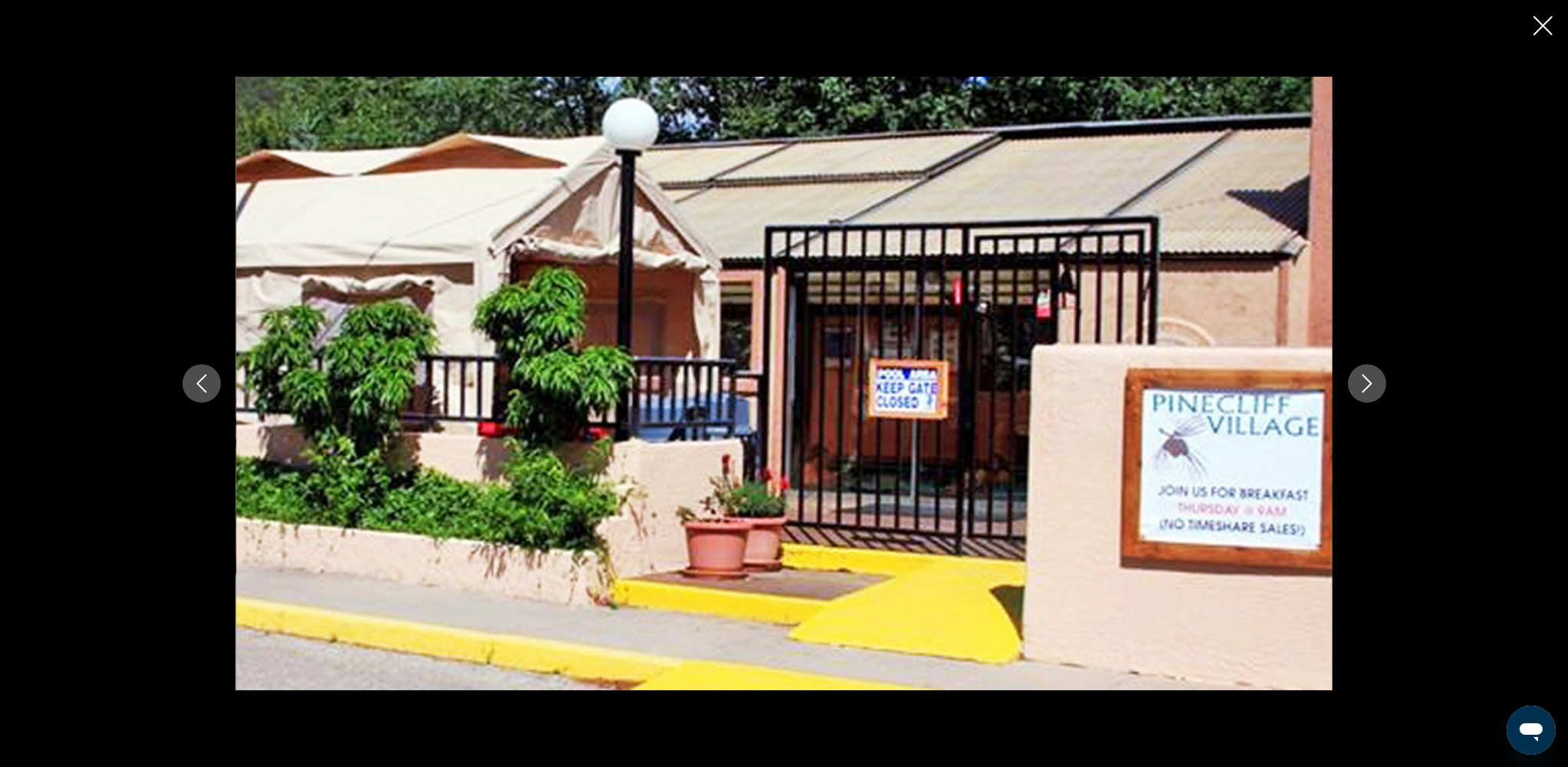
click at [1187, 374] on icon "Next image" at bounding box center [1366, 383] width 18 height 18
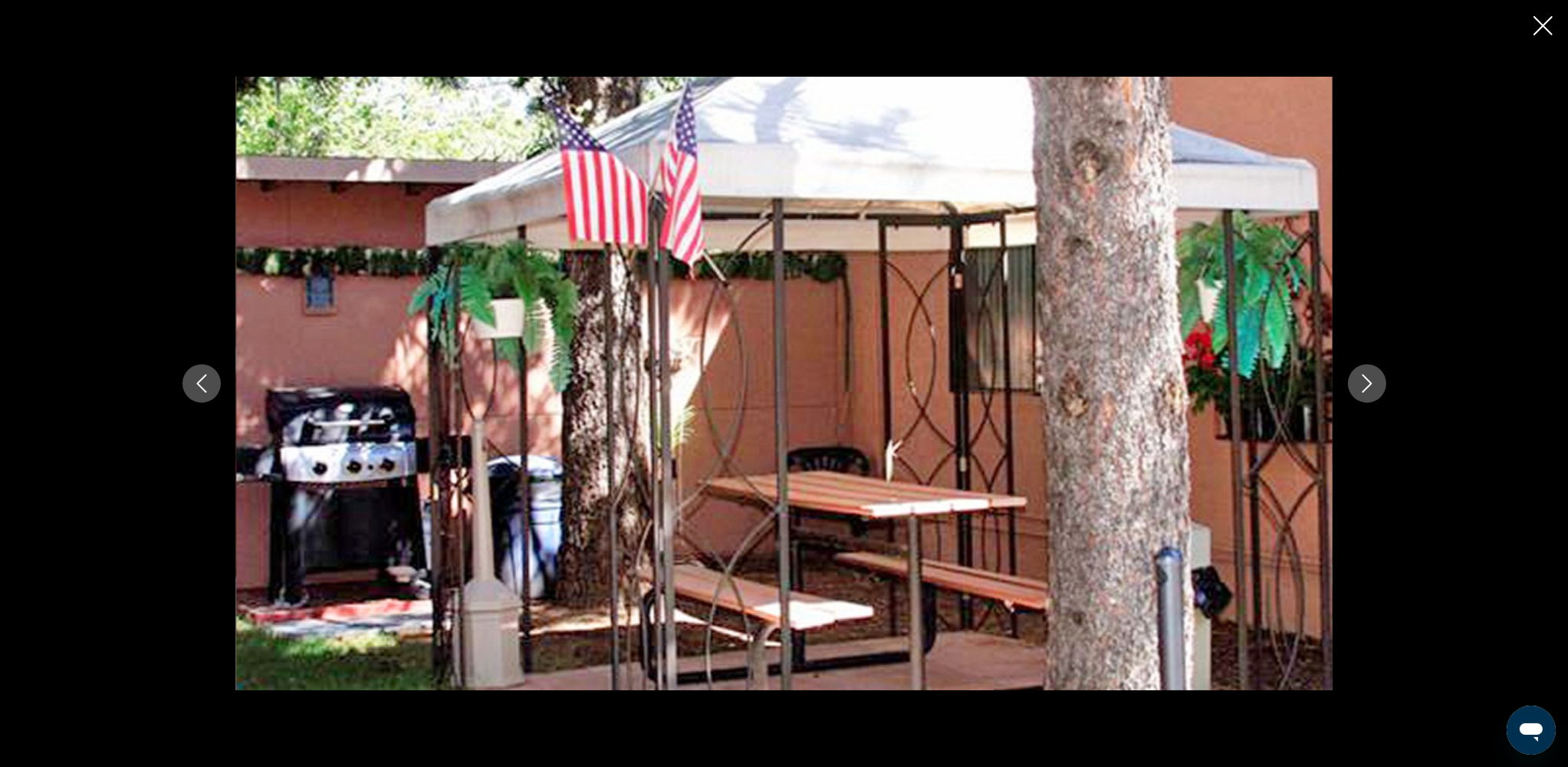
click at [1187, 374] on icon "Next image" at bounding box center [1366, 383] width 18 height 18
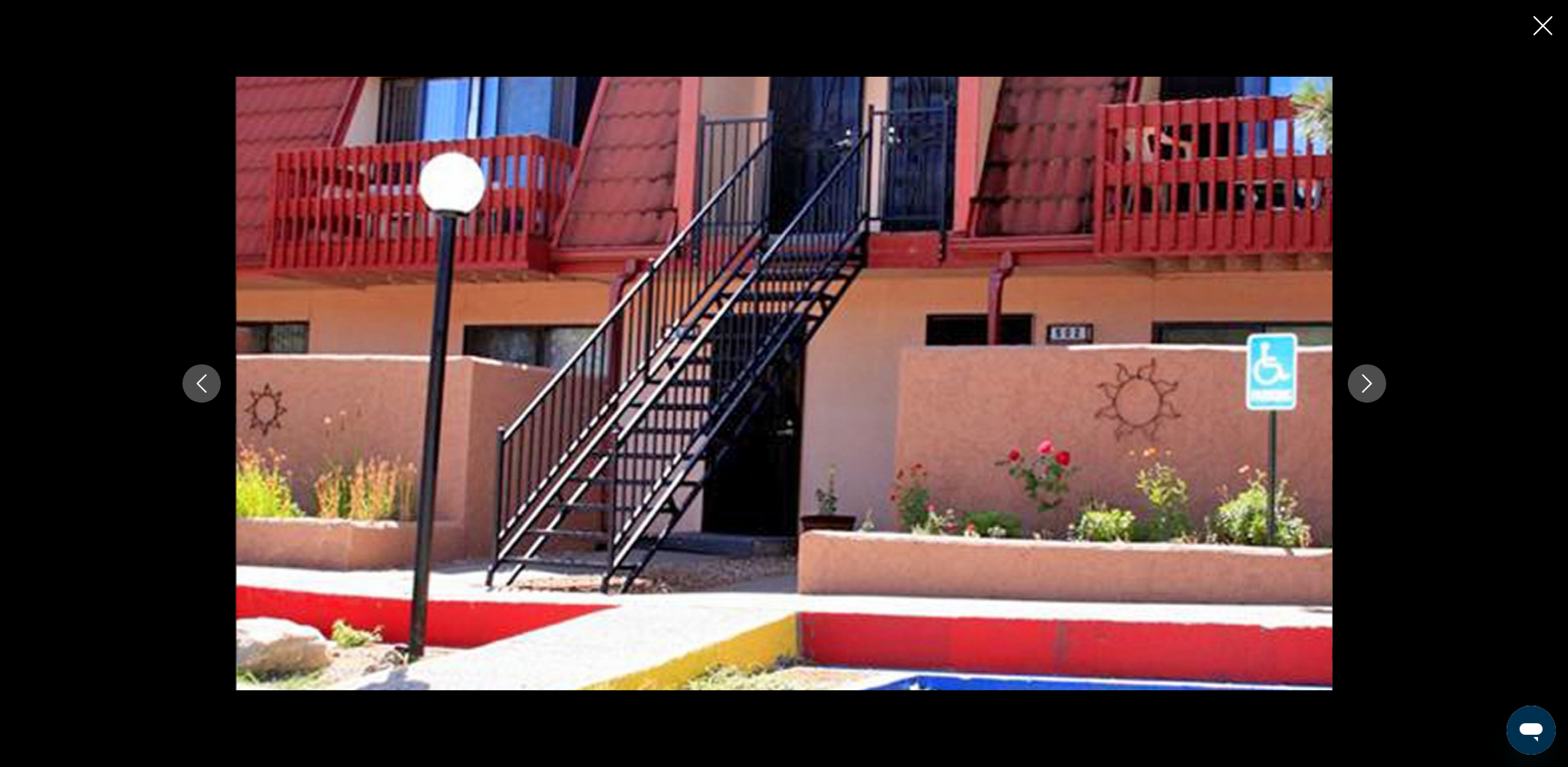
click at [1187, 374] on icon "Next image" at bounding box center [1366, 383] width 18 height 18
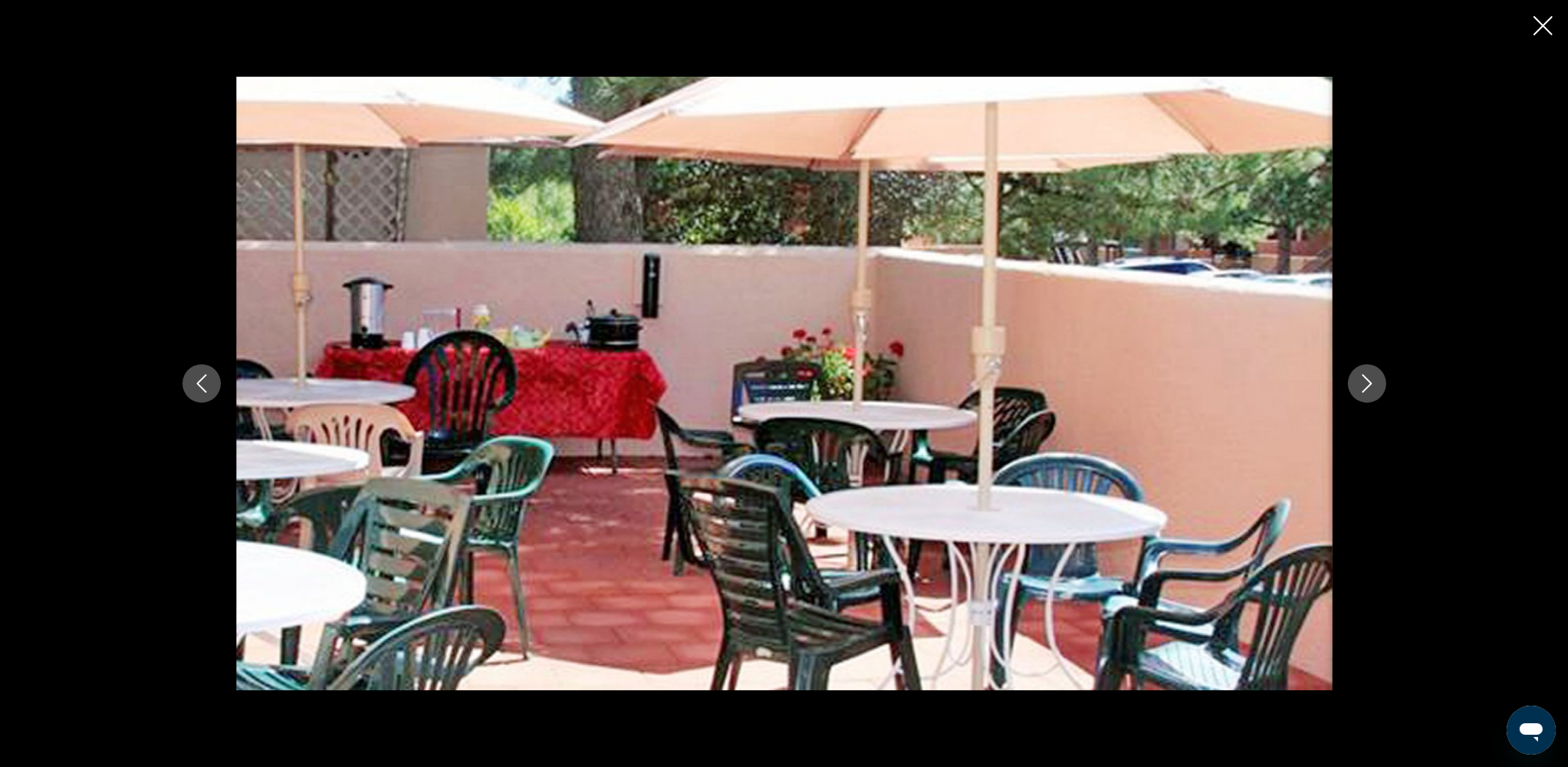
click at [1187, 374] on icon "Next image" at bounding box center [1366, 383] width 18 height 18
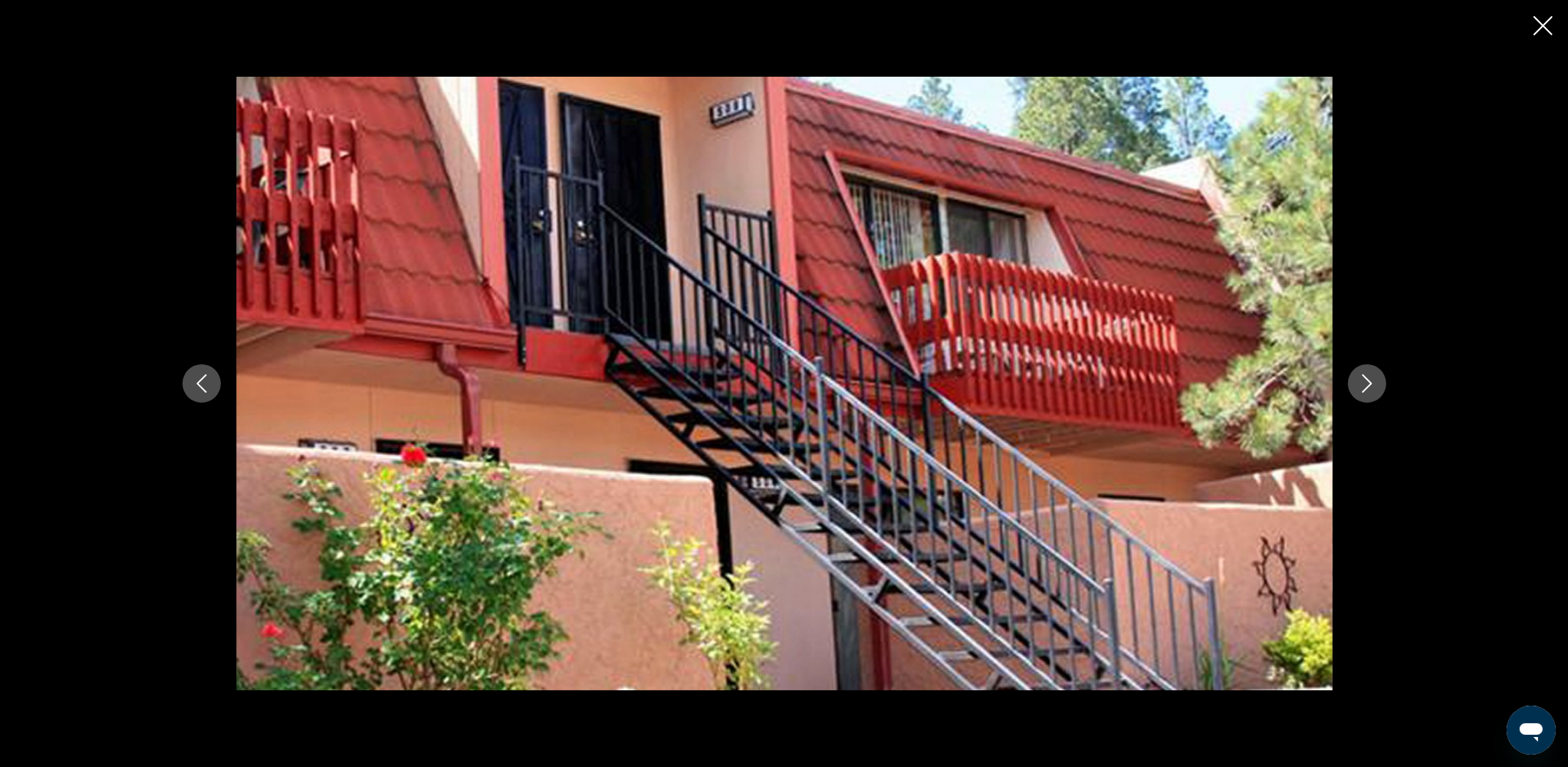
click at [1187, 374] on icon "Next image" at bounding box center [1366, 383] width 18 height 18
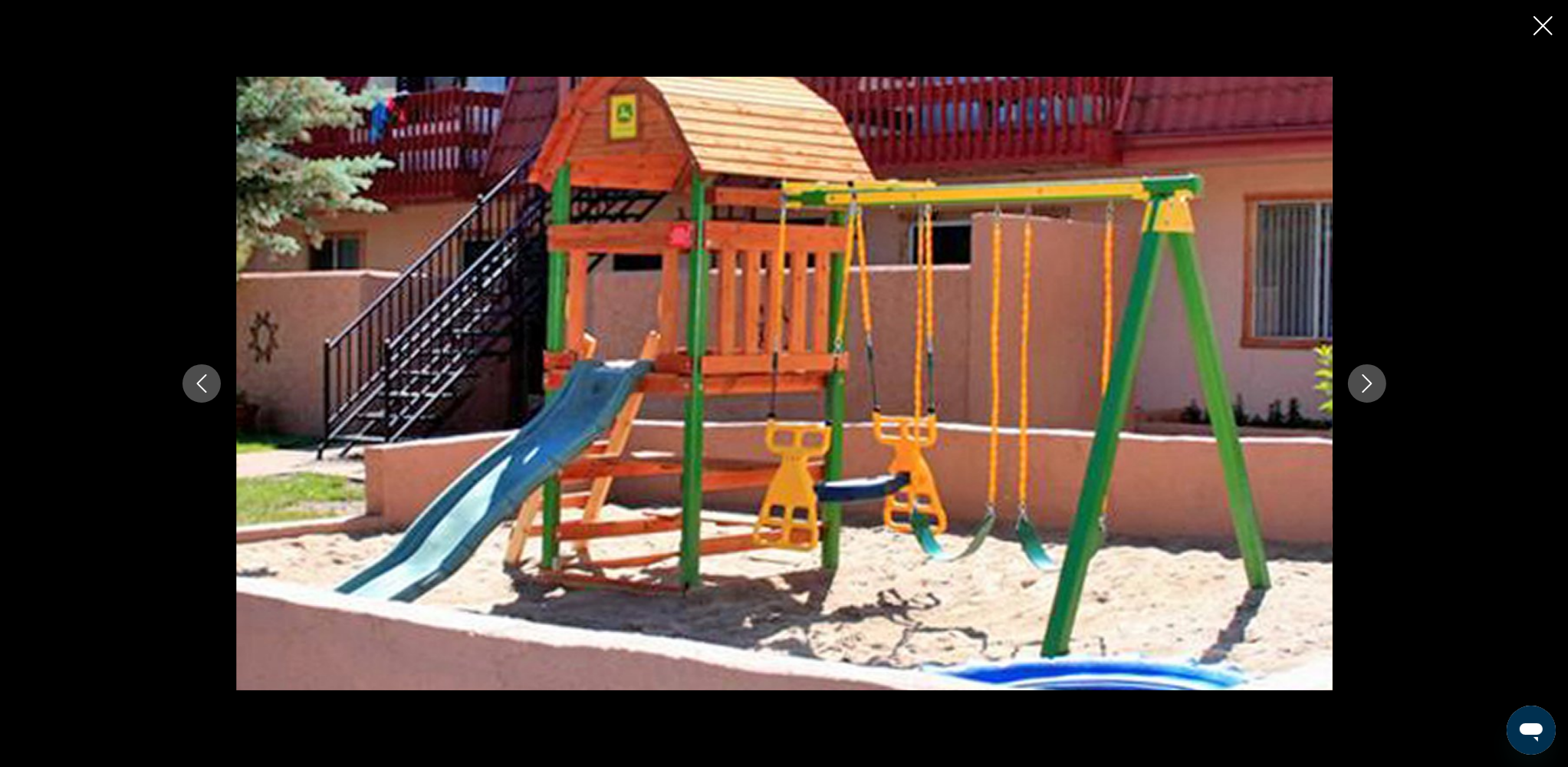
click at [1187, 374] on icon "Next image" at bounding box center [1366, 383] width 18 height 18
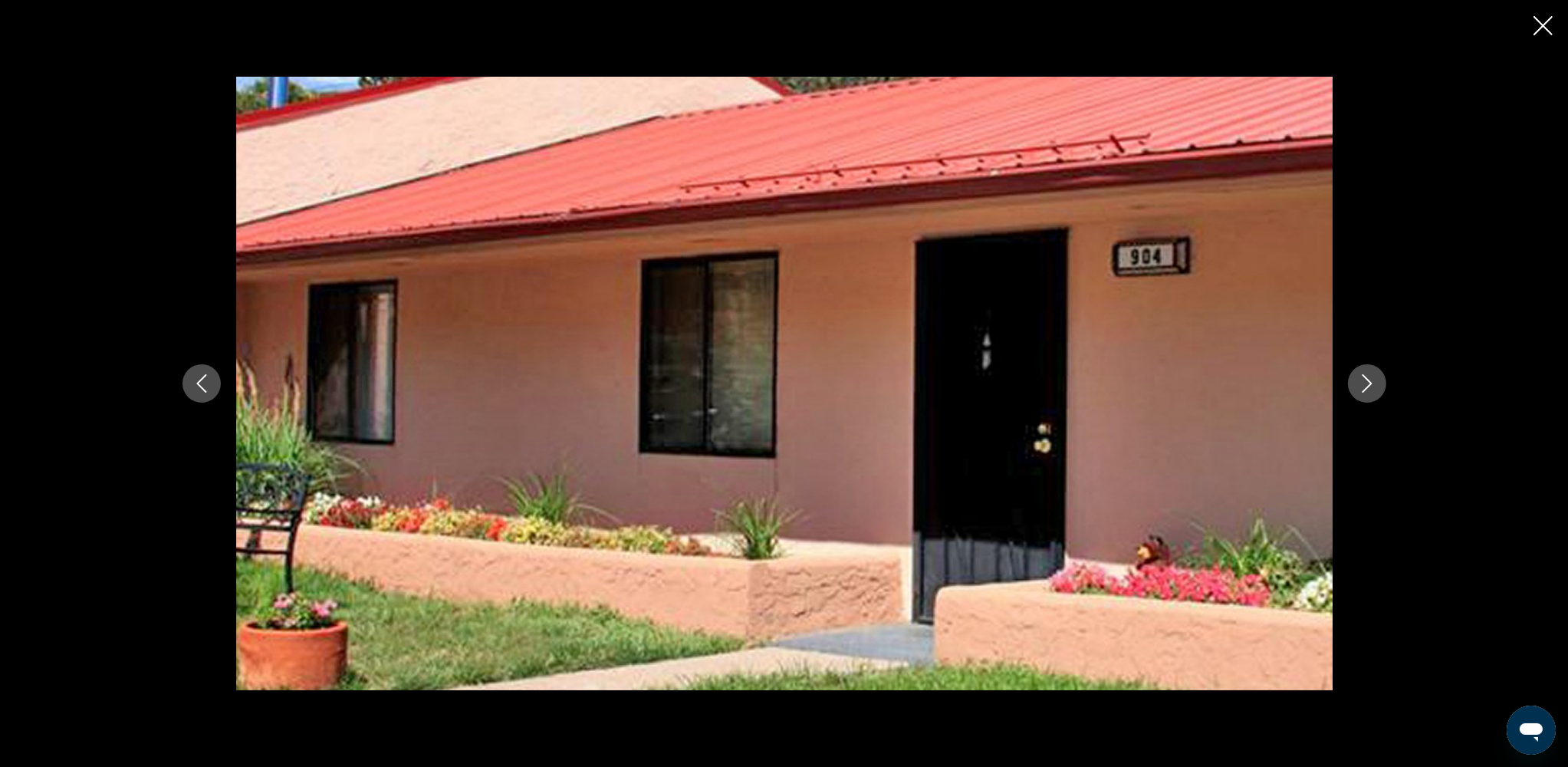
click at [1187, 18] on icon "Close slideshow" at bounding box center [1543, 26] width 19 height 19
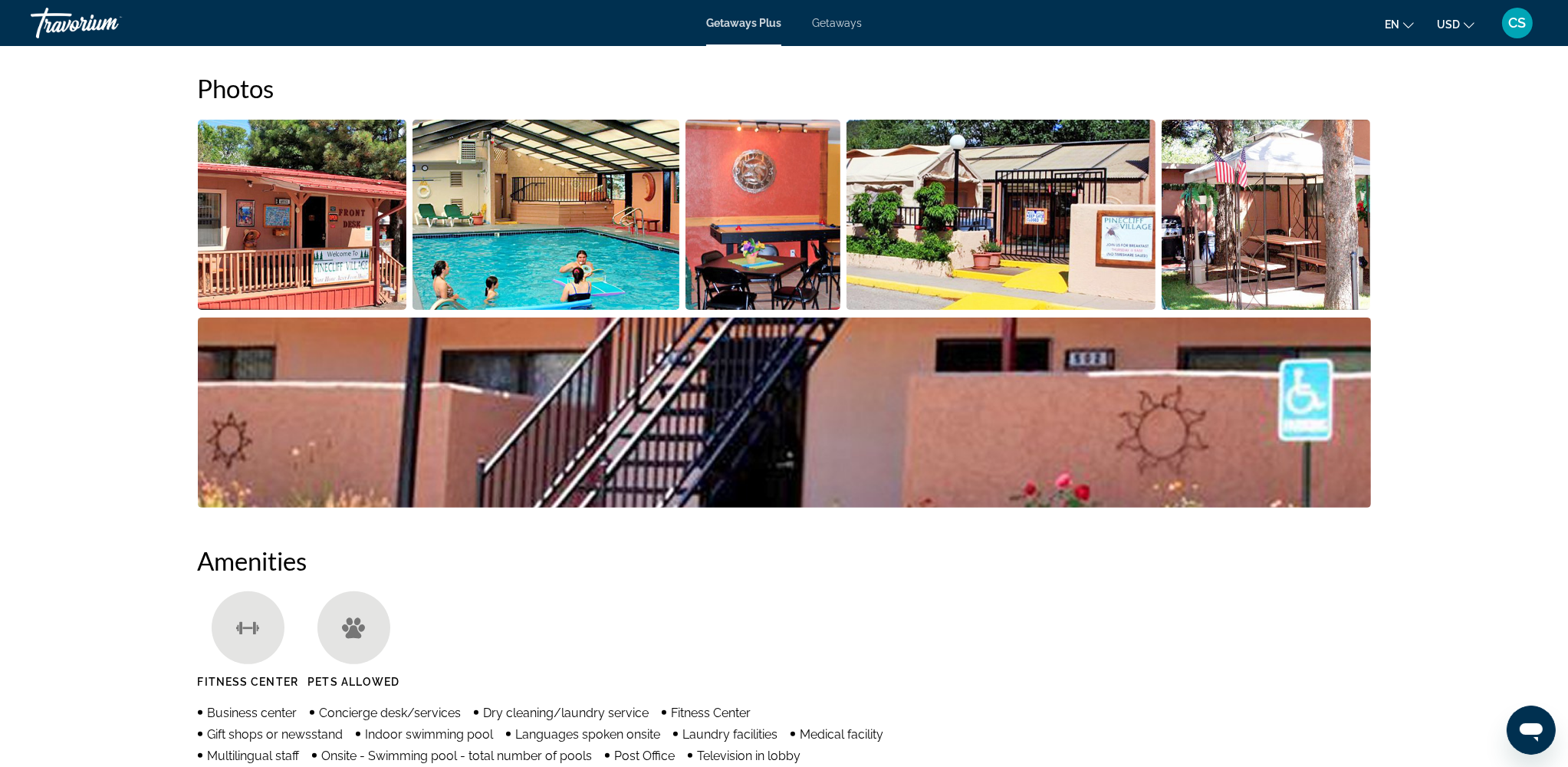
click at [844, 22] on span "Getaways" at bounding box center [837, 23] width 50 height 12
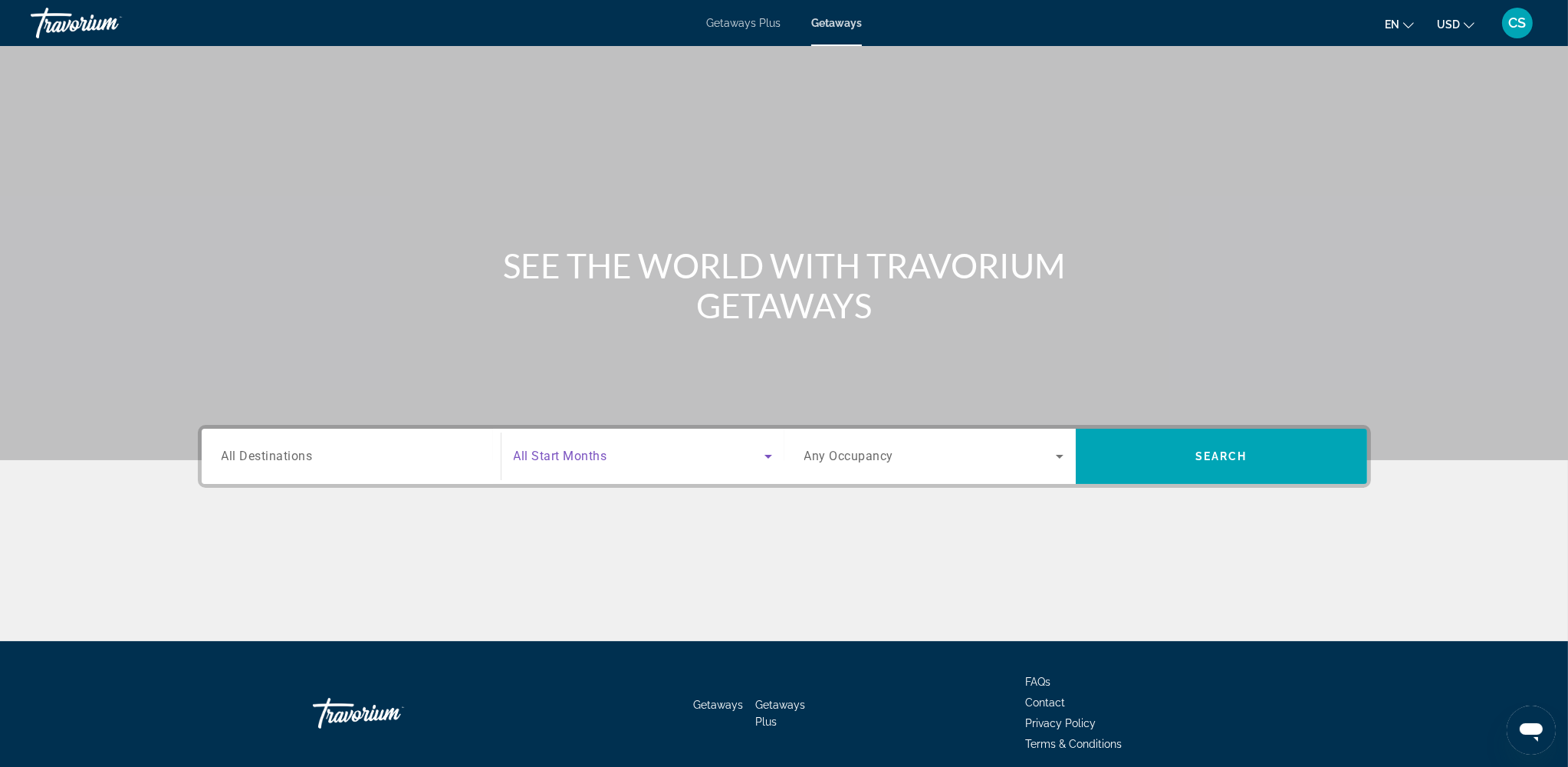
click at [767, 455] on icon "Search widget" at bounding box center [768, 457] width 8 height 3
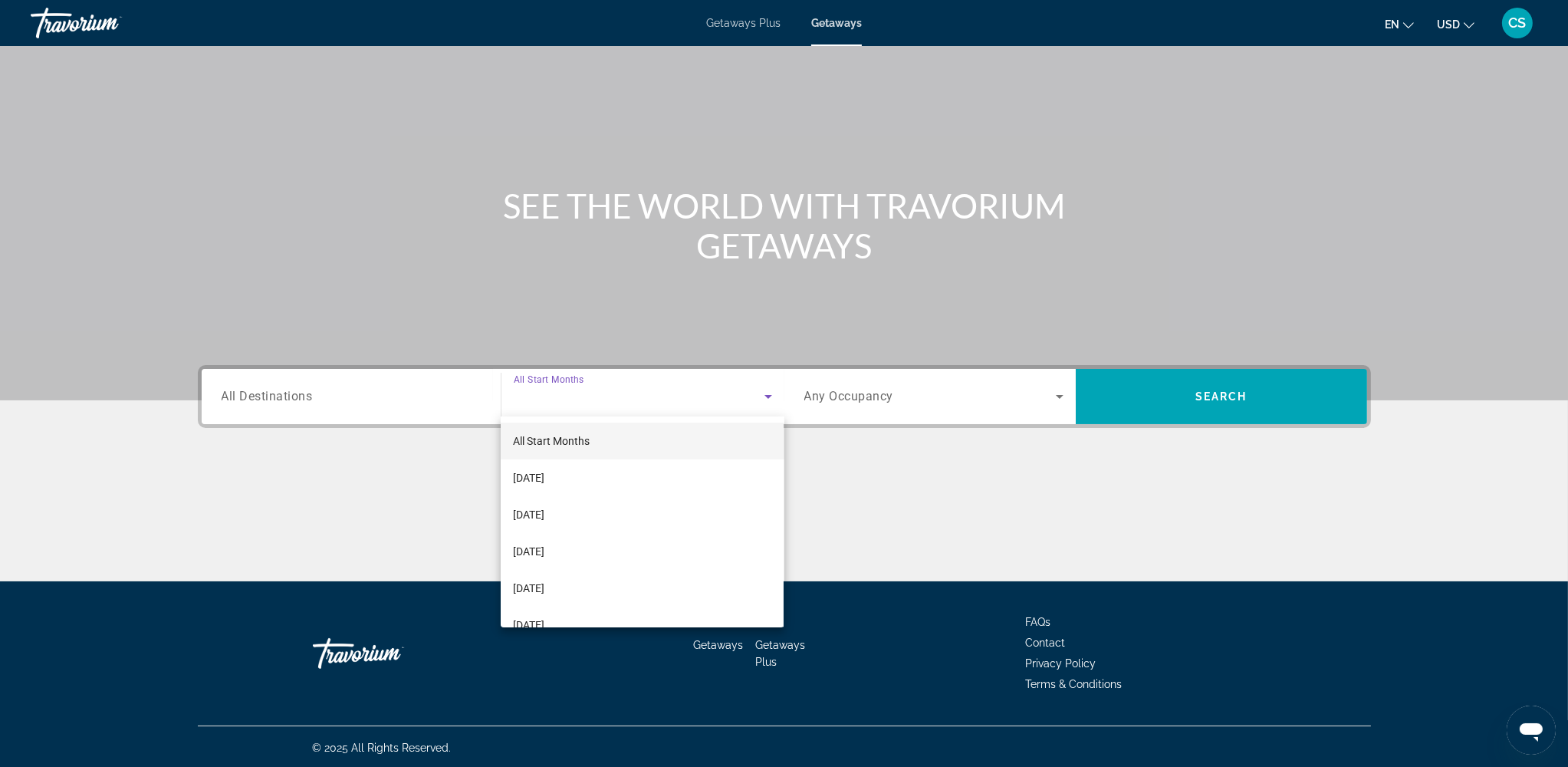
scroll to position [61, 0]
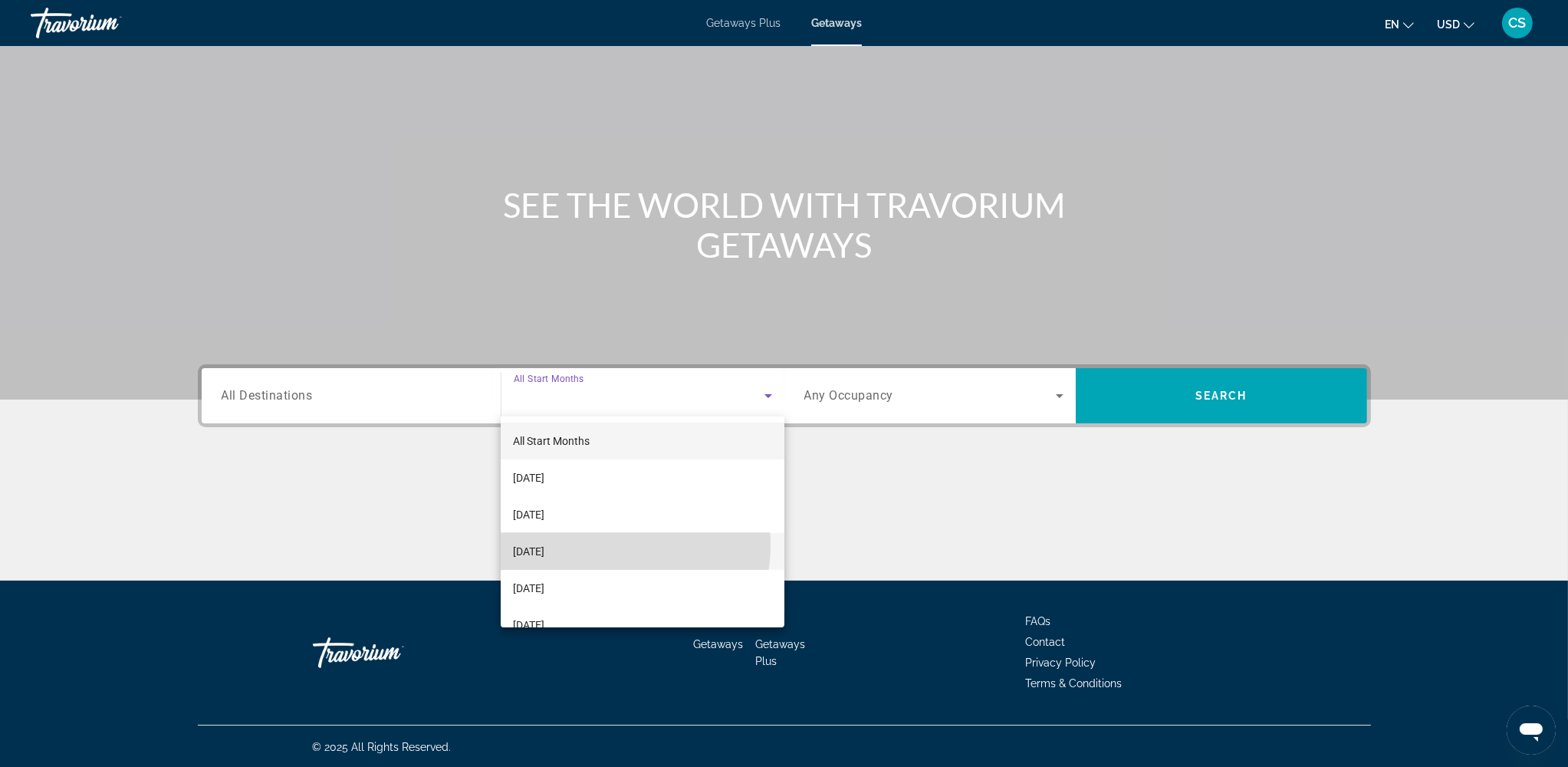
click at [611, 544] on mat-option "[DATE]" at bounding box center [642, 551] width 283 height 37
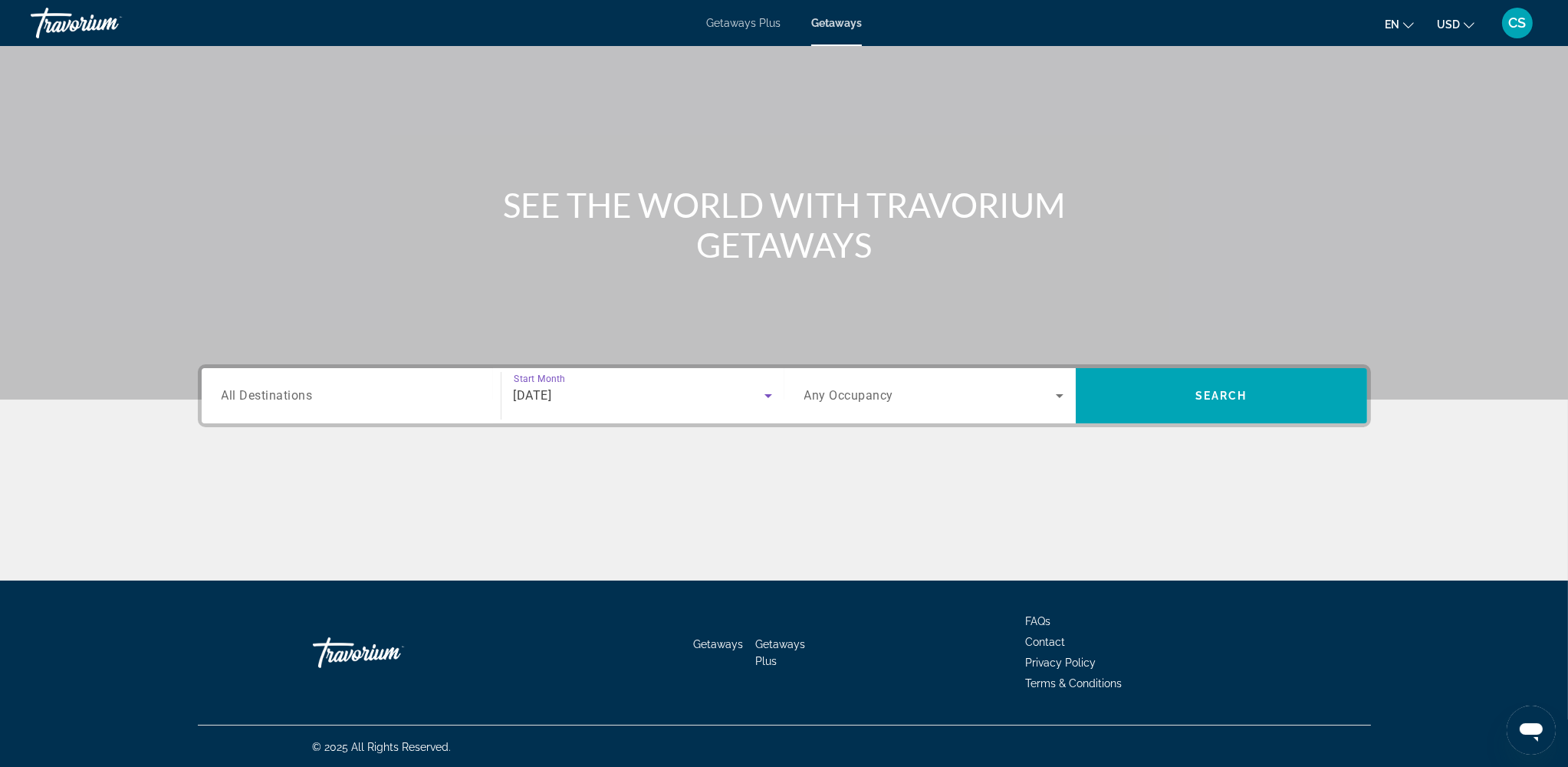
click at [972, 389] on span "Search widget" at bounding box center [930, 395] width 251 height 18
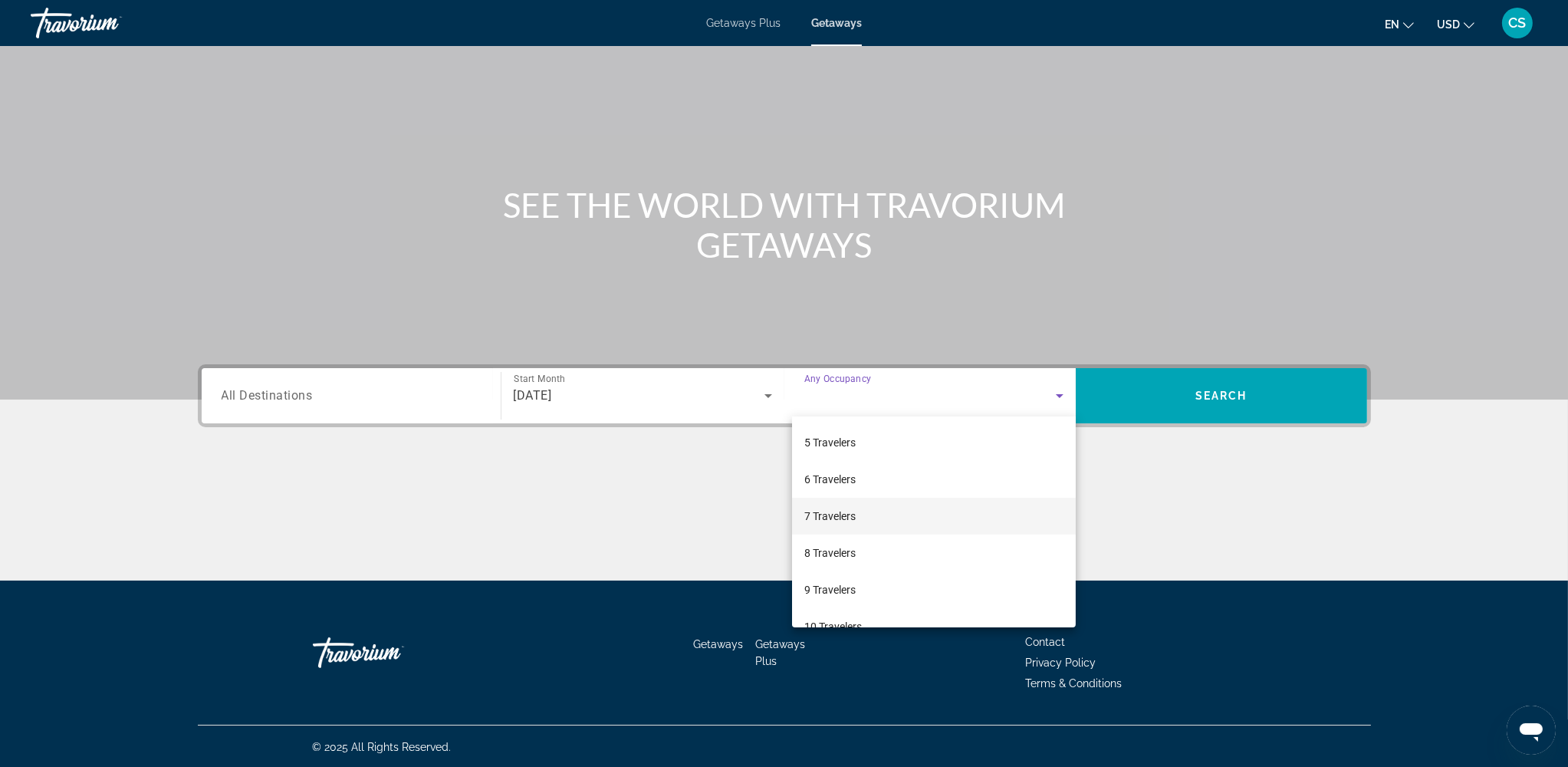
scroll to position [169, 0]
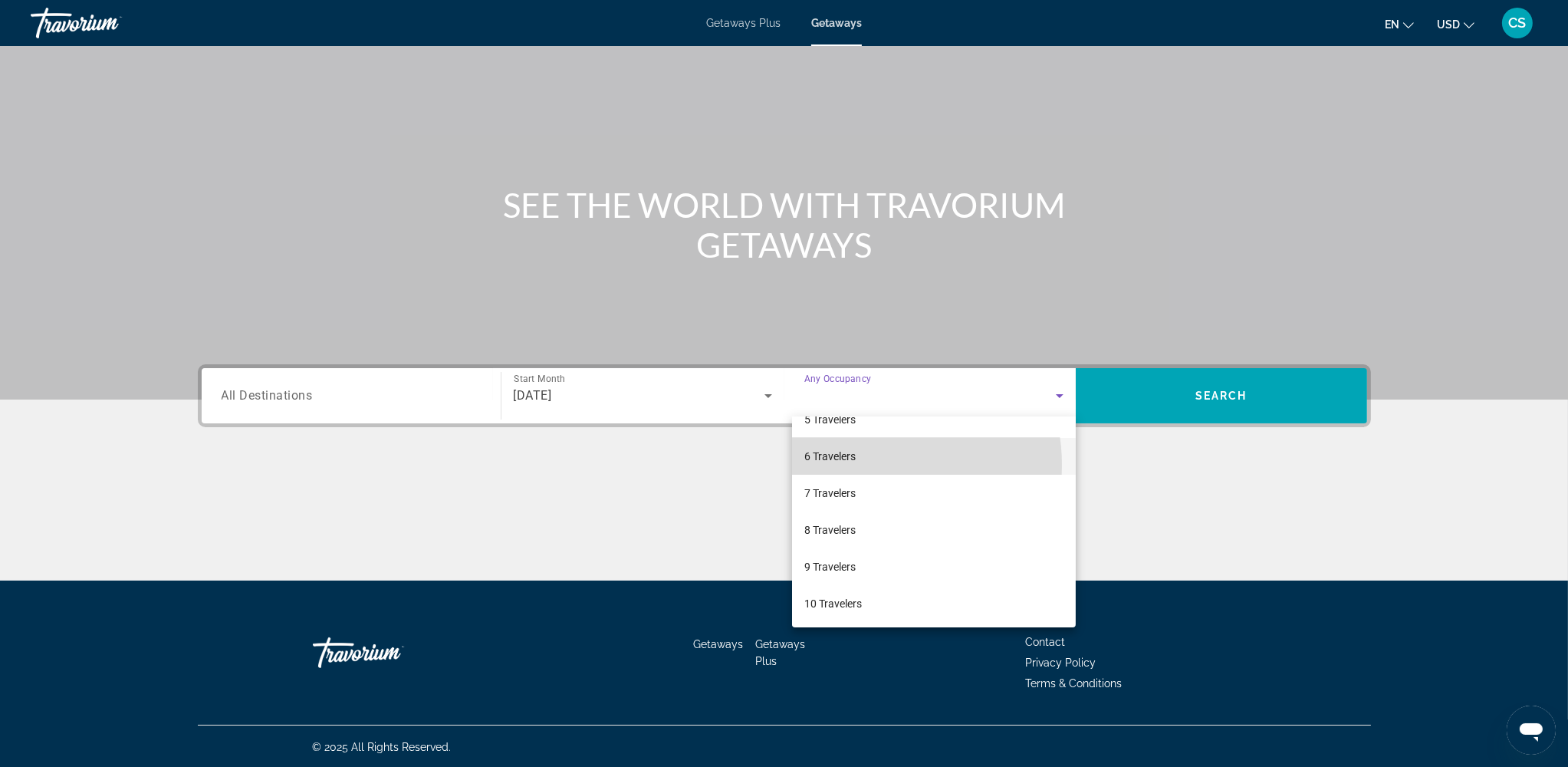
click at [869, 464] on mat-option "6 Travelers" at bounding box center [934, 456] width 284 height 37
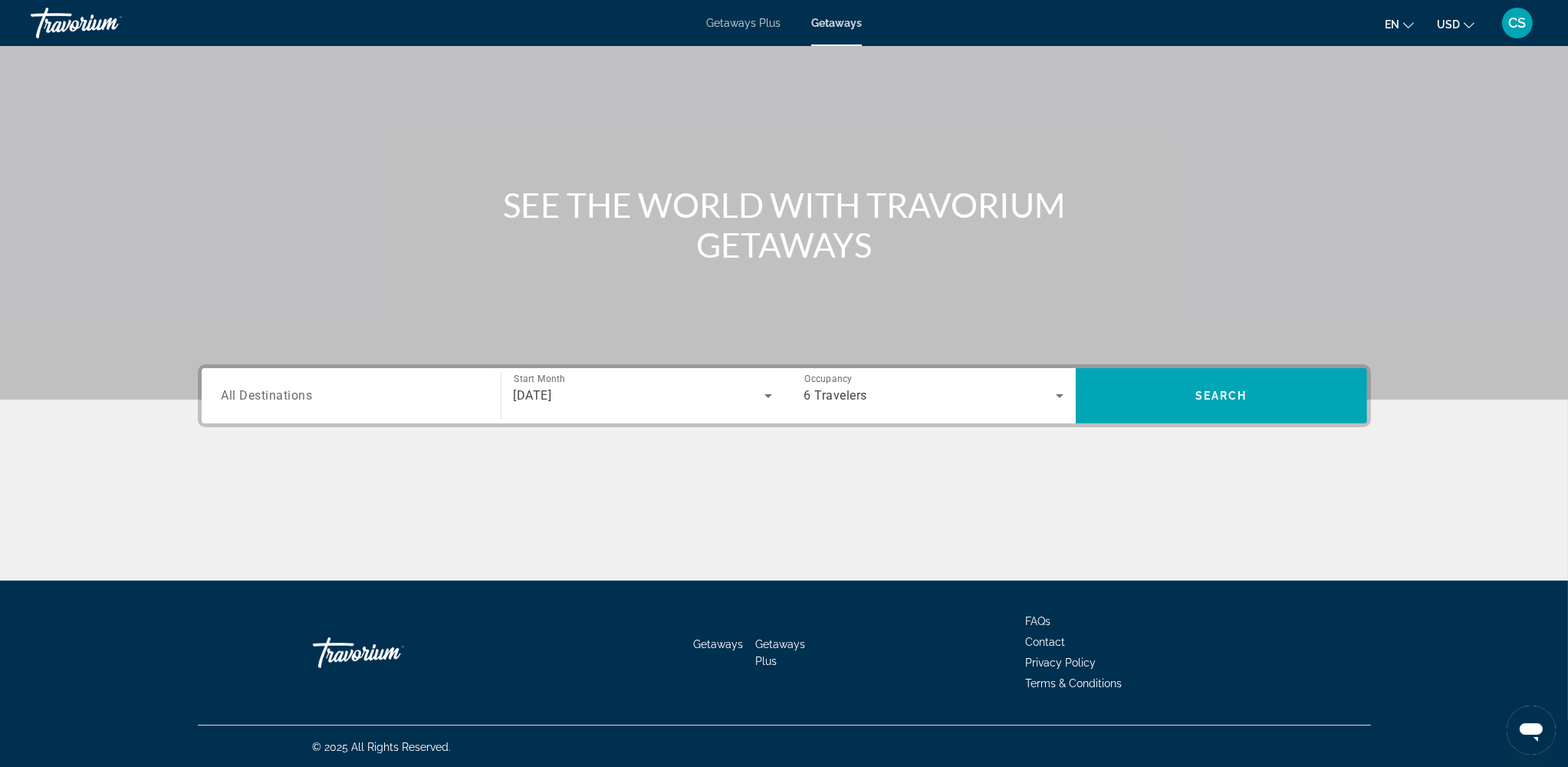
click at [288, 400] on span "All Destinations" at bounding box center [267, 395] width 91 height 15
click at [288, 400] on input "Destination All Destinations" at bounding box center [351, 396] width 259 height 18
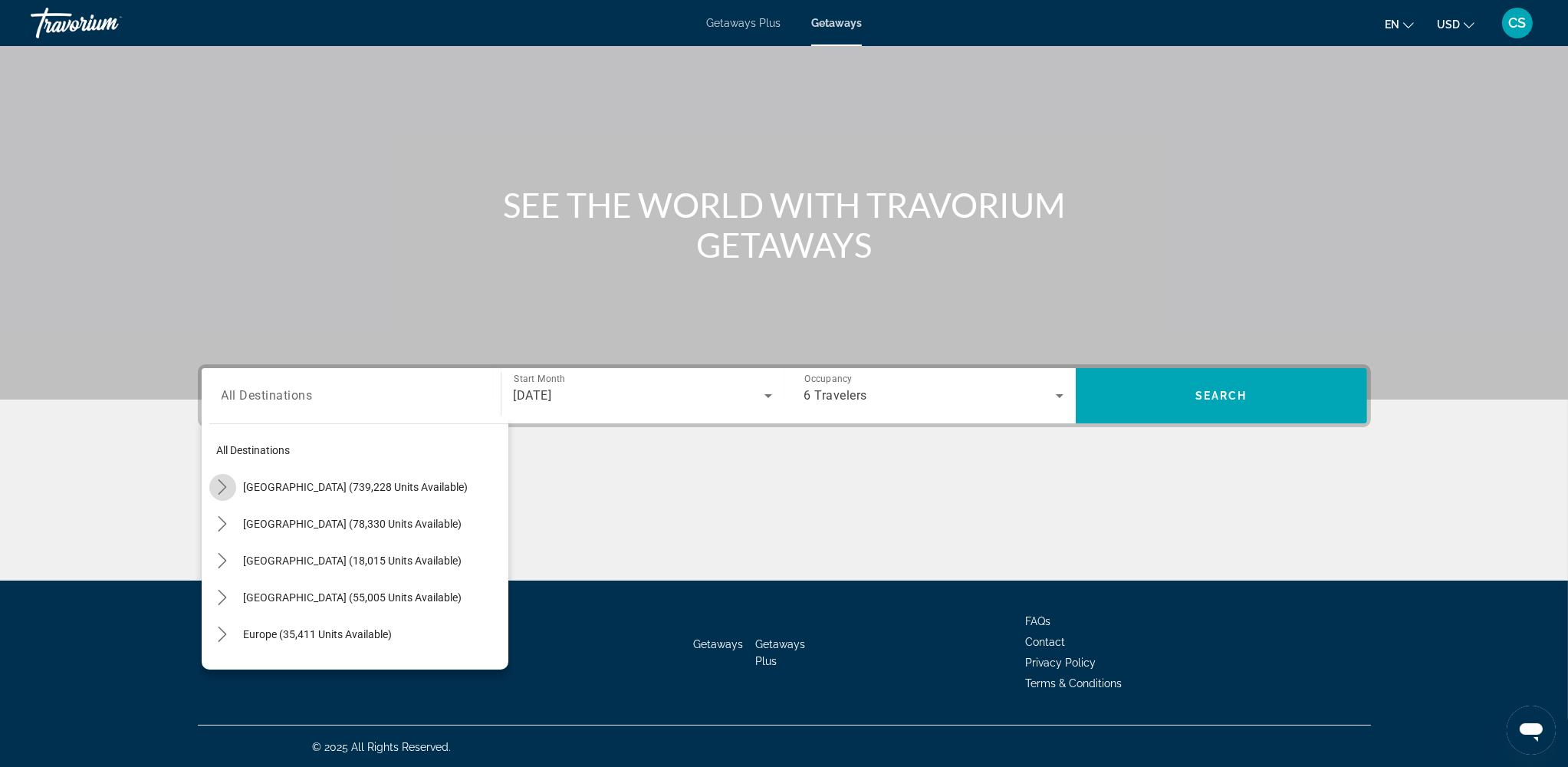
click at [230, 489] on mat-icon "Toggle United States (739,228 units available) submenu" at bounding box center [223, 487] width 27 height 27
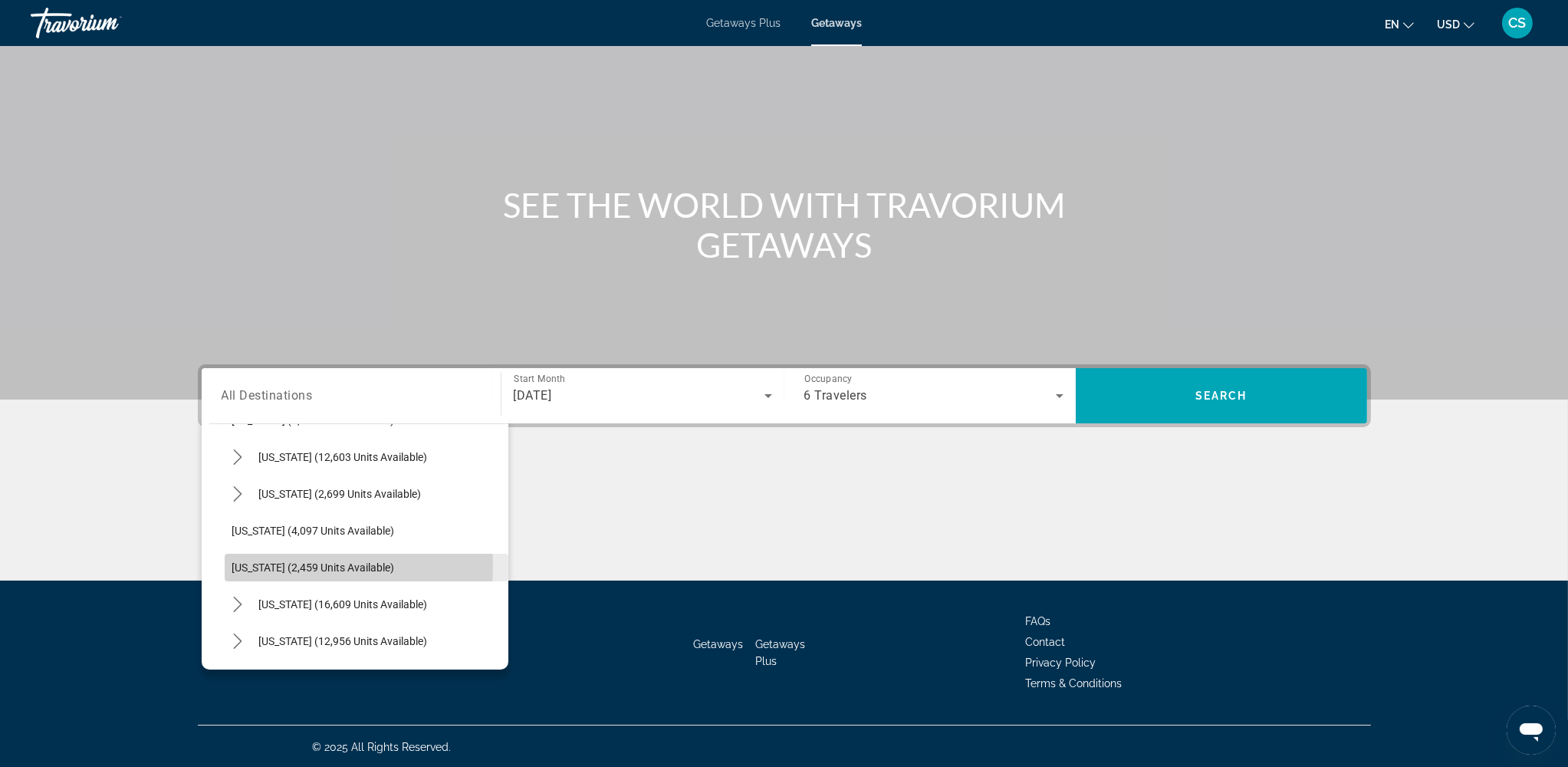
click at [300, 564] on span "[US_STATE] (2,459 units available)" at bounding box center [313, 567] width 163 height 12
type input "**********"
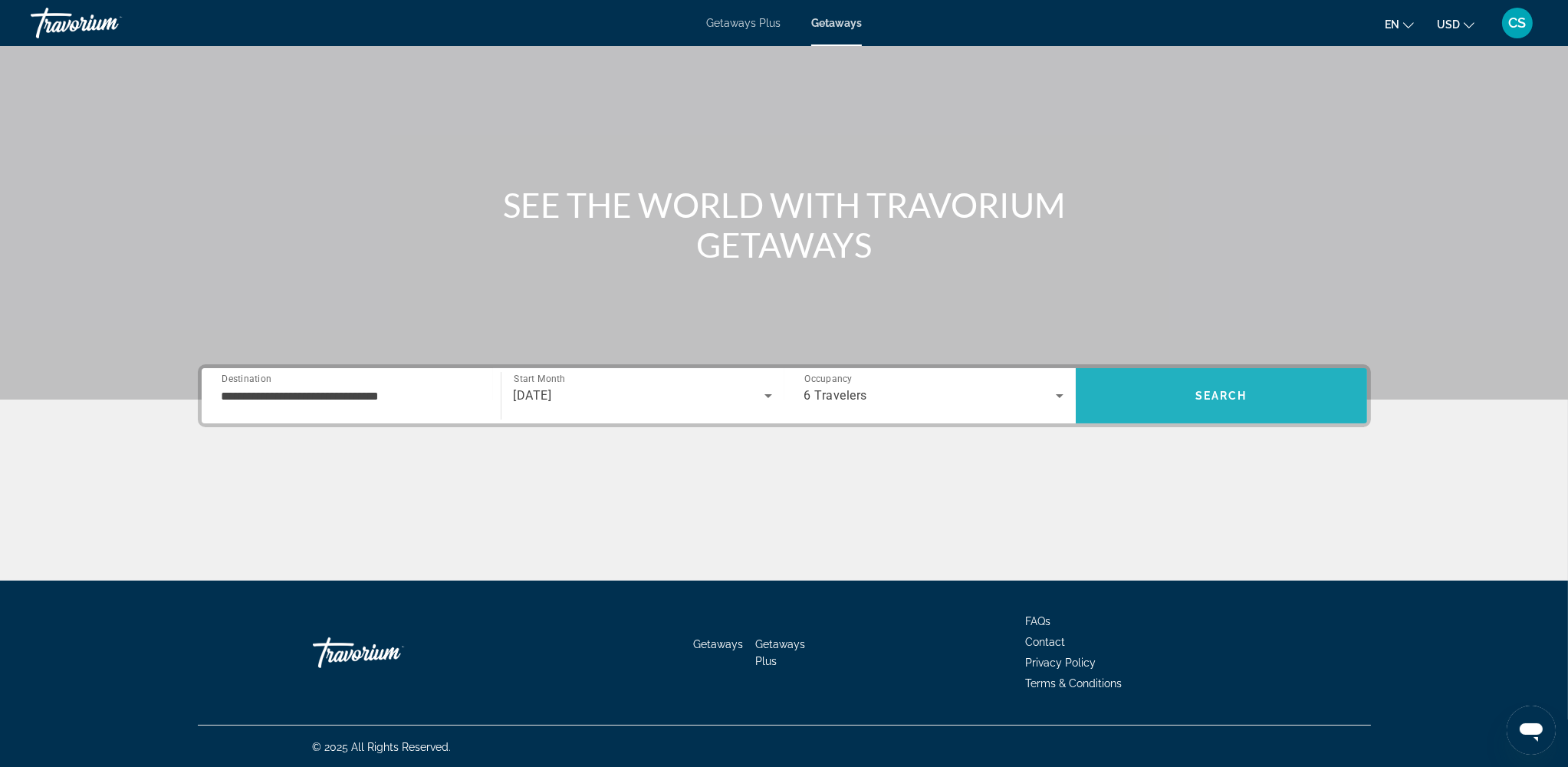
click at [1187, 404] on span "Search" at bounding box center [1221, 396] width 291 height 37
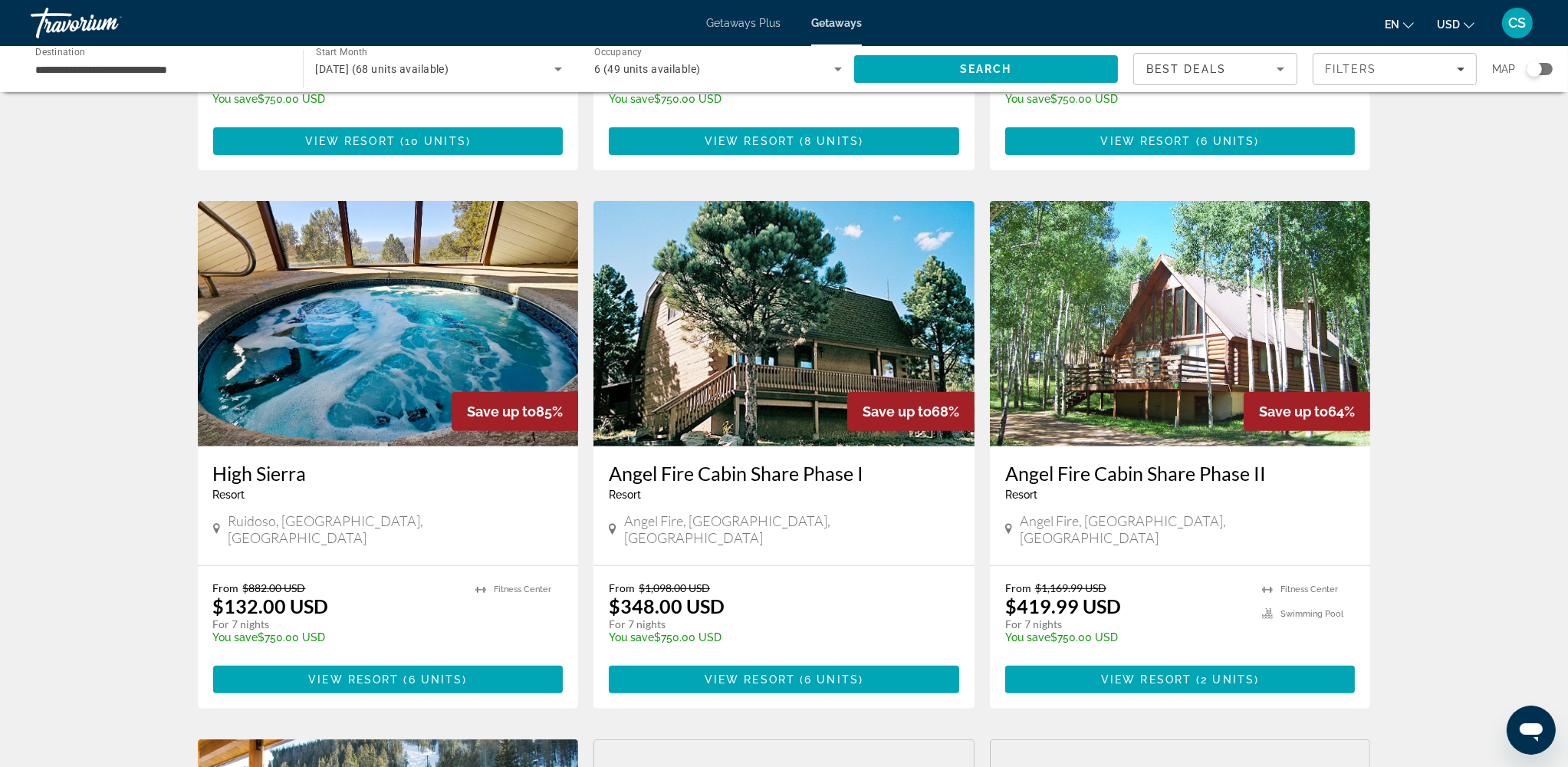
scroll to position [1022, 0]
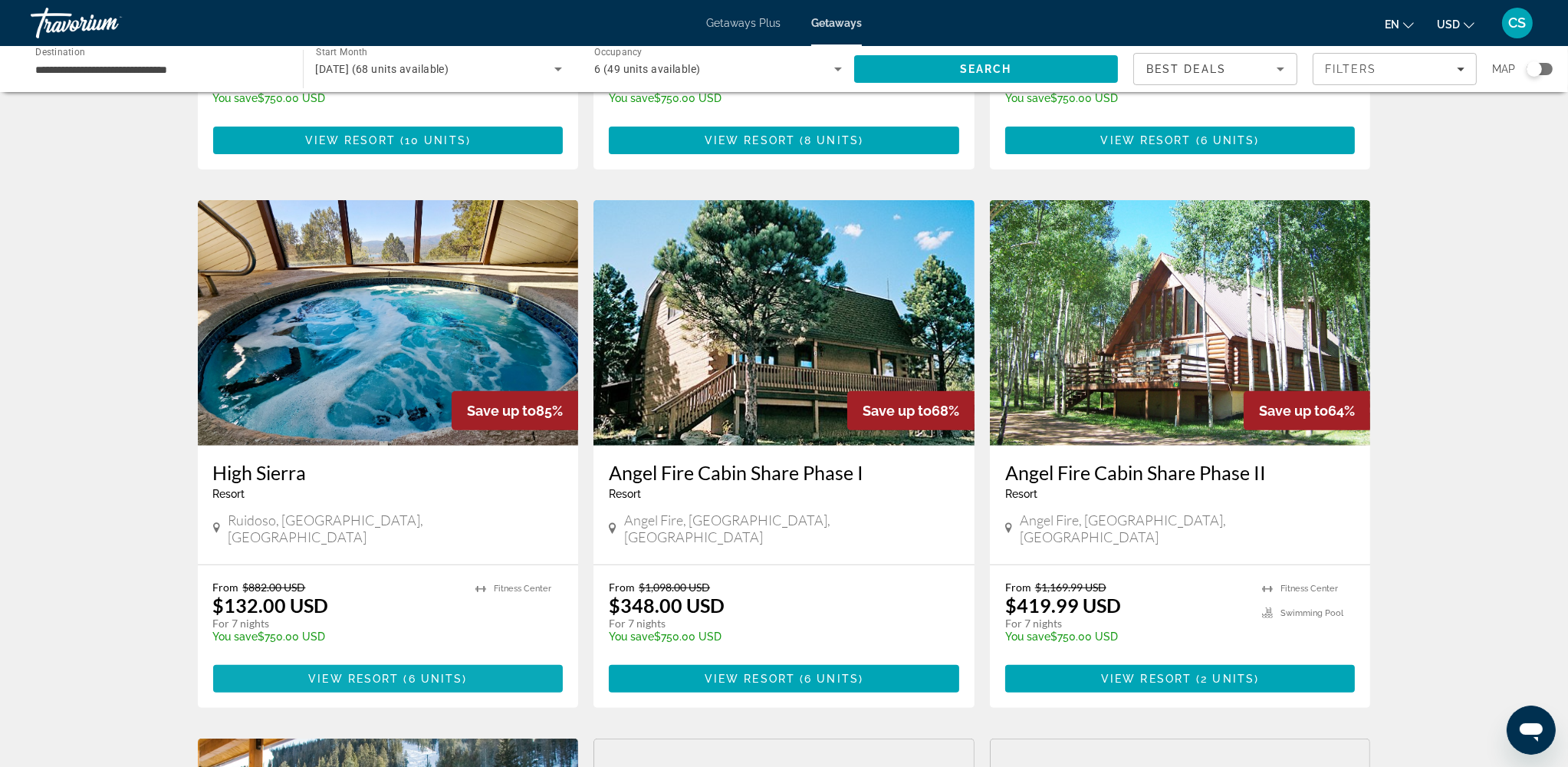
click at [447, 574] on span "6 units" at bounding box center [436, 678] width 55 height 12
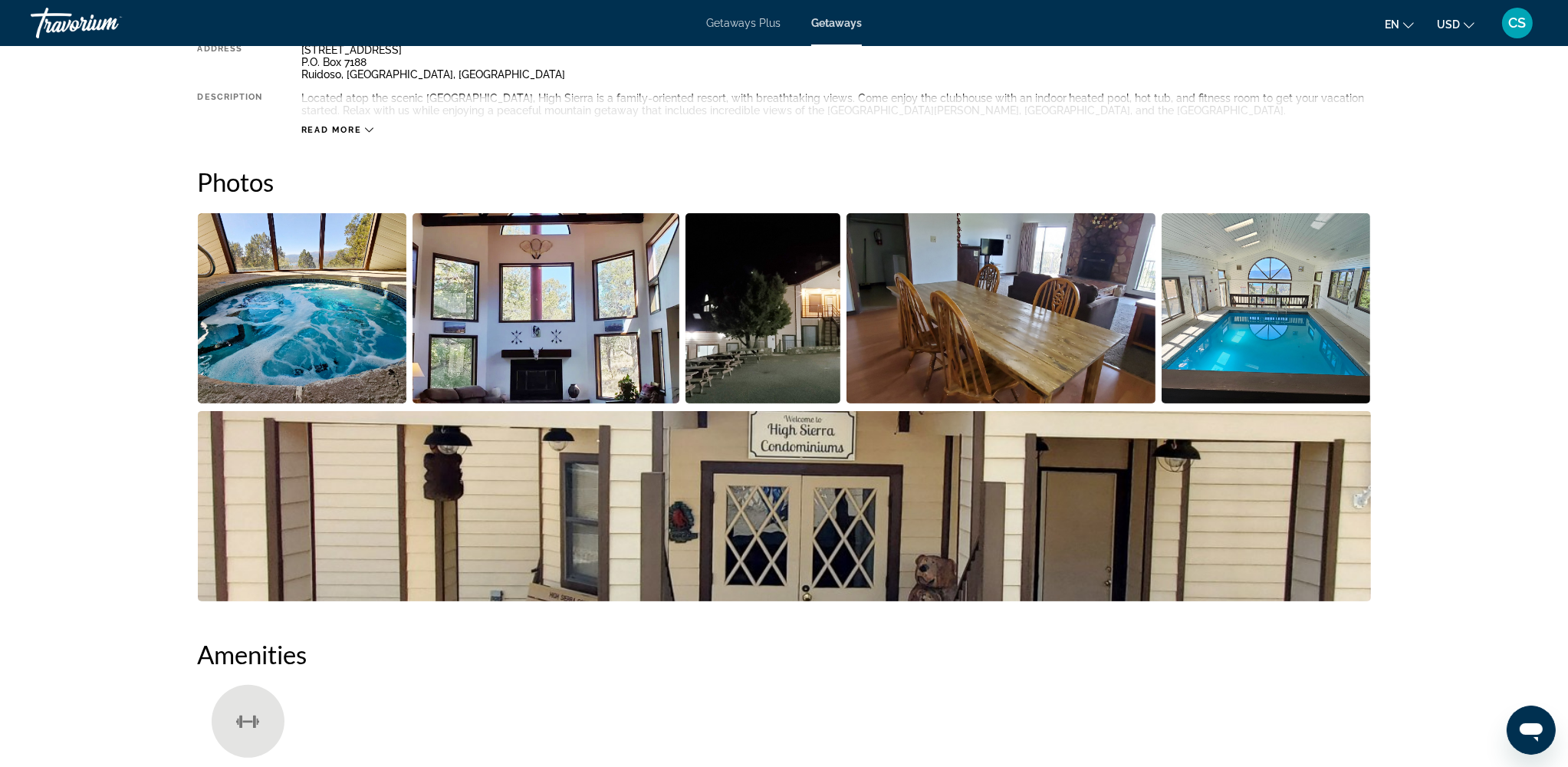
click at [283, 351] on img "Open full-screen image slider" at bounding box center [302, 308] width 210 height 190
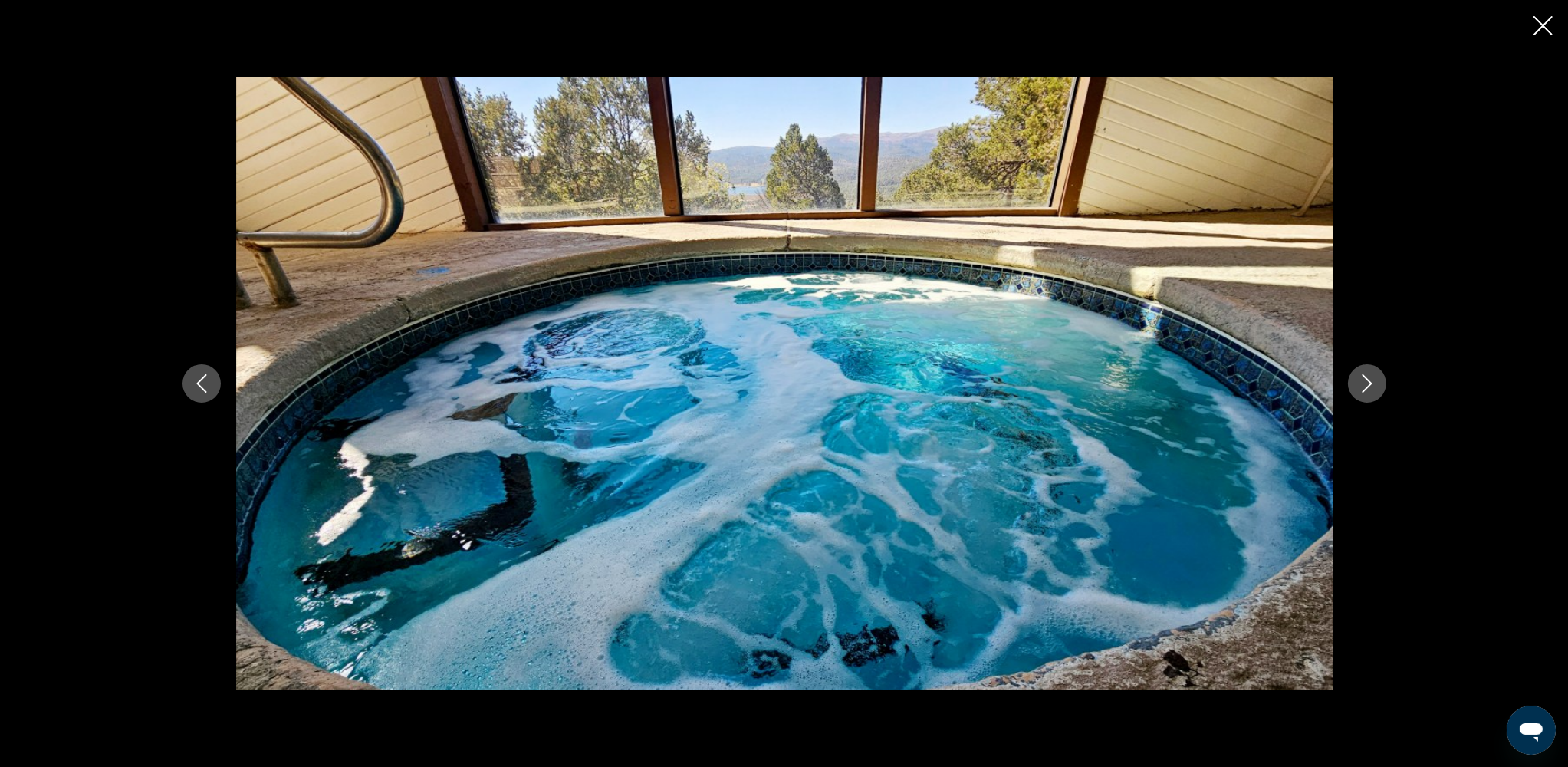
scroll to position [611, 0]
click at [1187, 378] on icon "Next image" at bounding box center [1366, 383] width 18 height 18
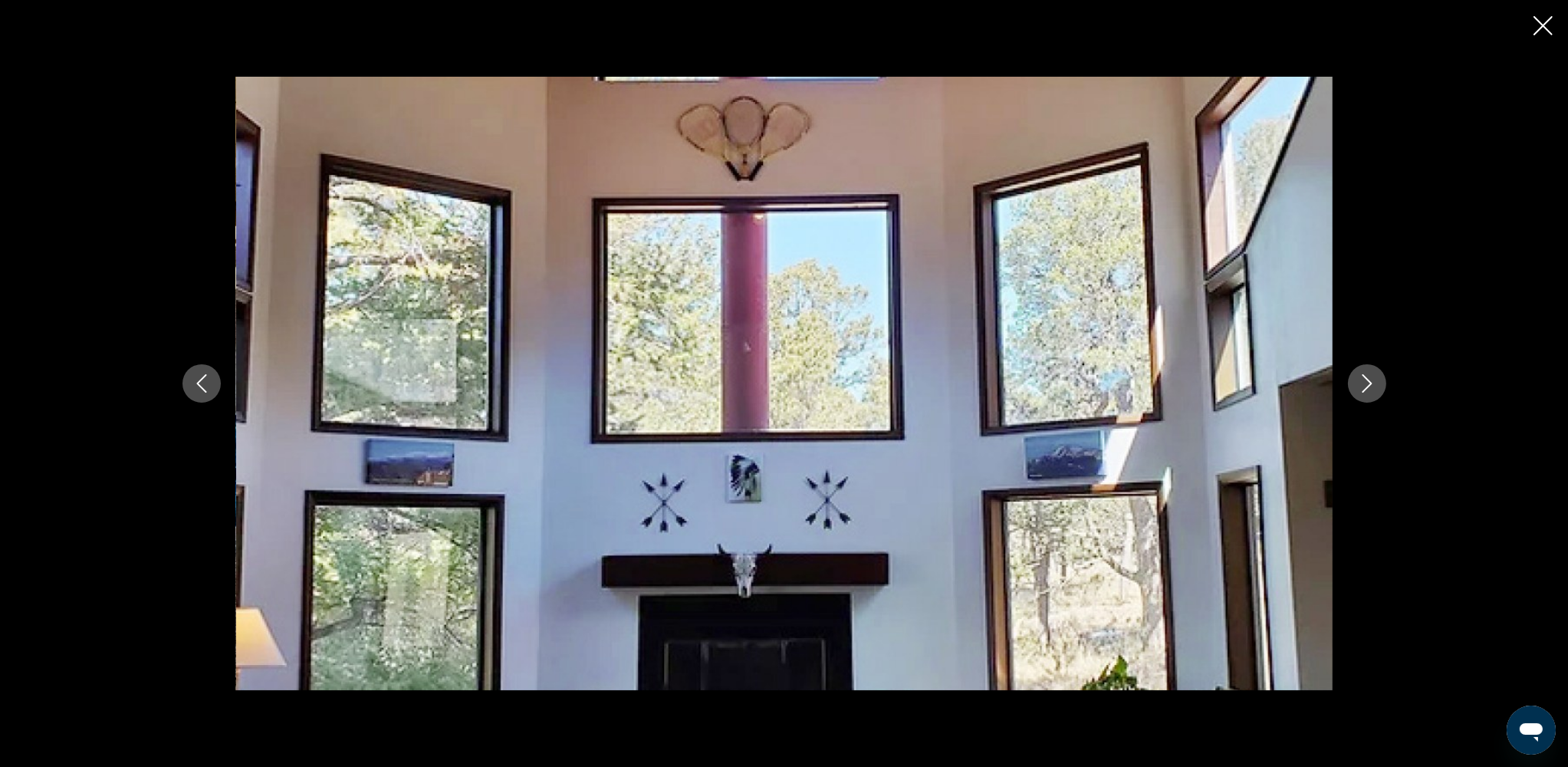
click at [1187, 378] on icon "Next image" at bounding box center [1366, 383] width 18 height 18
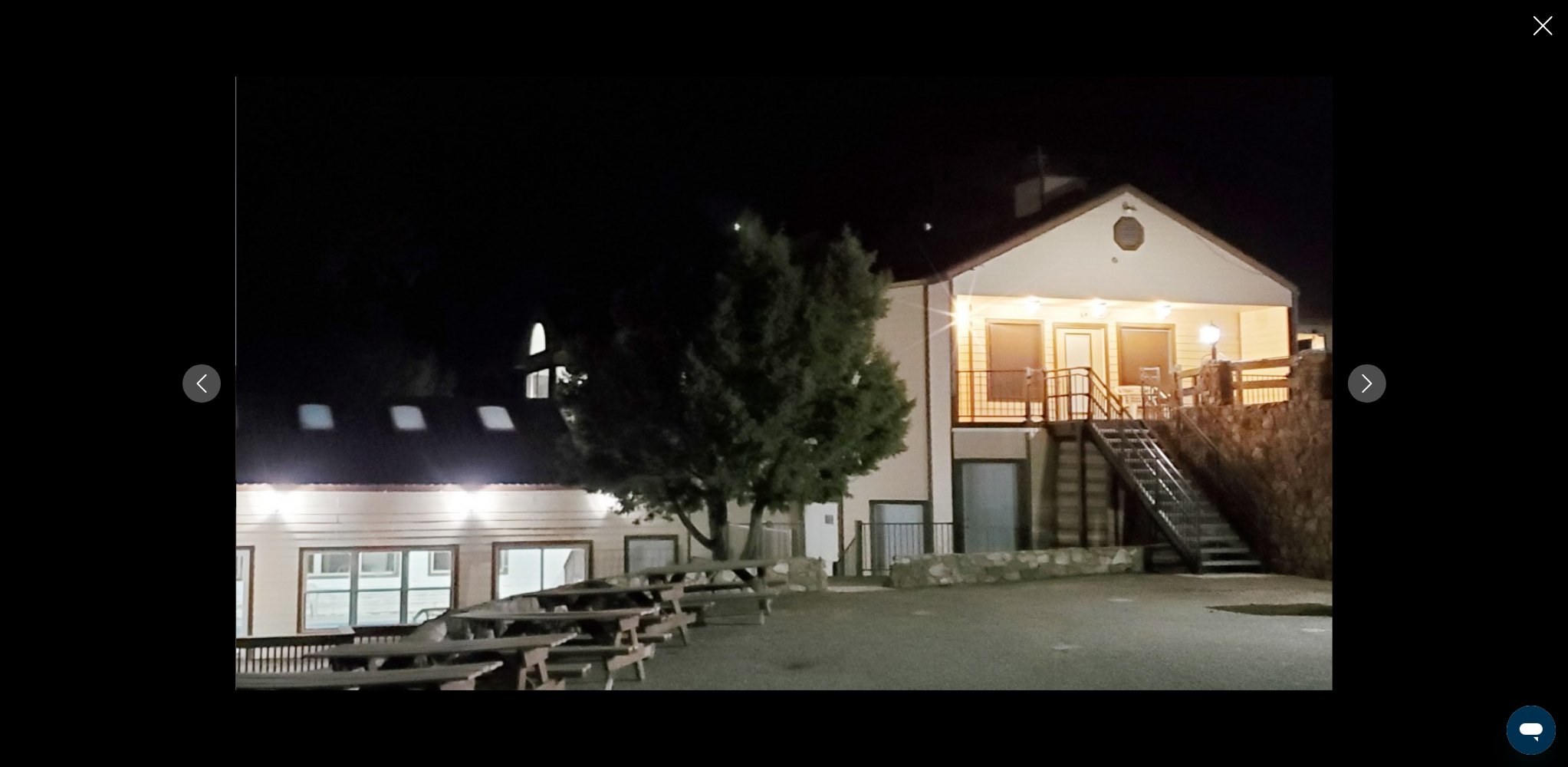
click at [1187, 378] on icon "Next image" at bounding box center [1366, 383] width 18 height 18
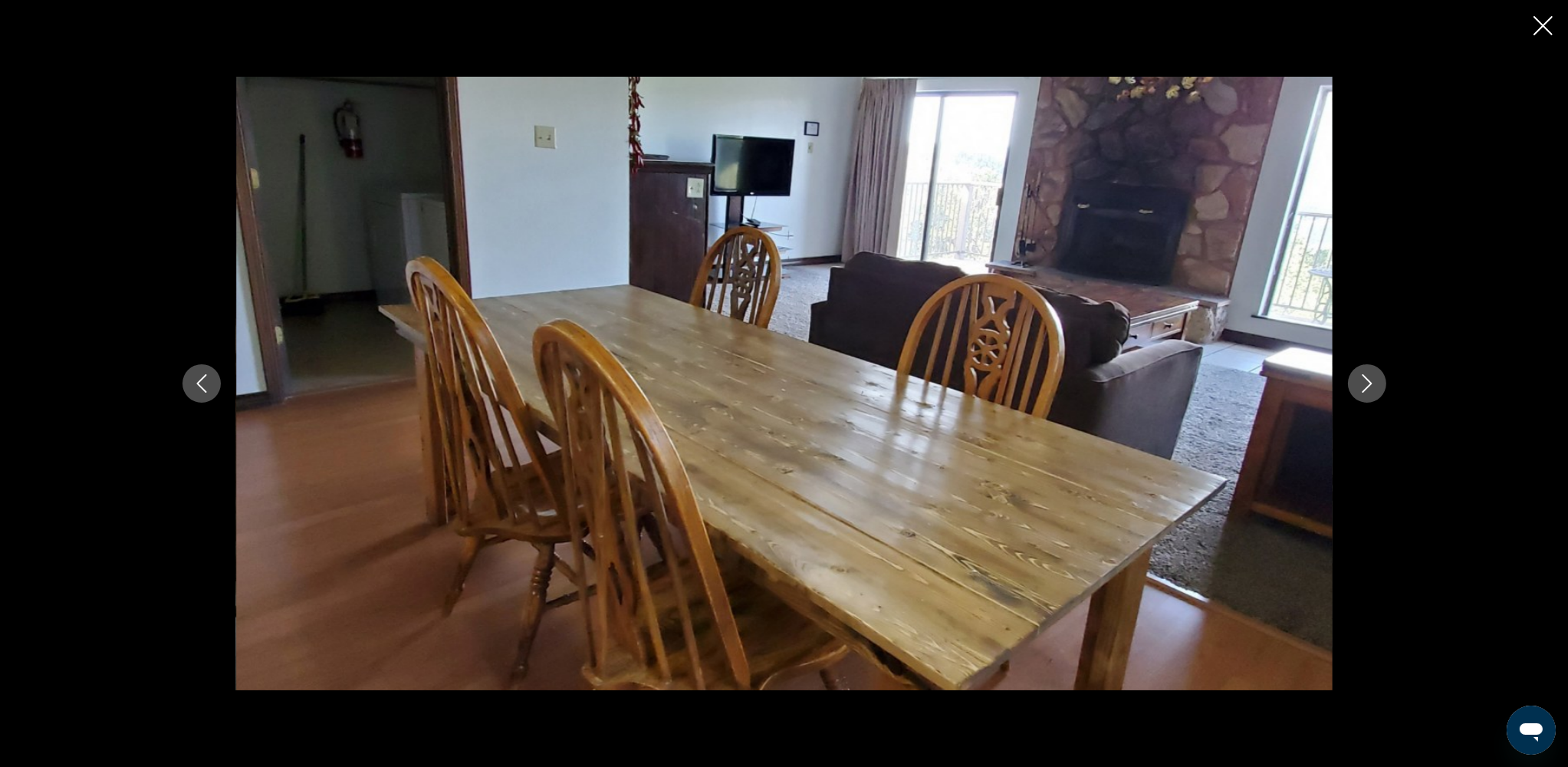
click at [1187, 378] on icon "Next image" at bounding box center [1366, 383] width 18 height 18
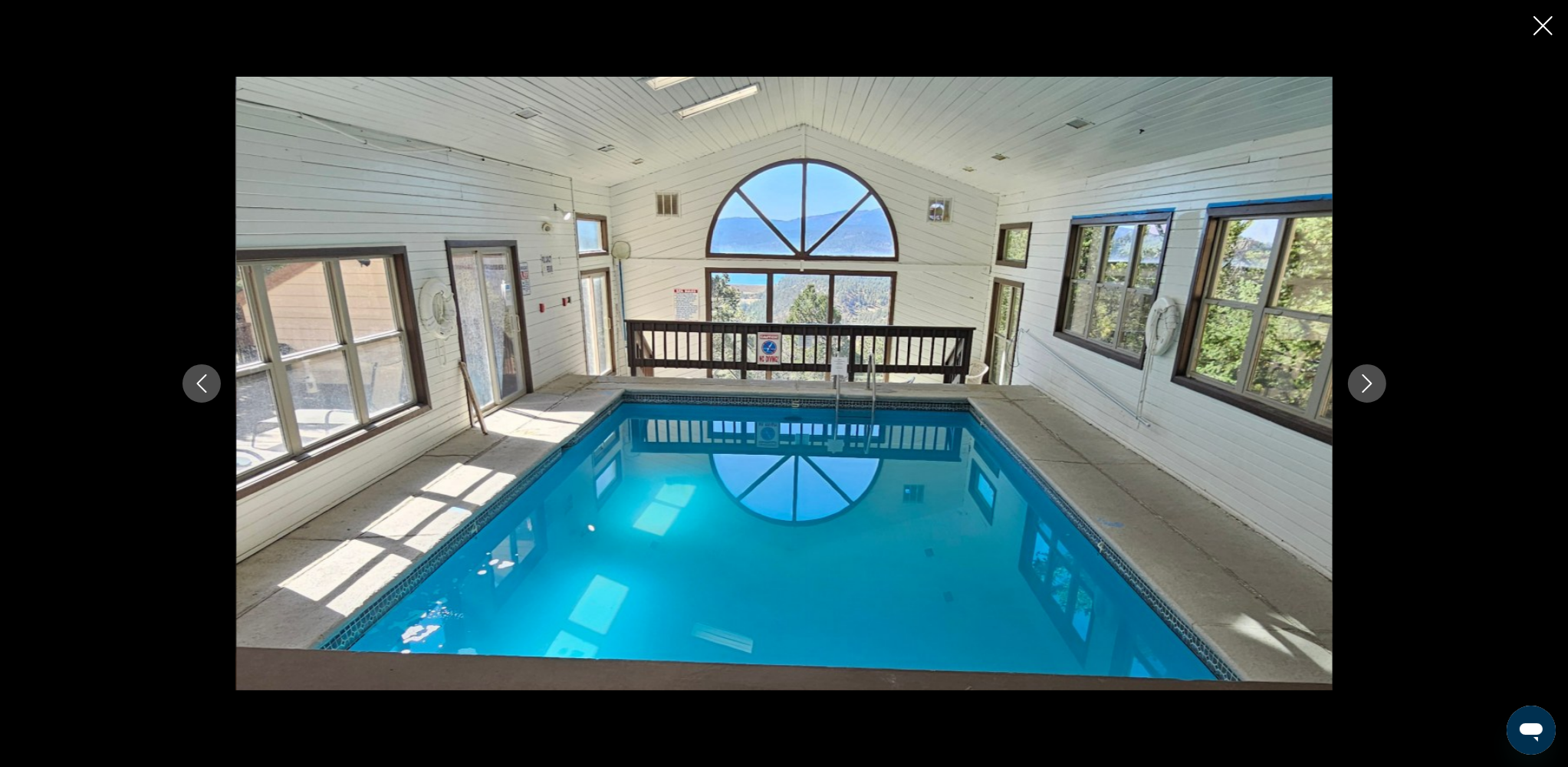
click at [1187, 378] on icon "Next image" at bounding box center [1366, 383] width 18 height 18
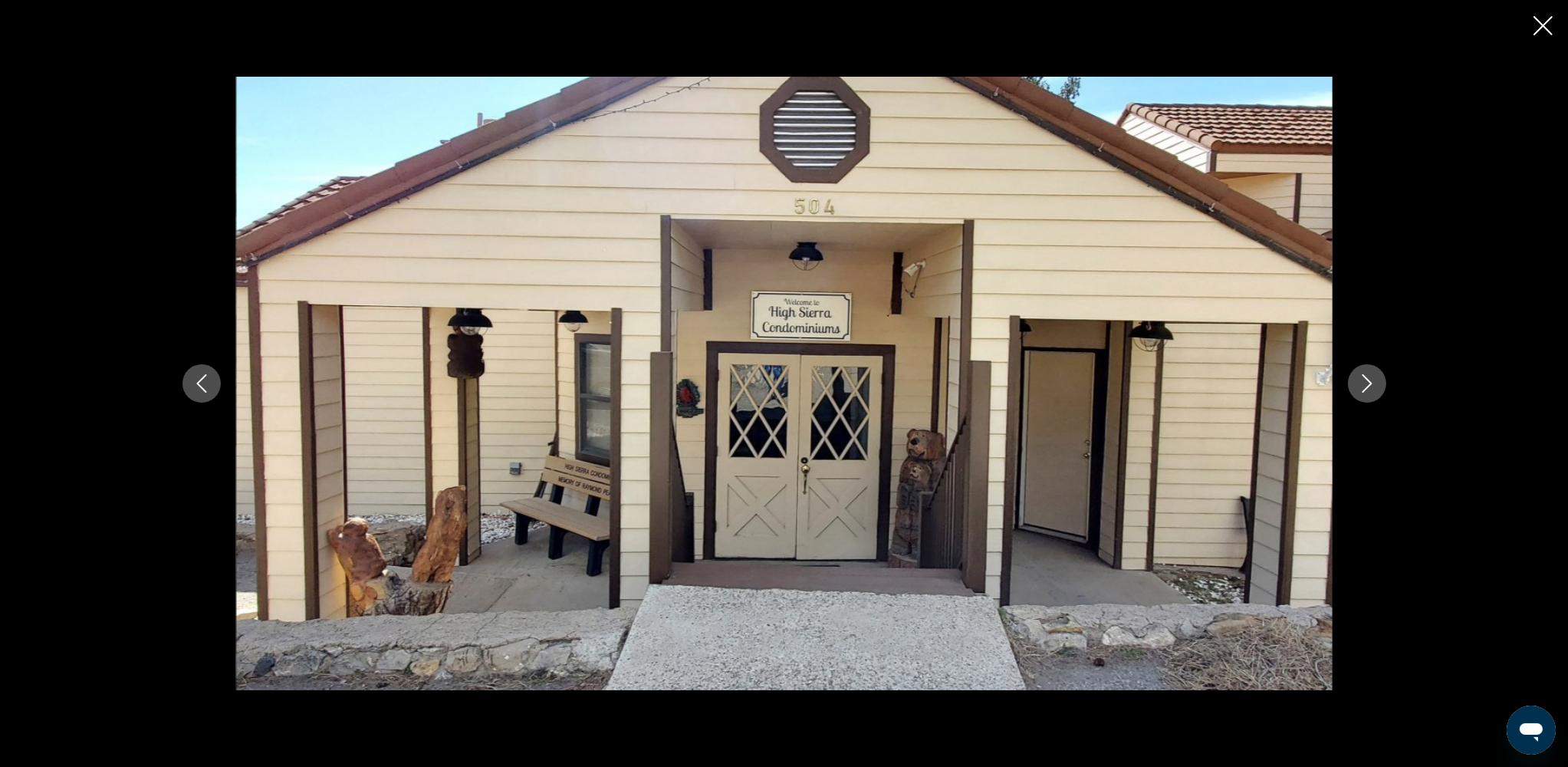
click at [1187, 378] on icon "Next image" at bounding box center [1366, 383] width 18 height 18
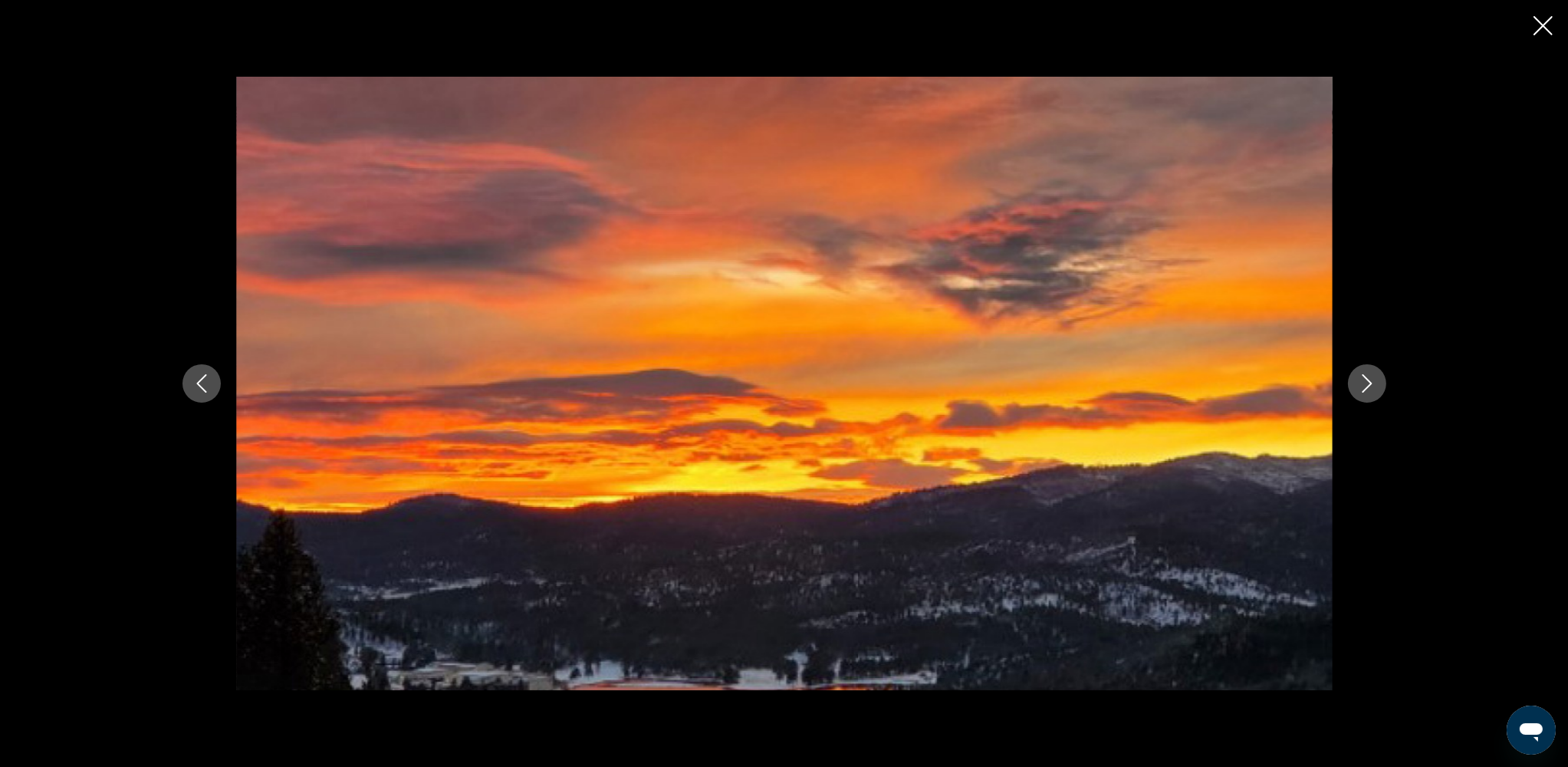
click at [1187, 378] on icon "Next image" at bounding box center [1366, 383] width 18 height 18
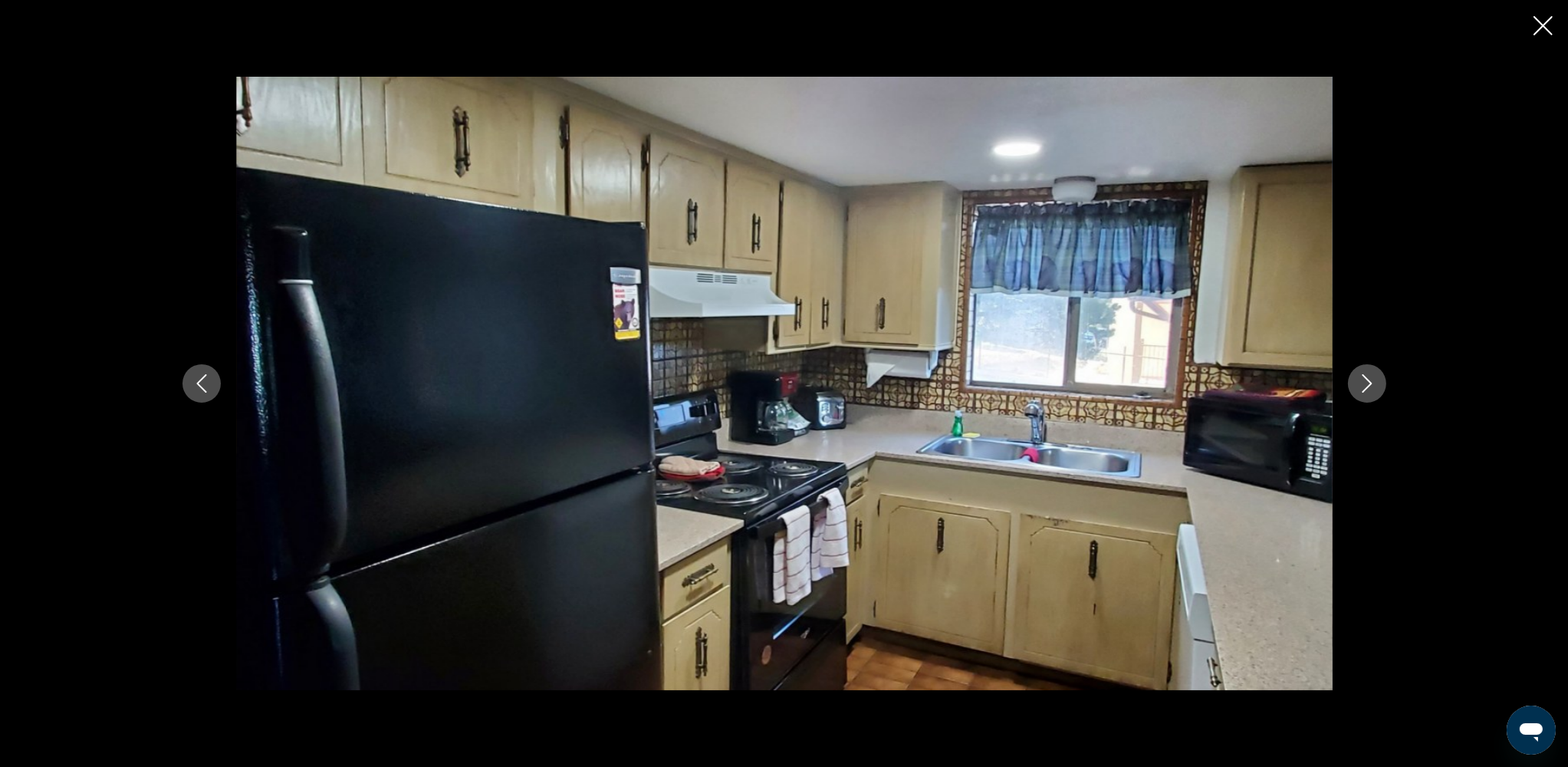
click at [1187, 378] on icon "Next image" at bounding box center [1366, 383] width 18 height 18
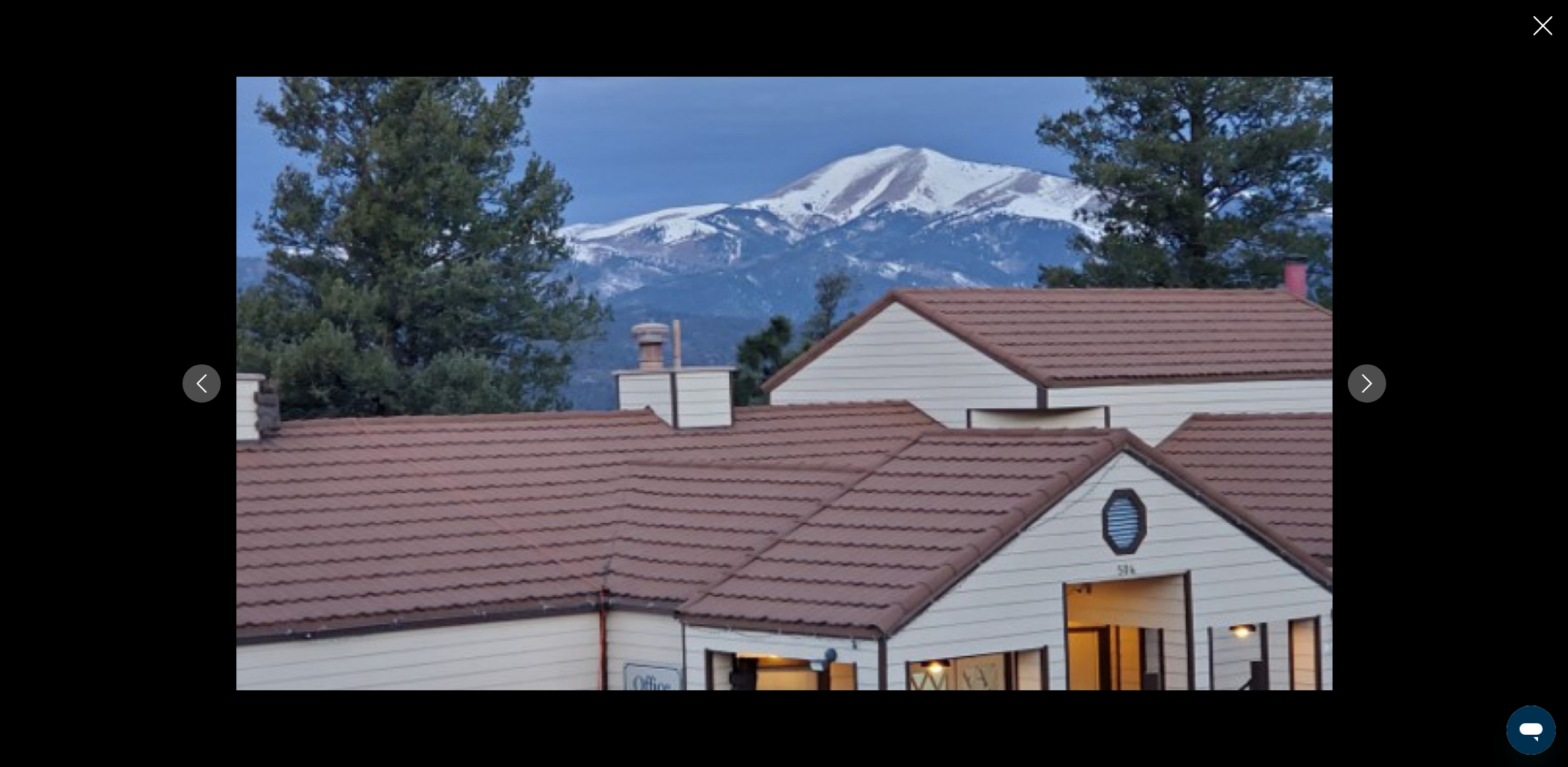
click at [1187, 378] on icon "Next image" at bounding box center [1366, 383] width 18 height 18
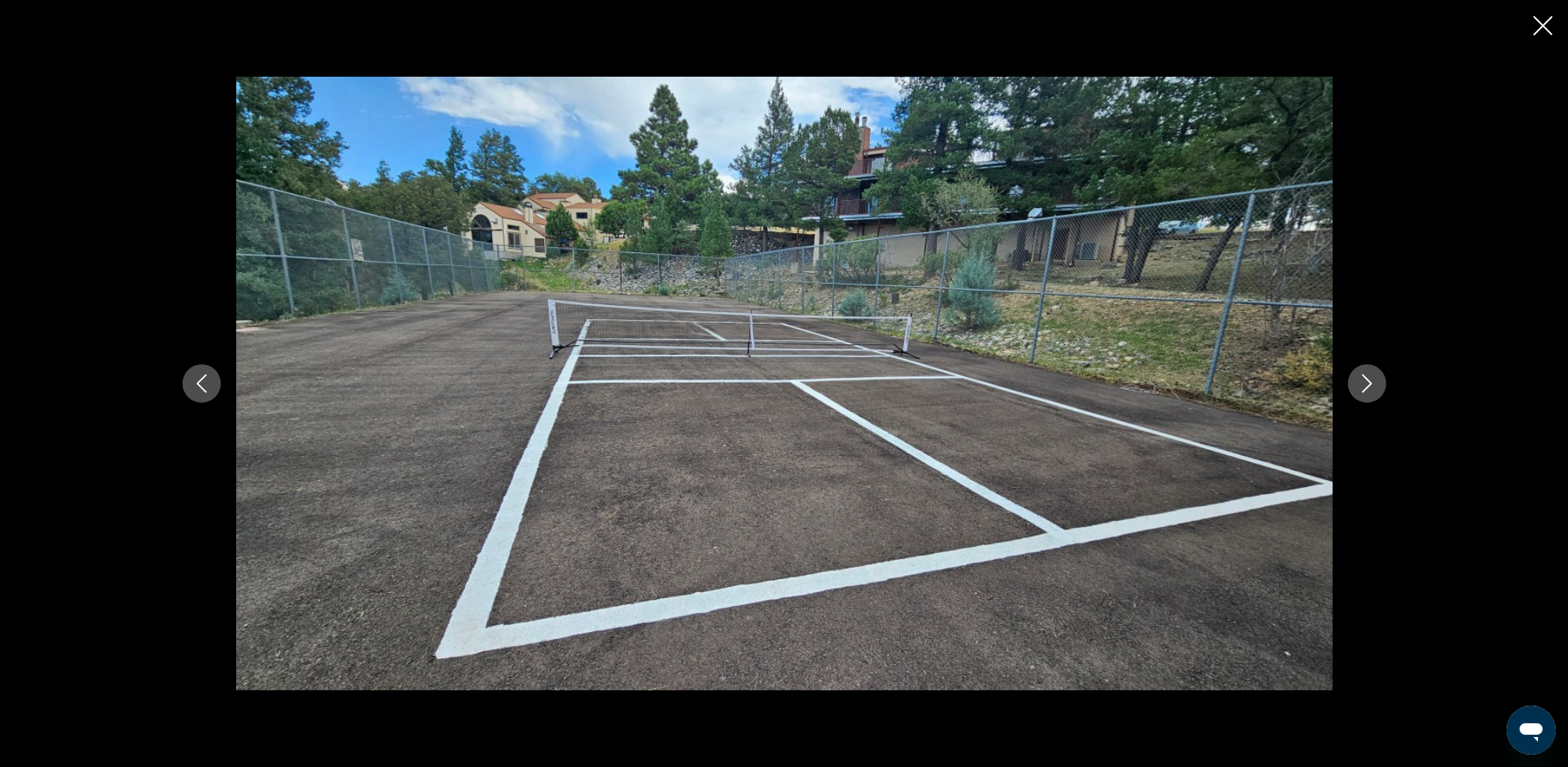
click at [1187, 378] on icon "Next image" at bounding box center [1366, 383] width 18 height 18
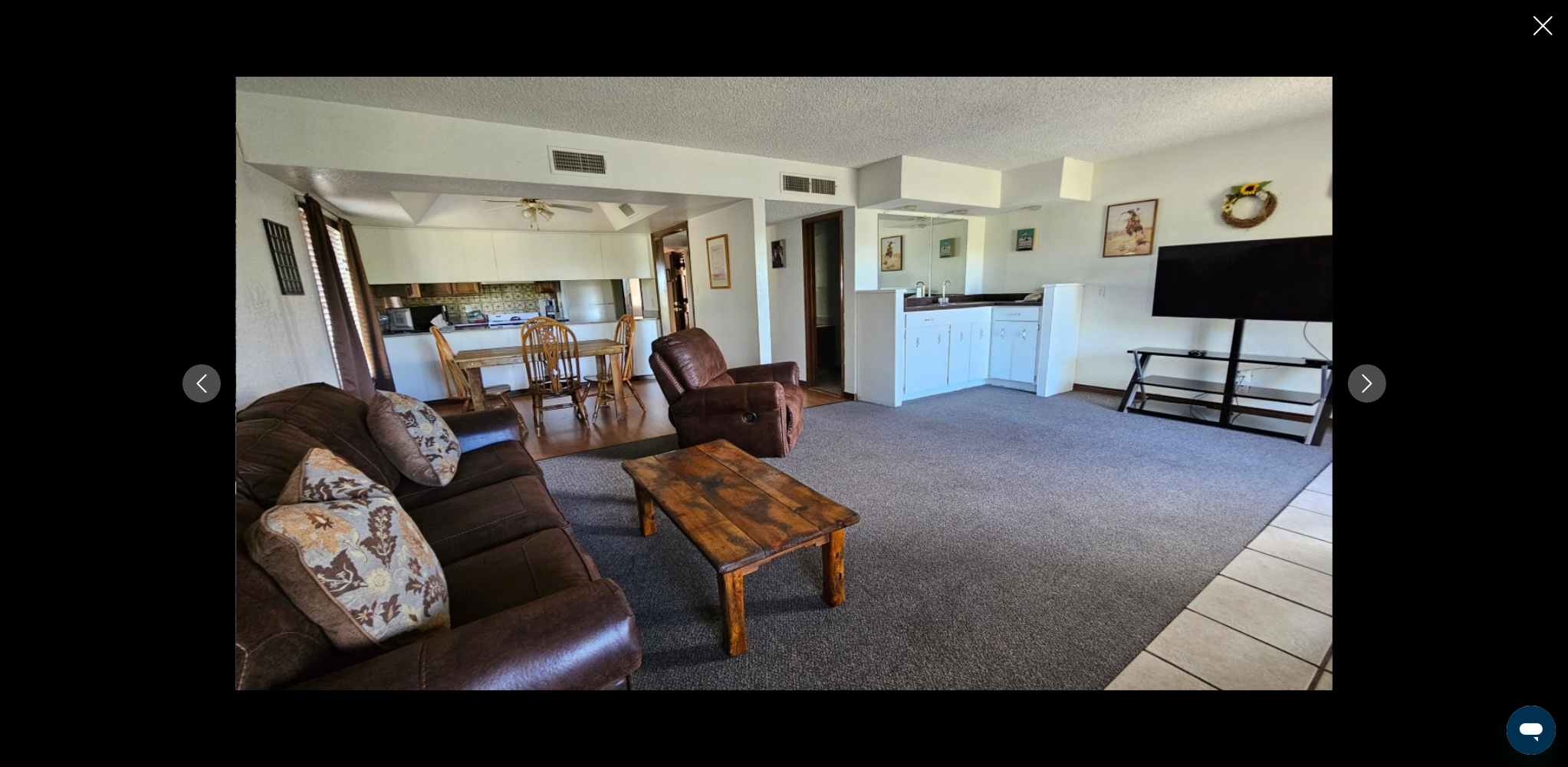
click at [1187, 378] on icon "Next image" at bounding box center [1366, 383] width 18 height 18
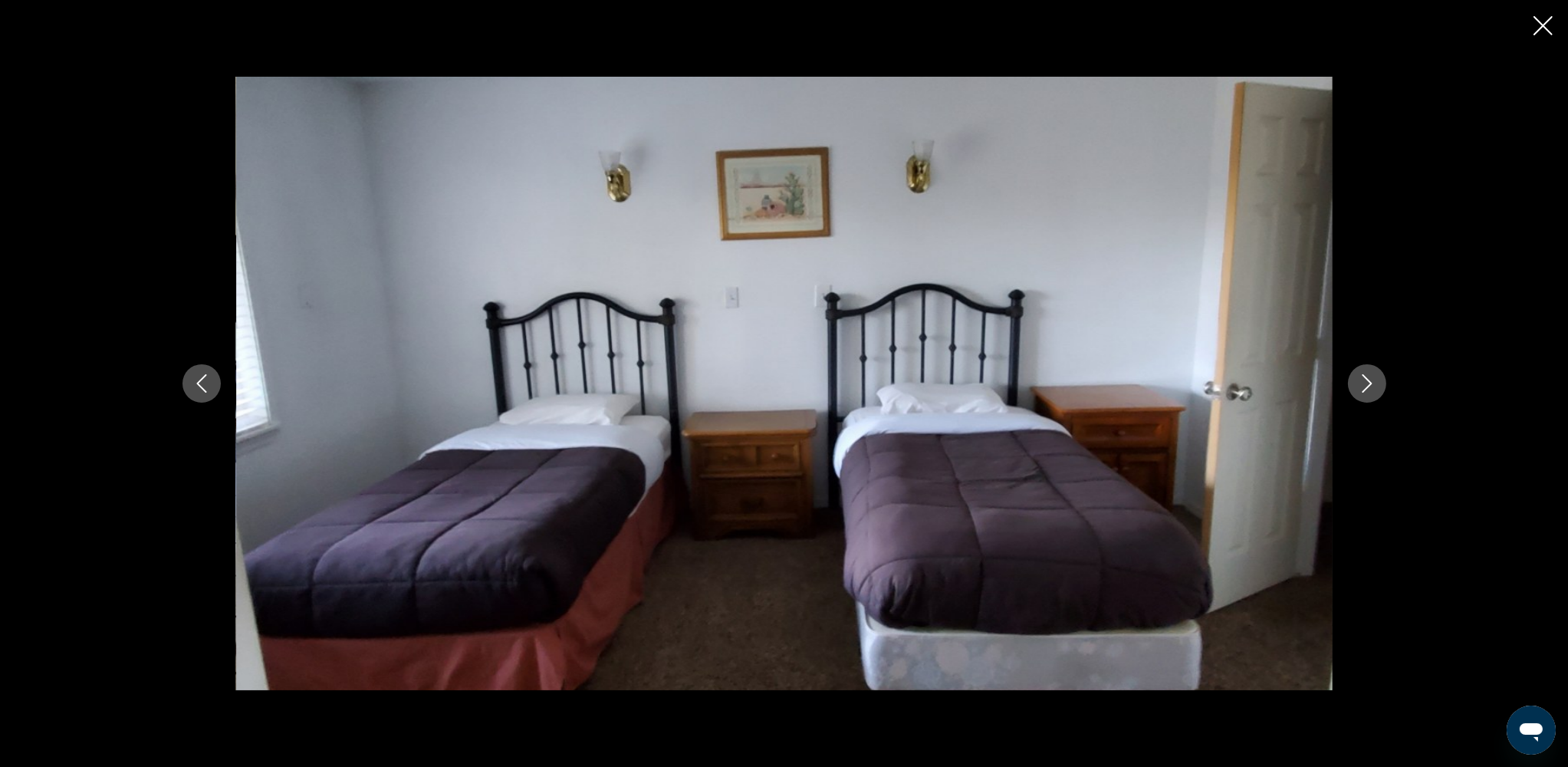
click at [1187, 378] on icon "Next image" at bounding box center [1366, 383] width 18 height 18
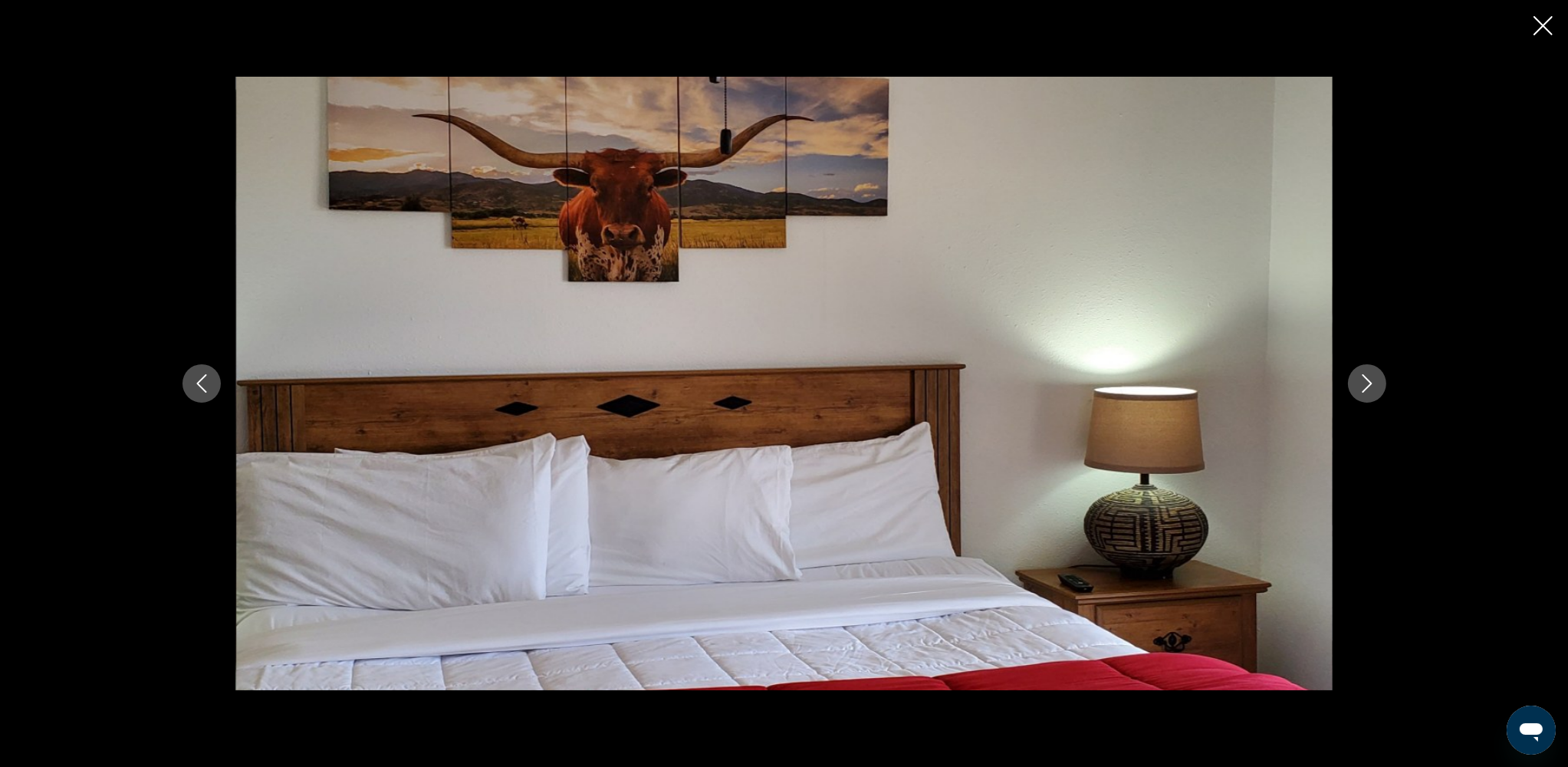
click at [1187, 378] on icon "Next image" at bounding box center [1366, 383] width 18 height 18
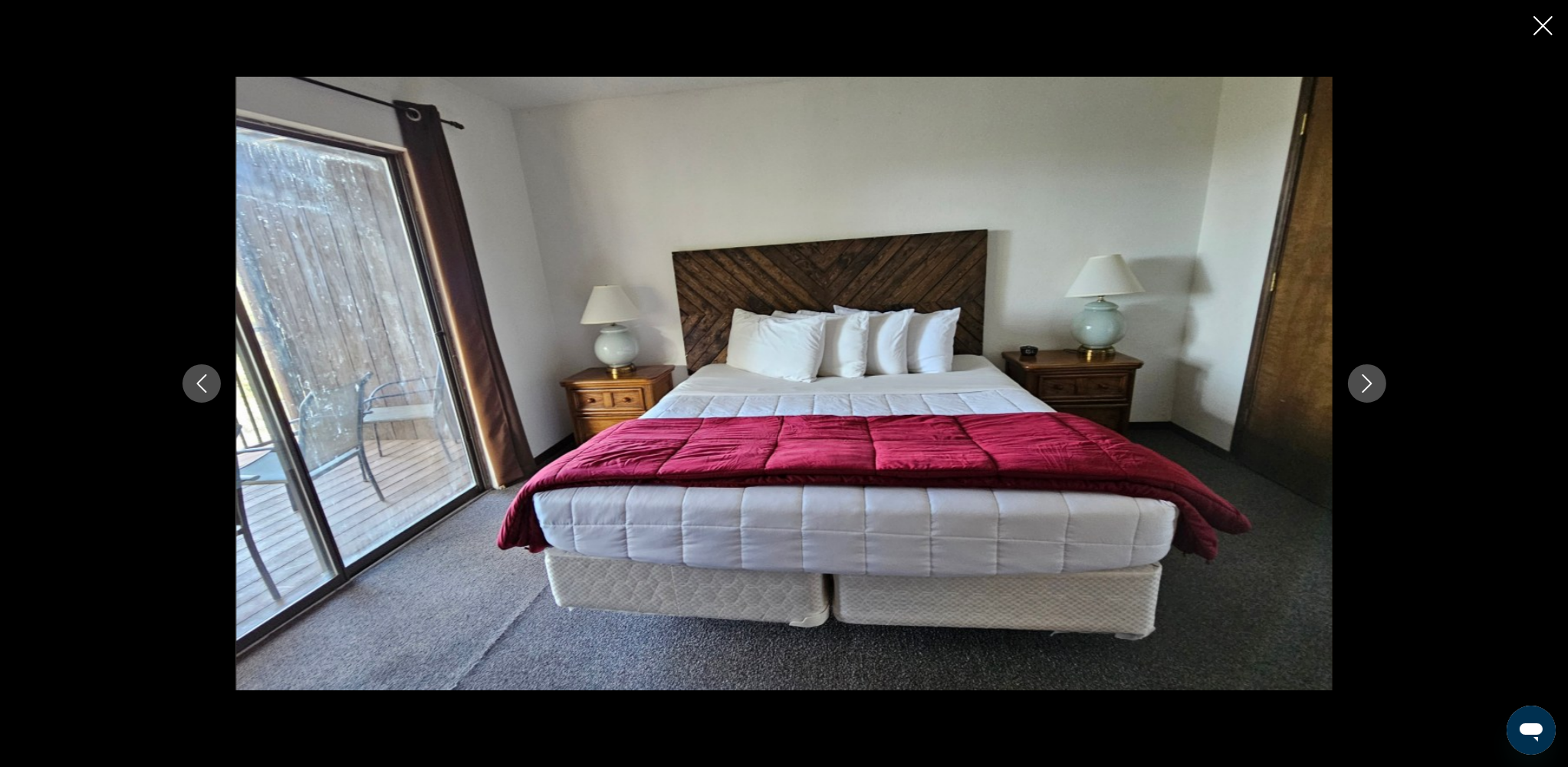
click at [1187, 378] on icon "Next image" at bounding box center [1366, 383] width 18 height 18
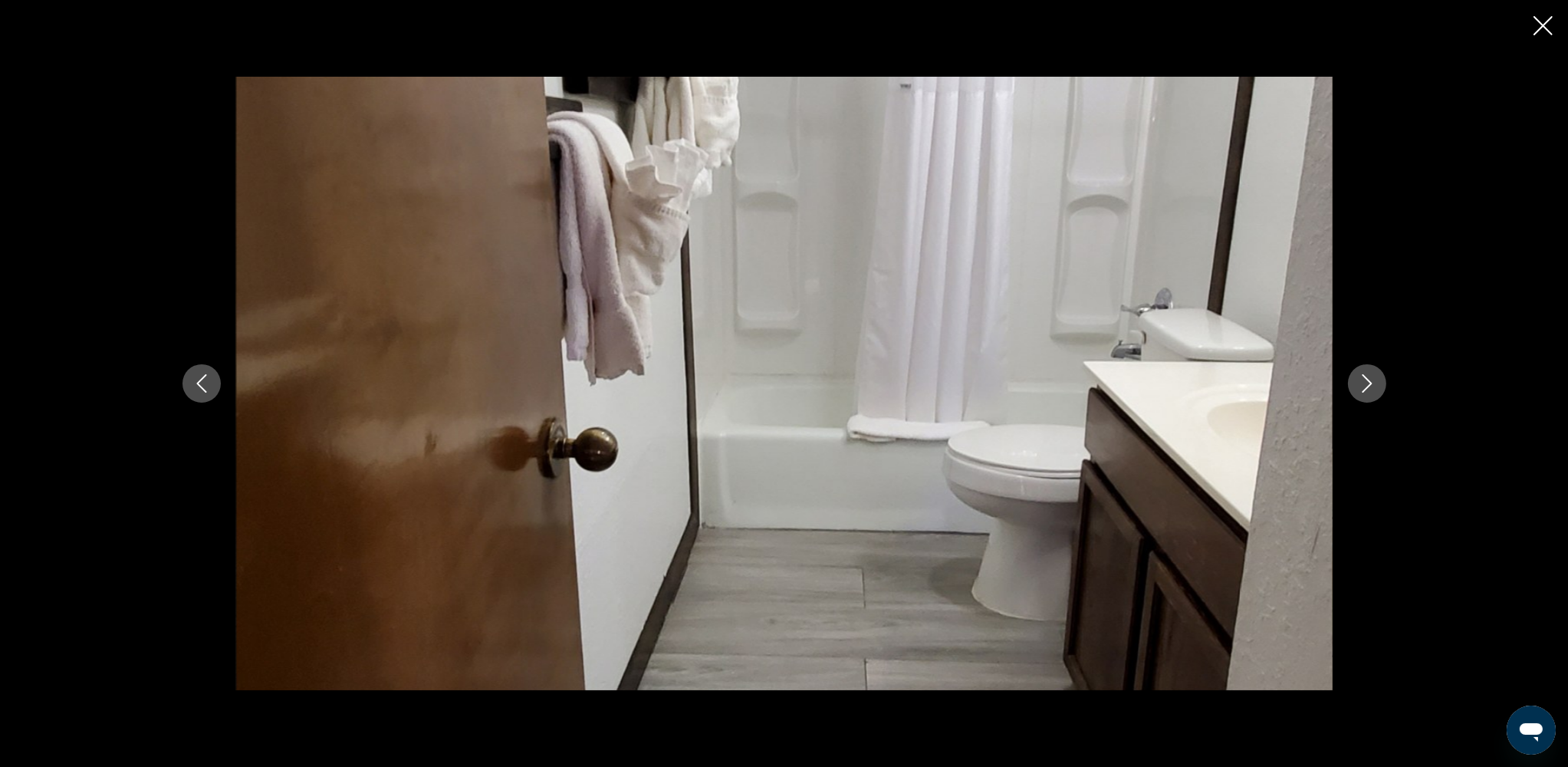
click at [1187, 378] on icon "Next image" at bounding box center [1366, 383] width 18 height 18
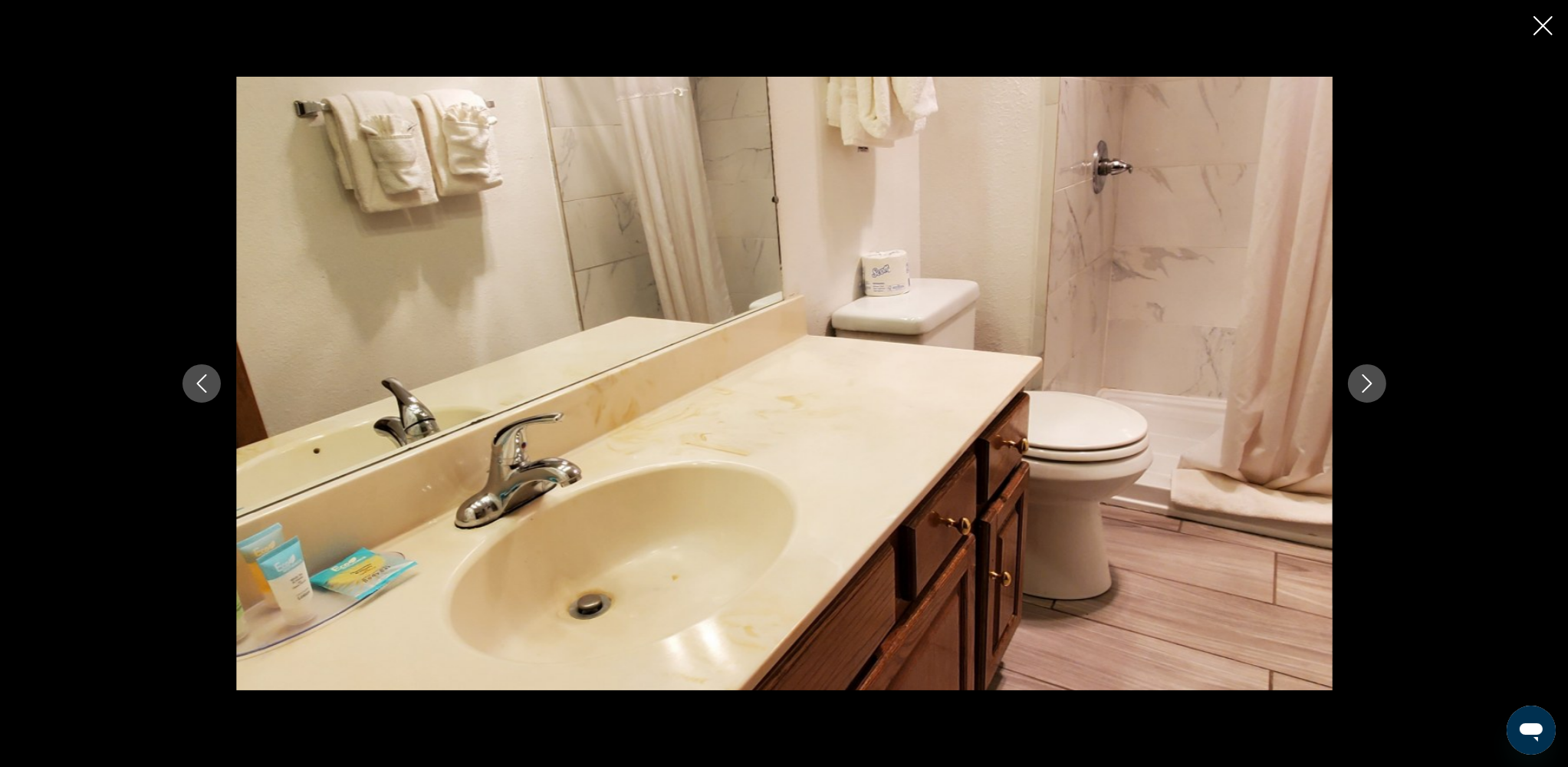
click at [1187, 378] on icon "Next image" at bounding box center [1366, 383] width 18 height 18
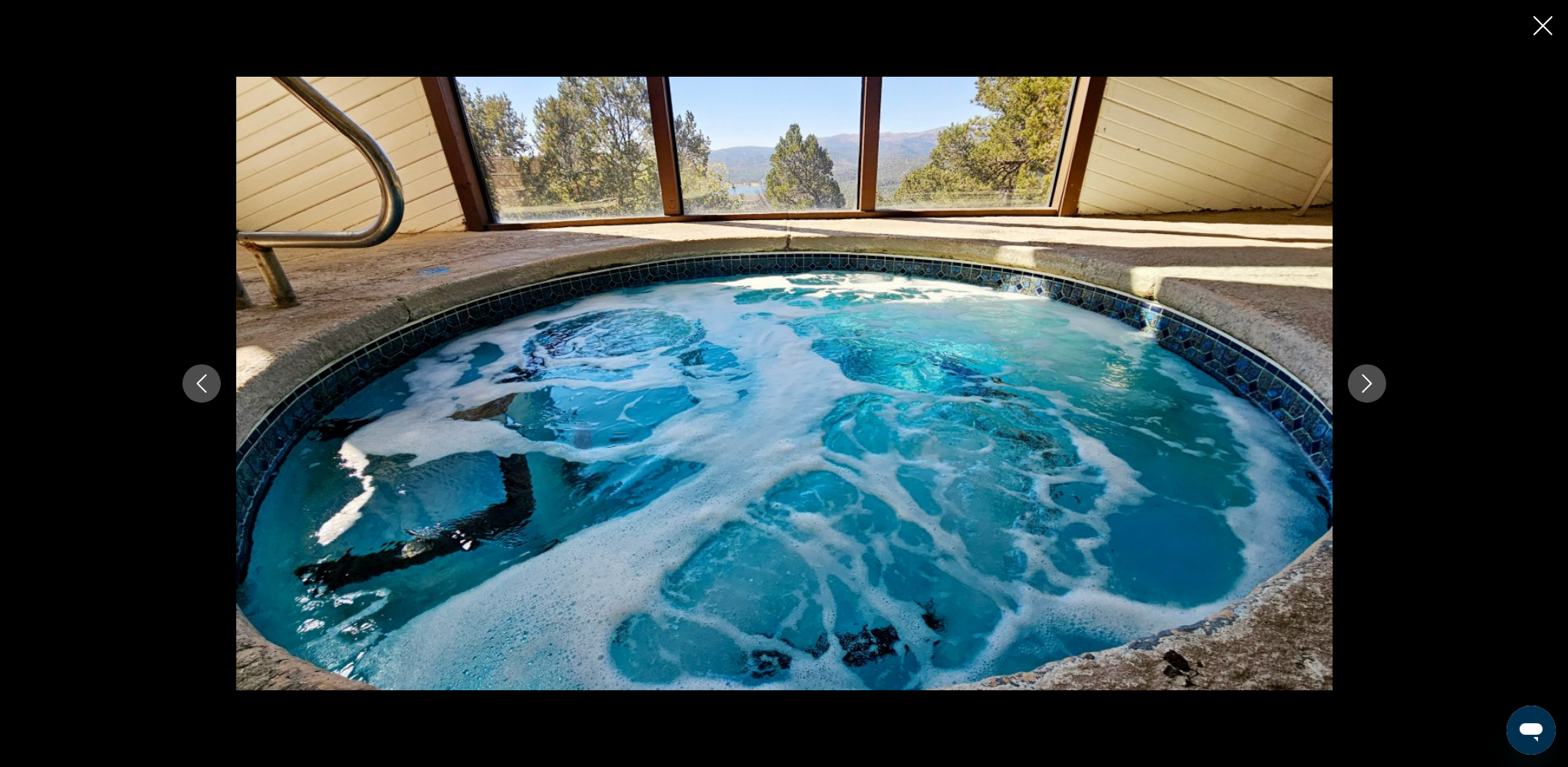
click at [1187, 32] on icon "Close slideshow" at bounding box center [1543, 26] width 19 height 19
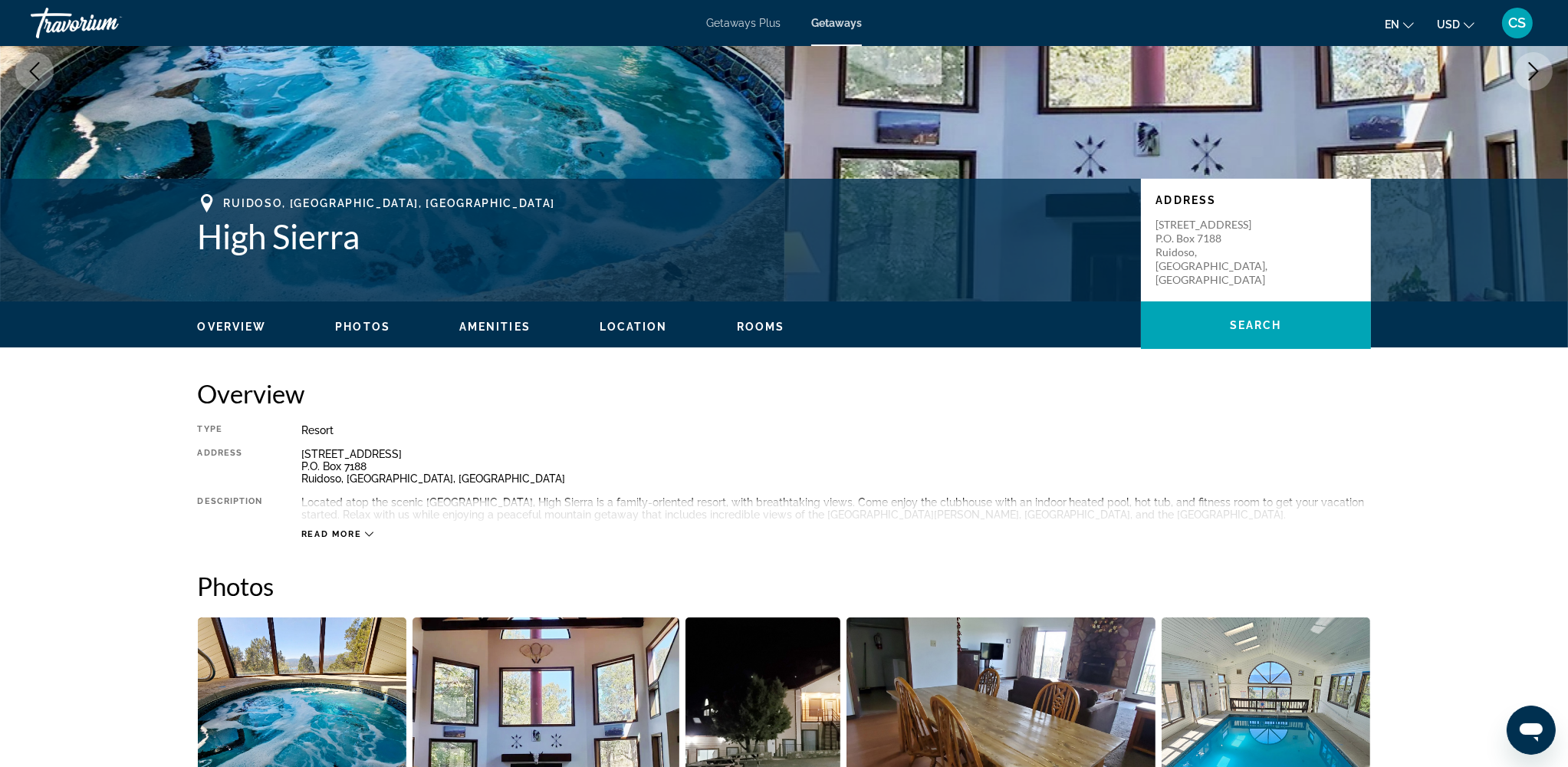
scroll to position [203, 0]
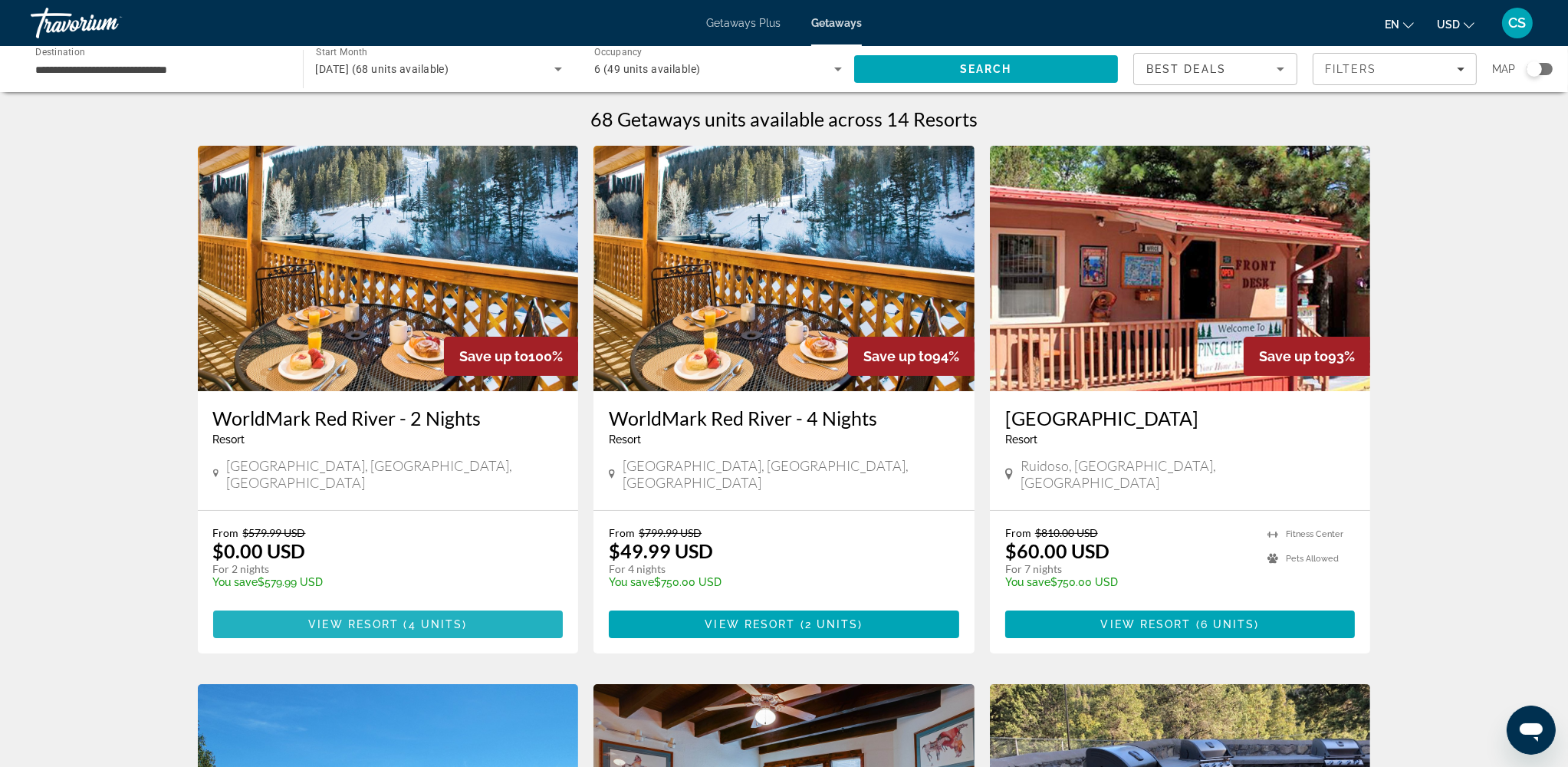
click at [344, 574] on span "View Resort" at bounding box center [353, 624] width 90 height 12
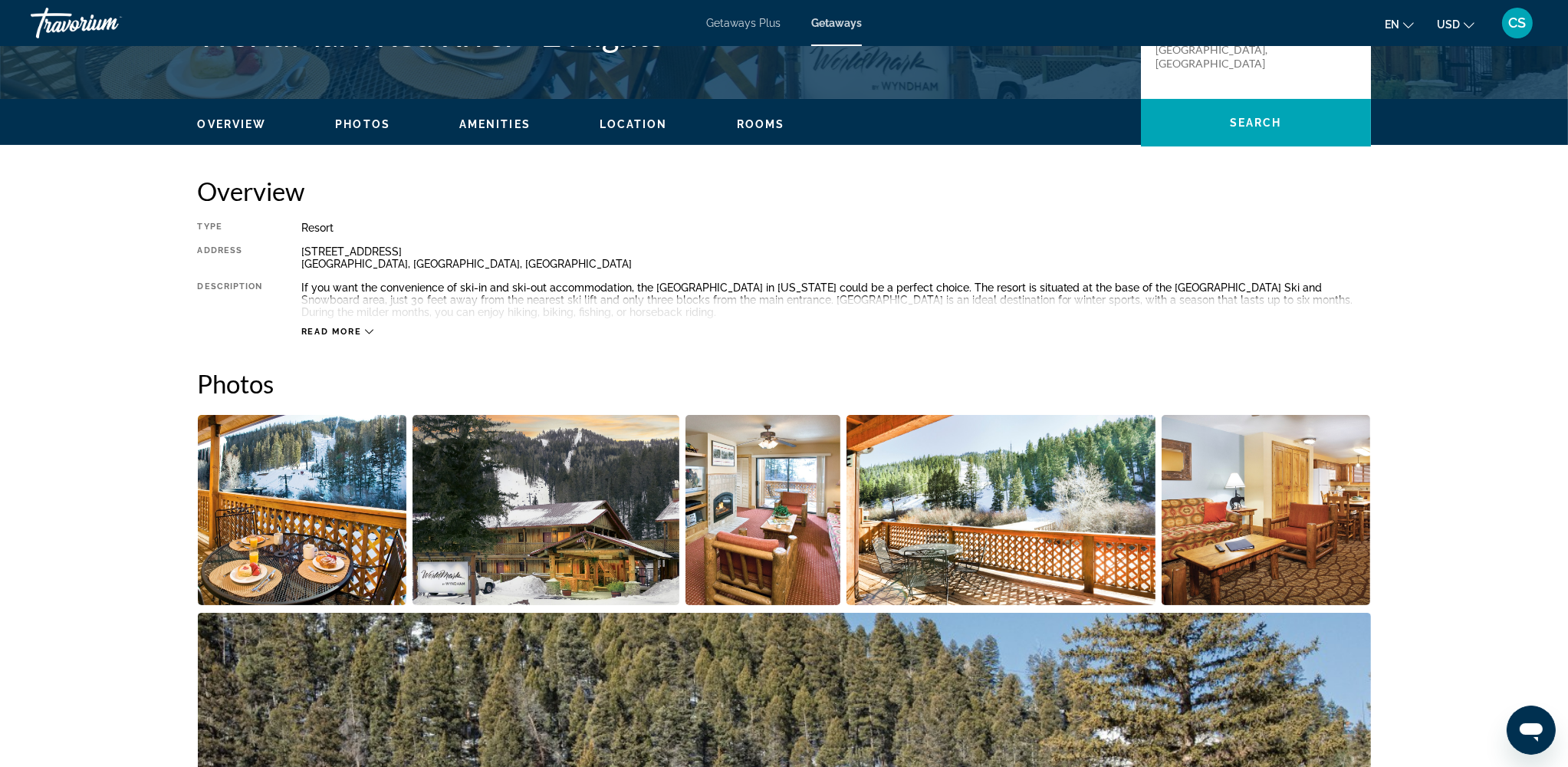
scroll to position [408, 0]
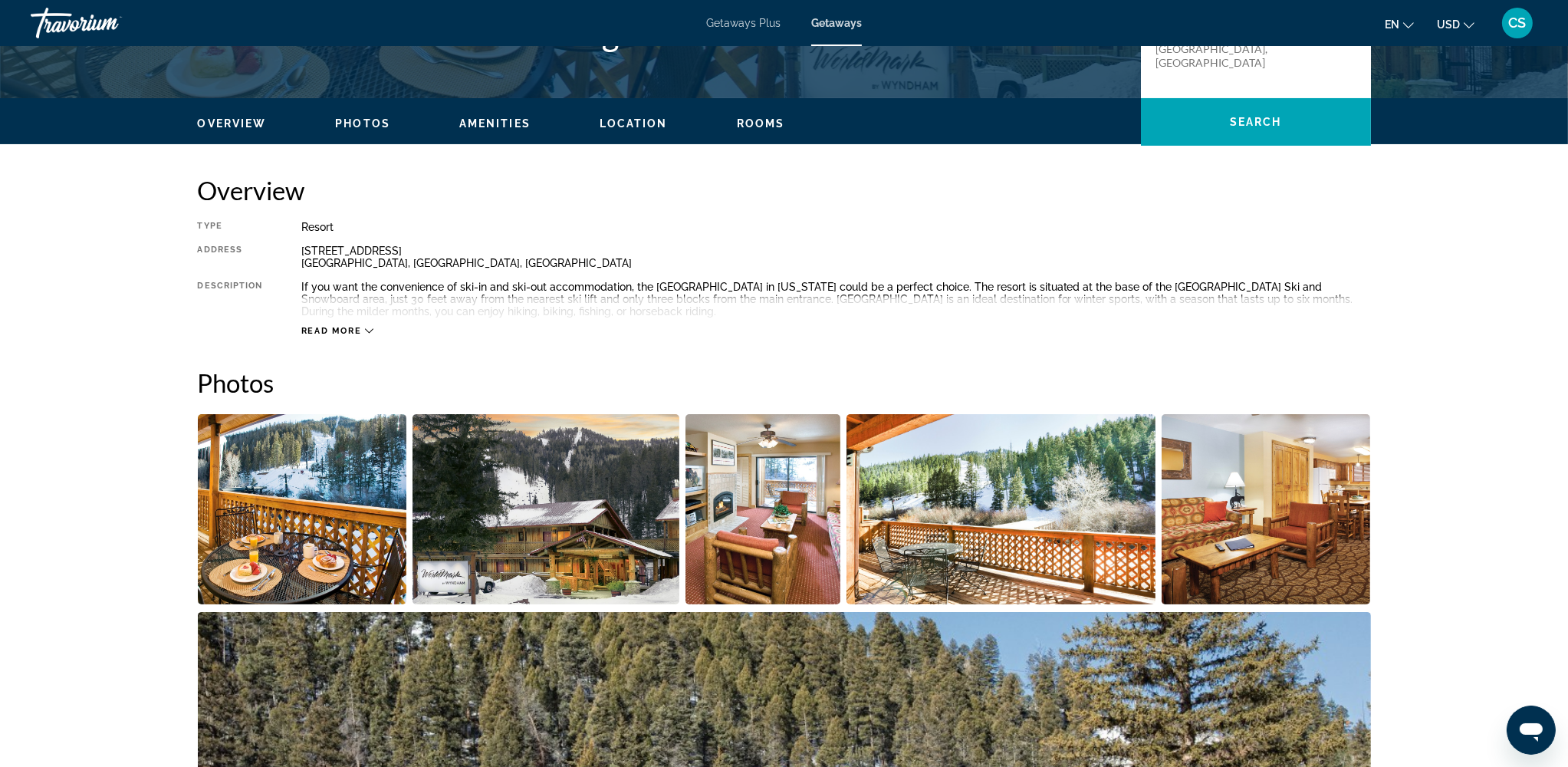
click at [316, 484] on img "Open full-screen image slider" at bounding box center [302, 509] width 210 height 190
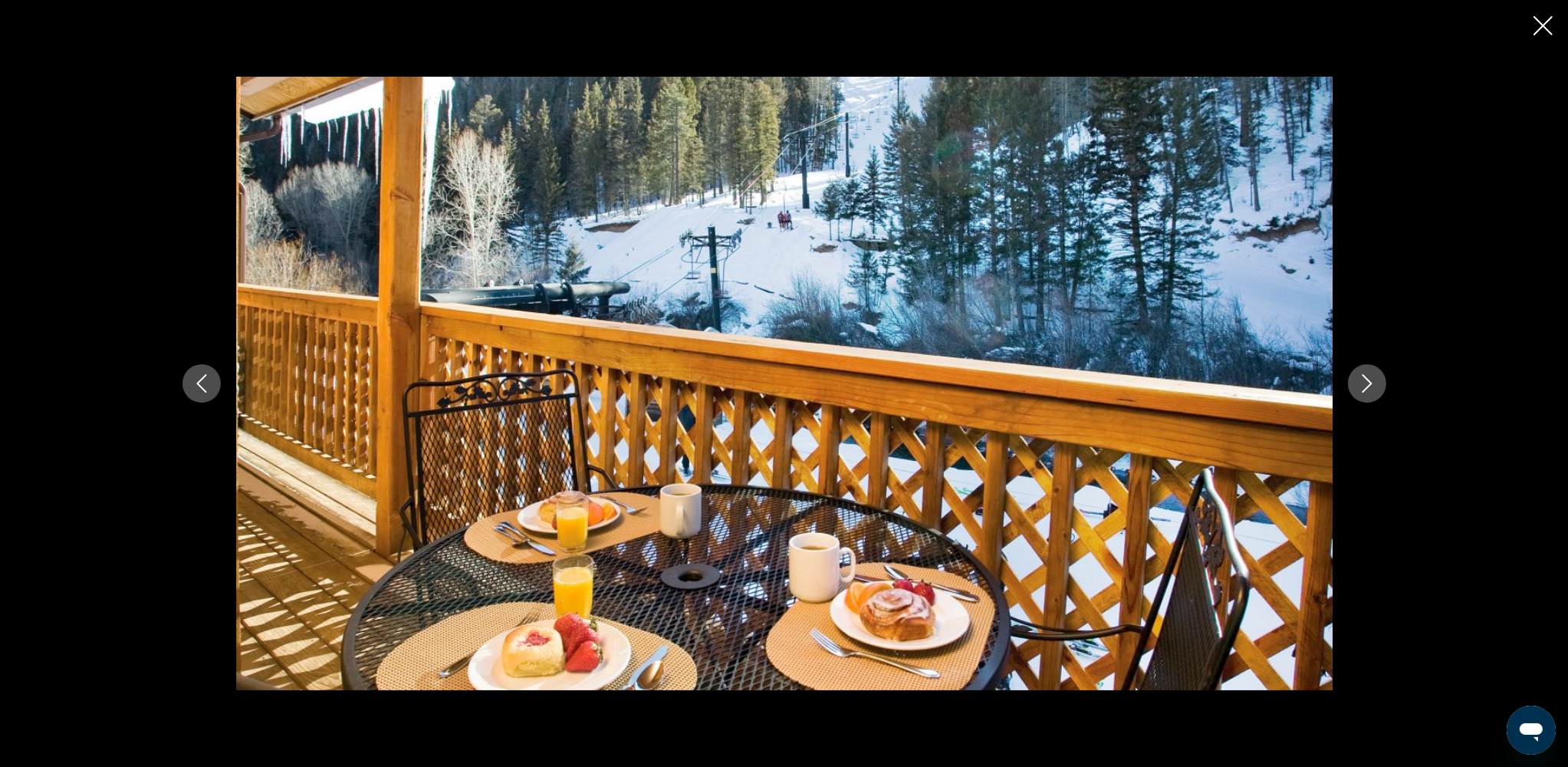
click at [1187, 382] on icon "Next image" at bounding box center [1366, 383] width 18 height 18
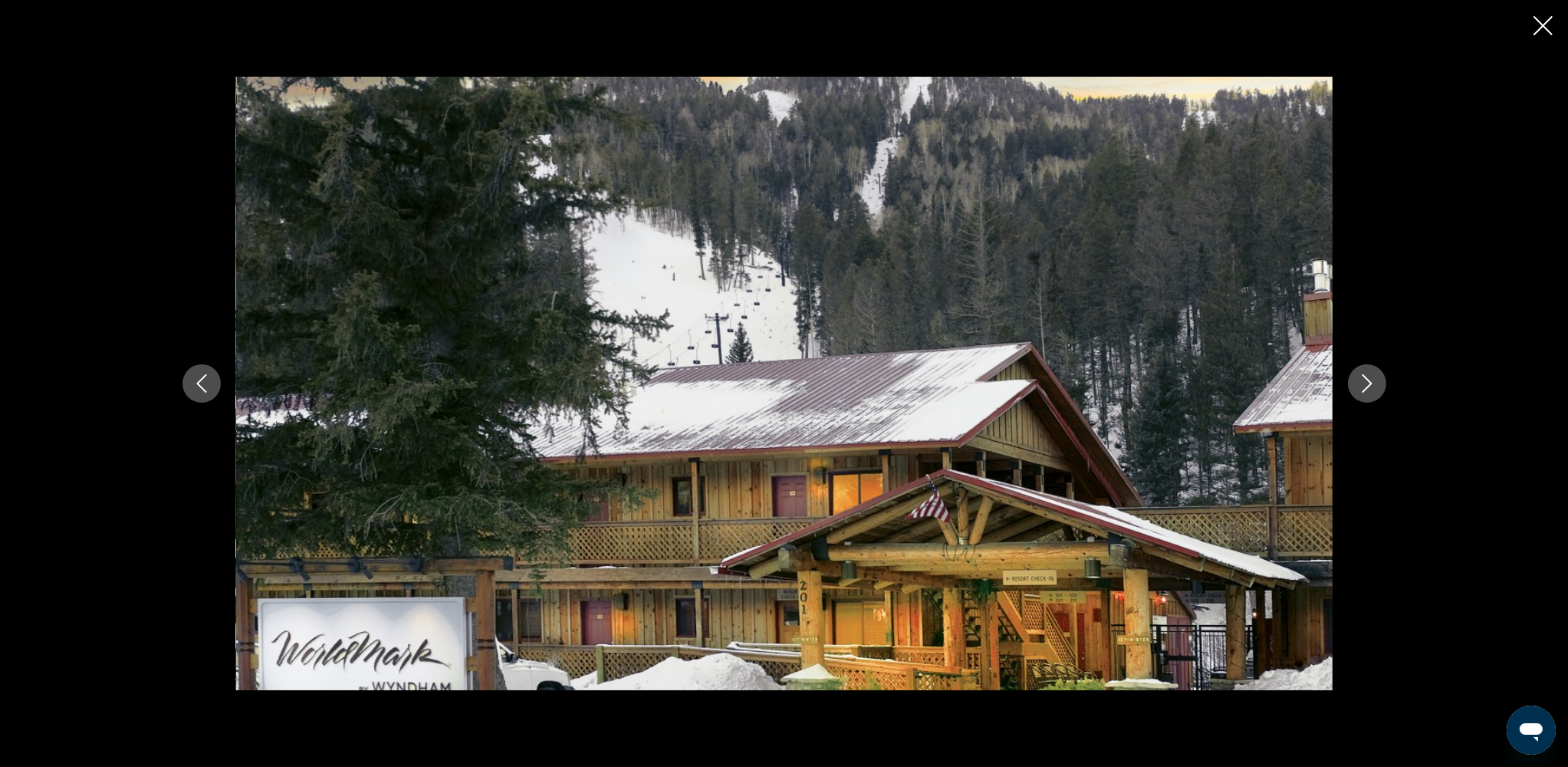
scroll to position [611, 0]
click at [1187, 384] on icon "Next image" at bounding box center [1366, 383] width 18 height 18
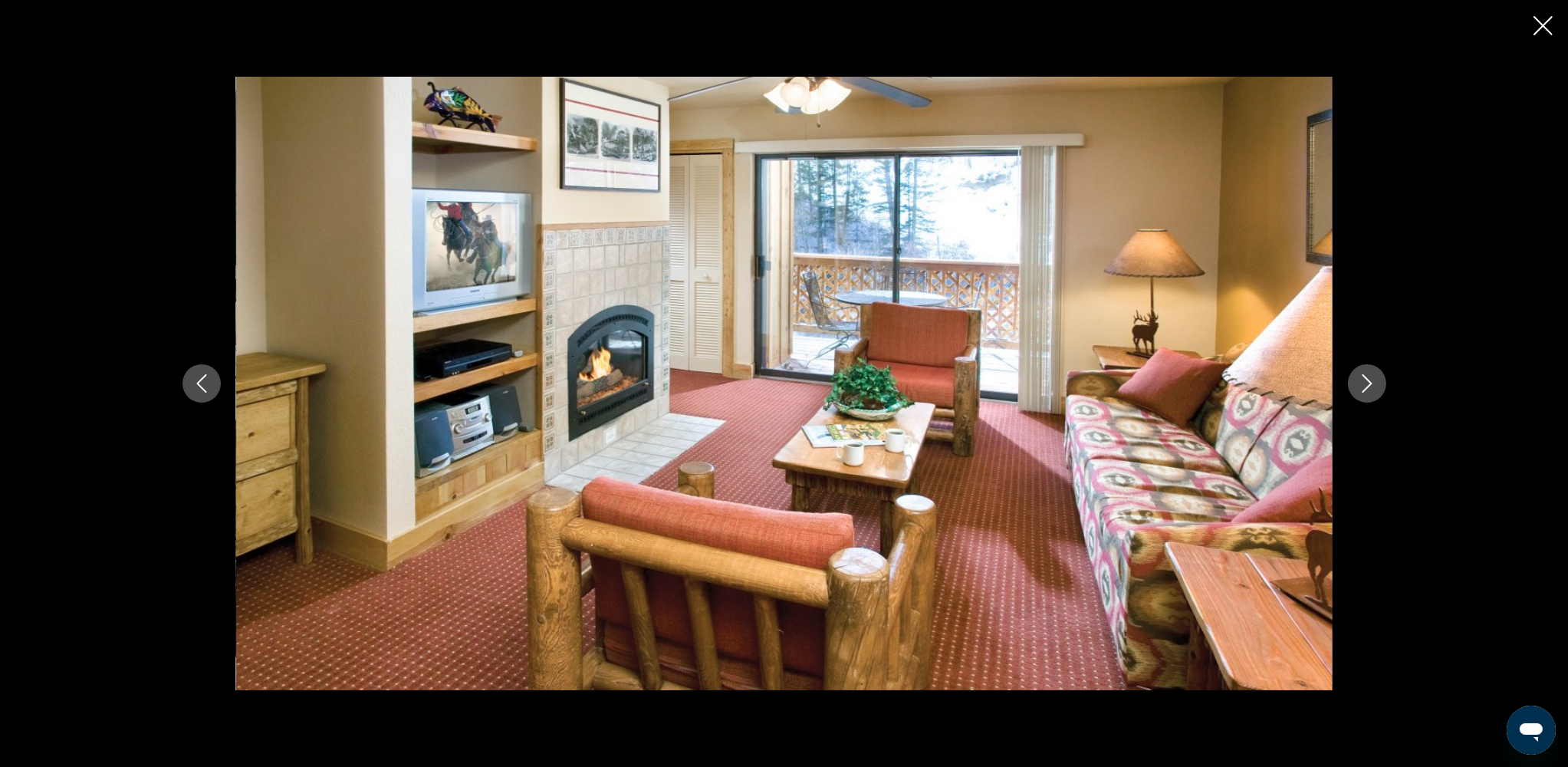
click at [1187, 384] on icon "Next image" at bounding box center [1366, 383] width 18 height 18
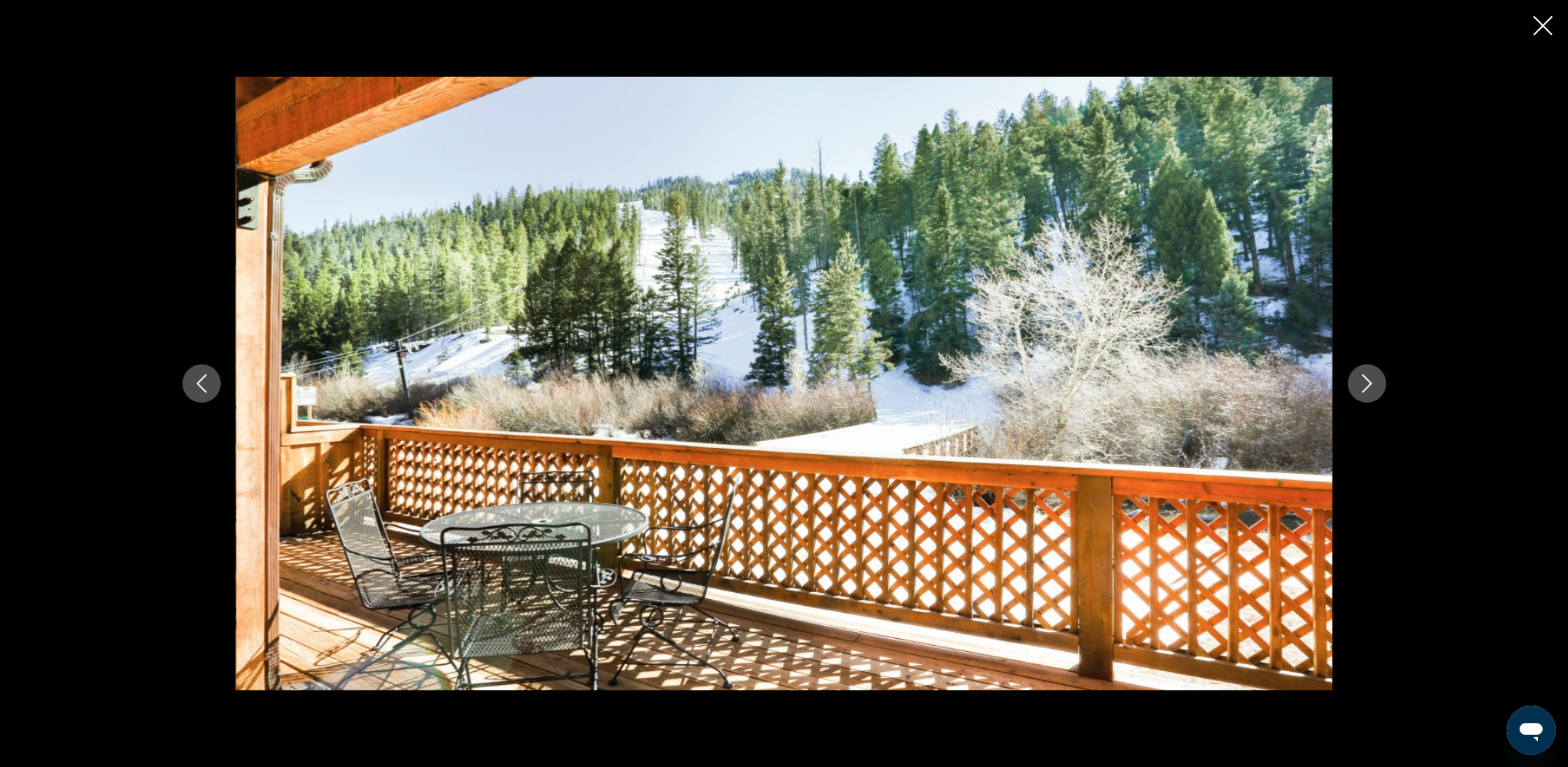
click at [1187, 384] on icon "Next image" at bounding box center [1366, 383] width 18 height 18
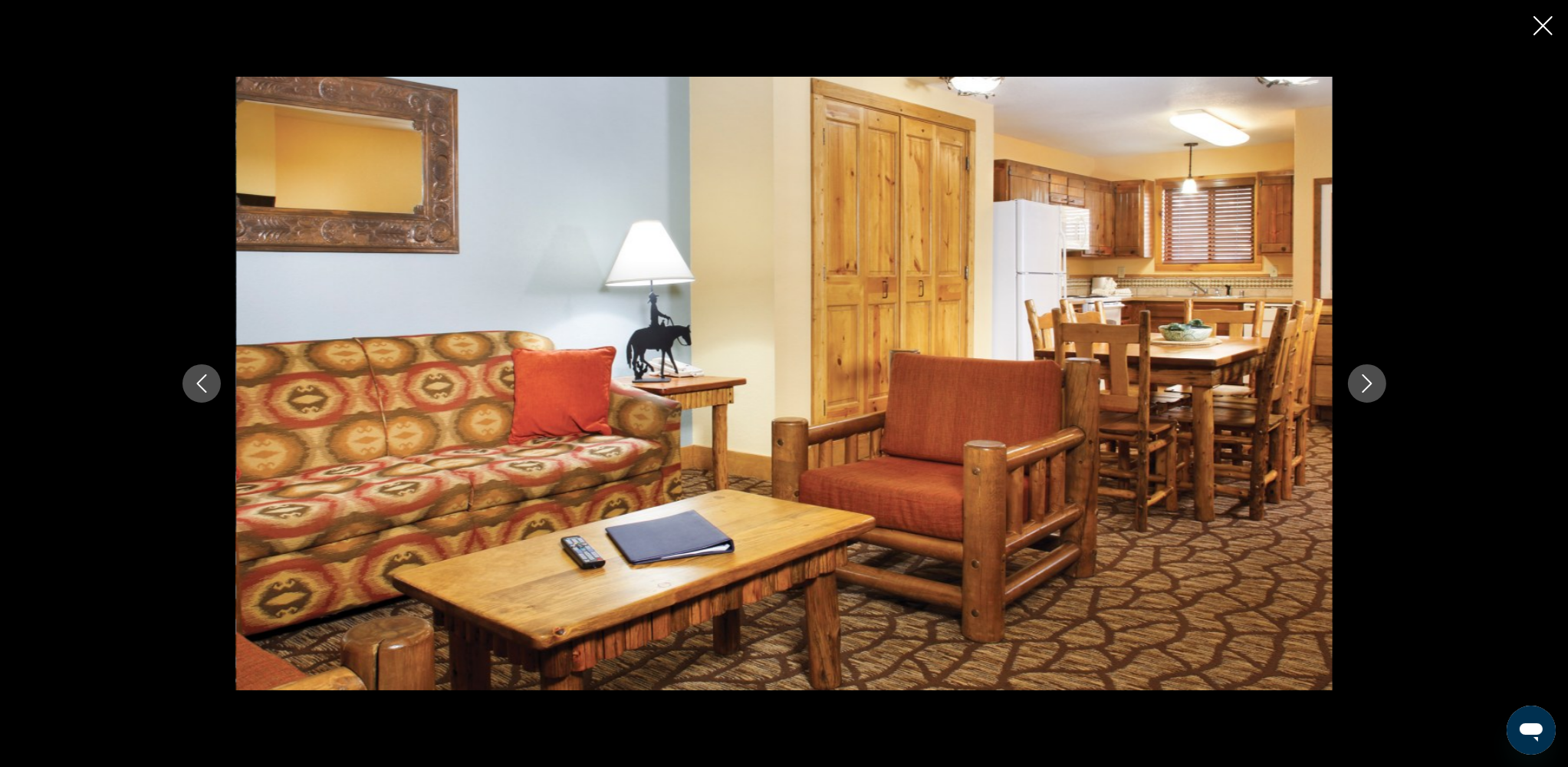
click at [1187, 384] on icon "Next image" at bounding box center [1366, 383] width 18 height 18
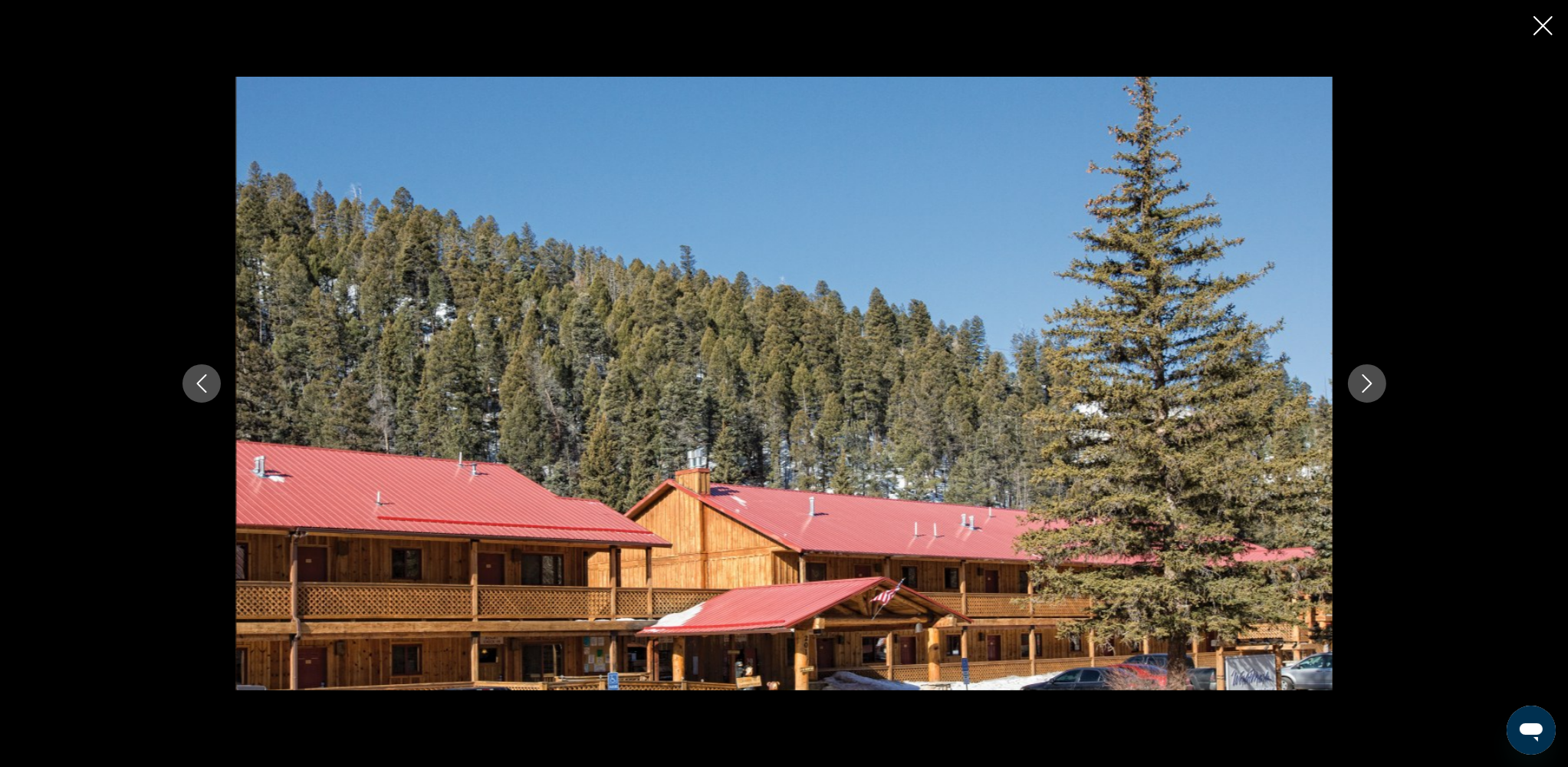
click at [1187, 384] on icon "Next image" at bounding box center [1366, 383] width 18 height 18
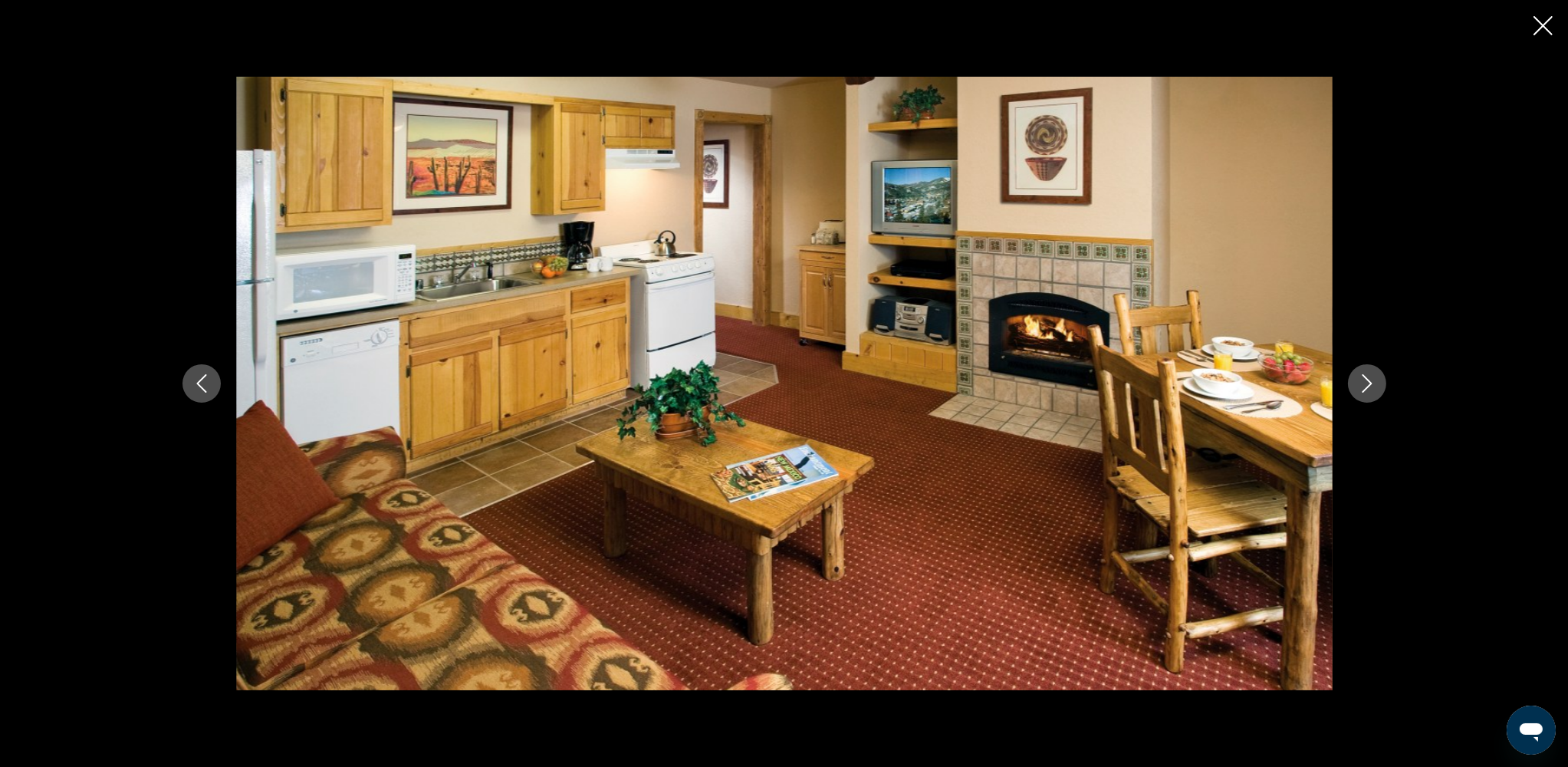
click at [1187, 384] on icon "Next image" at bounding box center [1366, 383] width 18 height 18
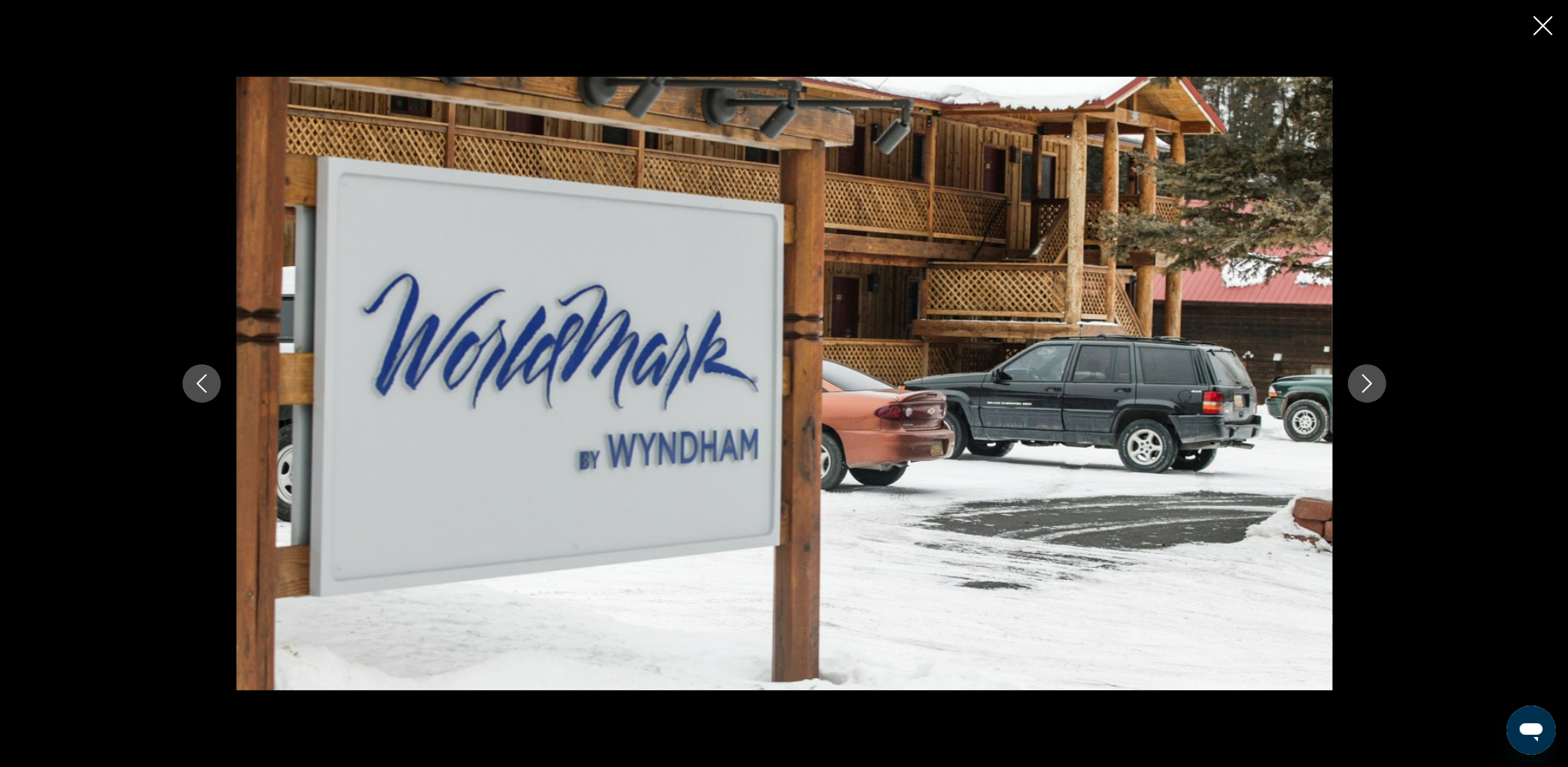
click at [1187, 384] on icon "Next image" at bounding box center [1366, 383] width 18 height 18
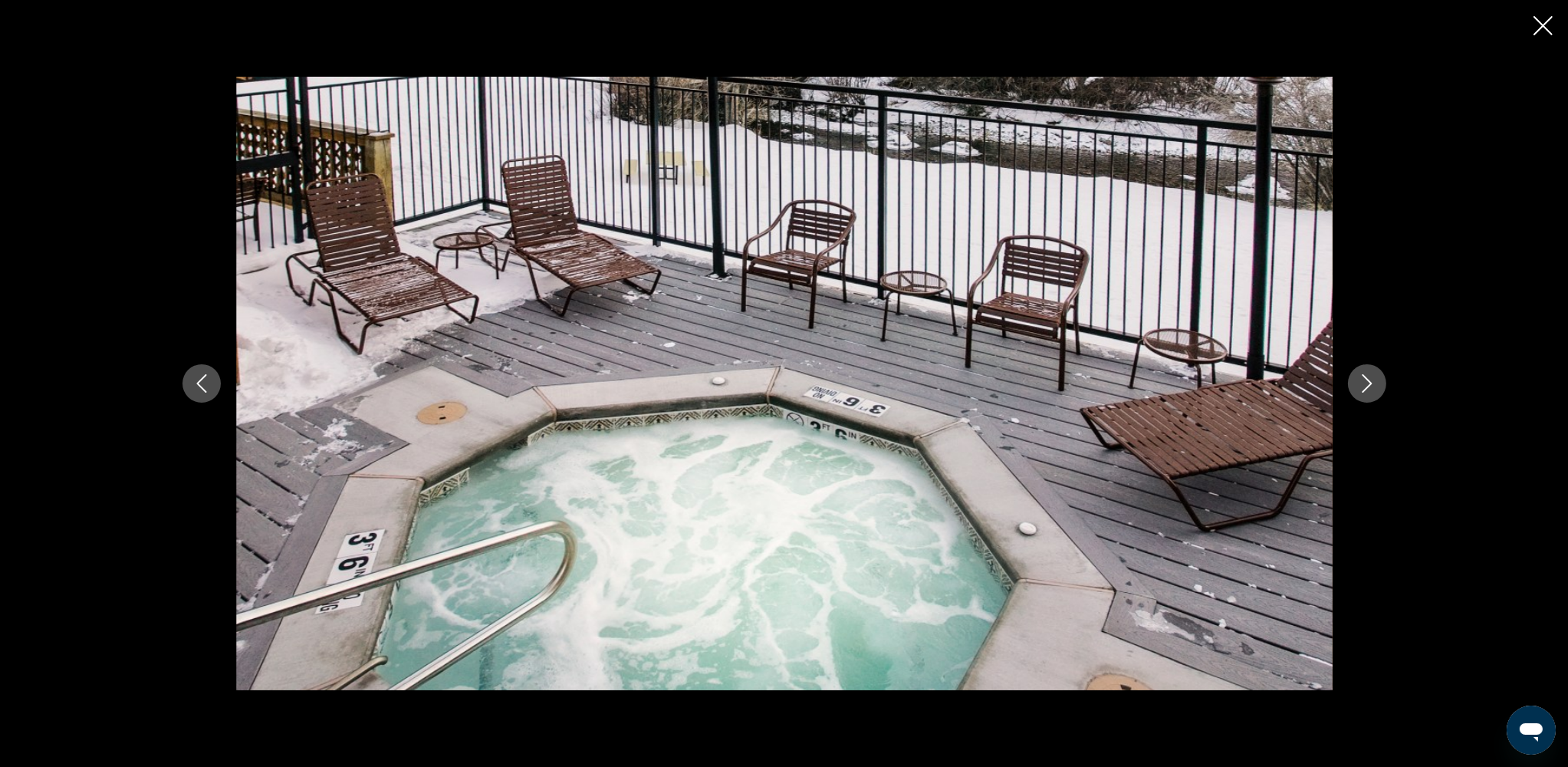
click at [1187, 384] on icon "Next image" at bounding box center [1366, 383] width 18 height 18
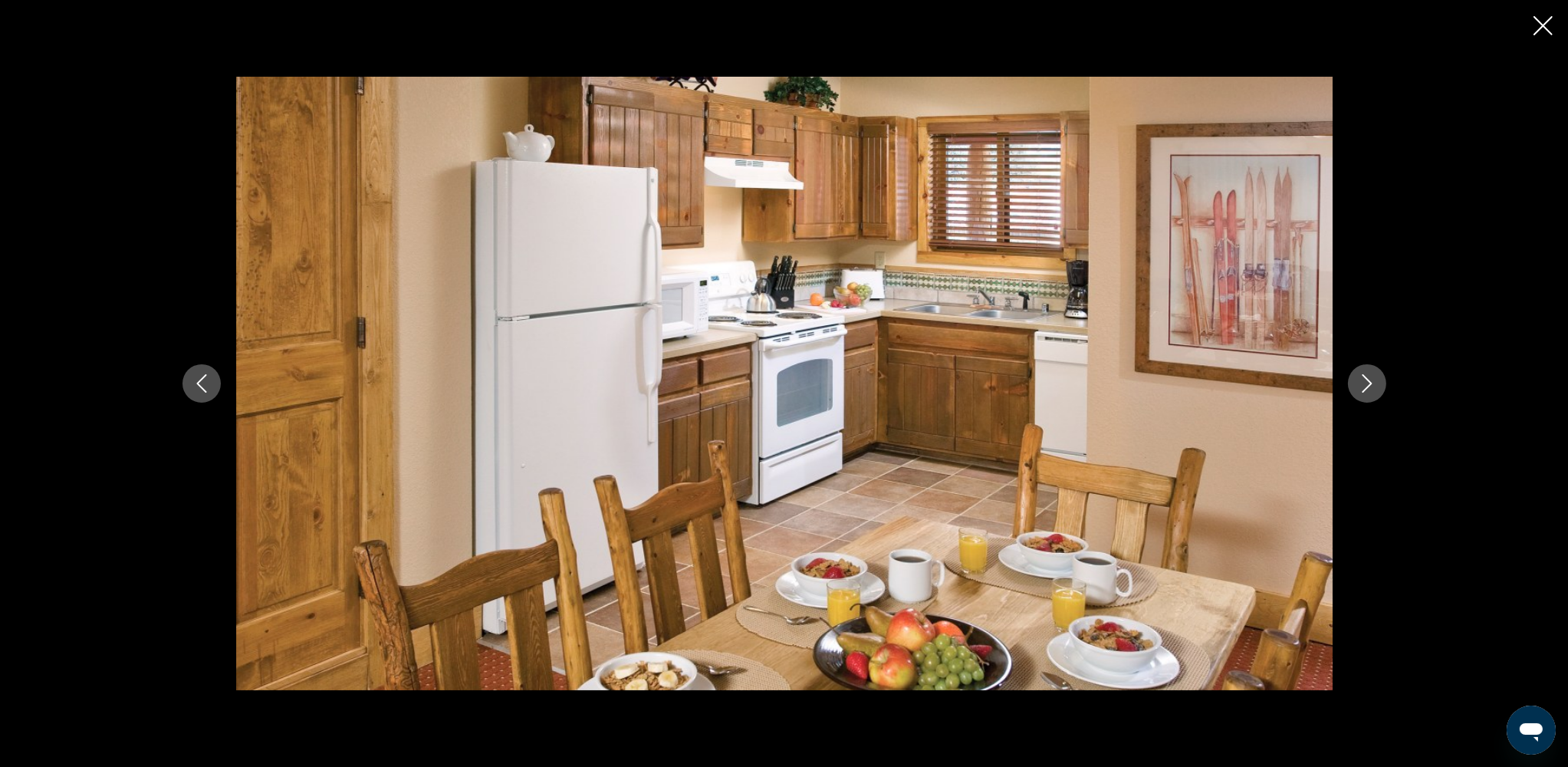
click at [1187, 384] on icon "Next image" at bounding box center [1366, 383] width 18 height 18
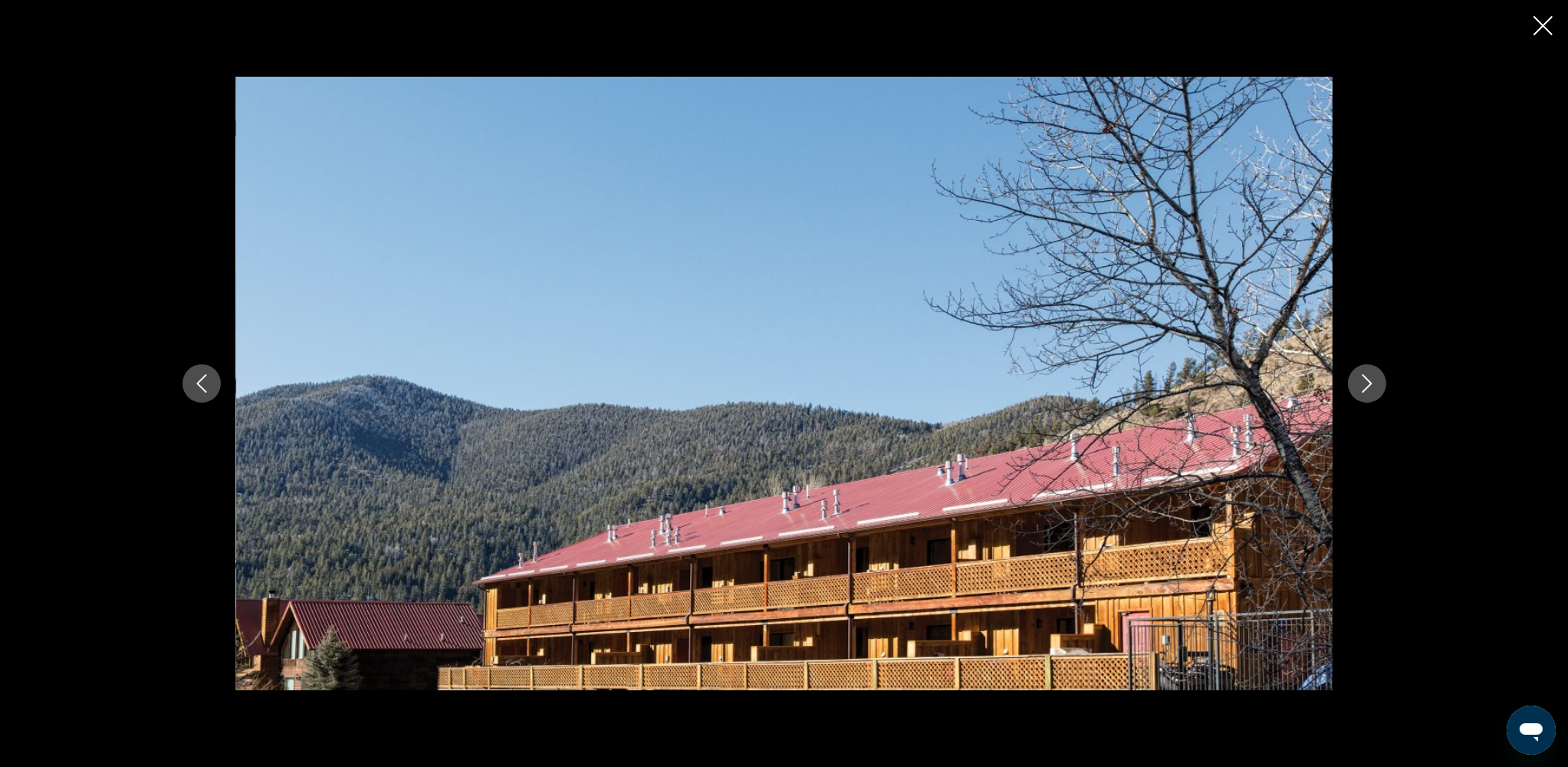
click at [1187, 384] on icon "Next image" at bounding box center [1366, 383] width 18 height 18
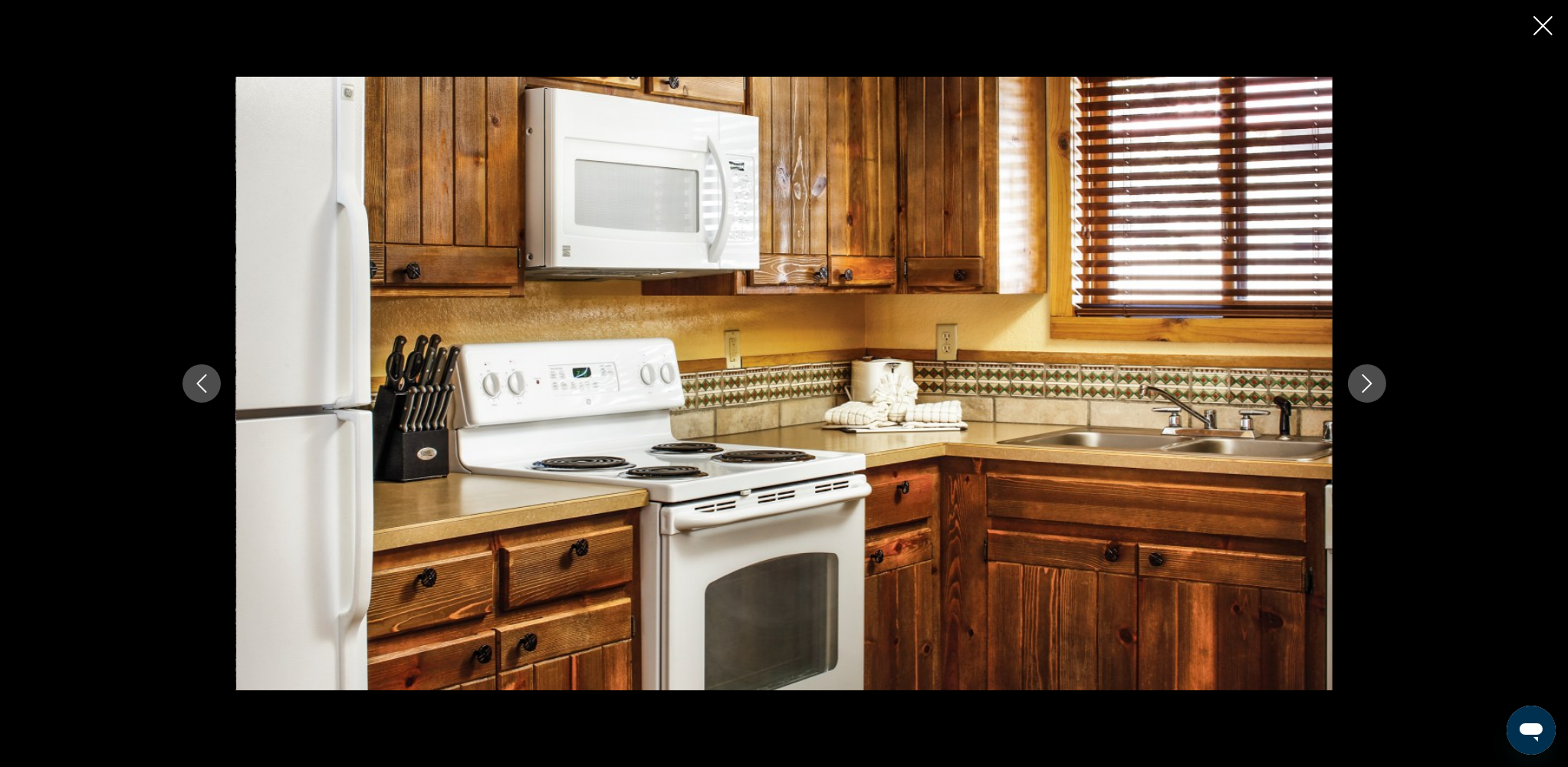
click at [1187, 384] on icon "Next image" at bounding box center [1366, 383] width 18 height 18
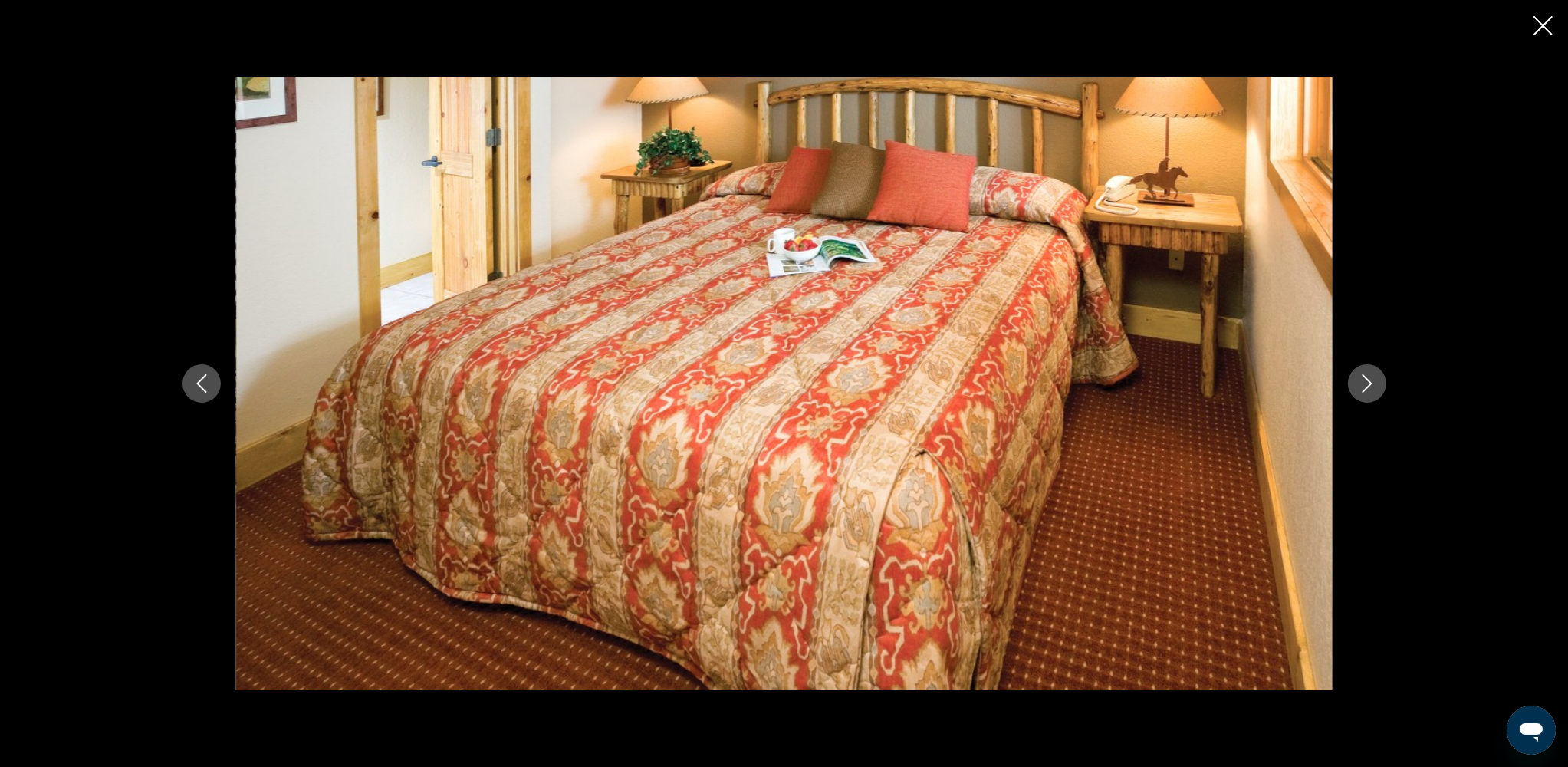
click at [1187, 385] on icon "Next image" at bounding box center [1366, 383] width 18 height 18
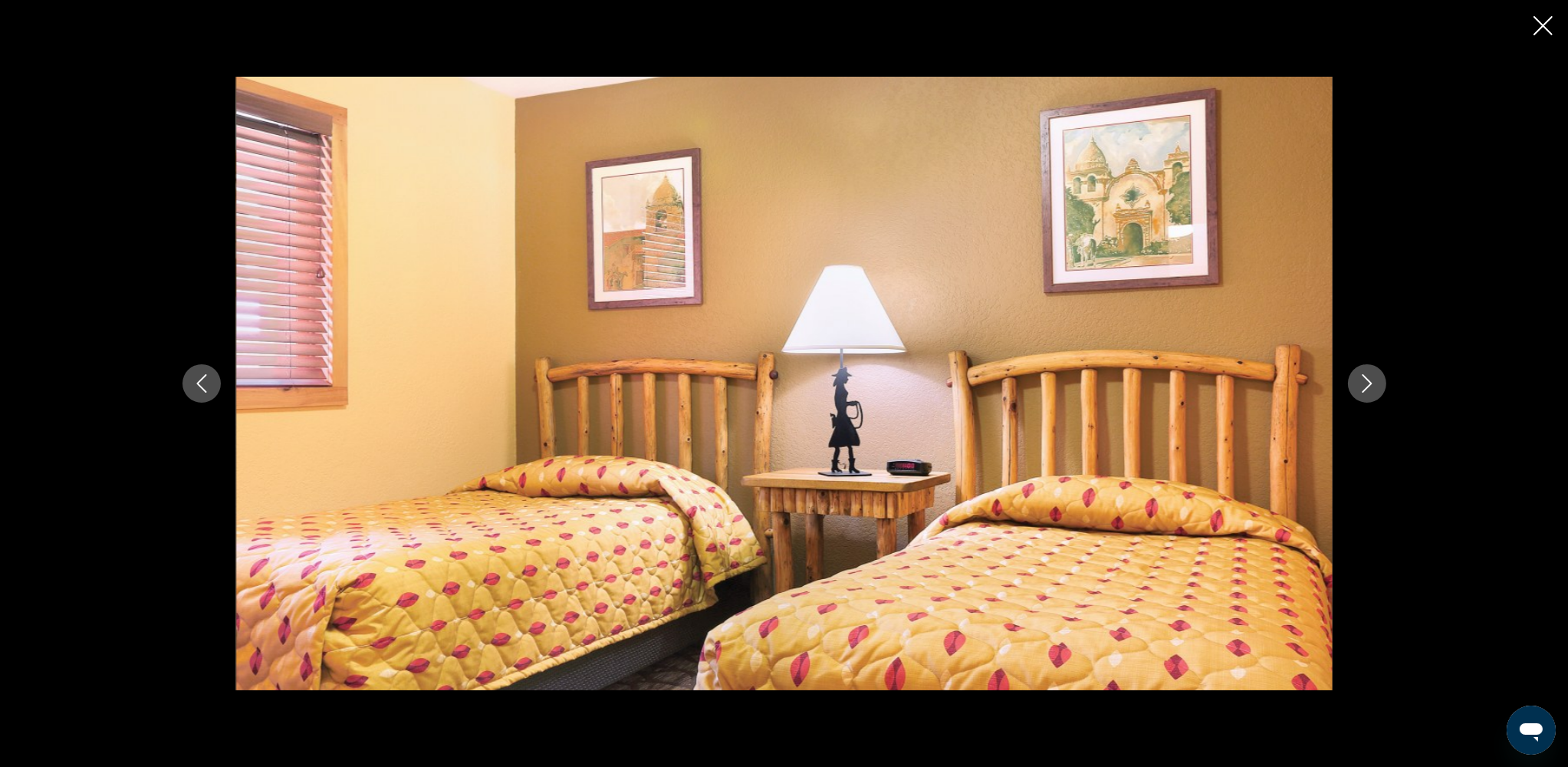
click at [1187, 385] on icon "Next image" at bounding box center [1366, 383] width 18 height 18
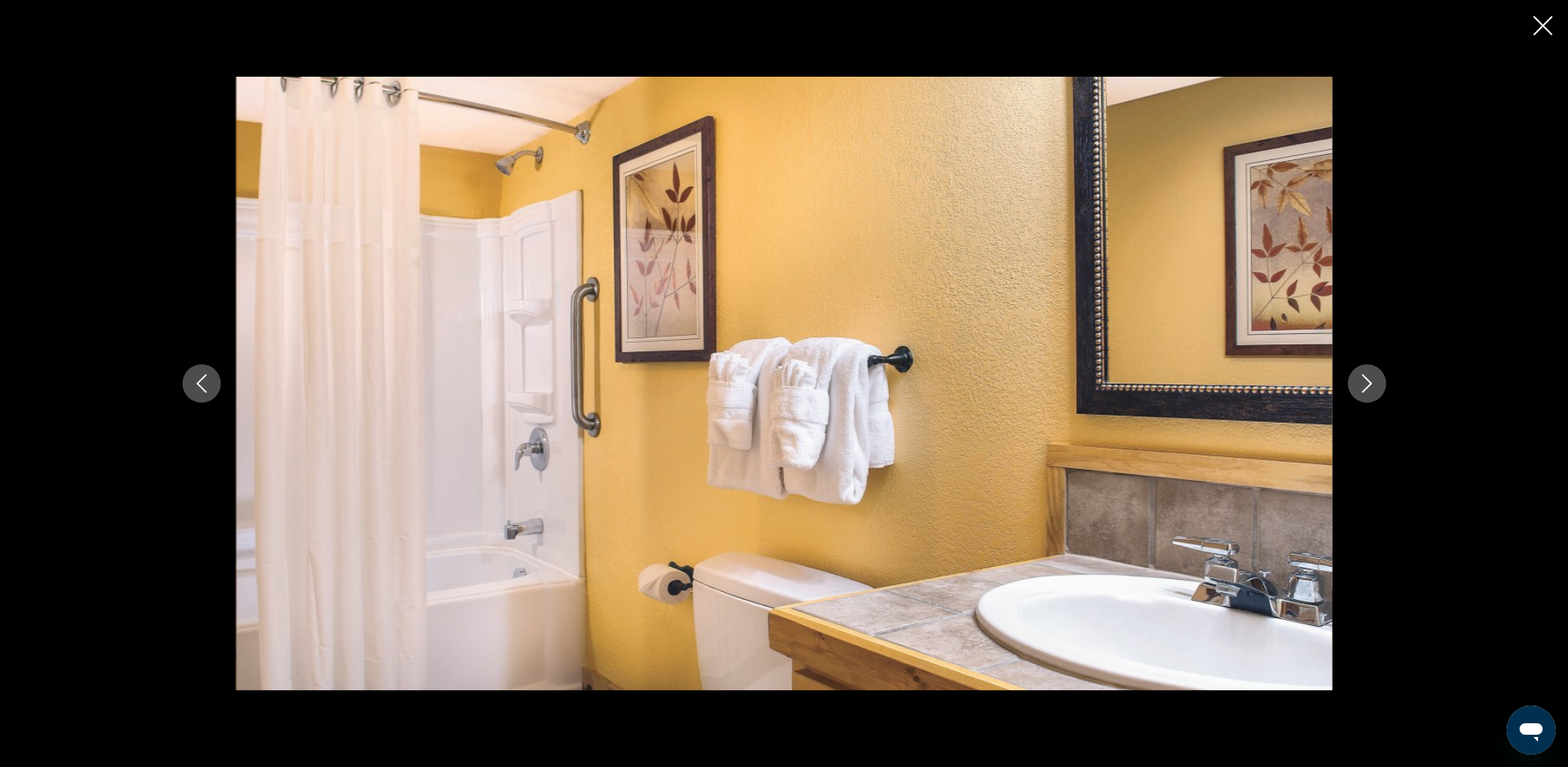
click at [1187, 385] on icon "Next image" at bounding box center [1366, 383] width 18 height 18
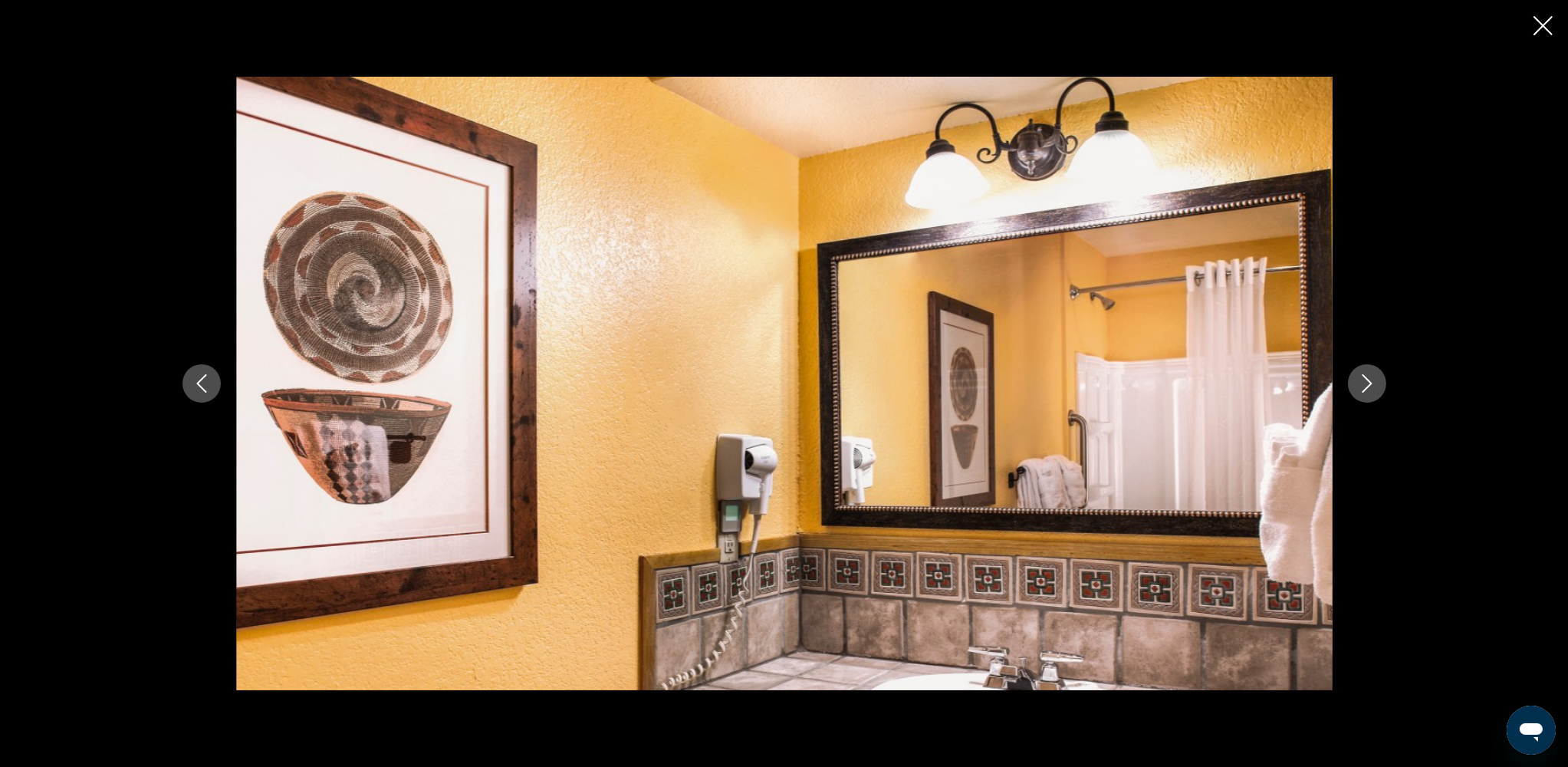
click at [1187, 385] on icon "Next image" at bounding box center [1366, 383] width 18 height 18
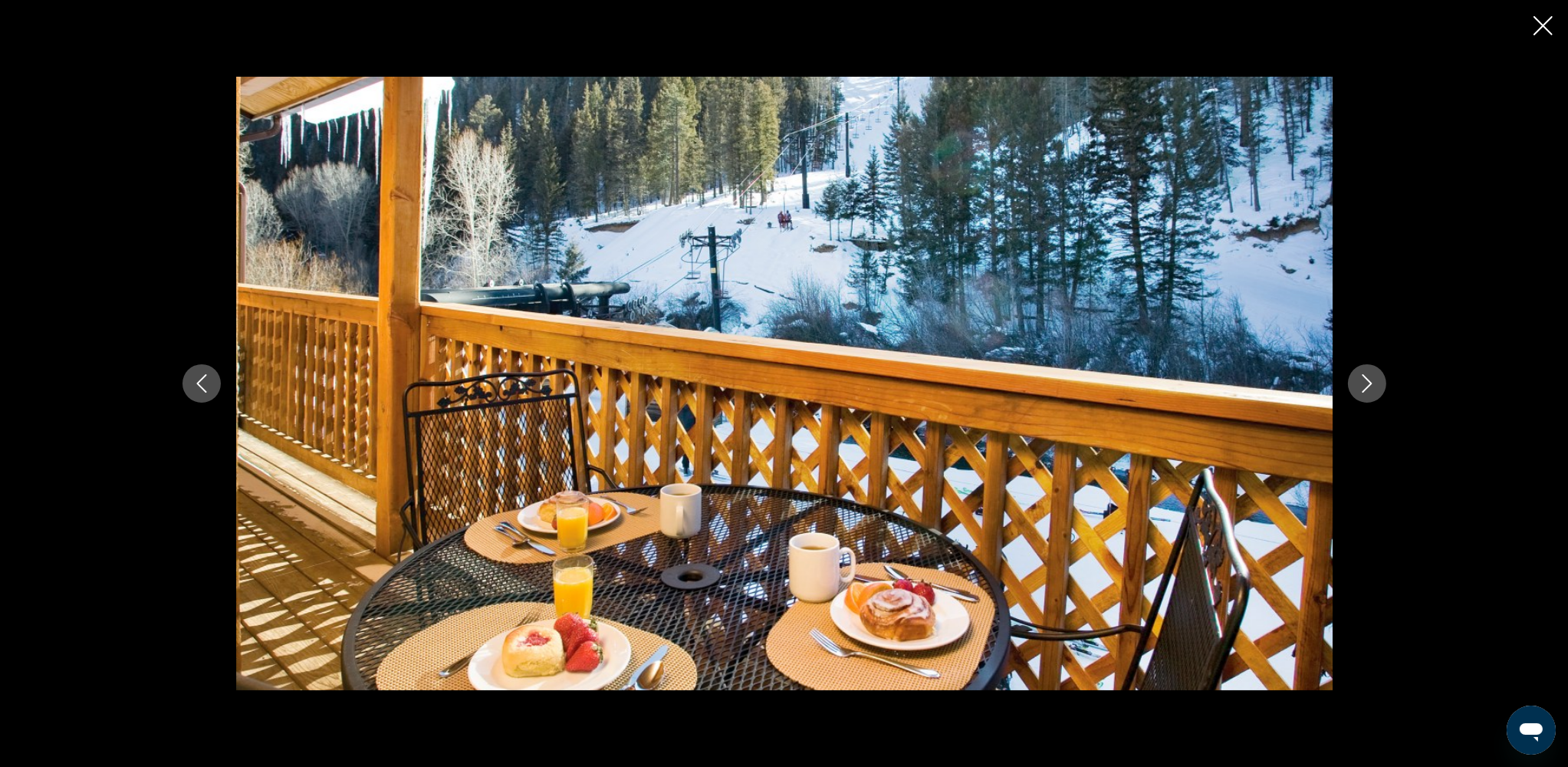
click at [1187, 385] on icon "Next image" at bounding box center [1366, 383] width 18 height 18
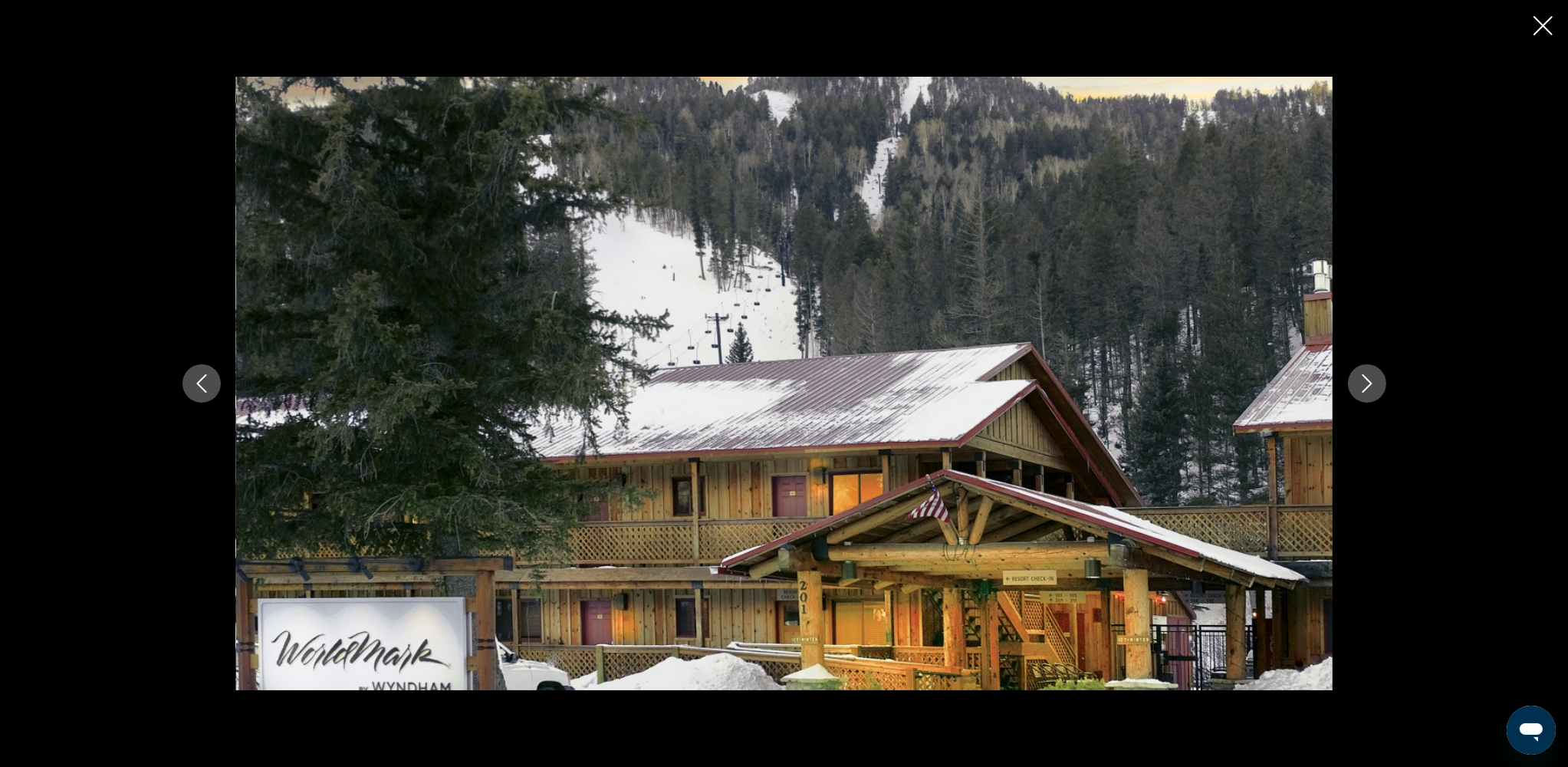
click at [1187, 385] on icon "Next image" at bounding box center [1366, 383] width 18 height 18
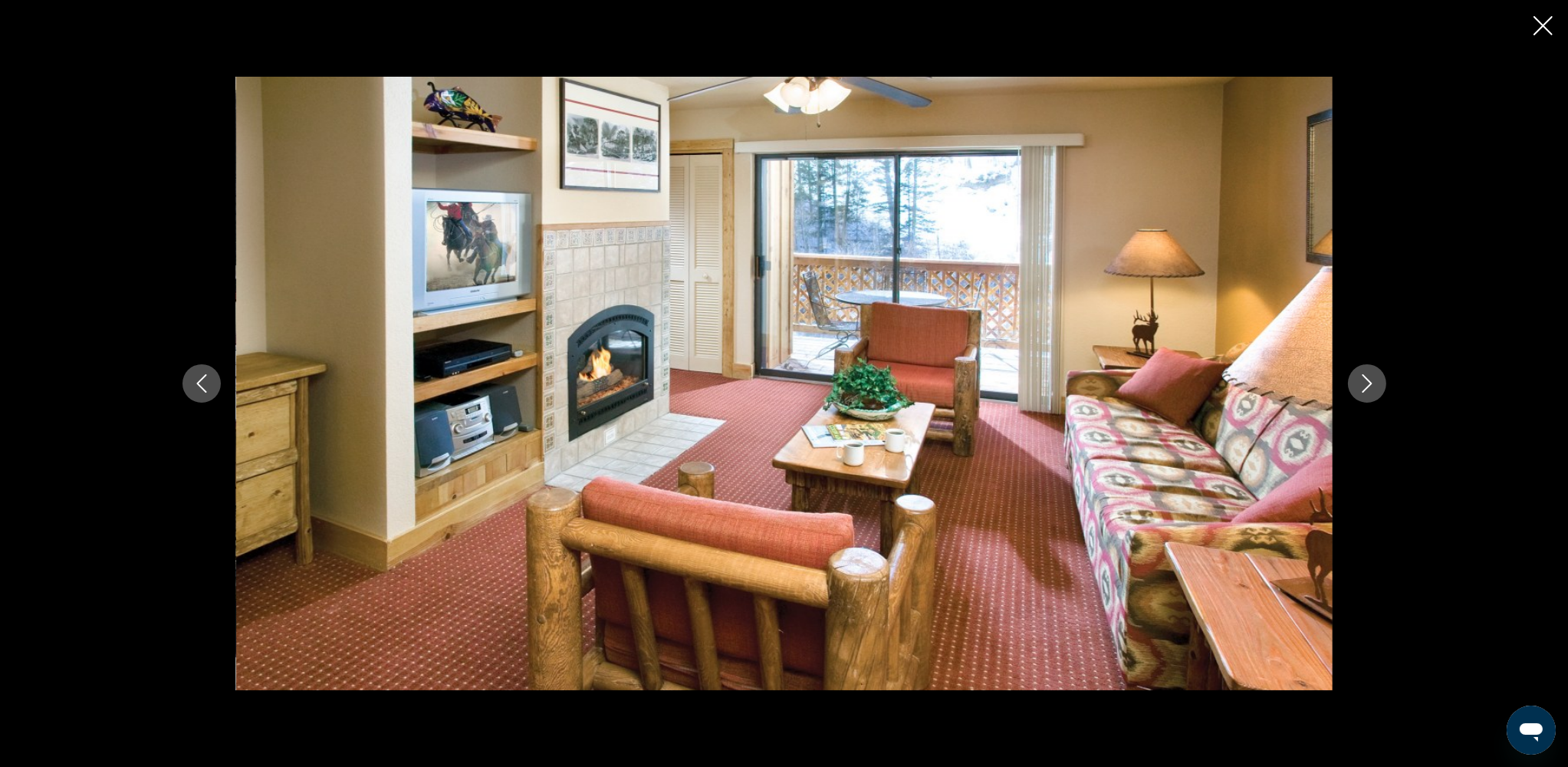
click at [1187, 27] on icon "Close slideshow" at bounding box center [1543, 26] width 19 height 19
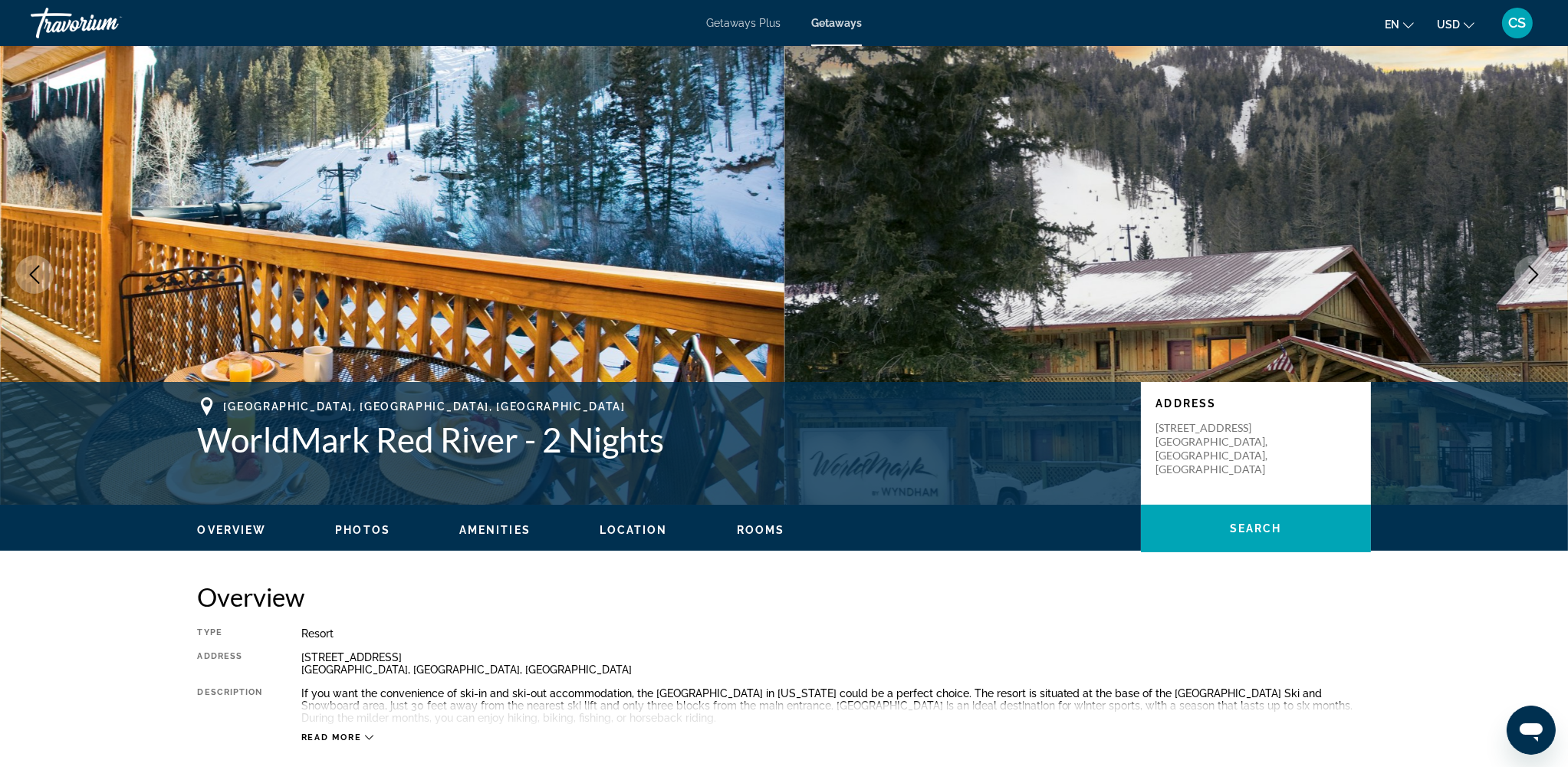
scroll to position [0, 0]
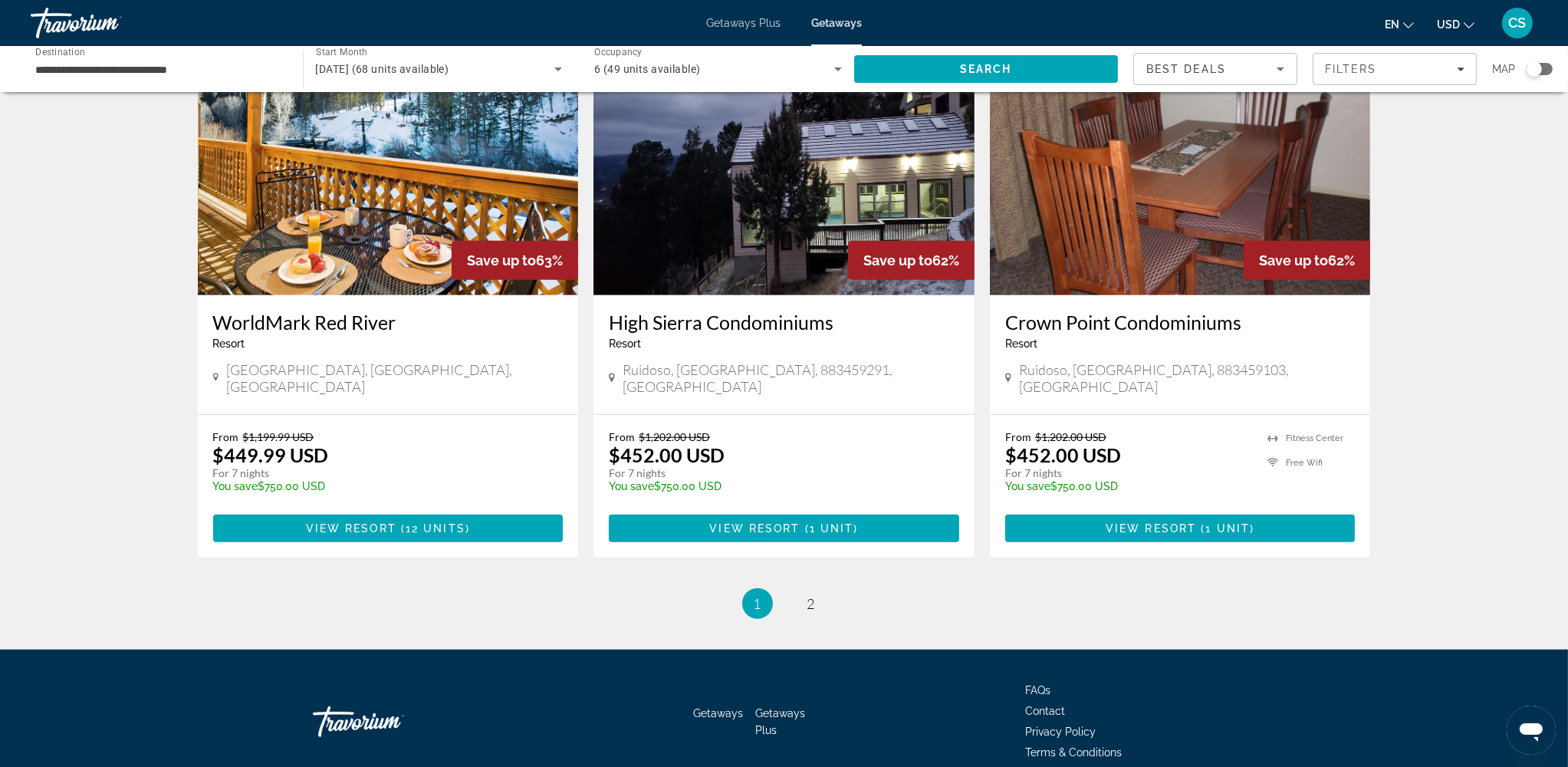
scroll to position [1712, 0]
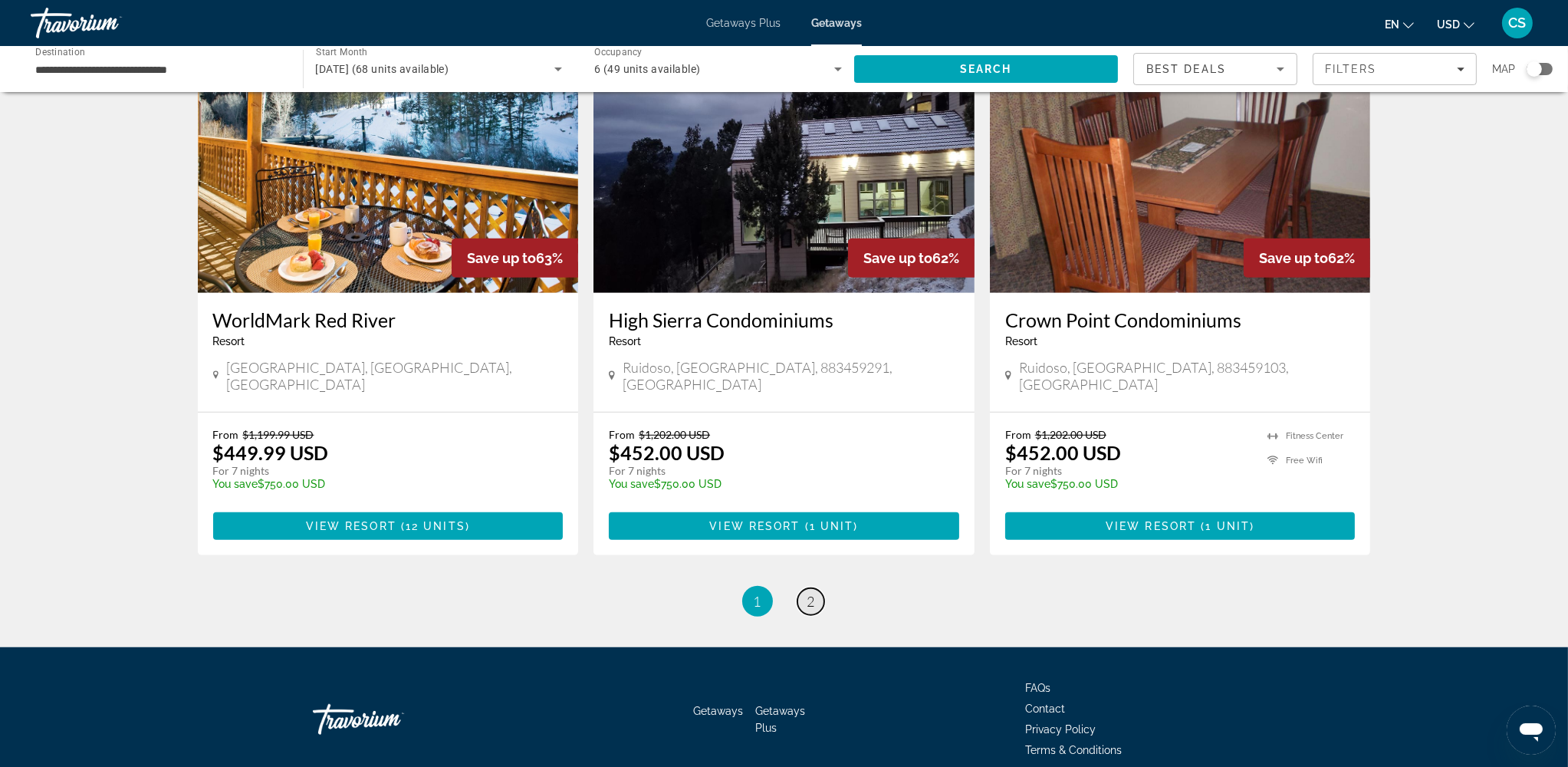
click at [807, 574] on span "2" at bounding box center [811, 600] width 8 height 17
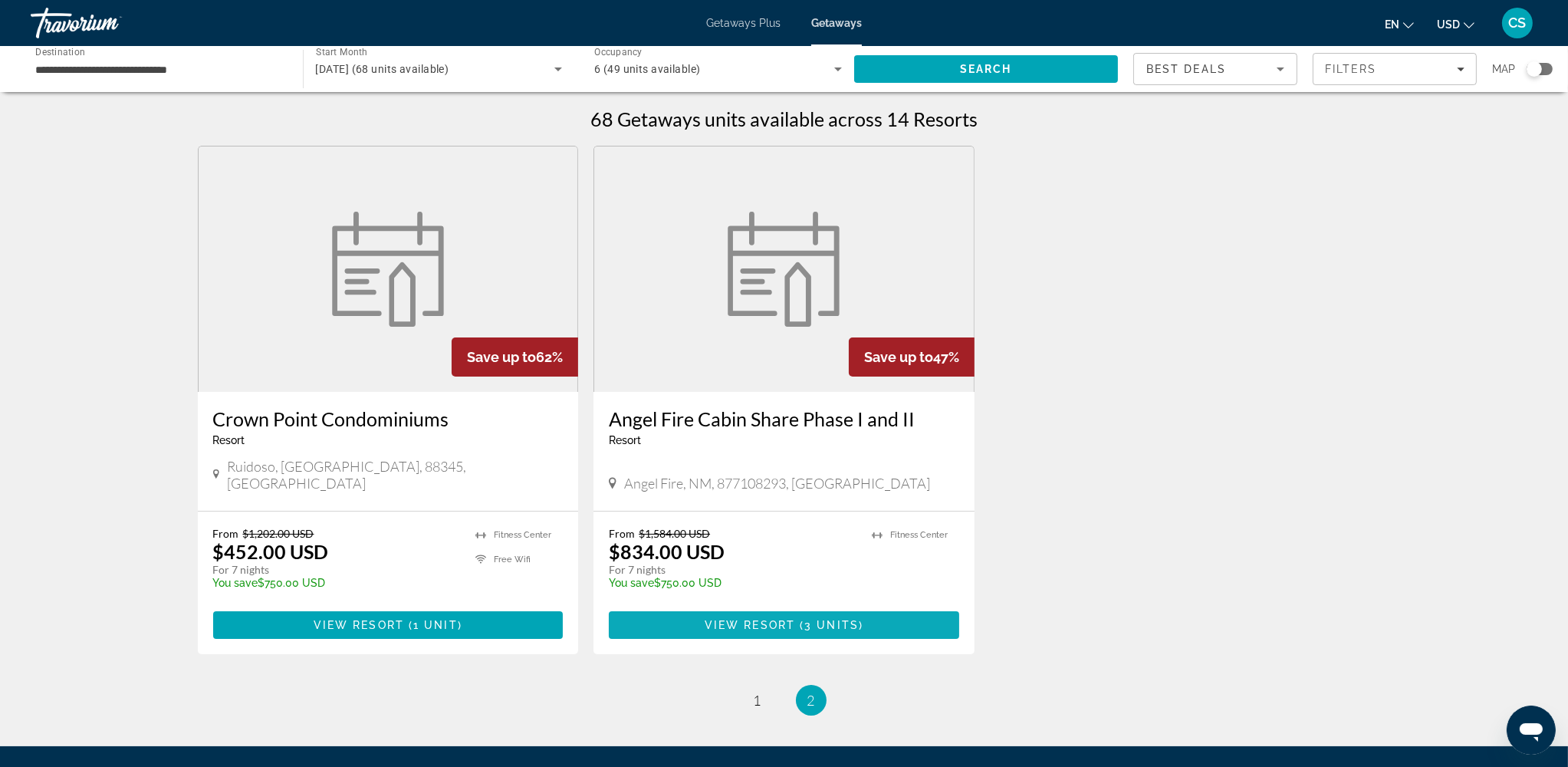
click at [795, 574] on span "Main content" at bounding box center [797, 624] width 4 height 12
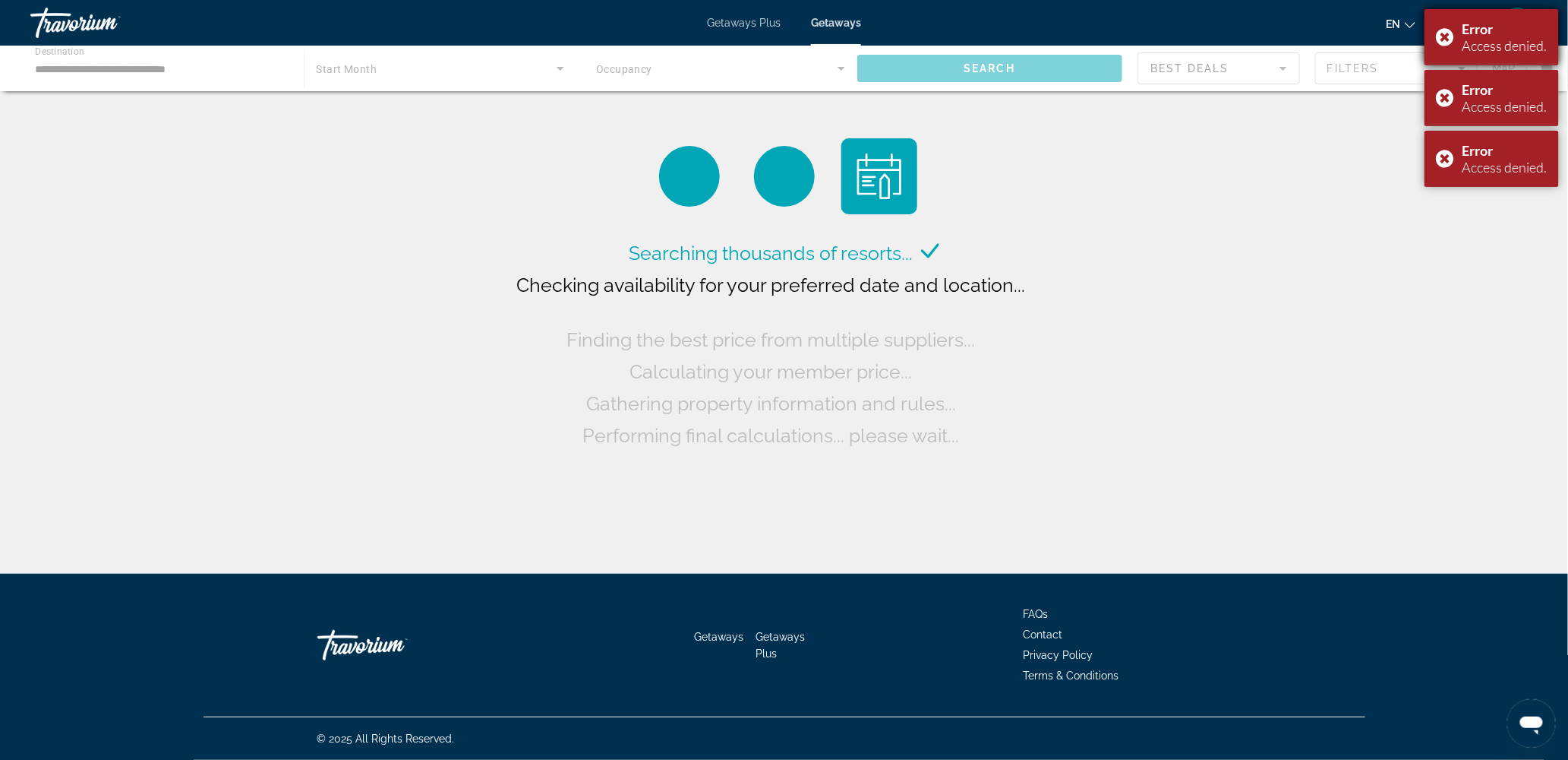
click at [1176, 35] on div "Error Access denied." at bounding box center [1492, 37] width 134 height 56
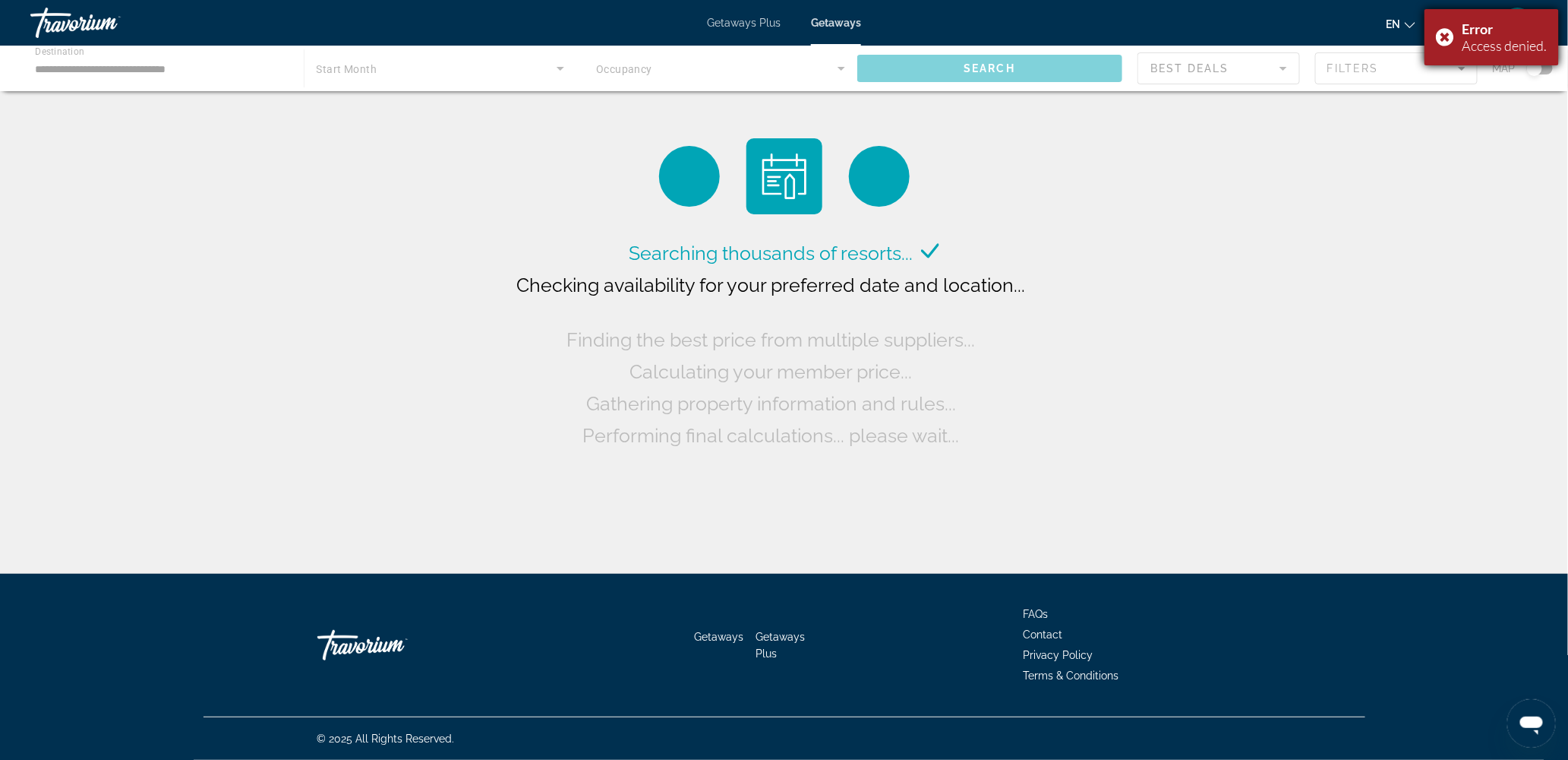
click at [1176, 32] on div "Error Access denied." at bounding box center [1492, 37] width 134 height 56
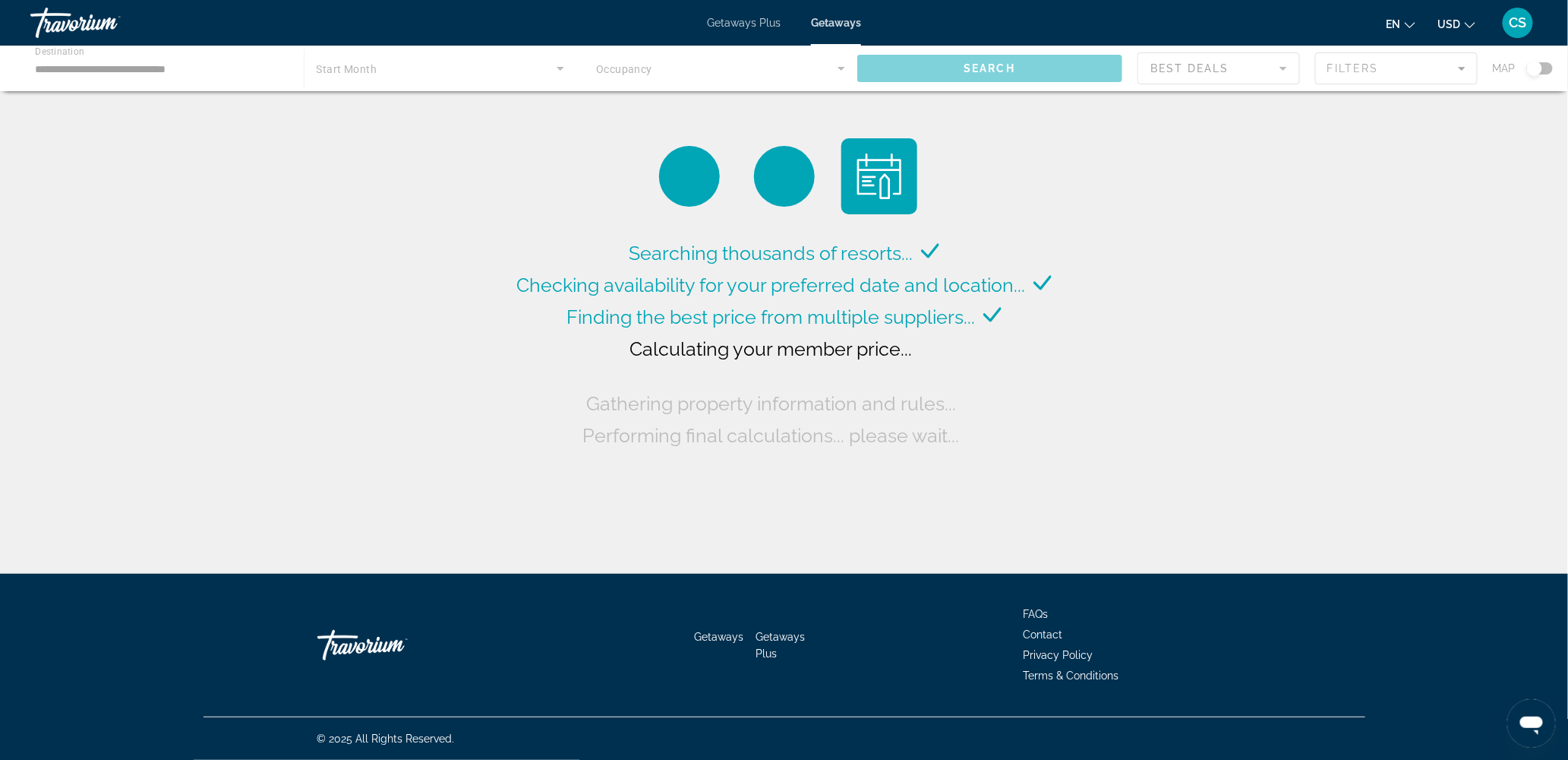
click at [552, 69] on div "Main content" at bounding box center [784, 68] width 1568 height 46
